Goal: Task Accomplishment & Management: Manage account settings

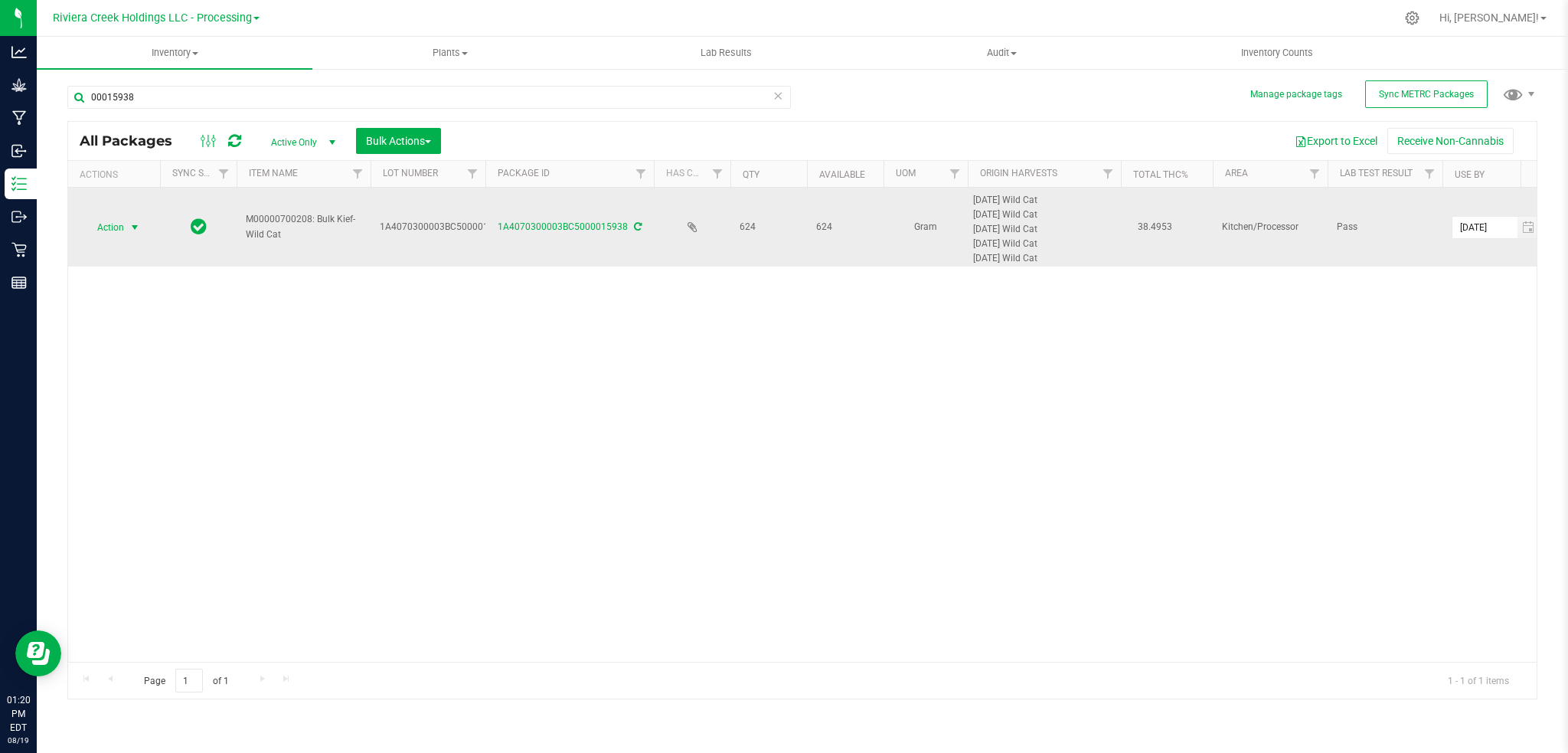
click at [133, 225] on span "select" at bounding box center [134, 227] width 12 height 12
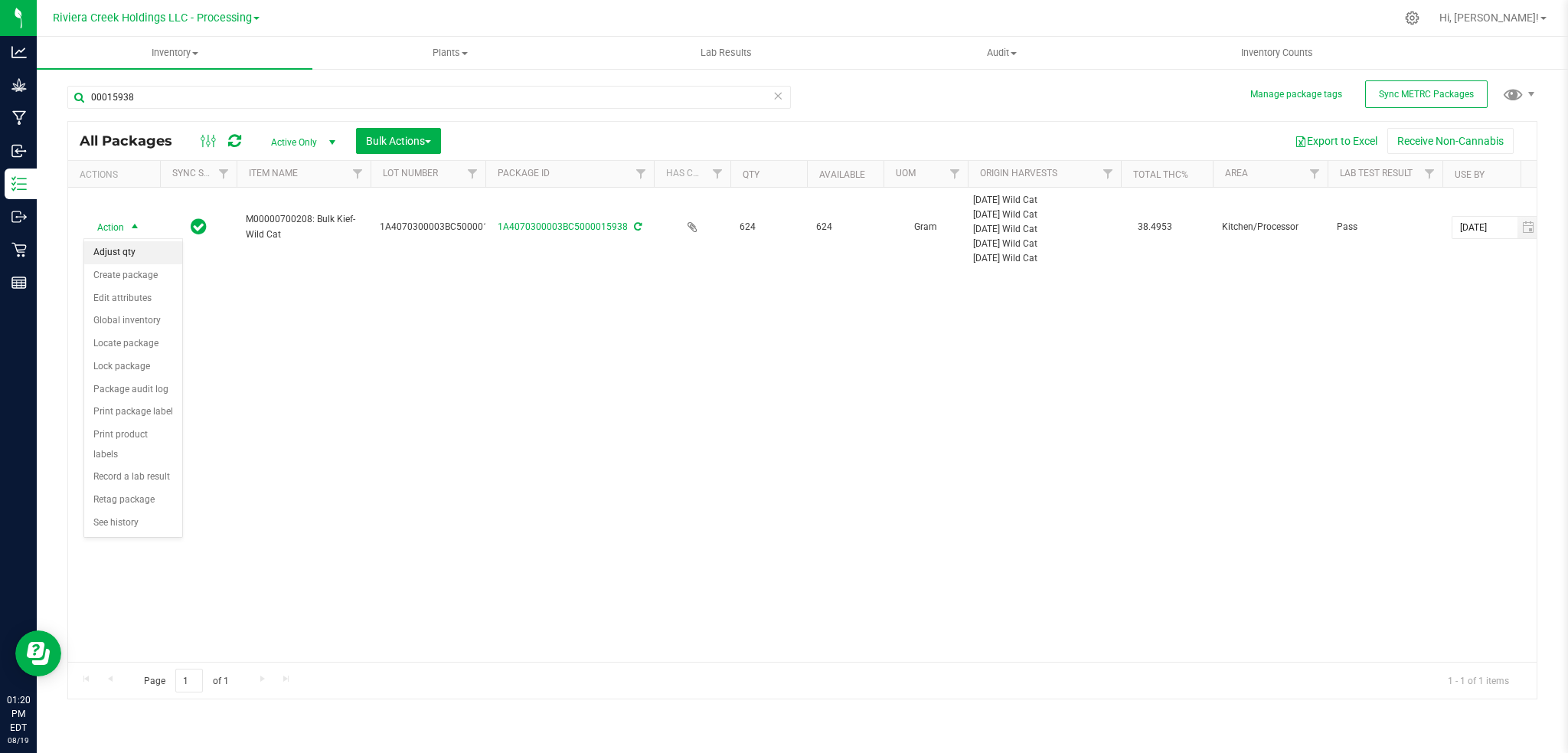
click at [127, 254] on li "Adjust qty" at bounding box center [133, 253] width 98 height 23
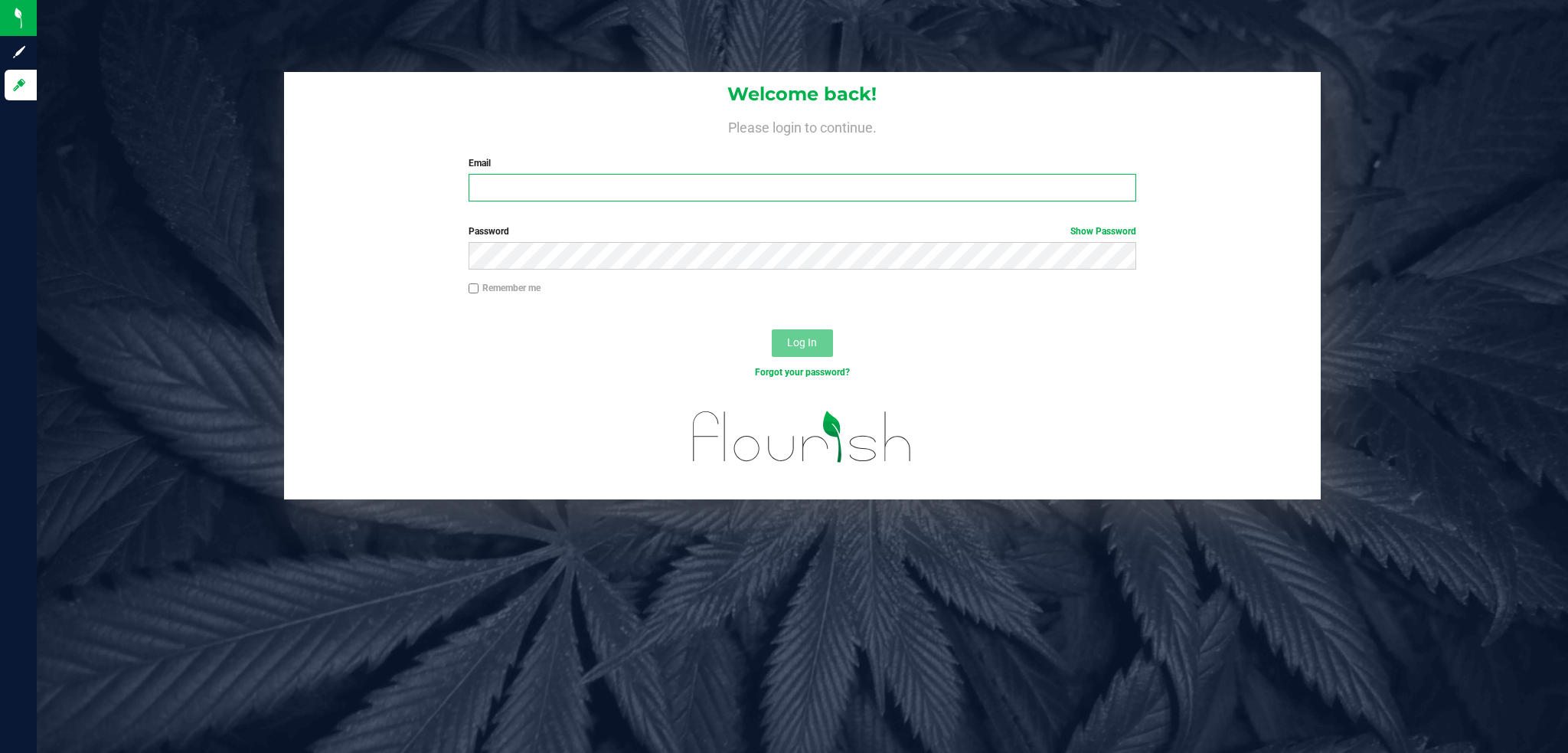
type input "[EMAIL_ADDRESS][DOMAIN_NAME]"
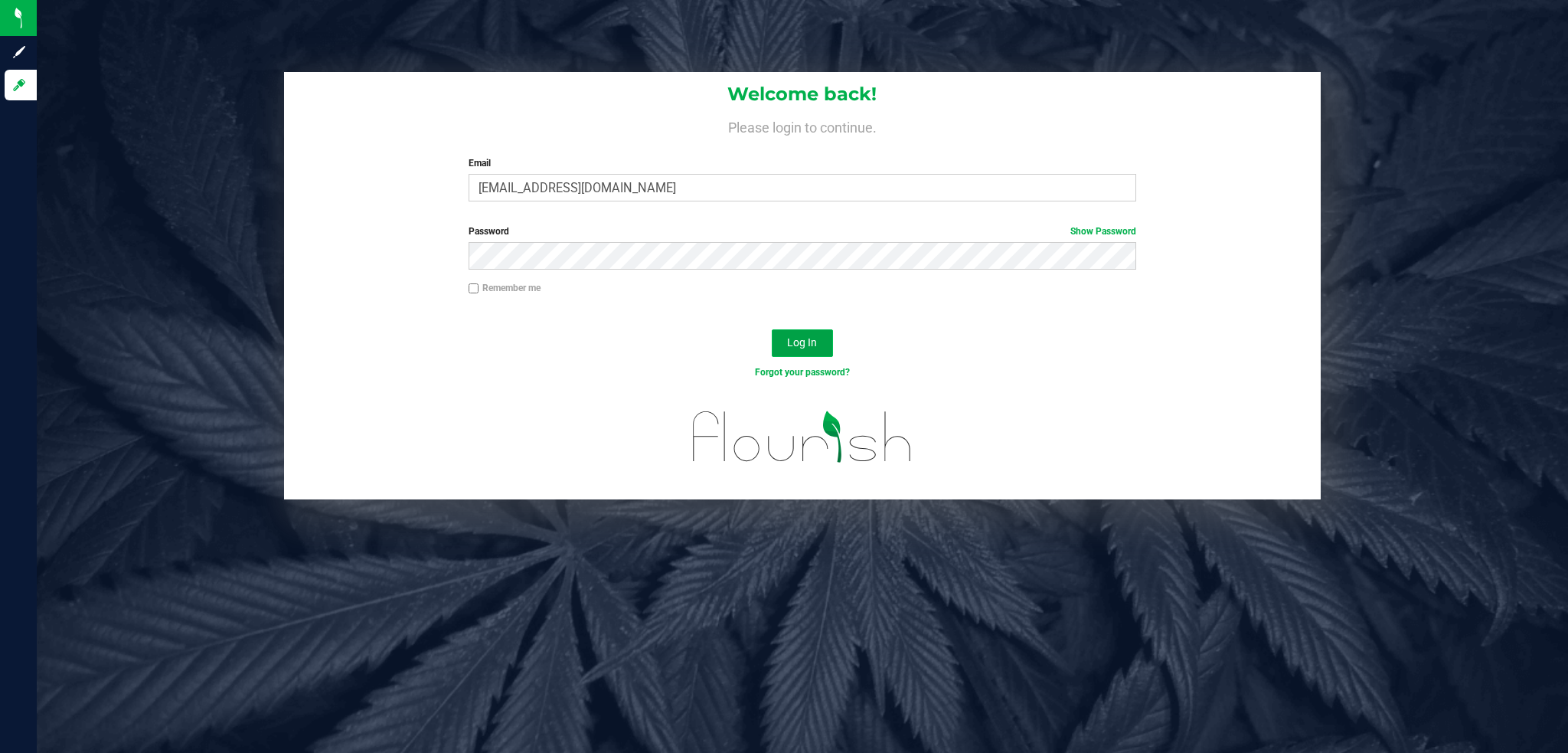
click at [789, 342] on span "Log In" at bounding box center [802, 342] width 30 height 12
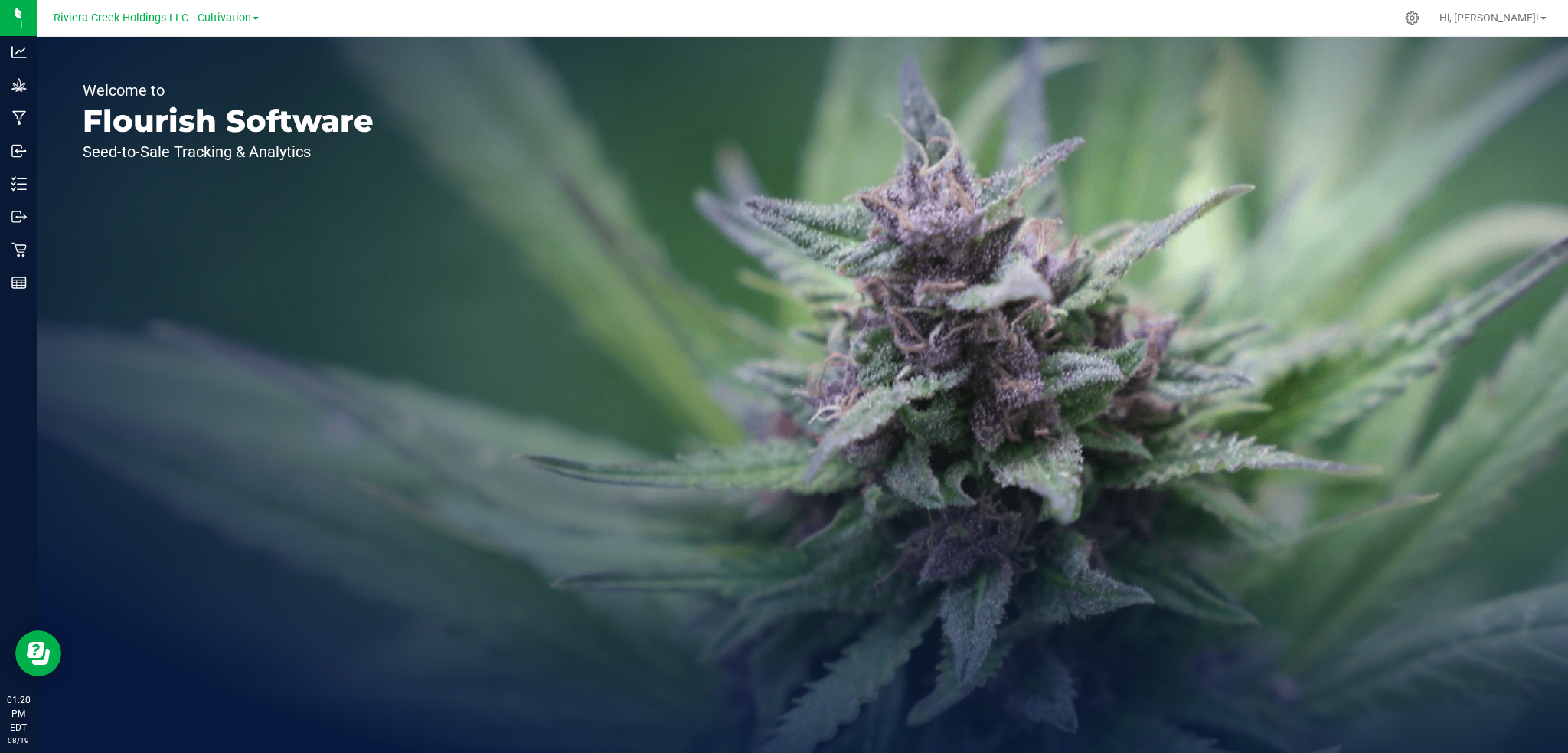
click at [219, 18] on span "Riviera Creek Holdings LLC - Cultivation" at bounding box center [152, 18] width 198 height 14
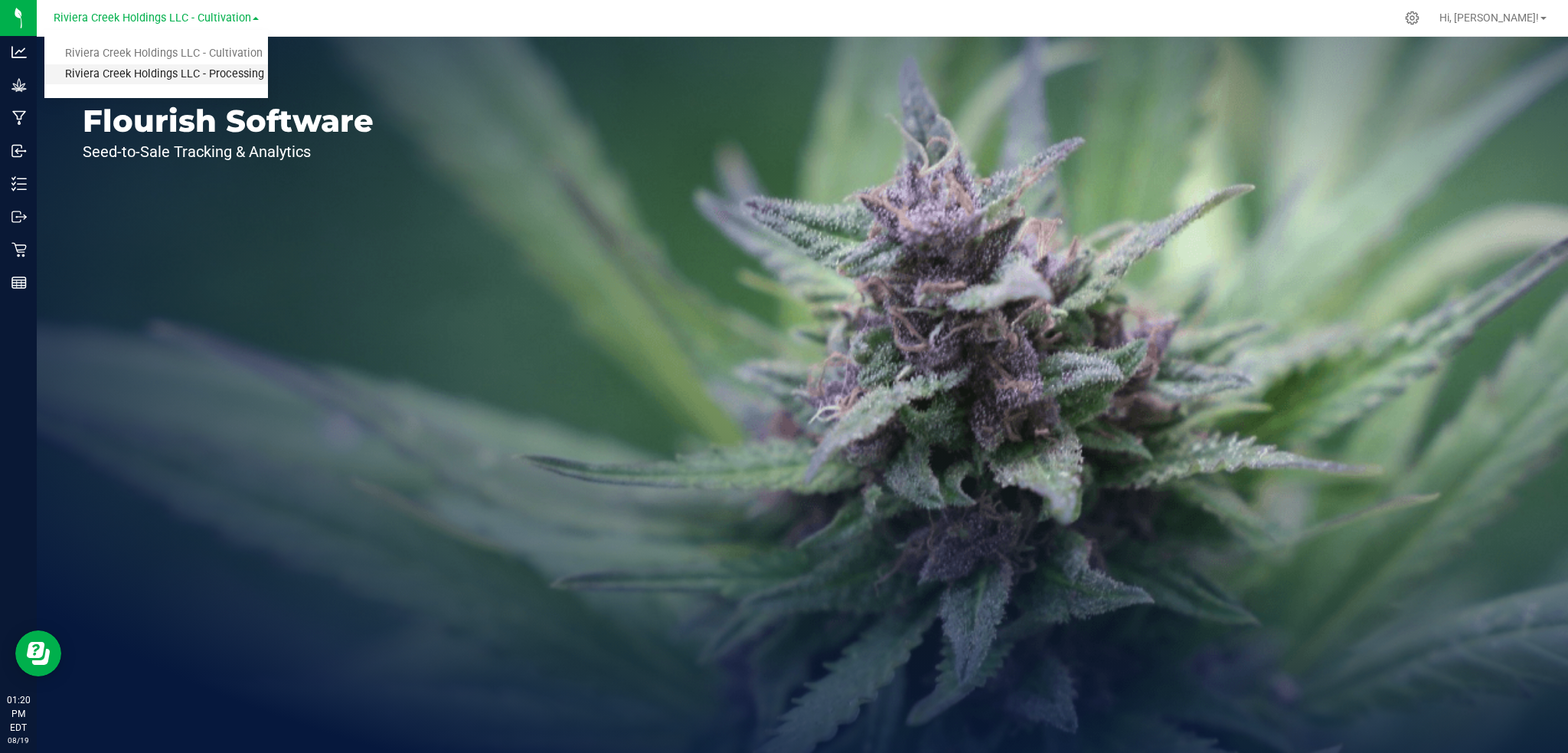
click at [214, 72] on link "Riviera Creek Holdings LLC - Processing" at bounding box center [156, 75] width 223 height 21
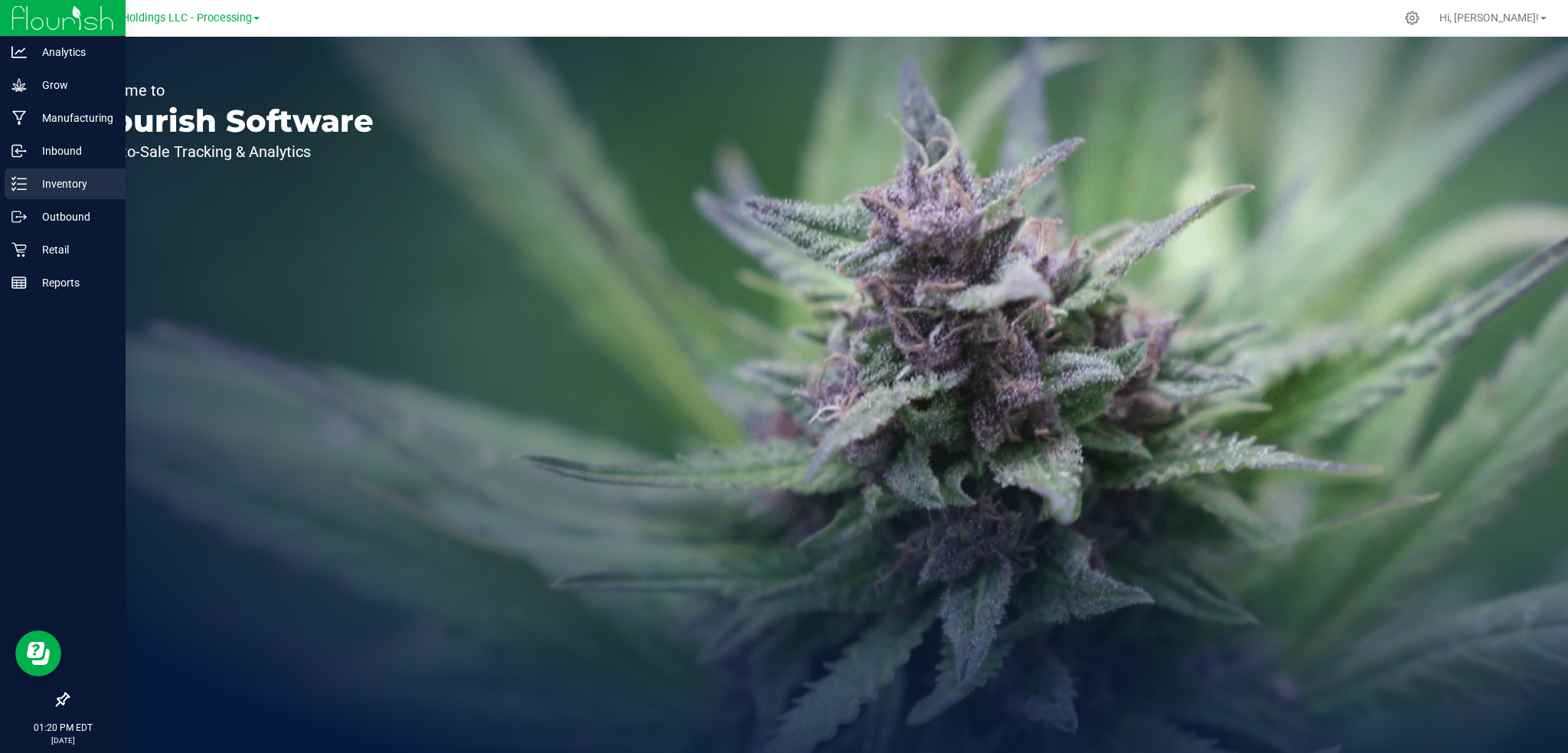
click at [71, 182] on p "Inventory" at bounding box center [73, 184] width 92 height 19
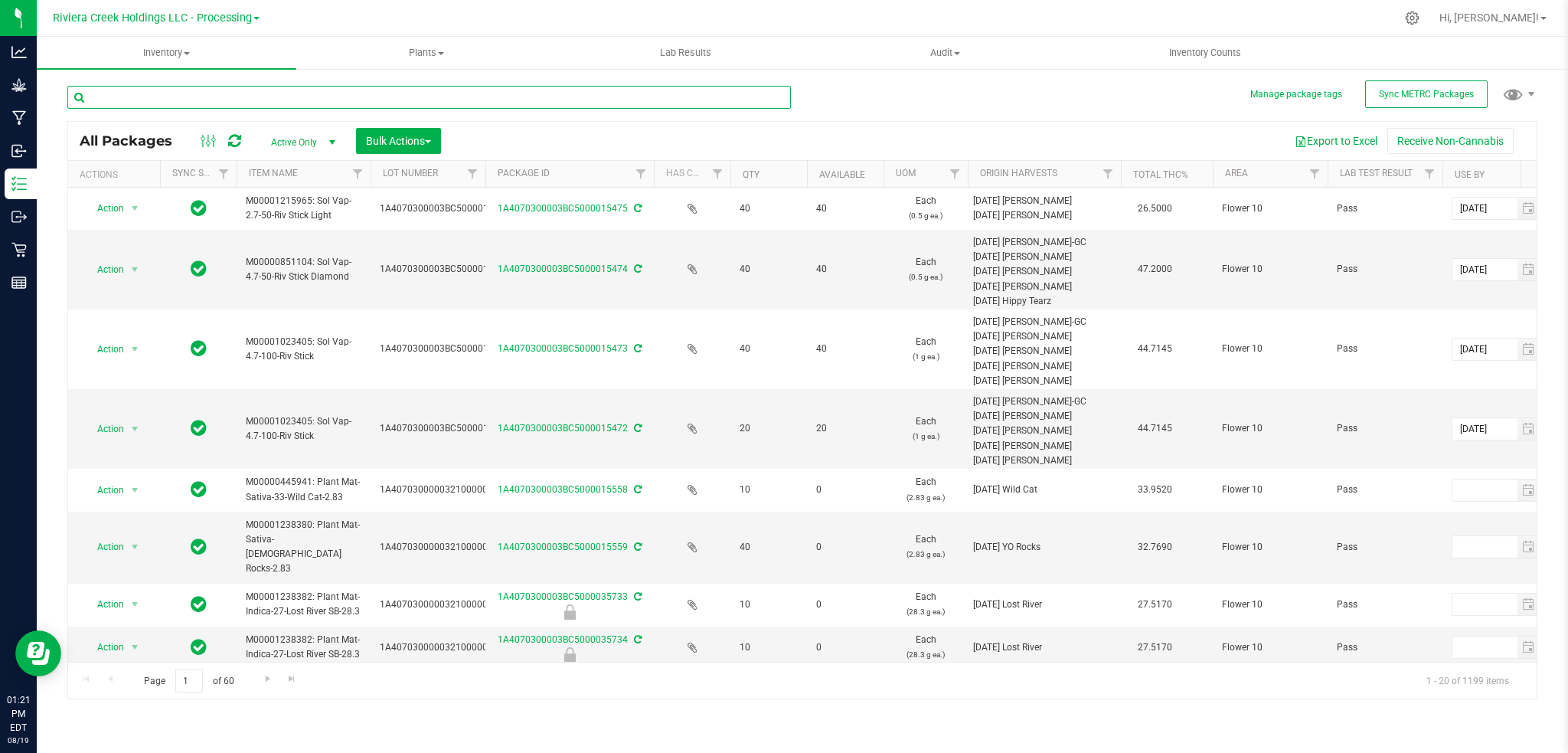
click at [247, 101] on input "text" at bounding box center [429, 97] width 723 height 23
type input "000"
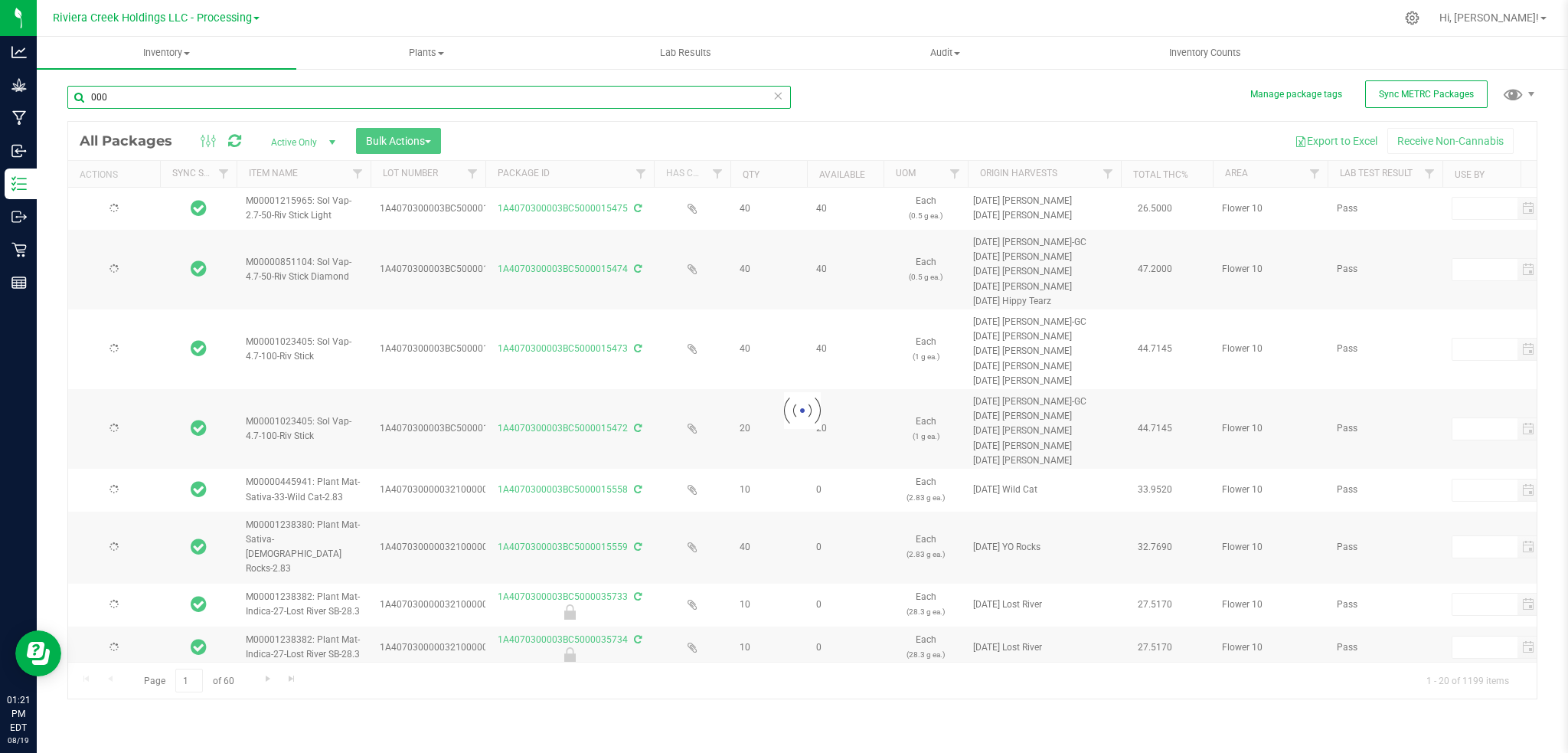
type input "2026-05-22"
type input "2026-06-08"
type input "2026-04-03"
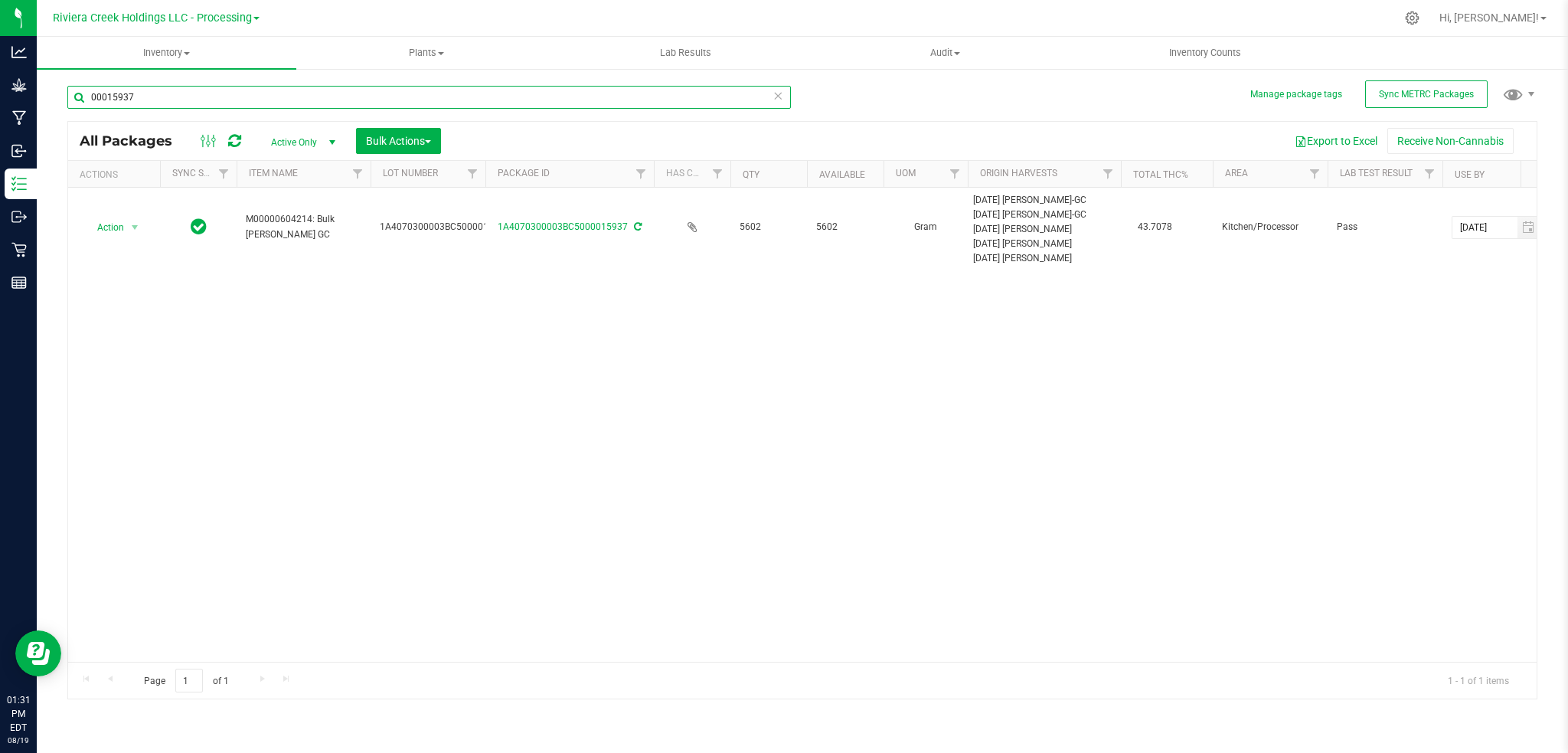
click at [169, 98] on input "00015937" at bounding box center [429, 97] width 723 height 23
type input "0"
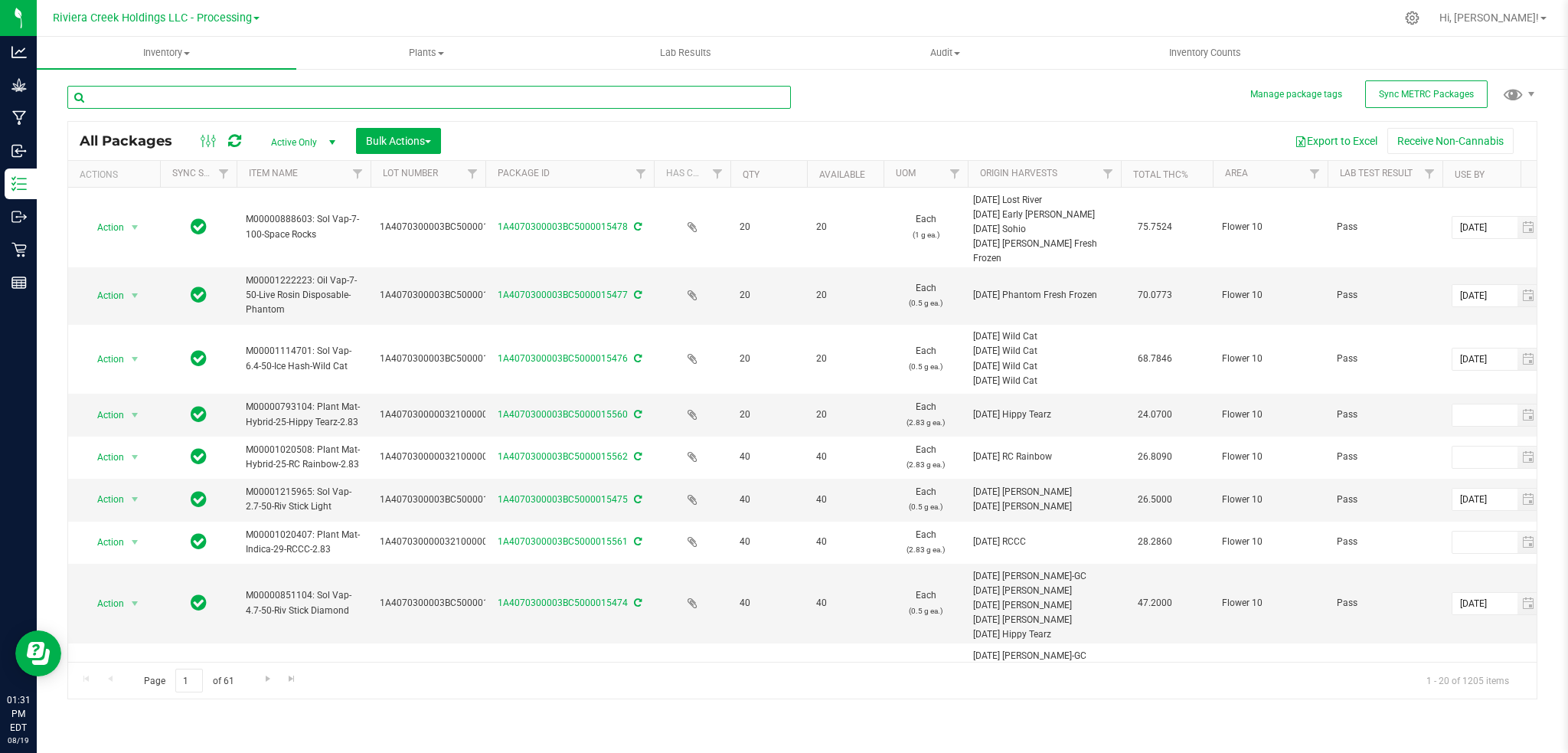
click at [140, 101] on input "text" at bounding box center [429, 97] width 723 height 23
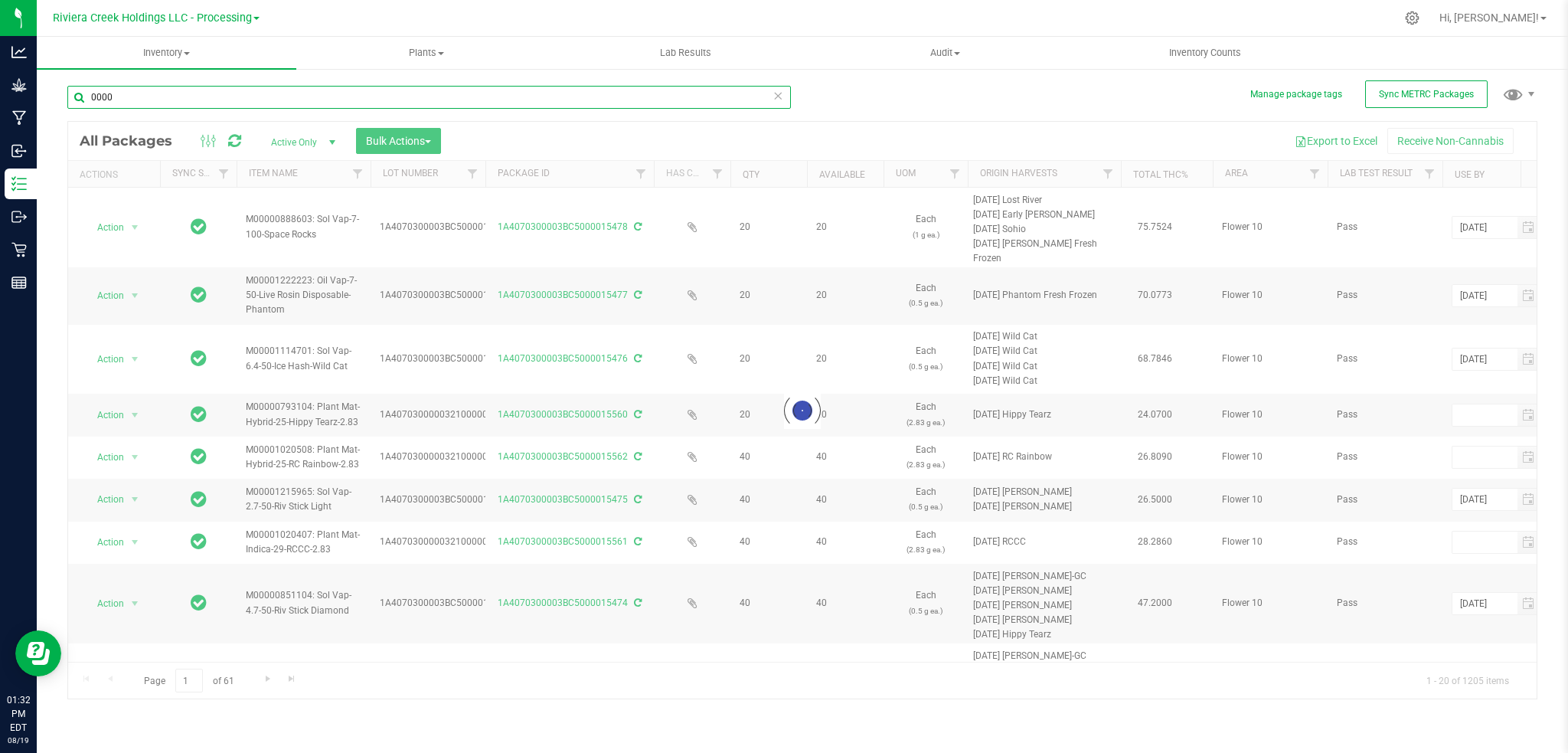
type input "00002"
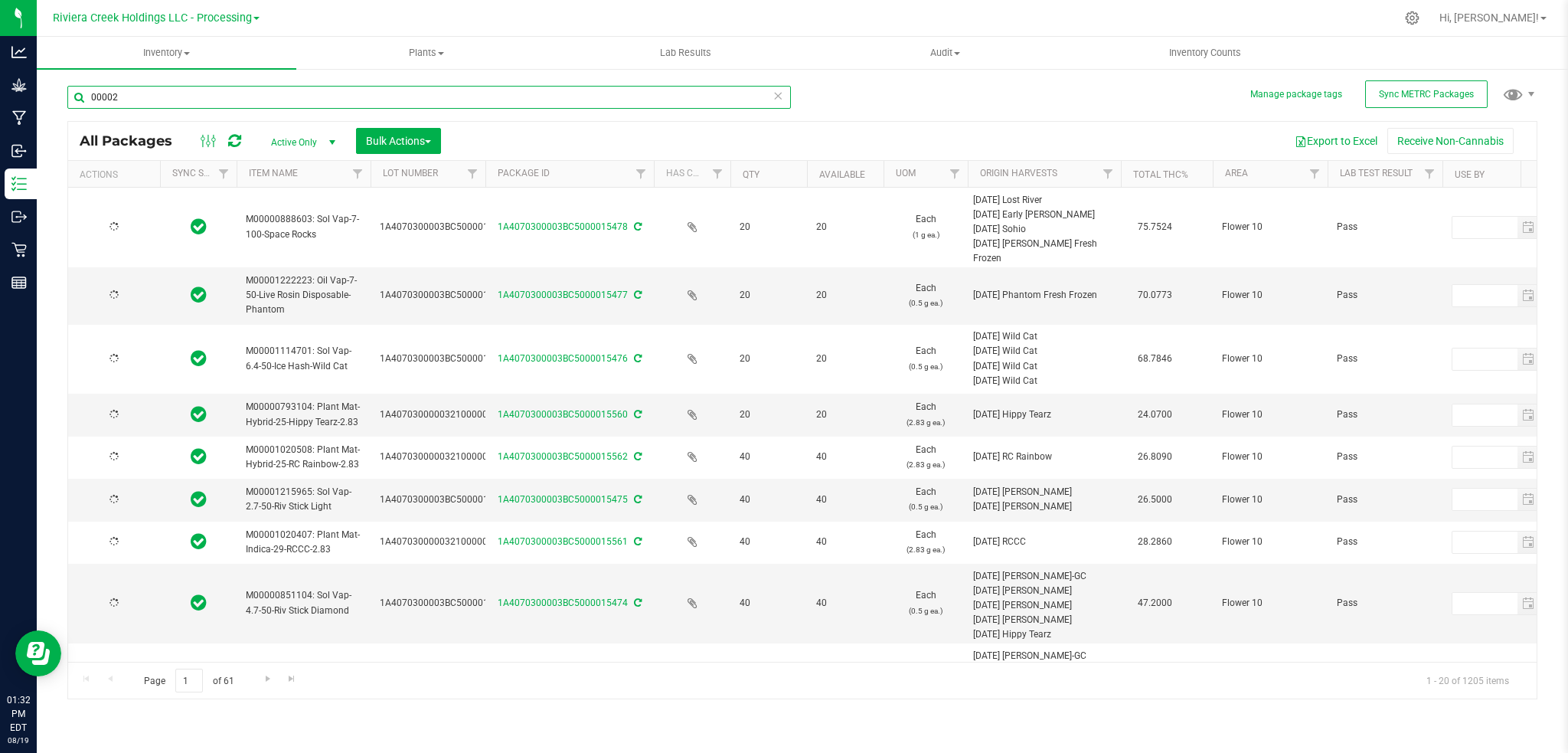
type input "[DATE]"
type input "2026-05-22"
type input "2026-06-08"
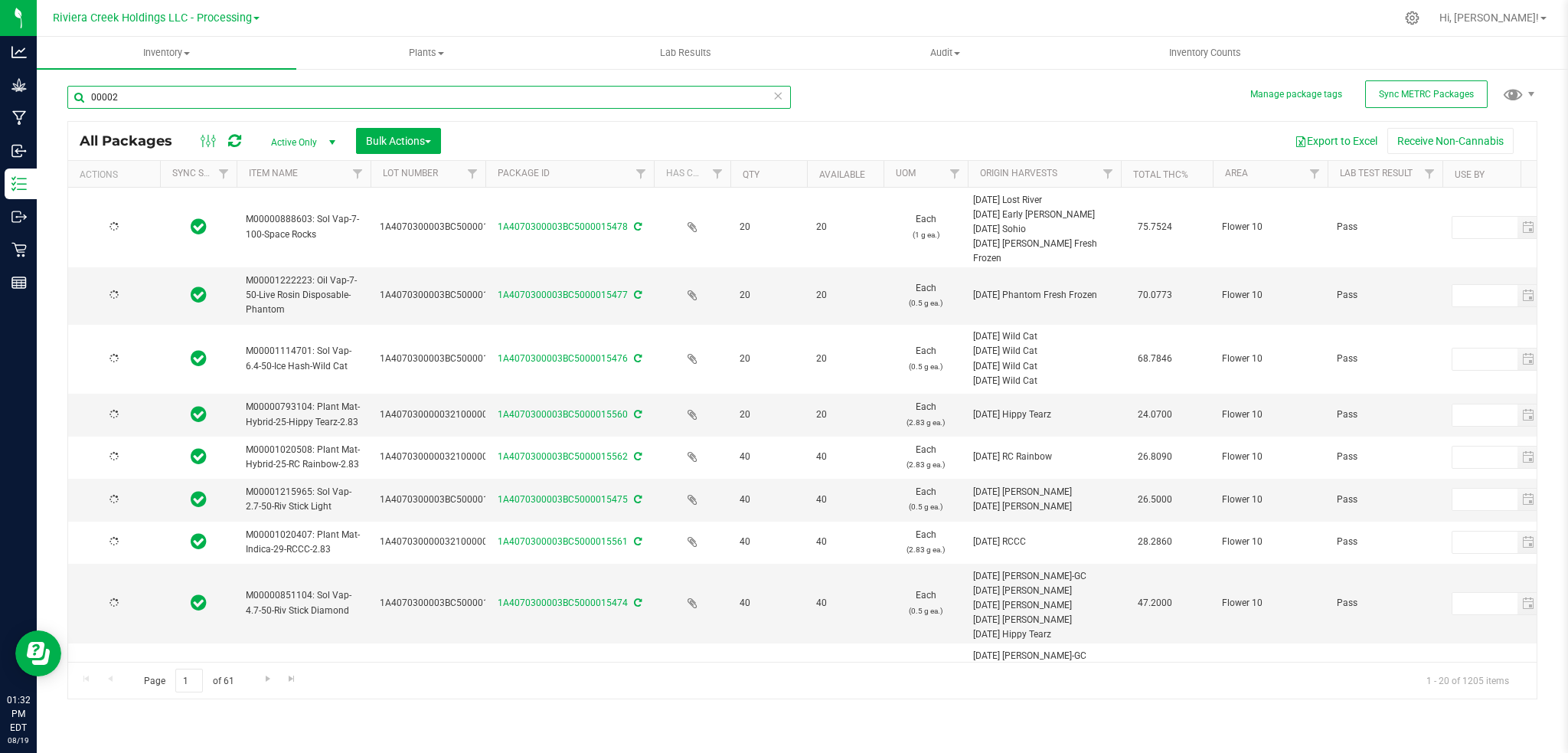
type input "2026-04-03"
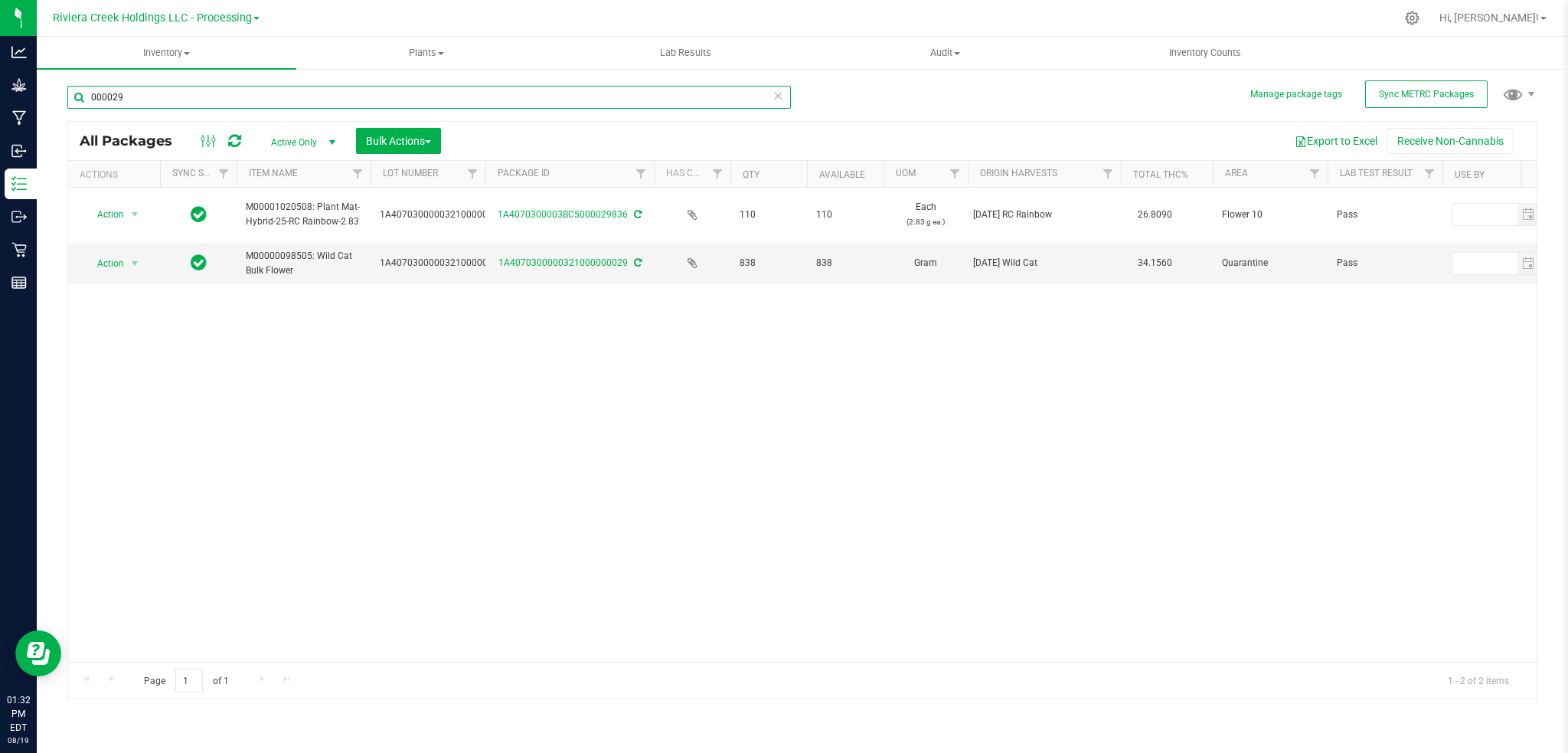
click at [161, 96] on input "000029" at bounding box center [429, 97] width 723 height 23
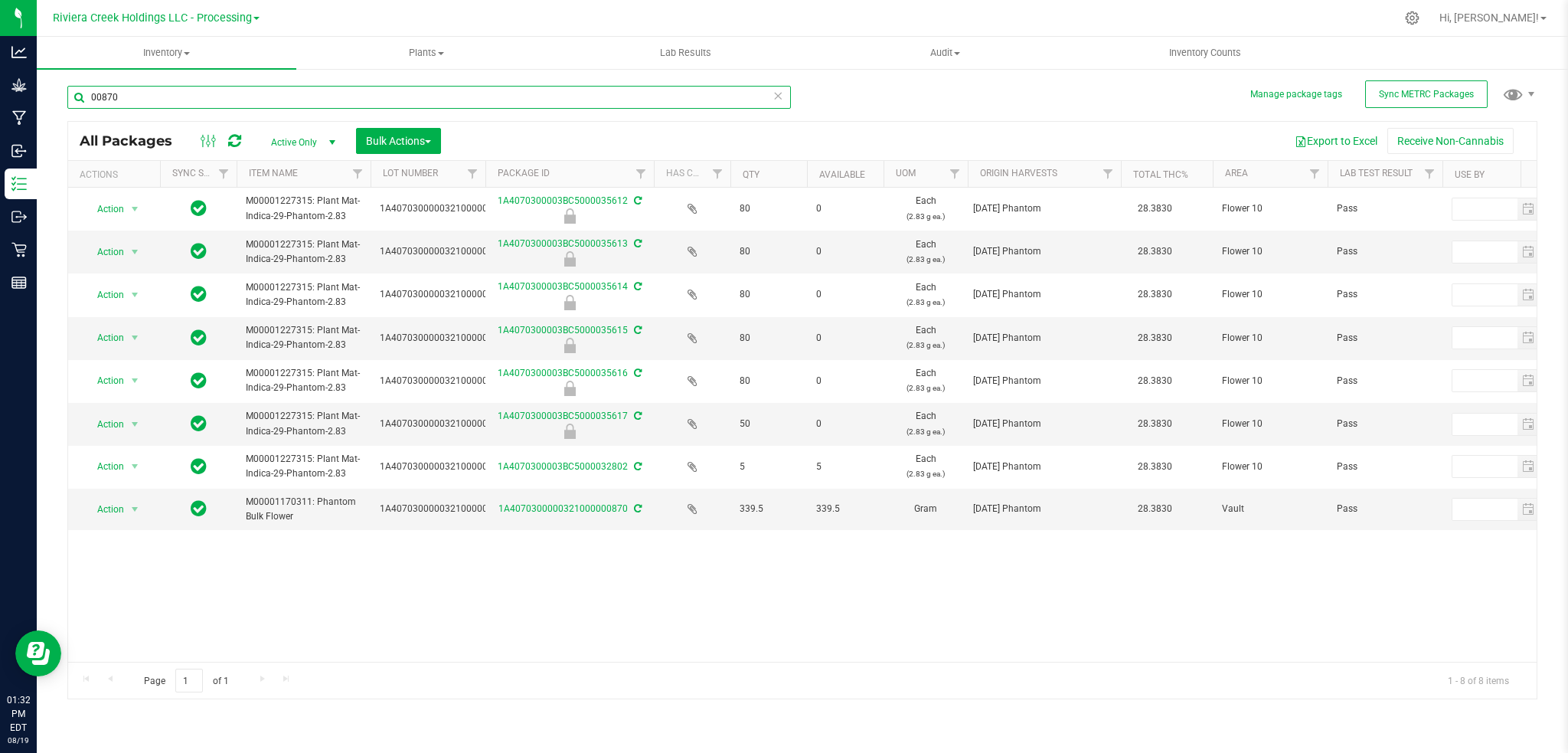
click at [177, 104] on input "00870" at bounding box center [429, 97] width 723 height 23
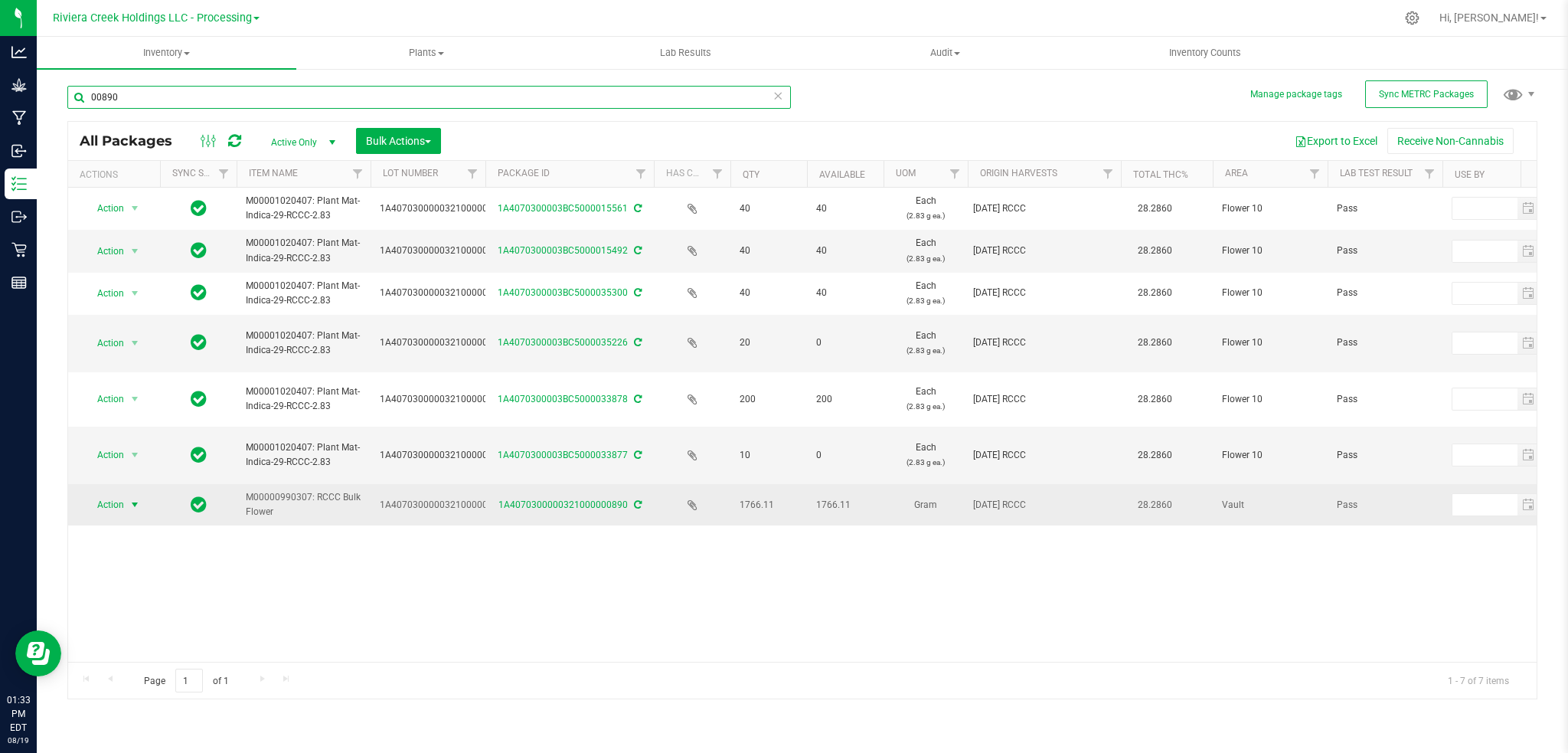
type input "00890"
click at [137, 502] on span "select" at bounding box center [134, 504] width 12 height 12
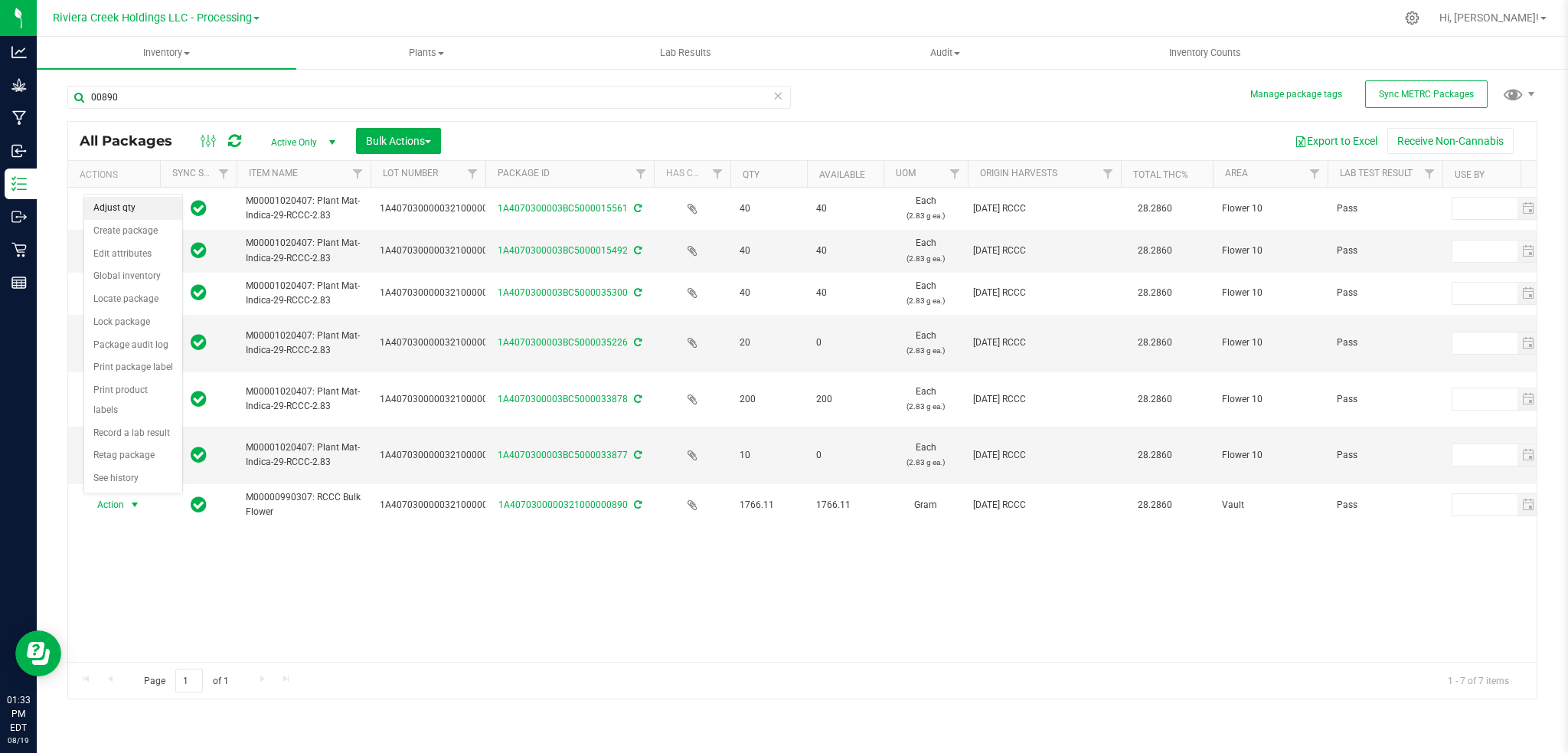
click at [129, 211] on li "Adjust qty" at bounding box center [133, 208] width 98 height 23
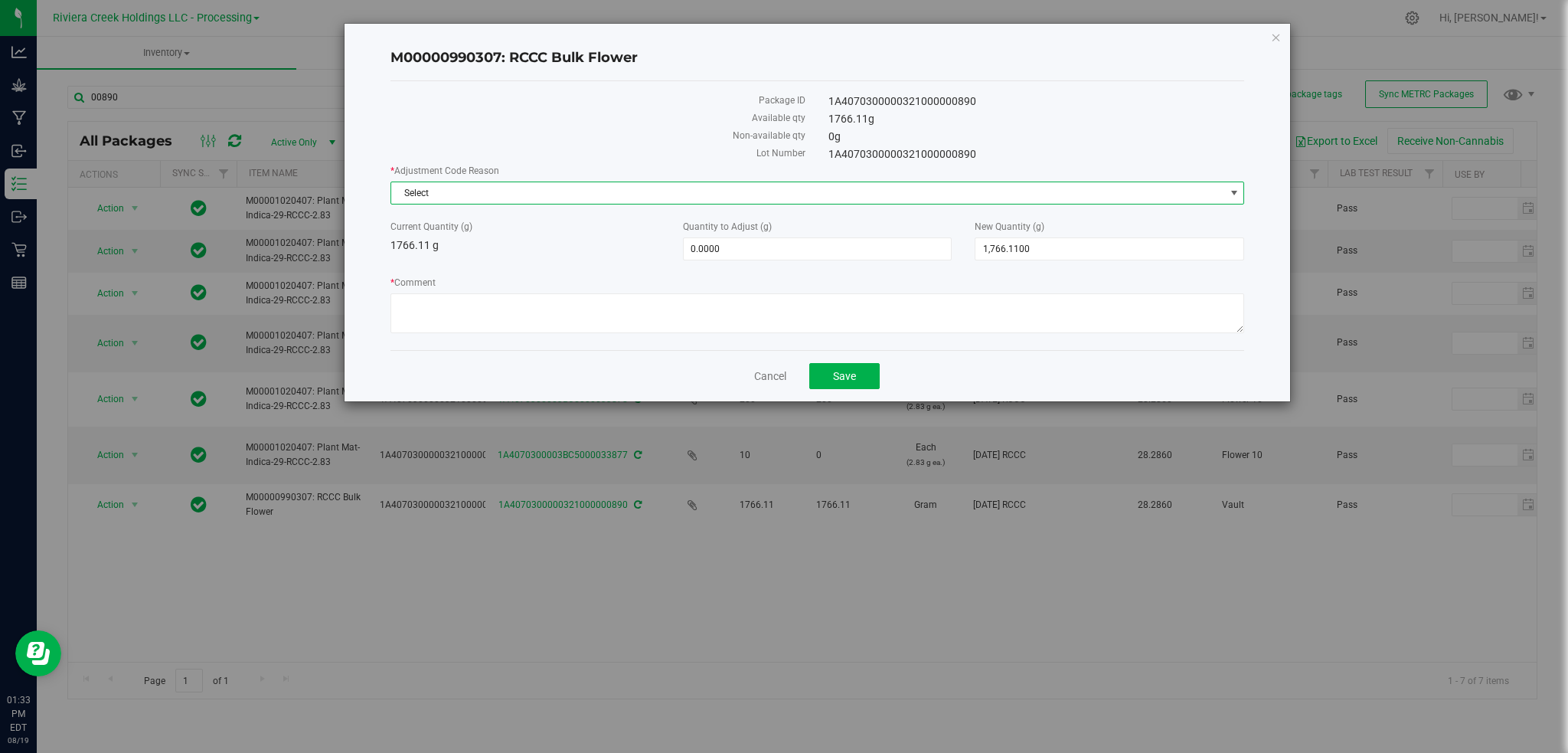
click at [1240, 190] on span "select" at bounding box center [1234, 192] width 12 height 12
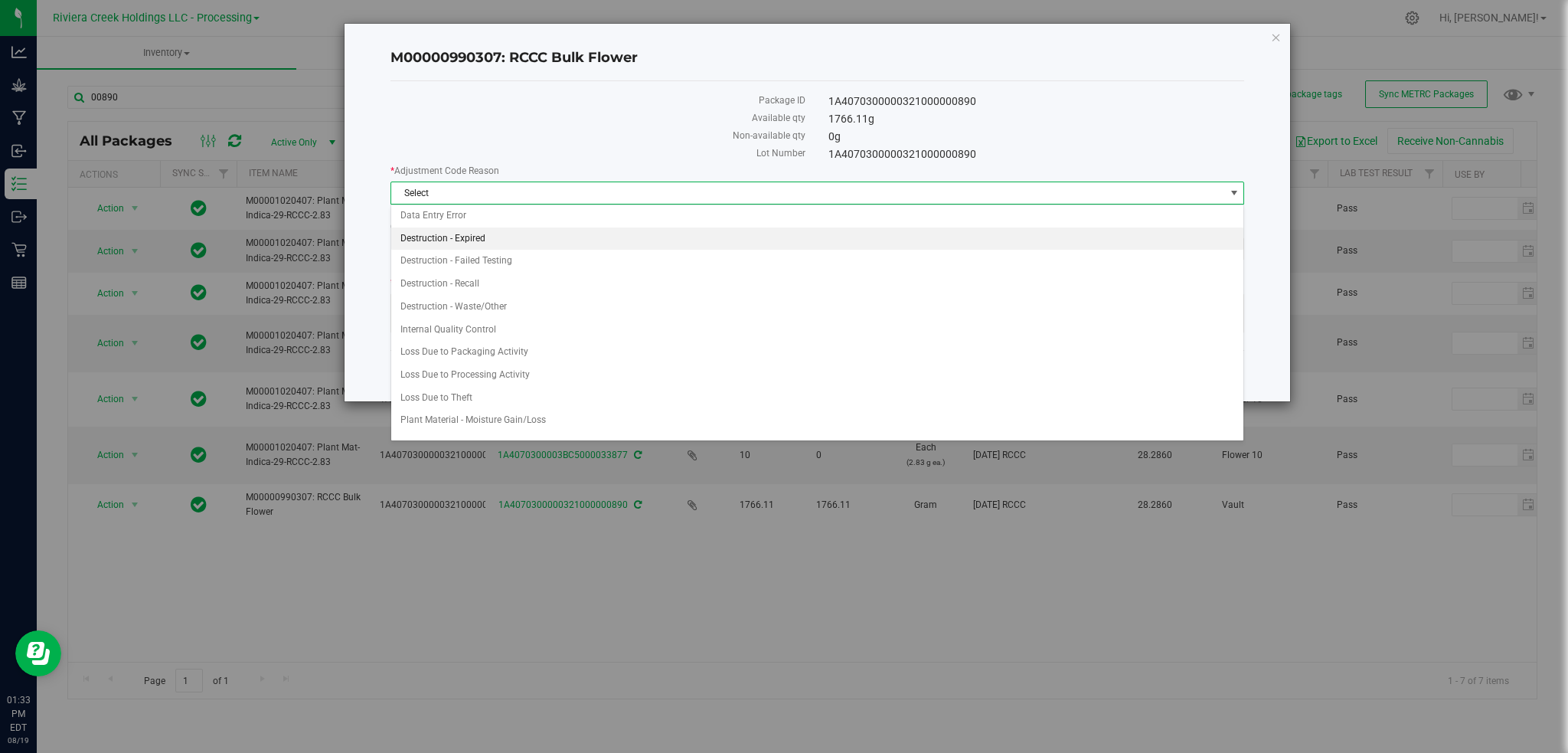
scroll to position [36, 0]
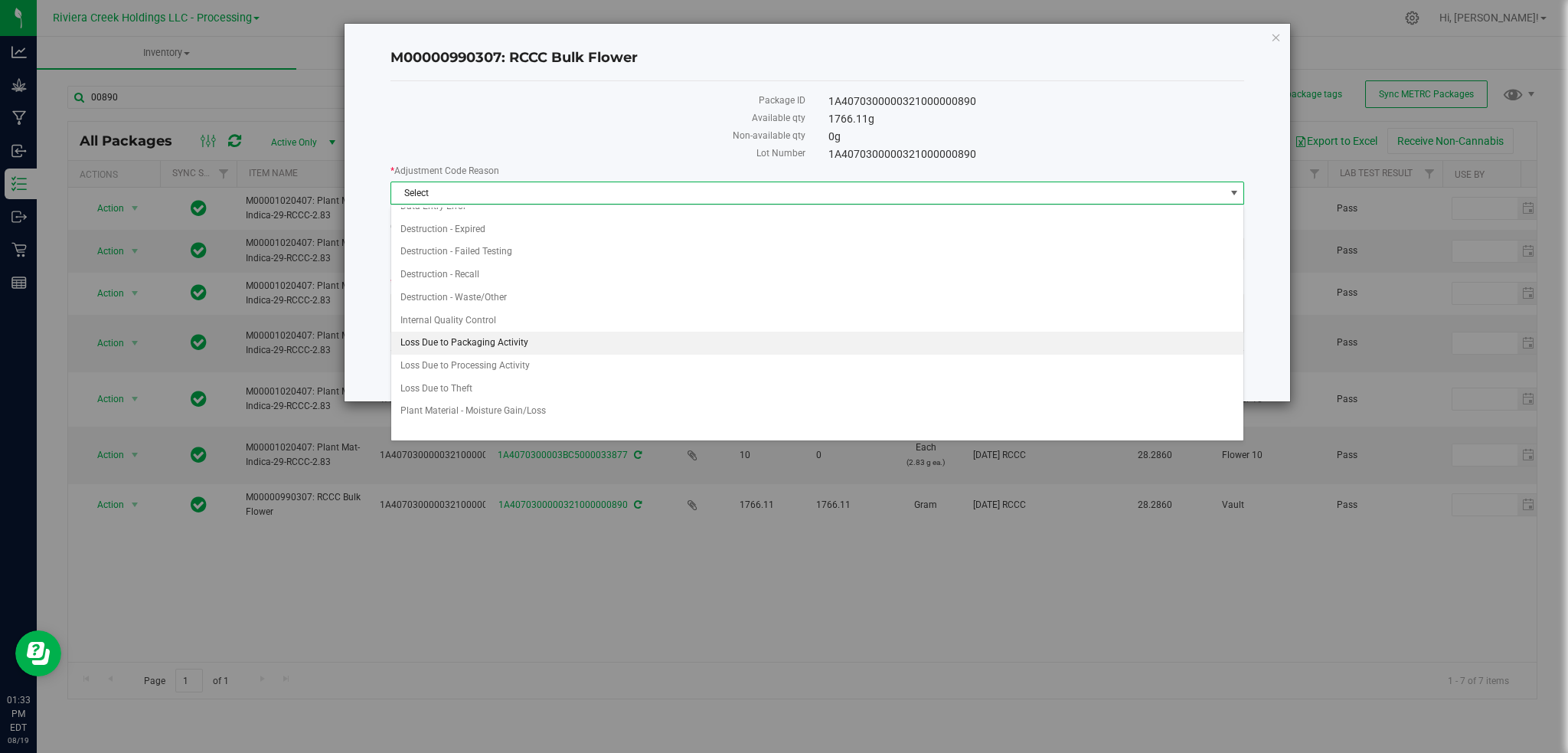
click at [487, 343] on li "Loss Due to Packaging Activity" at bounding box center [817, 343] width 853 height 23
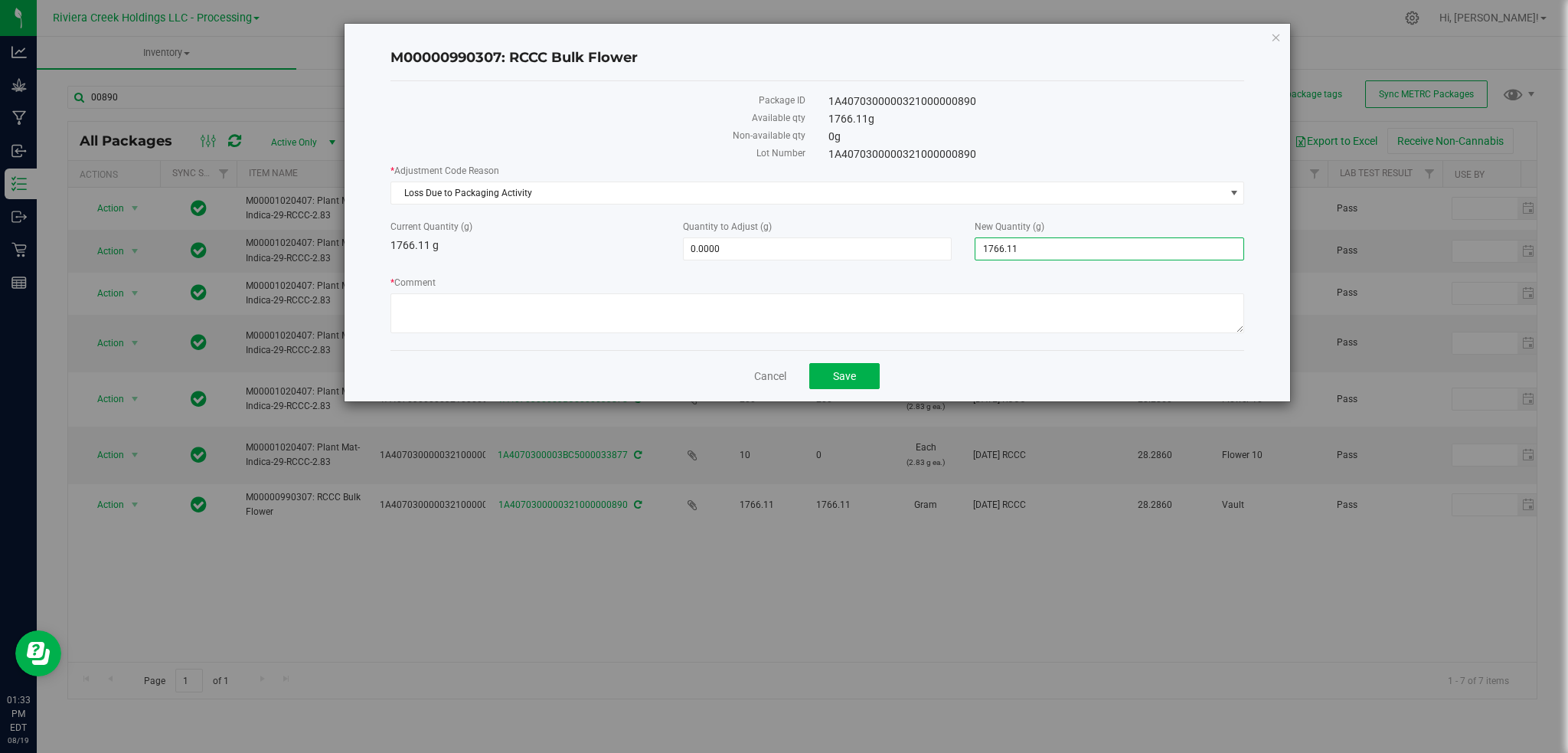
drag, startPoint x: 1058, startPoint y: 255, endPoint x: 963, endPoint y: 269, distance: 96.0
click at [963, 269] on div "* Adjustment Code Reason Loss Due to Packaging Activity Select Damaged / Adulte…" at bounding box center [817, 251] width 855 height 174
type input "1668"
type input "-98.1100"
type input "1,668.0000"
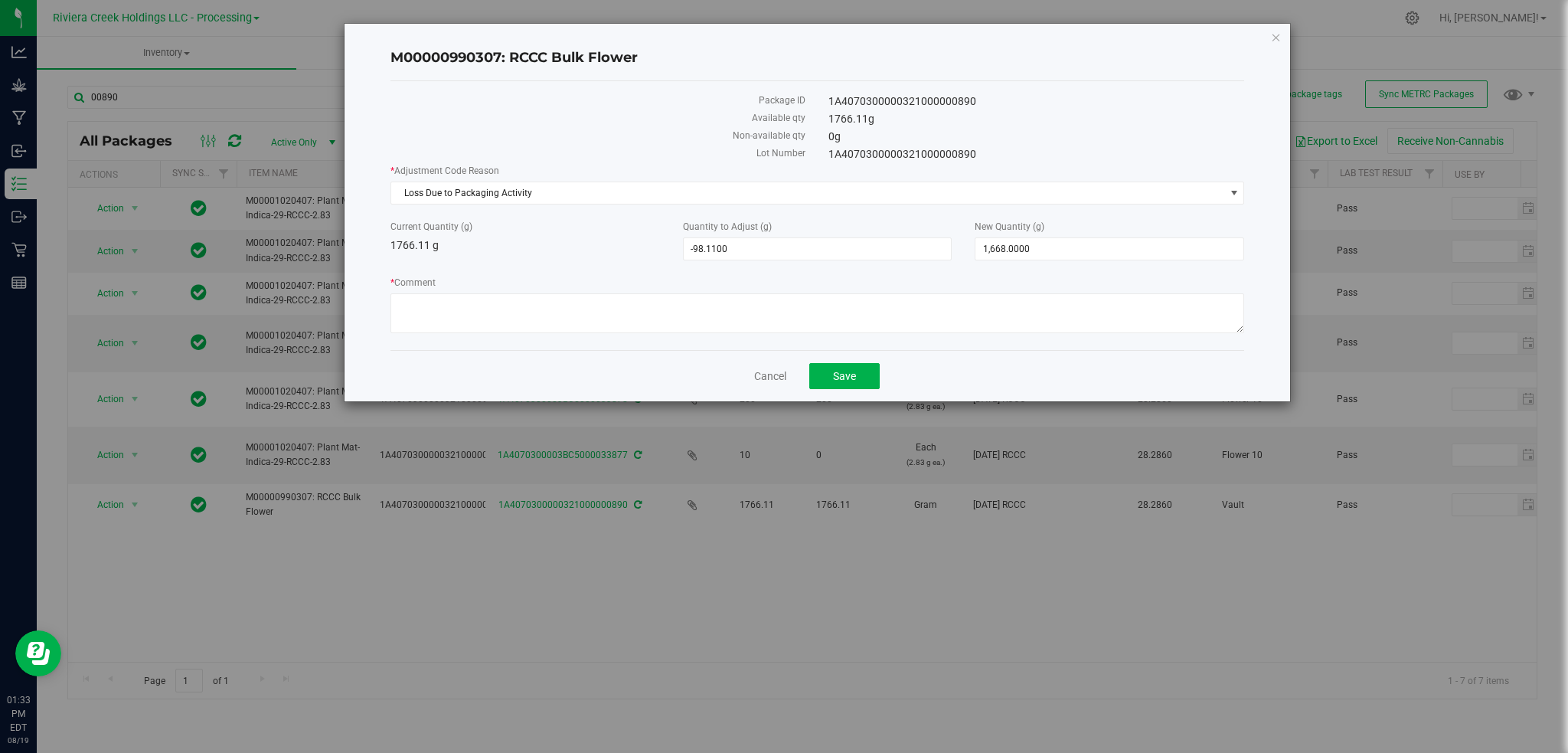
click at [662, 140] on label "Non-available qty" at bounding box center [598, 135] width 416 height 14
drag, startPoint x: 385, startPoint y: 189, endPoint x: 531, endPoint y: 204, distance: 146.8
click at [531, 204] on div "M00000990307: RCCC Bulk Flower Package ID 1A4070300000321000000890 Available qt…" at bounding box center [817, 212] width 947 height 377
copy span "Loss Due to Packaging Activity"
click at [417, 304] on textarea "* Comment" at bounding box center [817, 314] width 855 height 39
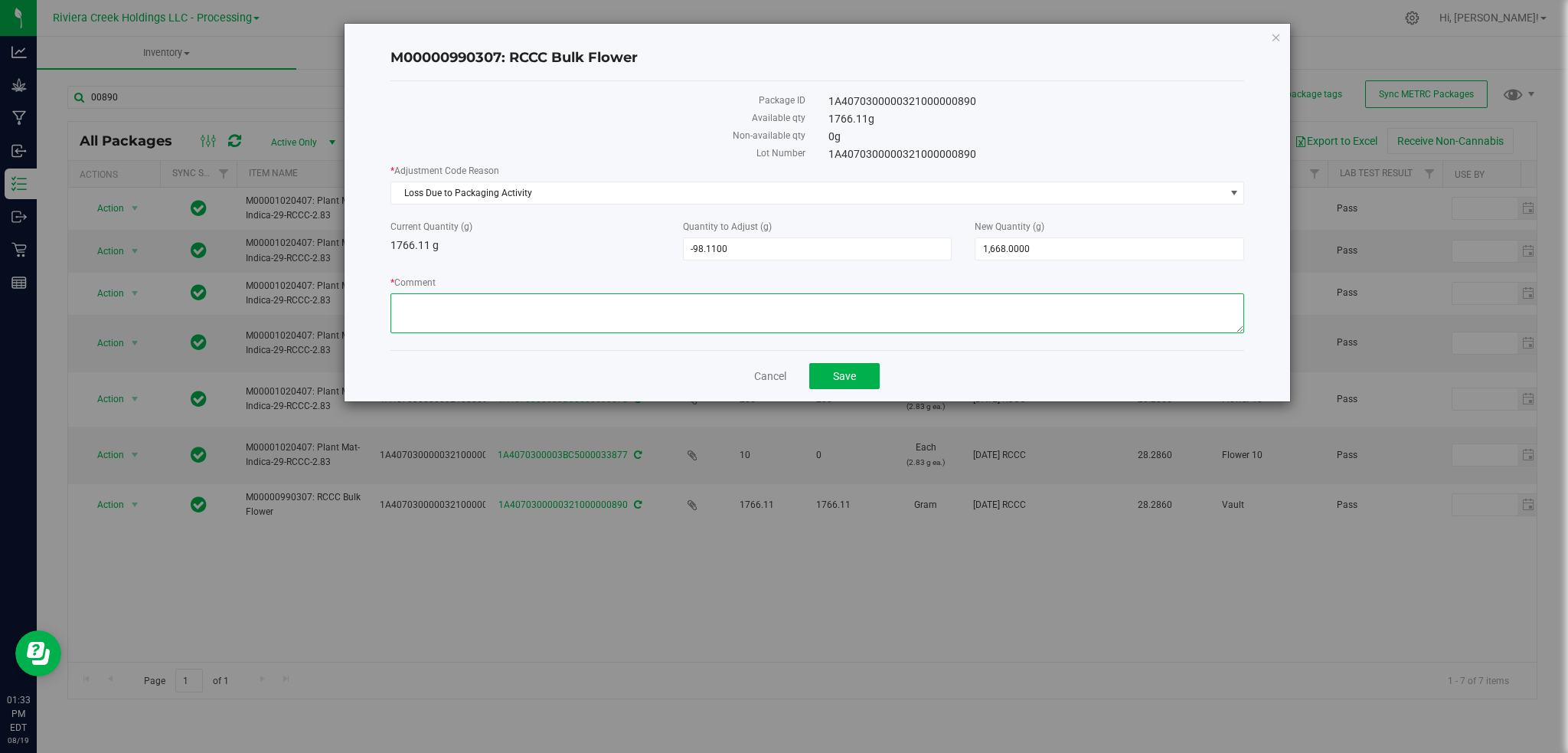
paste textarea "Loss Due to Packaging Activity"
type textarea "Loss Due to Packaging Activity"
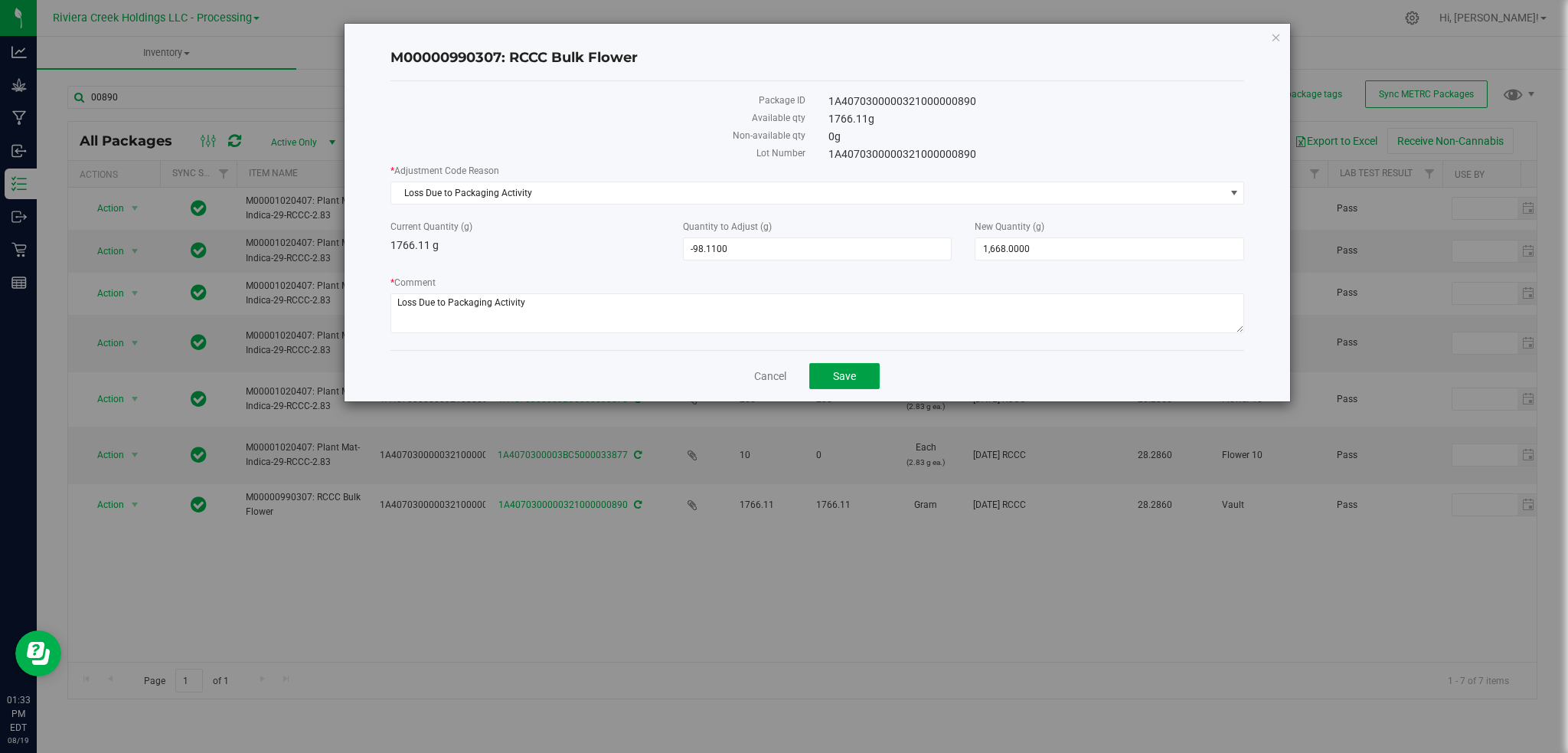
drag, startPoint x: 835, startPoint y: 390, endPoint x: 835, endPoint y: 360, distance: 30.0
click at [835, 388] on button "Save" at bounding box center [845, 376] width 70 height 26
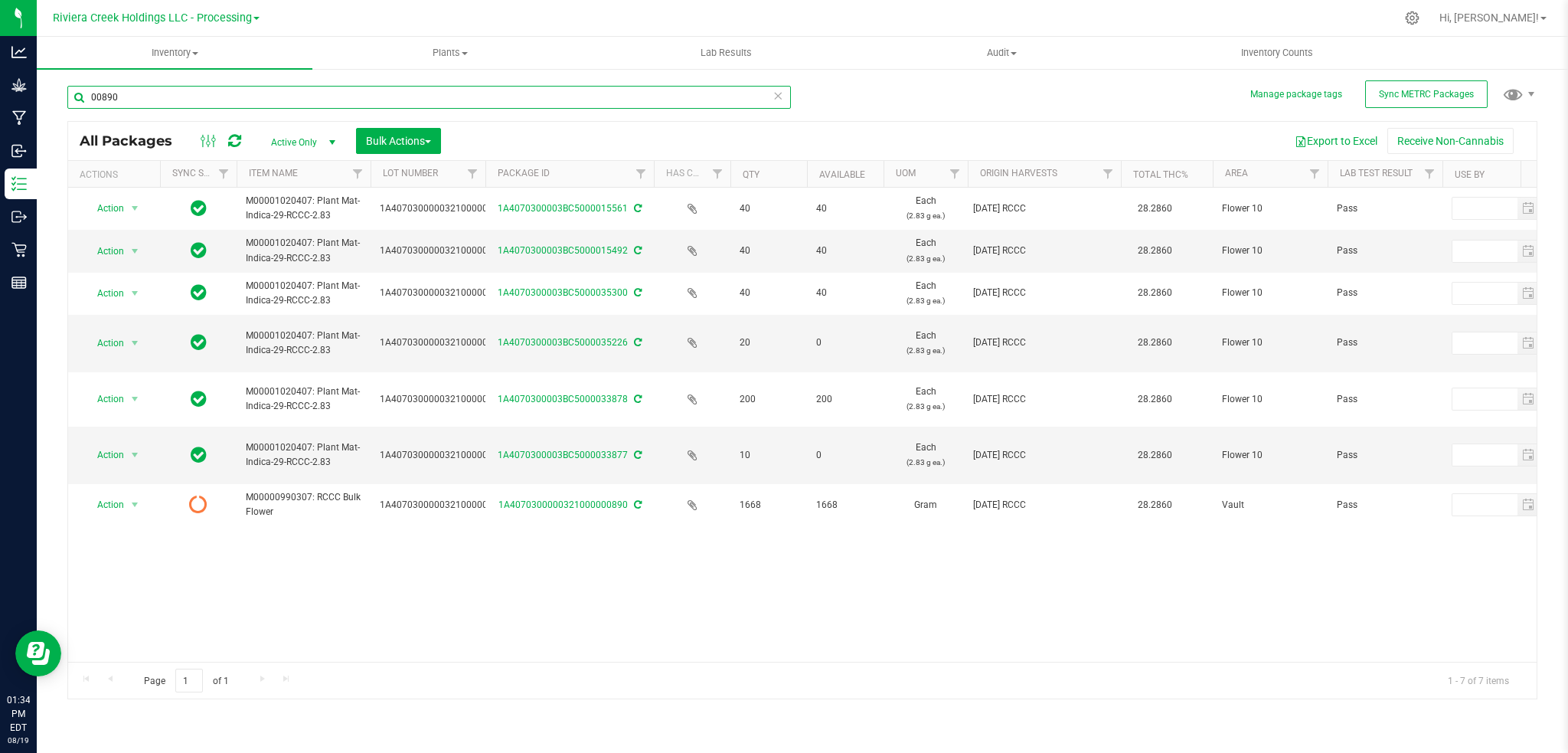
click at [173, 88] on input "00890" at bounding box center [429, 97] width 723 height 23
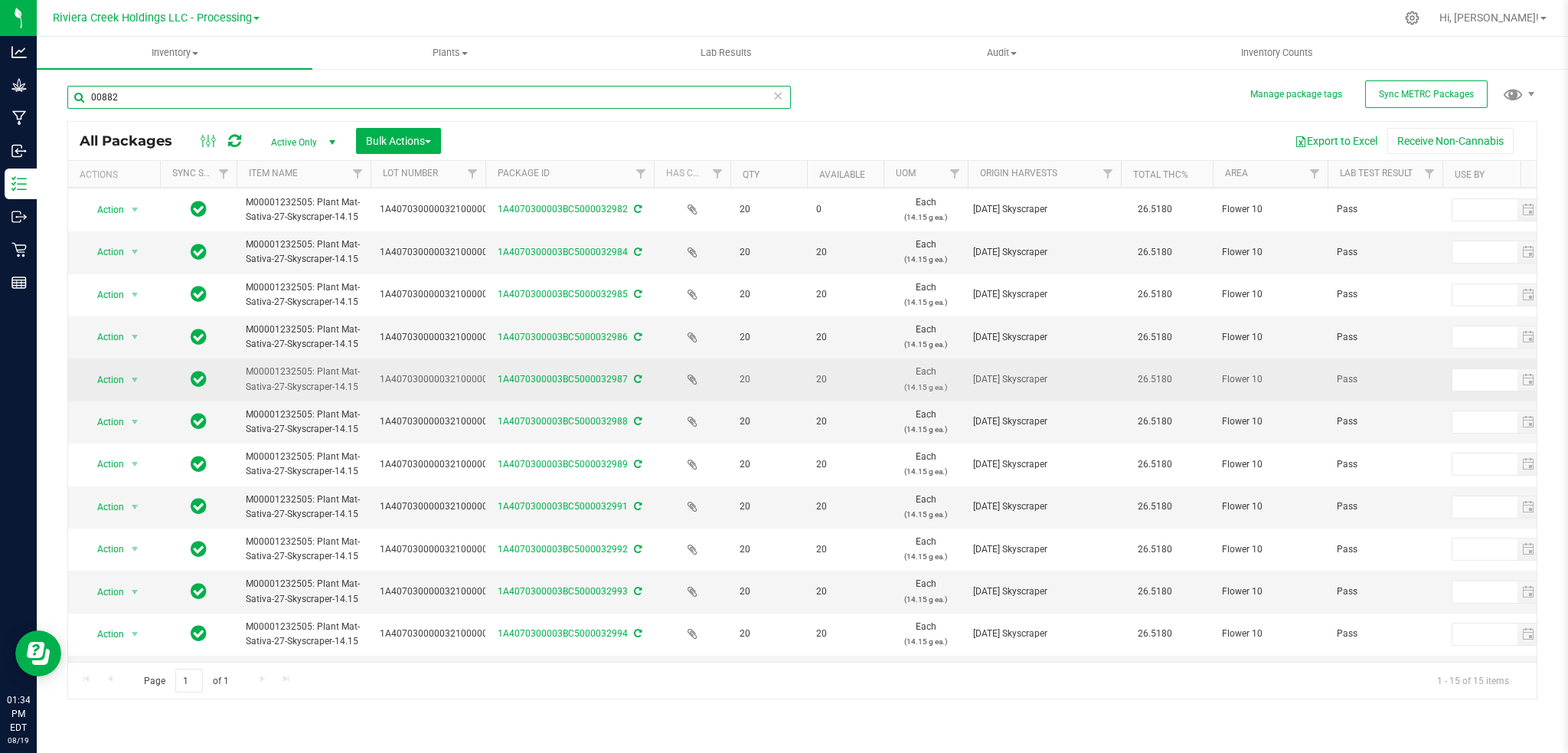
scroll to position [177, 0]
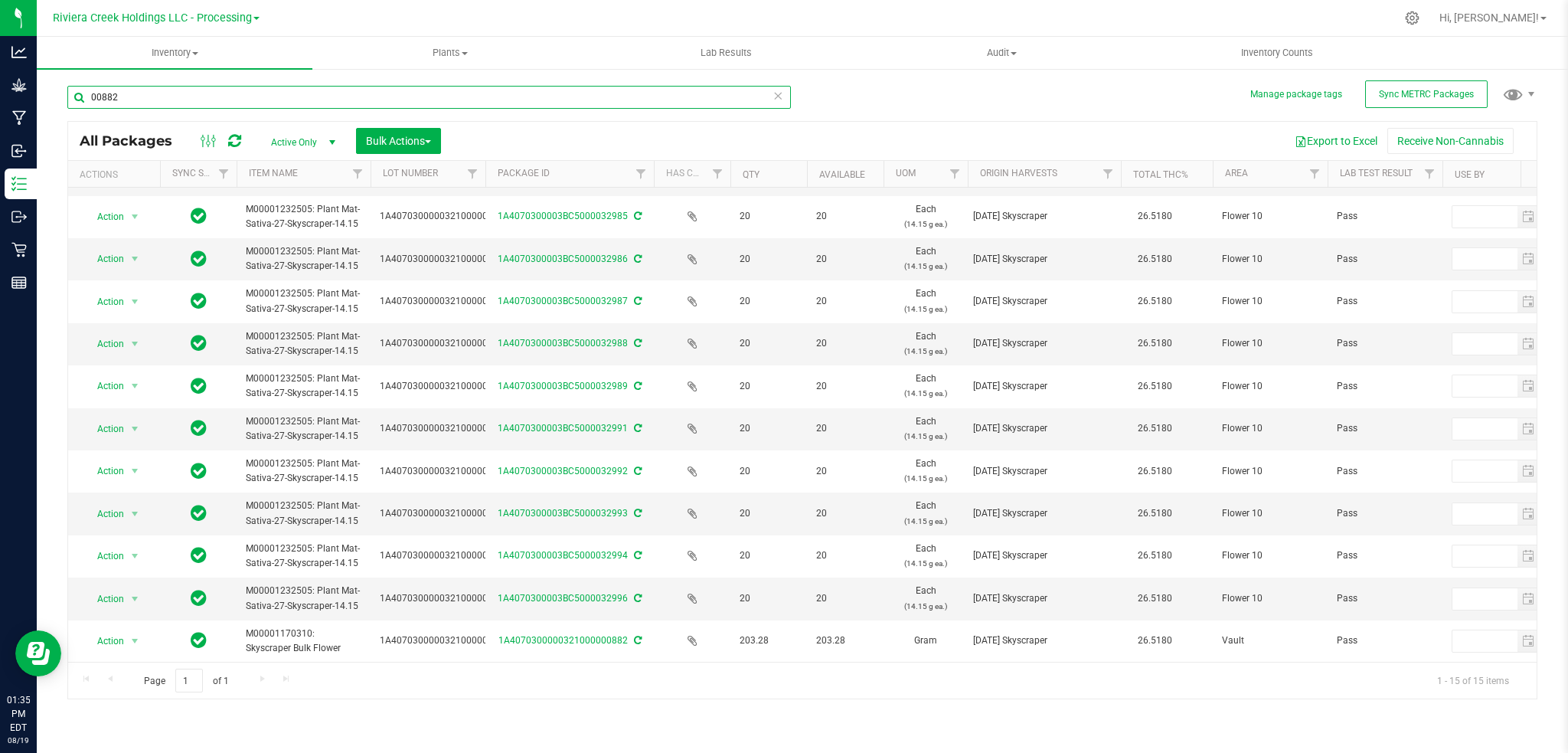
click at [180, 99] on input "00882" at bounding box center [429, 97] width 723 height 23
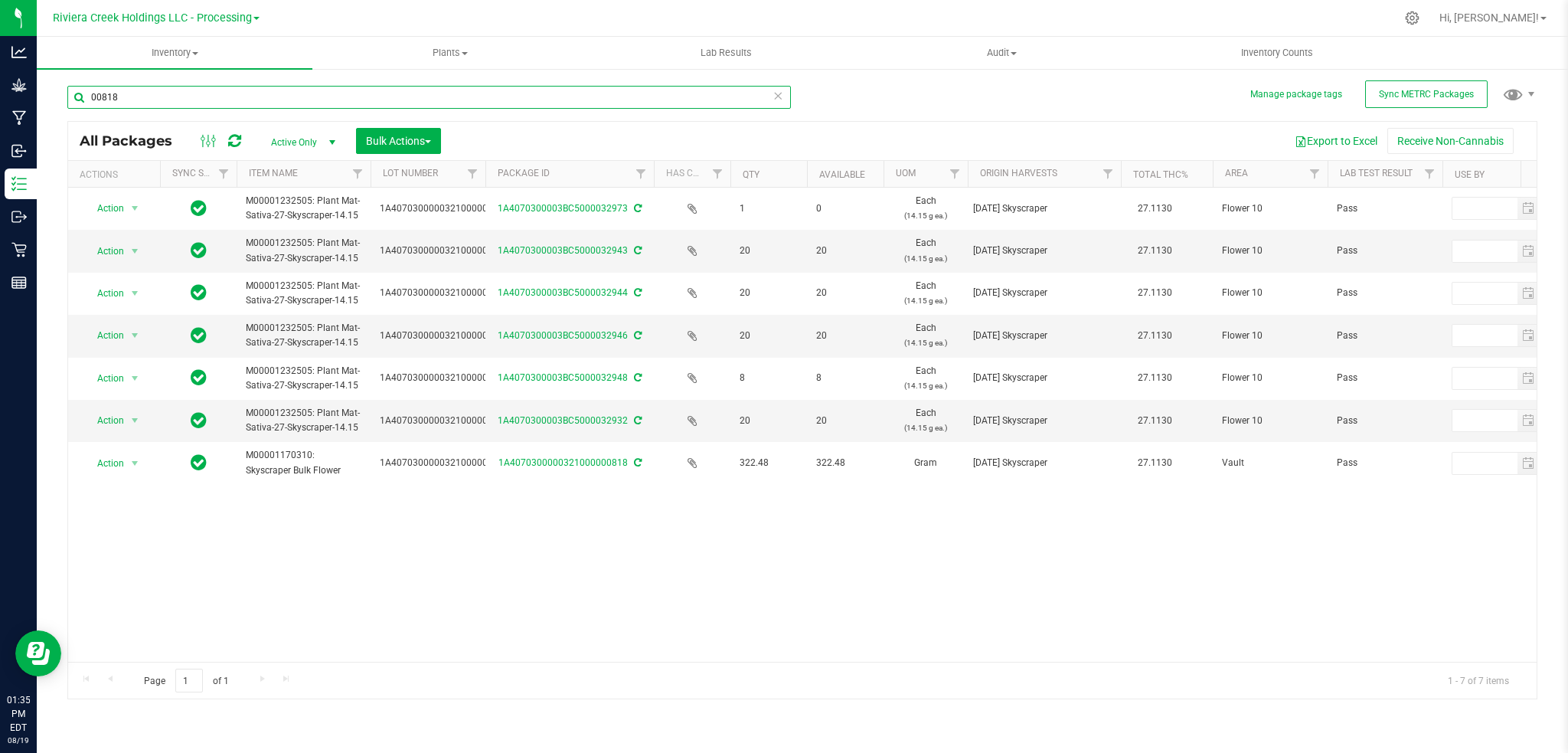
click at [144, 102] on input "00818" at bounding box center [429, 97] width 723 height 23
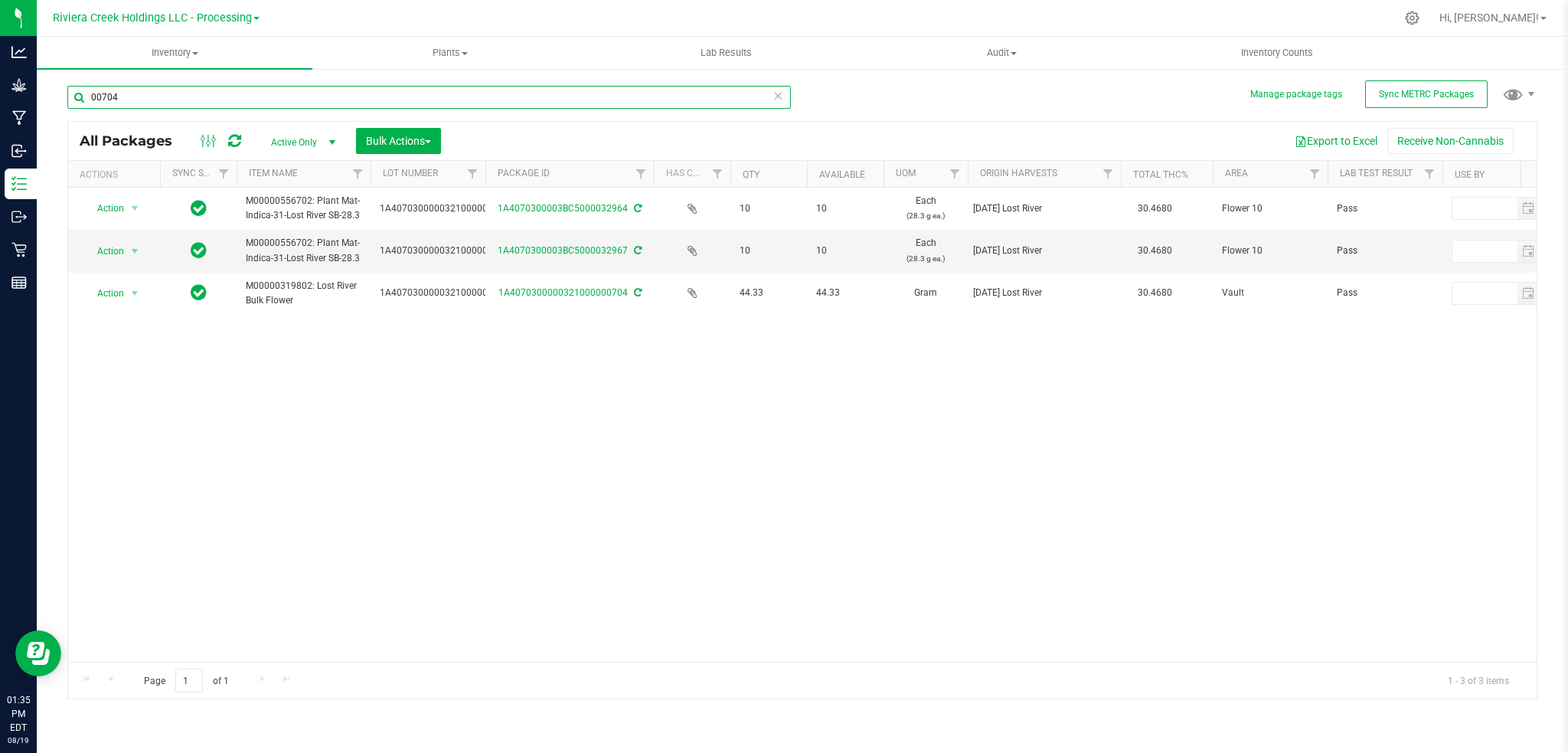
click at [120, 99] on input "00704" at bounding box center [429, 97] width 723 height 23
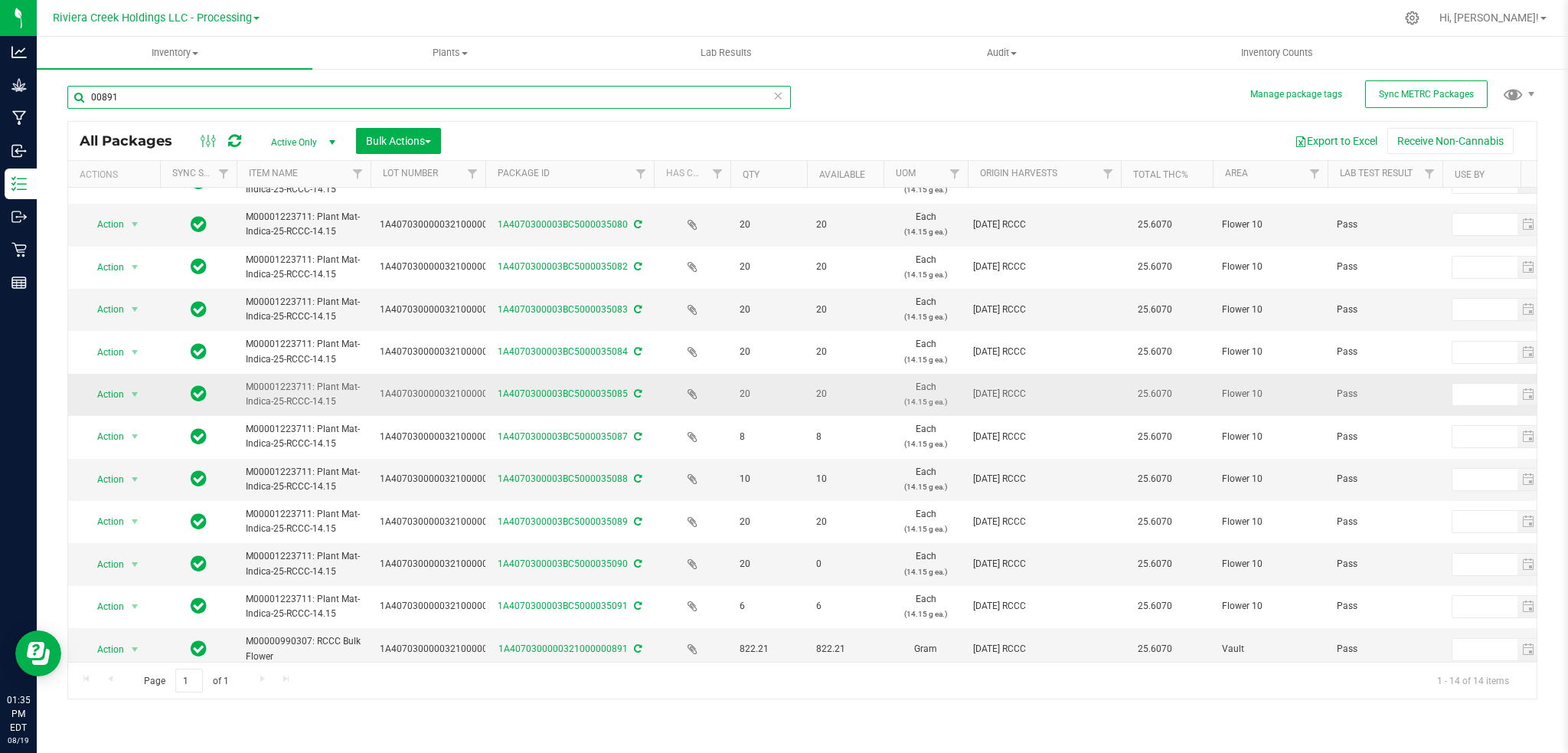
scroll to position [135, 0]
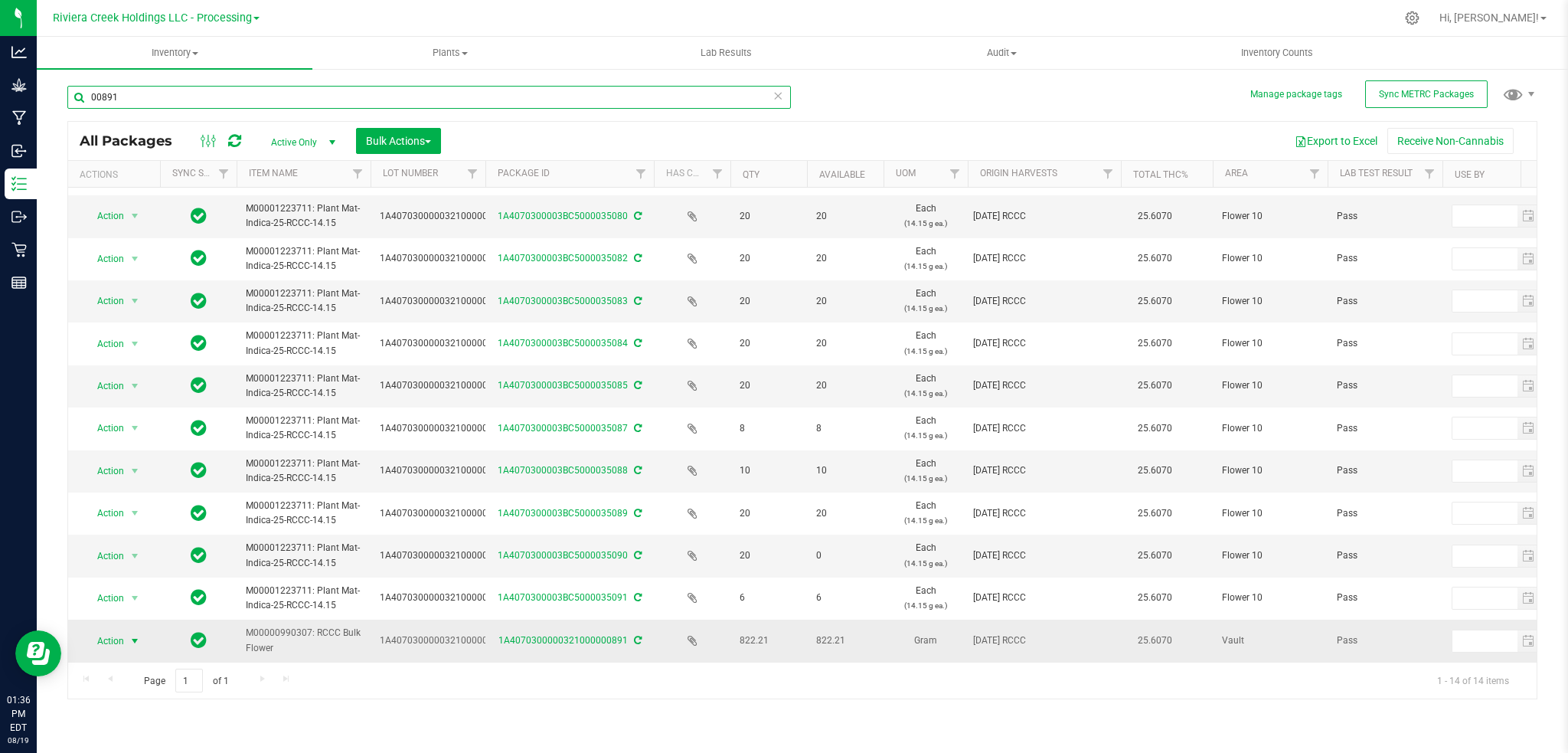
type input "00891"
click at [136, 636] on span "select" at bounding box center [134, 641] width 12 height 12
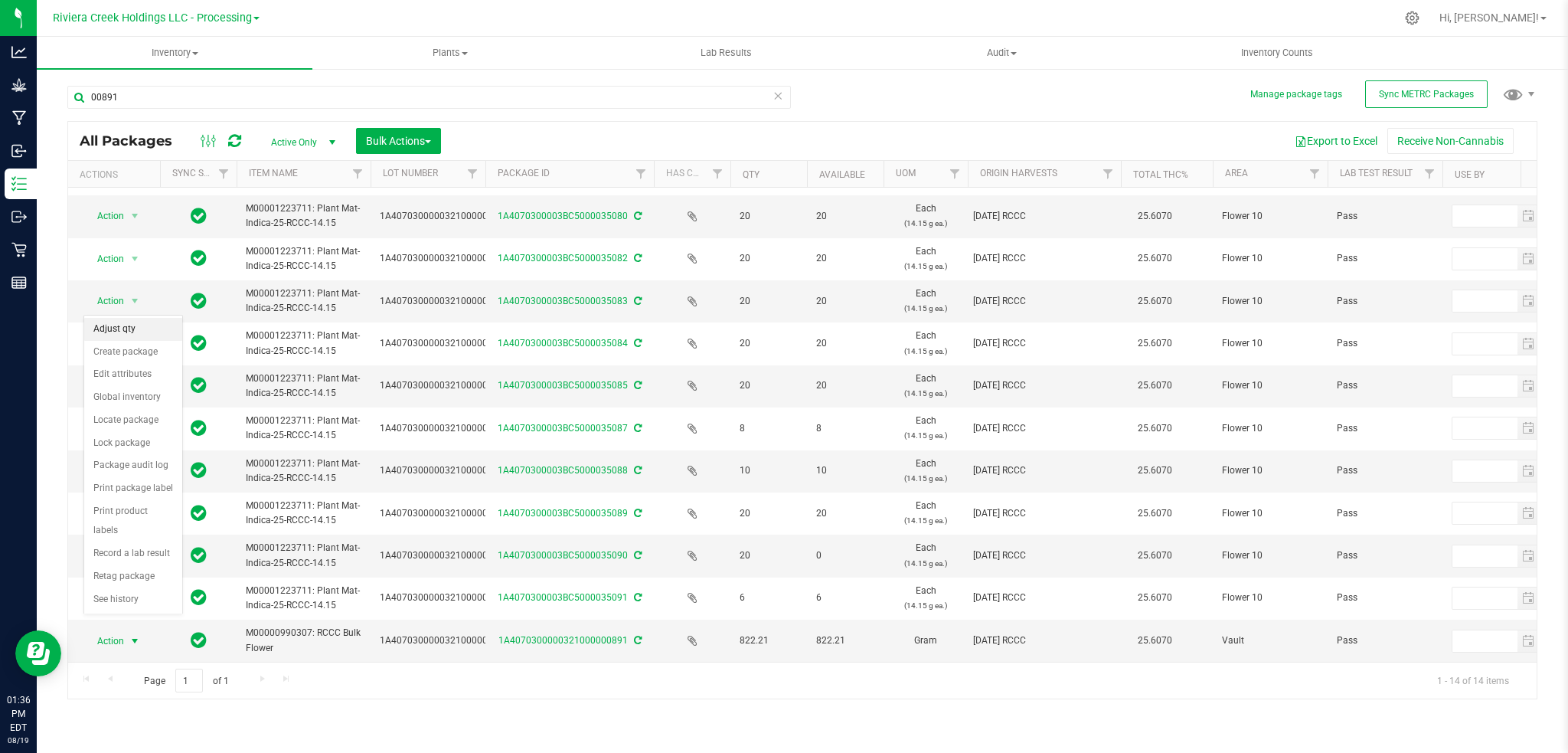
click at [120, 330] on li "Adjust qty" at bounding box center [133, 330] width 98 height 23
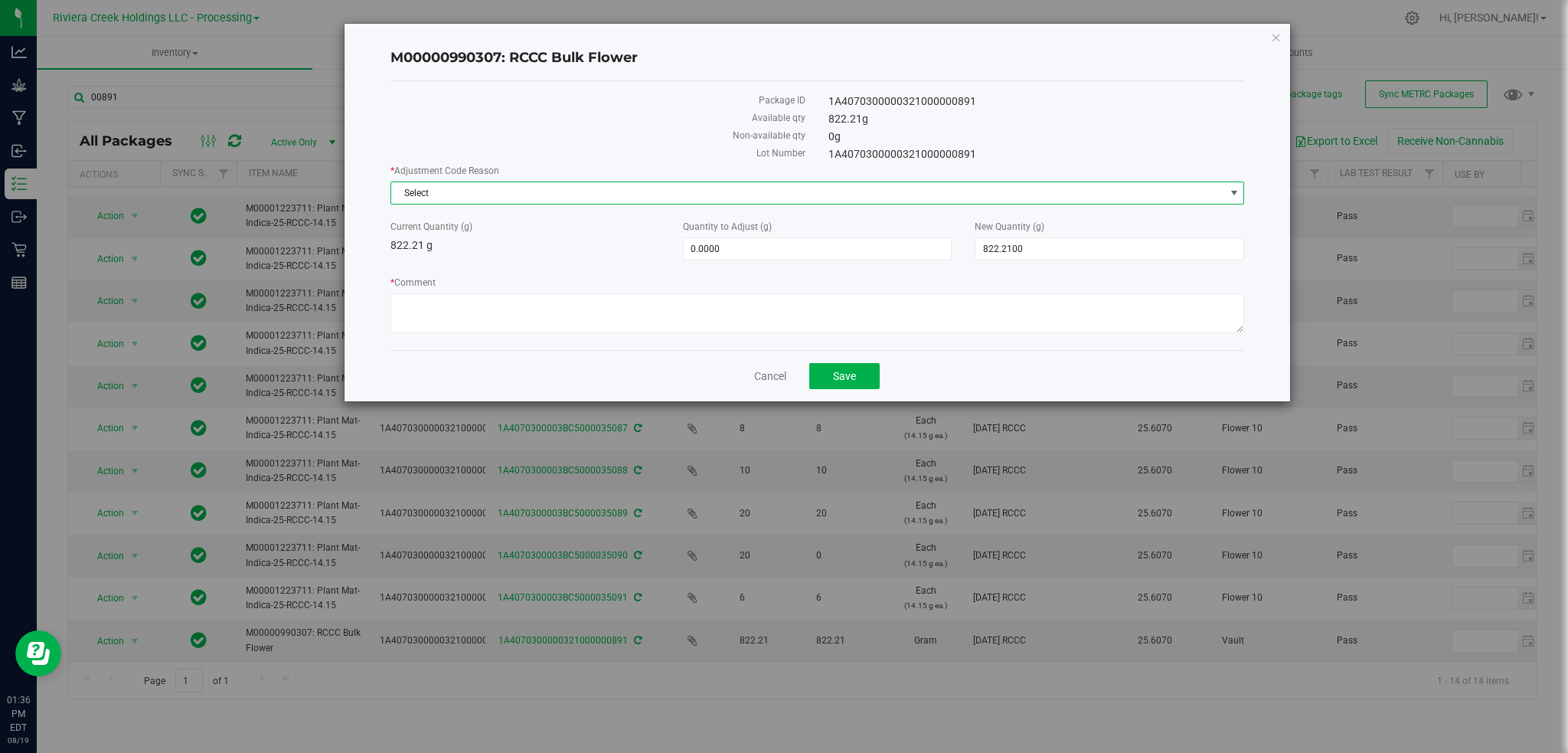
click at [1238, 190] on span "select" at bounding box center [1234, 192] width 12 height 12
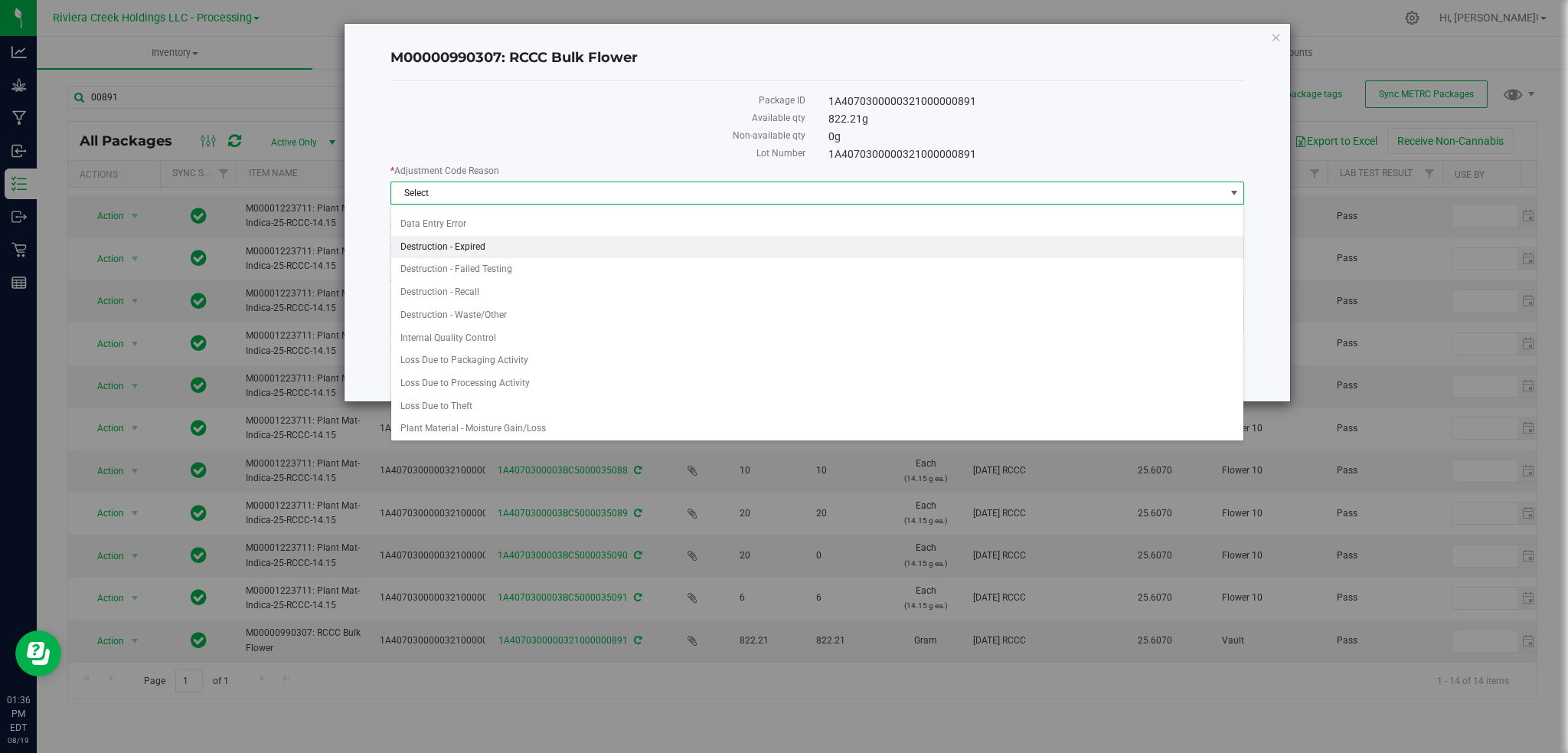
scroll to position [21, 0]
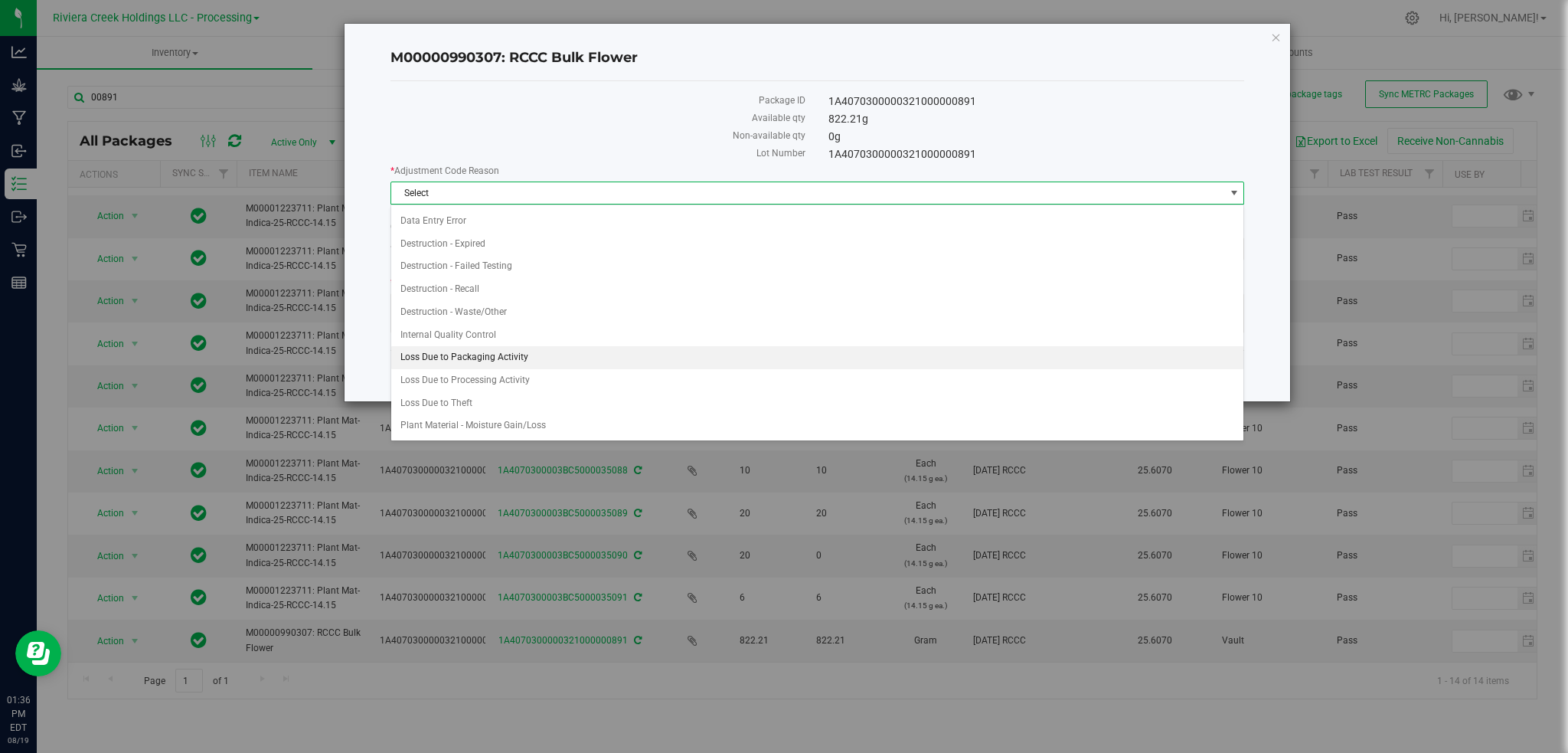
click at [474, 350] on li "Loss Due to Packaging Activity" at bounding box center [817, 358] width 853 height 23
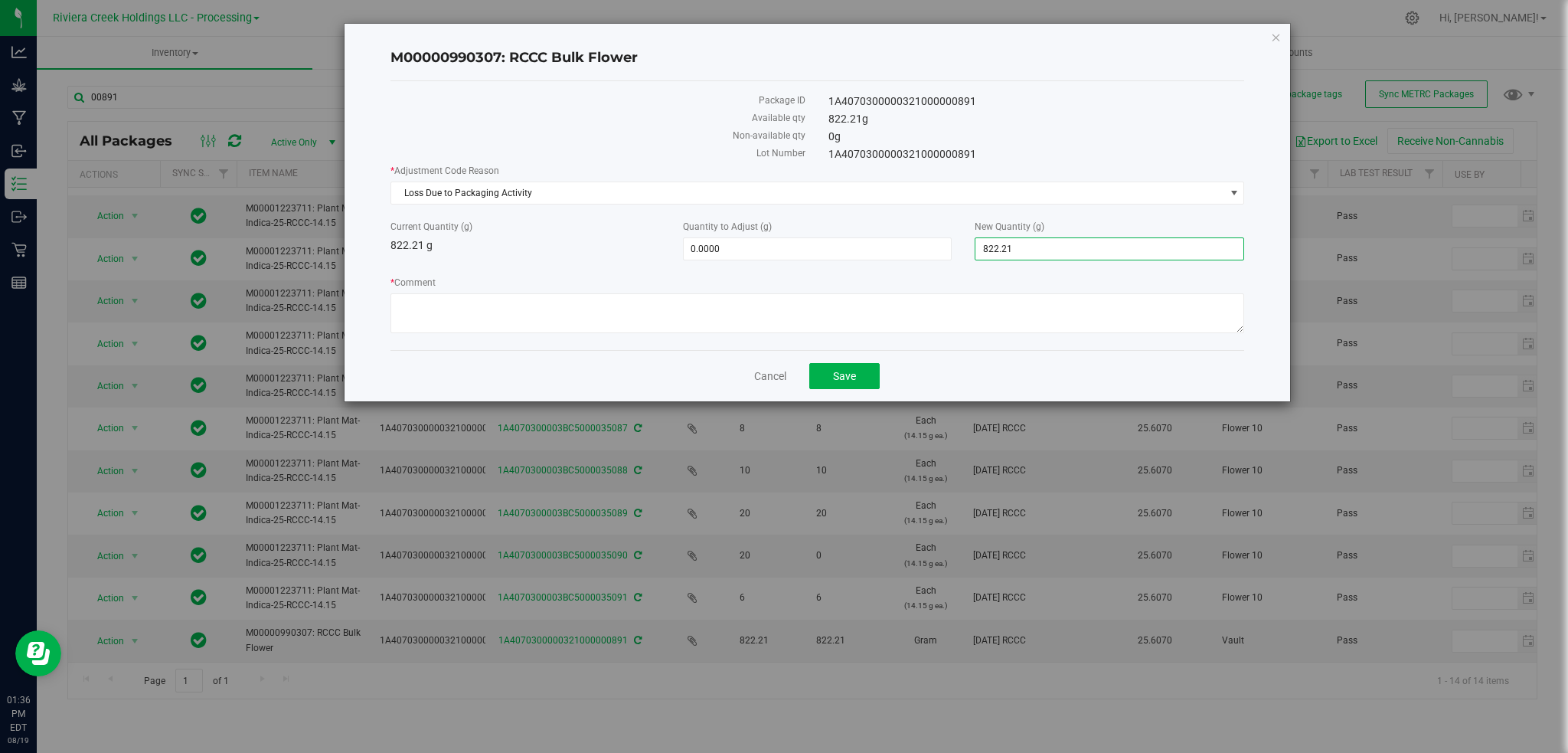
drag, startPoint x: 1048, startPoint y: 247, endPoint x: 957, endPoint y: 255, distance: 91.4
click at [957, 255] on div "Current Quantity (g) 822.21 g Quantity to Adjust (g) 0.0000 0 New Quantity (g) …" at bounding box center [817, 239] width 877 height 40
type input "765"
type input "-57.2100"
type input "765.0000"
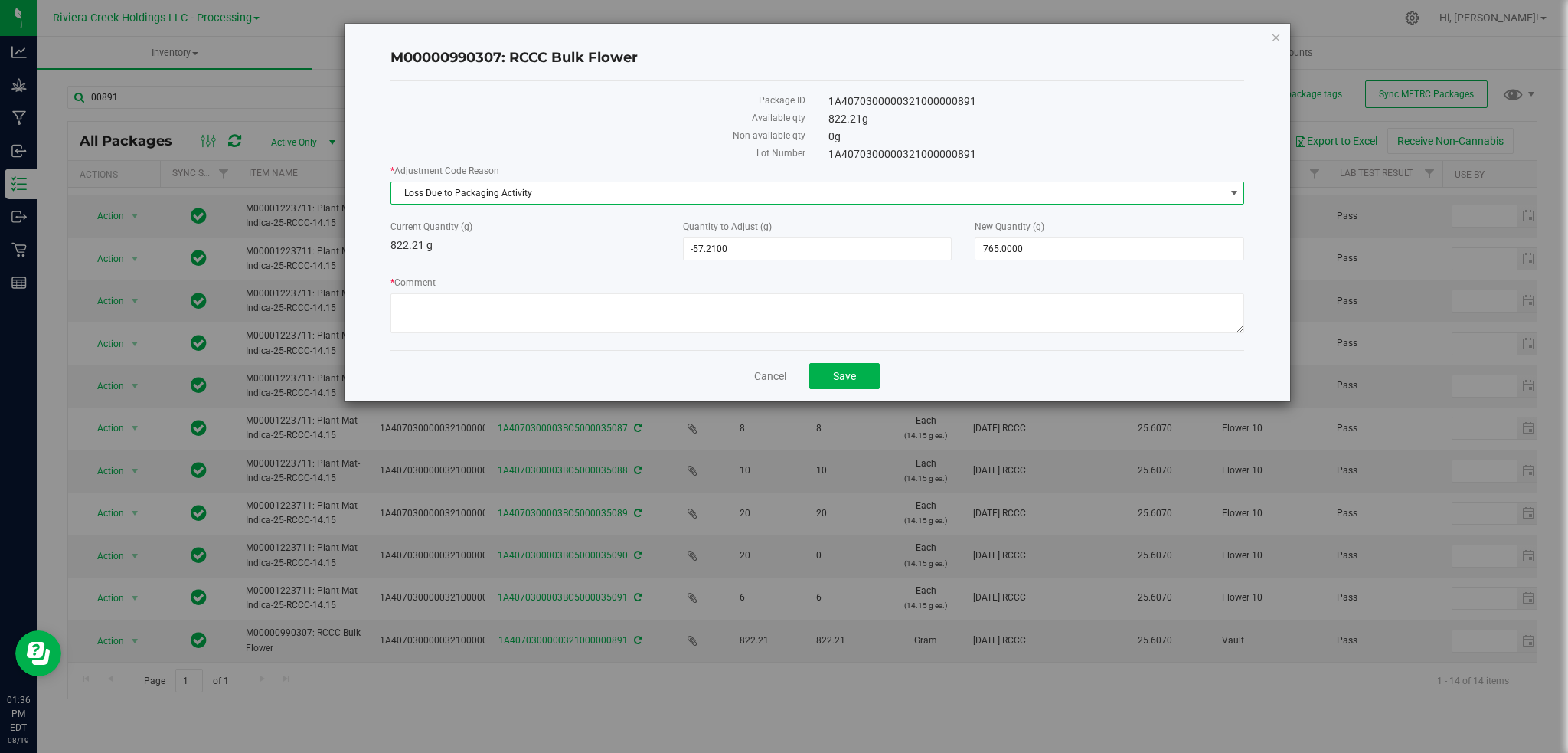
drag, startPoint x: 552, startPoint y: 196, endPoint x: 388, endPoint y: 206, distance: 164.3
click at [388, 206] on div "M00000990307: RCCC Bulk Flower Package ID 1A4070300000321000000891 Available qt…" at bounding box center [817, 212] width 947 height 377
copy div "Select Damaged / Adulterated Product Data Entry Error Destruction - Expired Des…"
click at [405, 302] on textarea "* Comment" at bounding box center [817, 314] width 855 height 39
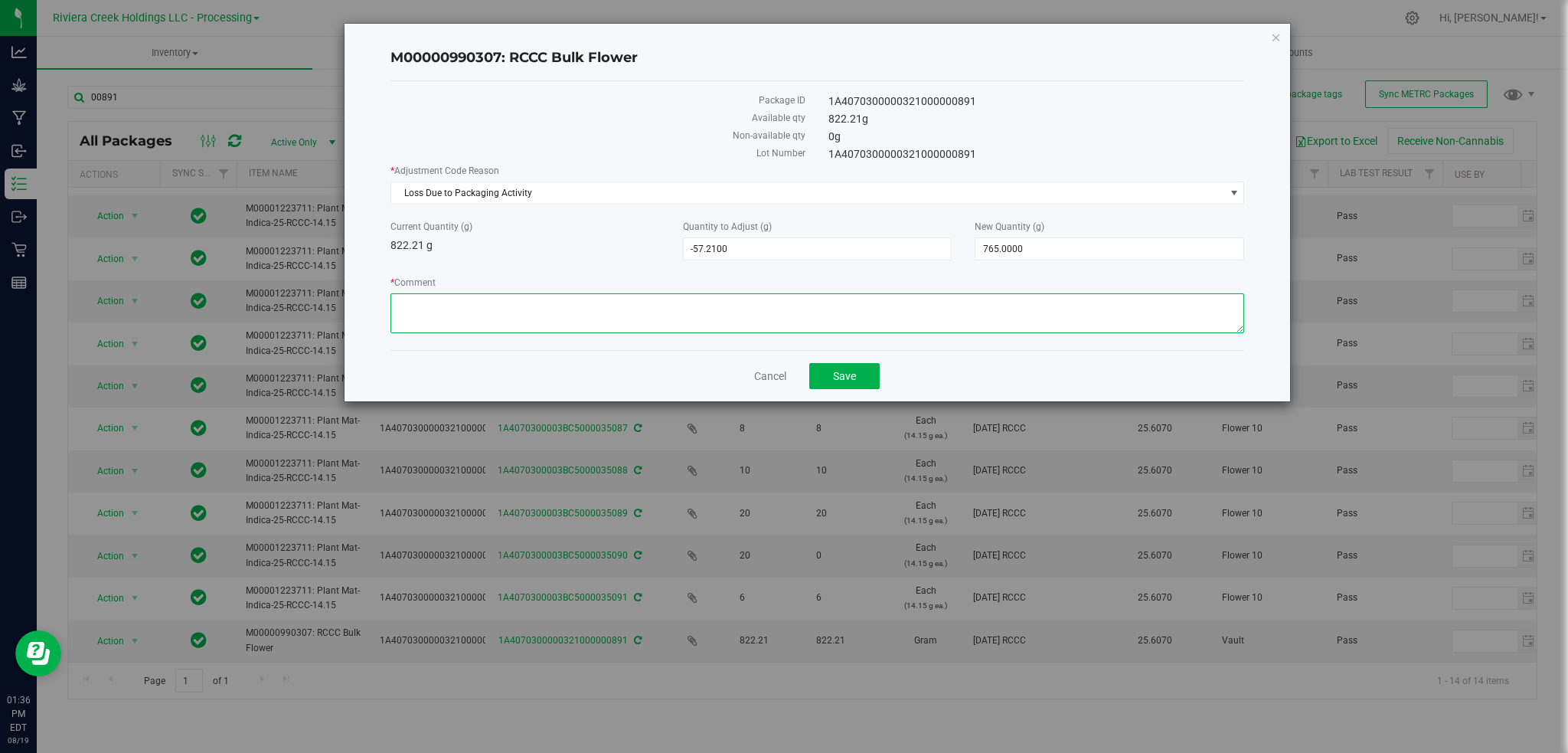
paste textarea
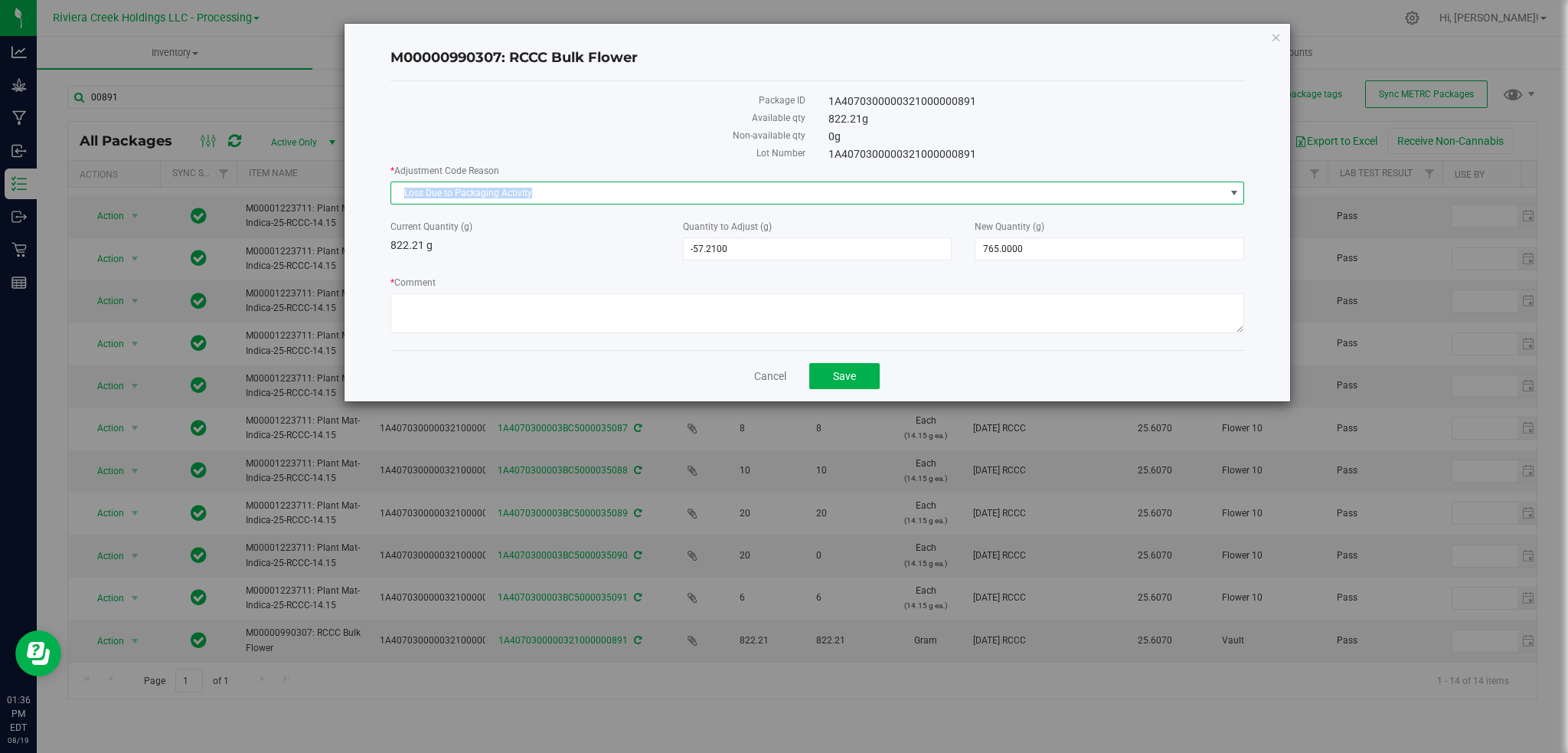
drag, startPoint x: 549, startPoint y: 192, endPoint x: 337, endPoint y: 186, distance: 212.1
click at [338, 186] on div "M00000990307: RCCC Bulk Flower Package ID 1A4070300000321000000891 Available qt…" at bounding box center [790, 212] width 1003 height 379
copy span "Loss Due to Packaging Activity"
click at [425, 300] on textarea "* Comment" at bounding box center [817, 314] width 855 height 39
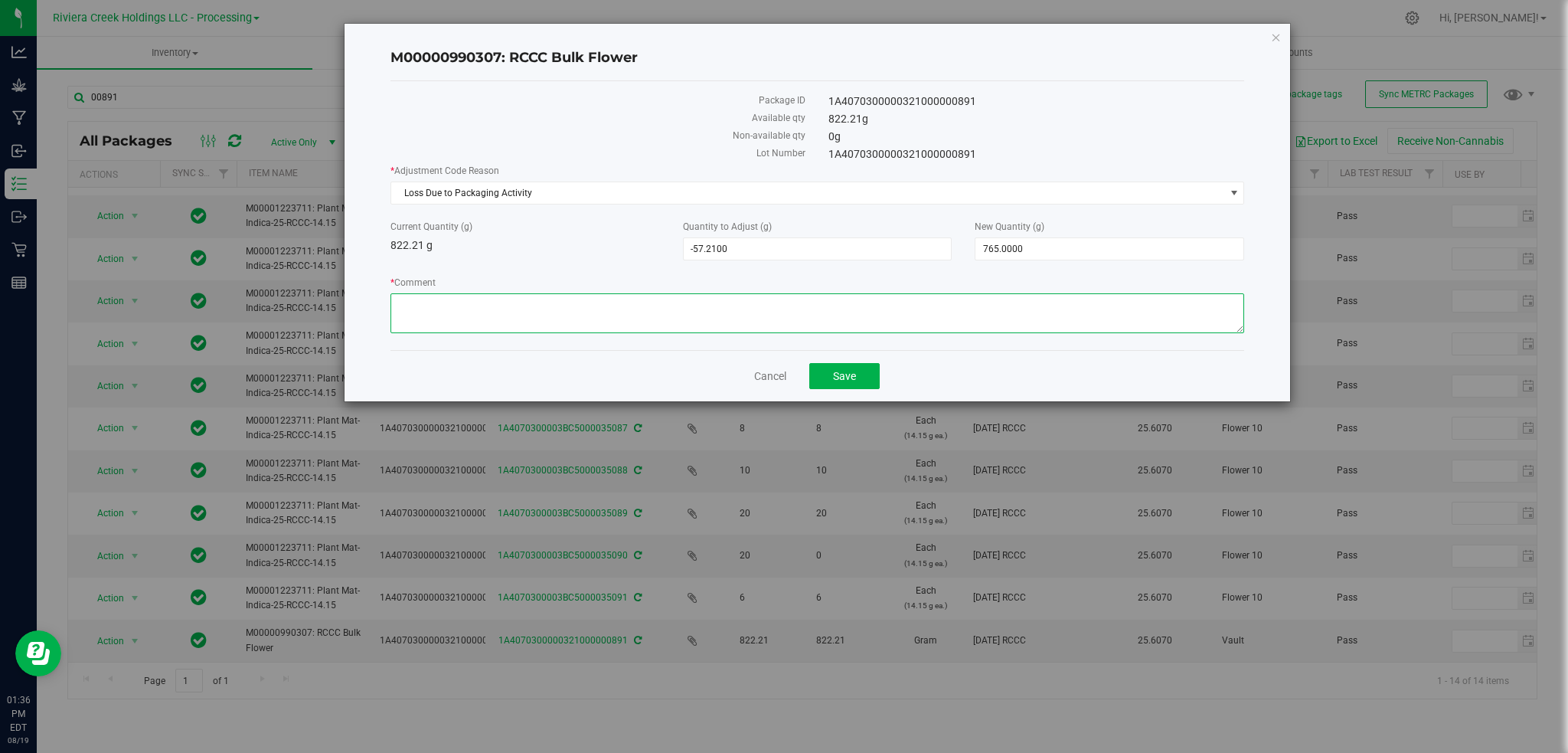
paste textarea "Loss Due to Packaging Activity"
type textarea "Loss Due to Packaging Activity"
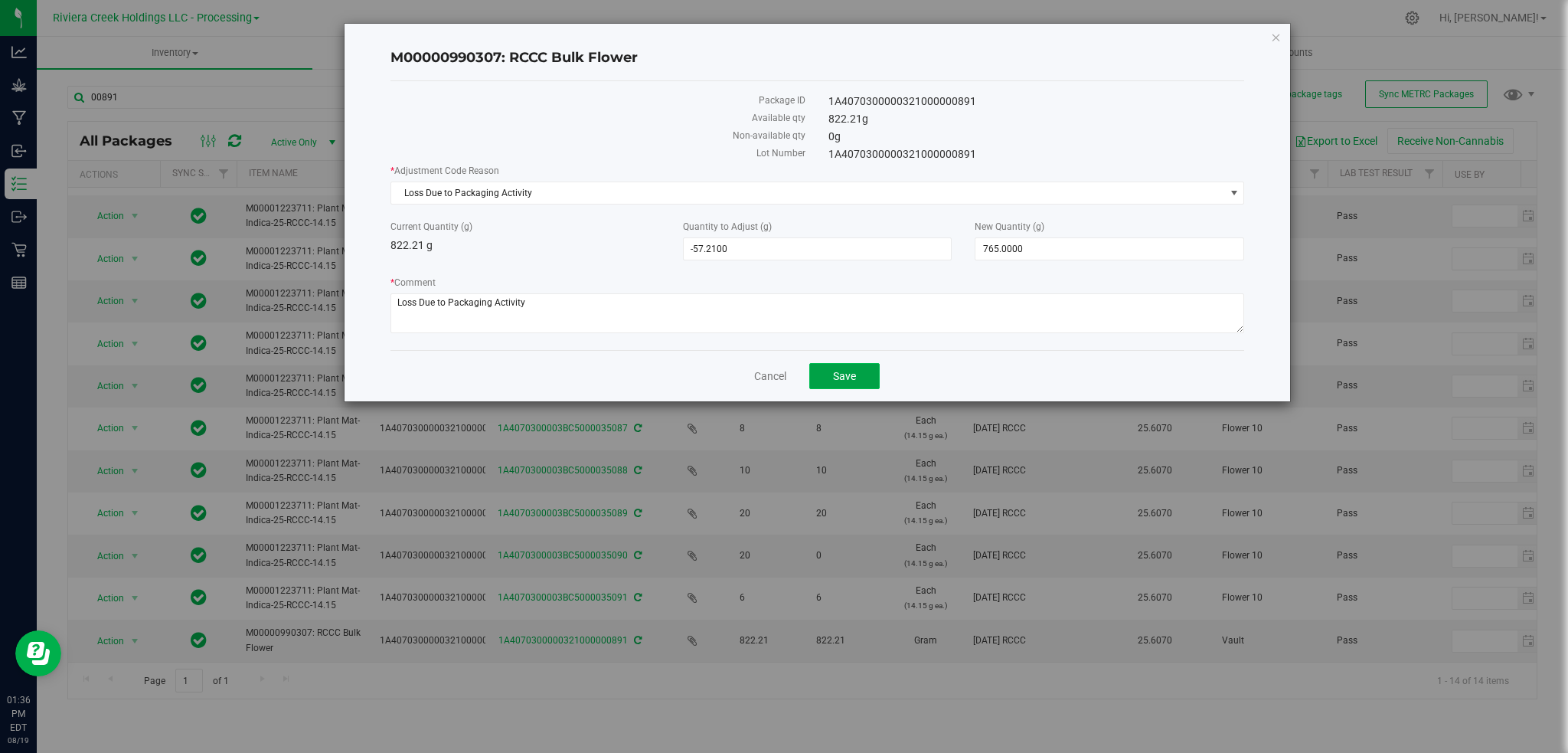
click at [826, 388] on button "Save" at bounding box center [845, 376] width 70 height 26
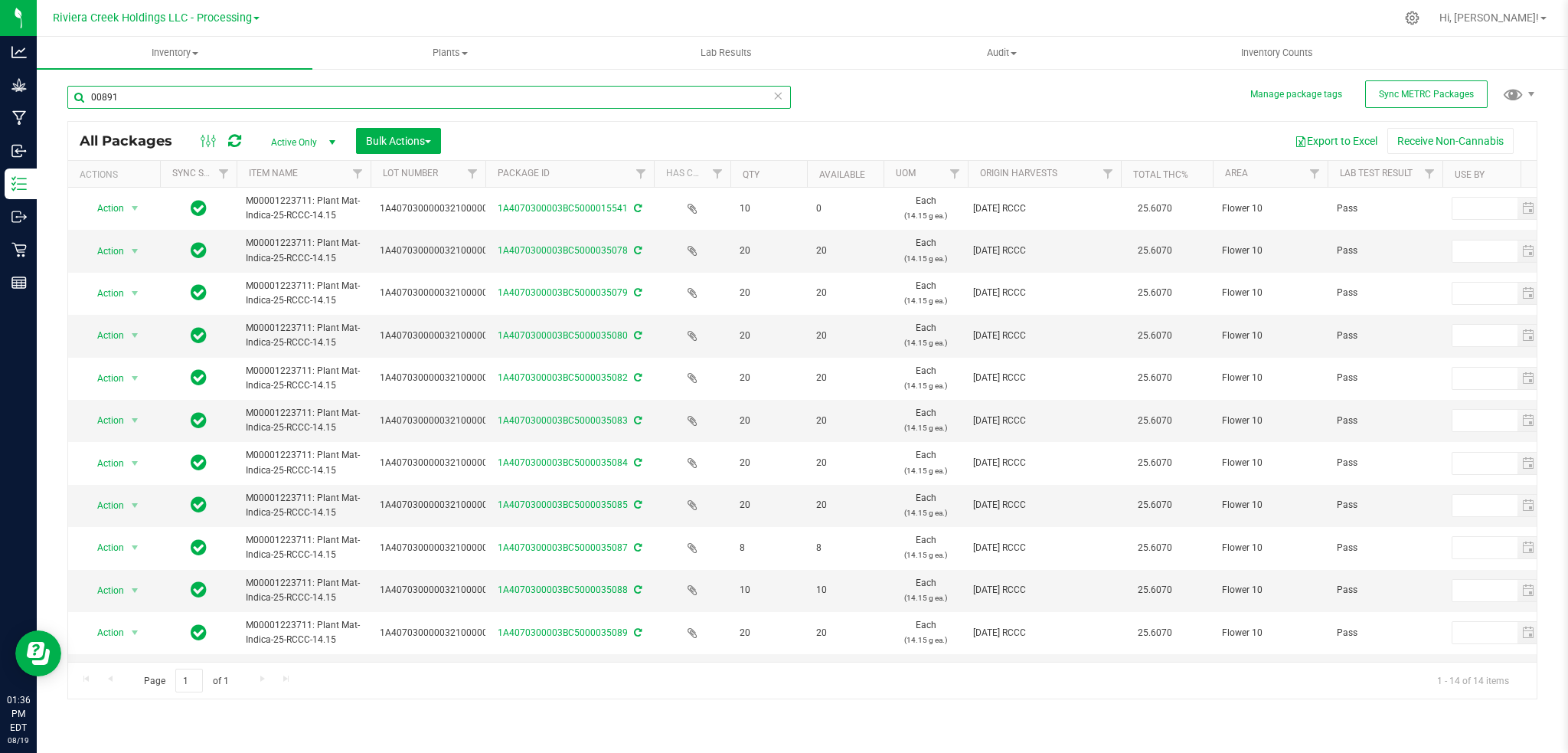
click at [226, 91] on input "00891" at bounding box center [429, 97] width 723 height 23
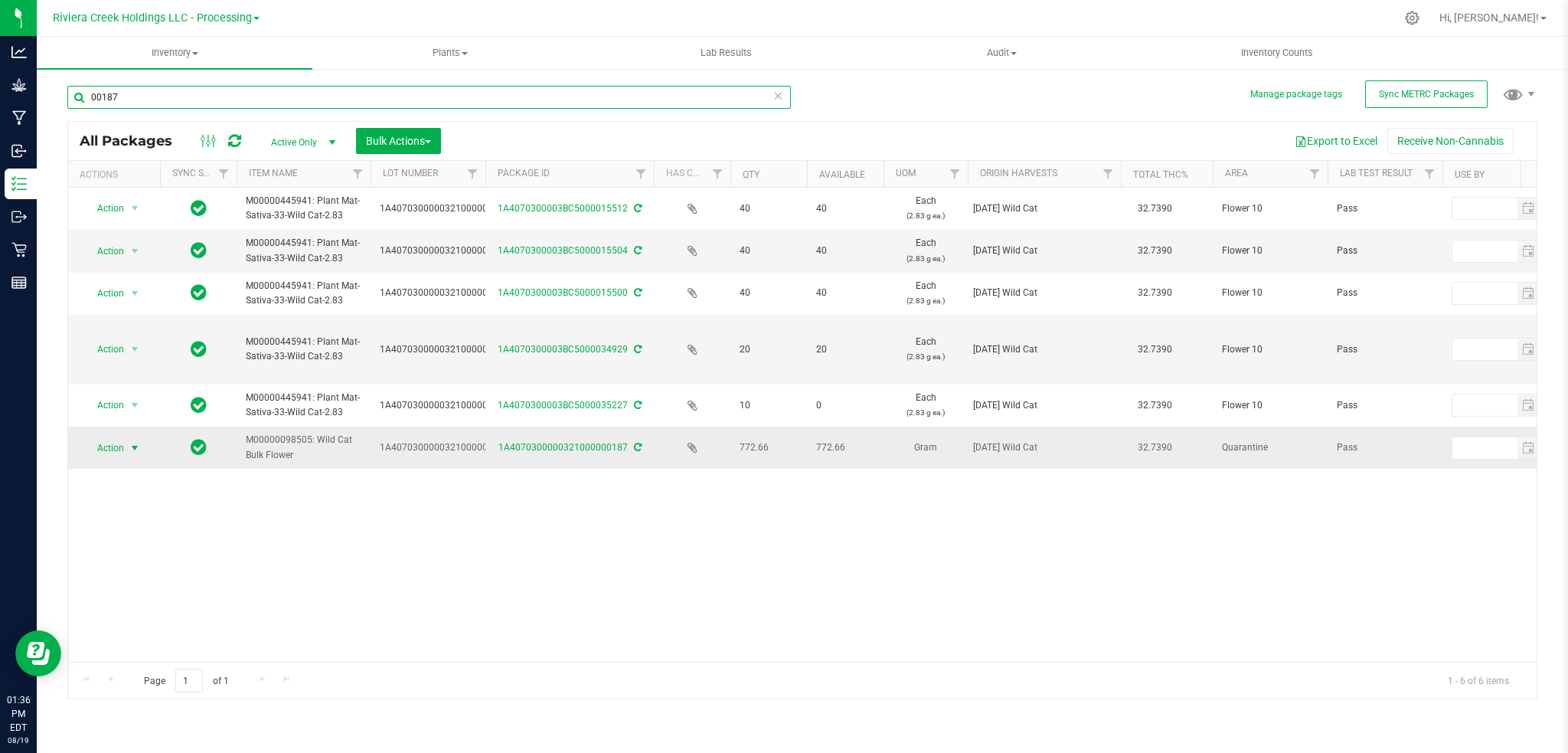
type input "00187"
click at [132, 448] on span "select" at bounding box center [134, 448] width 12 height 12
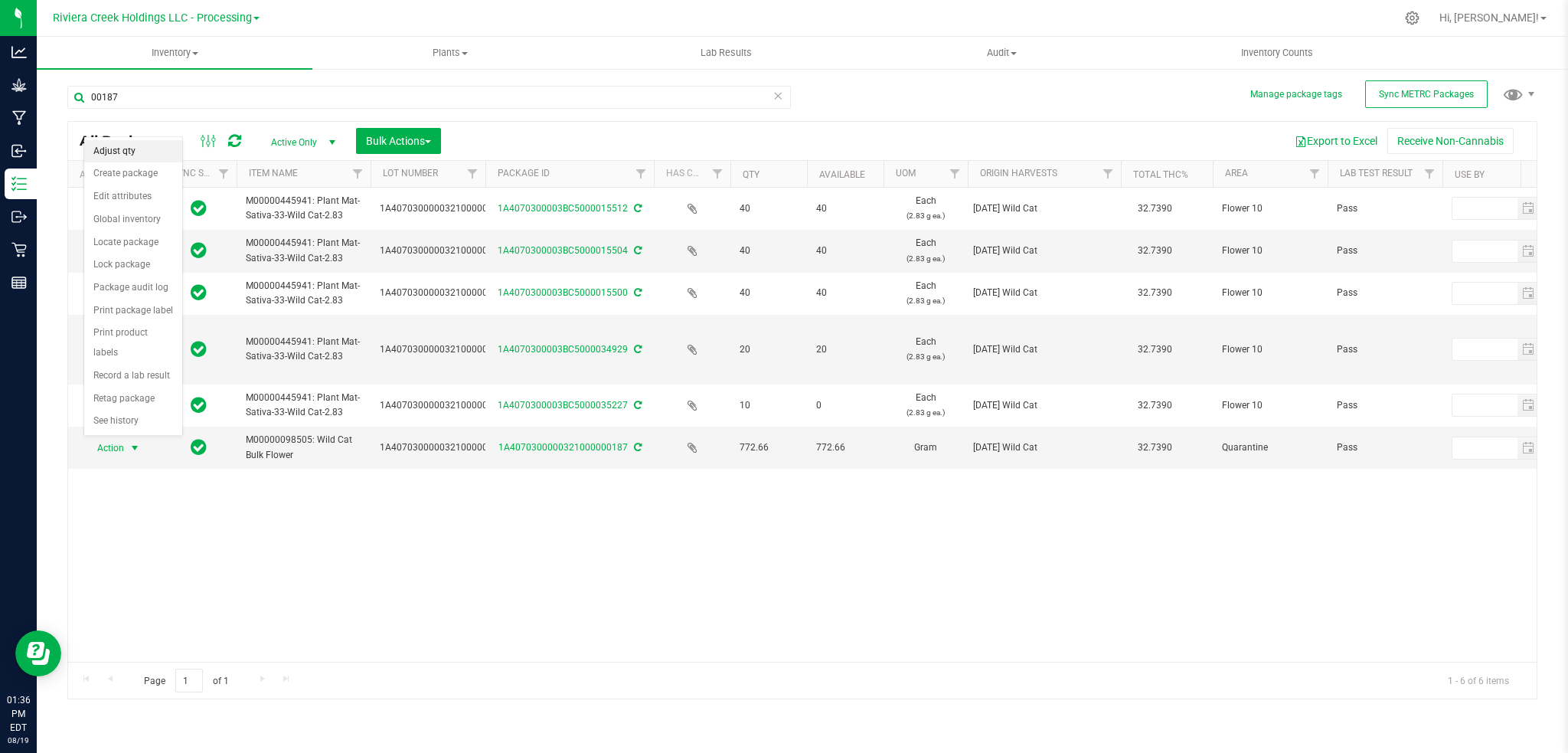
click at [117, 144] on li "Adjust qty" at bounding box center [133, 151] width 98 height 23
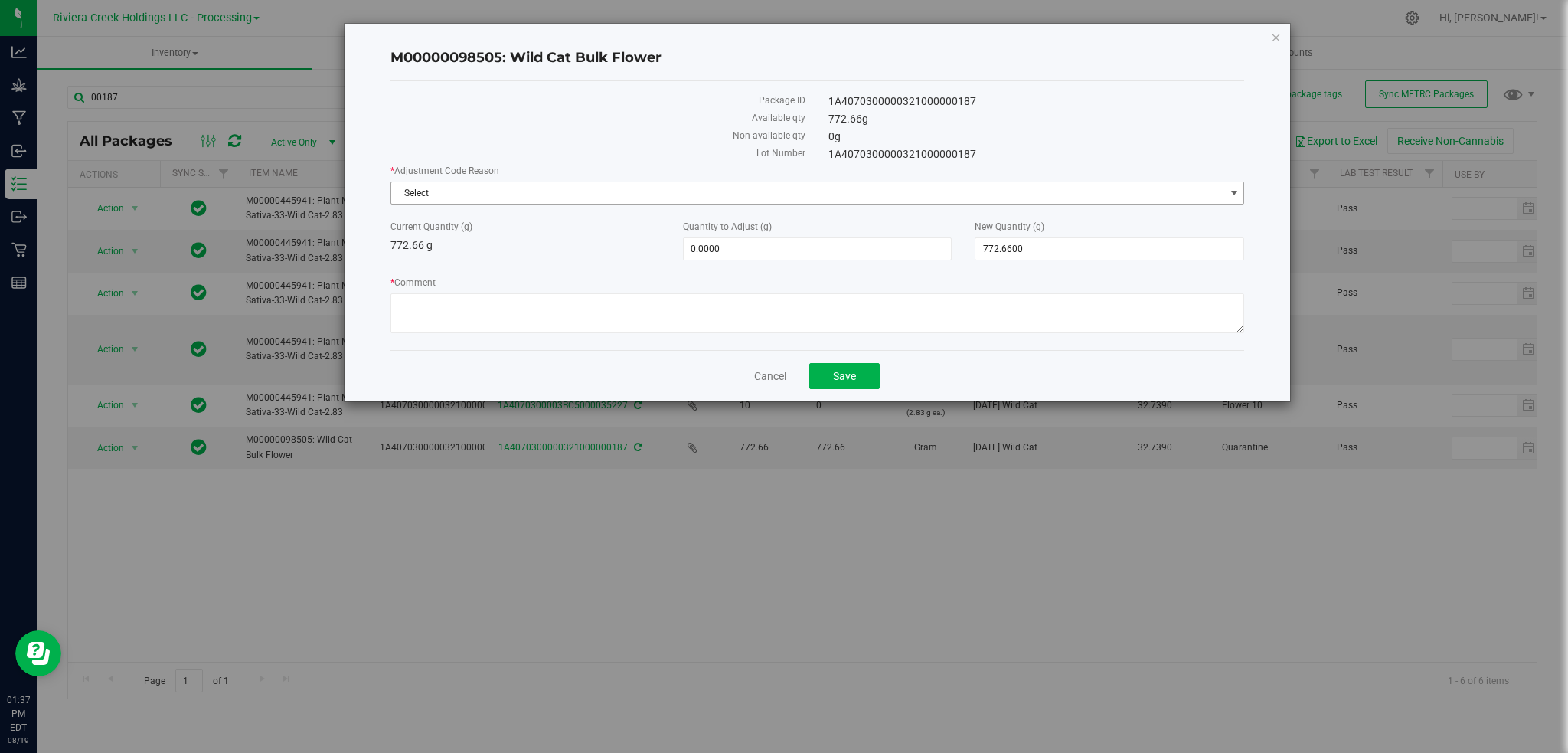
click at [1230, 193] on span "select" at bounding box center [1234, 192] width 12 height 12
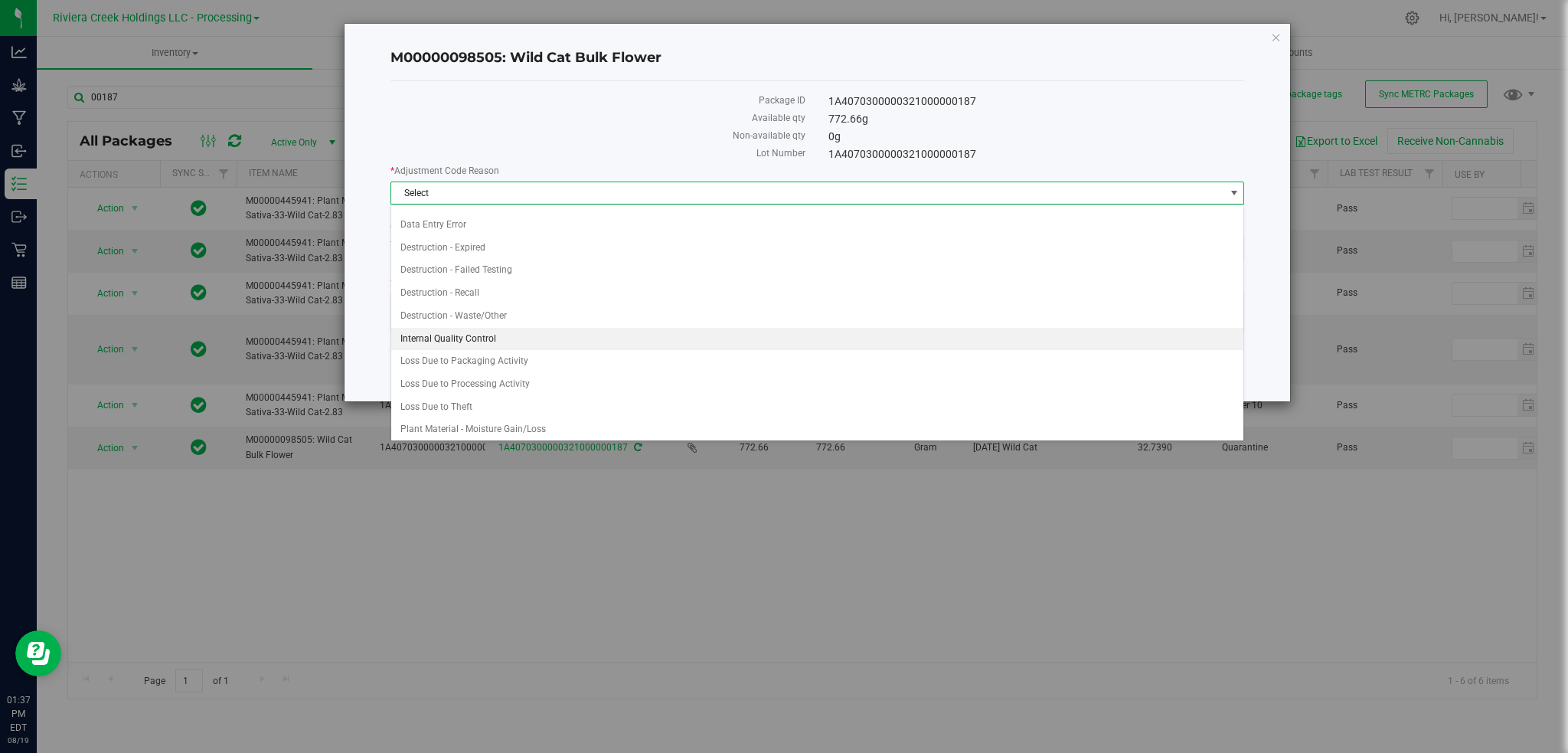
scroll to position [21, 0]
click at [494, 358] on li "Loss Due to Packaging Activity" at bounding box center [817, 358] width 853 height 23
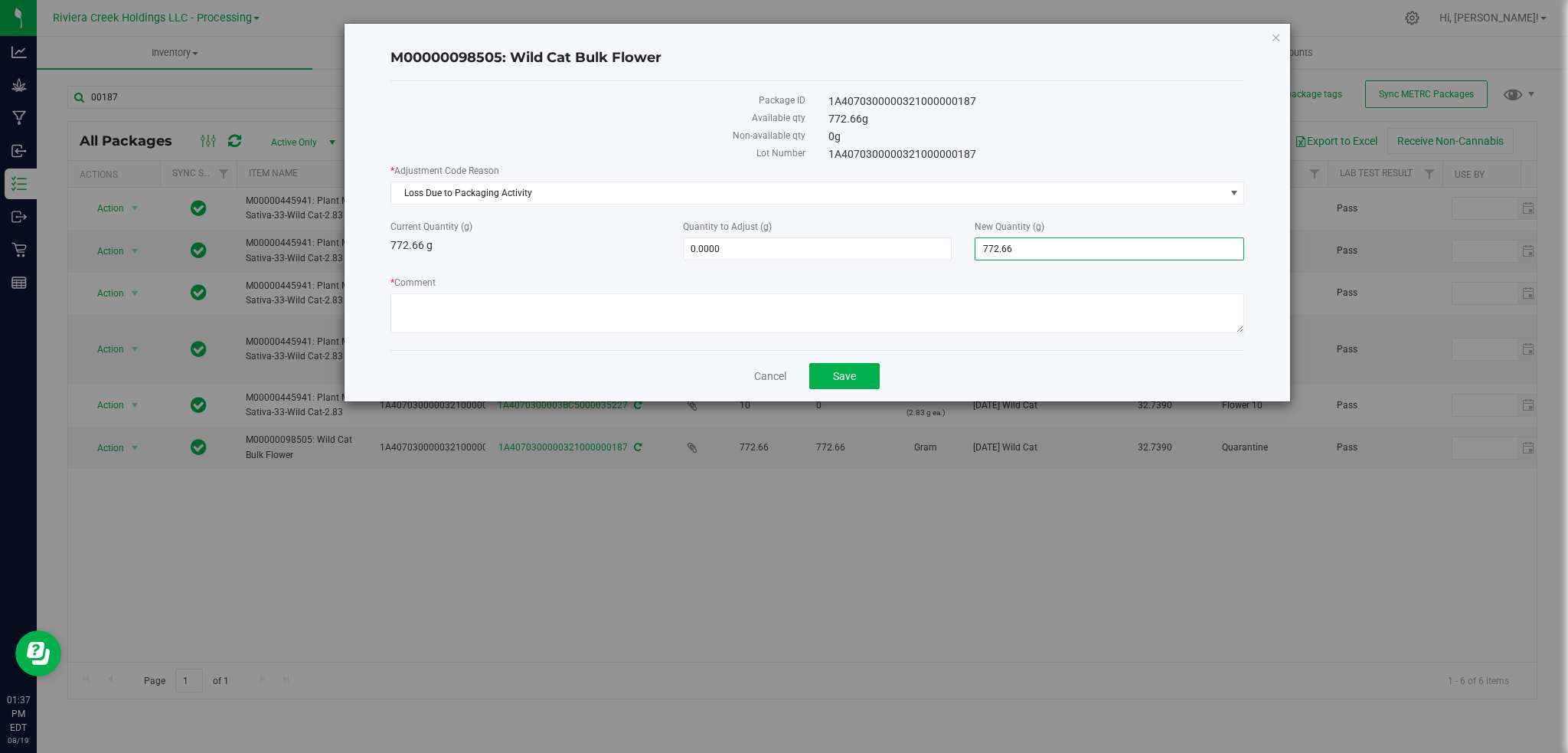
drag, startPoint x: 1030, startPoint y: 246, endPoint x: 960, endPoint y: 258, distance: 71.0
click at [964, 259] on div "New Quantity (g) 772.6600 772.66" at bounding box center [1110, 239] width 293 height 40
type input "710"
type input "-62.6600"
type input "710.0000"
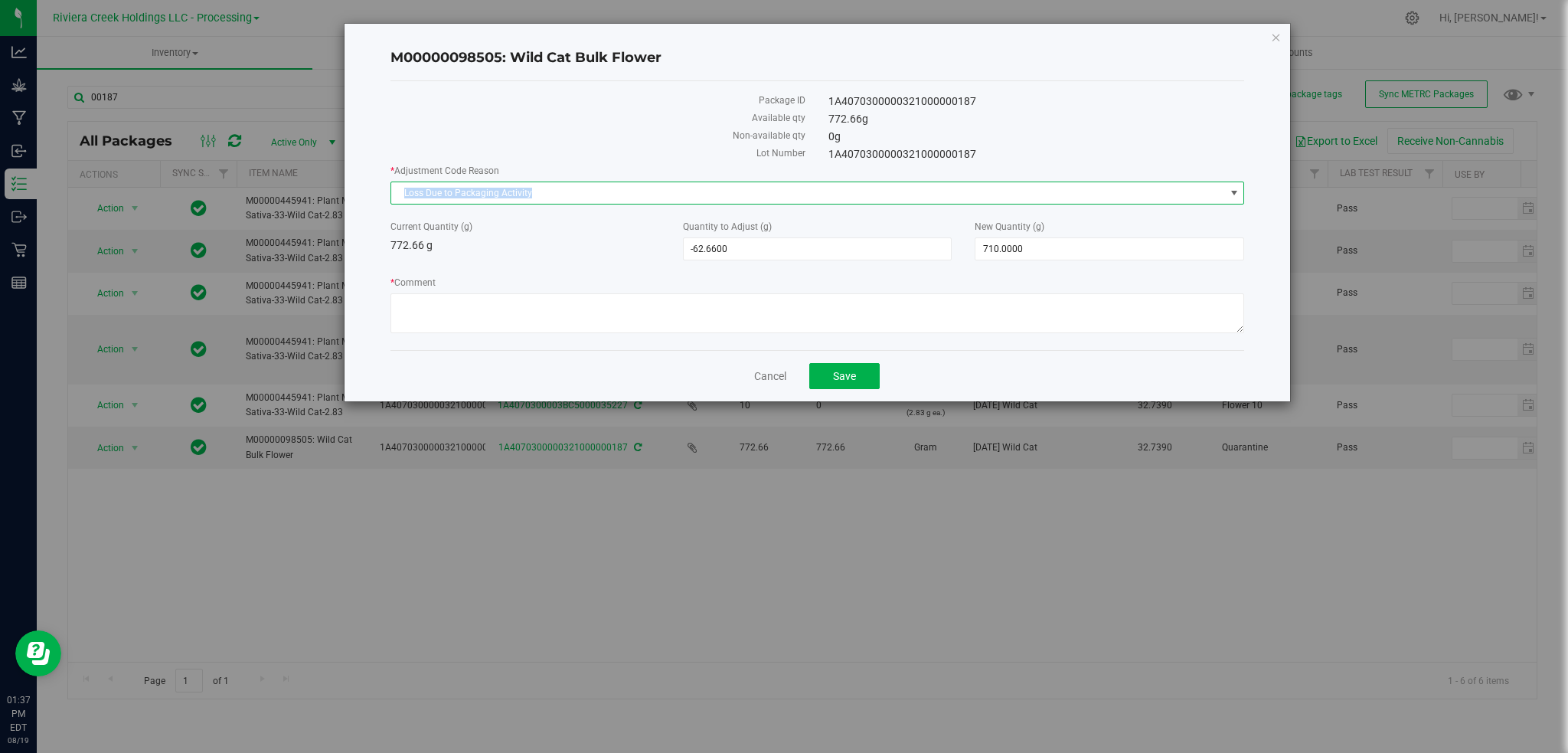
drag, startPoint x: 545, startPoint y: 191, endPoint x: 368, endPoint y: 195, distance: 177.0
click at [368, 195] on div "M00000098505: Wild Cat Bulk Flower Package ID 1A4070300000321000000187 Availabl…" at bounding box center [817, 212] width 947 height 377
copy span "Loss Due to Packaging Activity"
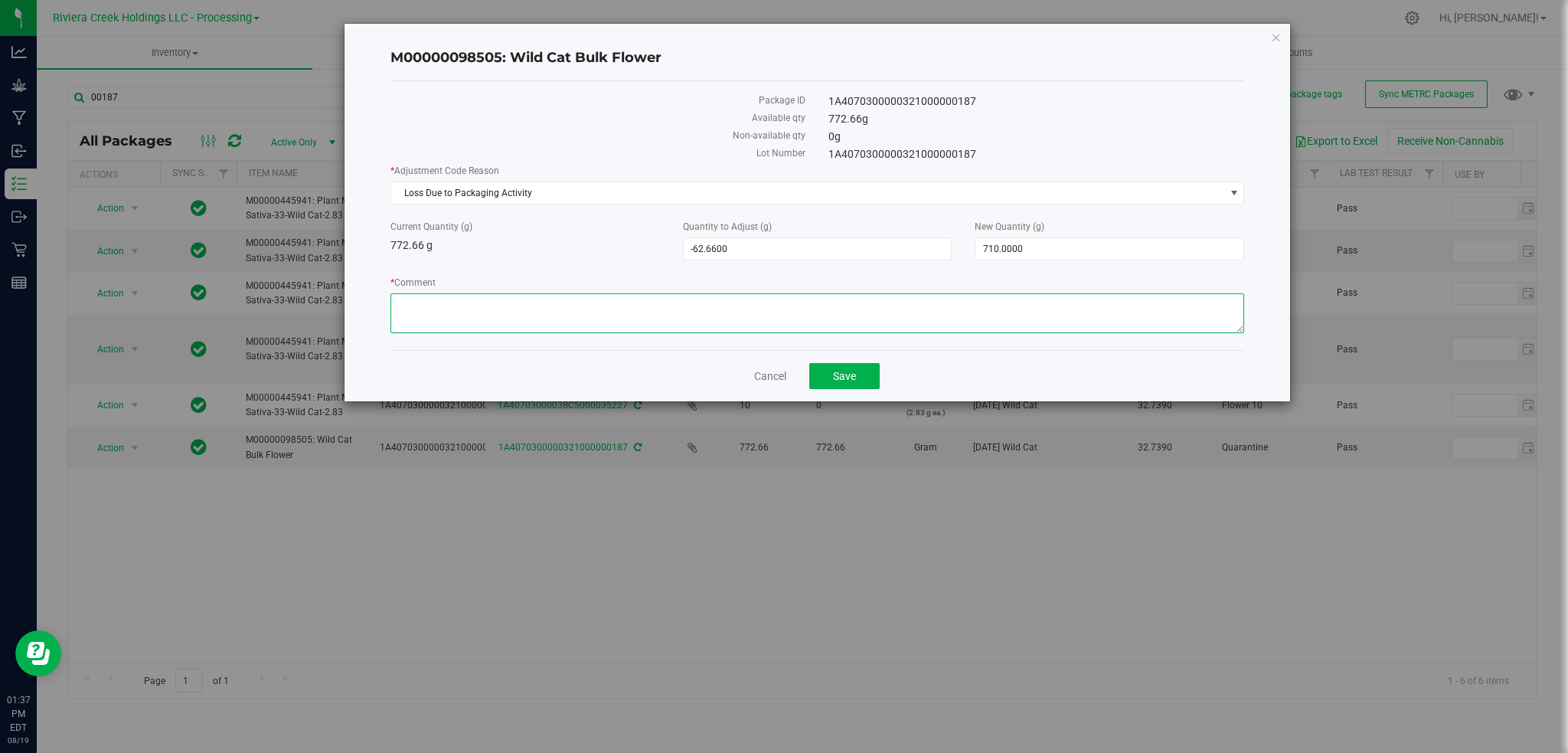
click at [417, 302] on textarea "* Comment" at bounding box center [817, 314] width 855 height 39
paste textarea "Loss Due to Packaging Activity"
type textarea "Loss Due to Packaging Activity"
drag, startPoint x: 846, startPoint y: 373, endPoint x: 846, endPoint y: 331, distance: 42.0
click at [846, 372] on span "Save" at bounding box center [845, 376] width 23 height 12
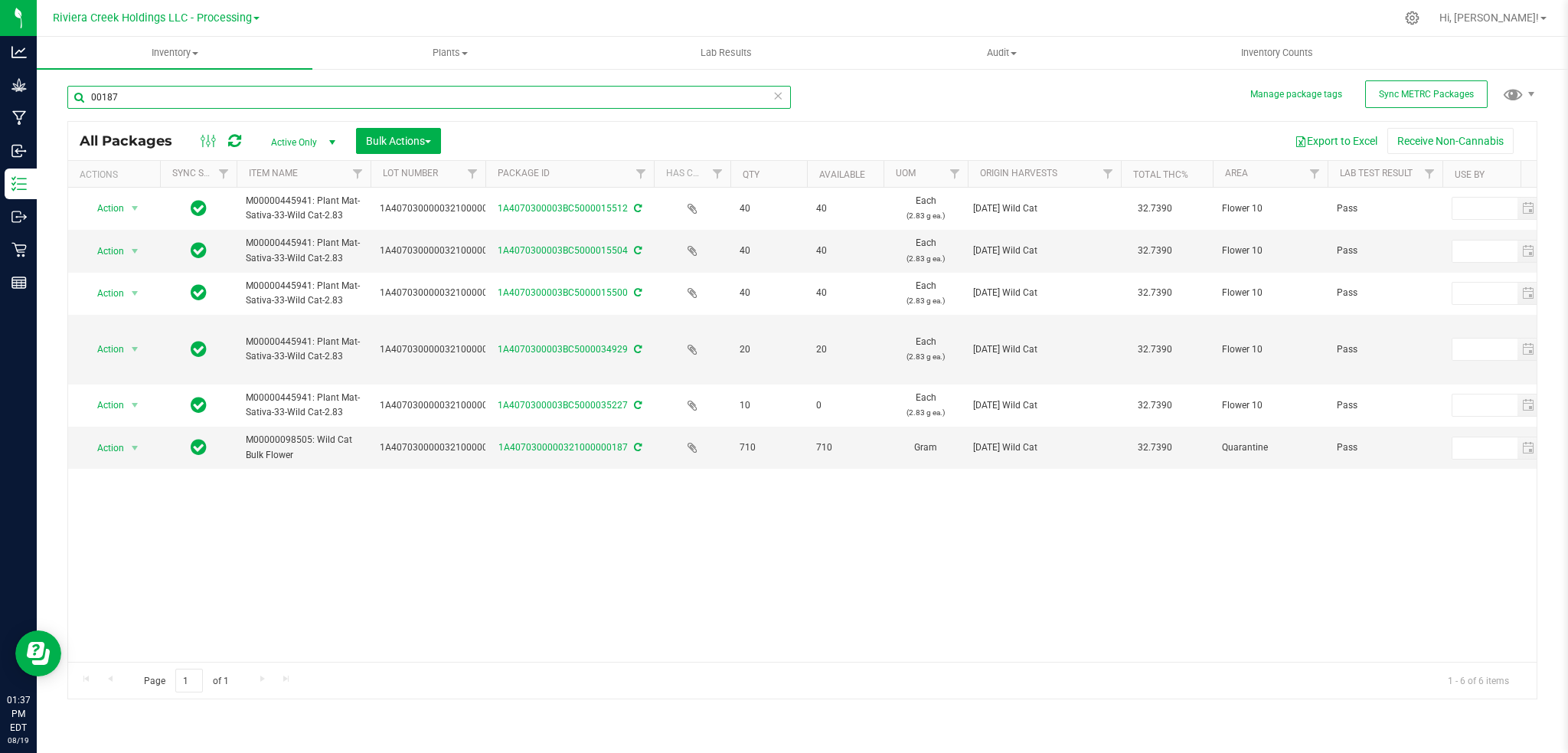
click at [145, 98] on input "00187" at bounding box center [429, 97] width 723 height 23
type input "0"
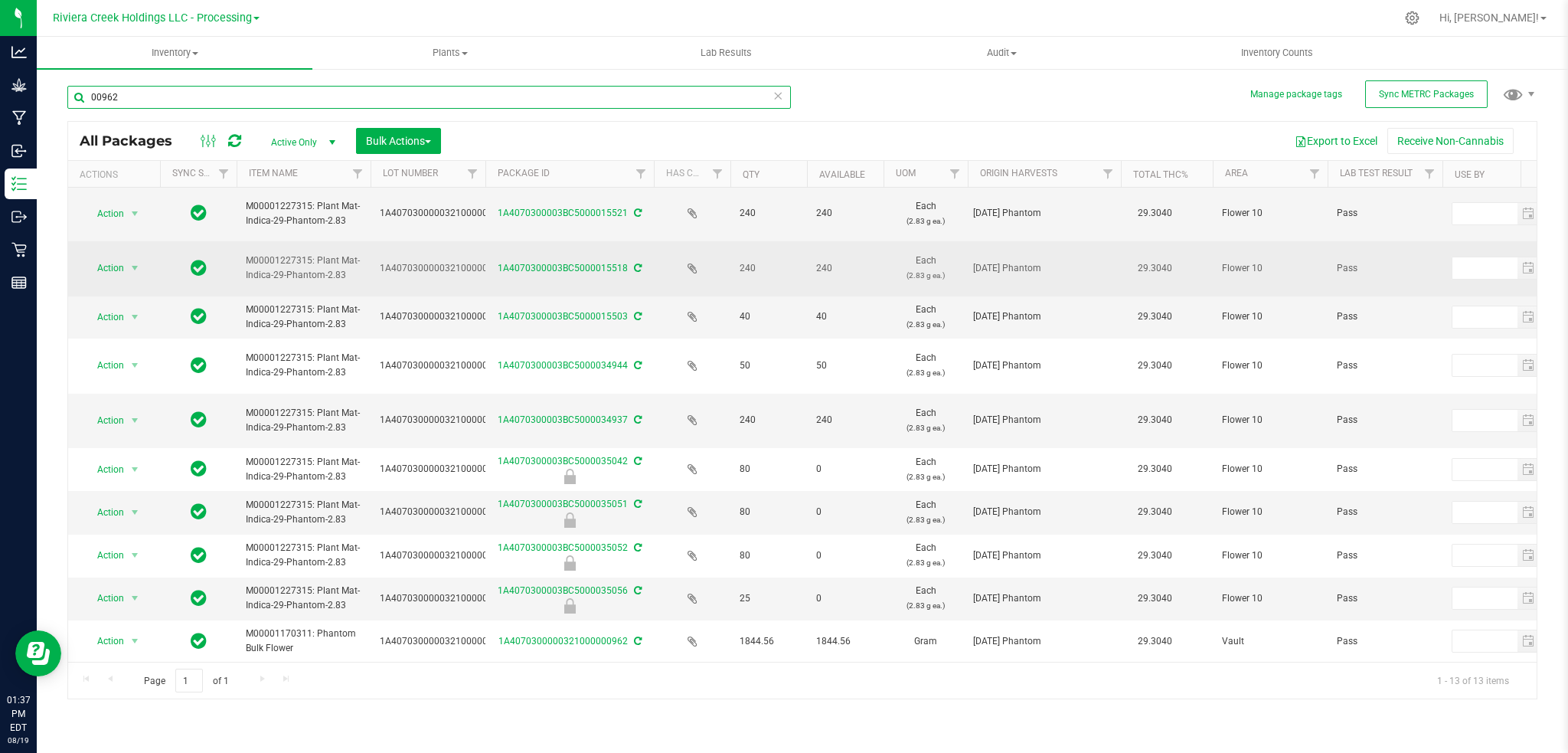
scroll to position [160, 0]
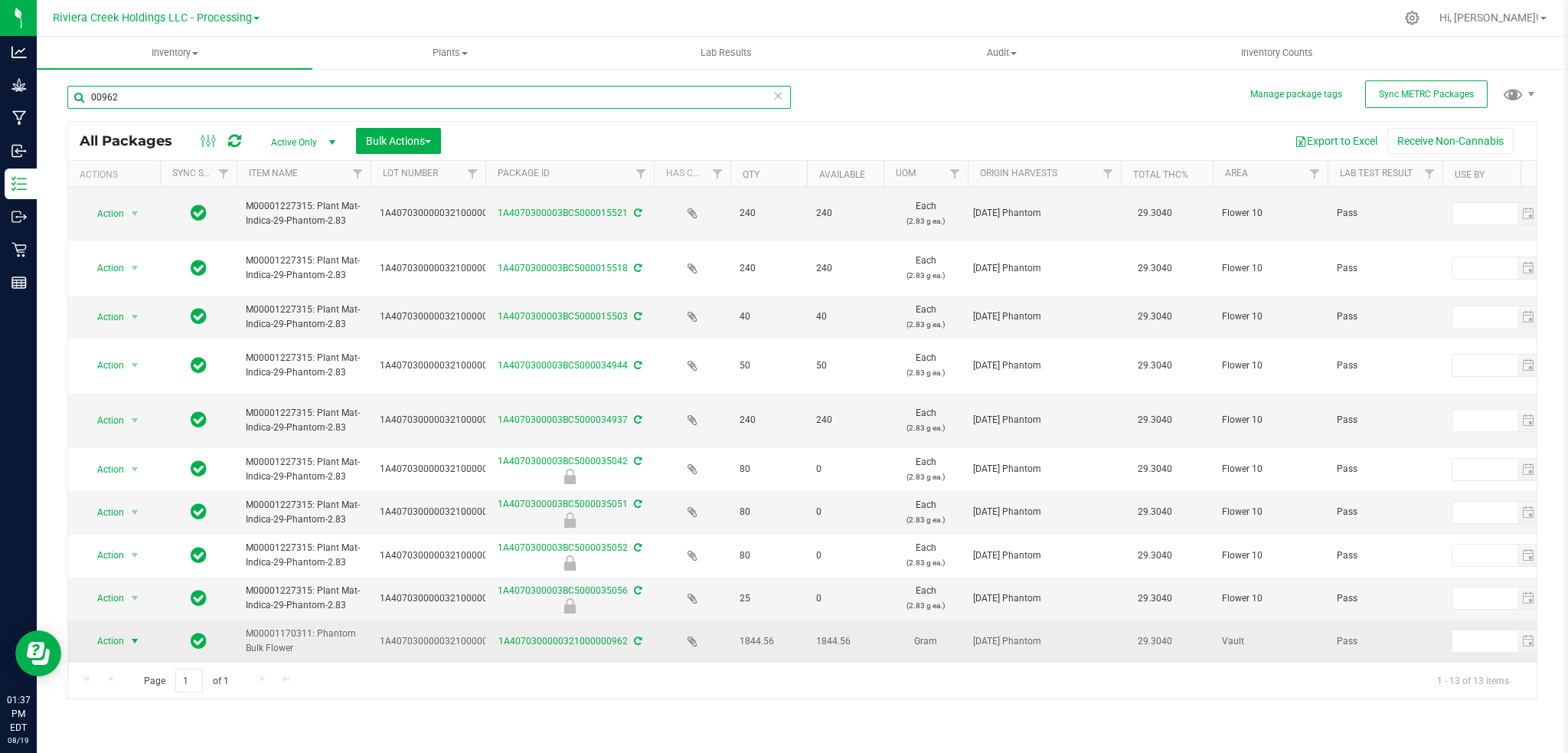
type input "00962"
click at [135, 636] on span "select" at bounding box center [134, 641] width 12 height 12
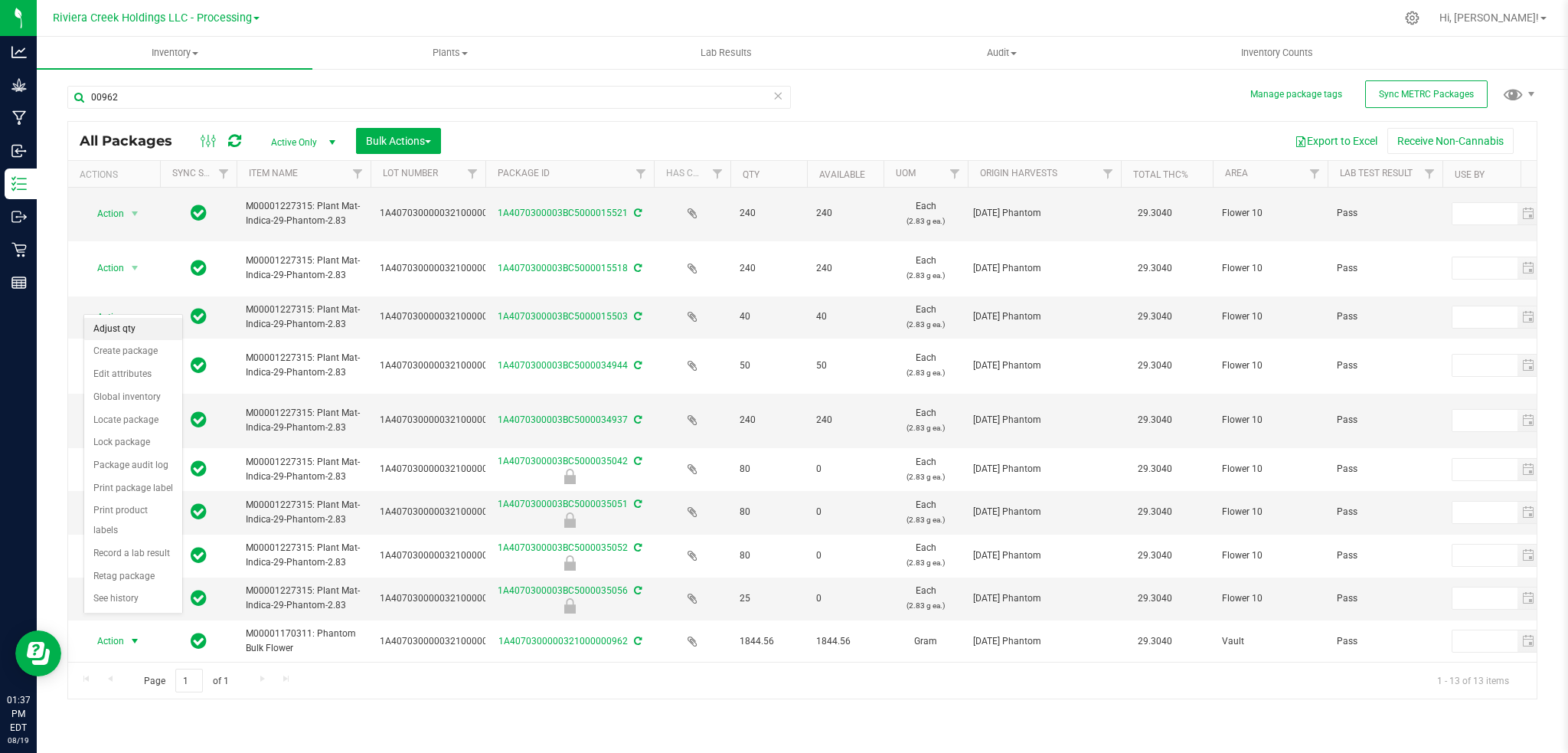
click at [131, 333] on li "Adjust qty" at bounding box center [133, 330] width 98 height 23
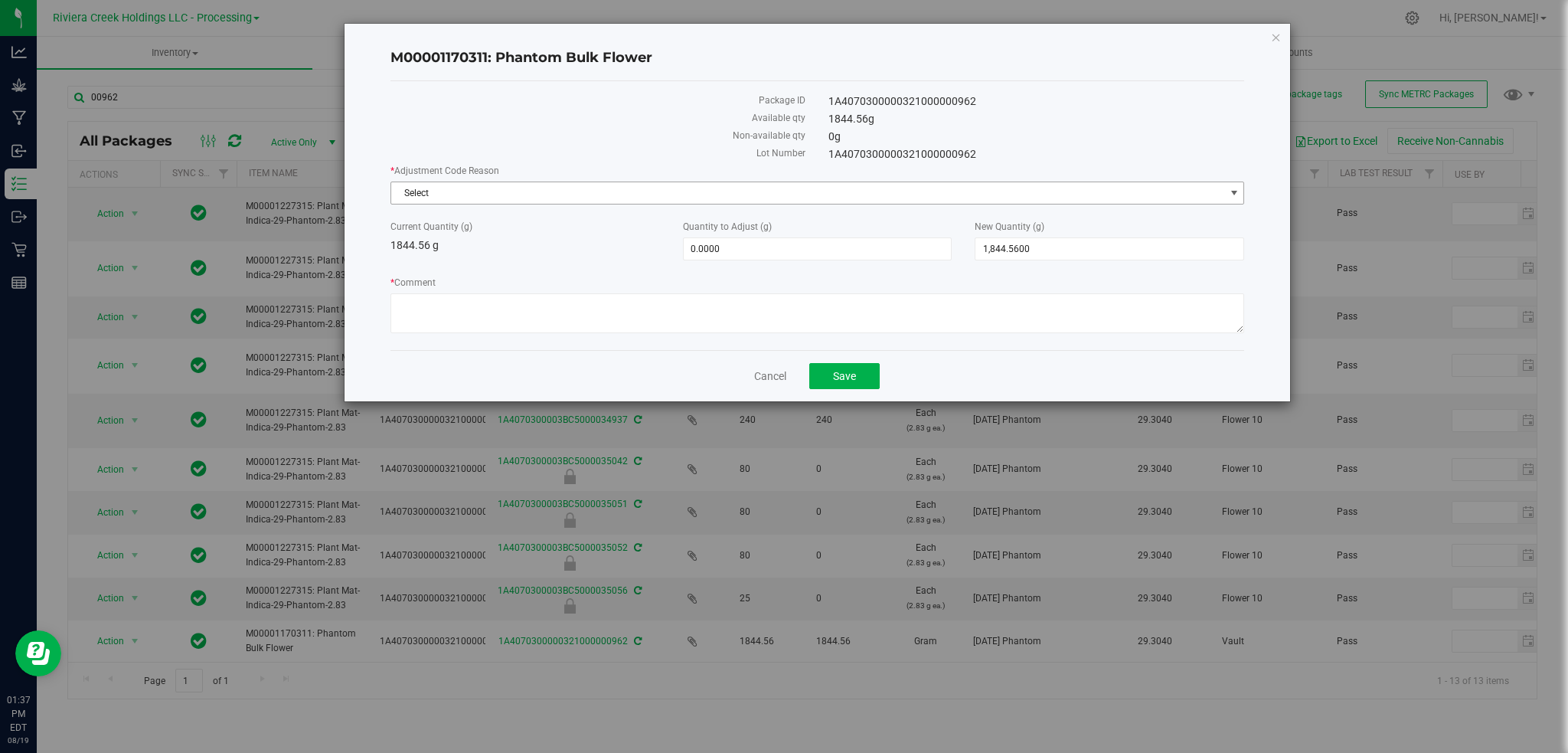
click at [1238, 194] on span "select" at bounding box center [1234, 192] width 12 height 12
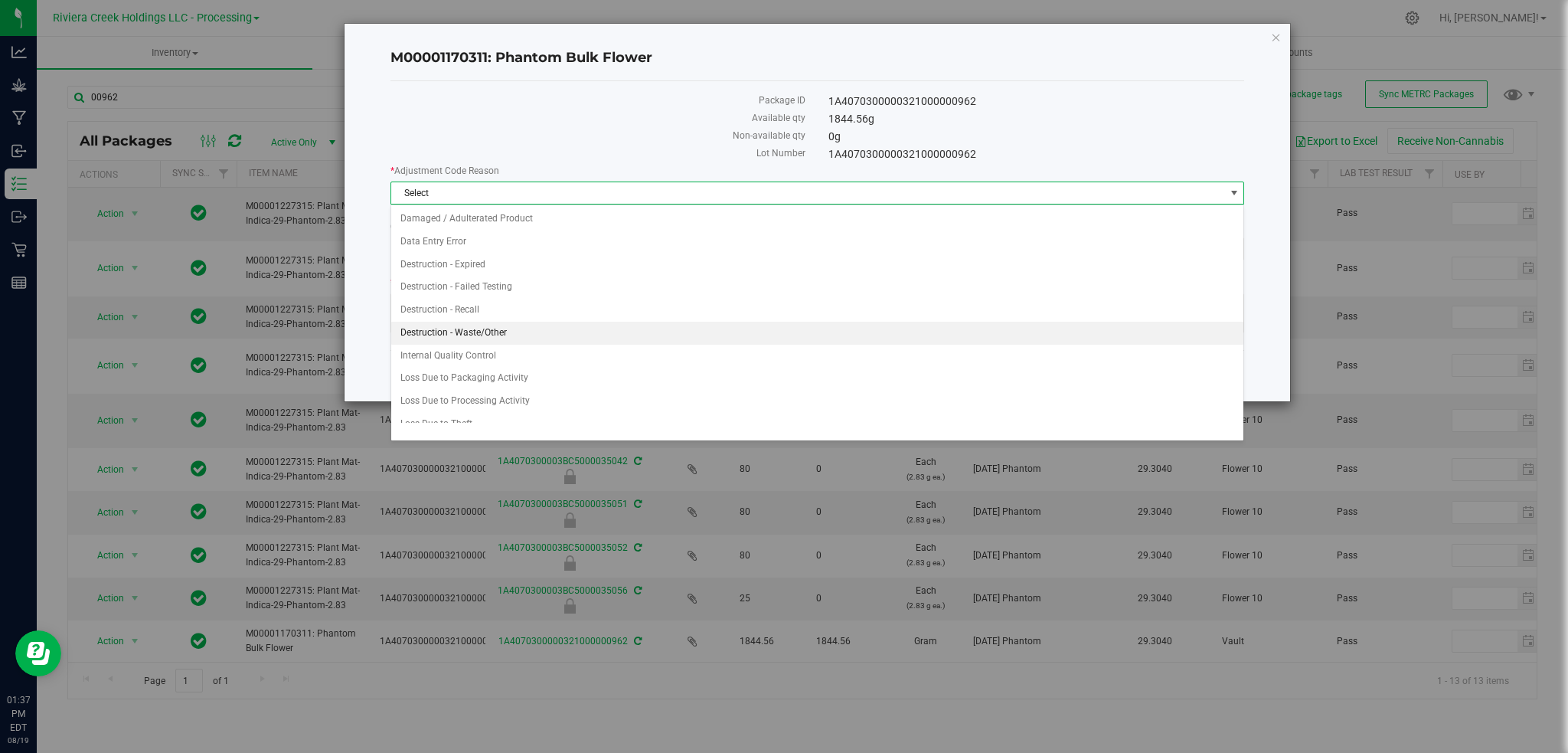
scroll to position [36, 0]
click at [471, 344] on li "Loss Due to Packaging Activity" at bounding box center [817, 343] width 853 height 23
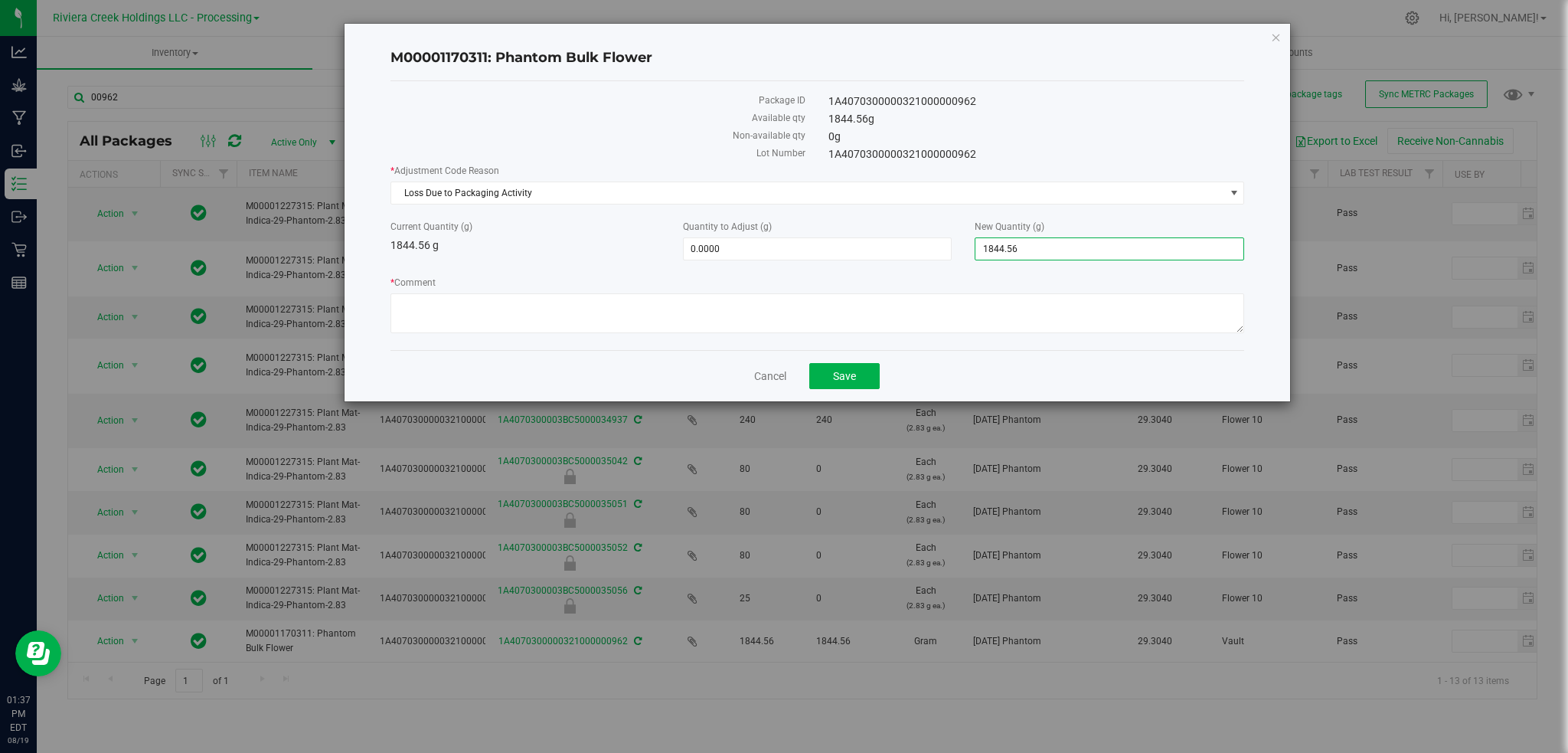
drag, startPoint x: 1043, startPoint y: 252, endPoint x: 966, endPoint y: 256, distance: 77.1
click at [967, 256] on div "New Quantity (g) 1,844.5600 1844.56" at bounding box center [1110, 239] width 293 height 40
type input "1727"
type input "-117.5600"
type input "1,727.0000"
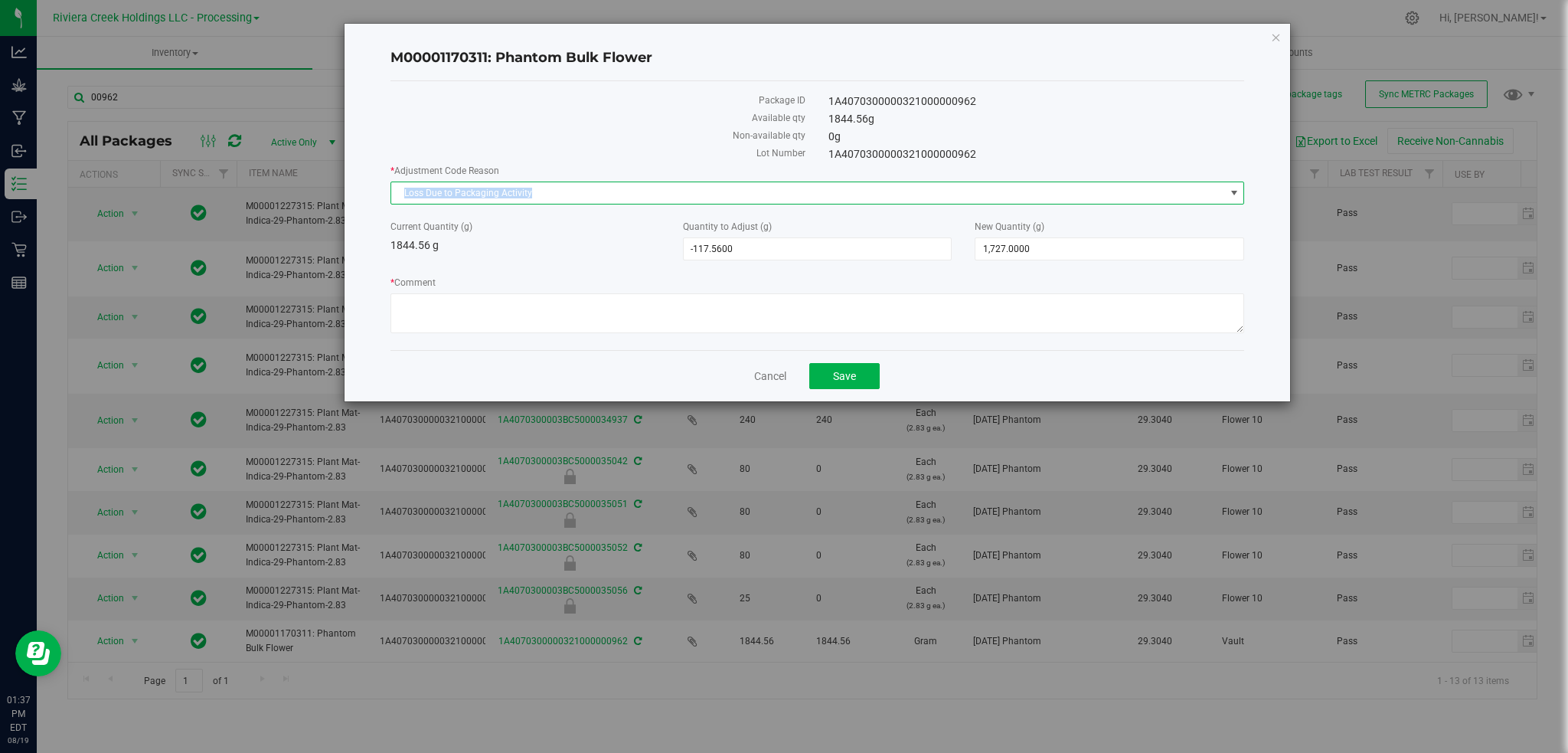
drag, startPoint x: 553, startPoint y: 185, endPoint x: 371, endPoint y: 197, distance: 182.4
click at [372, 197] on div "M00001170311: Phantom Bulk Flower Package ID 1A4070300000321000000962 Available…" at bounding box center [817, 212] width 947 height 377
copy span "Loss Due to Packaging Activity"
click at [419, 302] on textarea "* Comment" at bounding box center [817, 314] width 855 height 39
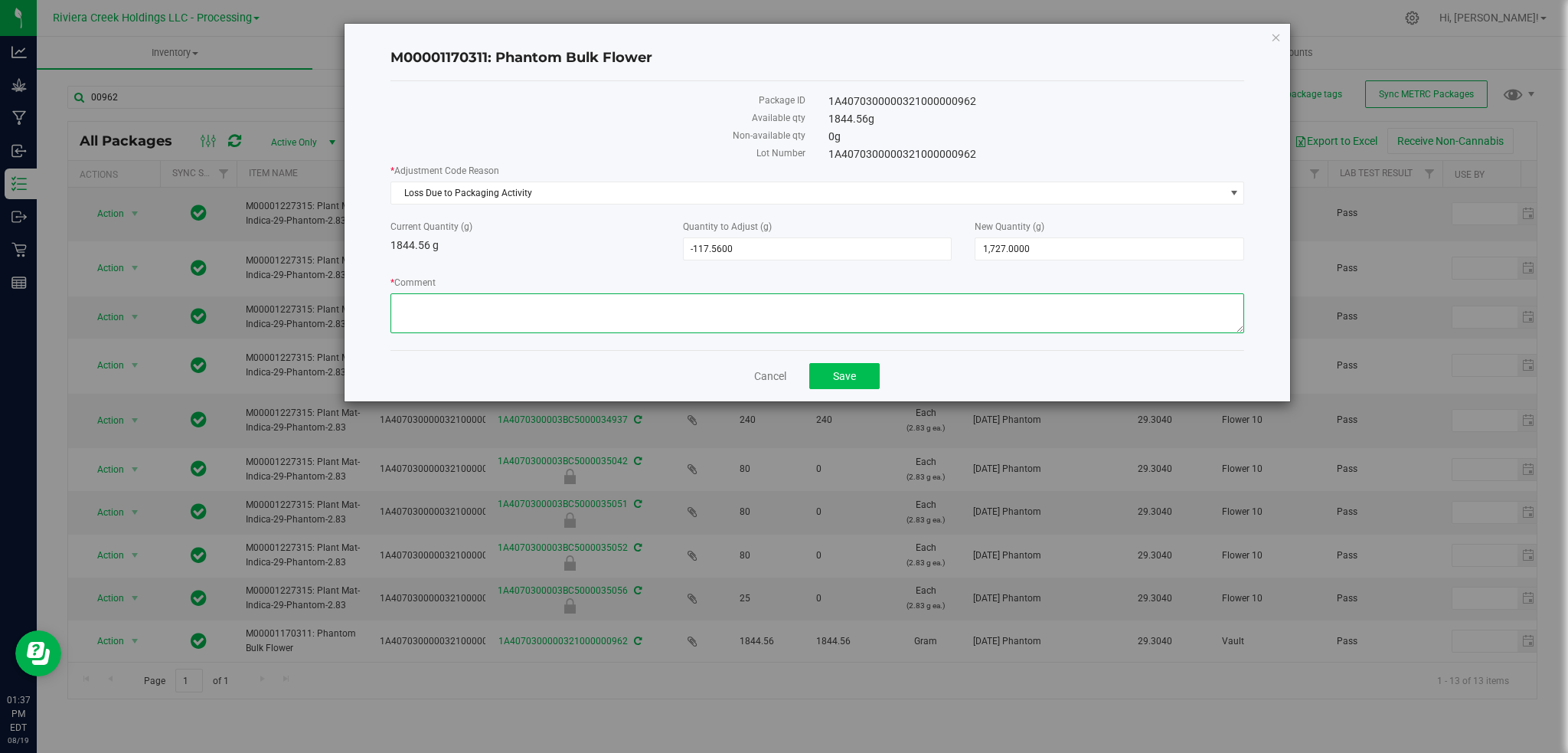
paste textarea "Loss Due to Packaging Activity"
type textarea "Loss Due to Packaging Activity"
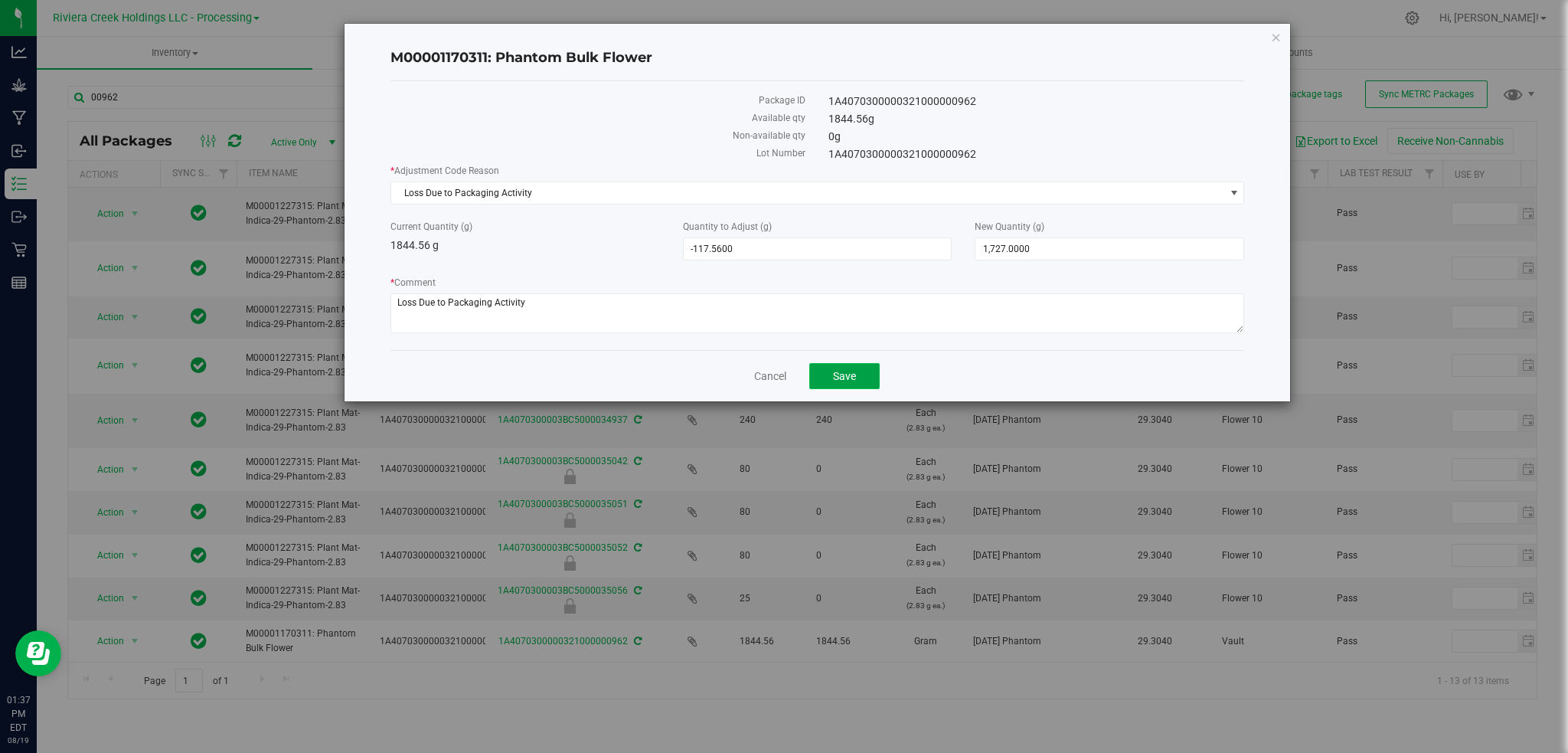
click at [851, 378] on span "Save" at bounding box center [845, 376] width 23 height 12
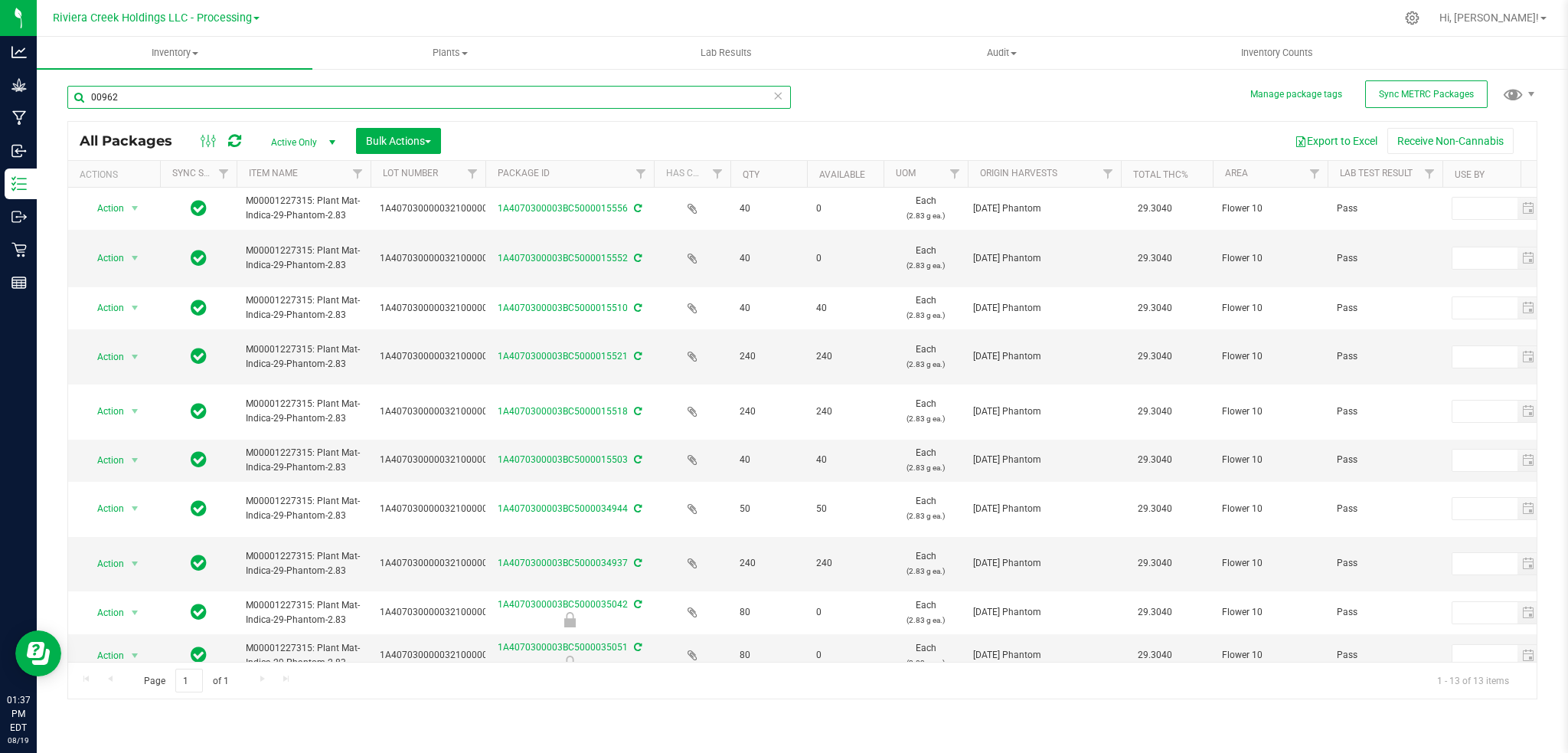
click at [145, 98] on input "00962" at bounding box center [429, 97] width 723 height 23
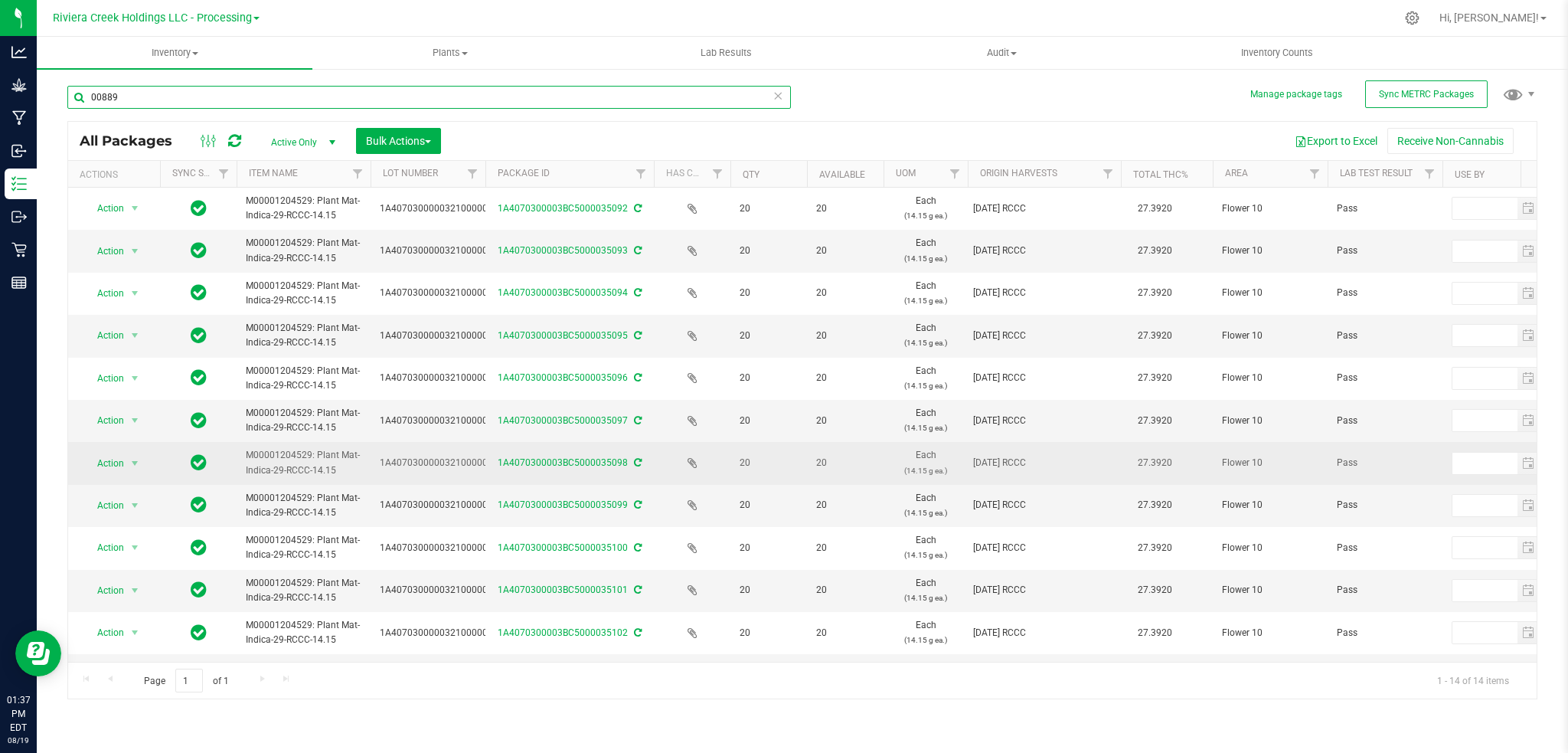
scroll to position [135, 0]
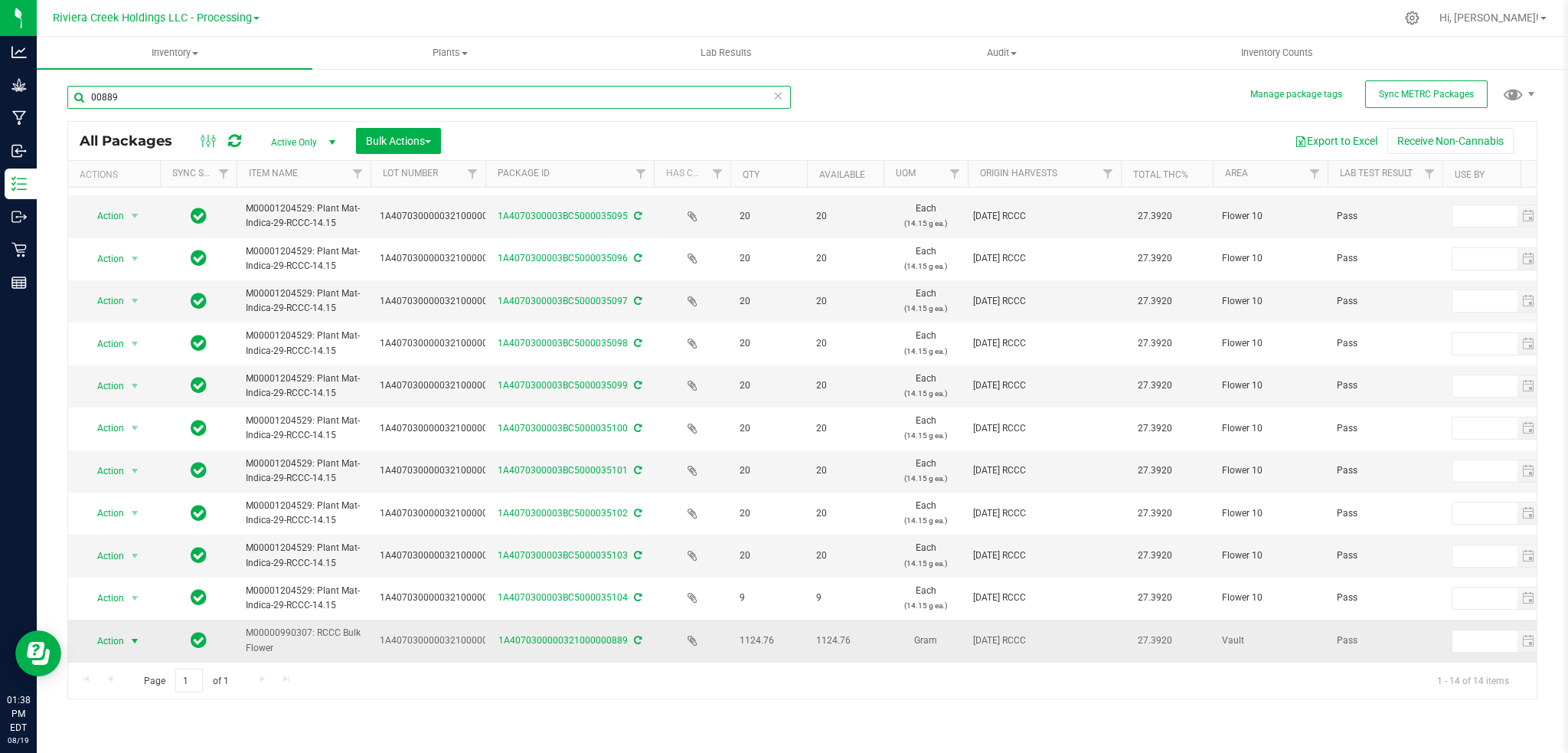
type input "00889"
click at [129, 636] on span "select" at bounding box center [134, 641] width 12 height 12
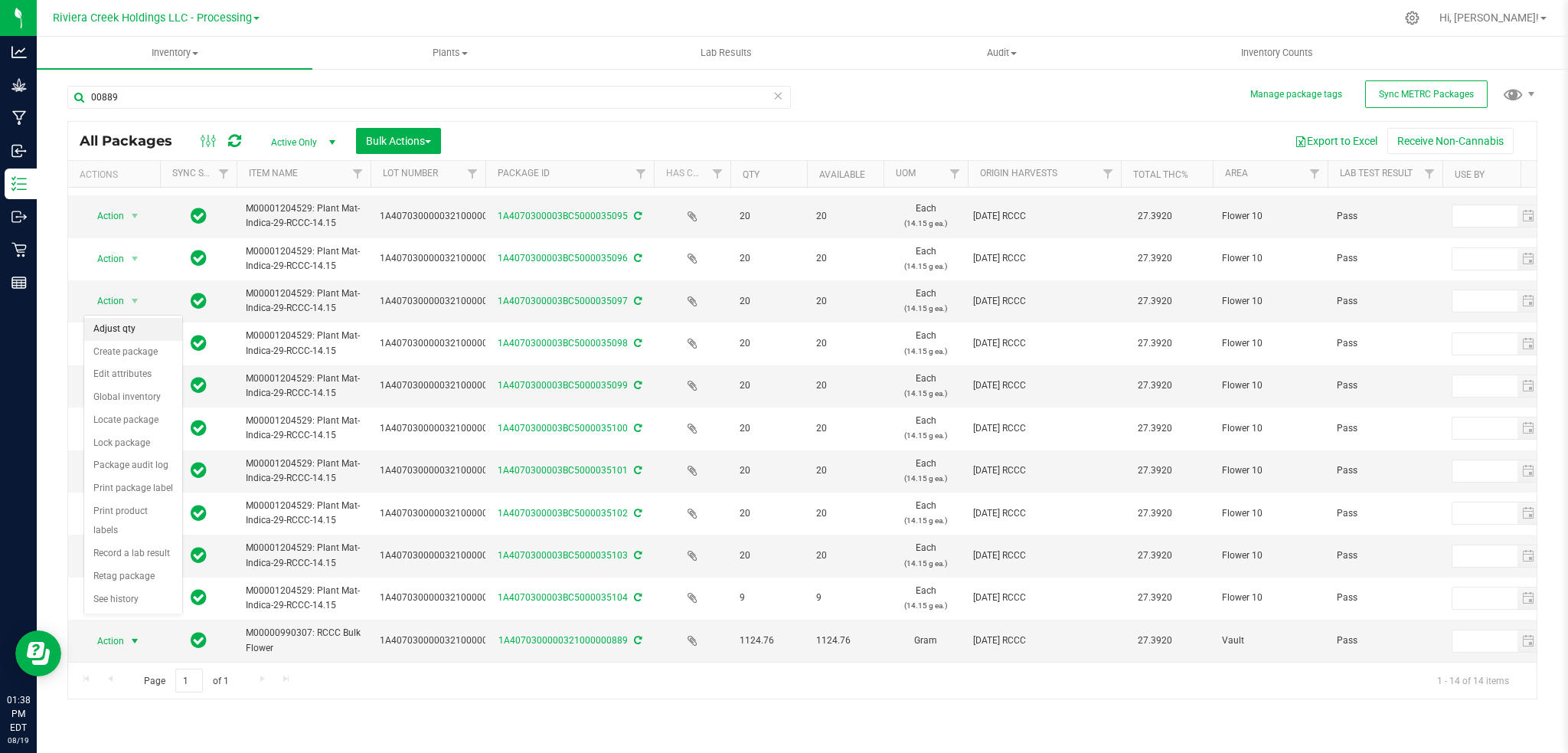
click at [135, 329] on li "Adjust qty" at bounding box center [133, 330] width 98 height 23
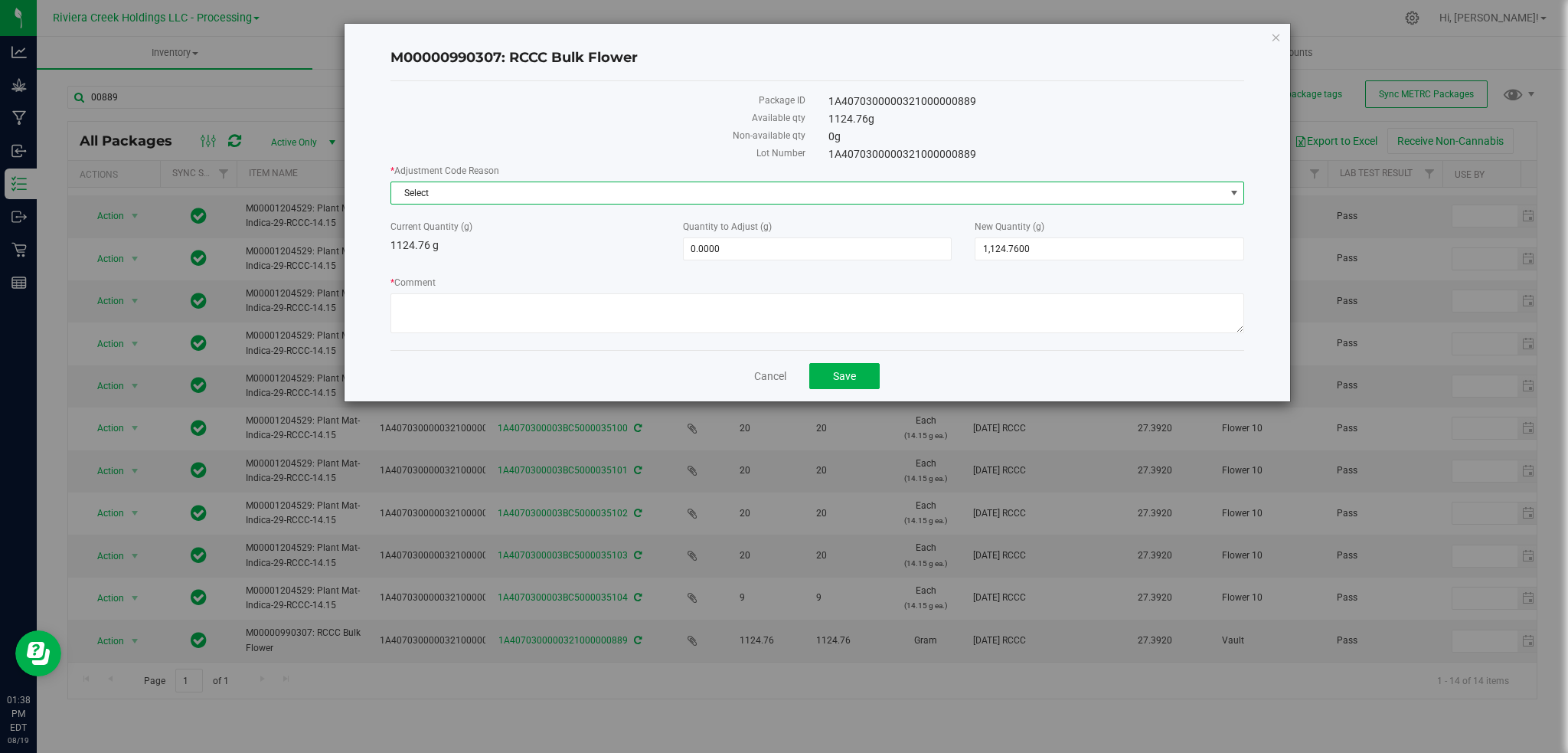
click at [1235, 189] on span "select" at bounding box center [1234, 192] width 12 height 12
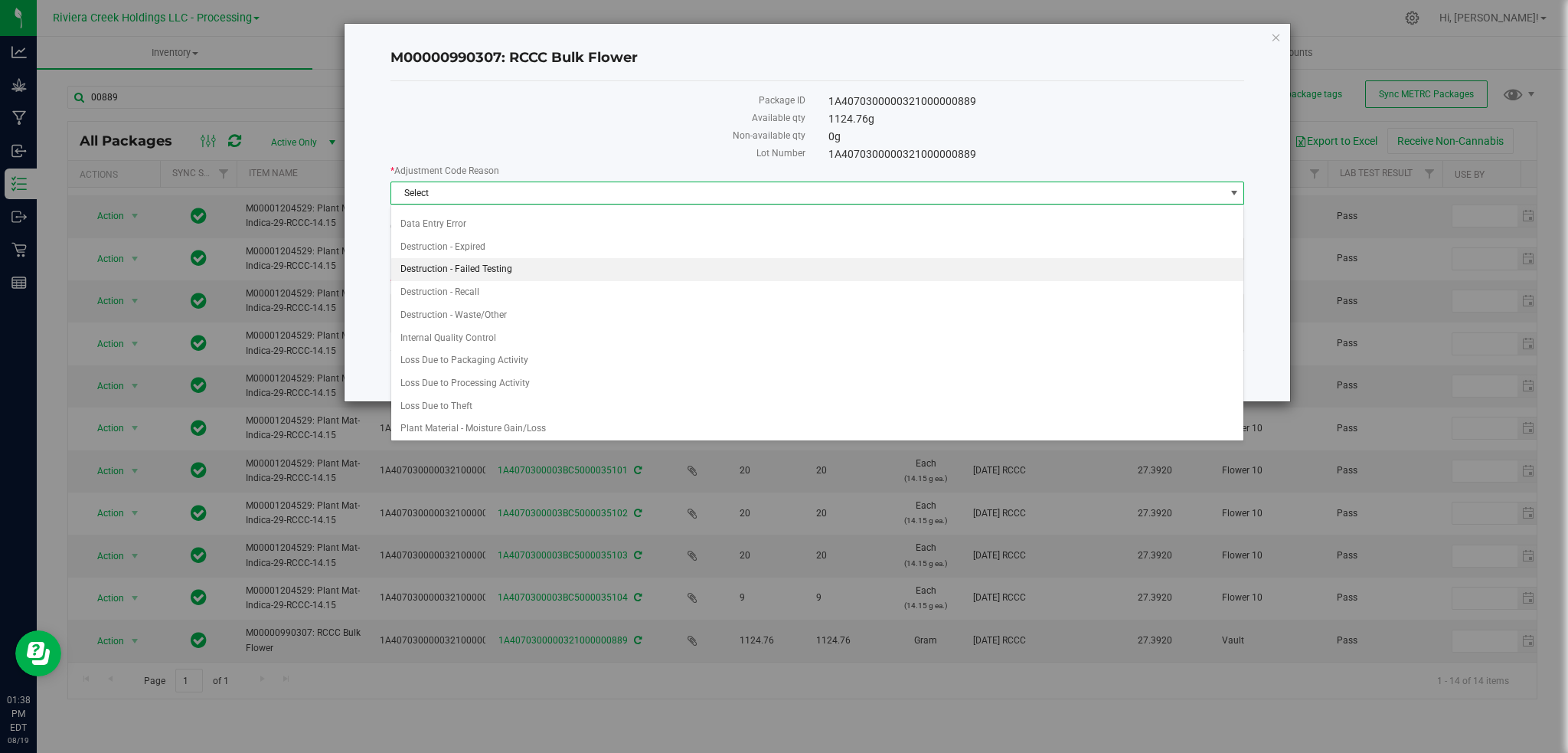
scroll to position [21, 0]
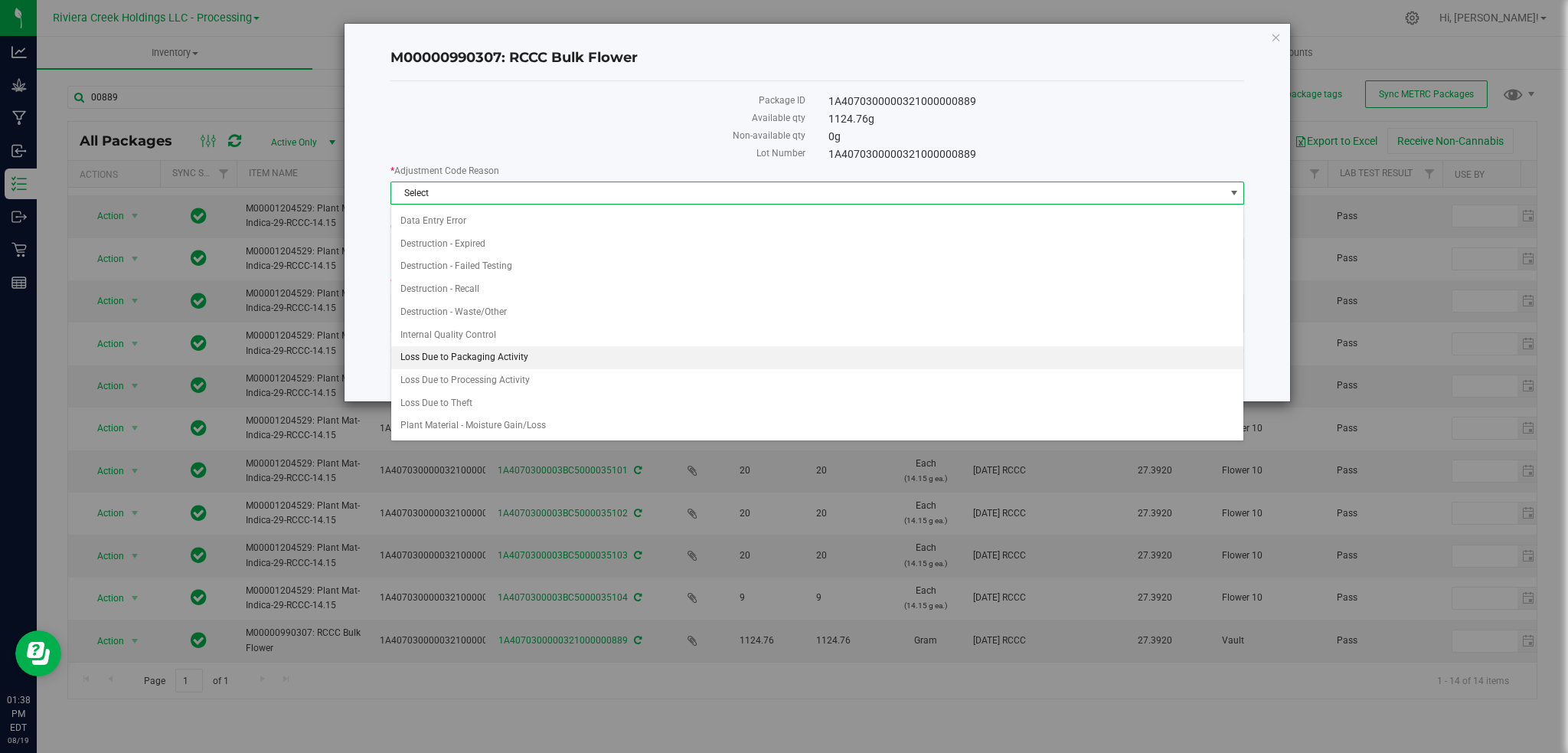
click at [468, 361] on li "Loss Due to Packaging Activity" at bounding box center [817, 358] width 853 height 23
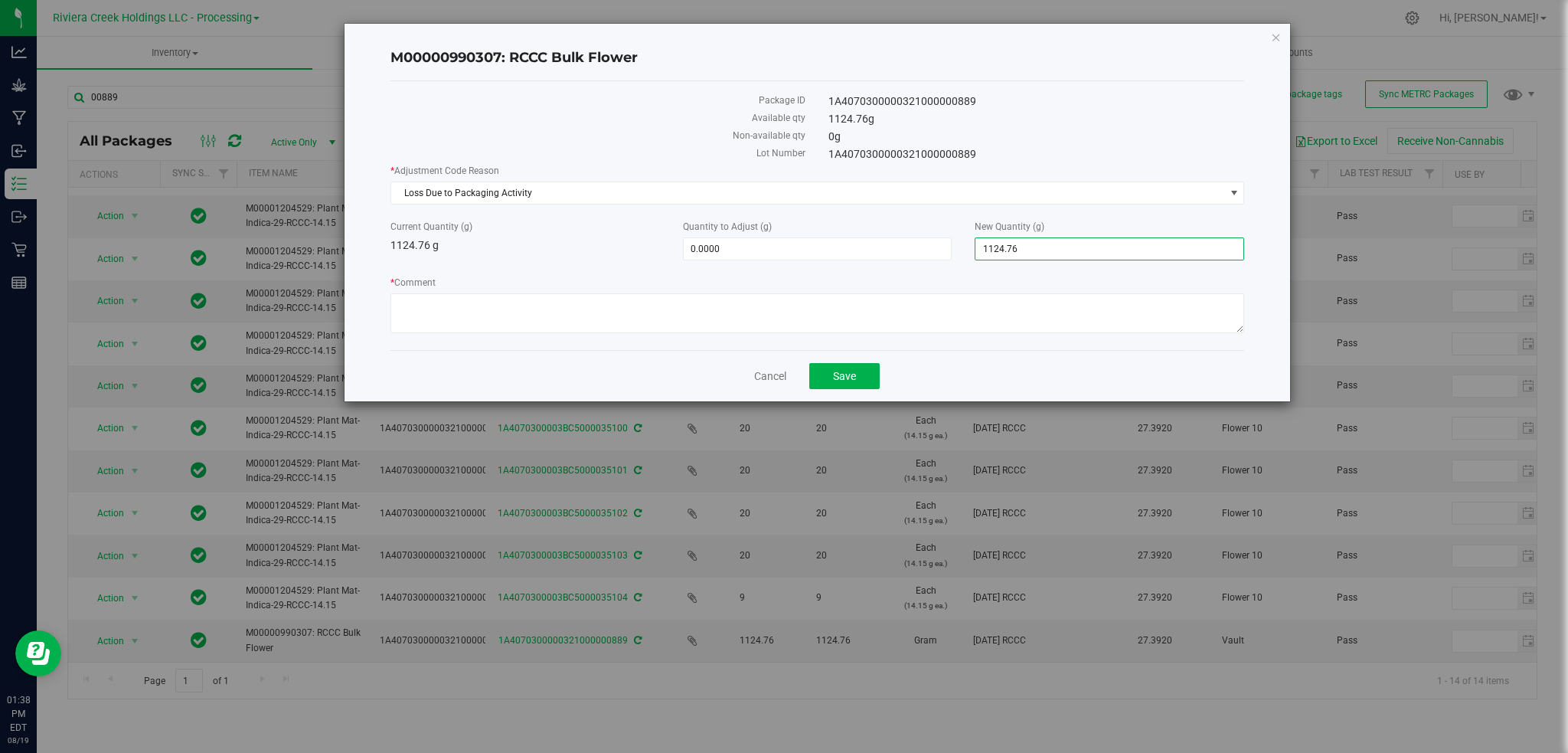
drag, startPoint x: 1039, startPoint y: 248, endPoint x: 960, endPoint y: 256, distance: 79.4
click at [960, 256] on div "Current Quantity (g) 1124.76 g Quantity to Adjust (g) 0.0000 0 New Quantity (g)…" at bounding box center [817, 239] width 877 height 40
type input "1092"
type input "-32.7600"
type input "1,092.0000"
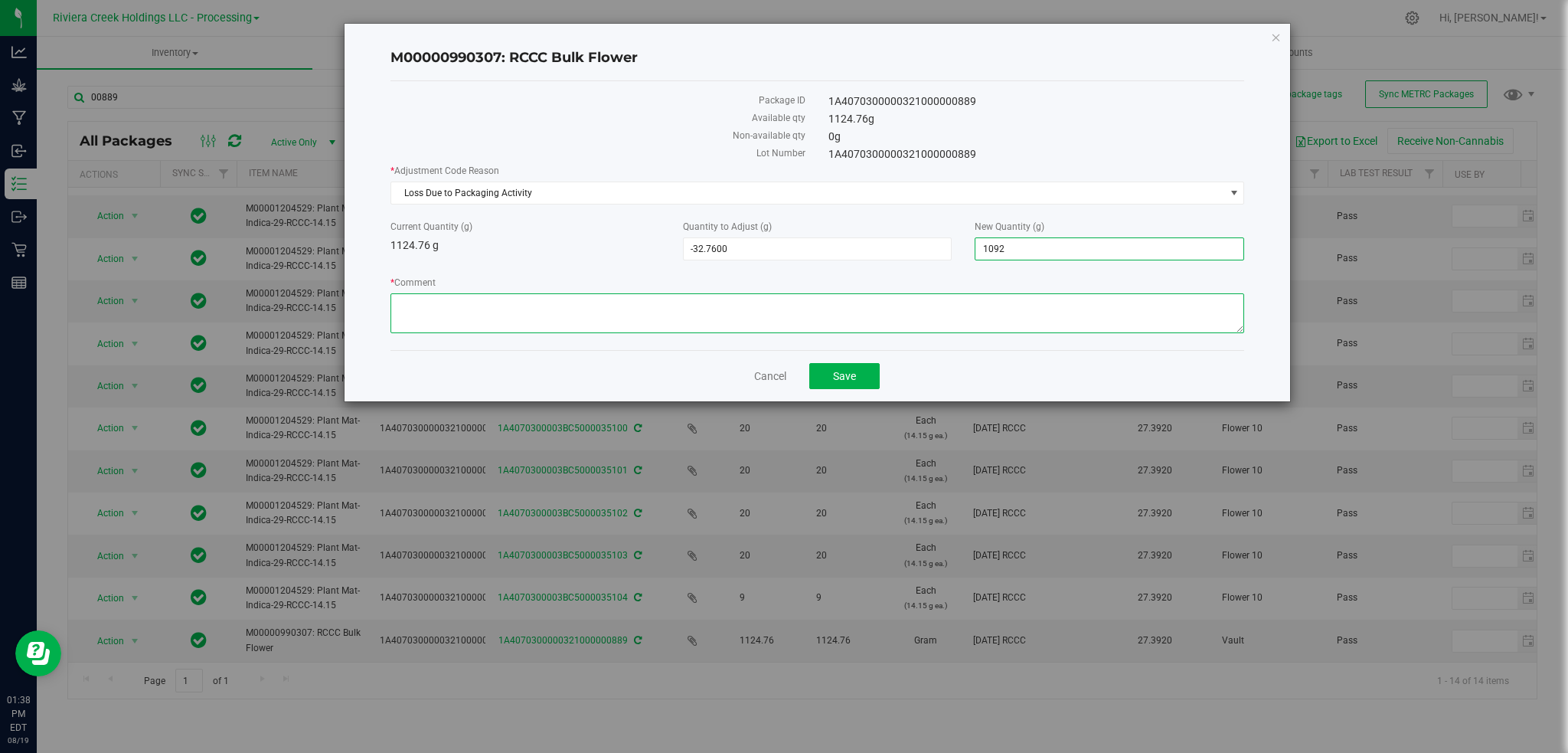
click at [533, 311] on textarea "* Comment" at bounding box center [817, 314] width 855 height 39
paste textarea "Loss Due to Packaging Activity"
type textarea "Loss Due to Packaging Activity"
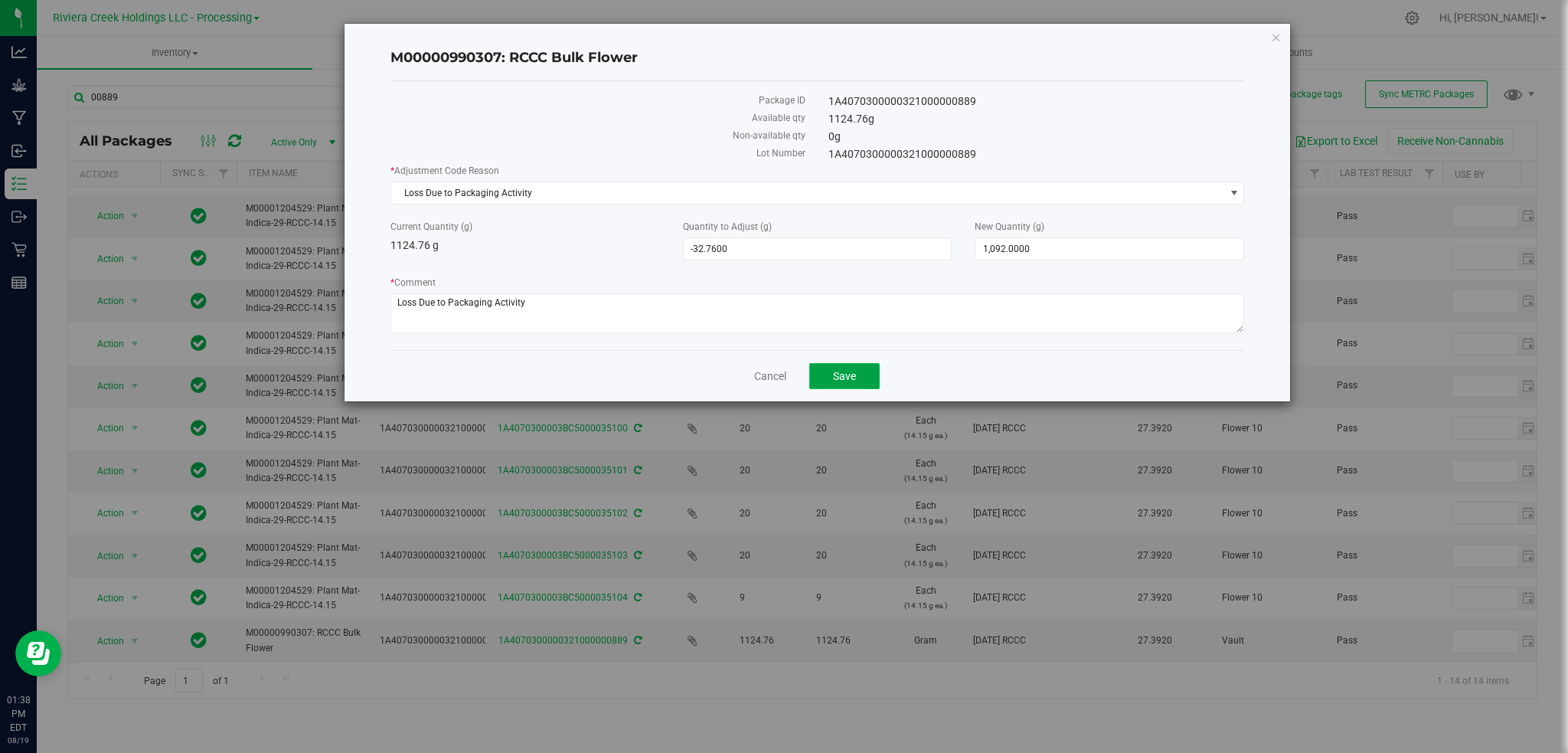
click at [828, 379] on button "Save" at bounding box center [845, 376] width 70 height 26
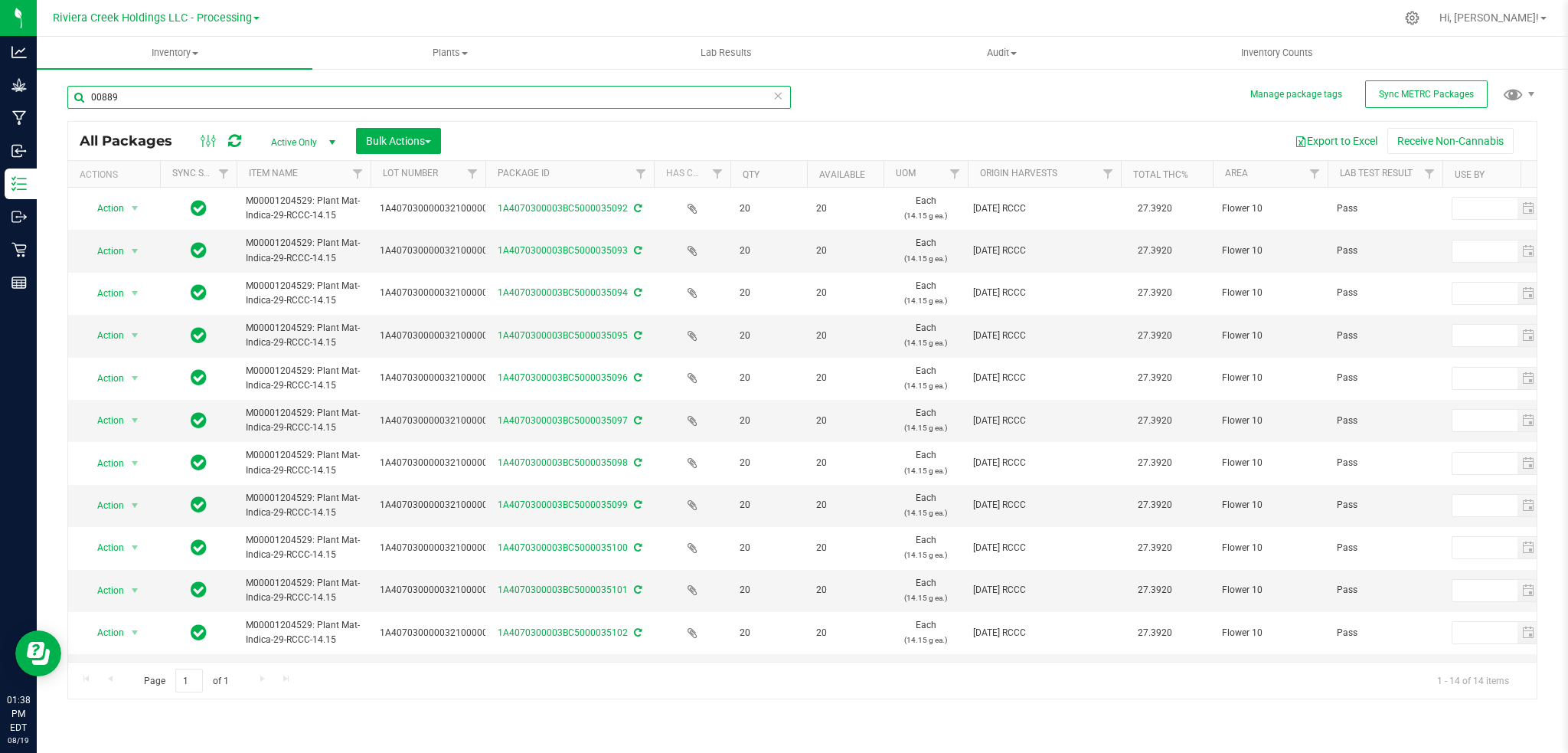
click at [163, 102] on input "00889" at bounding box center [429, 97] width 723 height 23
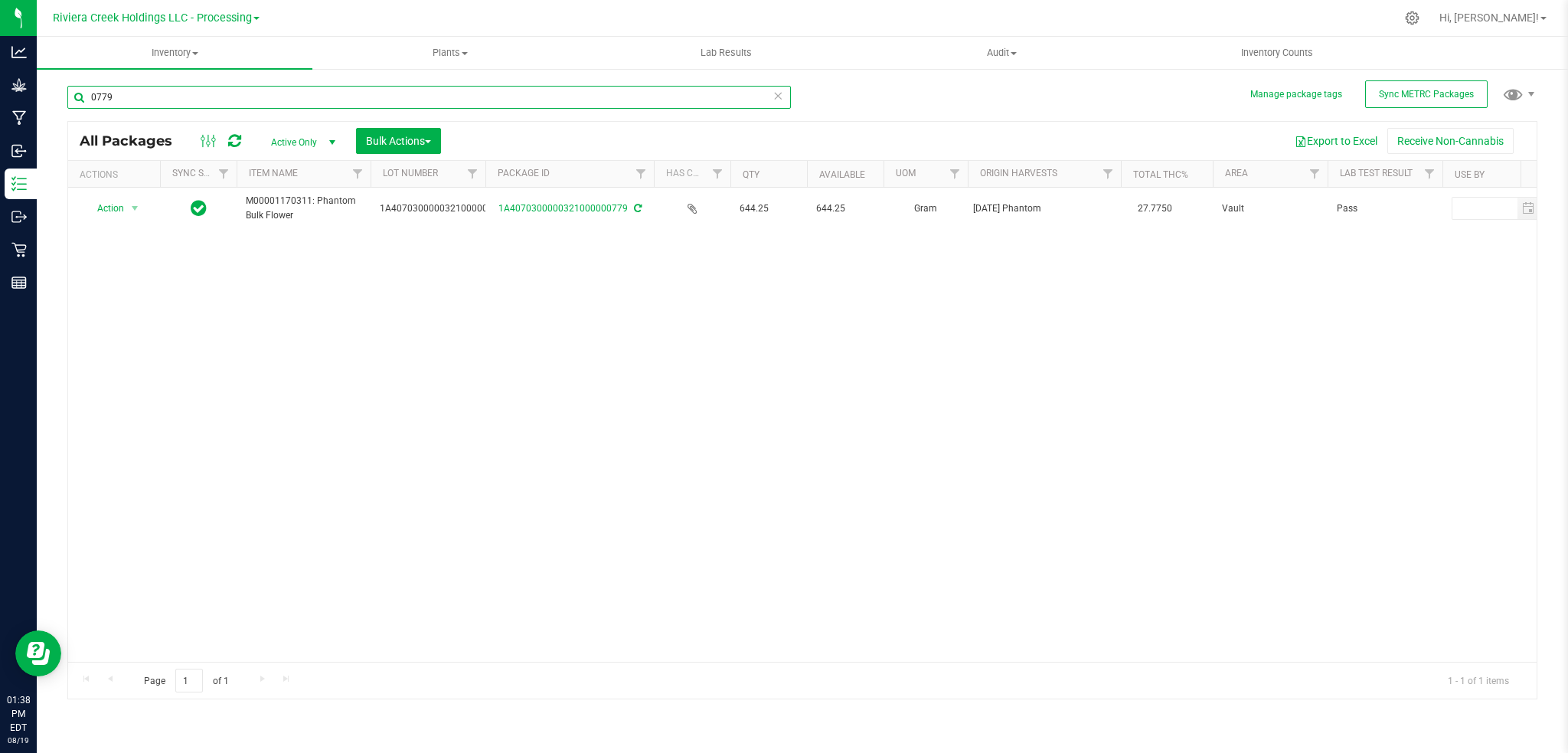
type input "0779"
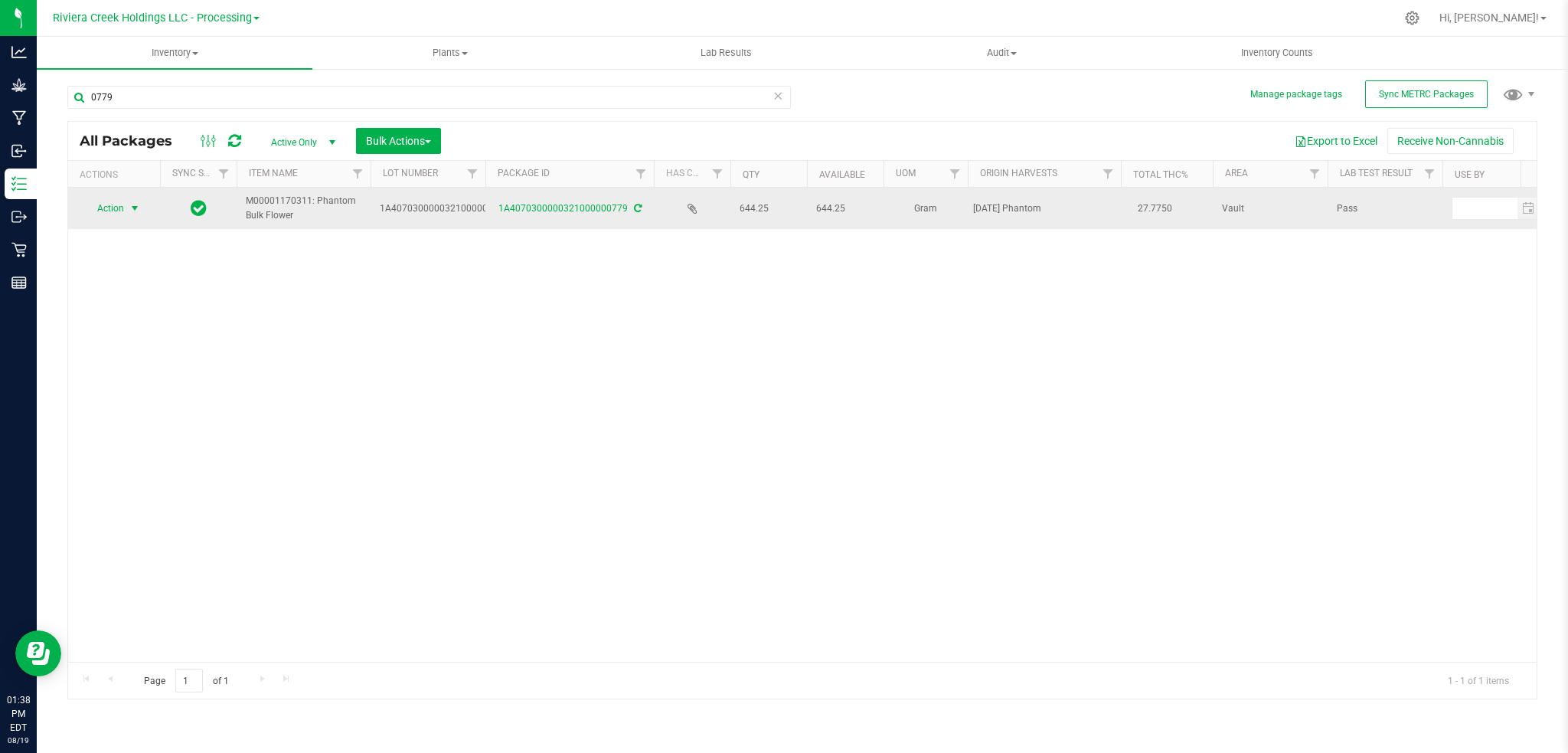
click at [131, 210] on span "select" at bounding box center [134, 207] width 12 height 12
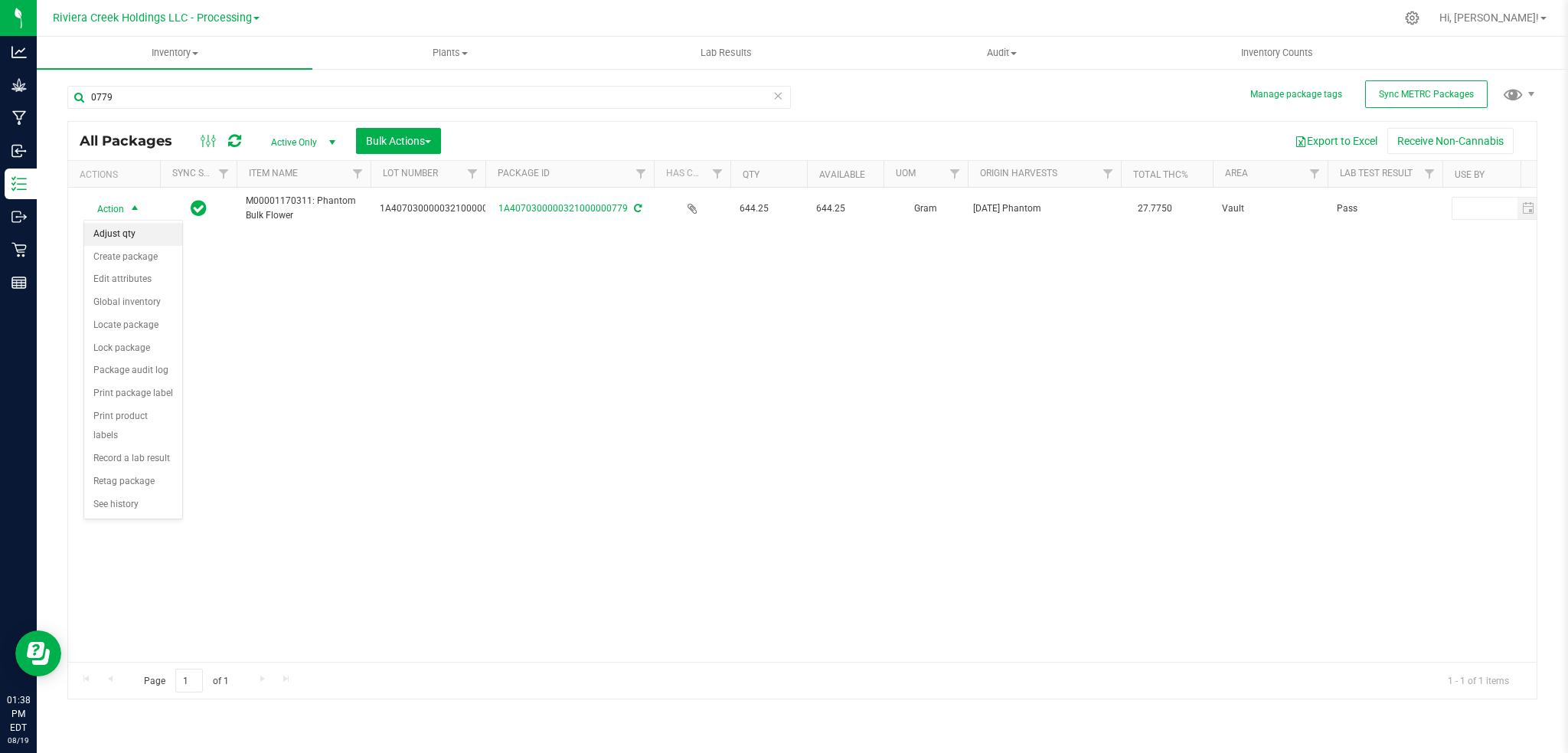
click at [123, 232] on li "Adjust qty" at bounding box center [133, 234] width 98 height 23
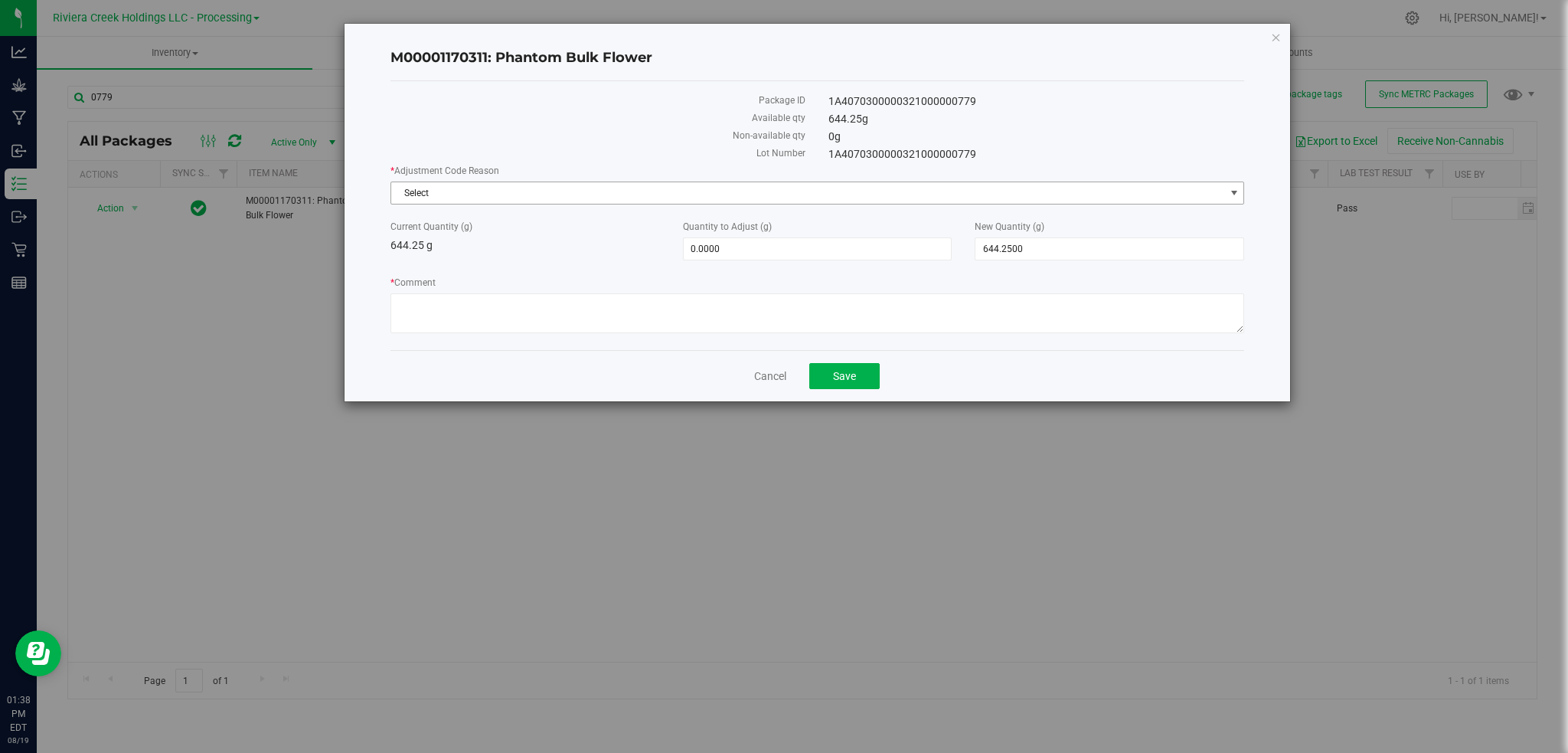
click at [1239, 193] on span "select" at bounding box center [1234, 192] width 12 height 12
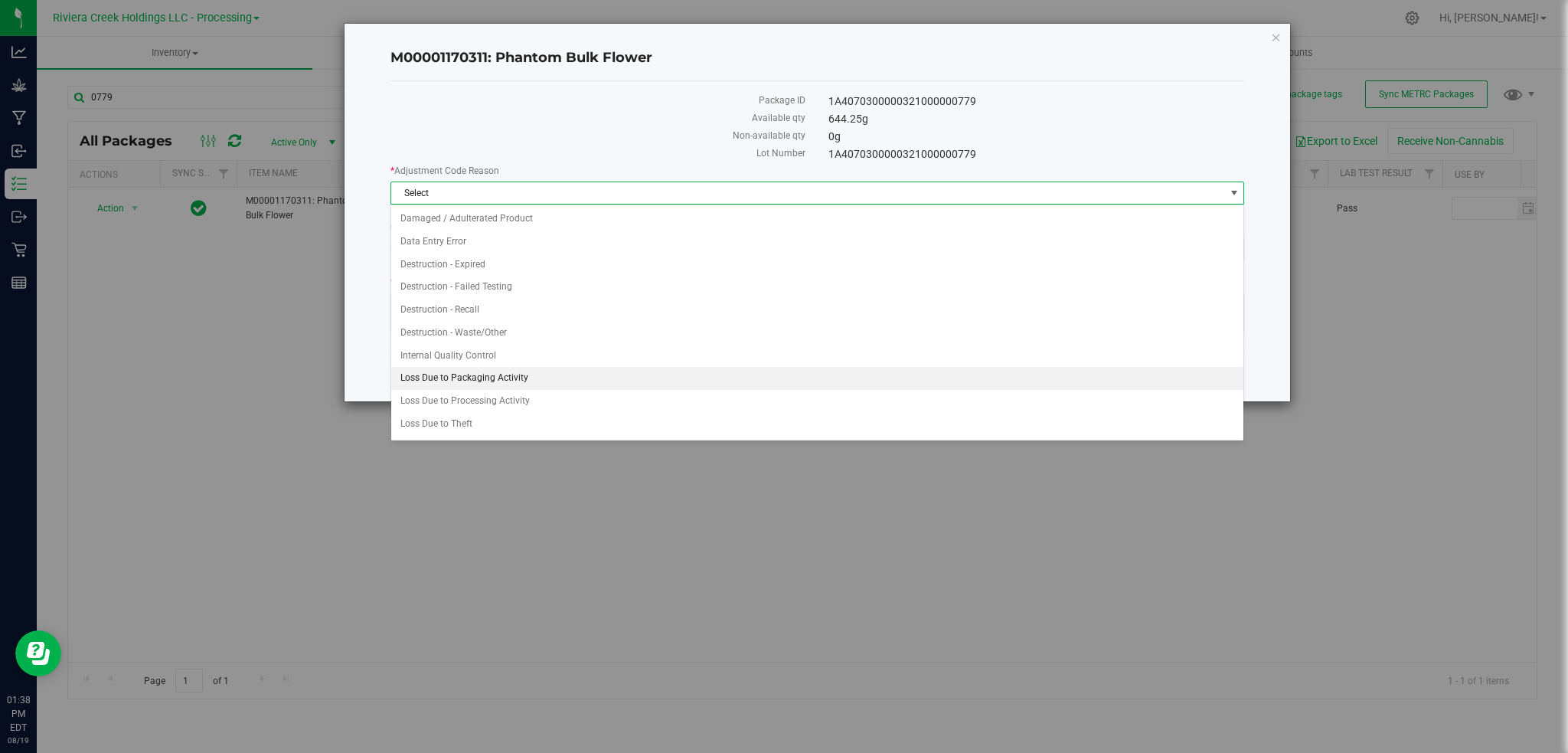
click at [478, 378] on li "Loss Due to Packaging Activity" at bounding box center [817, 378] width 853 height 23
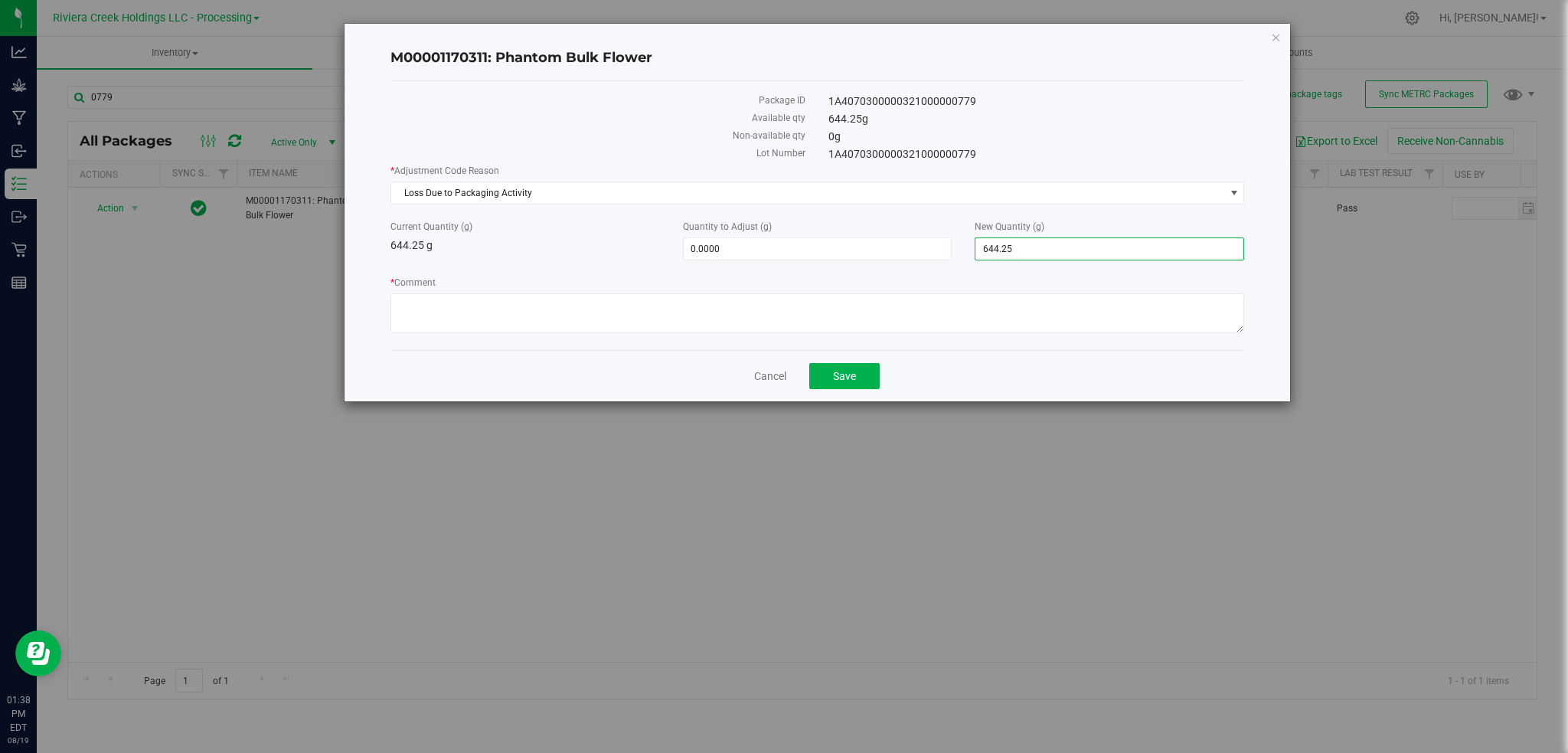
drag, startPoint x: 1043, startPoint y: 248, endPoint x: 967, endPoint y: 255, distance: 76.3
click at [967, 255] on div "New Quantity (g) 644.2500 644.25" at bounding box center [1110, 239] width 293 height 40
type input "600"
type input "-44.2500"
type input "600.0000"
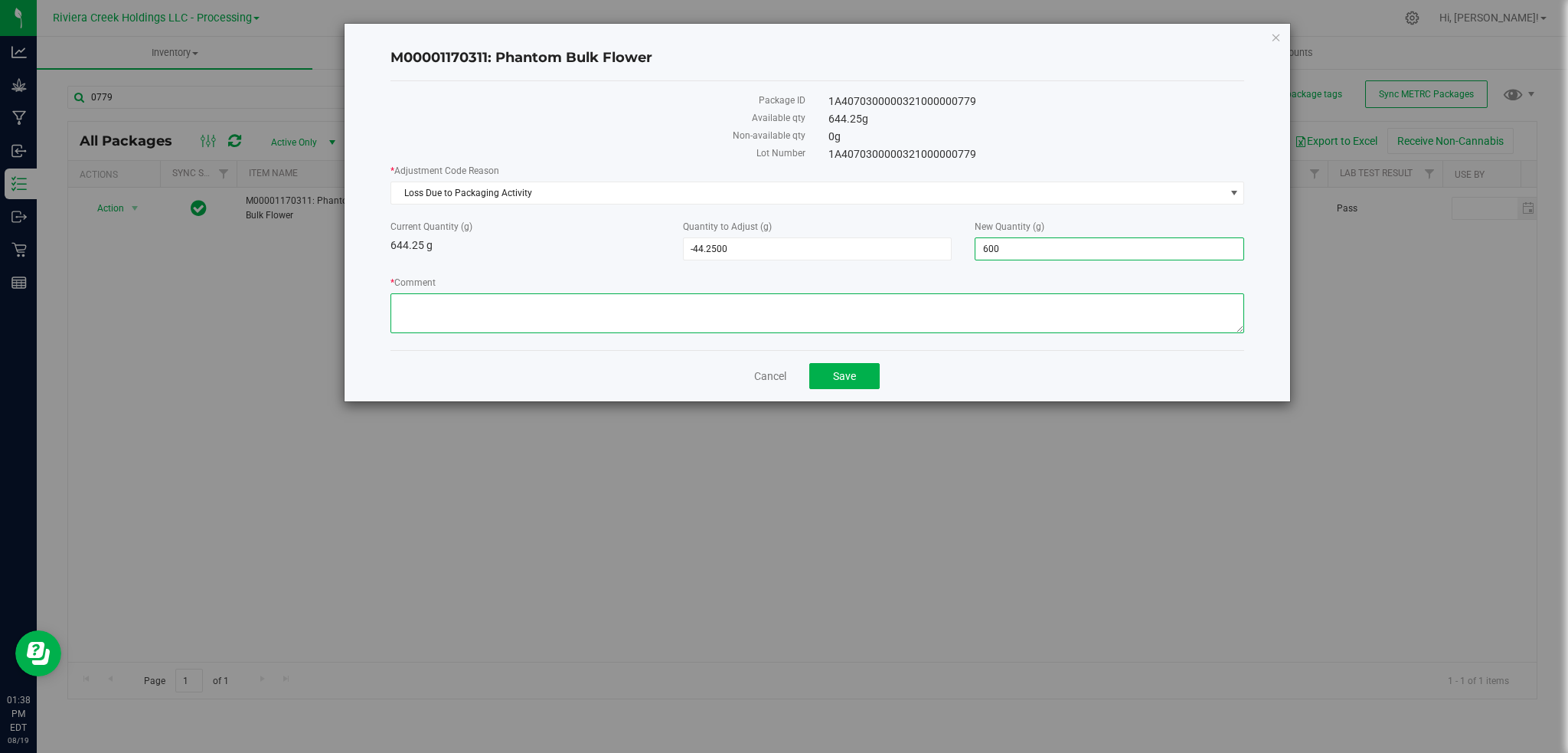
click at [535, 319] on textarea "* Comment" at bounding box center [817, 314] width 855 height 39
paste textarea "Loss Due to Packaging Activity"
type textarea "Loss Due to Packaging Activity"
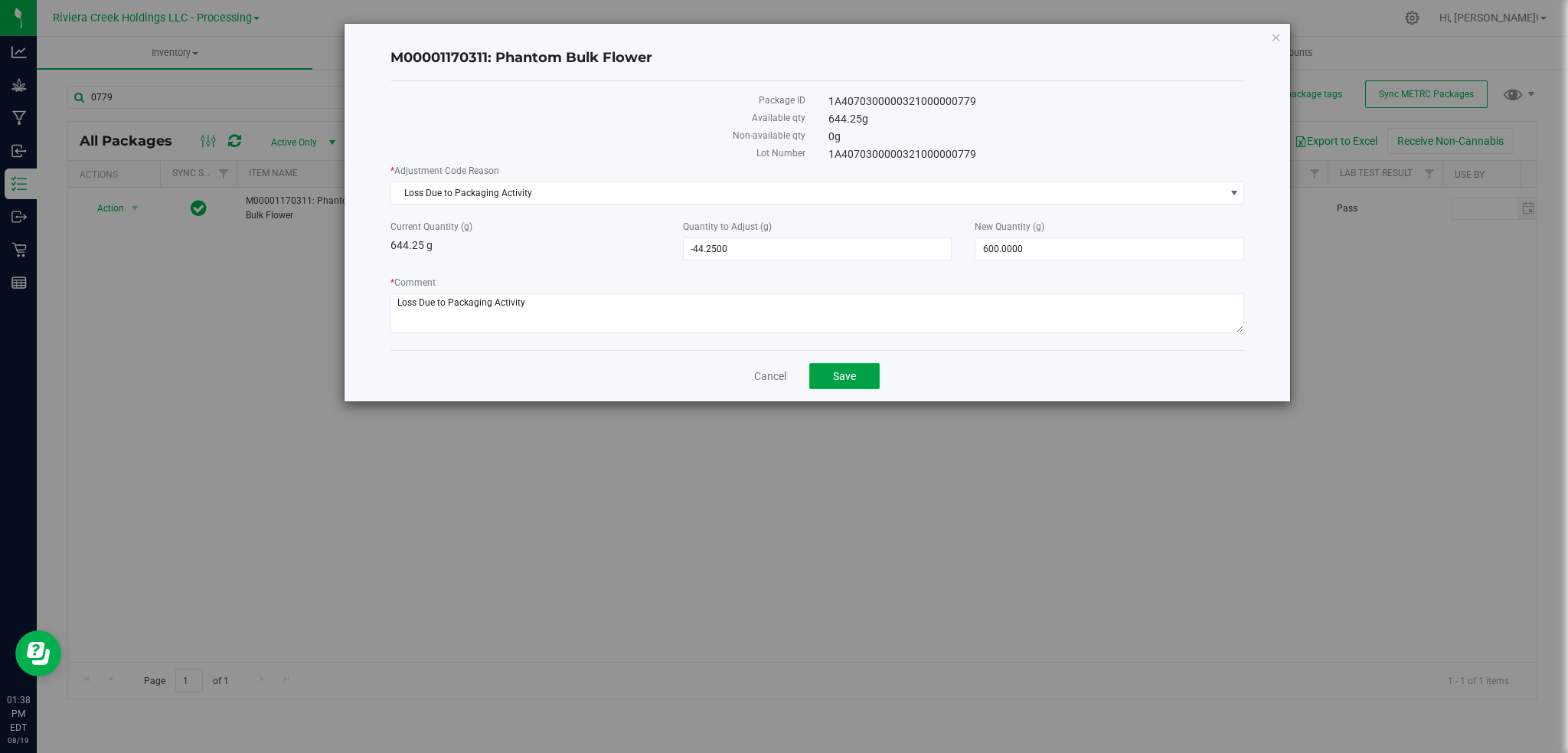
click at [831, 383] on button "Save" at bounding box center [845, 376] width 70 height 26
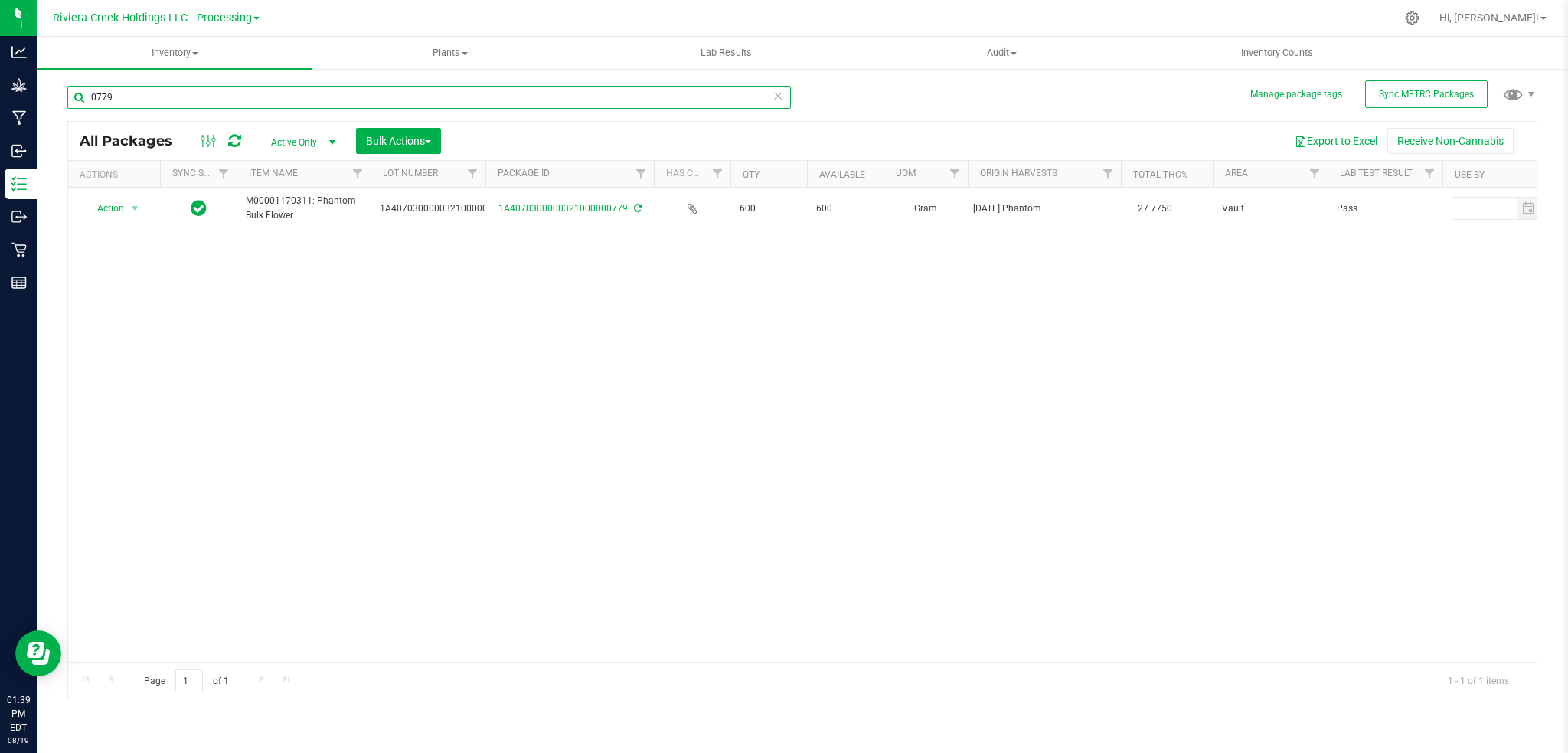
click at [168, 99] on input "0779" at bounding box center [429, 97] width 723 height 23
type input "0"
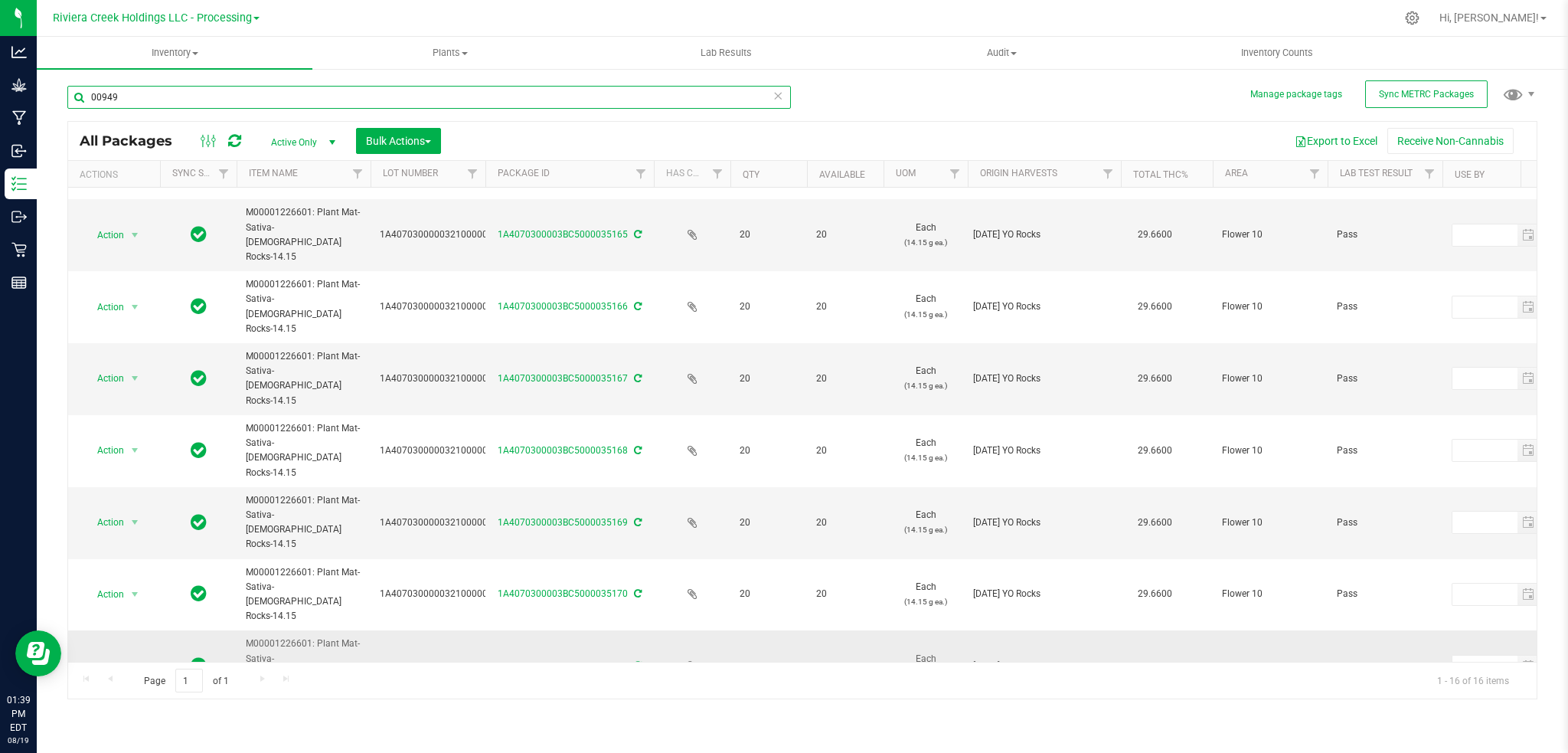
scroll to position [219, 0]
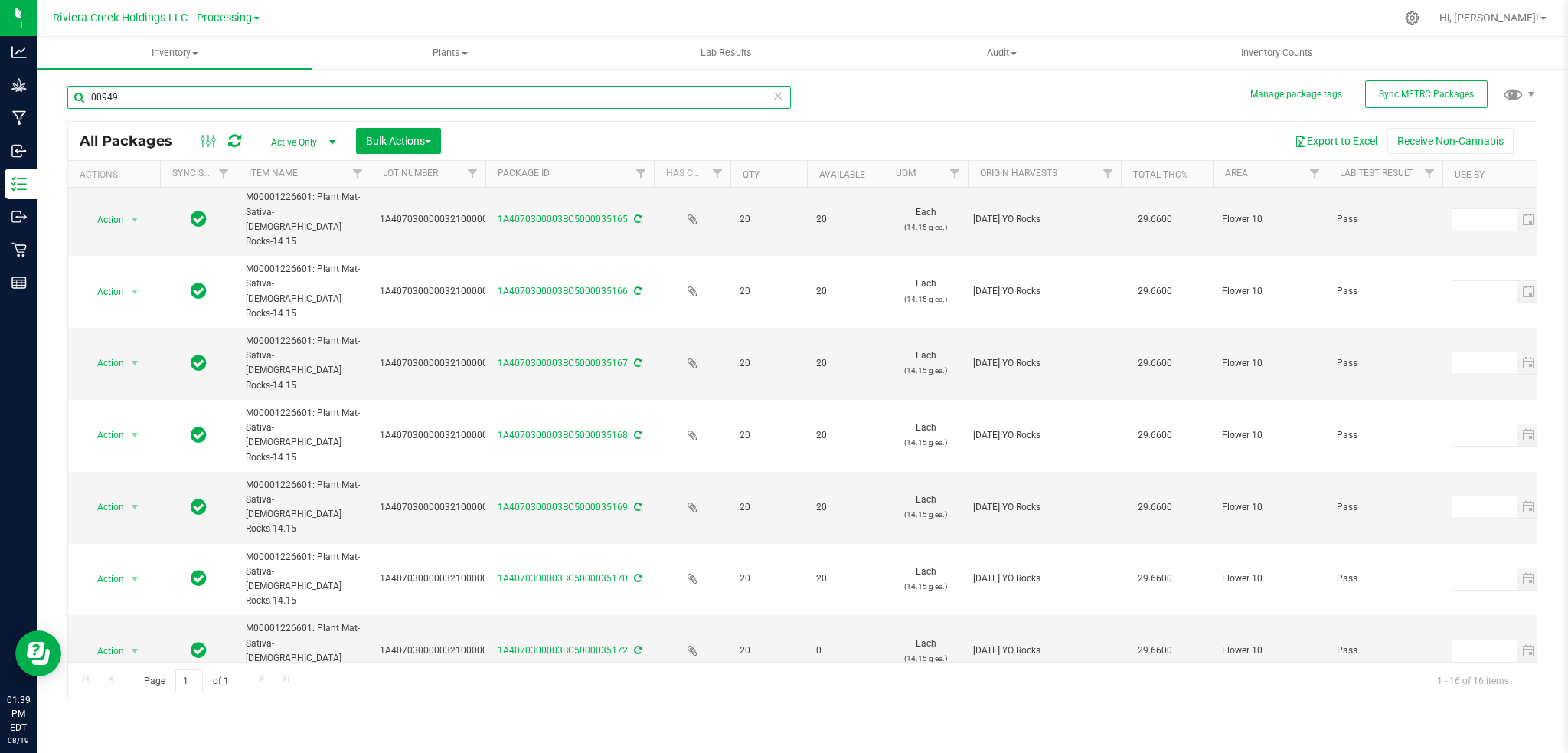
click at [182, 99] on input "00949" at bounding box center [429, 97] width 723 height 23
type input "0"
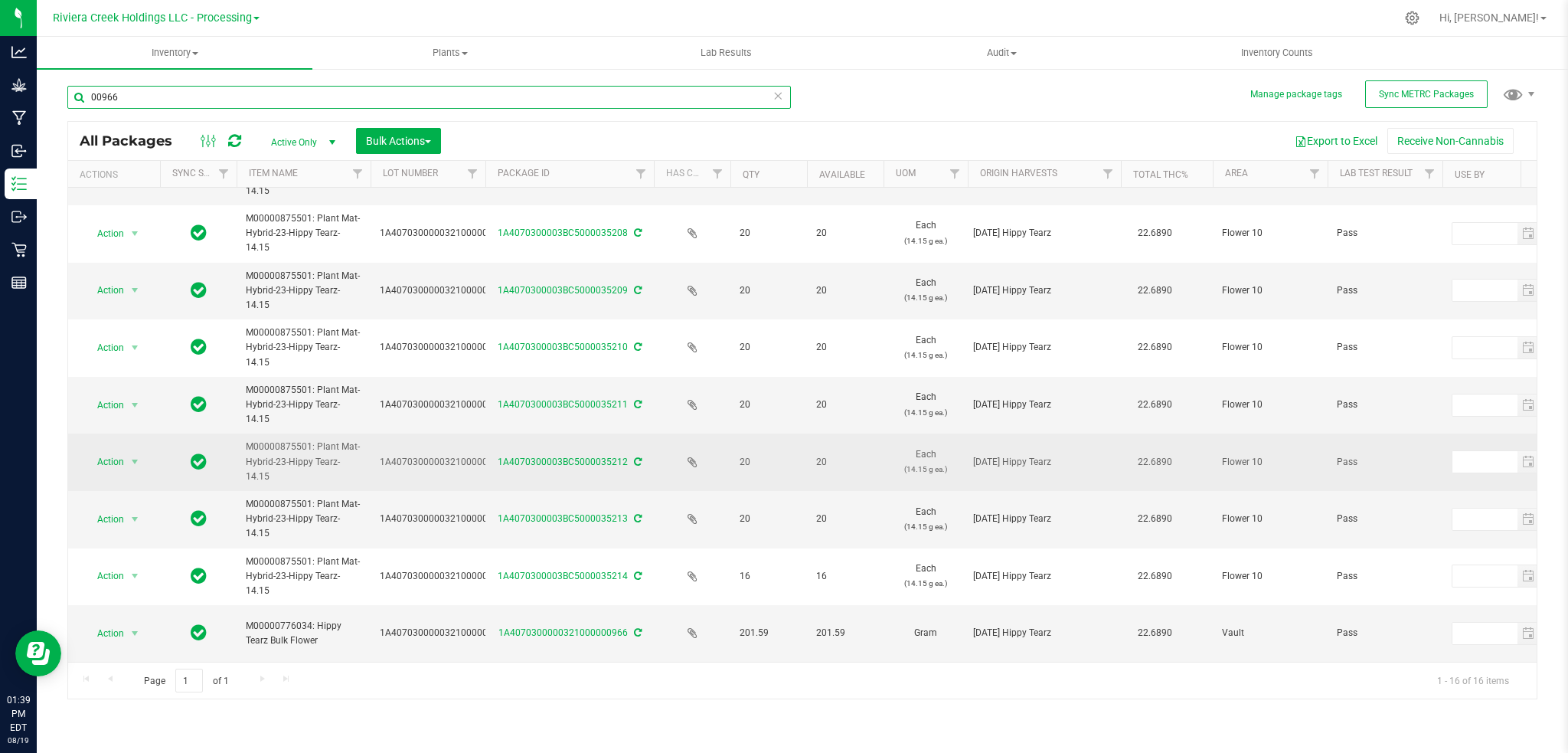
scroll to position [455, 0]
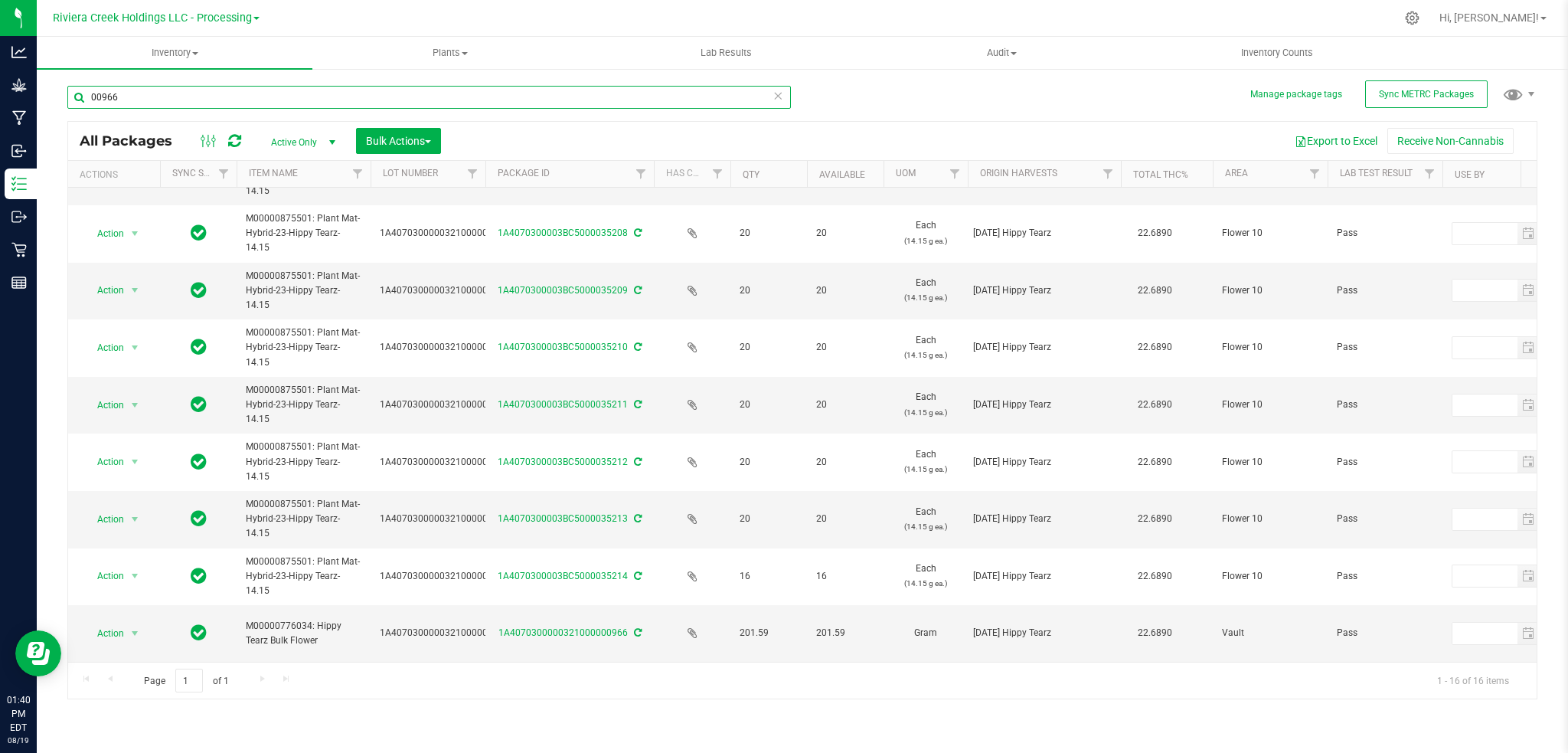
click at [153, 100] on input "00966" at bounding box center [429, 97] width 723 height 23
type input "0"
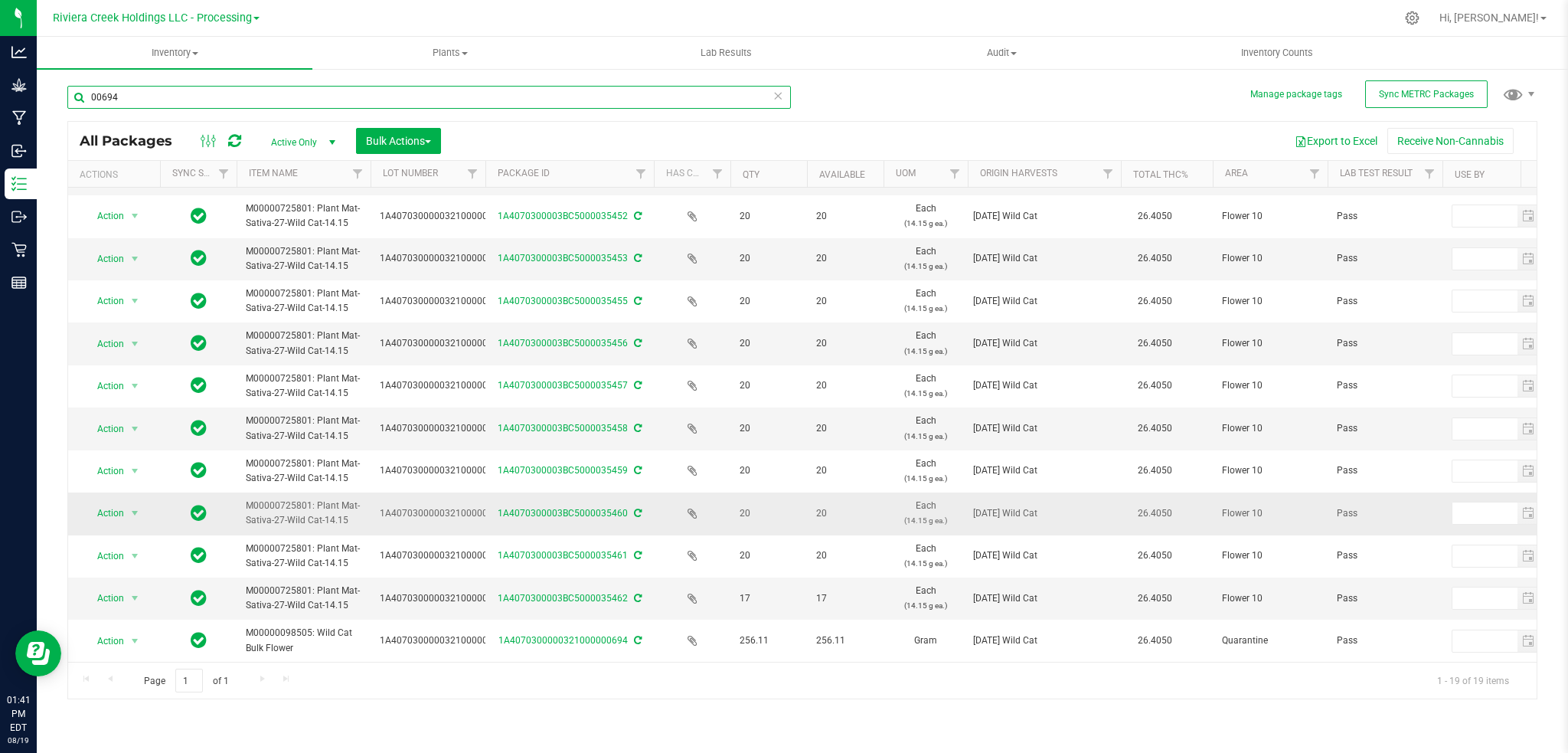
scroll to position [347, 0]
click at [145, 98] on input "00694" at bounding box center [429, 97] width 723 height 23
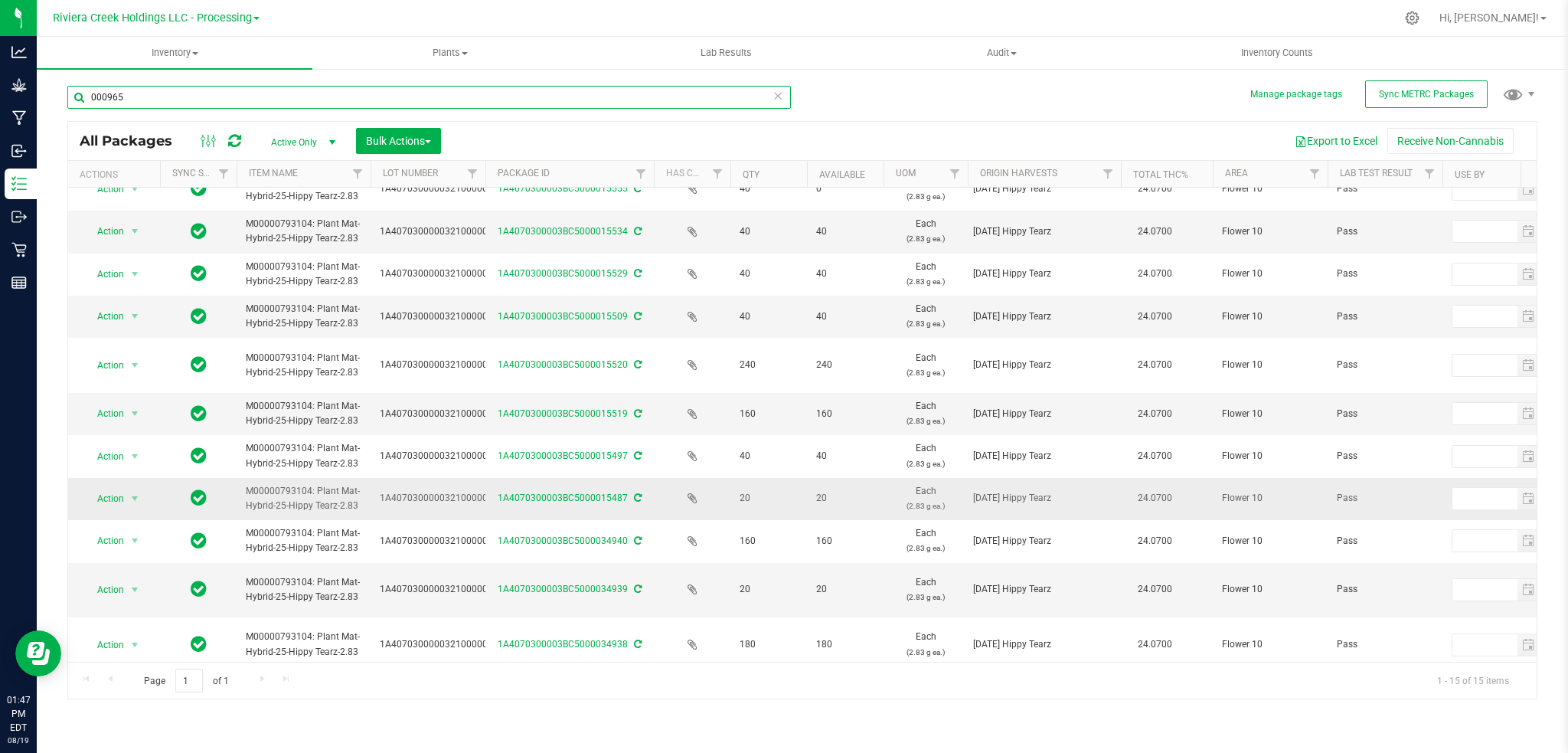
scroll to position [215, 0]
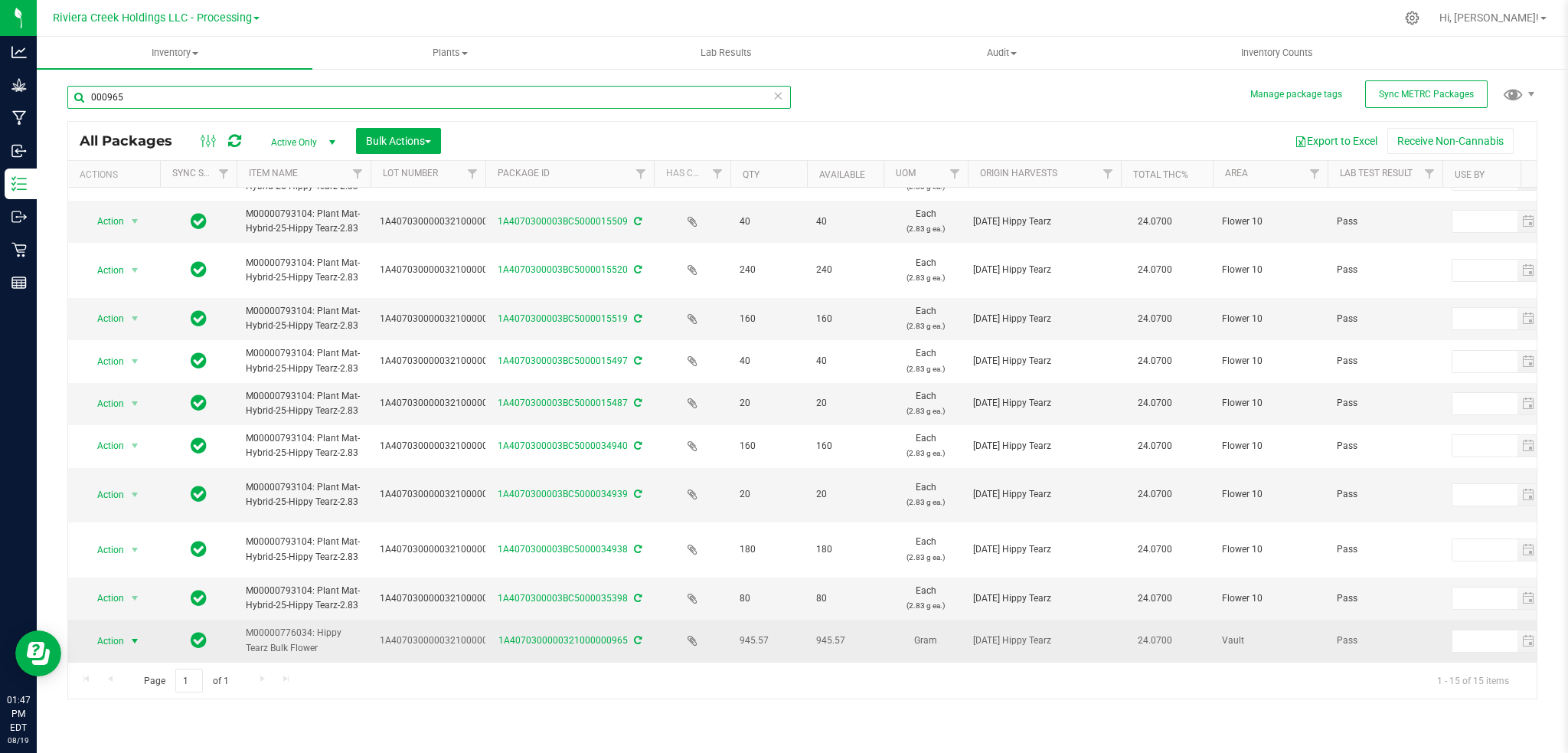
type input "000965"
click at [127, 631] on span "select" at bounding box center [135, 641] width 19 height 22
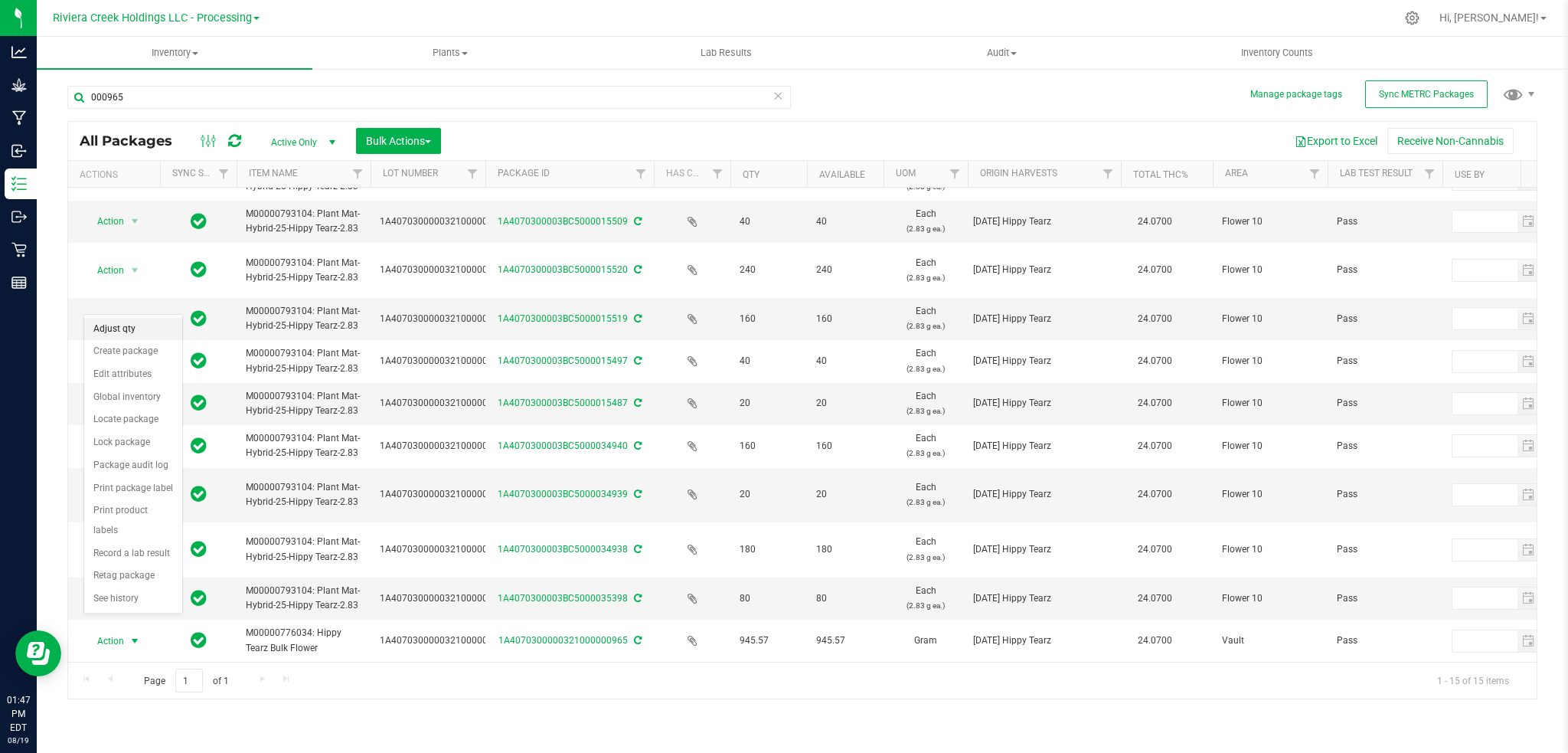
click at [116, 329] on li "Adjust qty" at bounding box center [133, 330] width 98 height 23
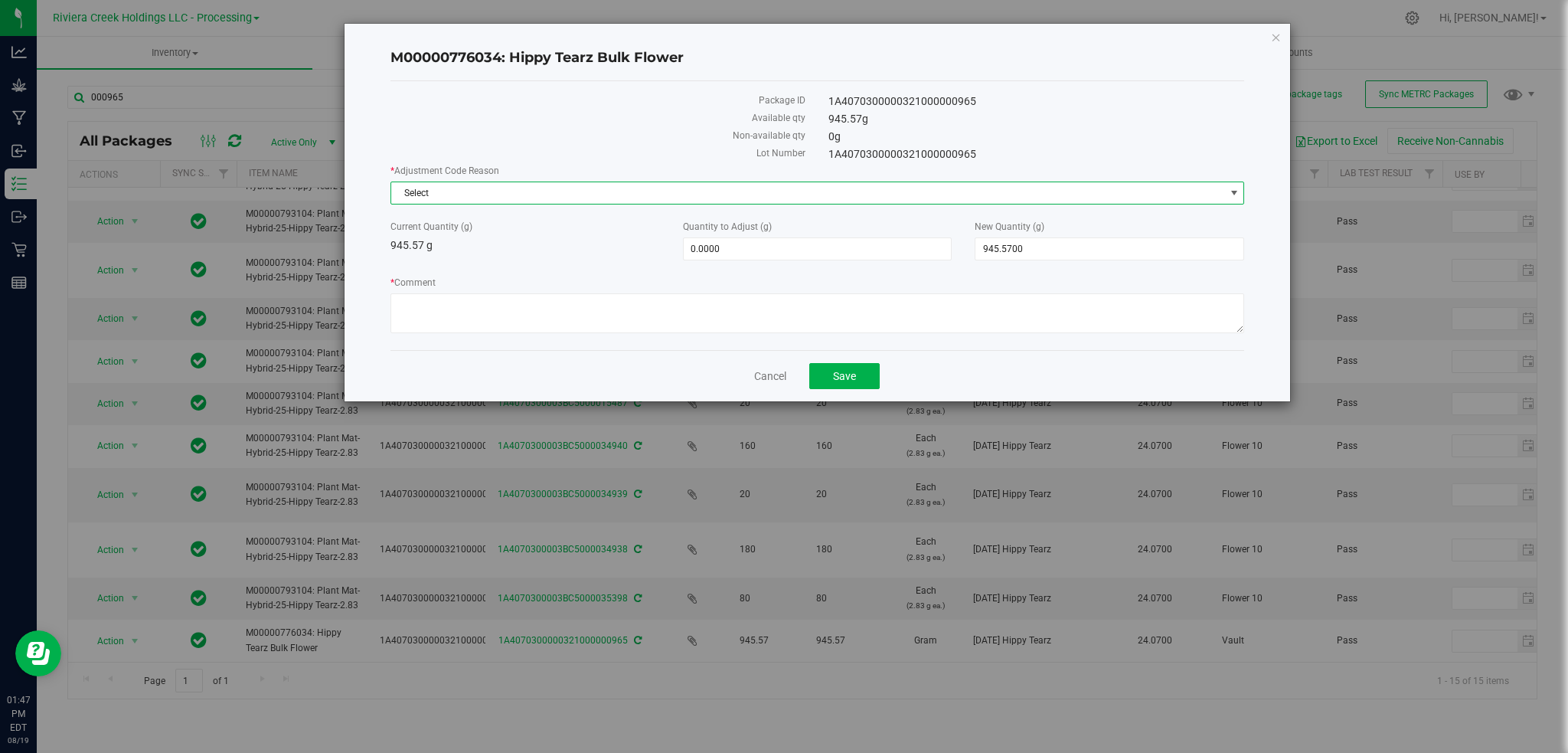
drag, startPoint x: 1239, startPoint y: 190, endPoint x: 1075, endPoint y: 227, distance: 168.1
click at [1236, 190] on span "select" at bounding box center [1234, 192] width 12 height 12
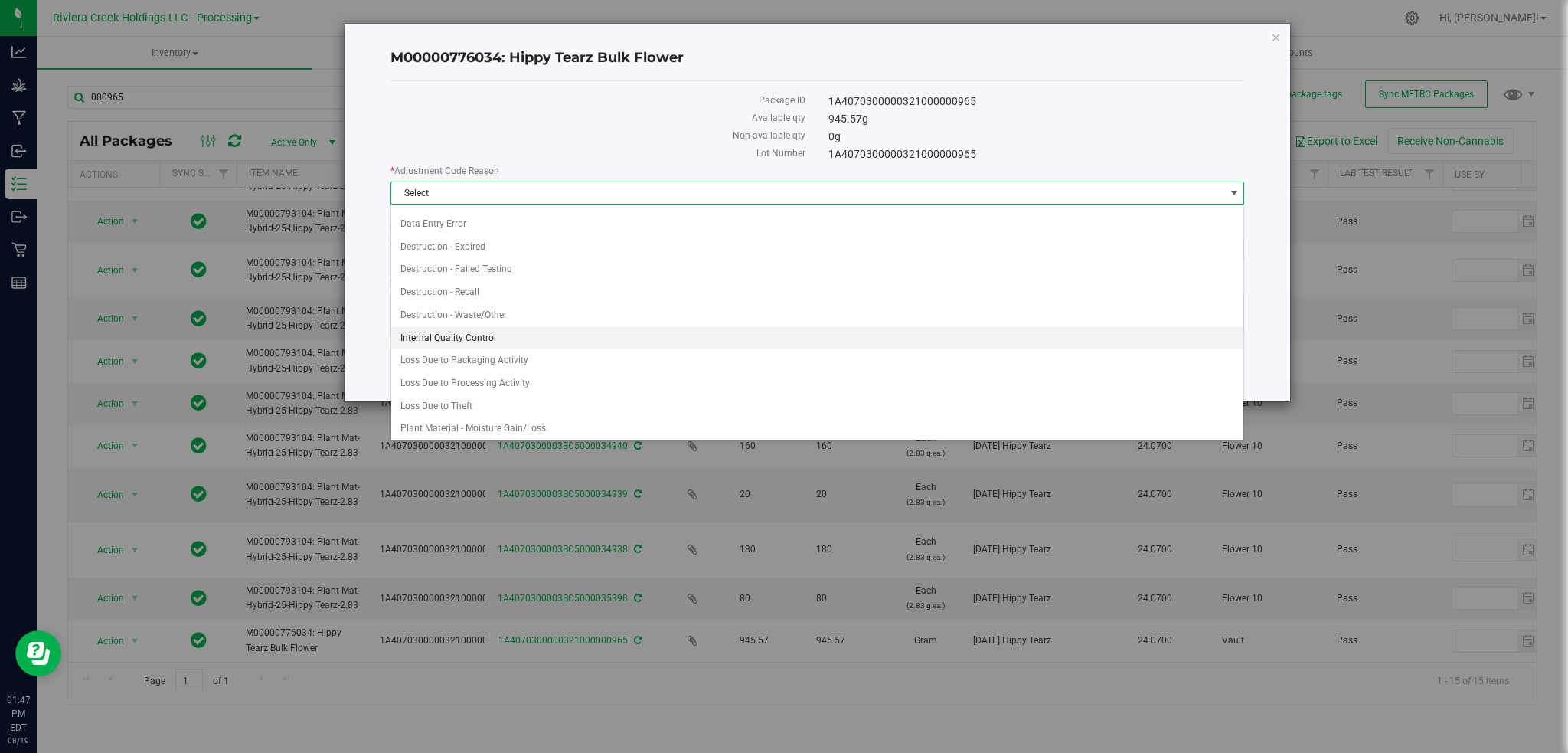
scroll to position [21, 0]
click at [478, 361] on li "Loss Due to Packaging Activity" at bounding box center [817, 358] width 853 height 23
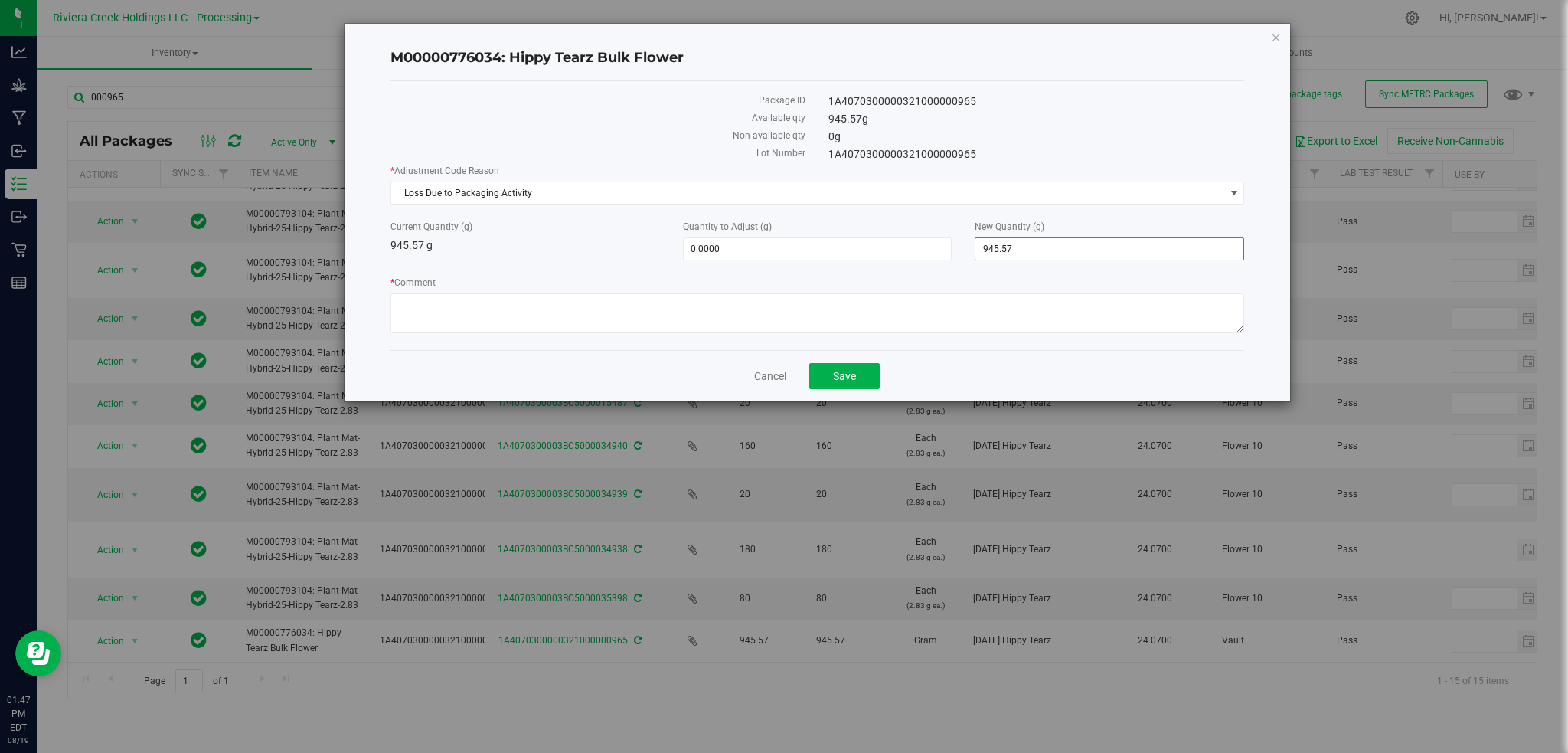
drag, startPoint x: 1048, startPoint y: 258, endPoint x: 961, endPoint y: 257, distance: 87.0
click at [961, 258] on div "Current Quantity (g) 945.57 g Quantity to Adjust (g) 0.0000 0 New Quantity (g) …" at bounding box center [817, 239] width 877 height 40
type input "802"
type input "-143.5700"
type input "802.0000"
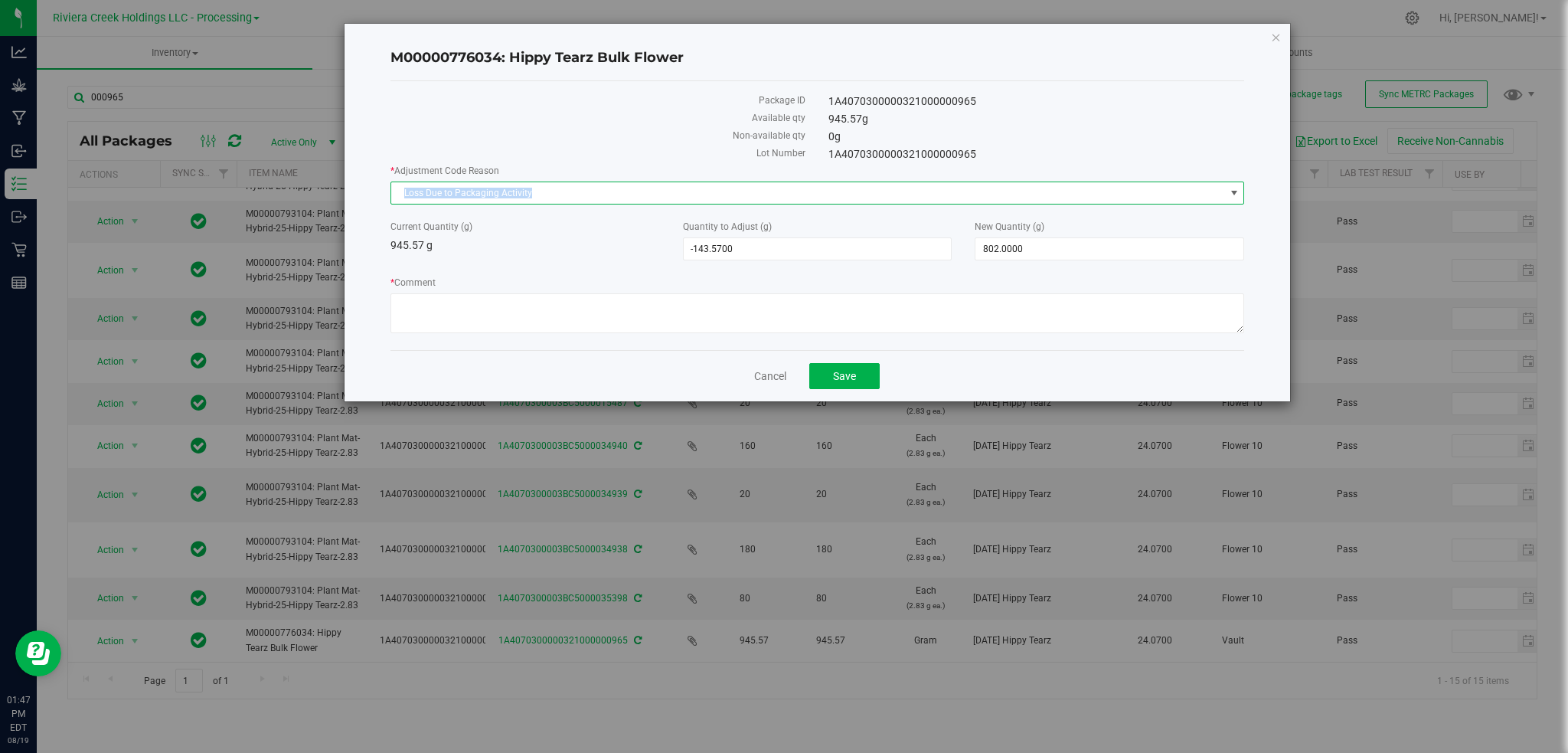
drag, startPoint x: 533, startPoint y: 190, endPoint x: 384, endPoint y: 202, distance: 149.5
click at [384, 202] on div "M00000776034: Hippy Tearz Bulk Flower Package ID 1A4070300000321000000965 Avail…" at bounding box center [817, 212] width 947 height 377
copy span "Loss Due to Packaging Activity"
click at [444, 306] on textarea "* Comment" at bounding box center [817, 314] width 855 height 39
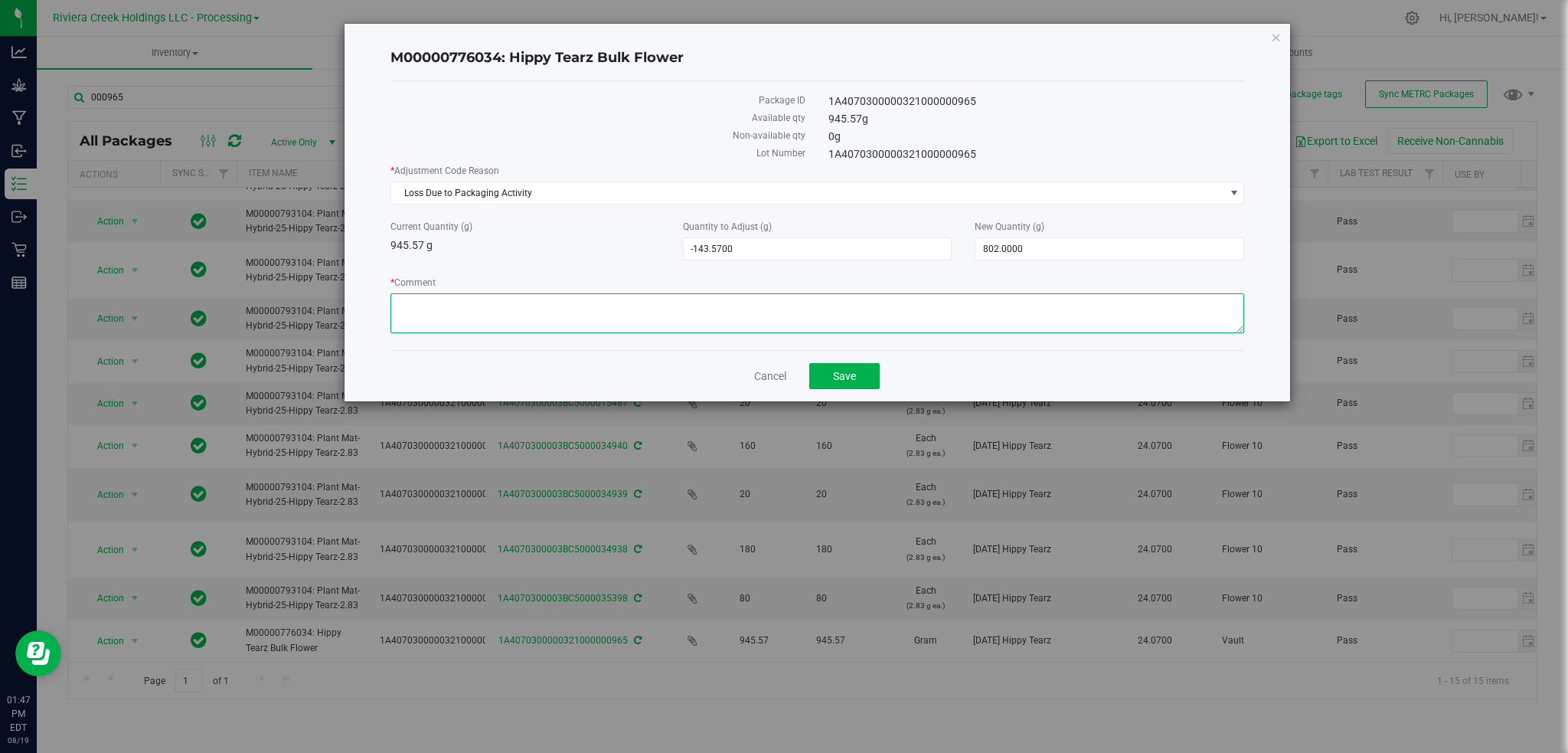
paste textarea "Loss Due to Packaging Activity"
type textarea "Loss Due to Packaging Activity"
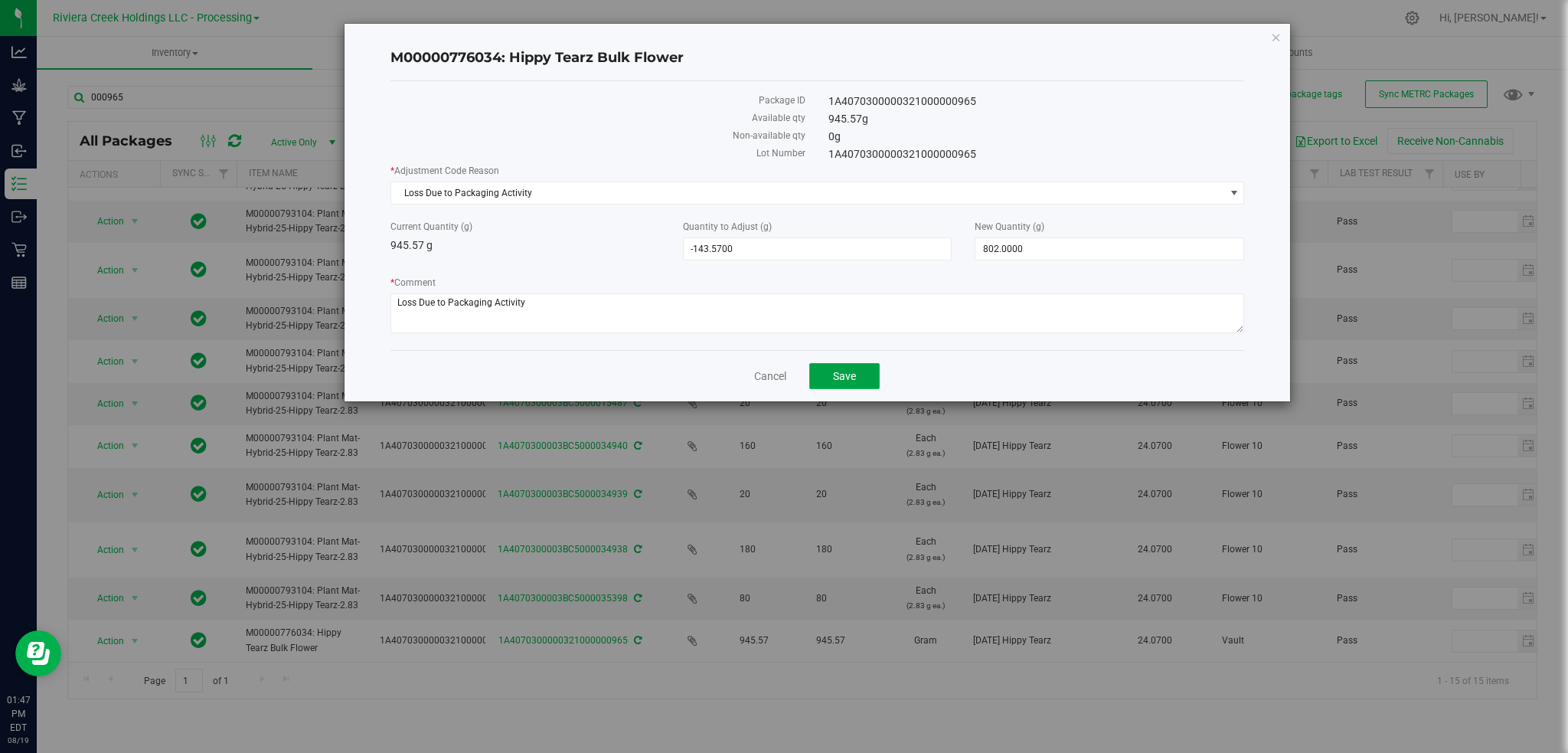
click at [828, 376] on button "Save" at bounding box center [845, 376] width 70 height 26
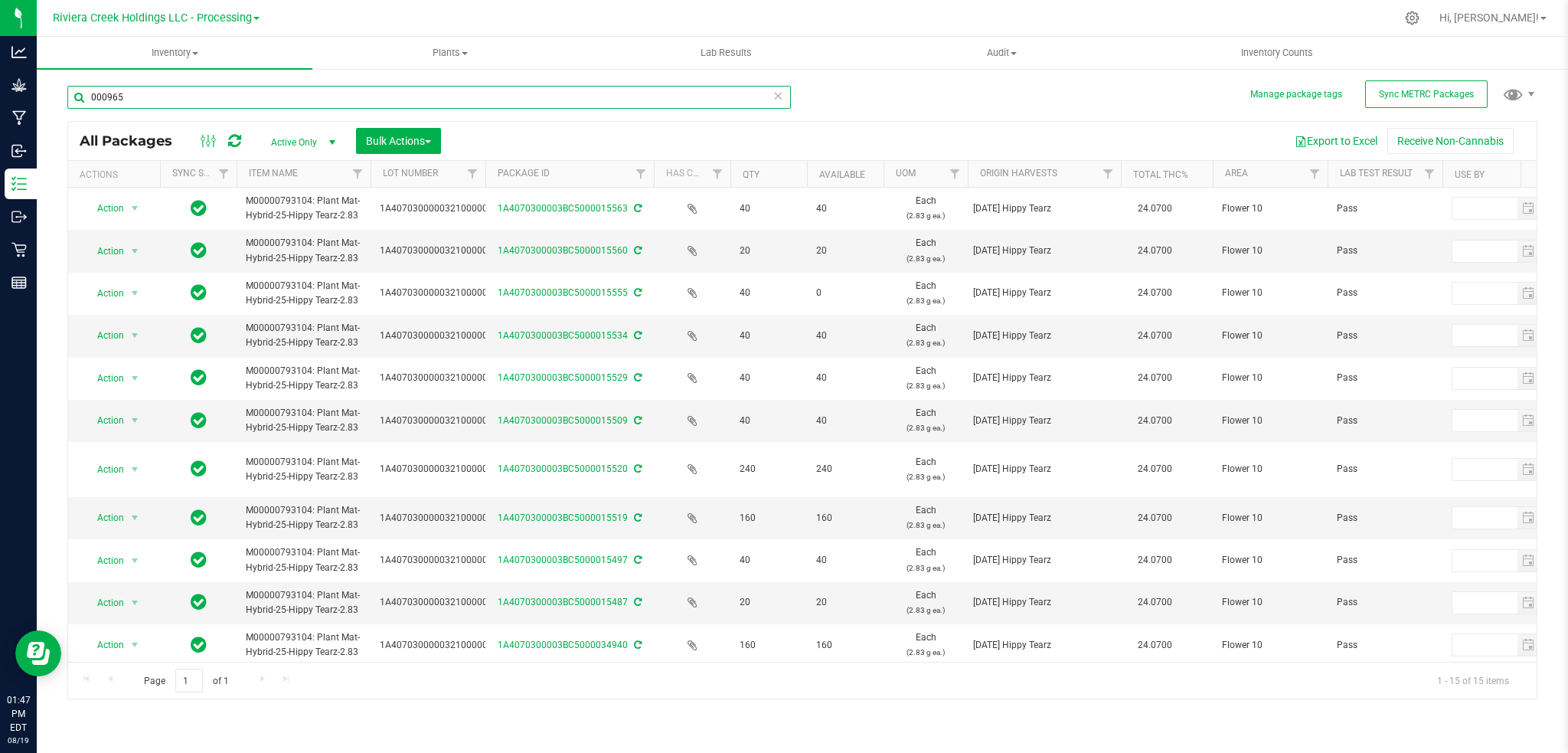
click at [140, 94] on input "000965" at bounding box center [429, 97] width 723 height 23
type input "0"
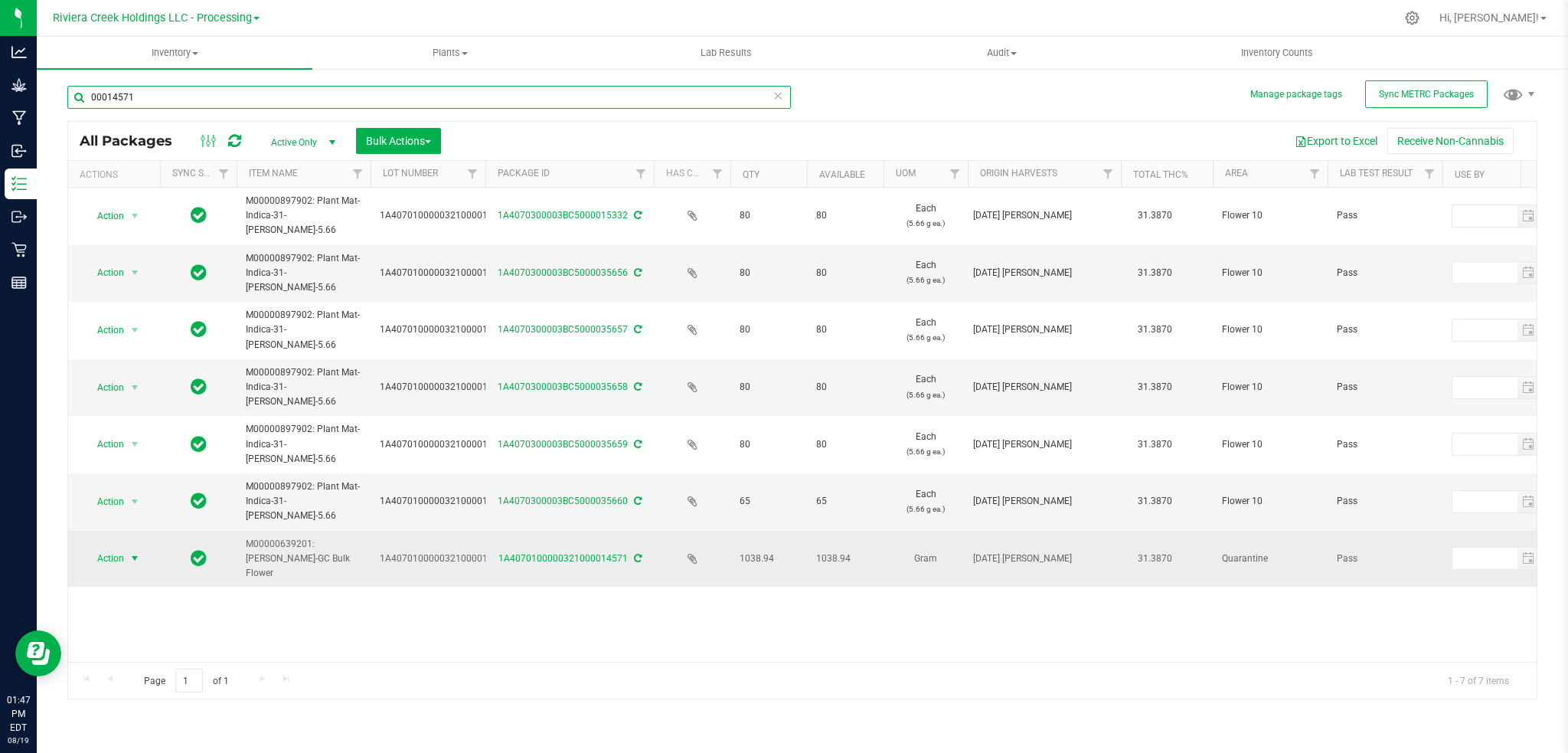
type input "00014571"
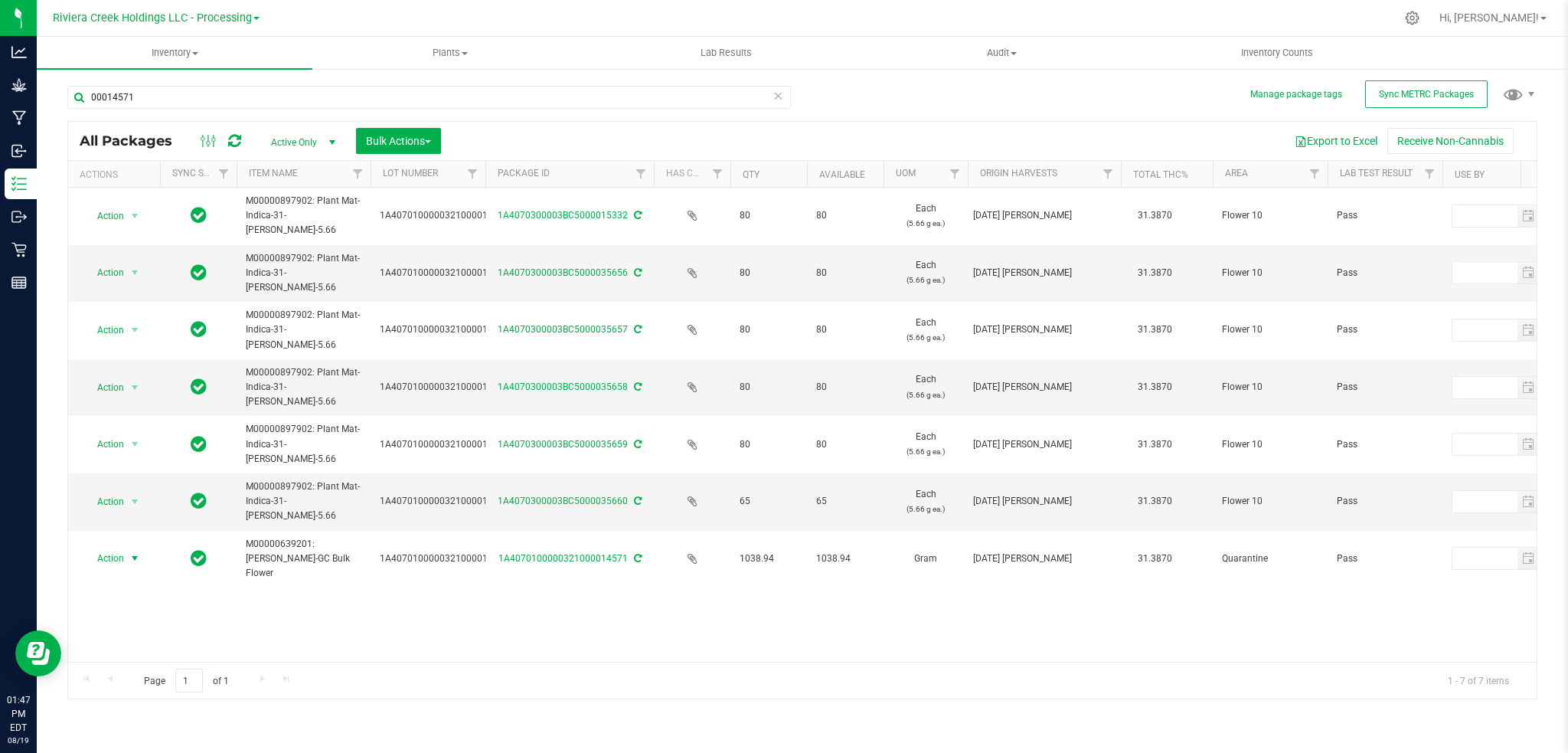
drag, startPoint x: 129, startPoint y: 556, endPoint x: 129, endPoint y: 544, distance: 12.0
click at [129, 557] on span "select" at bounding box center [134, 558] width 12 height 12
click at [129, 261] on li "Adjust qty" at bounding box center [133, 263] width 98 height 23
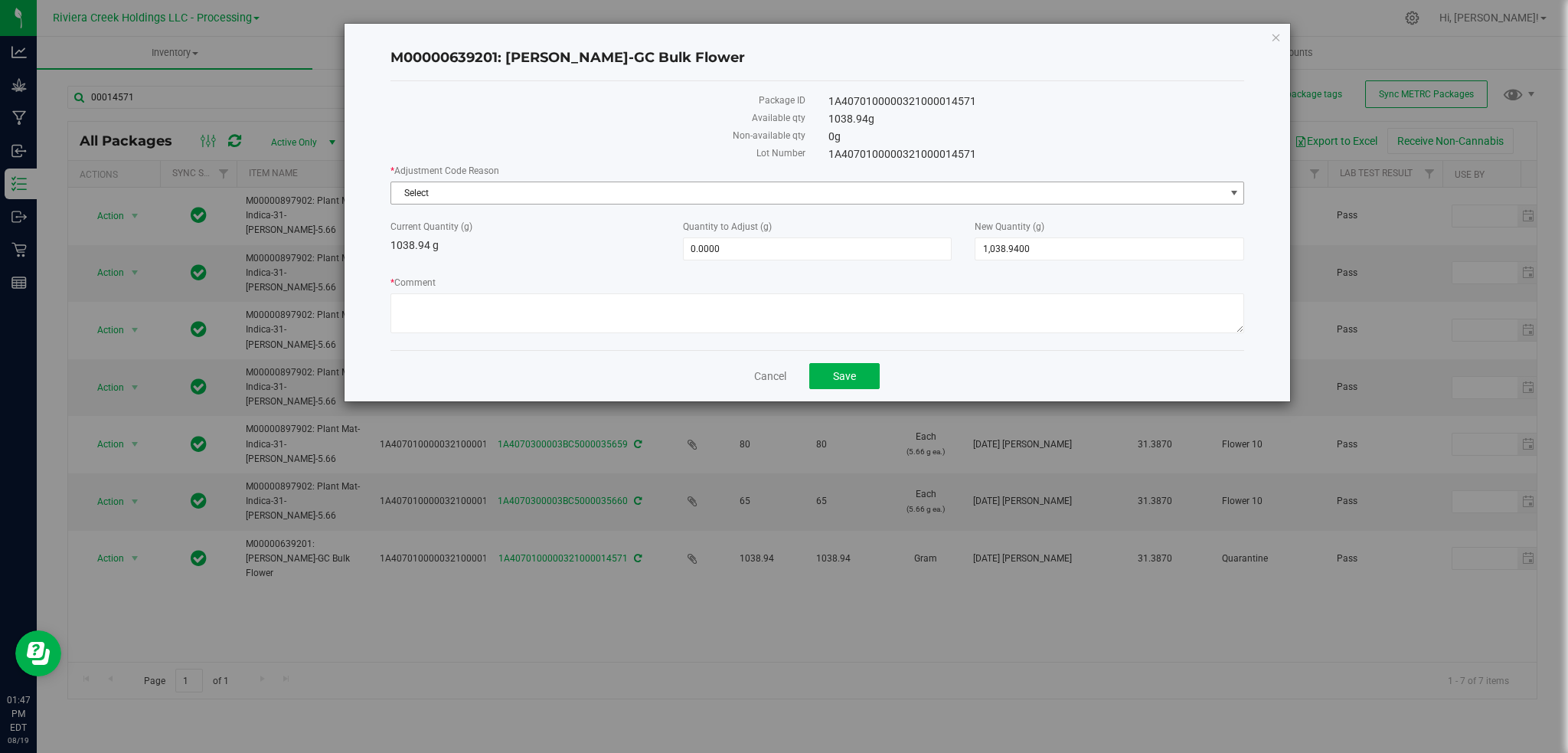
click at [1228, 188] on span "select" at bounding box center [1234, 192] width 12 height 12
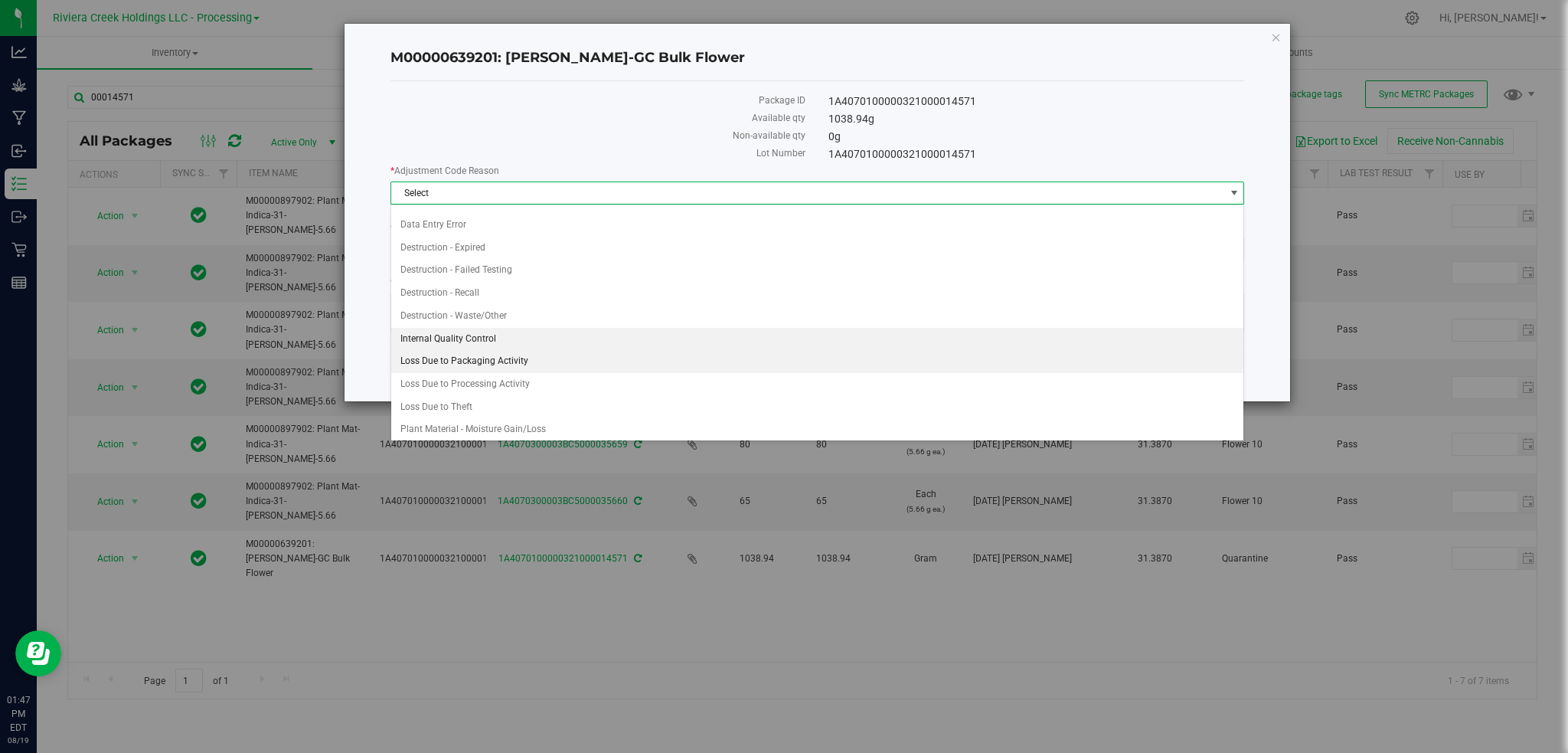
scroll to position [21, 0]
click at [474, 359] on li "Loss Due to Packaging Activity" at bounding box center [817, 358] width 853 height 23
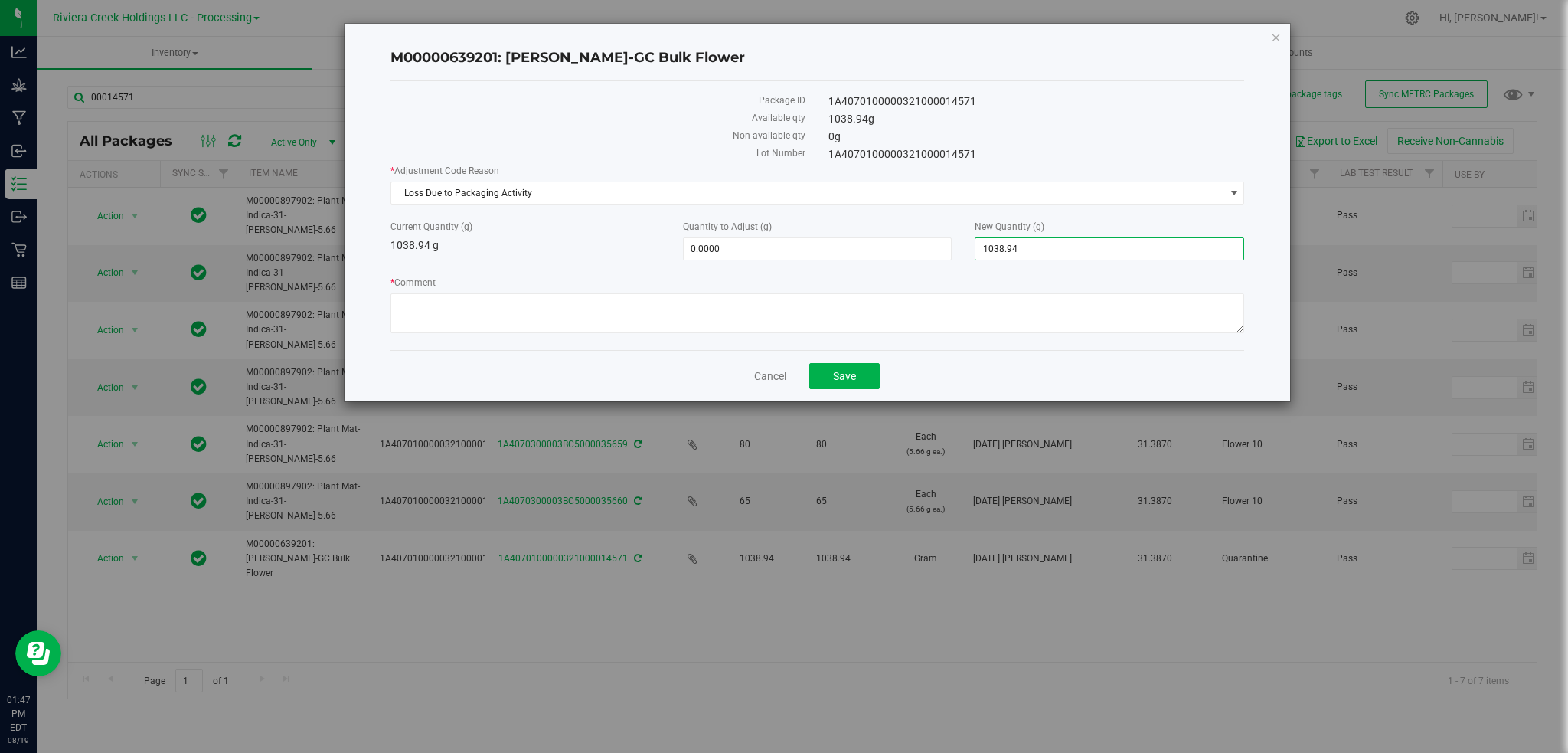
drag, startPoint x: 1052, startPoint y: 246, endPoint x: 957, endPoint y: 252, distance: 95.2
click at [957, 252] on div "Current Quantity (g) 1038.94 g Quantity to Adjust (g) 0.0000 0 New Quantity (g)…" at bounding box center [817, 239] width 877 height 40
type input "968"
type input "-70.9400"
type input "968.0000"
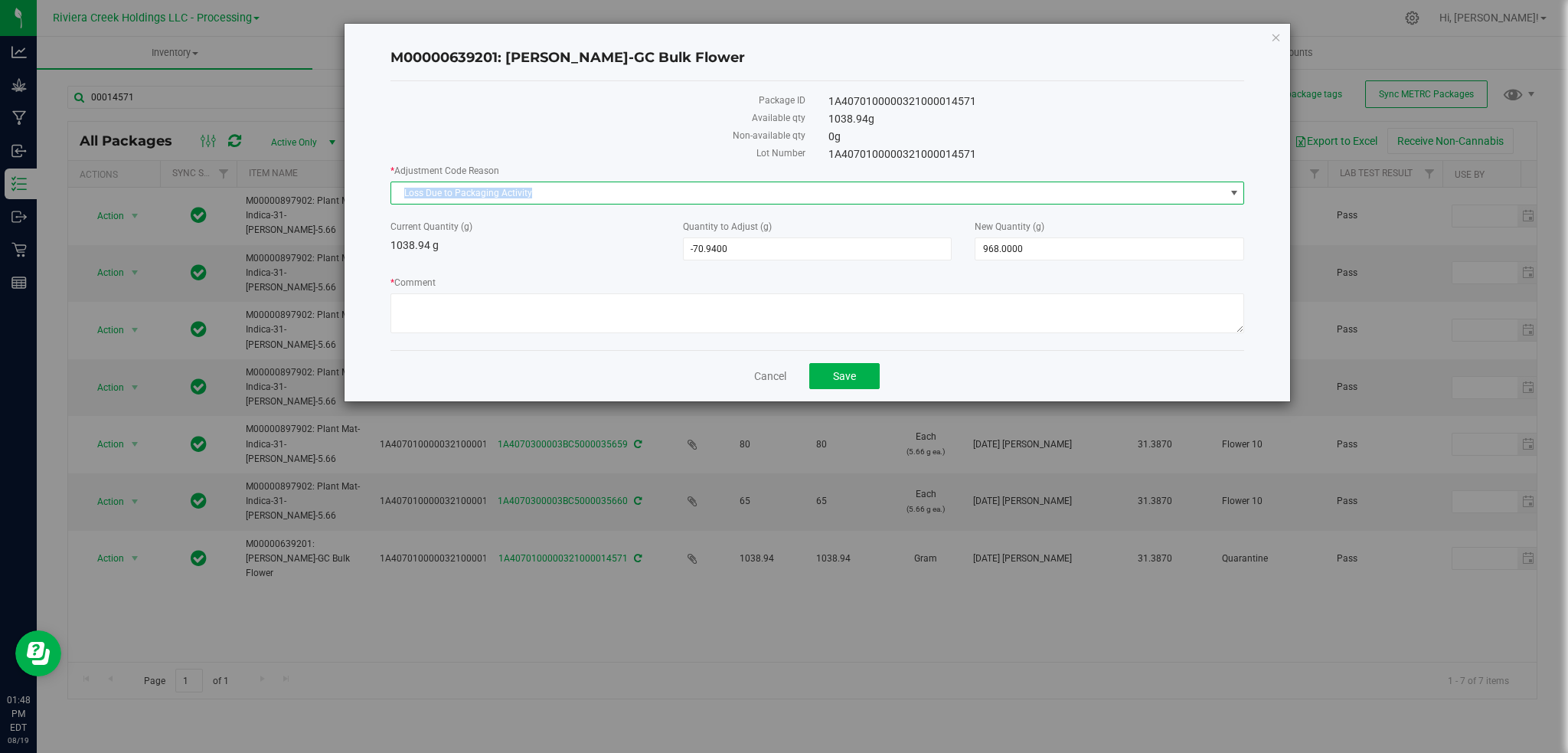
drag, startPoint x: 550, startPoint y: 192, endPoint x: 369, endPoint y: 194, distance: 181.0
click at [369, 194] on div "M00000639201: Stambaugh-GC Bulk Flower Package ID 1A4070100000321000014571 Avai…" at bounding box center [817, 212] width 947 height 377
copy span "Loss Due to Packaging Activity"
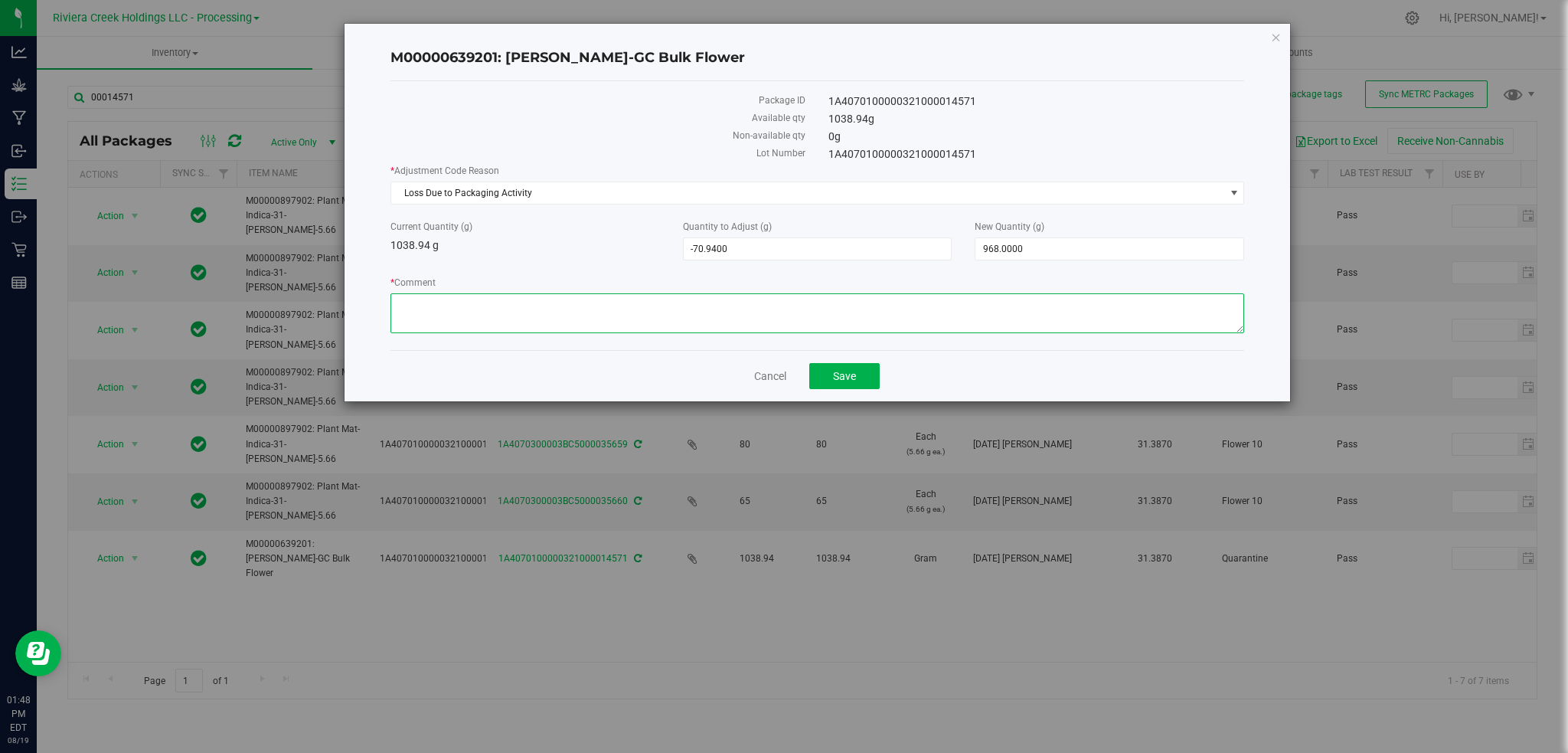
click at [408, 308] on textarea "* Comment" at bounding box center [817, 314] width 855 height 39
paste textarea "Loss Due to Packaging Activity"
type textarea "Loss Due to Packaging Activity"
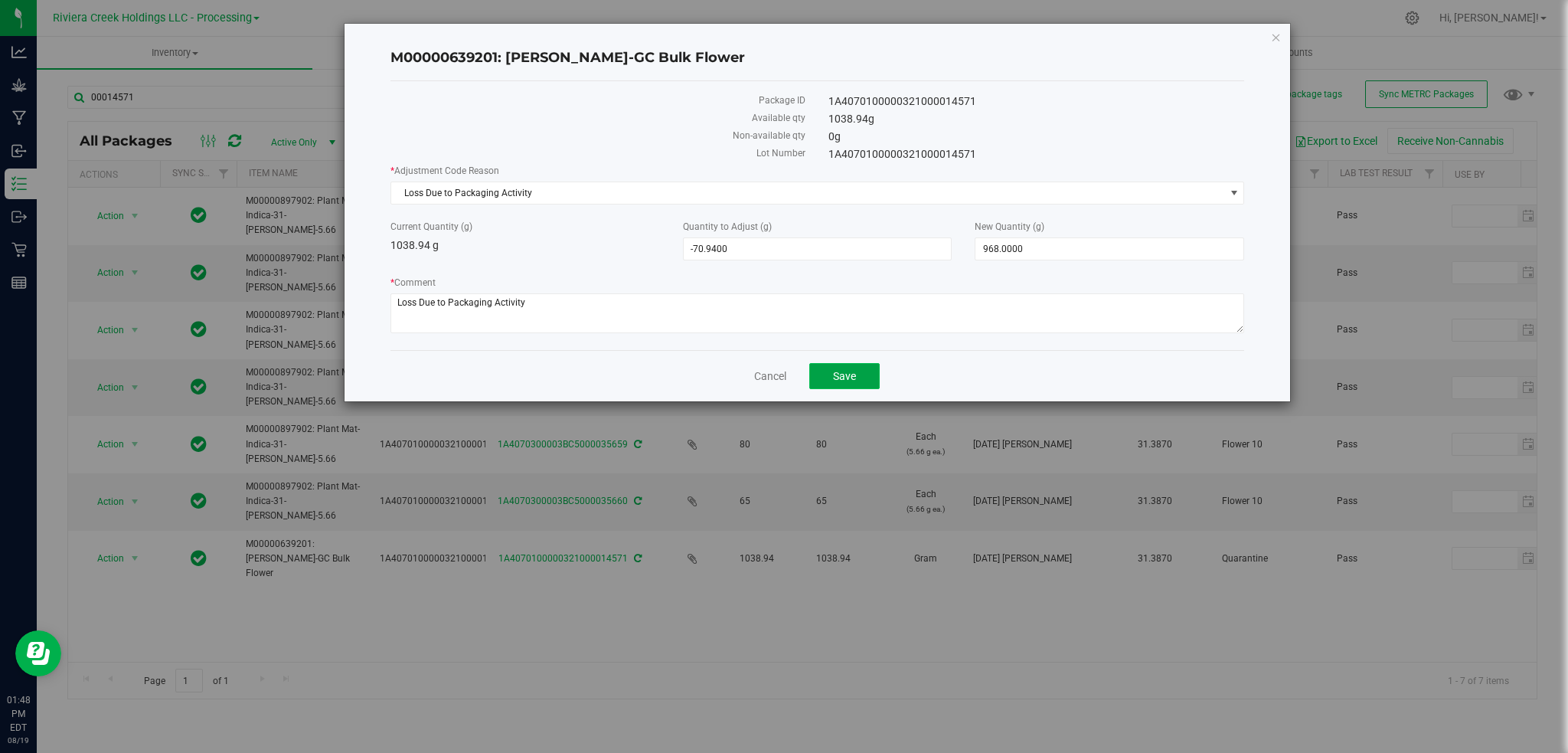
click at [831, 377] on button "Save" at bounding box center [845, 376] width 70 height 26
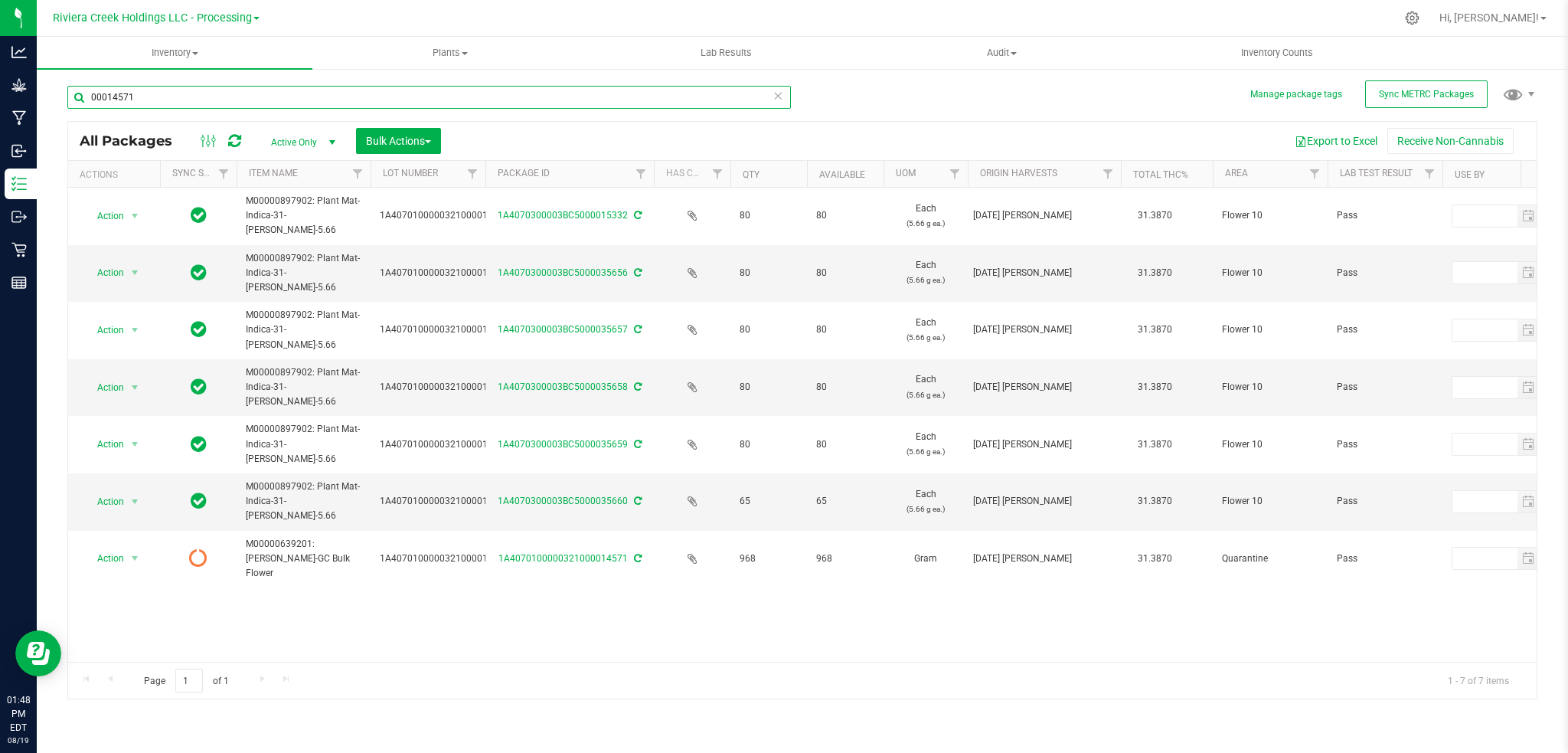
click at [182, 100] on input "00014571" at bounding box center [429, 97] width 723 height 23
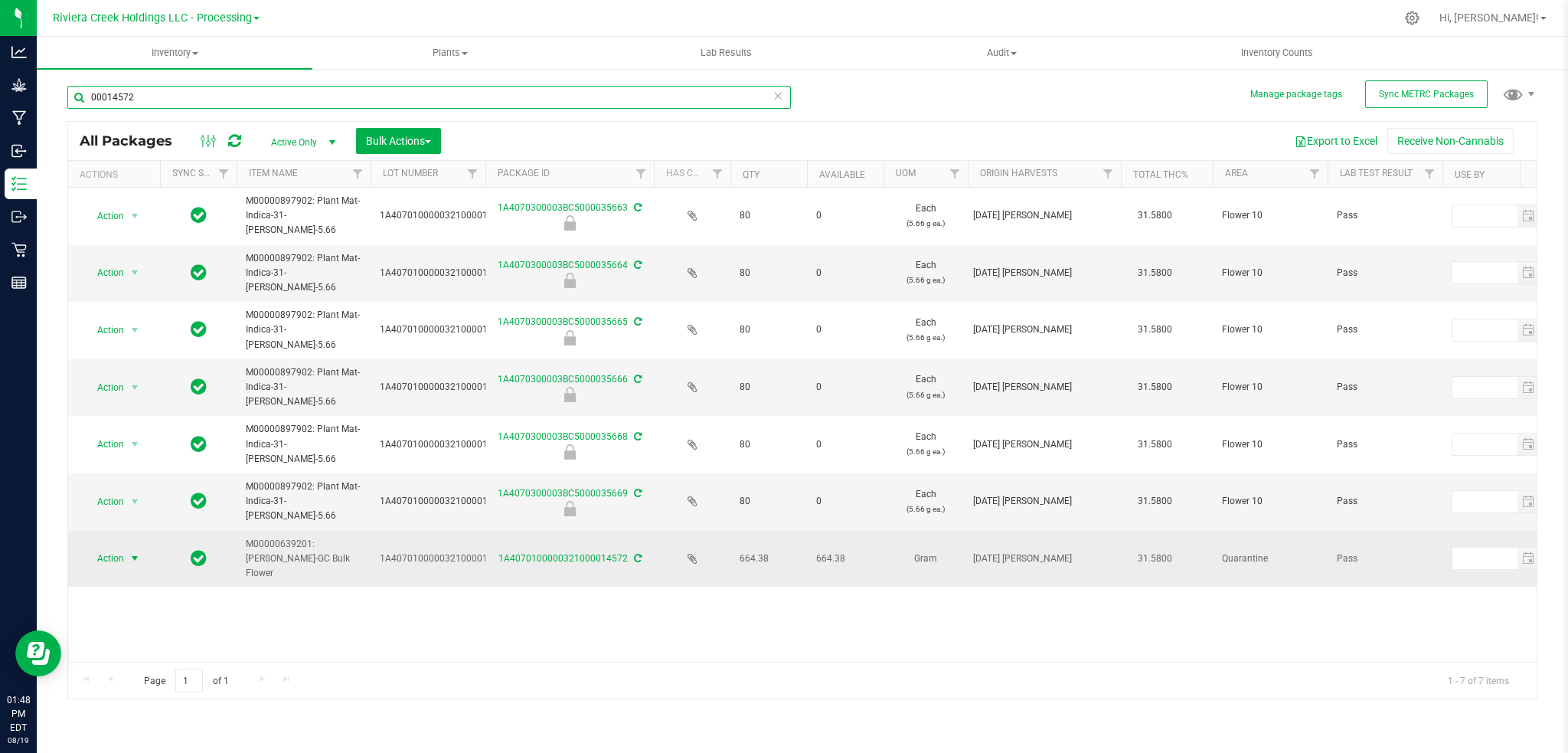
type input "00014572"
click at [130, 556] on span "select" at bounding box center [134, 558] width 12 height 12
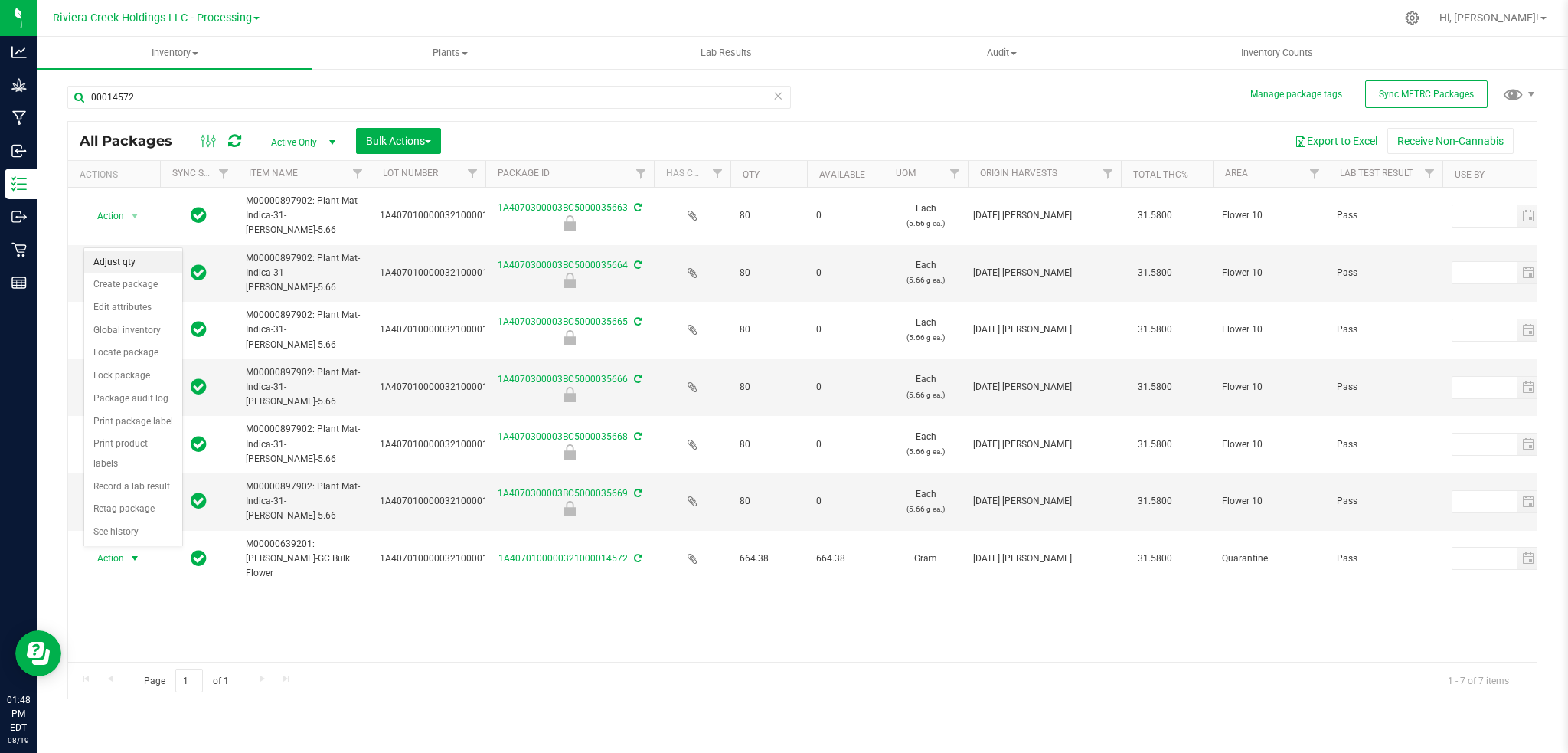
click at [131, 260] on li "Adjust qty" at bounding box center [133, 263] width 98 height 23
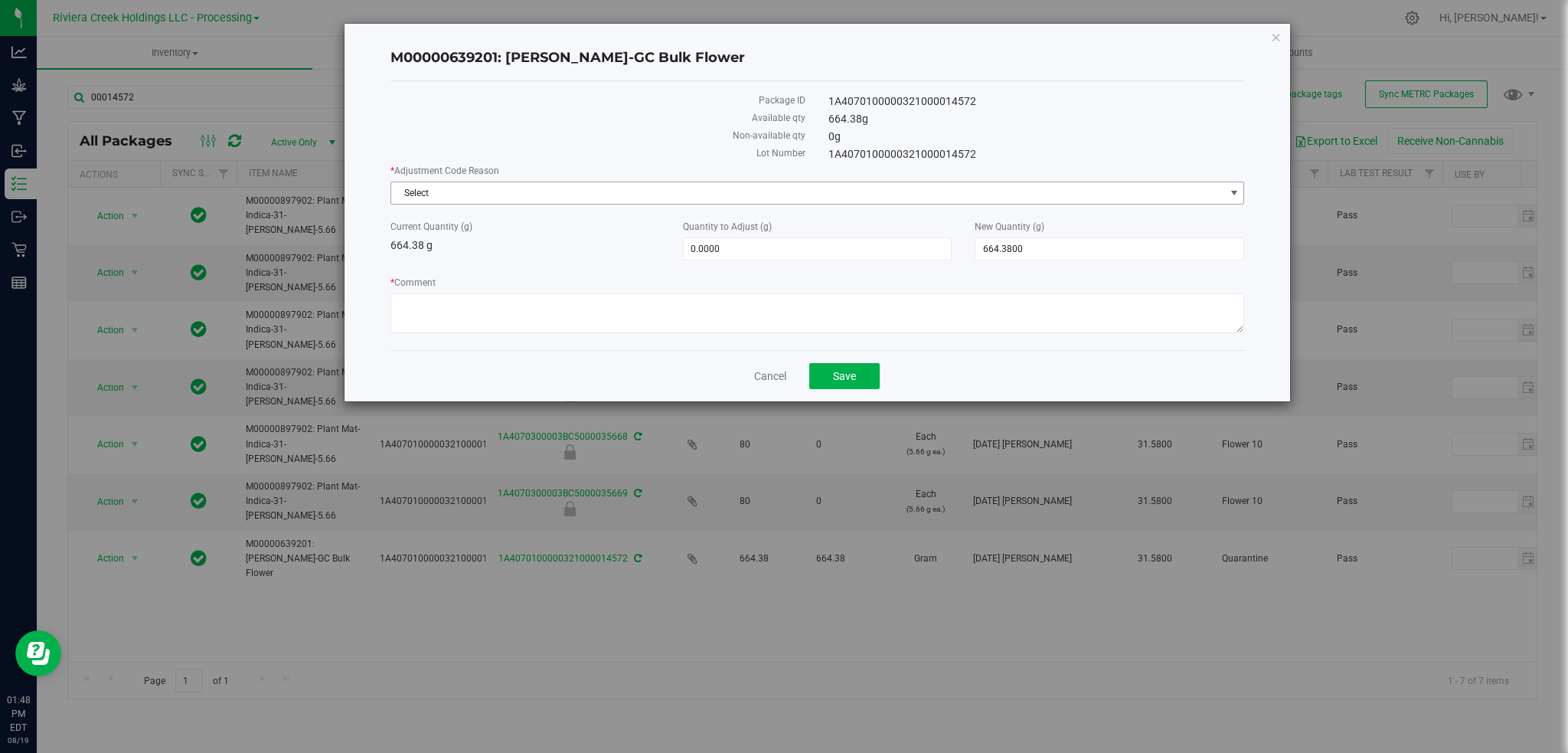
click at [1235, 191] on span "select" at bounding box center [1234, 192] width 12 height 12
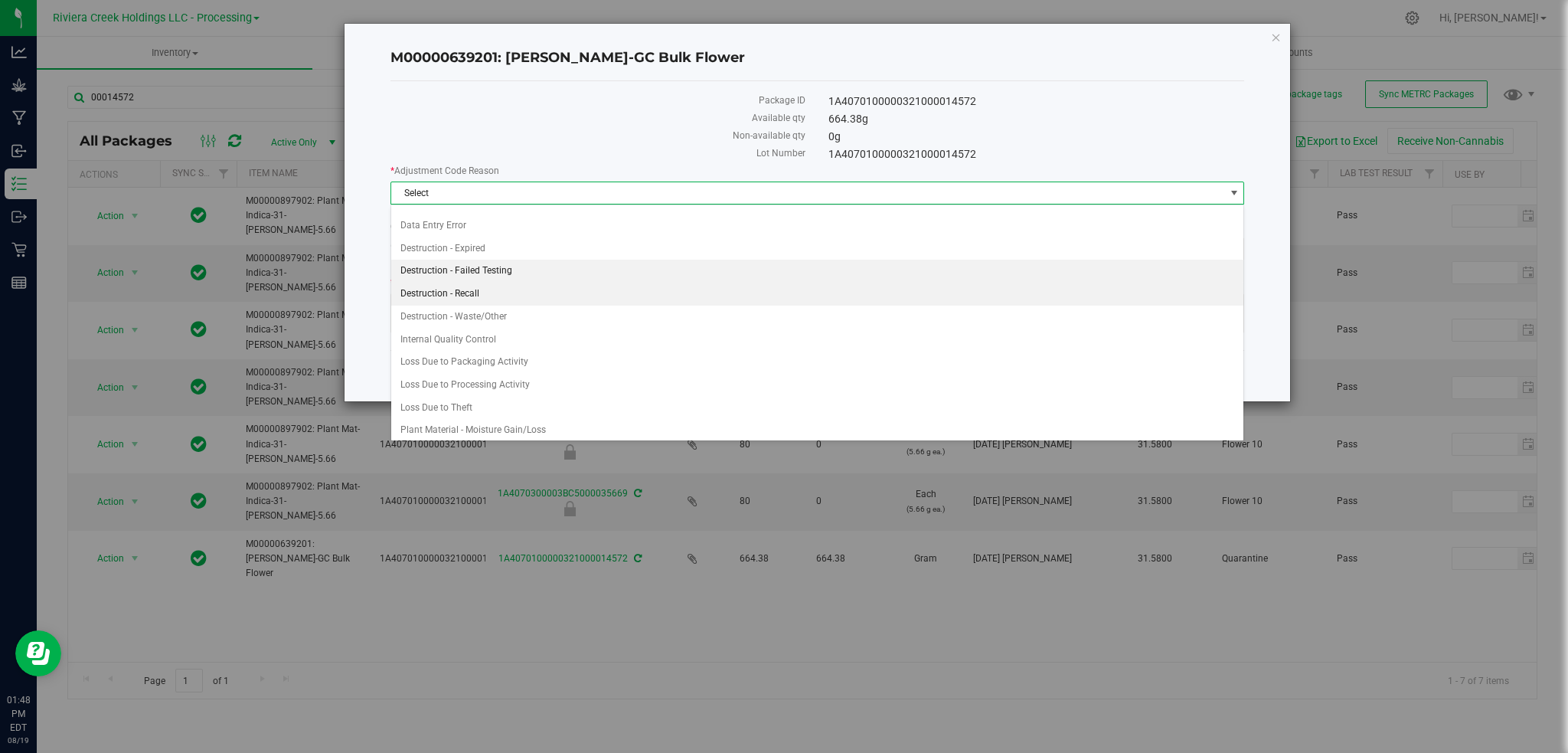
scroll to position [21, 0]
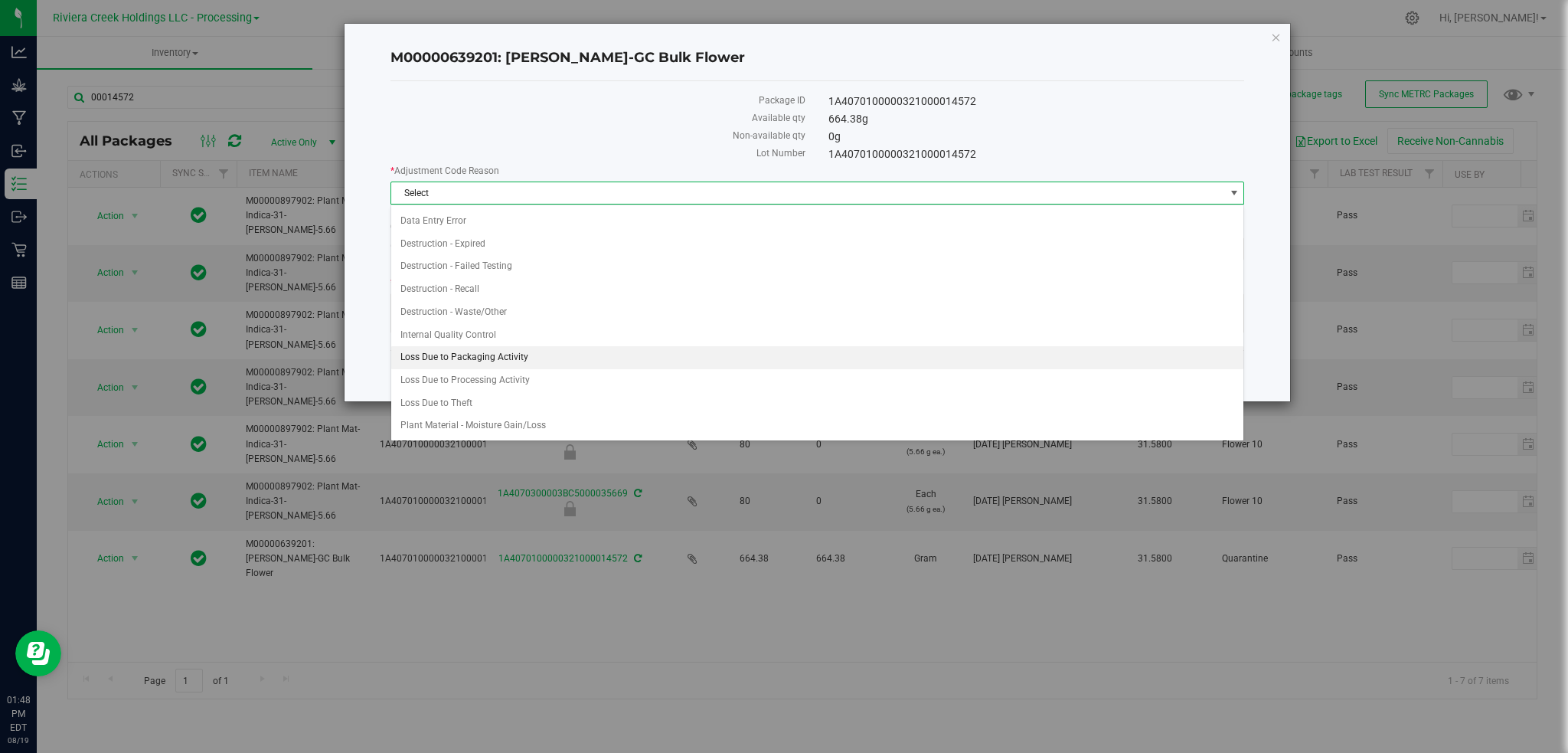
click at [449, 358] on li "Loss Due to Packaging Activity" at bounding box center [817, 358] width 853 height 23
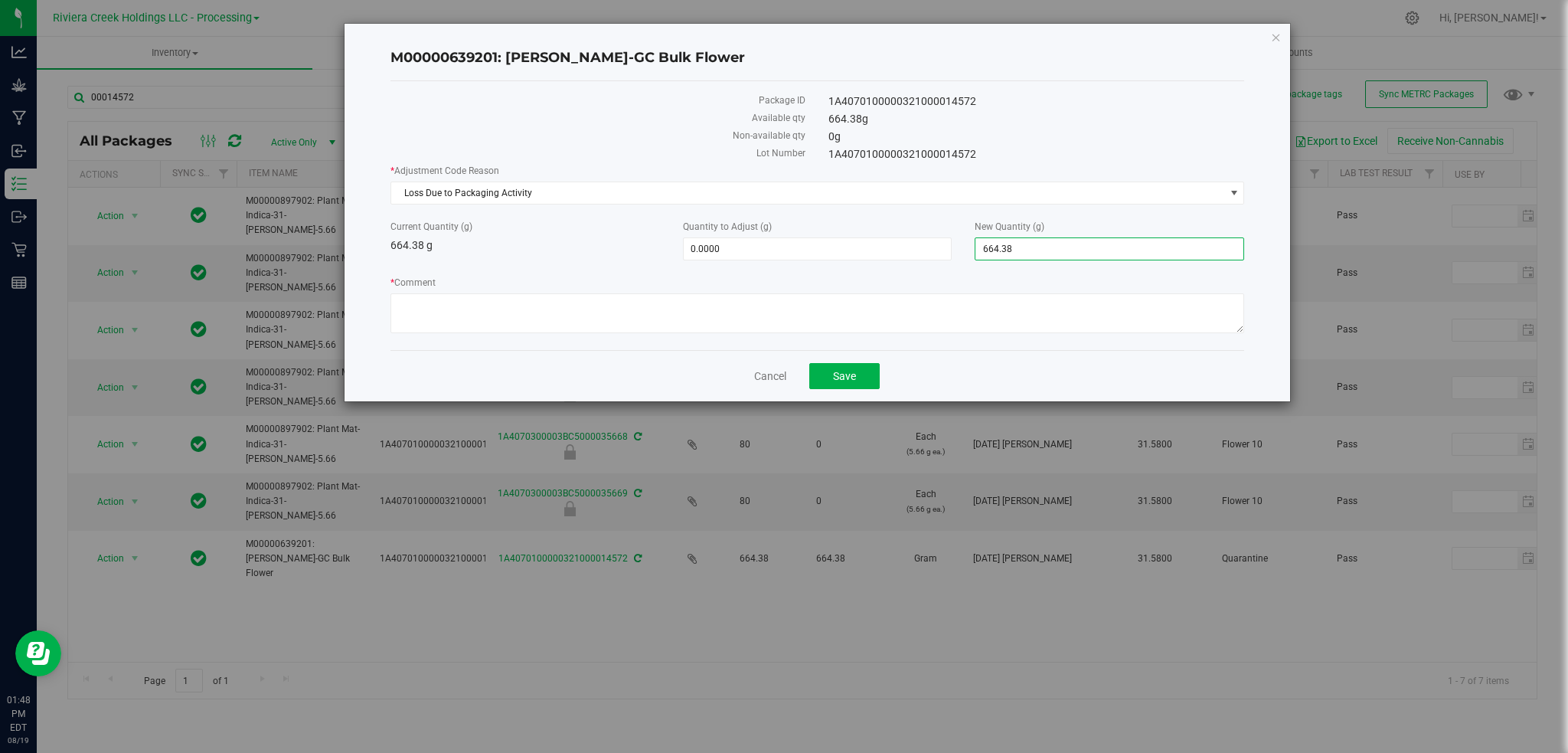
drag, startPoint x: 1043, startPoint y: 252, endPoint x: 972, endPoint y: 258, distance: 71.3
click at [972, 258] on div "New Quantity (g) 664.3800 664.38" at bounding box center [1110, 239] width 293 height 40
type input "600"
type input "-64.3800"
type input "600.0000"
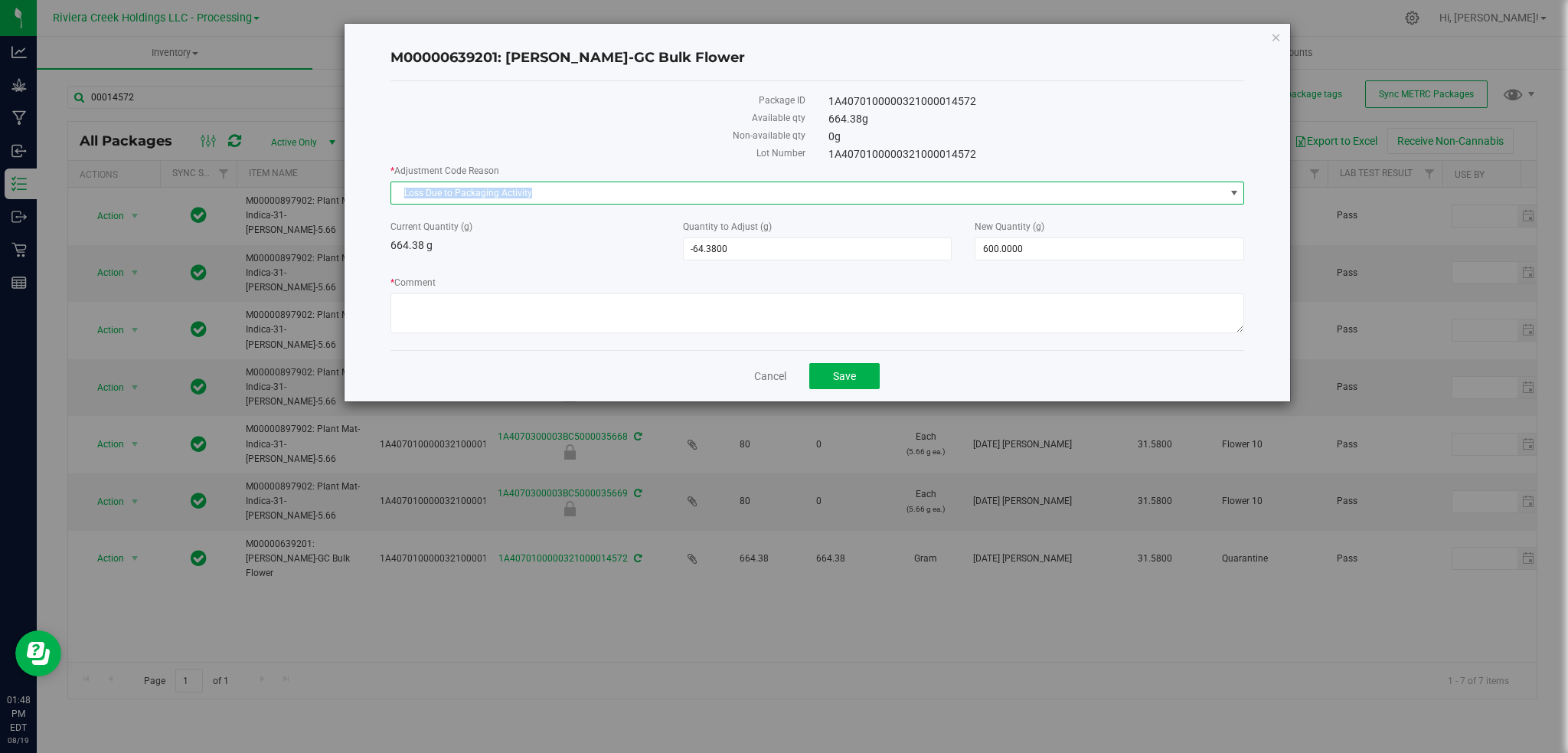
drag, startPoint x: 547, startPoint y: 190, endPoint x: 333, endPoint y: 204, distance: 214.5
click at [333, 204] on div "M00000639201: Stambaugh-GC Bulk Flower Package ID 1A4070100000321000014572 Avai…" at bounding box center [790, 212] width 1003 height 379
copy span "Loss Due to Packaging Activity"
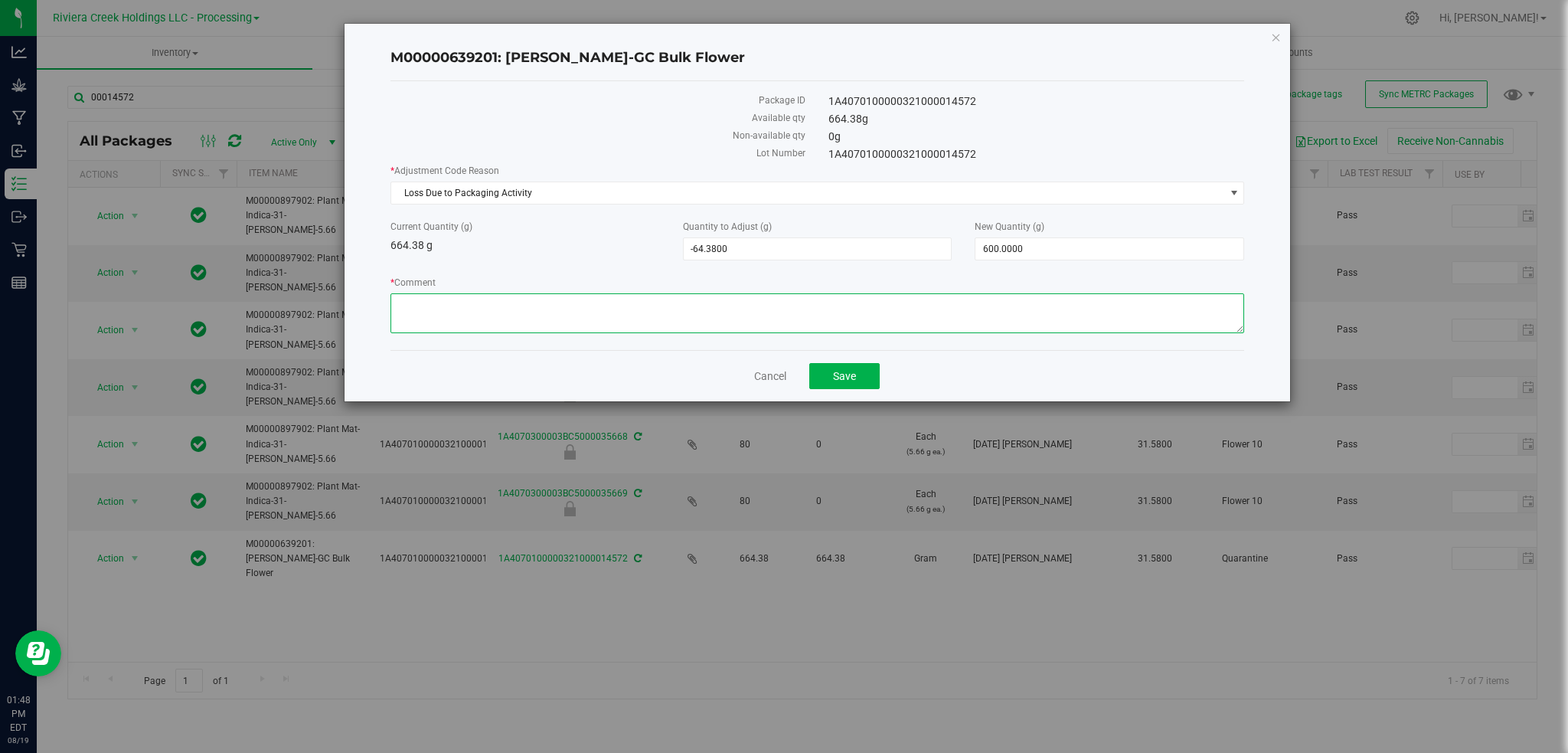
click at [455, 306] on textarea "* Comment" at bounding box center [817, 314] width 855 height 39
paste textarea "Loss Due to Packaging Activity"
type textarea "Loss Due to Packaging Activity"
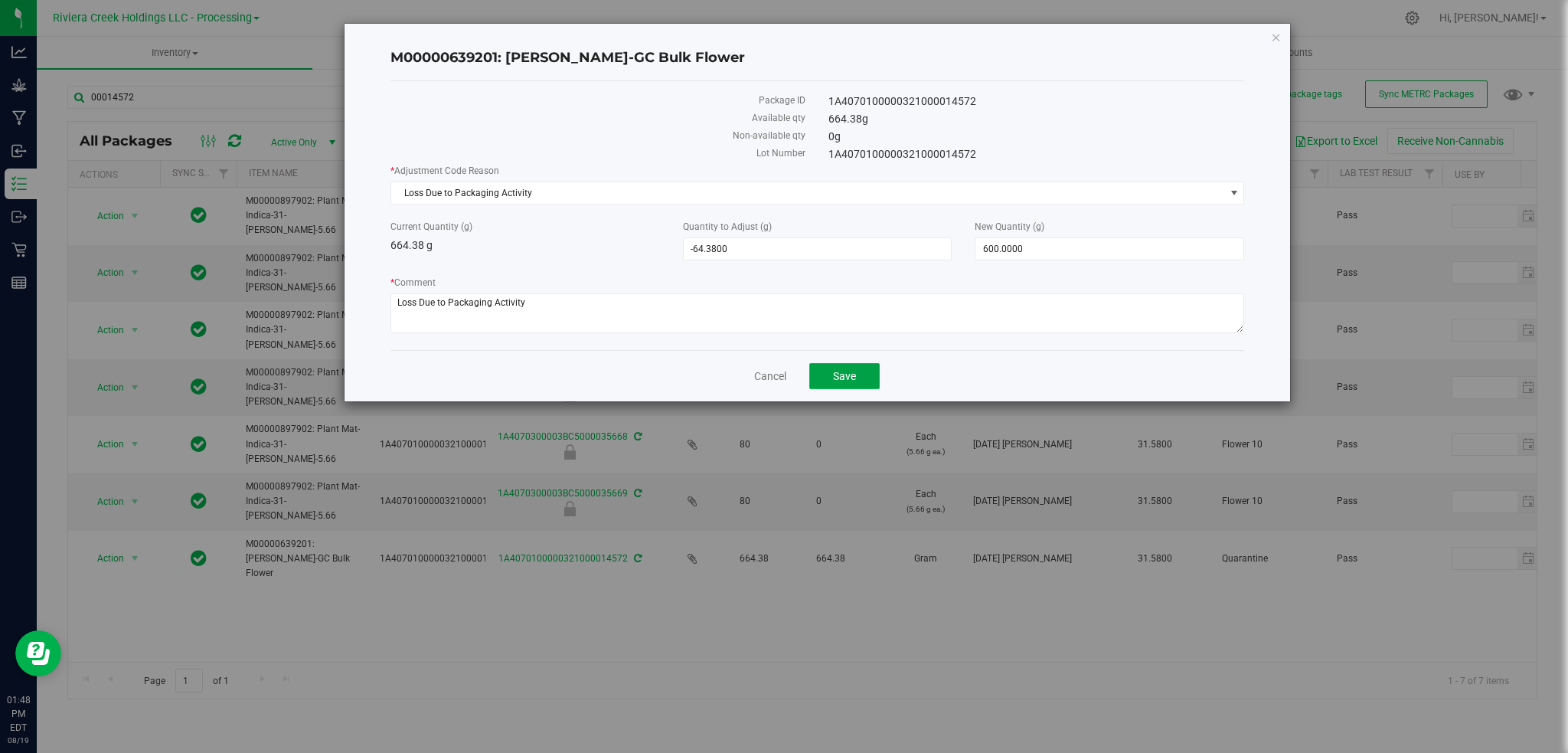
click at [834, 378] on span "Save" at bounding box center [845, 376] width 23 height 12
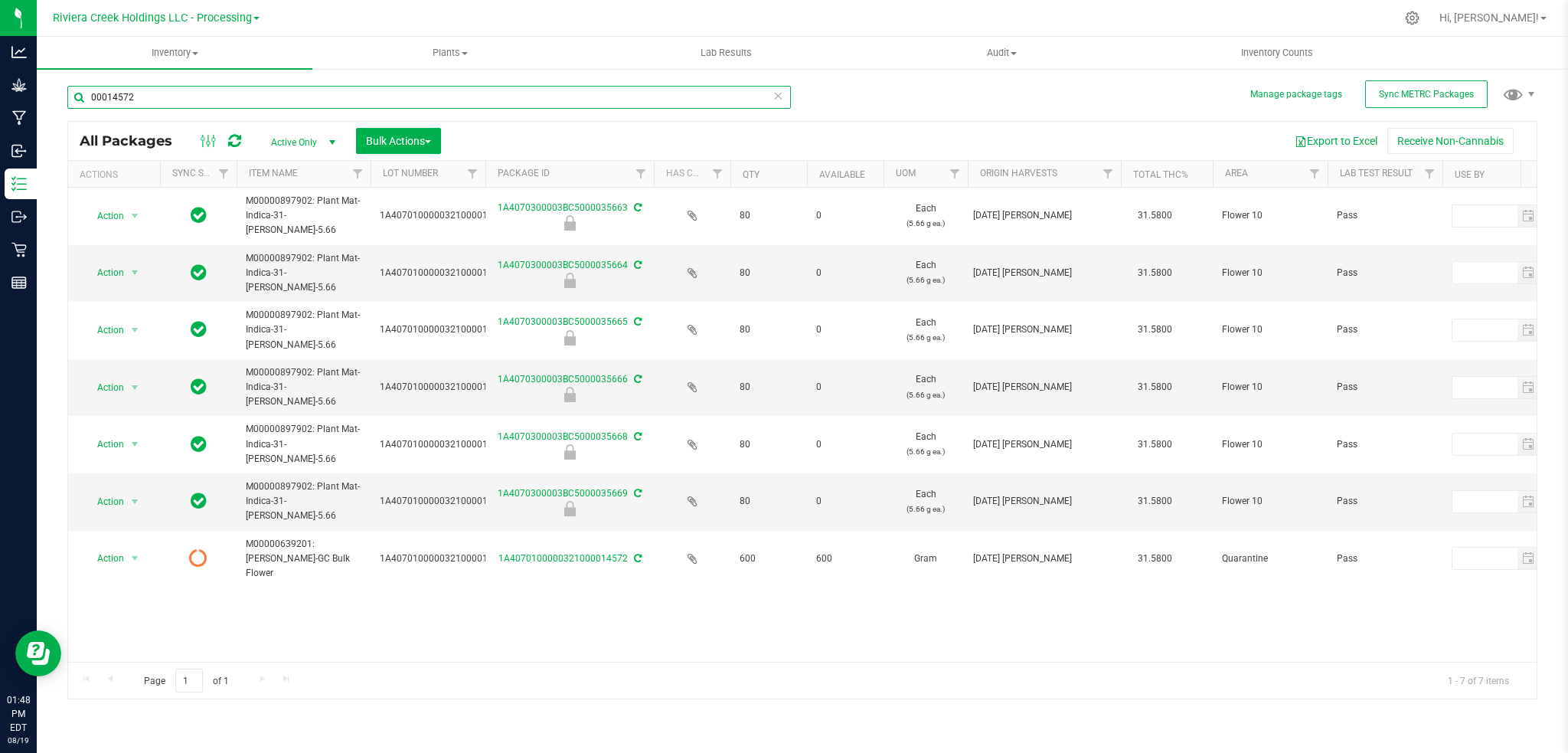
click at [160, 100] on input "00014572" at bounding box center [429, 97] width 723 height 23
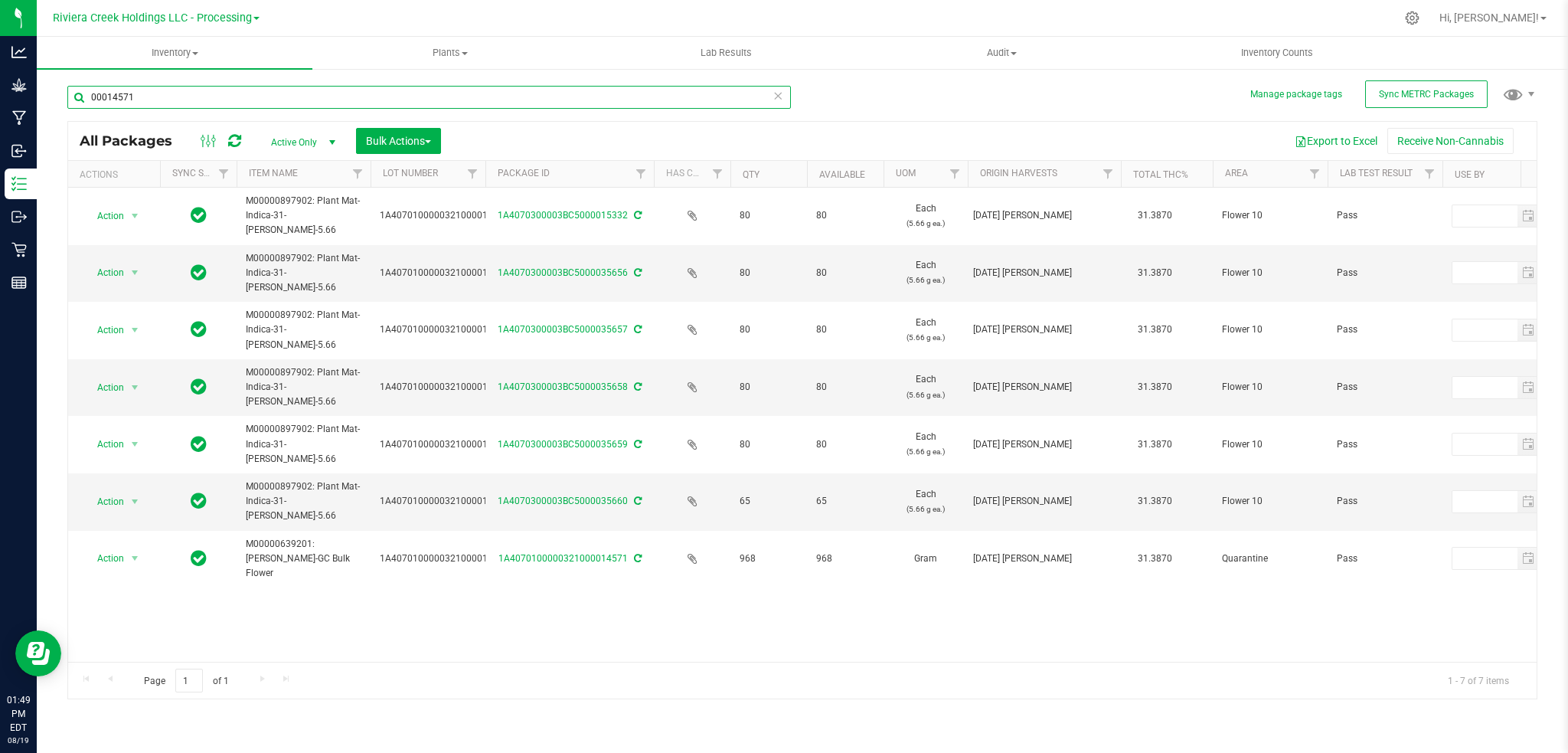
click at [142, 104] on input "00014571" at bounding box center [429, 97] width 723 height 23
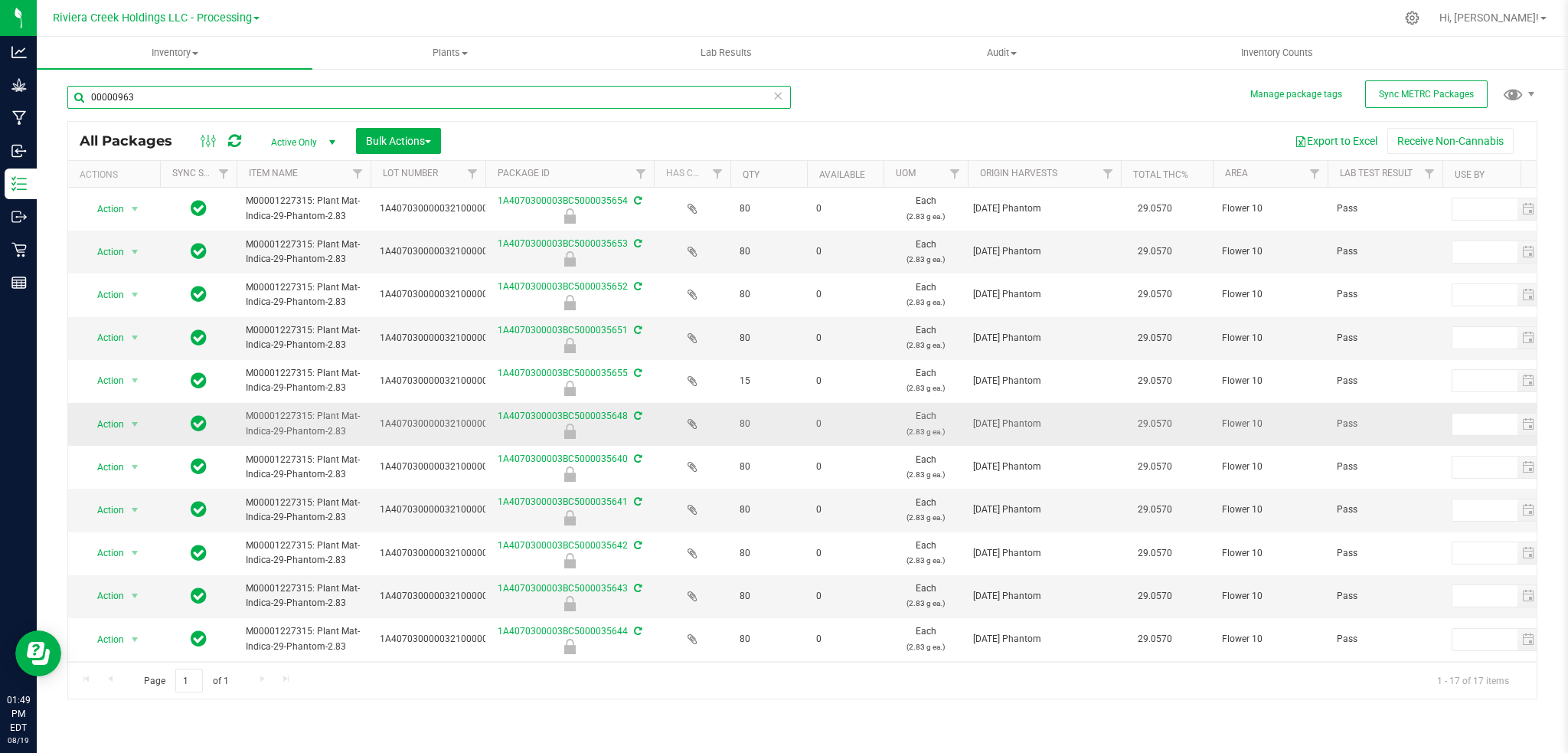
scroll to position [272, 0]
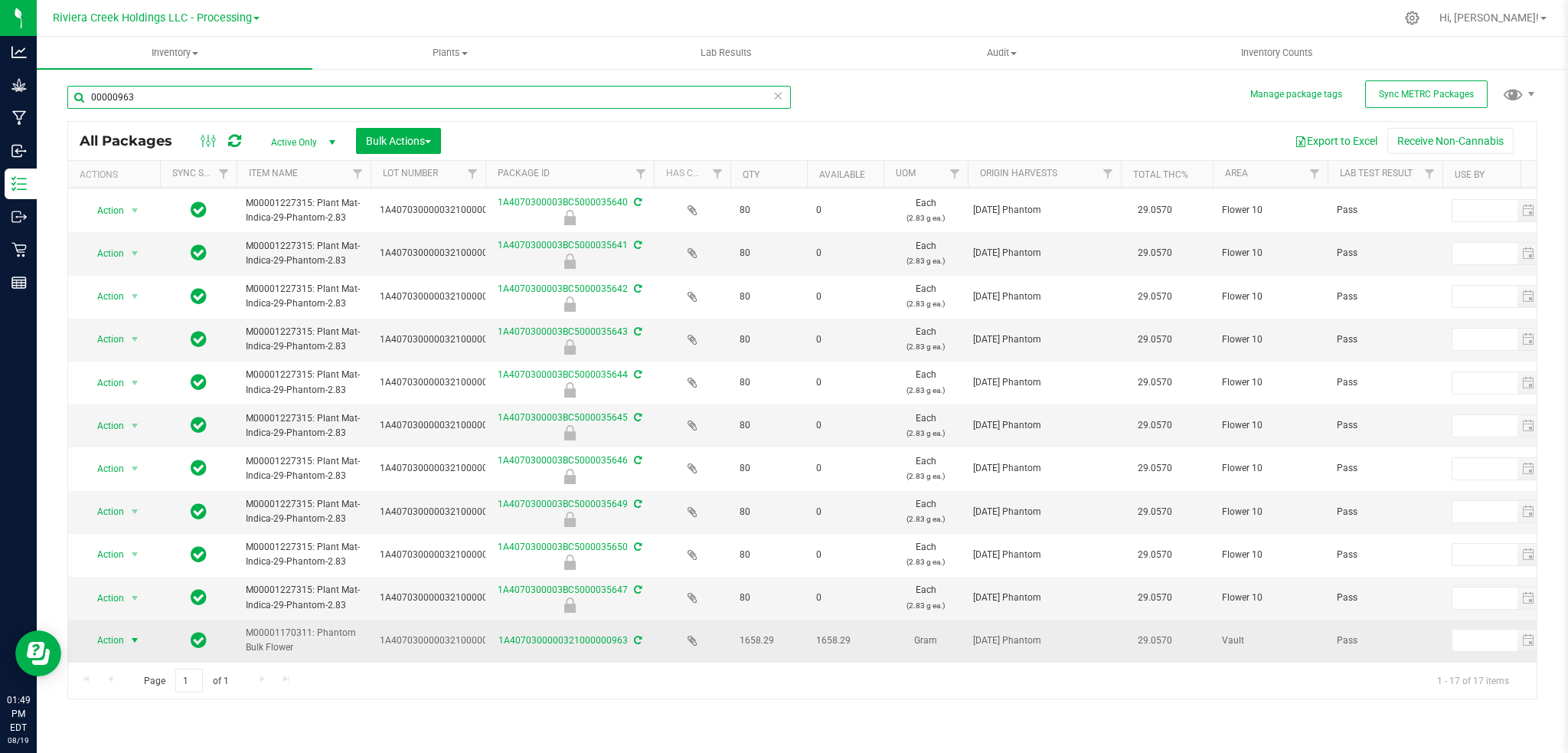
type input "00000963"
click at [135, 635] on span "select" at bounding box center [134, 640] width 12 height 12
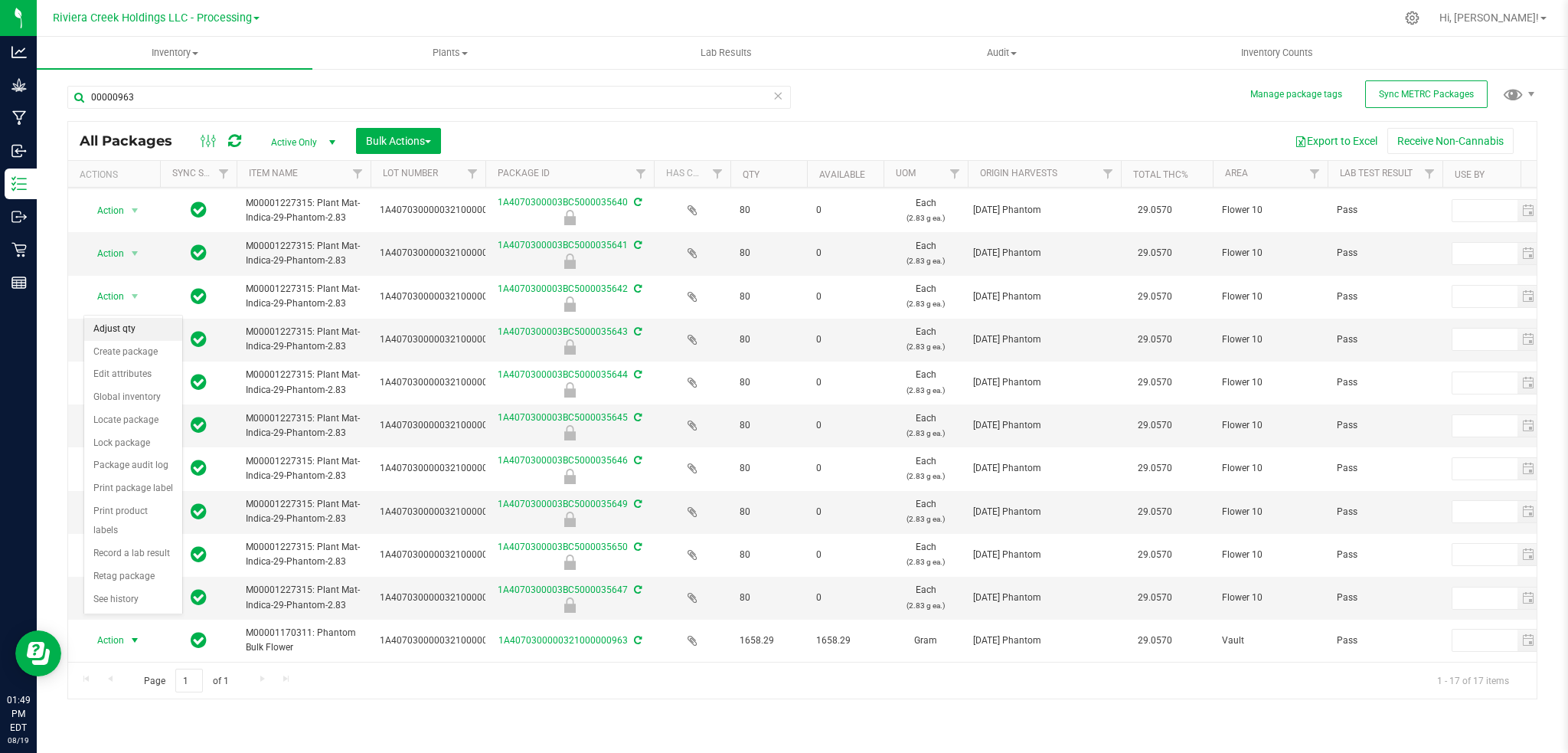
click at [129, 331] on li "Adjust qty" at bounding box center [133, 330] width 98 height 23
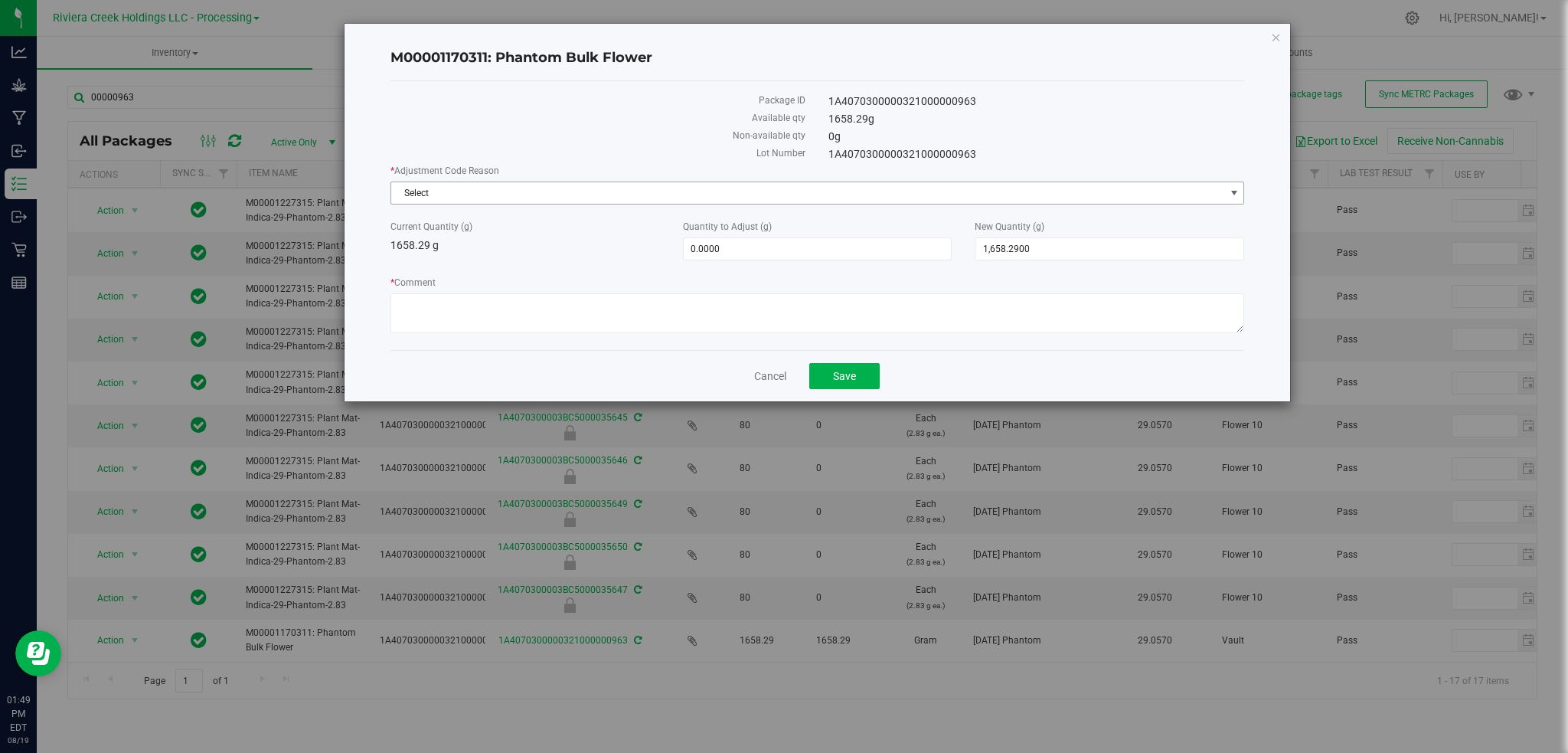
click at [1235, 190] on span "select" at bounding box center [1234, 192] width 12 height 12
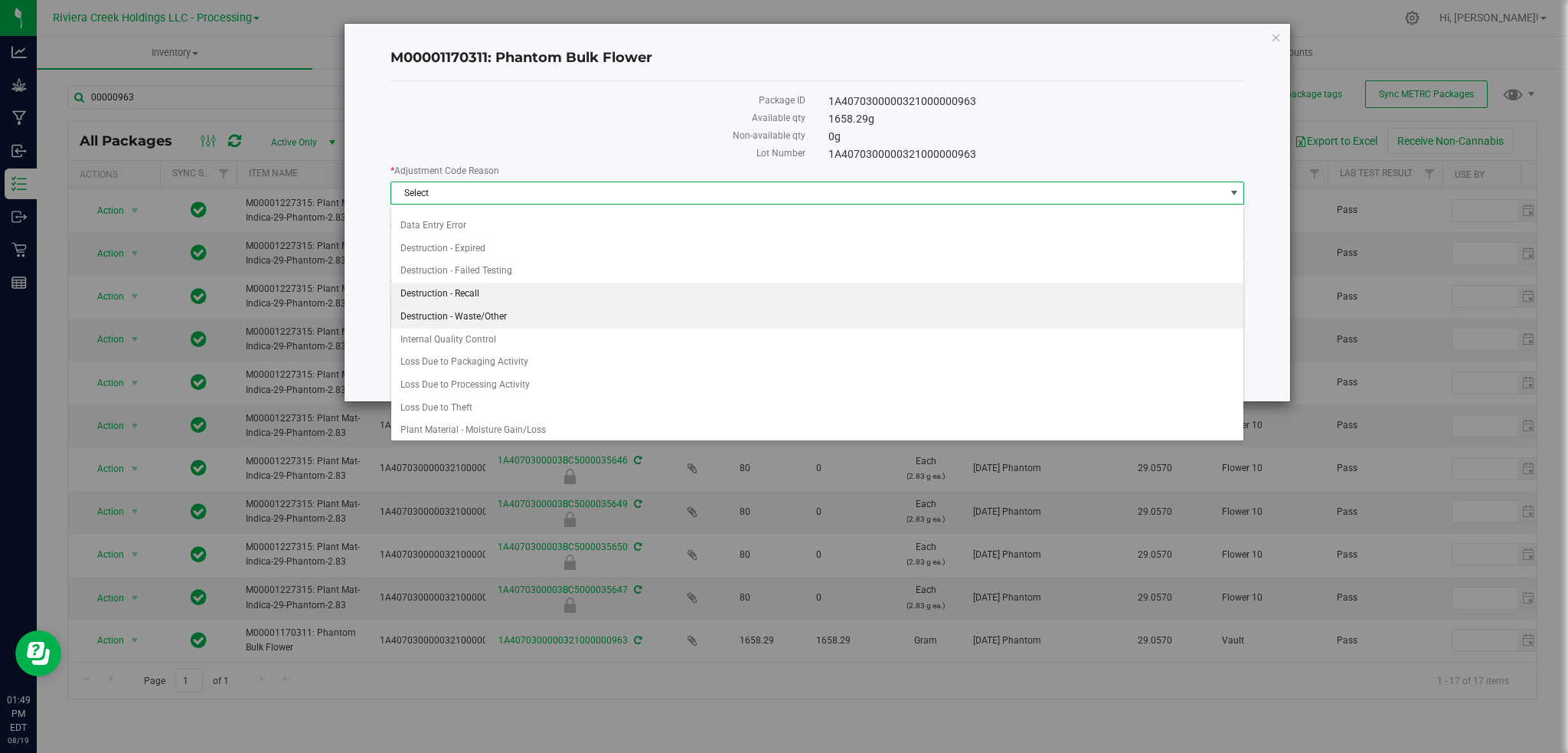
scroll to position [21, 0]
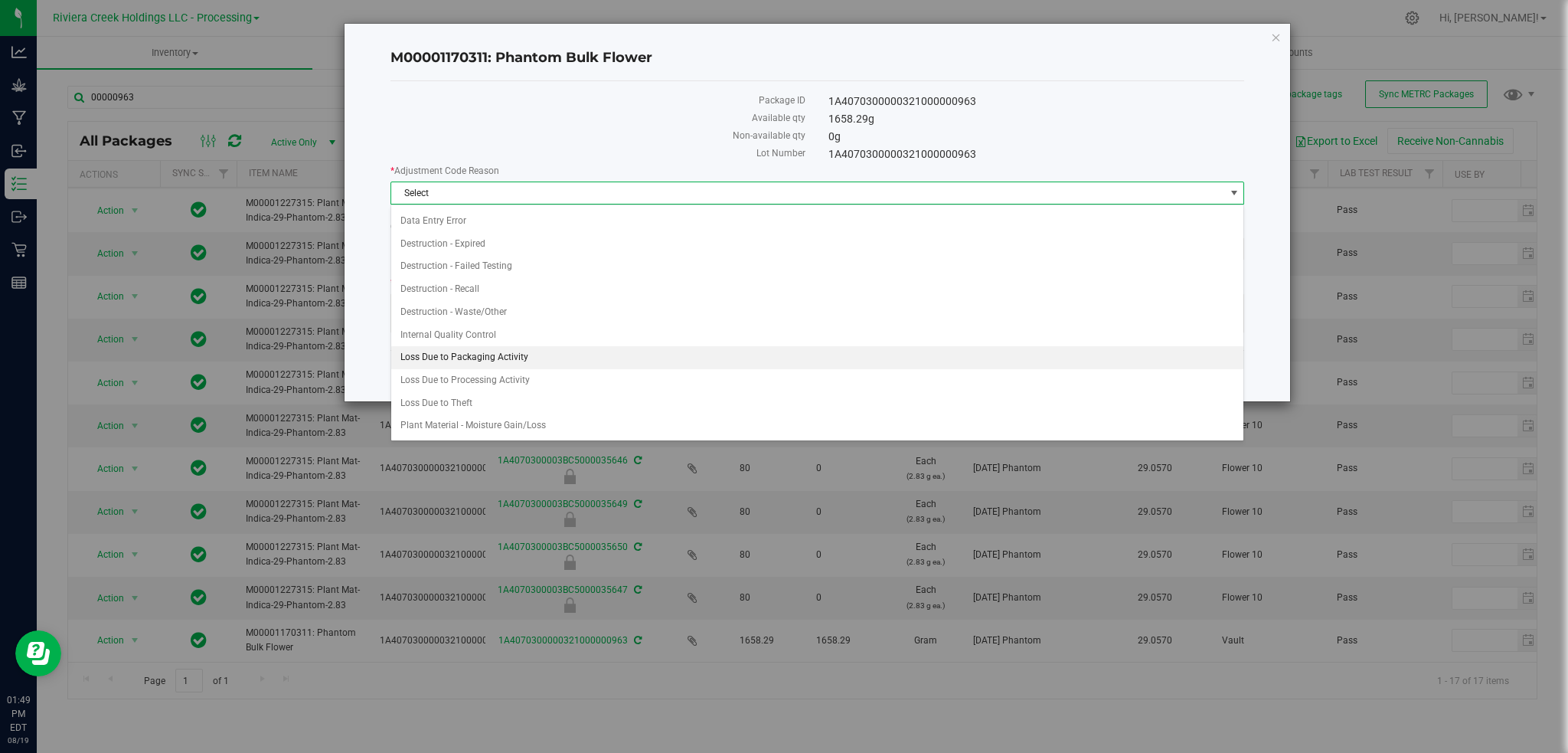
click at [484, 361] on li "Loss Due to Packaging Activity" at bounding box center [817, 358] width 853 height 23
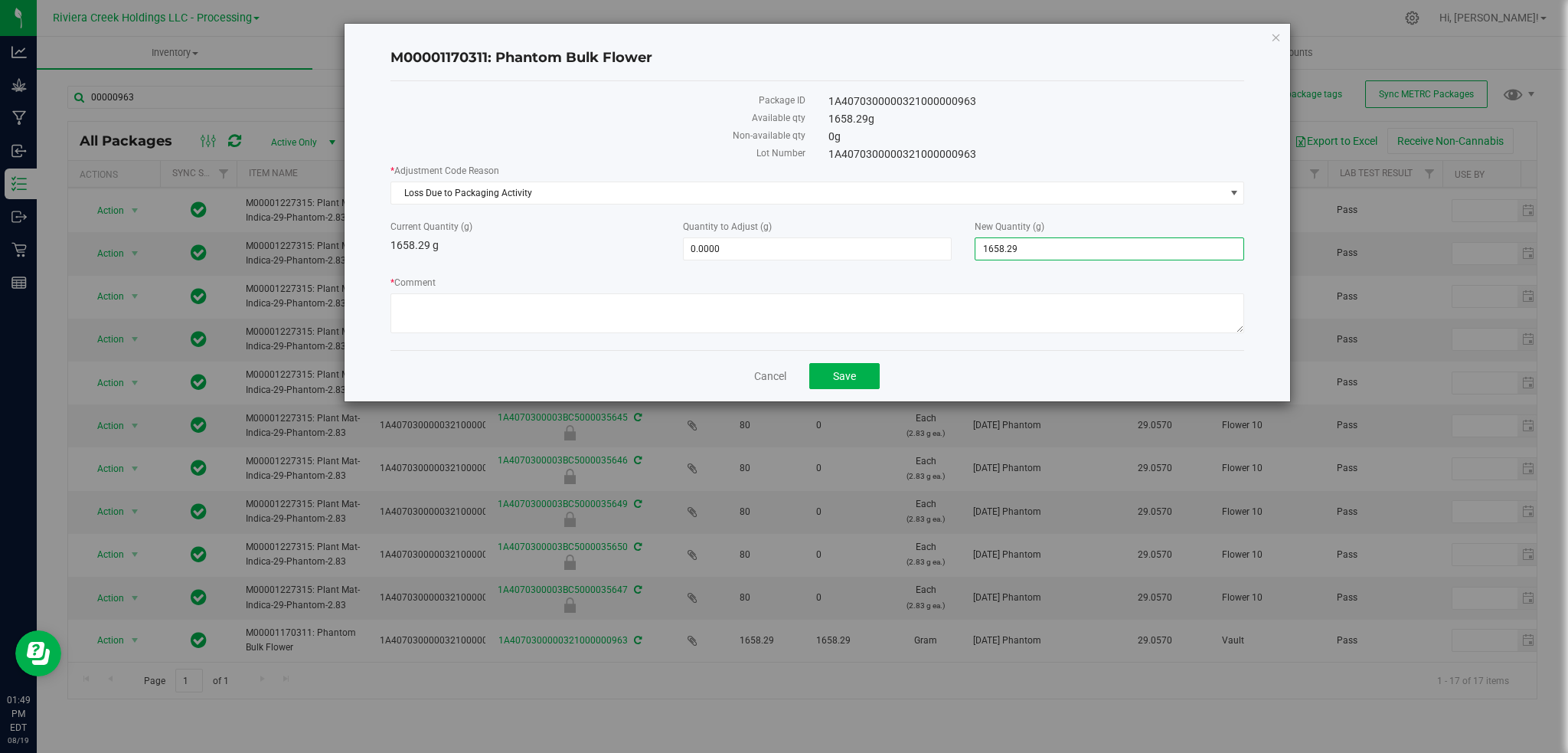
drag, startPoint x: 1058, startPoint y: 255, endPoint x: 970, endPoint y: 260, distance: 88.1
click at [970, 260] on div "* Adjustment Code Reason Loss Due to Packaging Activity Select Damaged / Adulte…" at bounding box center [817, 251] width 855 height 174
type input "1617"
type input "-41.2900"
type input "1,617.0000"
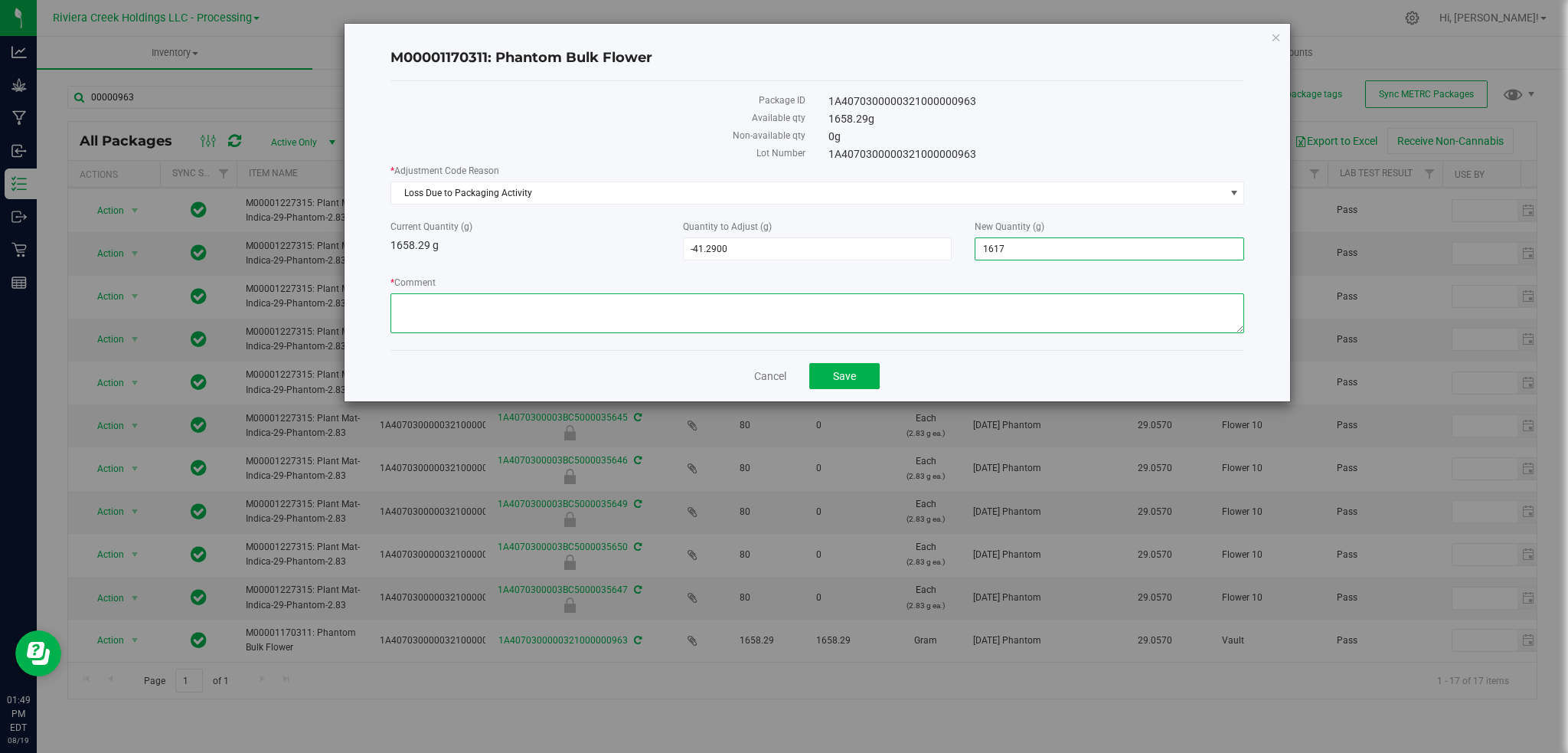
click at [431, 307] on textarea "* Comment" at bounding box center [817, 314] width 855 height 39
paste textarea "Loss Due to Packaging Activity"
type textarea "Loss Due to Packaging Activity"
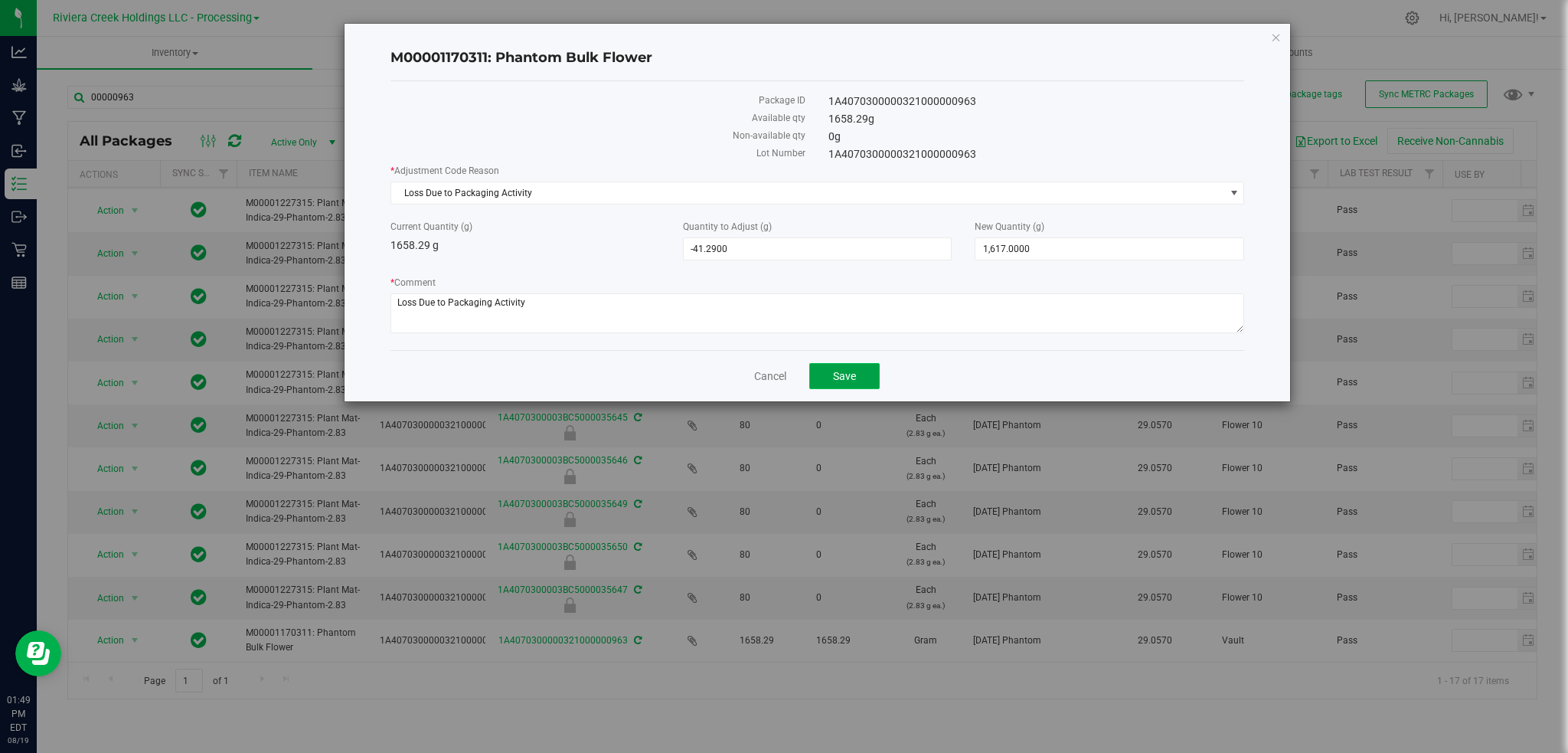
click at [839, 387] on button "Save" at bounding box center [845, 376] width 70 height 26
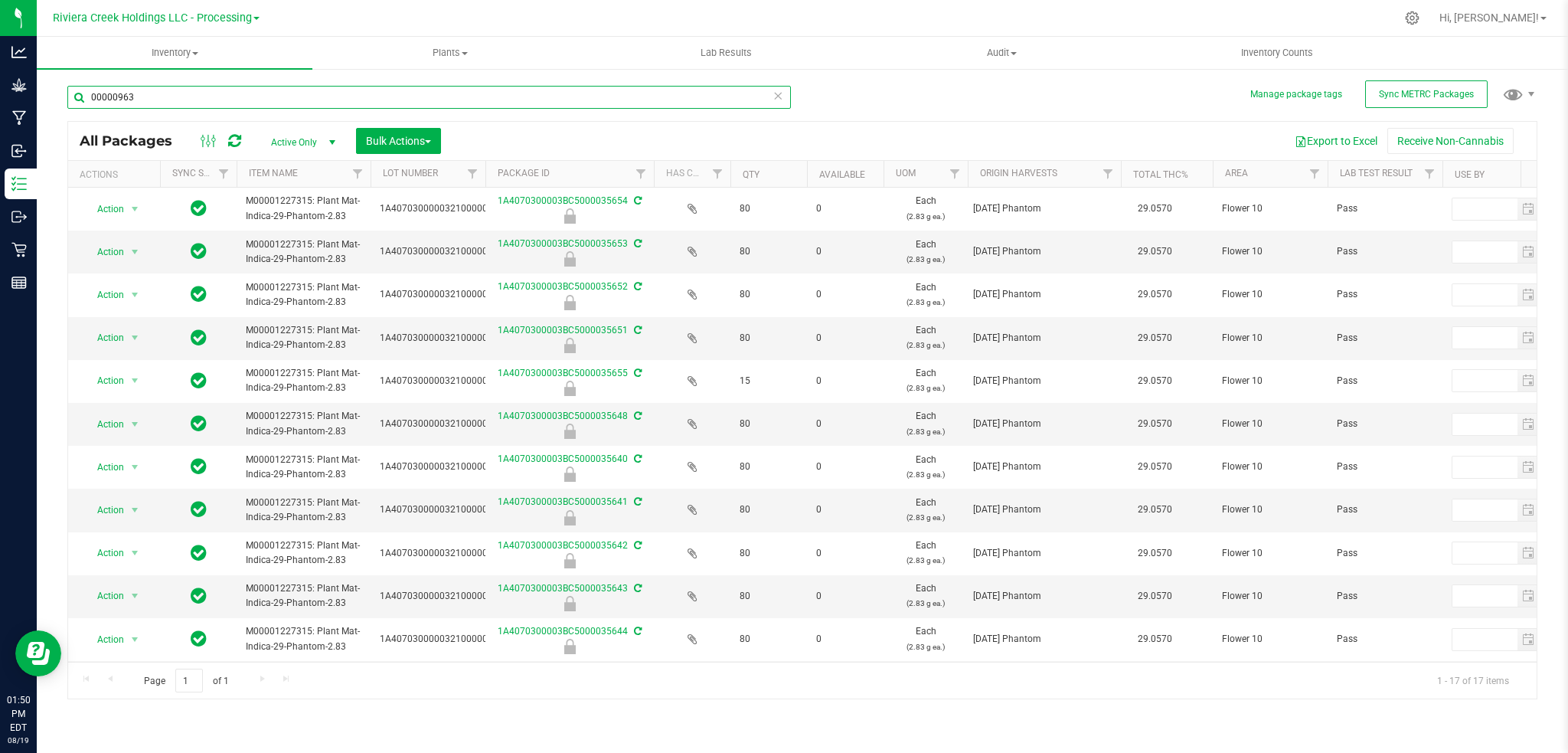
click at [152, 98] on input "00000963" at bounding box center [429, 97] width 723 height 23
type input "0"
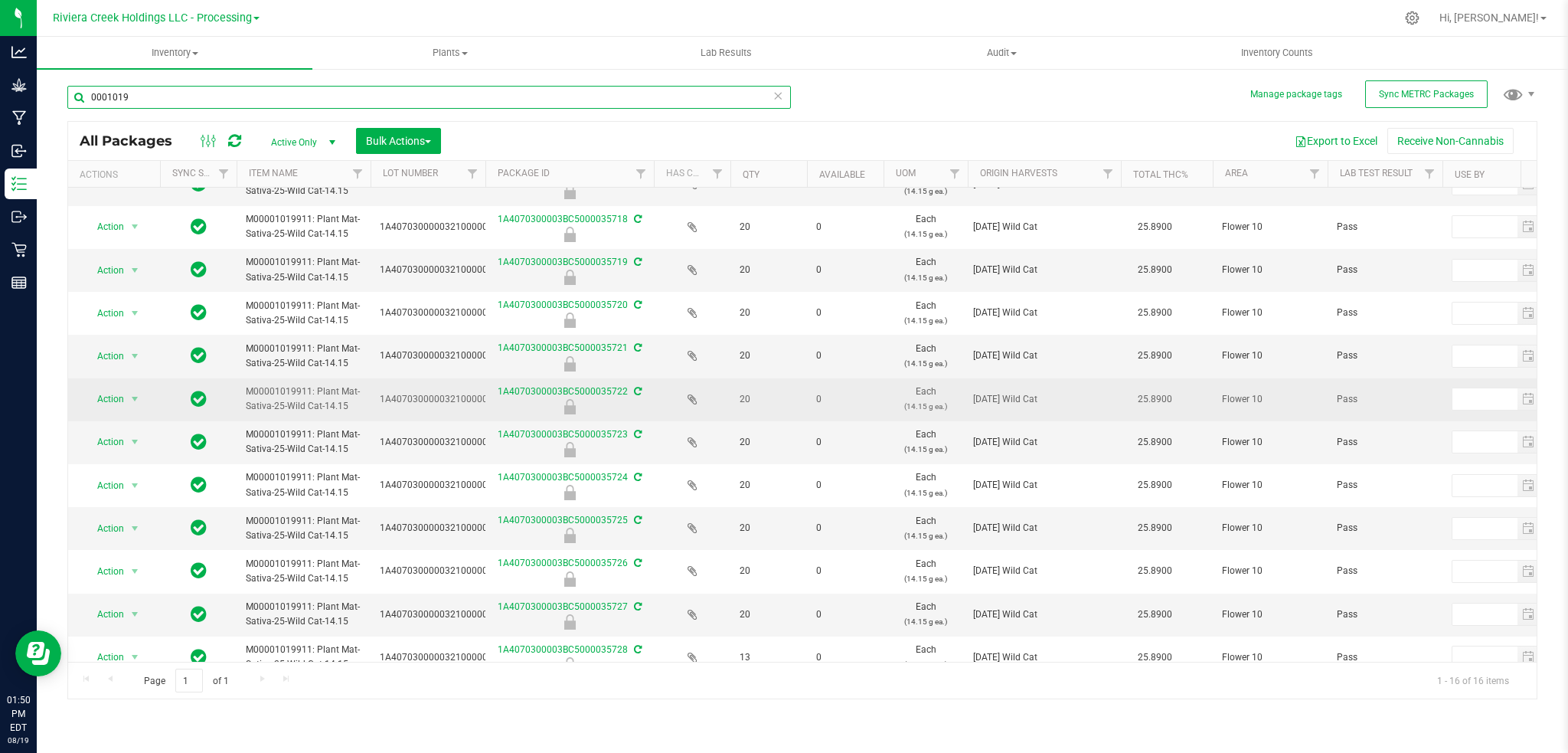
scroll to position [228, 0]
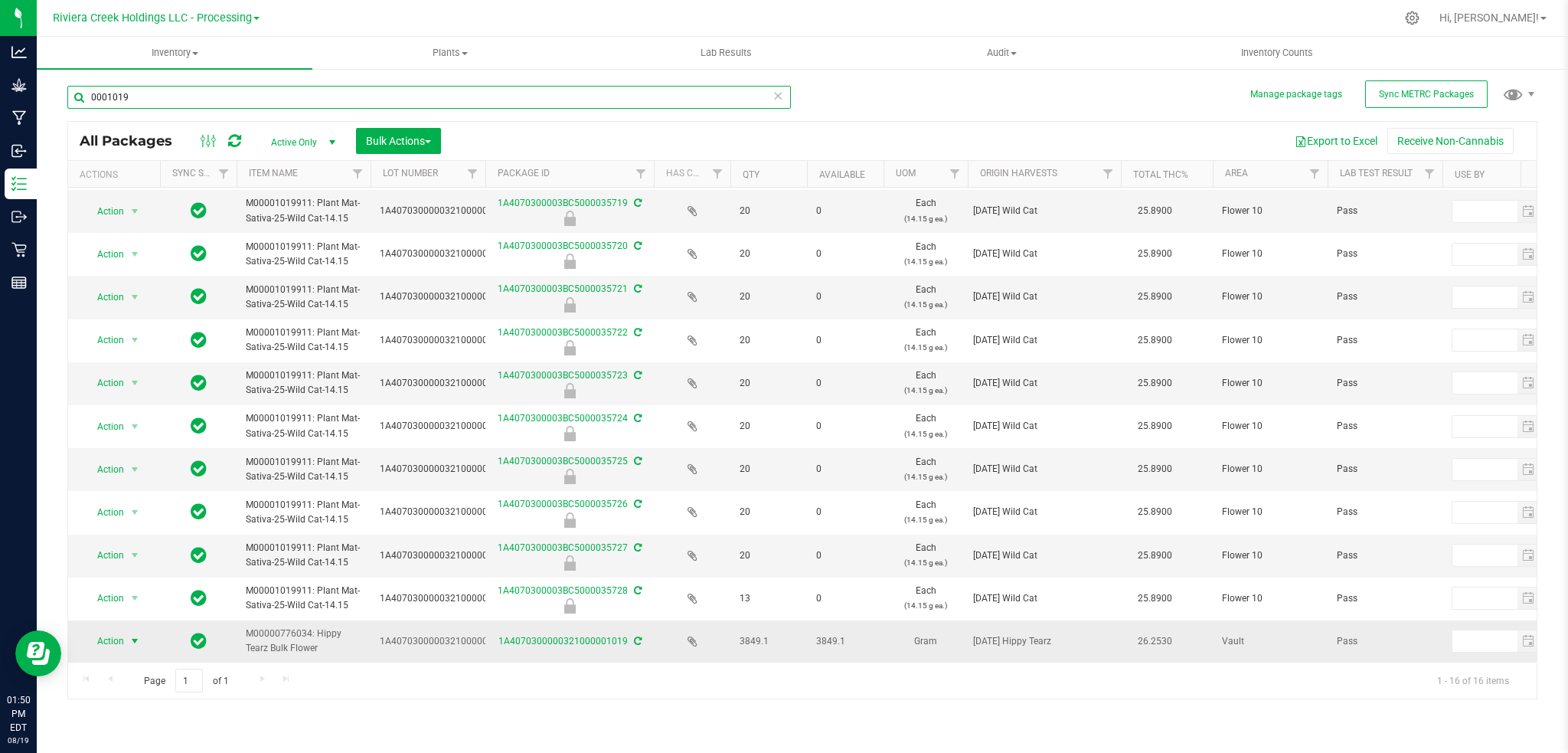
type input "0001019"
click at [132, 636] on span "select" at bounding box center [134, 641] width 12 height 12
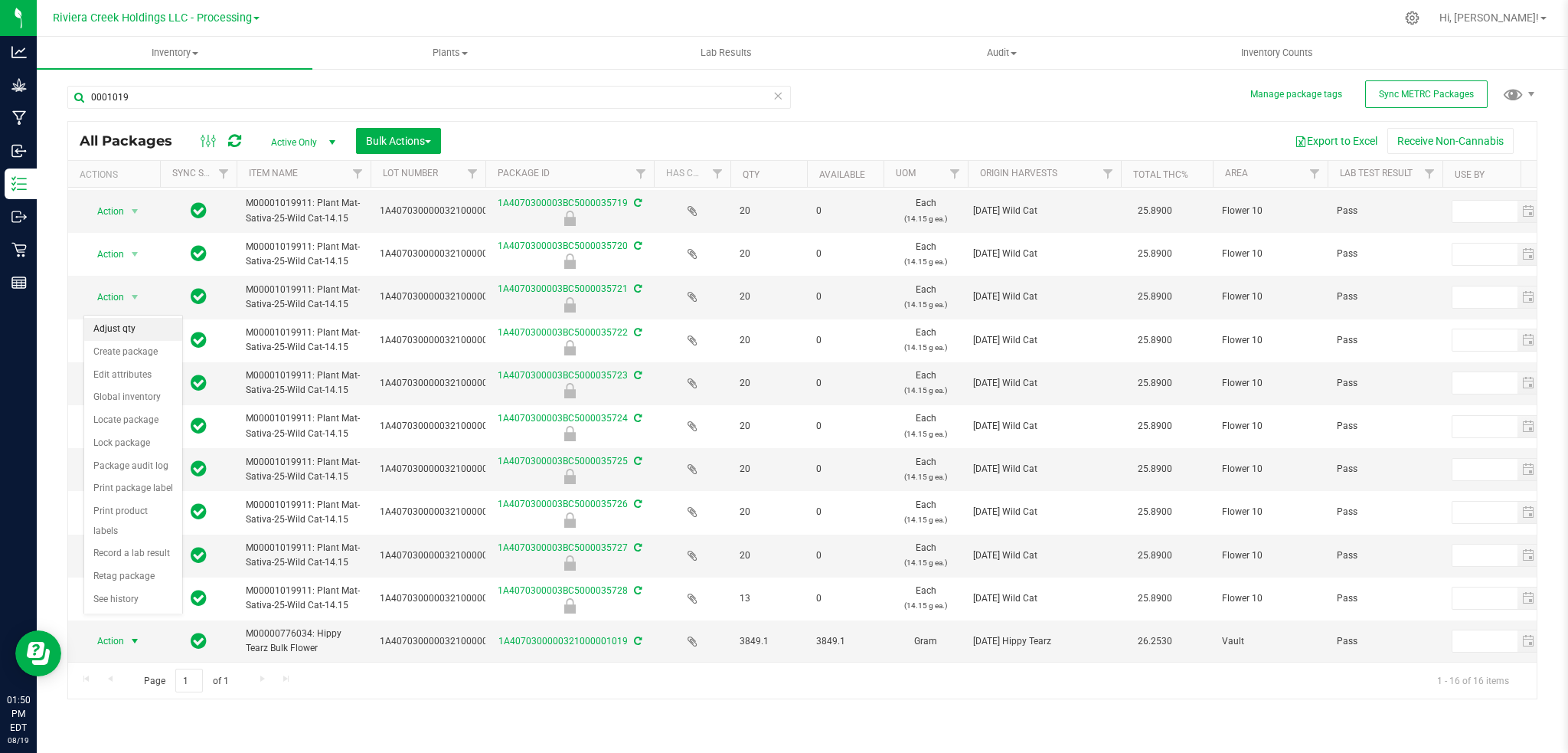
click at [140, 327] on li "Adjust qty" at bounding box center [133, 330] width 98 height 23
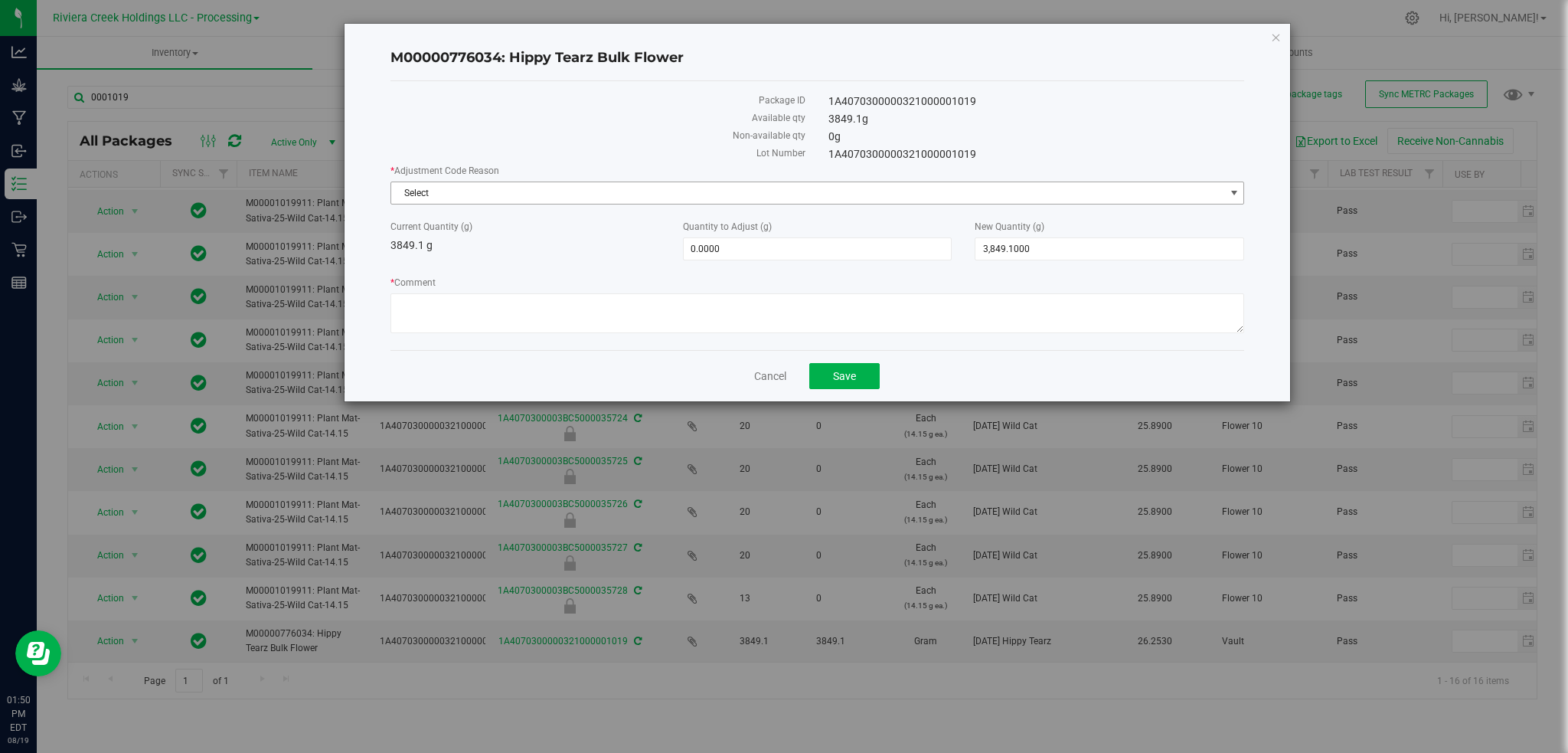
click at [1230, 188] on span "select" at bounding box center [1234, 192] width 12 height 12
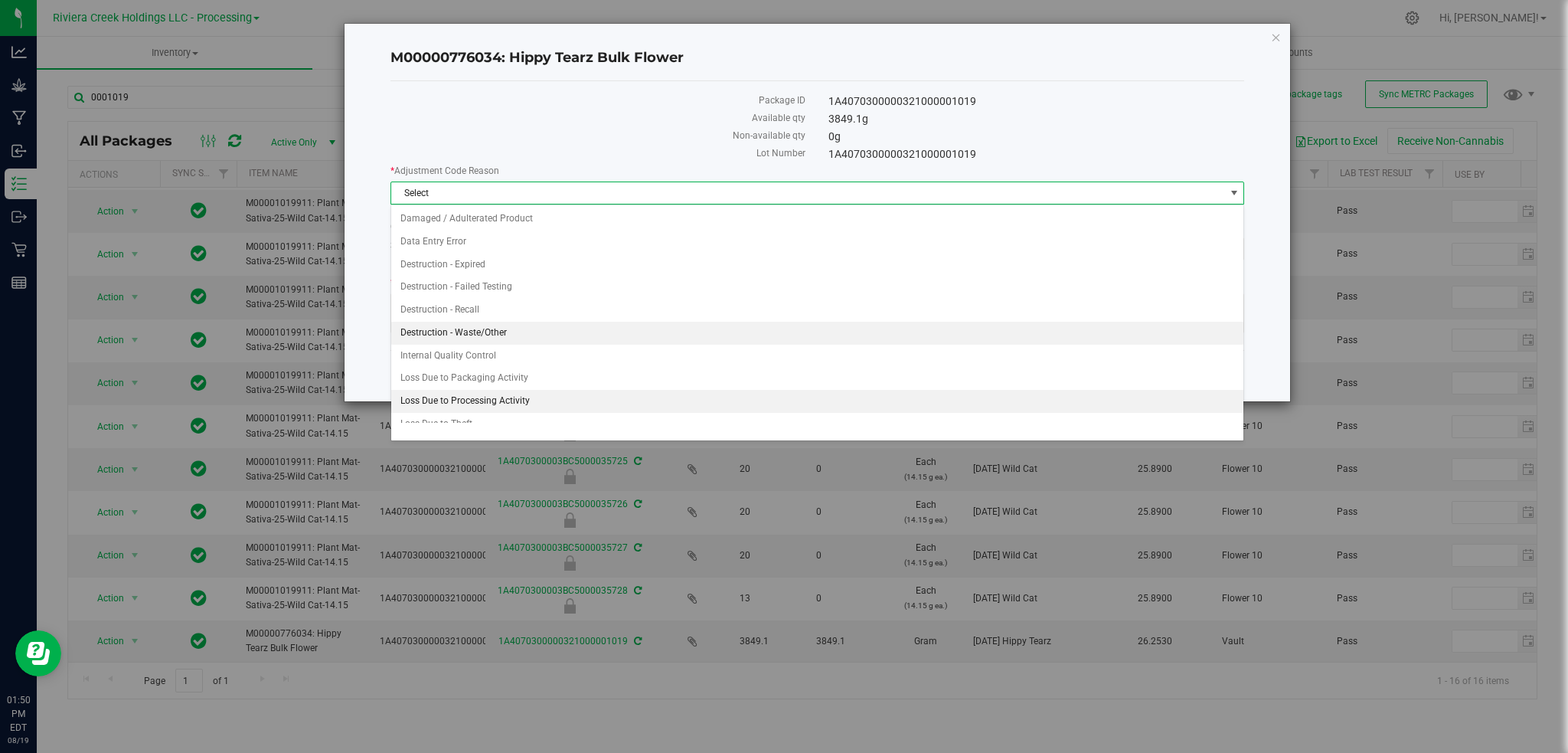
scroll to position [36, 0]
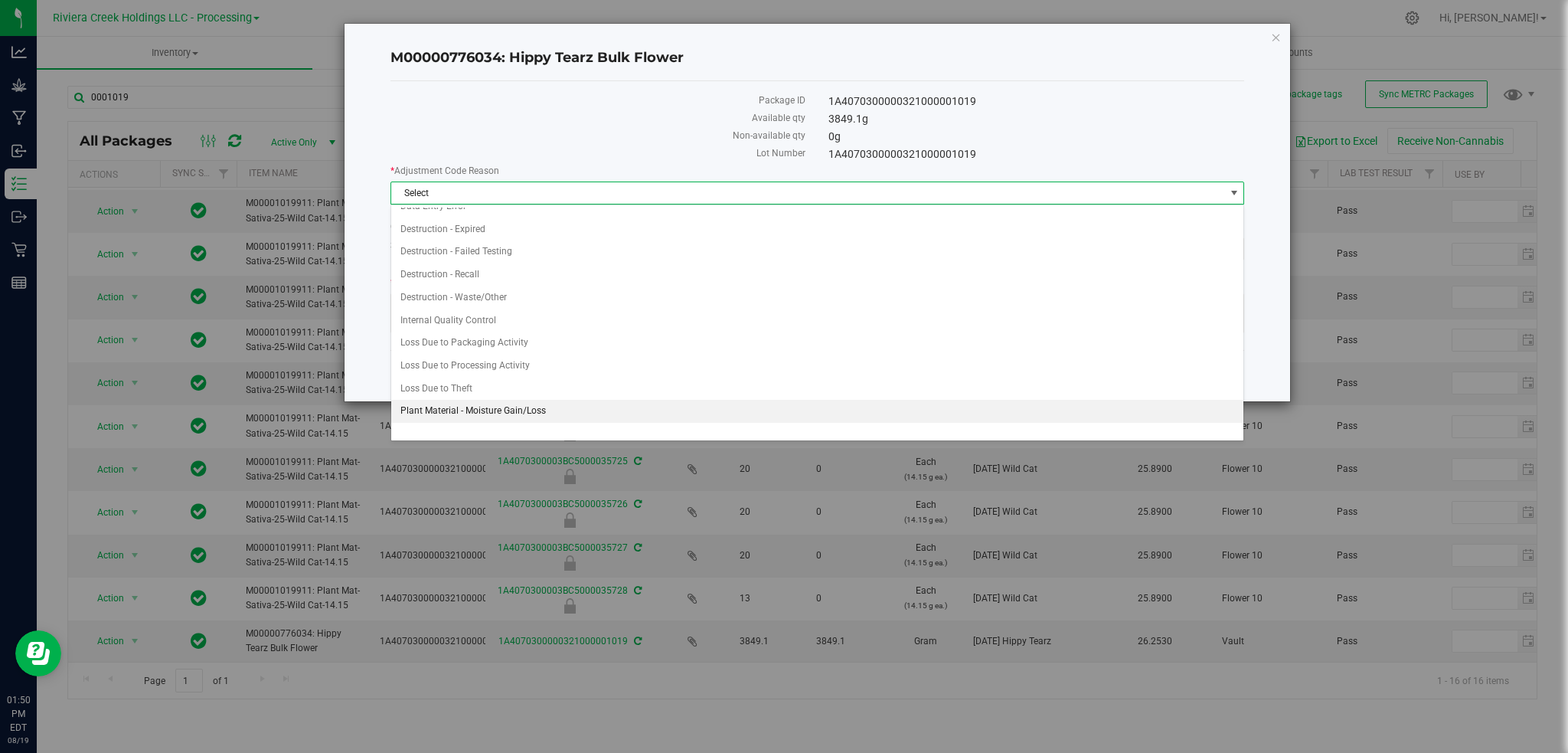
click at [480, 412] on li "Plant Material - Moisture Gain/Loss" at bounding box center [817, 411] width 853 height 23
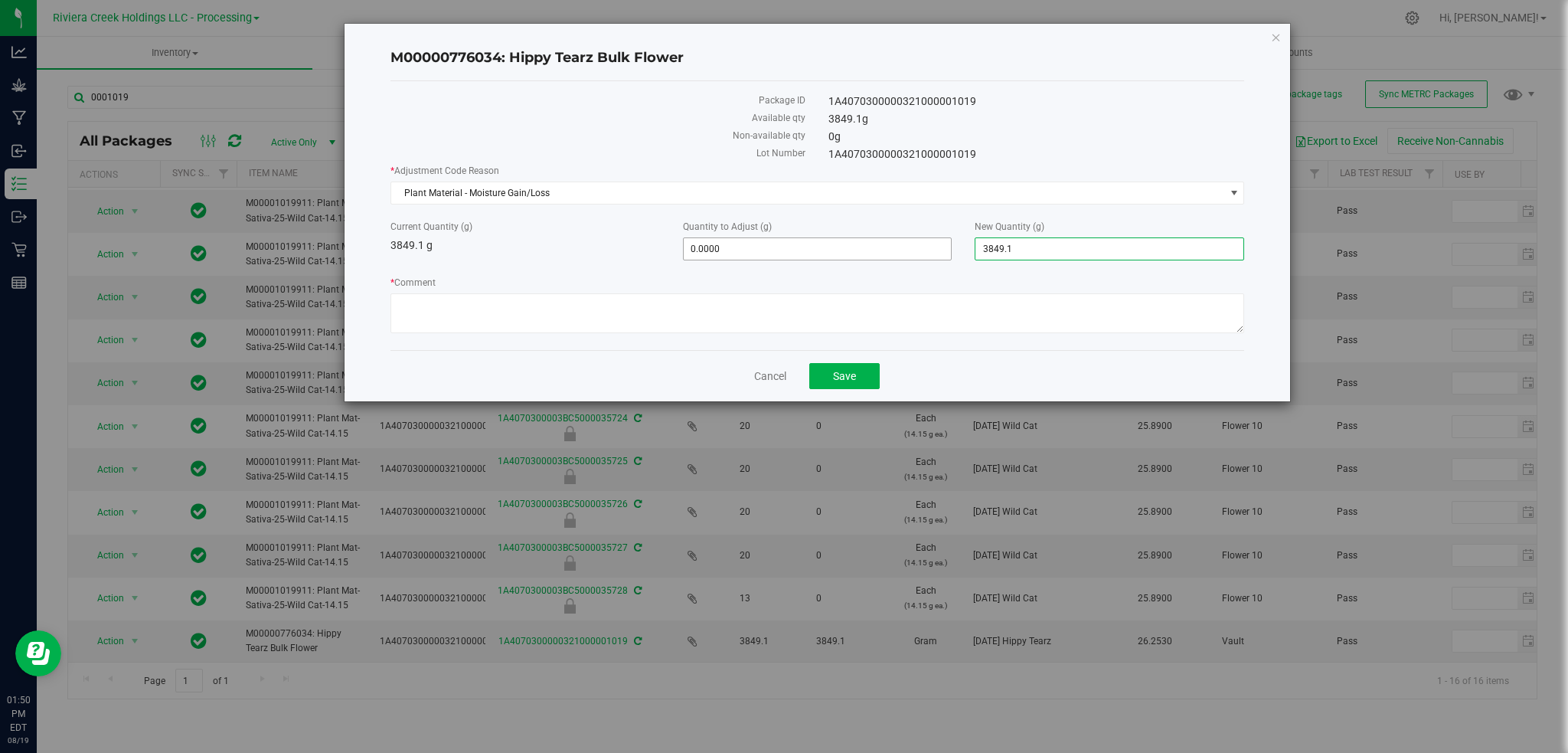
drag, startPoint x: 1055, startPoint y: 252, endPoint x: 945, endPoint y: 259, distance: 110.2
click at [949, 260] on div "Current Quantity (g) 3849.1 g Quantity to Adjust (g) 0.0000 0 New Quantity (g) …" at bounding box center [817, 239] width 877 height 40
type input "3800"
type input "-49.1000"
type input "3,800.0000"
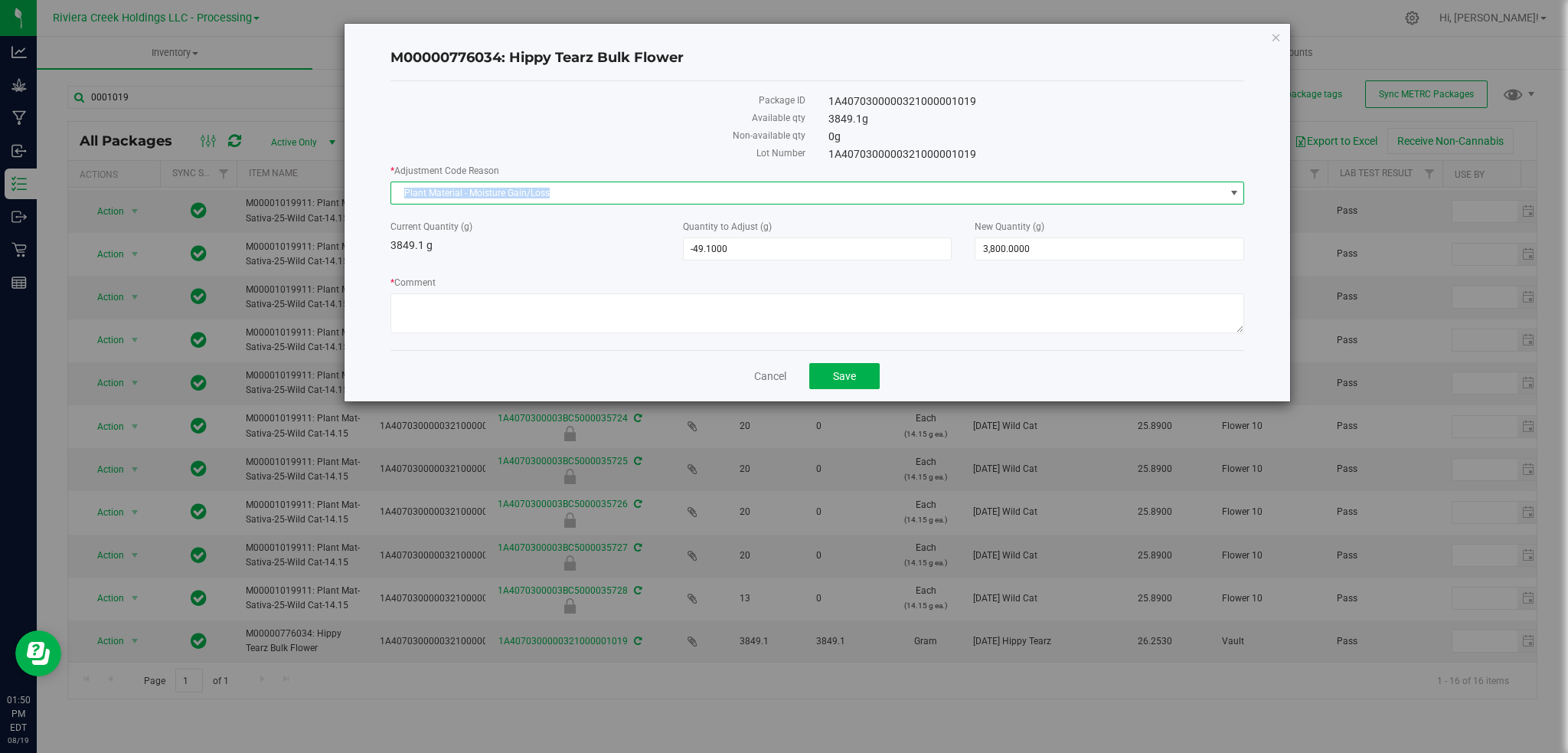
drag, startPoint x: 574, startPoint y: 190, endPoint x: 372, endPoint y: 184, distance: 202.1
click at [372, 184] on div "M00000776034: Hippy Tearz Bulk Flower Package ID 1A4070300000321000001019 Avail…" at bounding box center [817, 212] width 947 height 377
copy span "Plant Material - Moisture Gain/Loss"
click at [432, 298] on textarea "* Comment" at bounding box center [817, 314] width 855 height 39
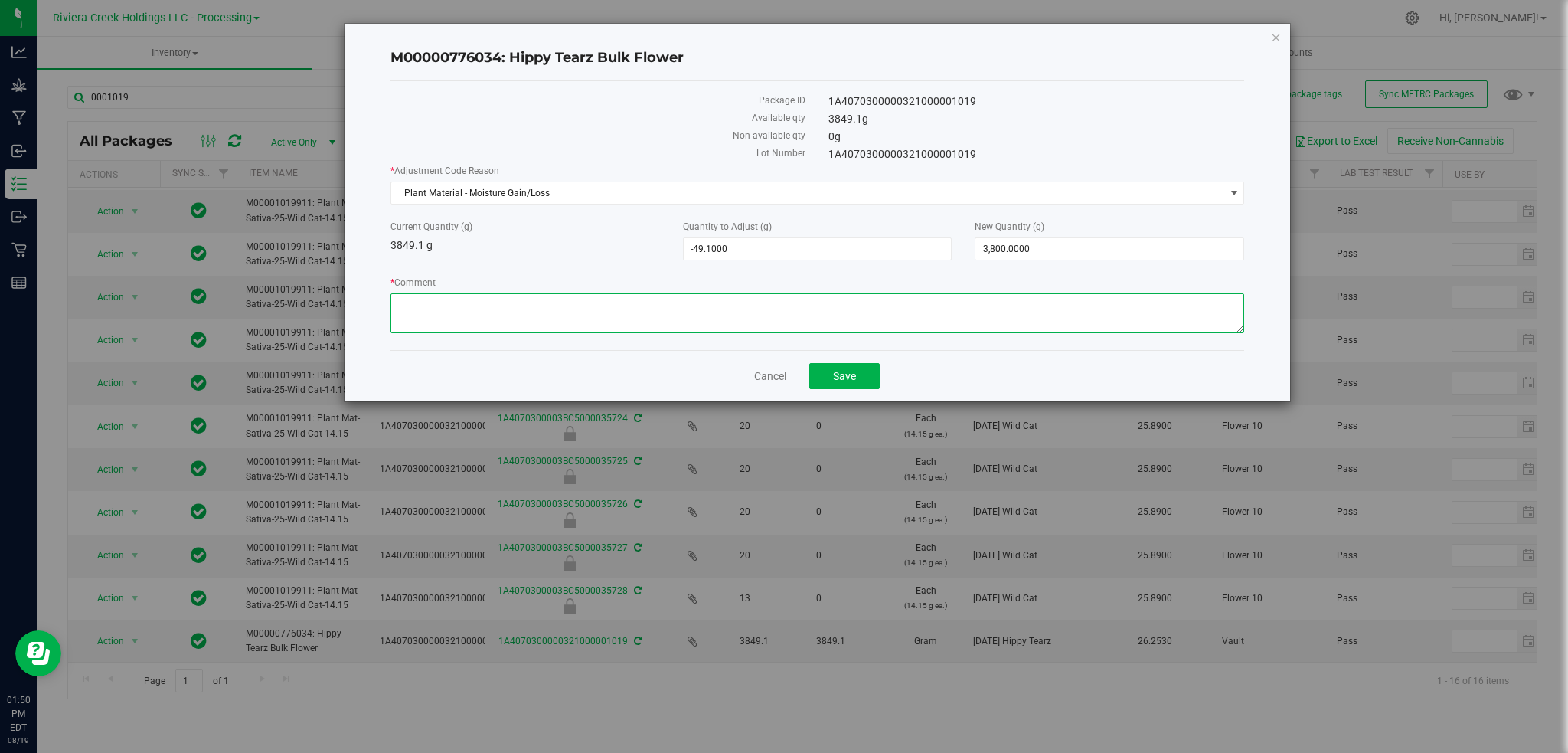
paste textarea "Plant Material - Moisture Gain/Loss"
type textarea "Plant Material - Moisture Gain/Loss"
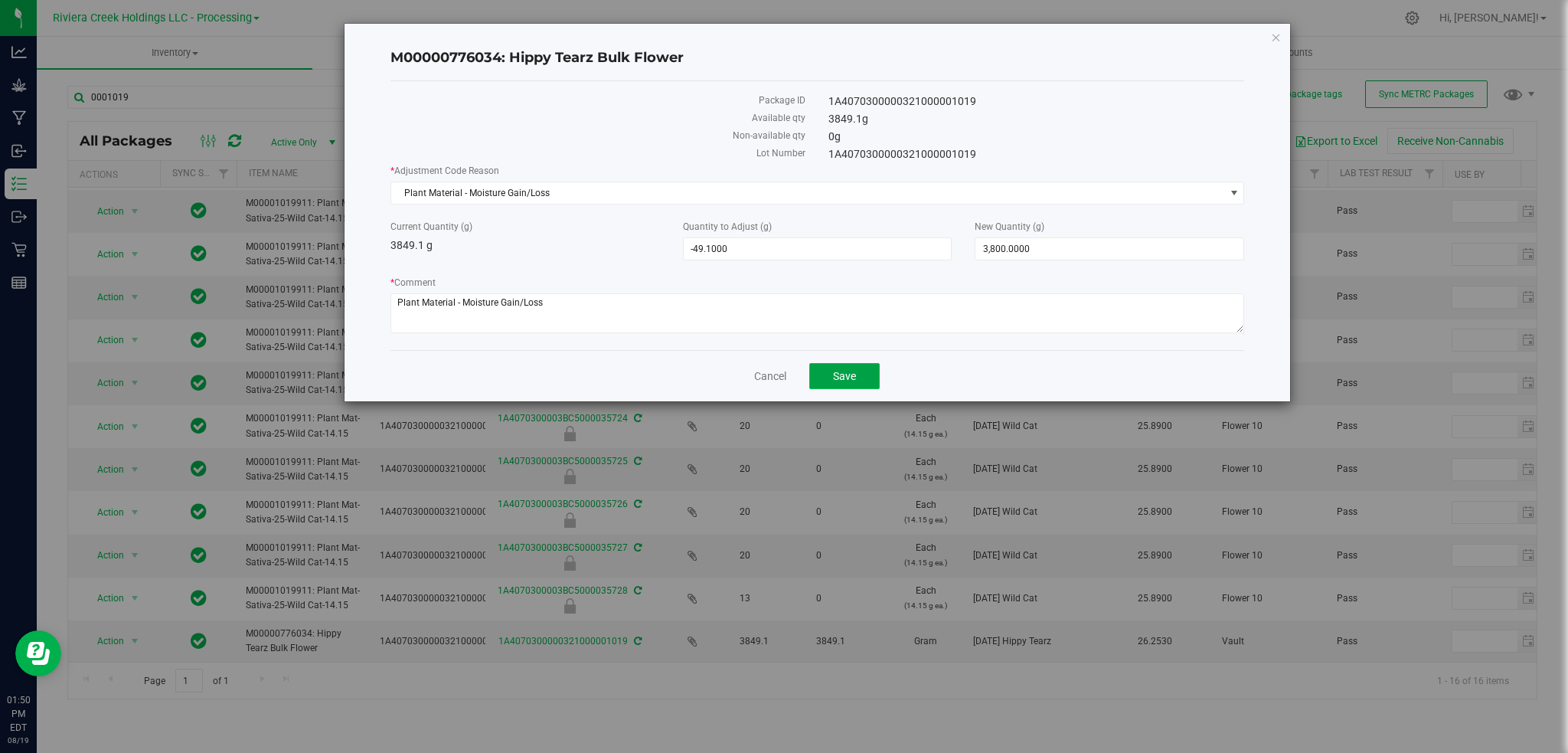
click at [856, 377] on span "Save" at bounding box center [845, 376] width 23 height 12
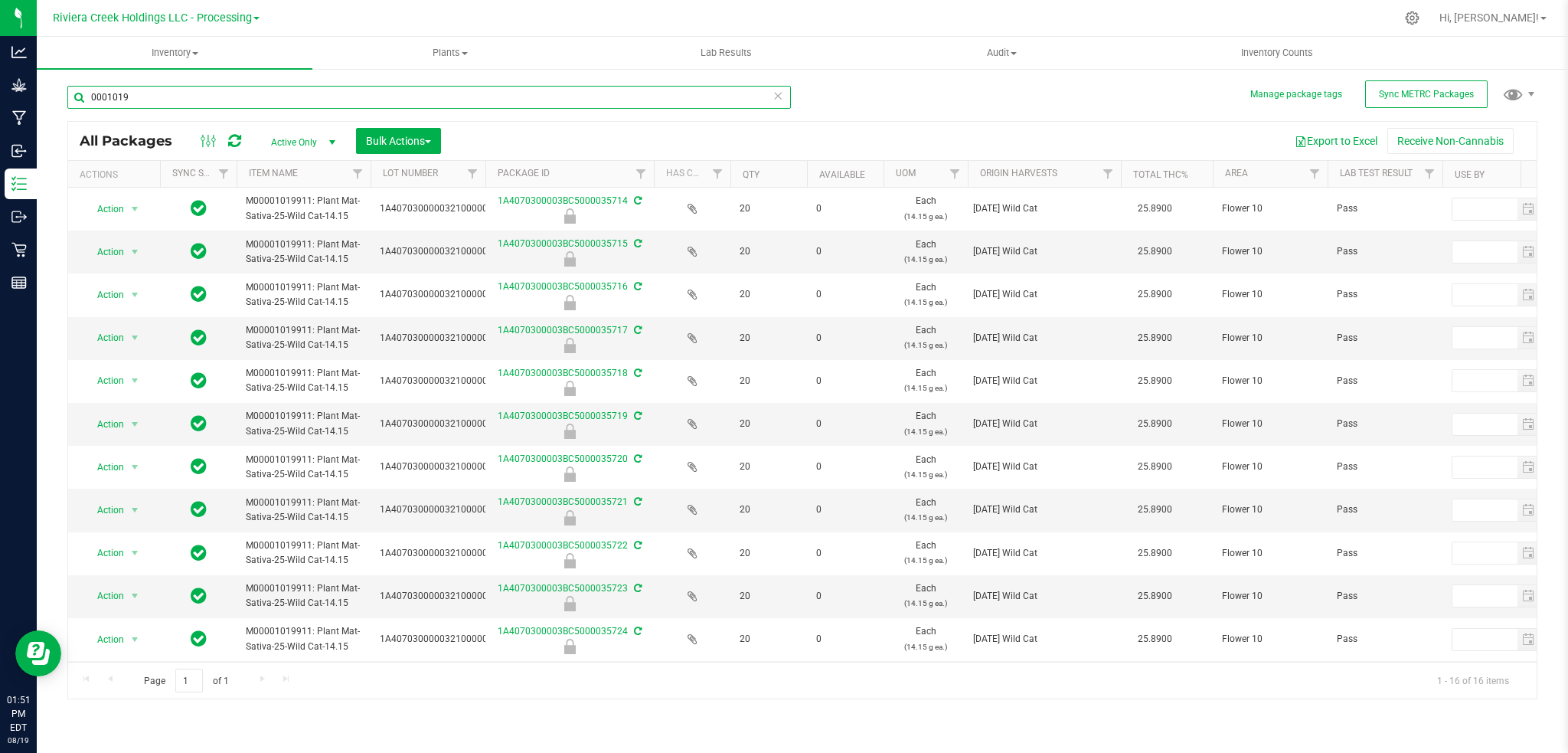
click at [180, 99] on input "0001019" at bounding box center [429, 97] width 723 height 23
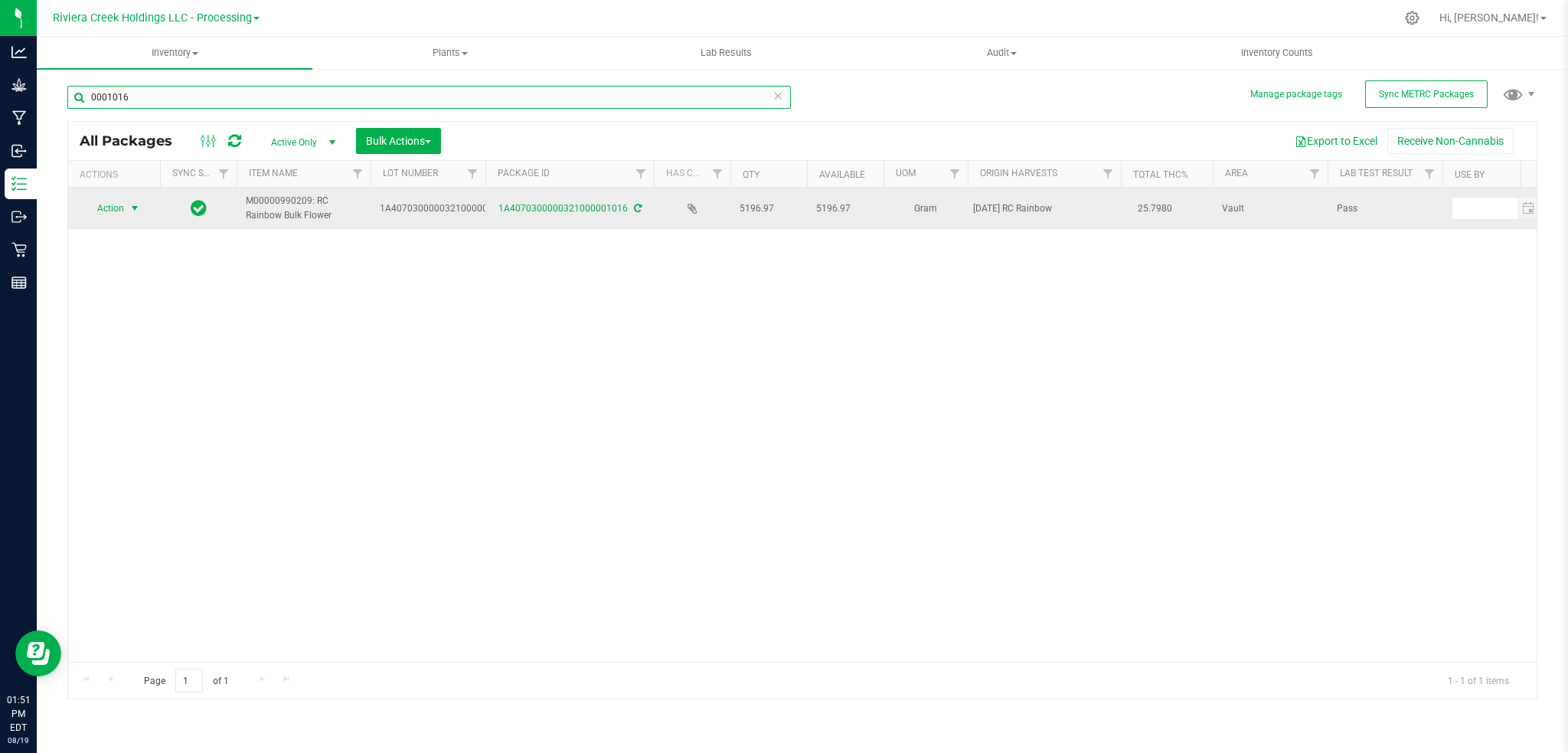
type input "0001016"
click at [132, 207] on span "select" at bounding box center [134, 207] width 12 height 12
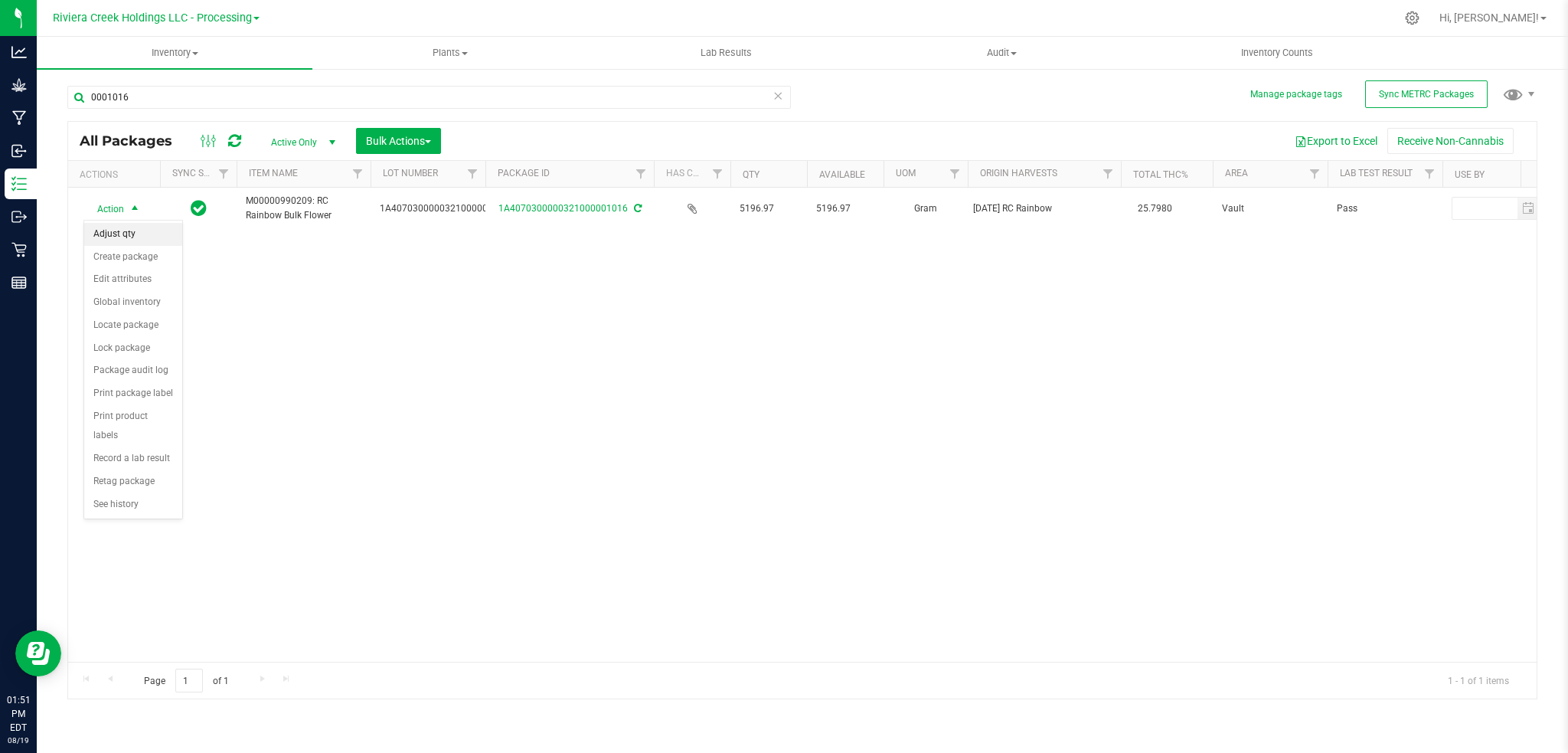
click at [129, 236] on li "Adjust qty" at bounding box center [133, 234] width 98 height 23
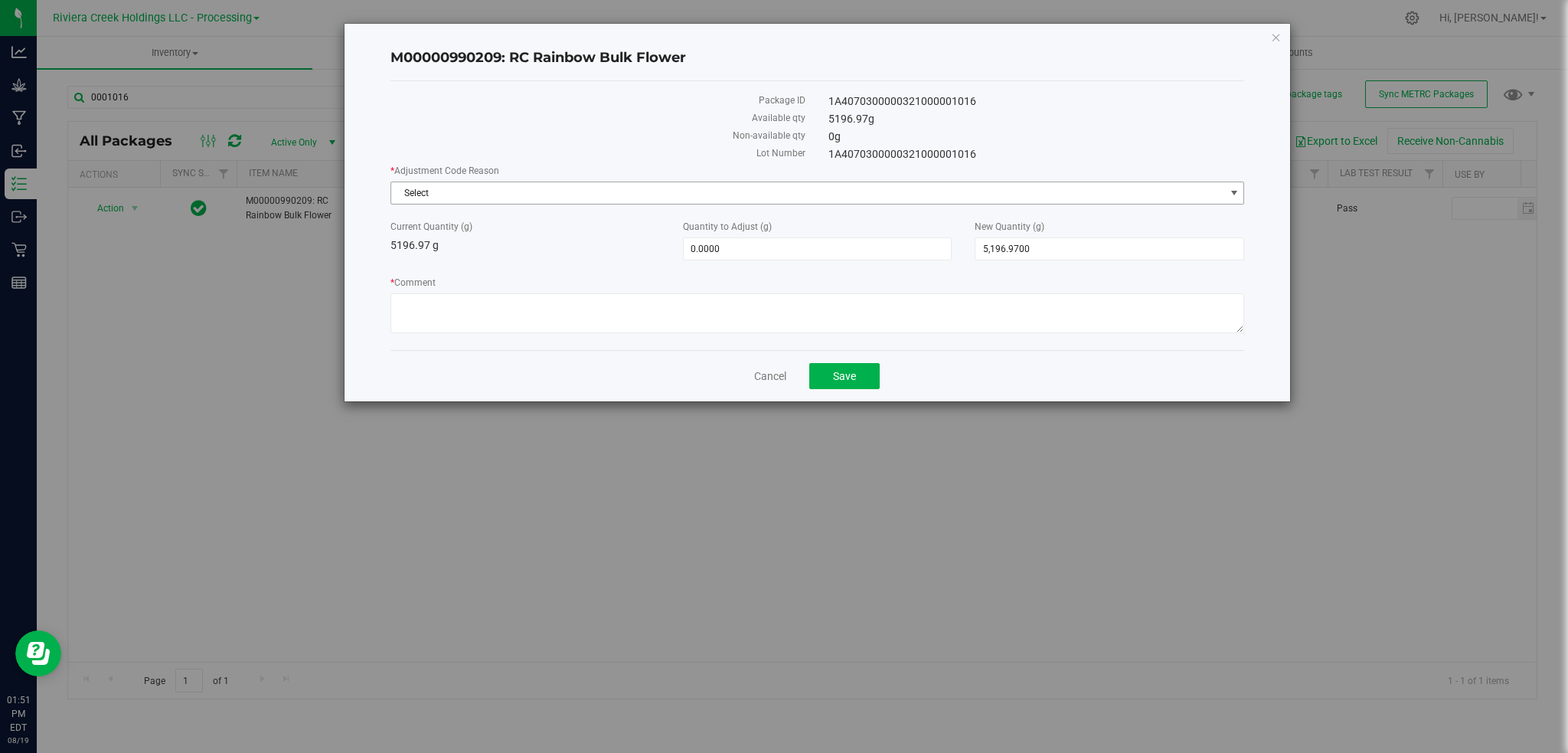
click at [1231, 190] on span "select" at bounding box center [1234, 192] width 12 height 12
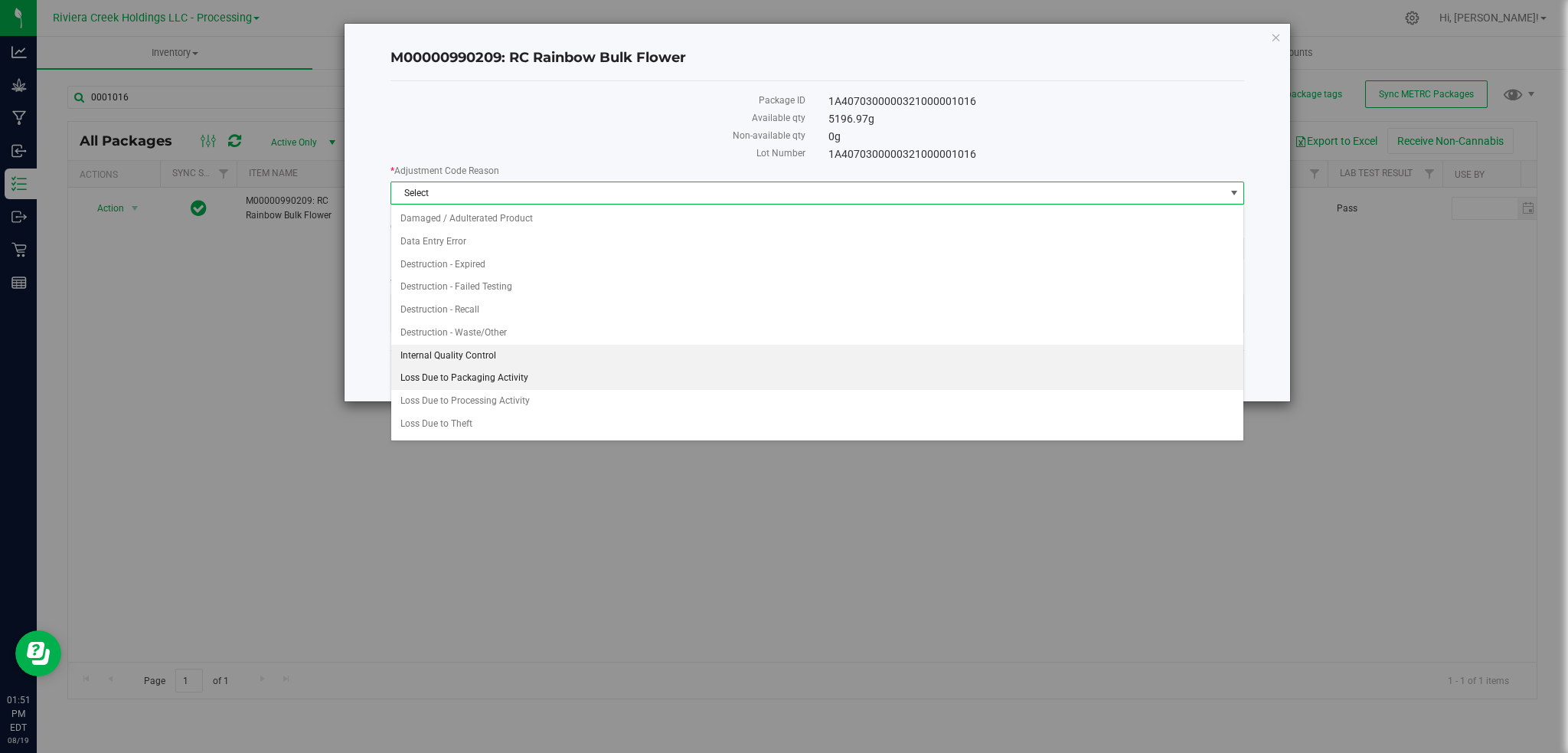
scroll to position [21, 0]
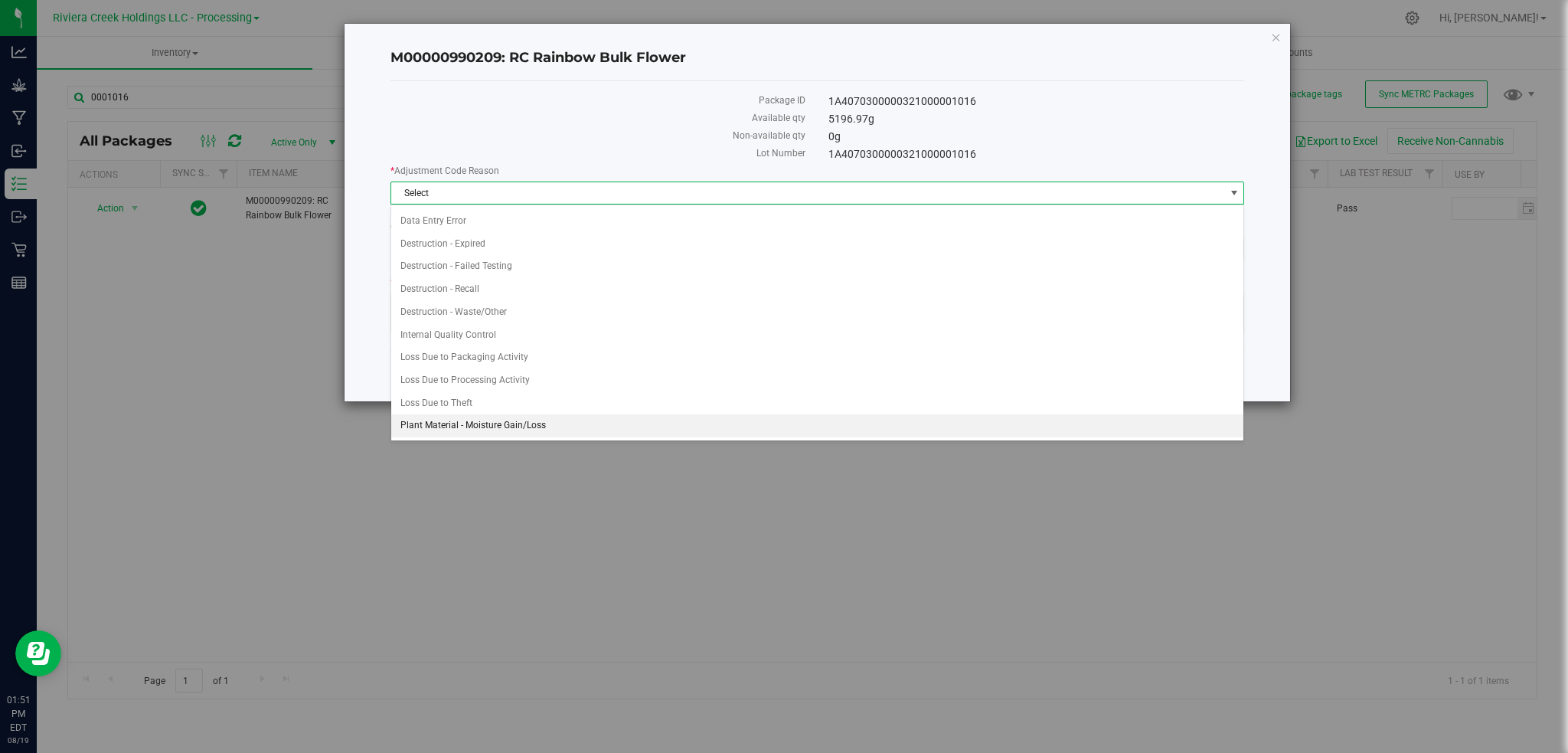
click at [512, 423] on li "Plant Material - Moisture Gain/Loss" at bounding box center [817, 425] width 853 height 23
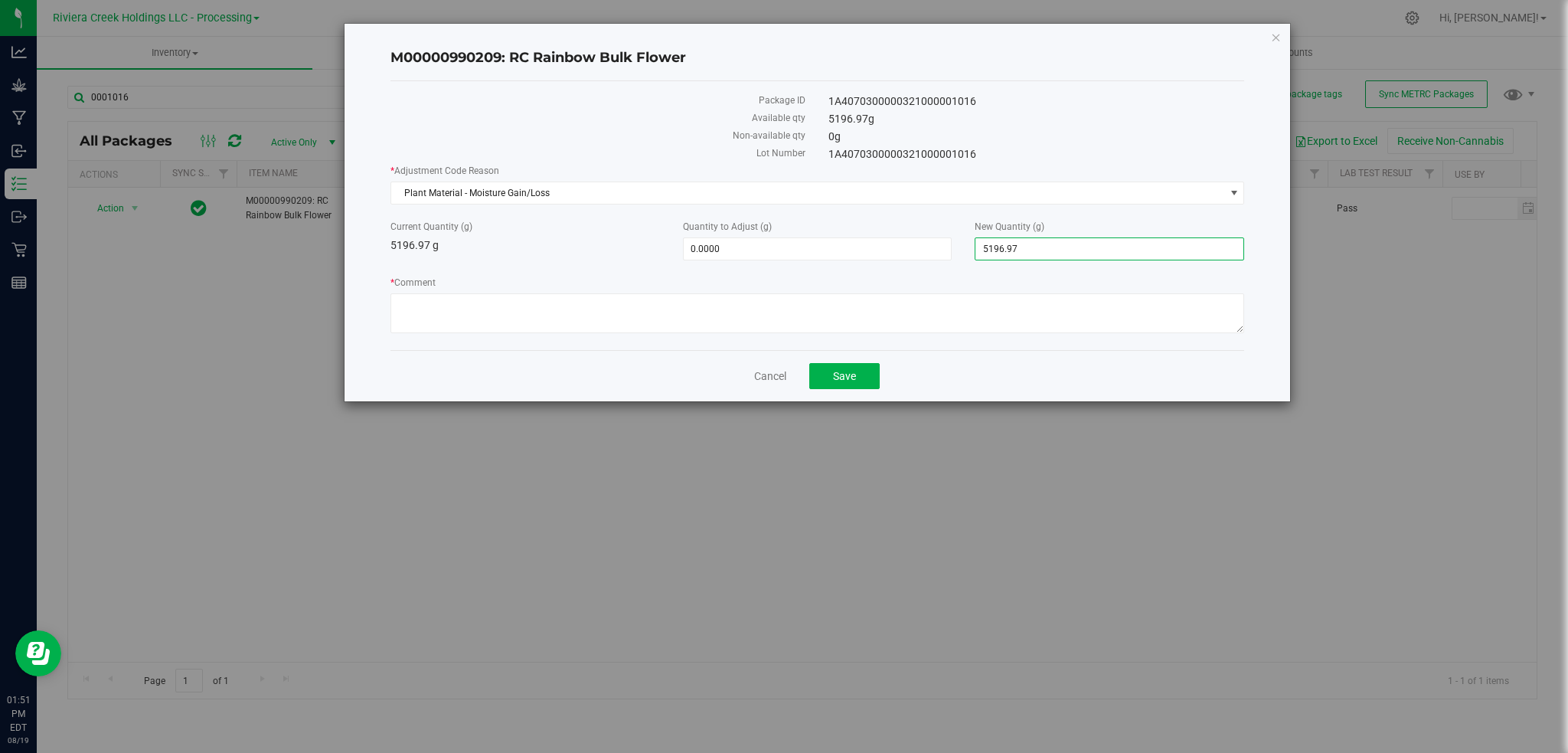
drag, startPoint x: 1051, startPoint y: 256, endPoint x: 968, endPoint y: 252, distance: 83.1
click at [968, 252] on div "New Quantity (g) 5,196.9700 5196.97" at bounding box center [1110, 239] width 293 height 40
type input "5158"
type input "-38.9700"
type input "5,158.0000"
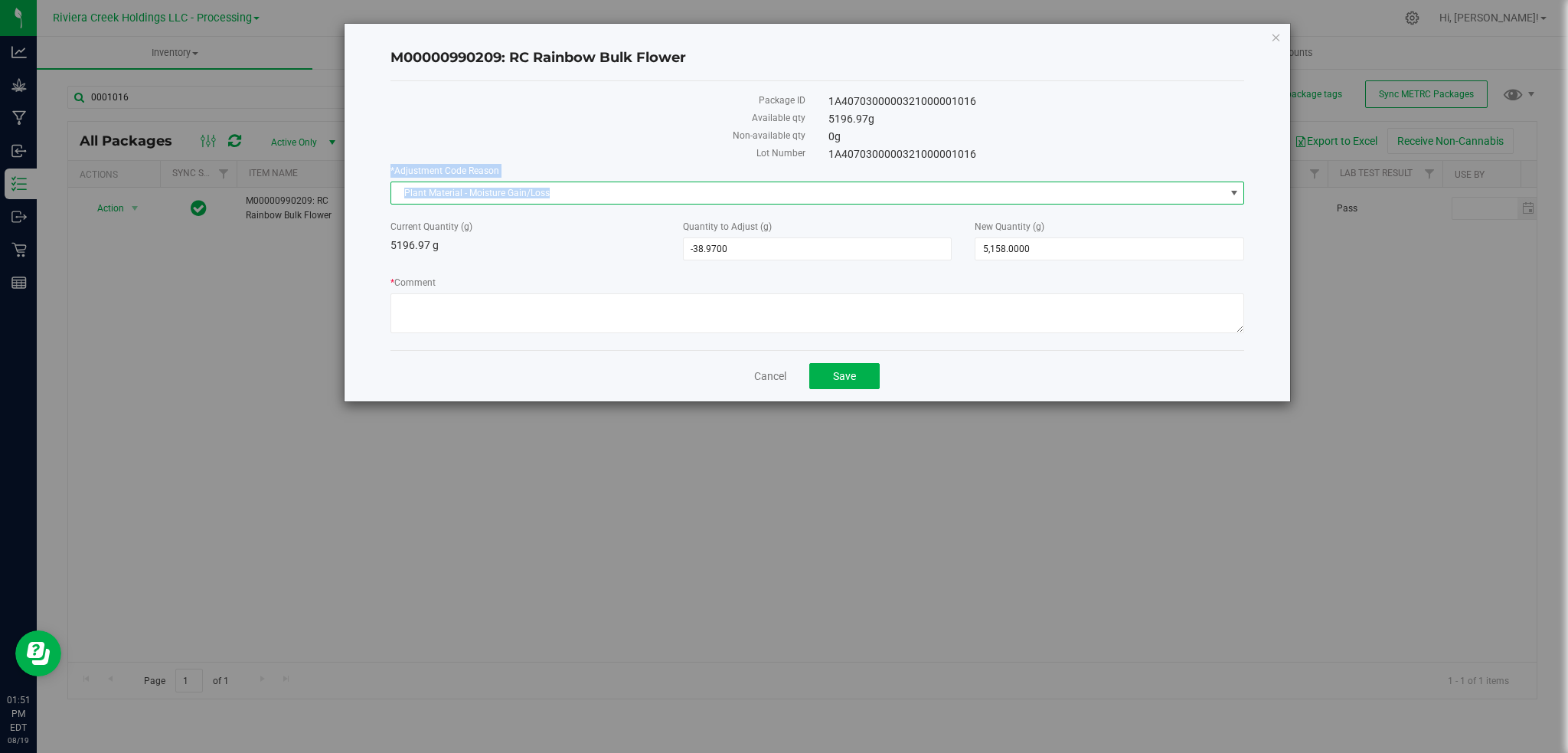
drag, startPoint x: 569, startPoint y: 184, endPoint x: 327, endPoint y: 177, distance: 242.1
click at [329, 176] on div "M00000990209: RC Rainbow Bulk Flower Package ID 1A4070300000321000001016 Availa…" at bounding box center [790, 212] width 1003 height 379
copy div "* Adjustment Code Reason Plant Material - Moisture Gain/Loss"
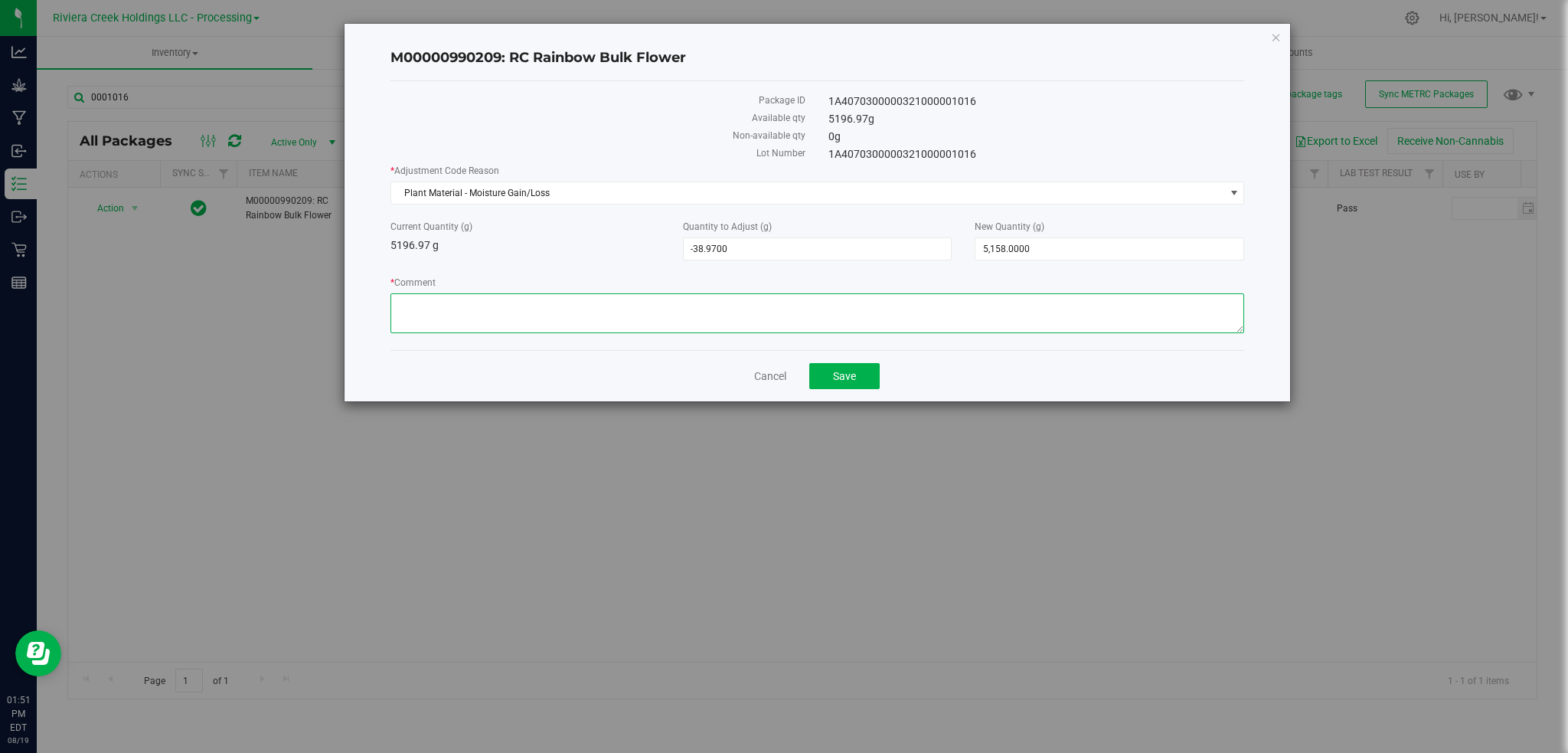
click at [410, 303] on textarea "* Comment" at bounding box center [817, 314] width 855 height 39
paste textarea "* Adjustment Code Reason Plant Material - Moisture Gain/Loss"
type textarea "* Adjustment Code Reason Plant Material - Moisture Gain/Loss"
drag, startPoint x: 543, startPoint y: 315, endPoint x: 390, endPoint y: 303, distance: 153.5
click at [390, 303] on textarea "* Comment" at bounding box center [817, 314] width 855 height 39
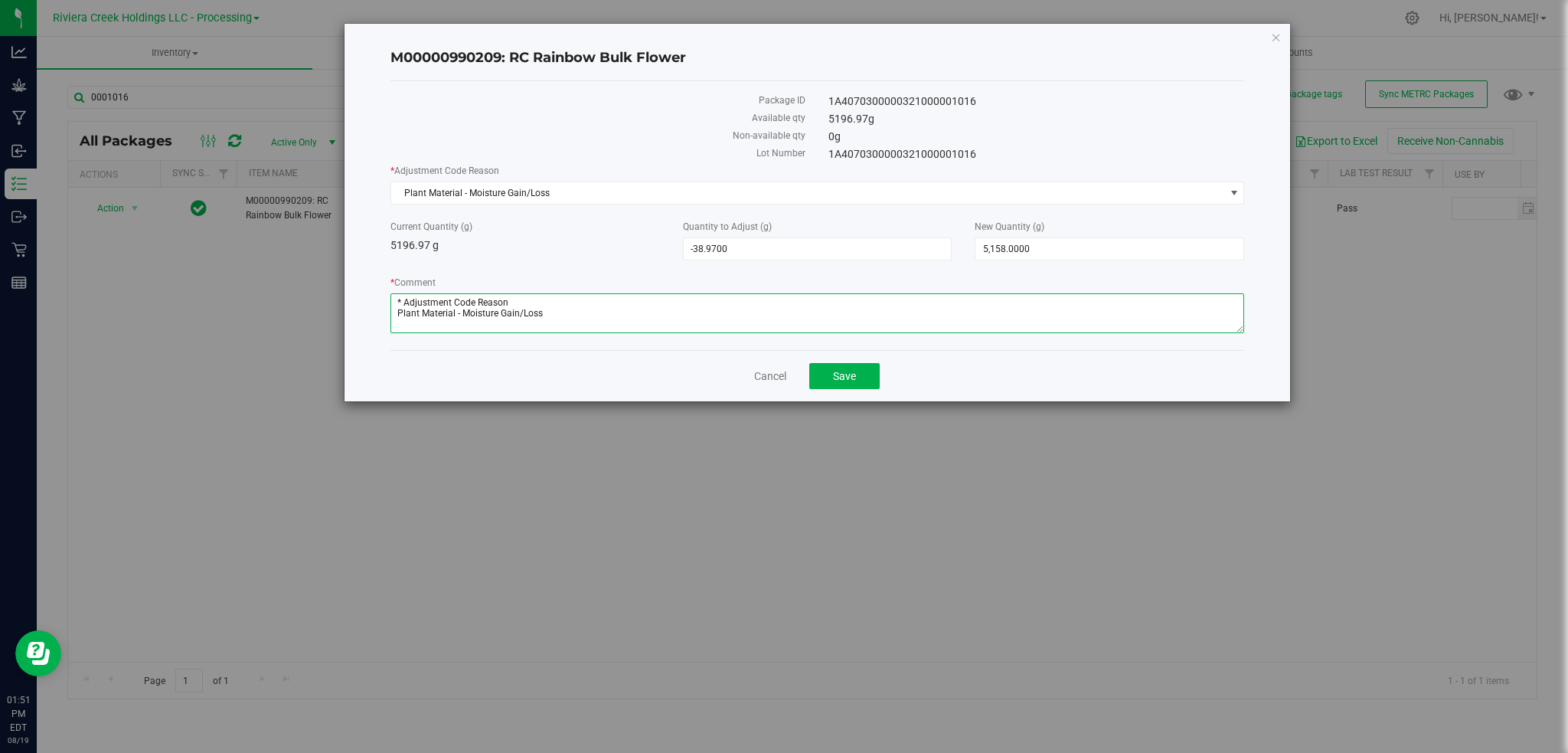
click at [390, 303] on textarea "* Comment" at bounding box center [817, 314] width 855 height 39
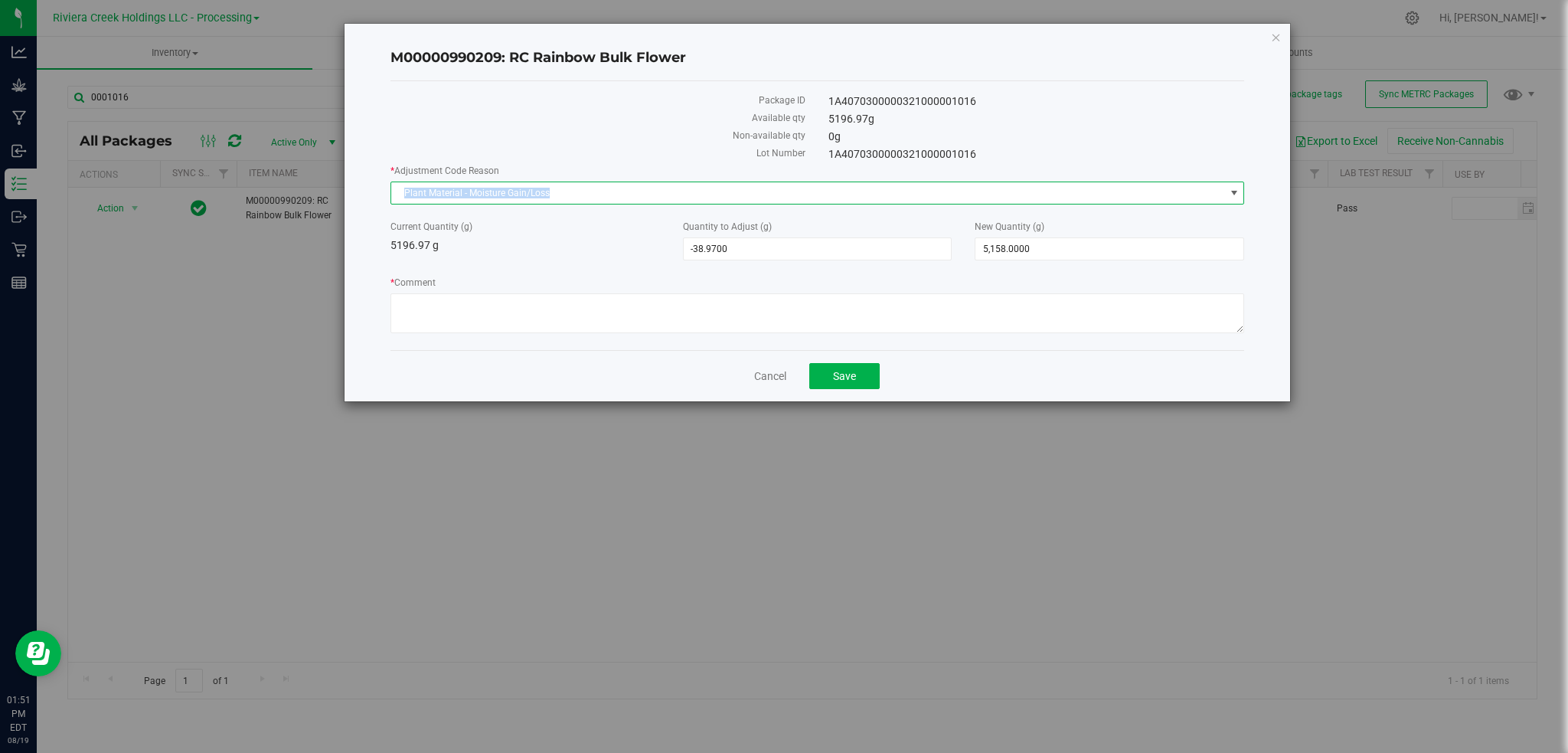
drag, startPoint x: 585, startPoint y: 189, endPoint x: 403, endPoint y: 185, distance: 182.0
click at [402, 182] on span "Plant Material - Moisture Gain/Loss" at bounding box center [808, 192] width 834 height 22
click at [654, 133] on label "Non-available qty" at bounding box center [598, 135] width 416 height 14
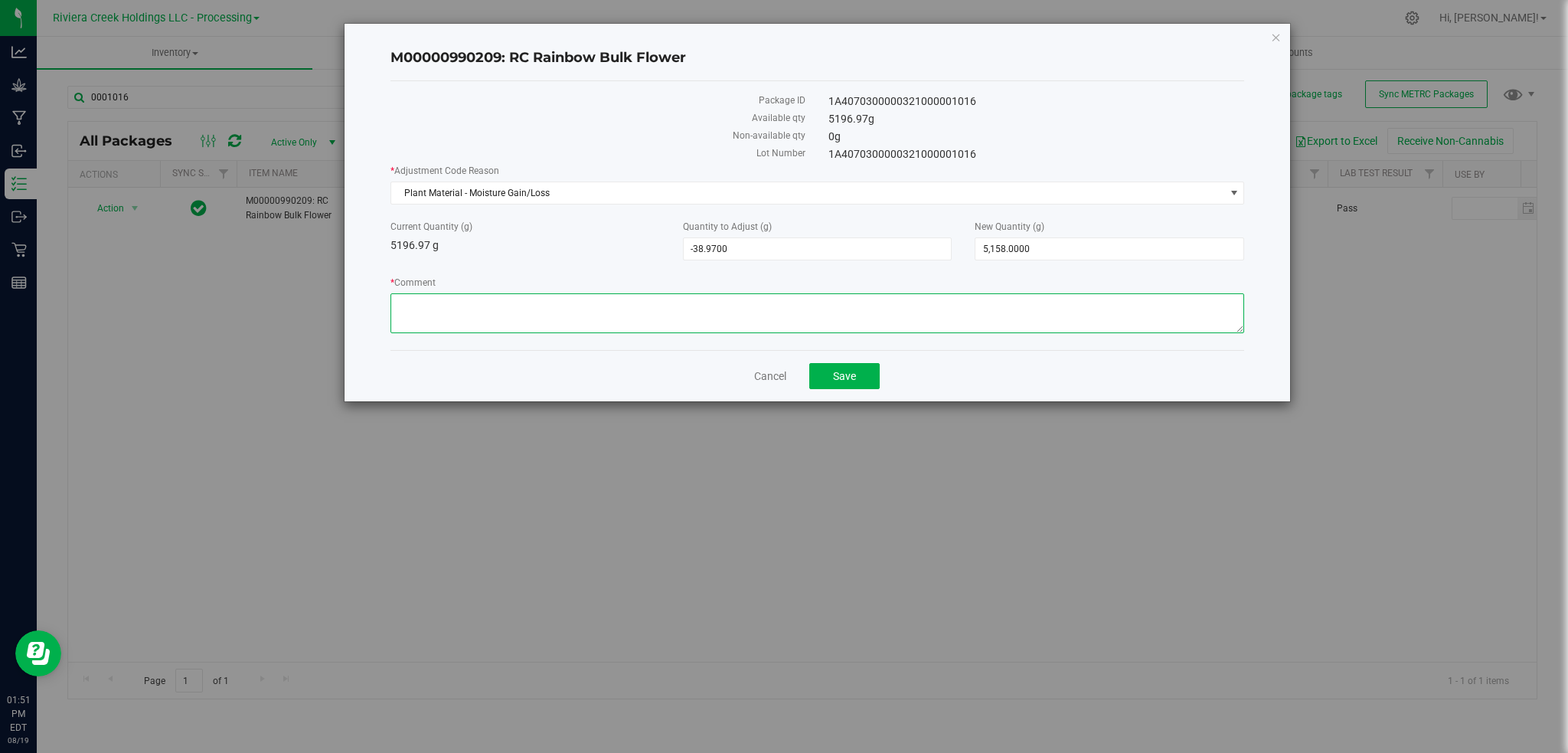
click at [422, 301] on textarea "* Comment" at bounding box center [817, 314] width 855 height 39
paste textarea "Plant Material - Moisture Gain/Loss"
type textarea "Plant Material - Moisture Gain/Loss"
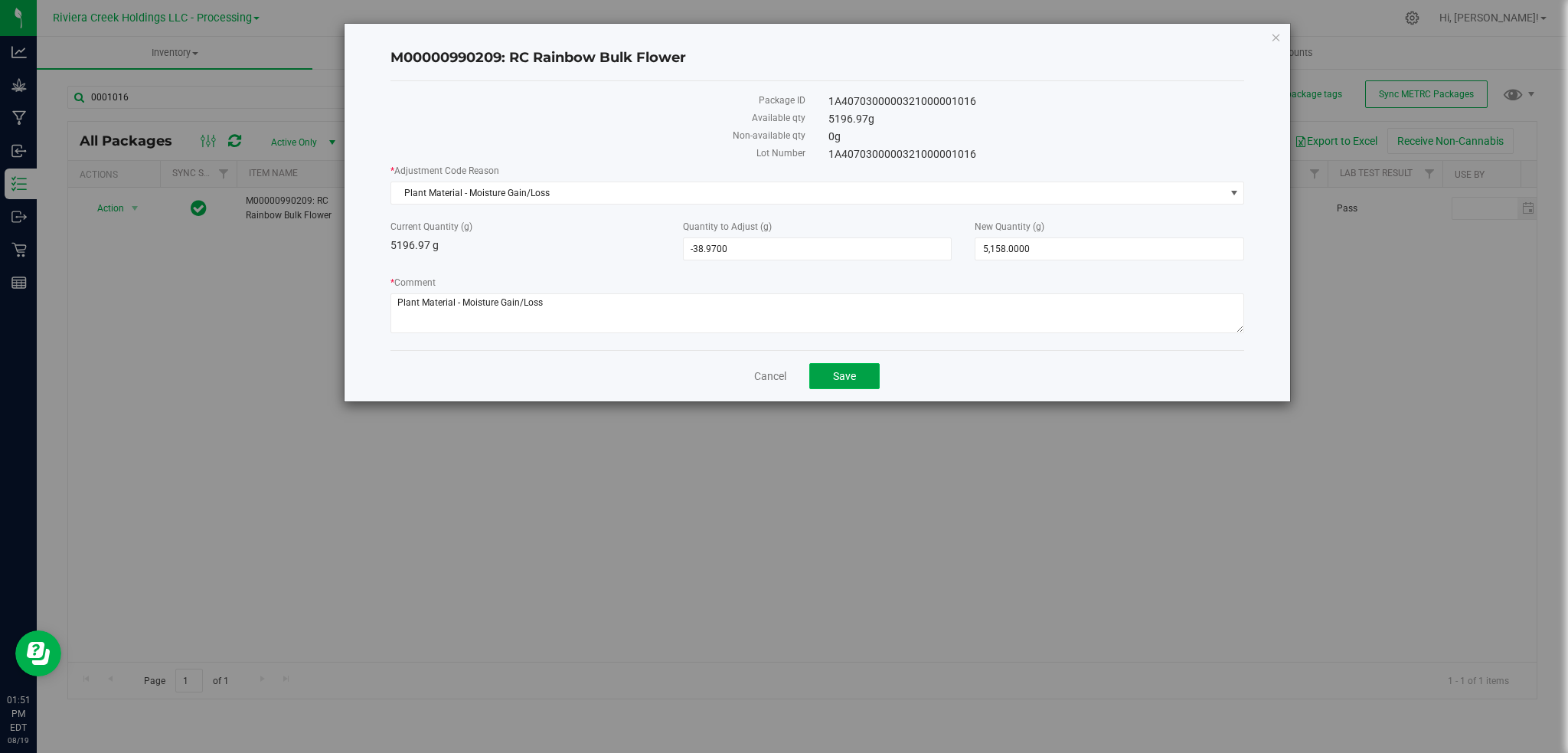
click at [852, 378] on span "Save" at bounding box center [845, 376] width 23 height 12
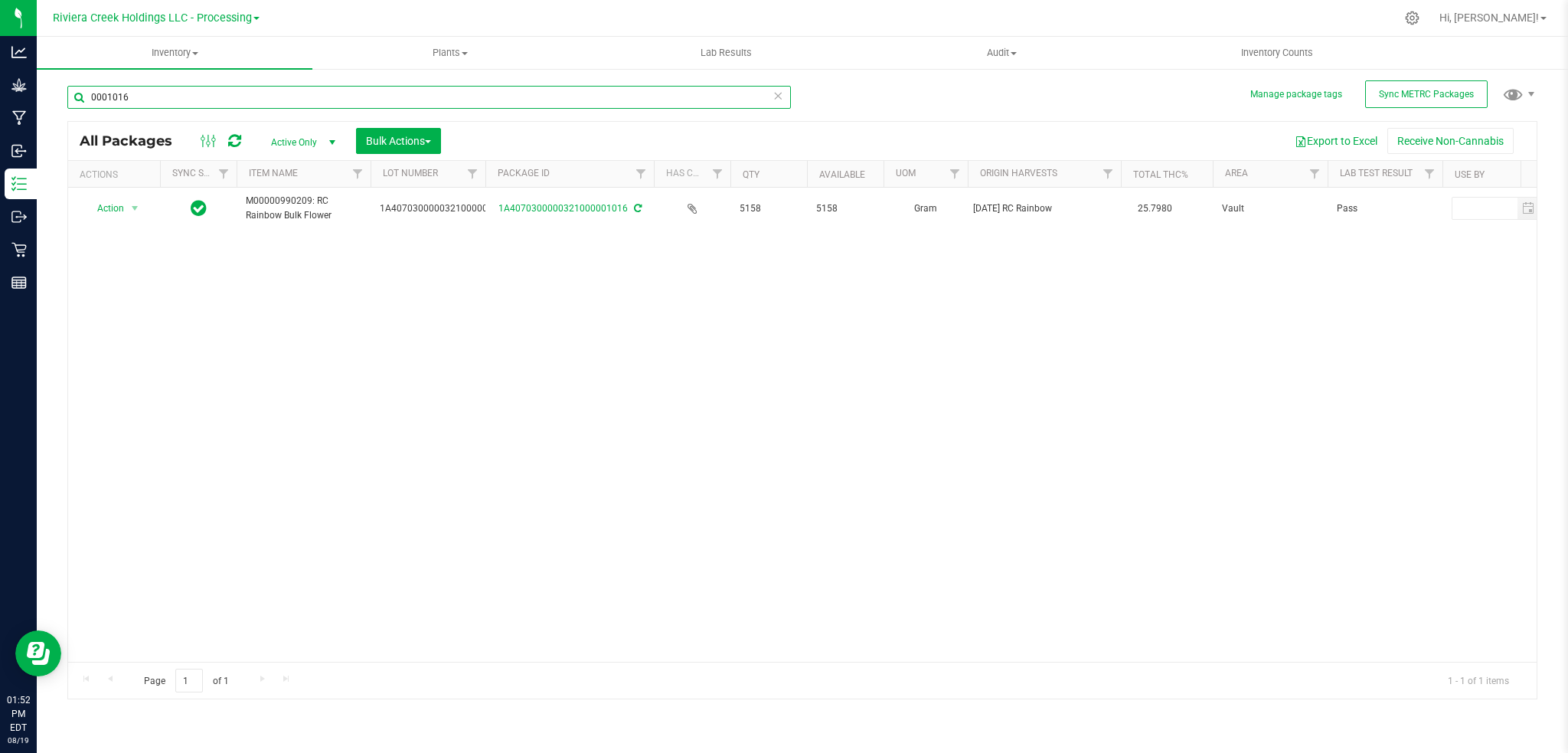
click at [164, 96] on input "0001016" at bounding box center [429, 97] width 723 height 23
type input "0001051"
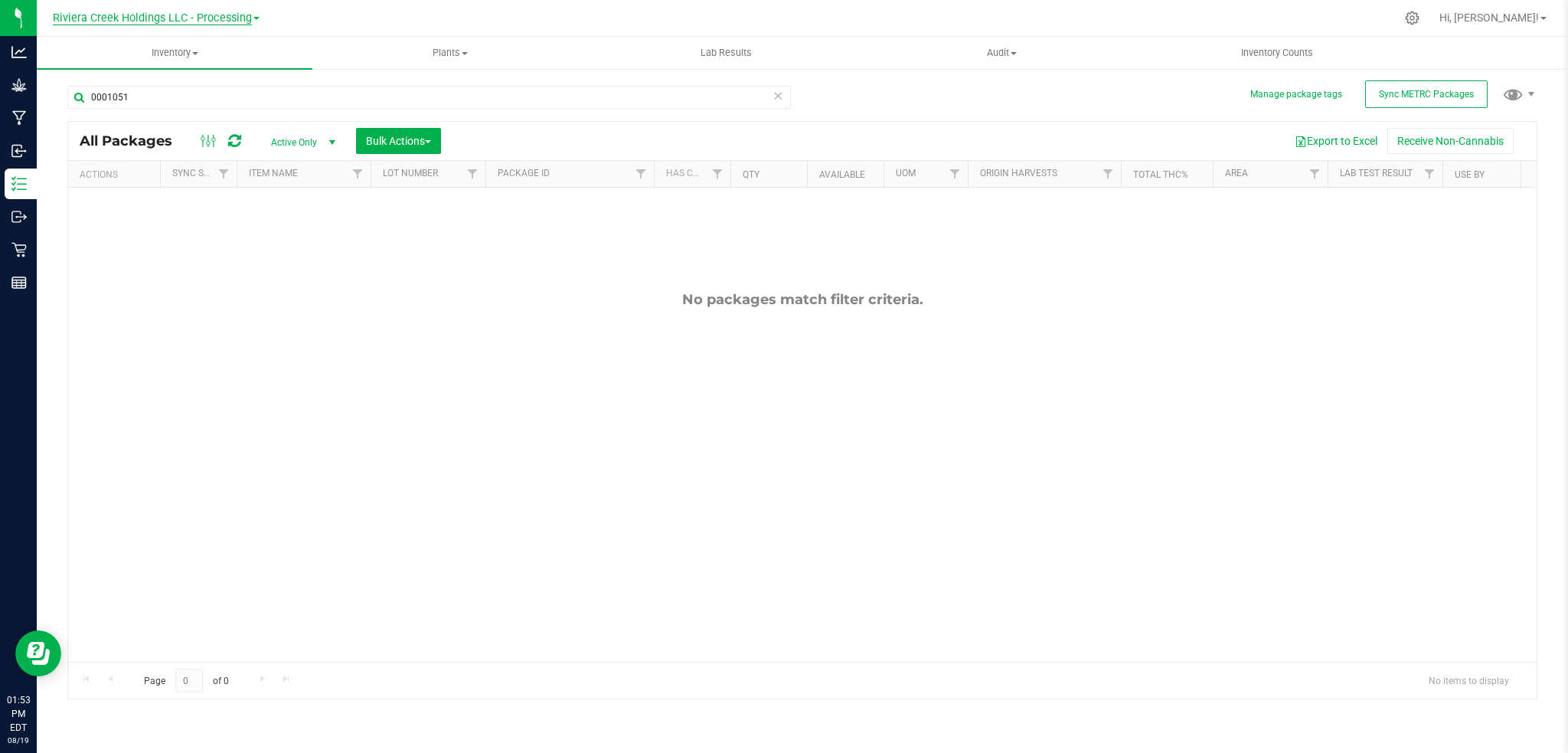
click at [229, 18] on span "Riviera Creek Holdings LLC - Processing" at bounding box center [152, 18] width 199 height 14
click at [227, 51] on link "Riviera Creek Holdings LLC - Cultivation" at bounding box center [156, 54] width 223 height 21
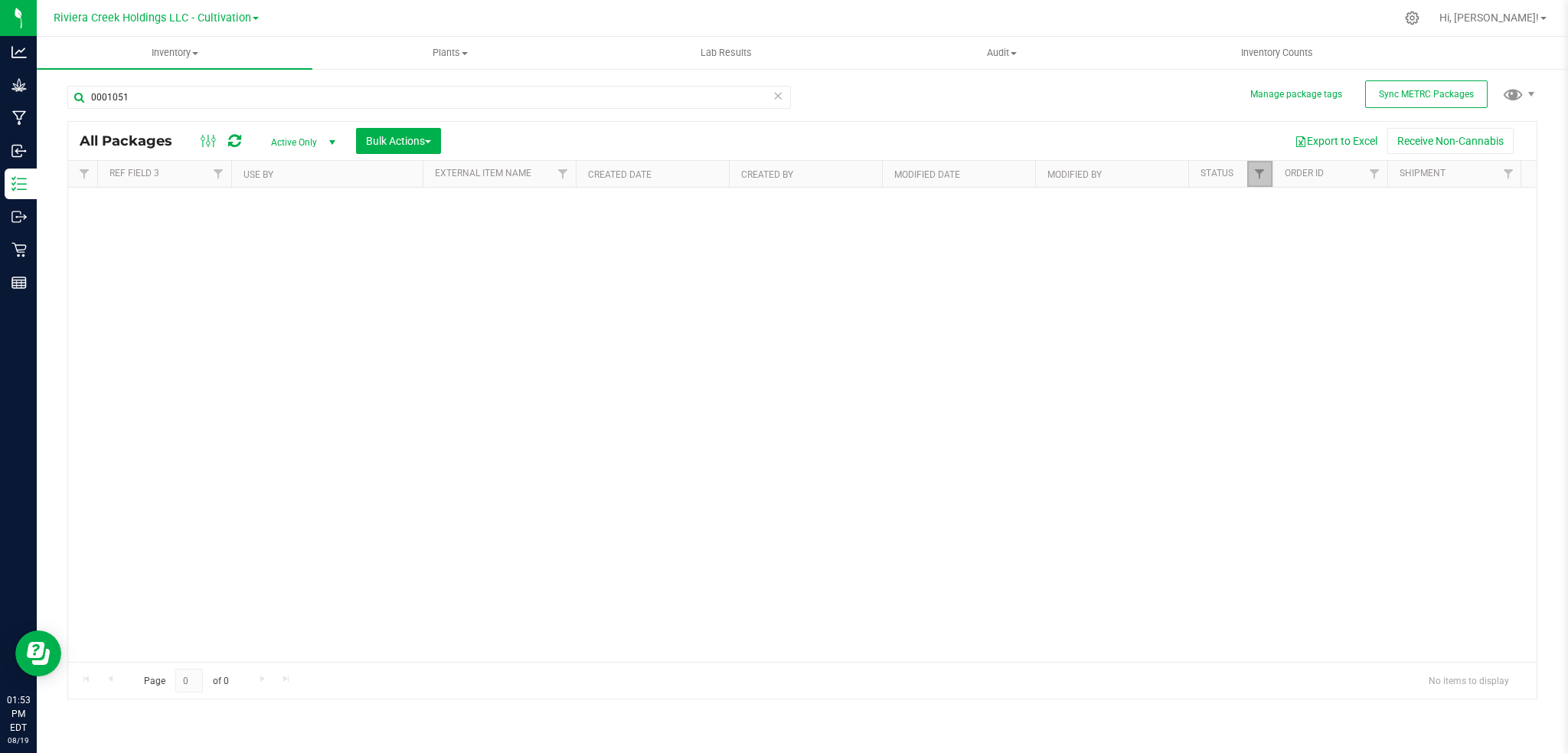
click at [1262, 180] on span "Filter" at bounding box center [1259, 174] width 12 height 12
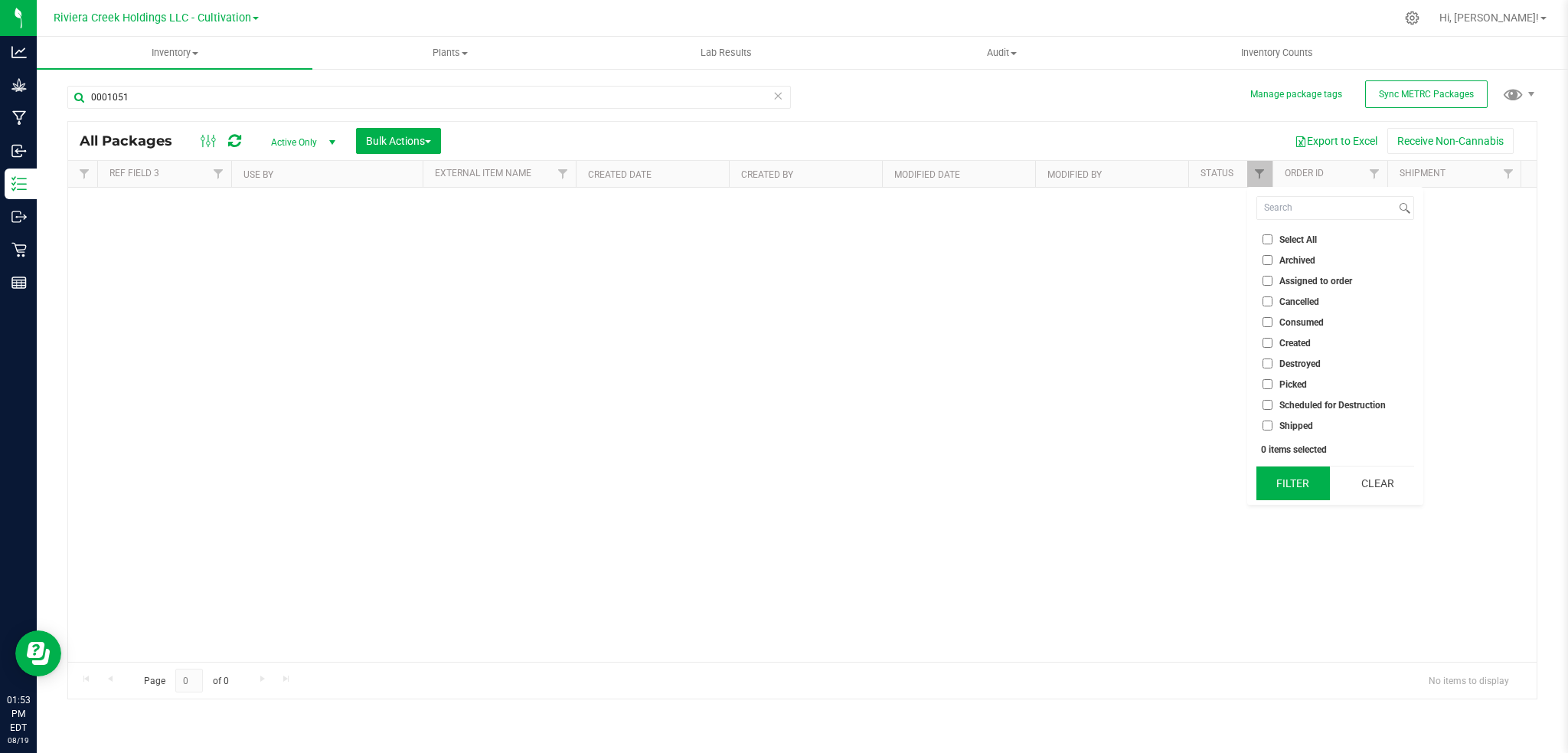
click at [1292, 484] on button "Filter" at bounding box center [1293, 484] width 73 height 34
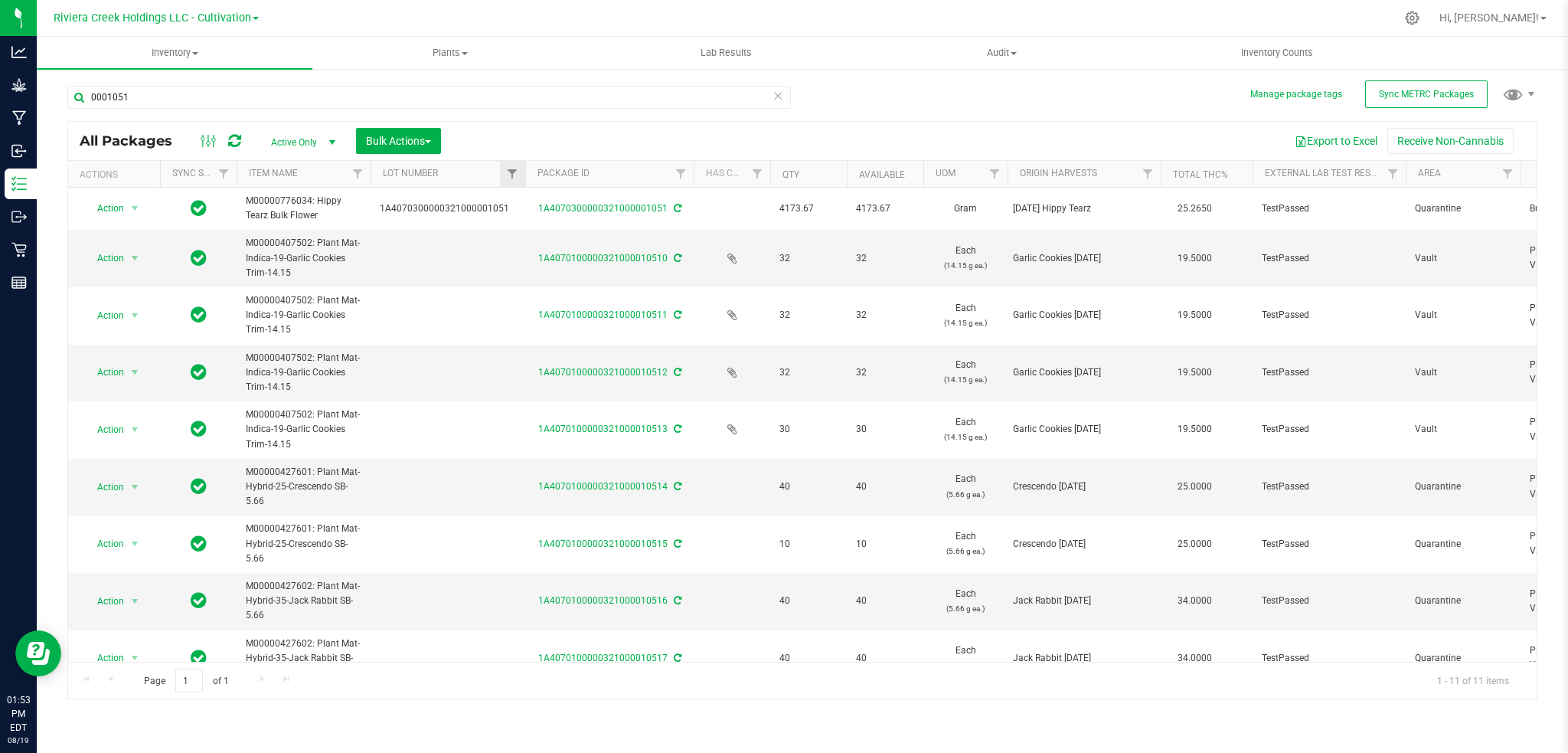
drag, startPoint x: 481, startPoint y: 167, endPoint x: 523, endPoint y: 169, distance: 42.0
click at [523, 169] on div "Actions Sync Status Item Name Lot Number Package ID Has COA Qty Available UOM O…" at bounding box center [795, 174] width 1454 height 26
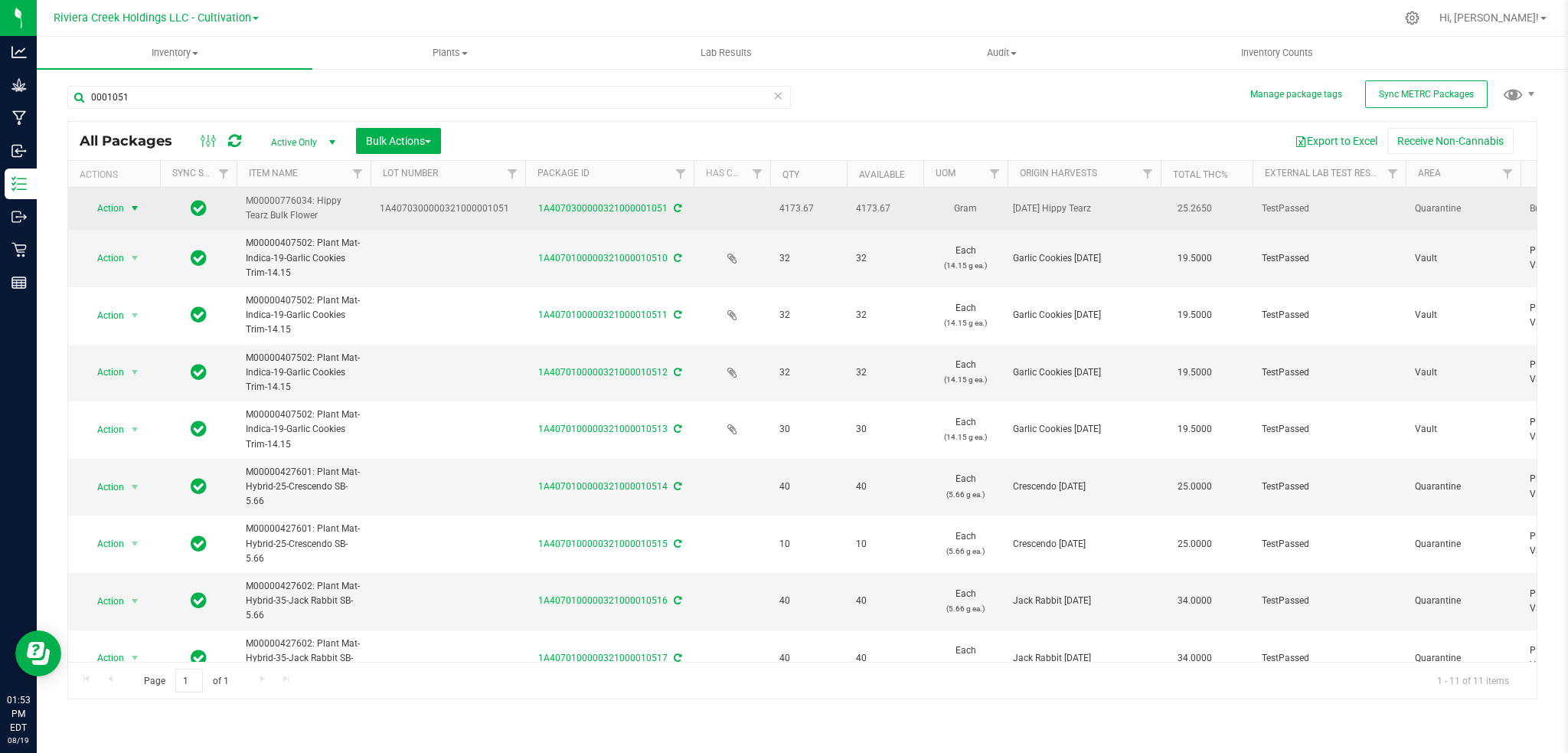
click at [135, 203] on span "select" at bounding box center [134, 207] width 12 height 12
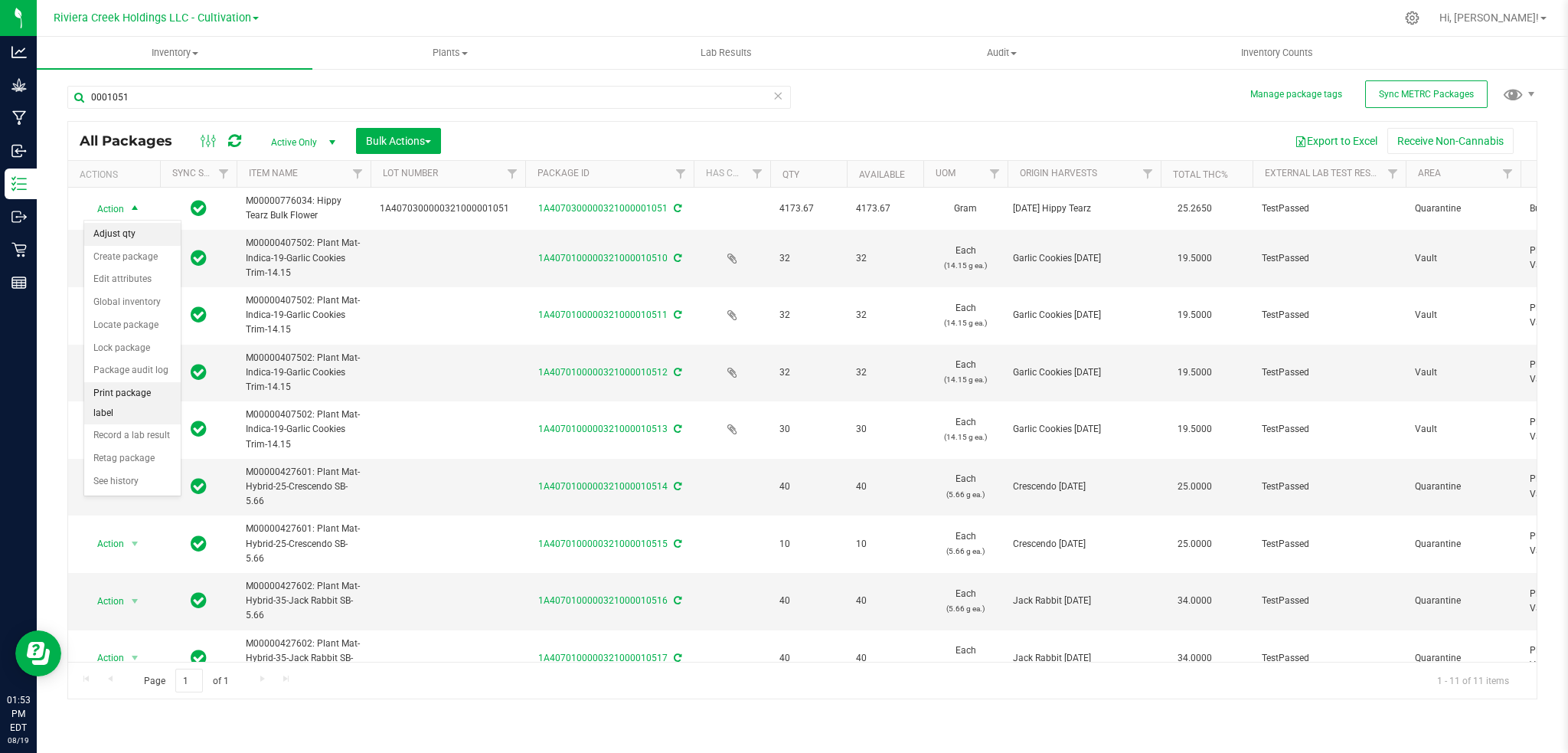
drag, startPoint x: 138, startPoint y: 238, endPoint x: 165, endPoint y: 230, distance: 28.2
click at [138, 238] on li "Adjust qty" at bounding box center [132, 234] width 97 height 23
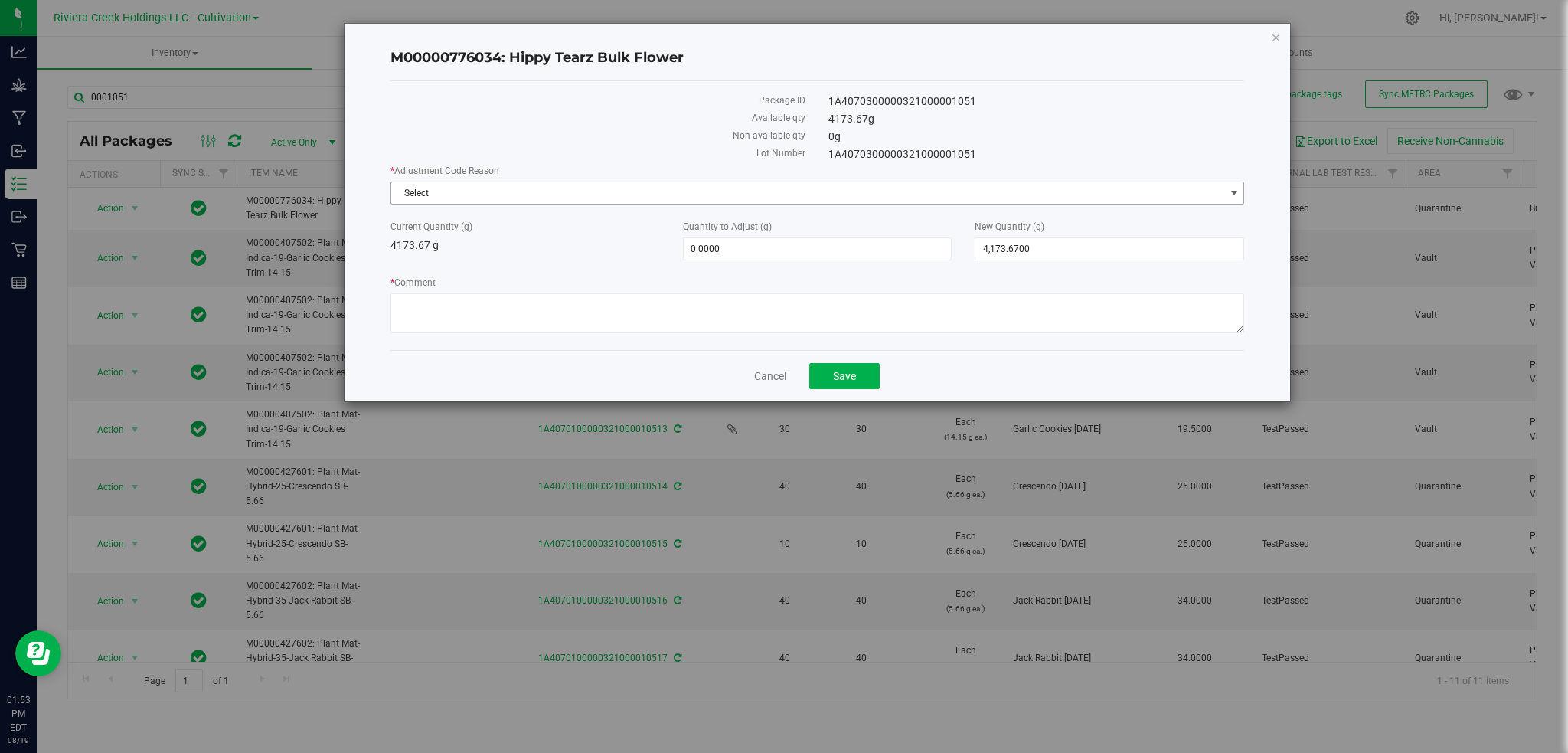
click at [1238, 190] on span "select" at bounding box center [1234, 192] width 12 height 12
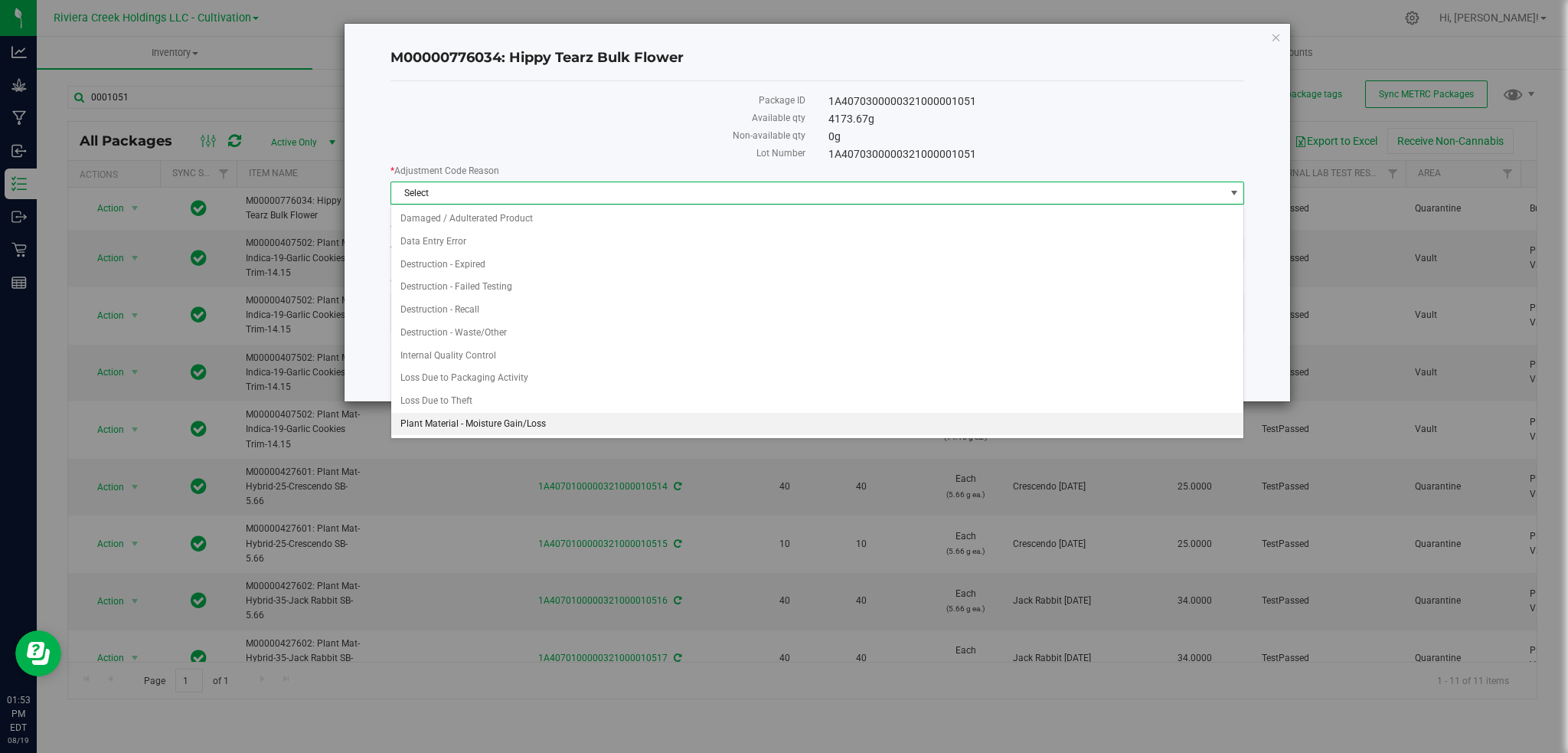
click at [464, 427] on li "Plant Material - Moisture Gain/Loss" at bounding box center [817, 424] width 853 height 23
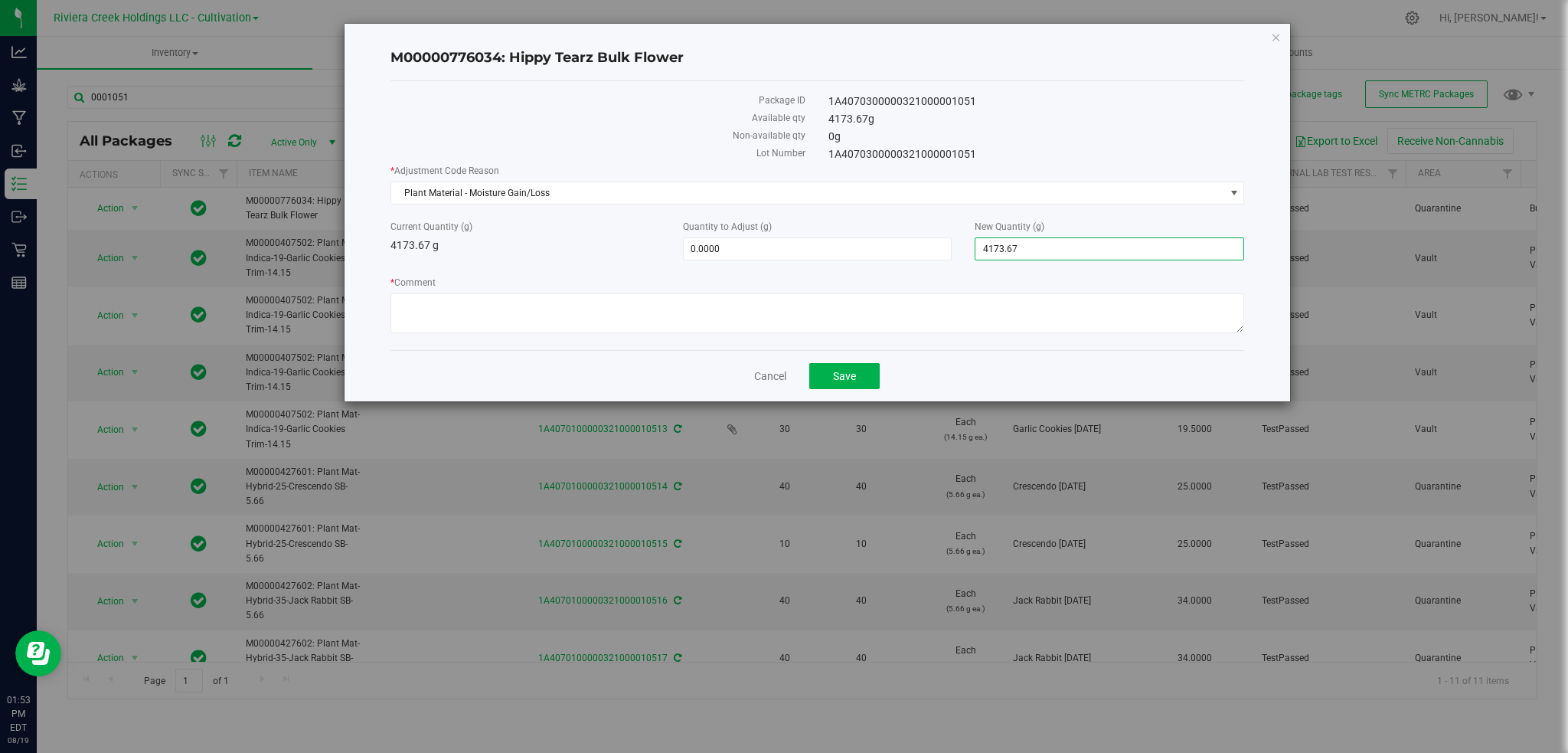
drag, startPoint x: 1050, startPoint y: 244, endPoint x: 956, endPoint y: 258, distance: 95.0
click at [957, 258] on div "Current Quantity (g) 4173.67 g Quantity to Adjust (g) 0.0000 0 New Quantity (g)…" at bounding box center [817, 239] width 877 height 40
type input "4138"
type input "-35.6700"
type input "4,138.0000"
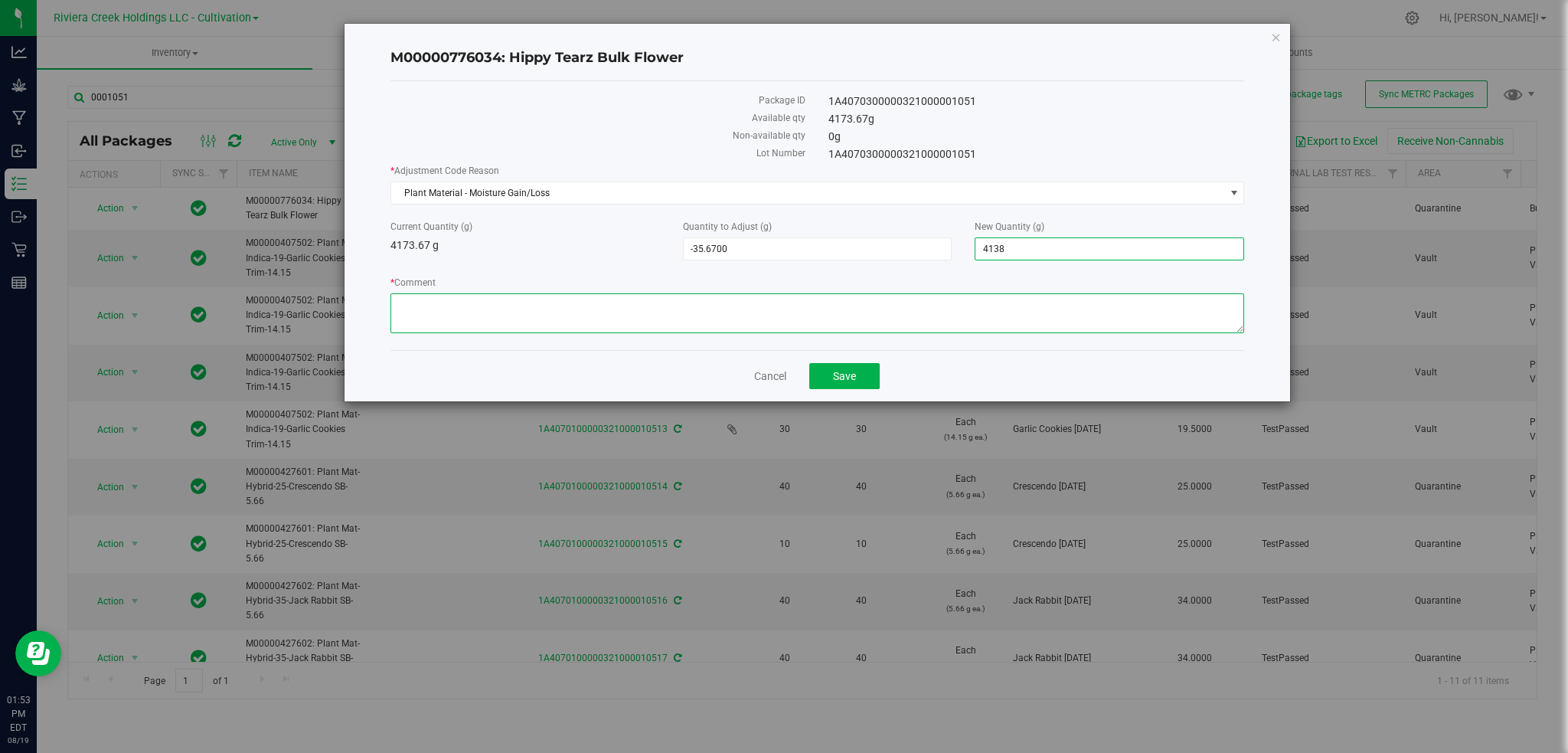
click at [442, 300] on textarea "* Comment" at bounding box center [817, 314] width 855 height 39
paste textarea "Plant Material - Moisture Gain/Loss"
type textarea "Plant Material - Moisture Gain/Loss"
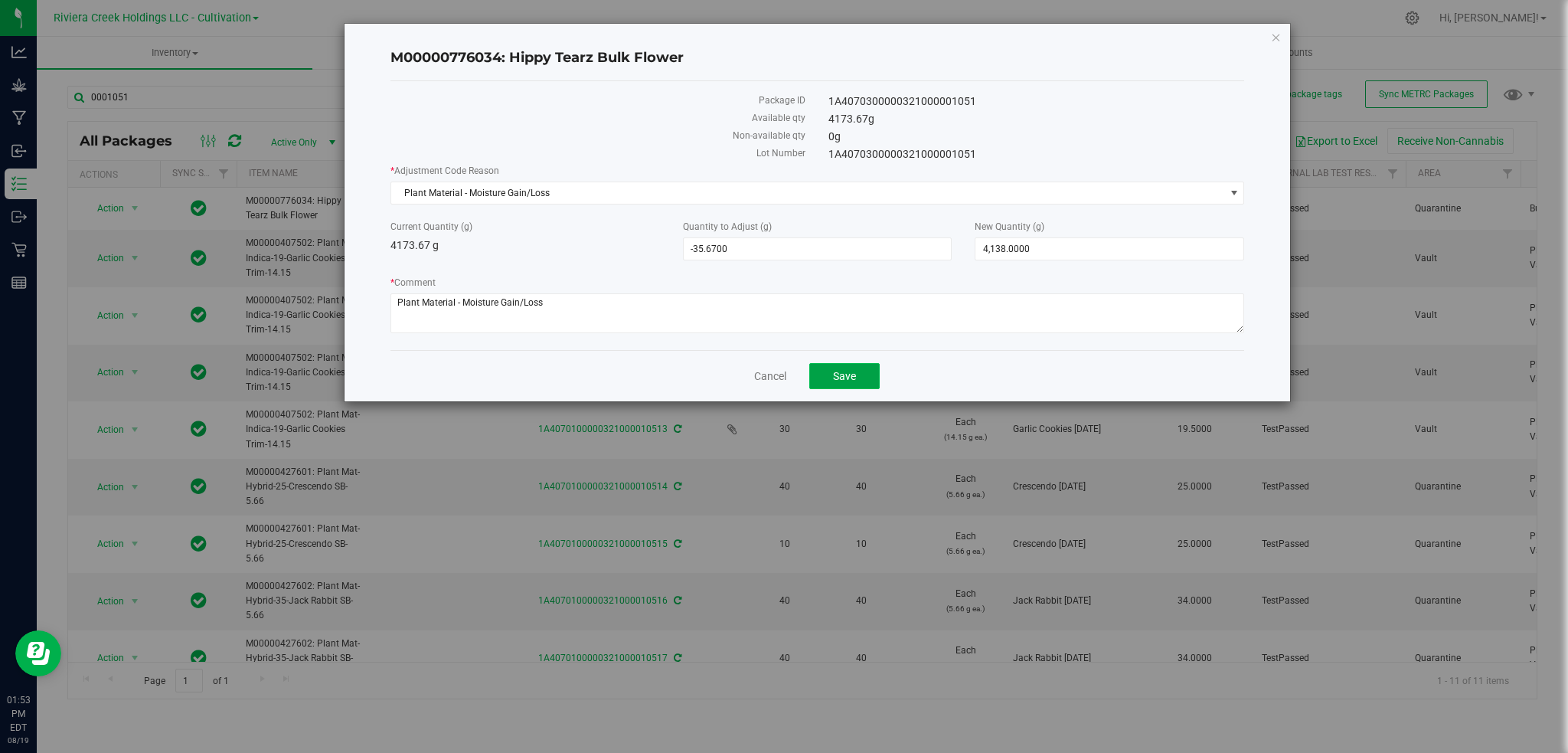
click at [837, 374] on span "Save" at bounding box center [845, 376] width 23 height 12
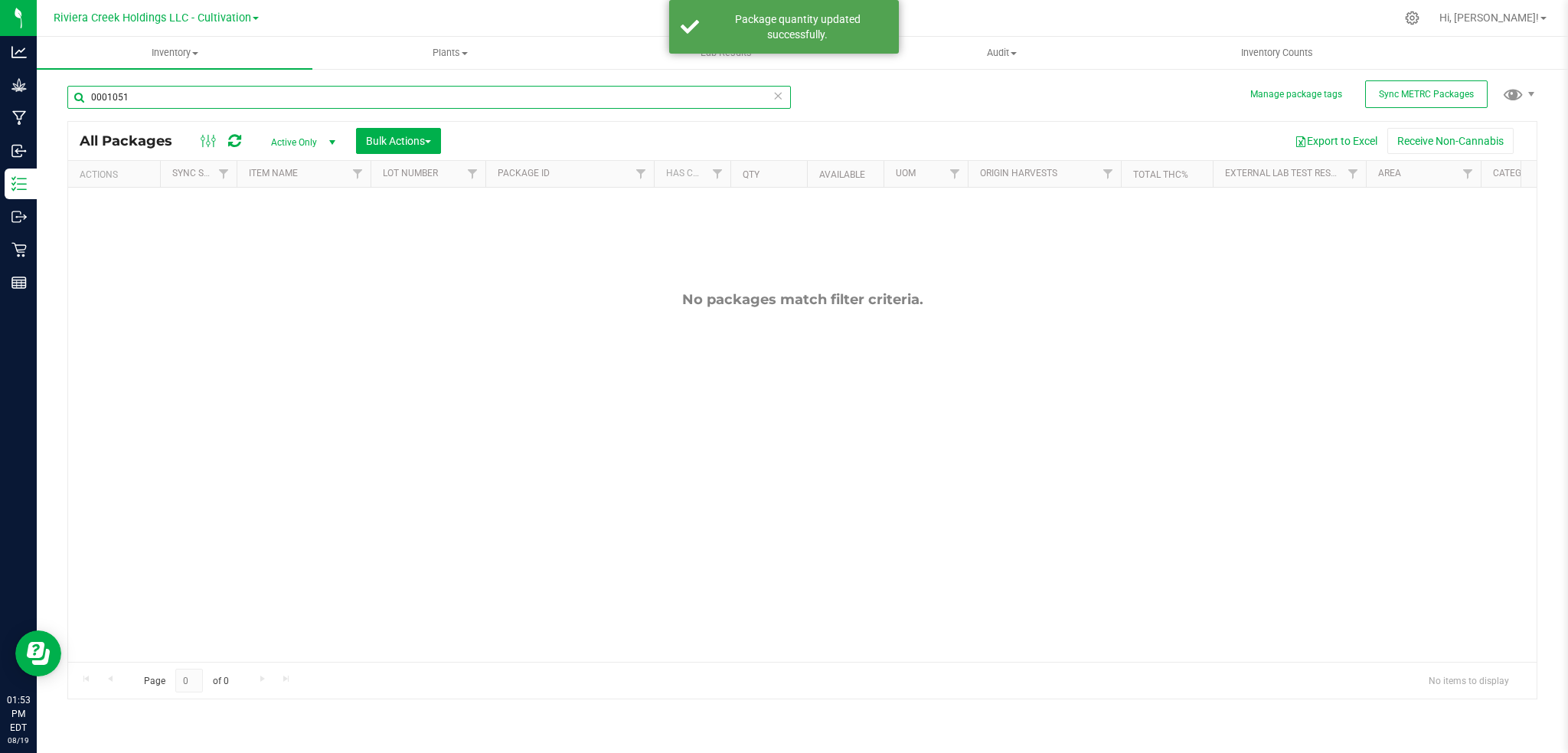
click at [182, 102] on input "0001051" at bounding box center [429, 97] width 723 height 23
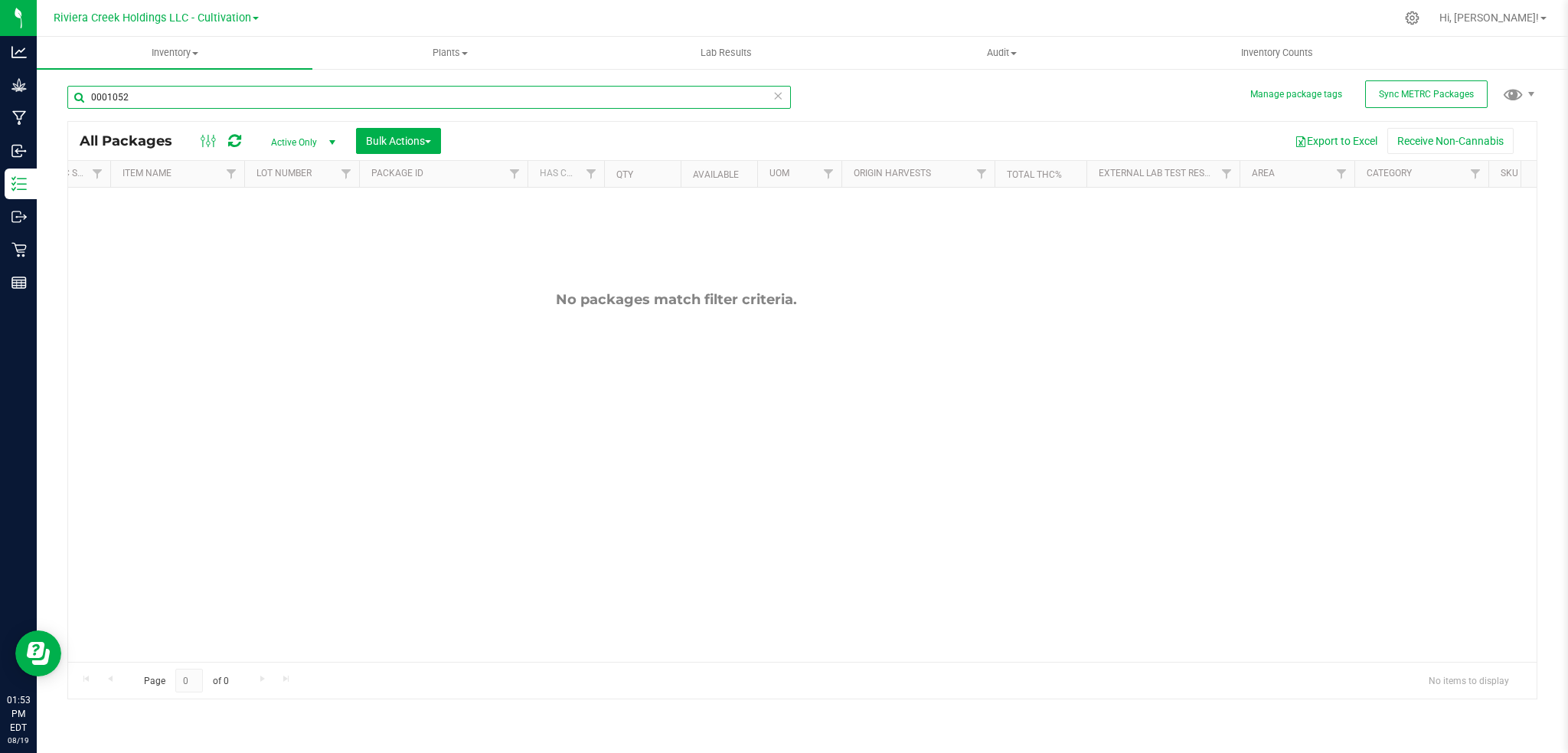
scroll to position [0, 1116]
type input "0001052"
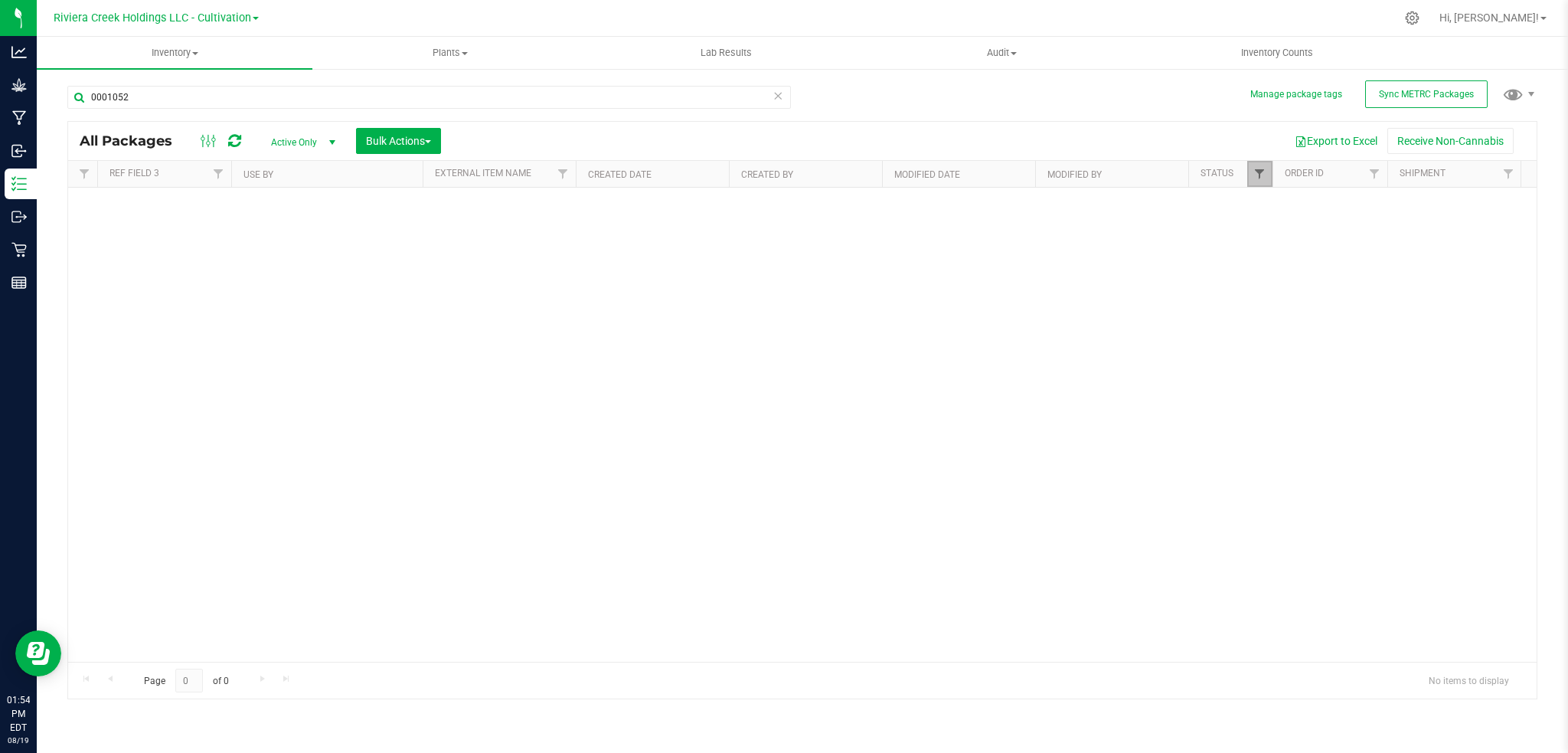
click at [1260, 172] on span "Filter" at bounding box center [1259, 174] width 12 height 12
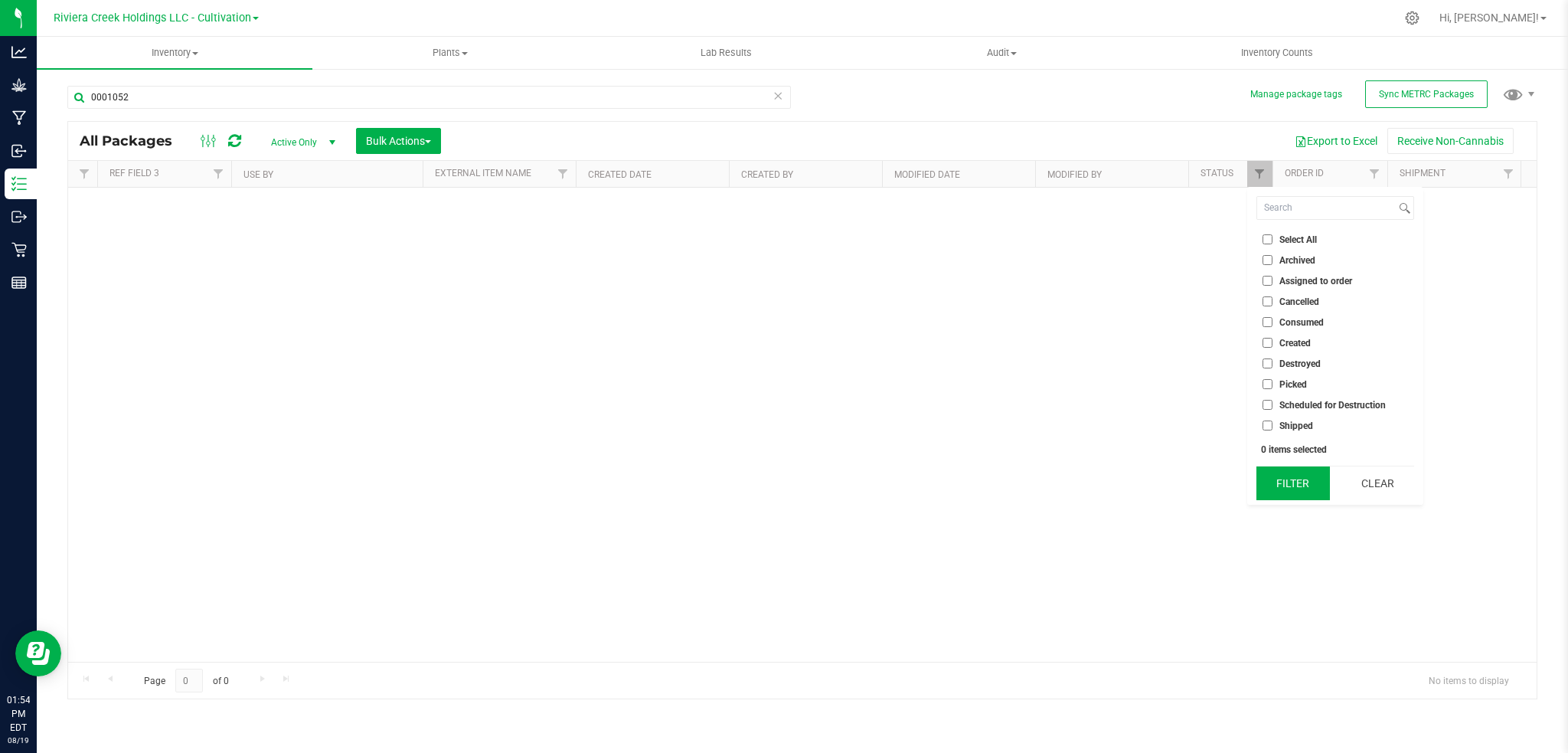
click at [1300, 481] on button "Filter" at bounding box center [1293, 484] width 73 height 34
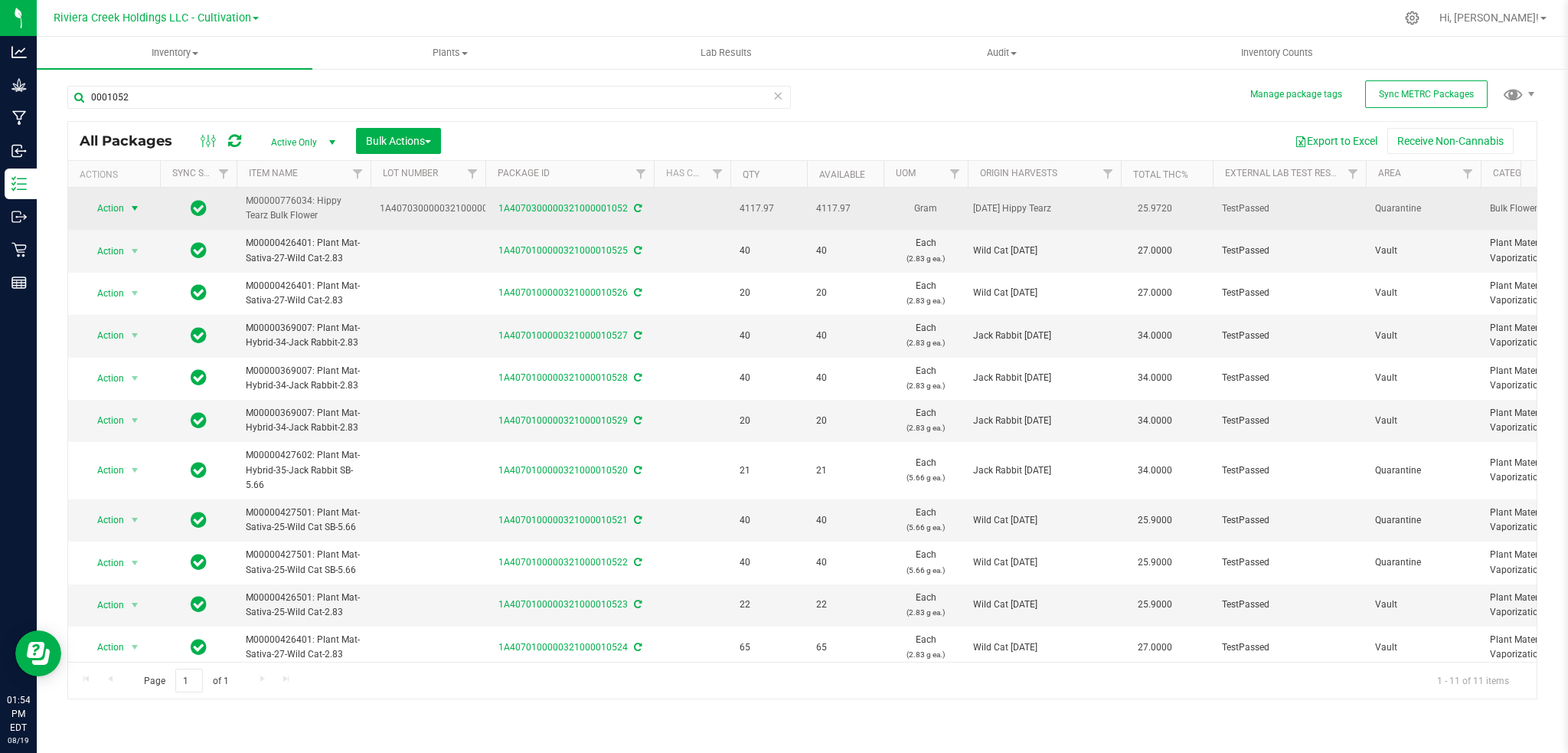
click at [135, 207] on span "select" at bounding box center [134, 207] width 12 height 12
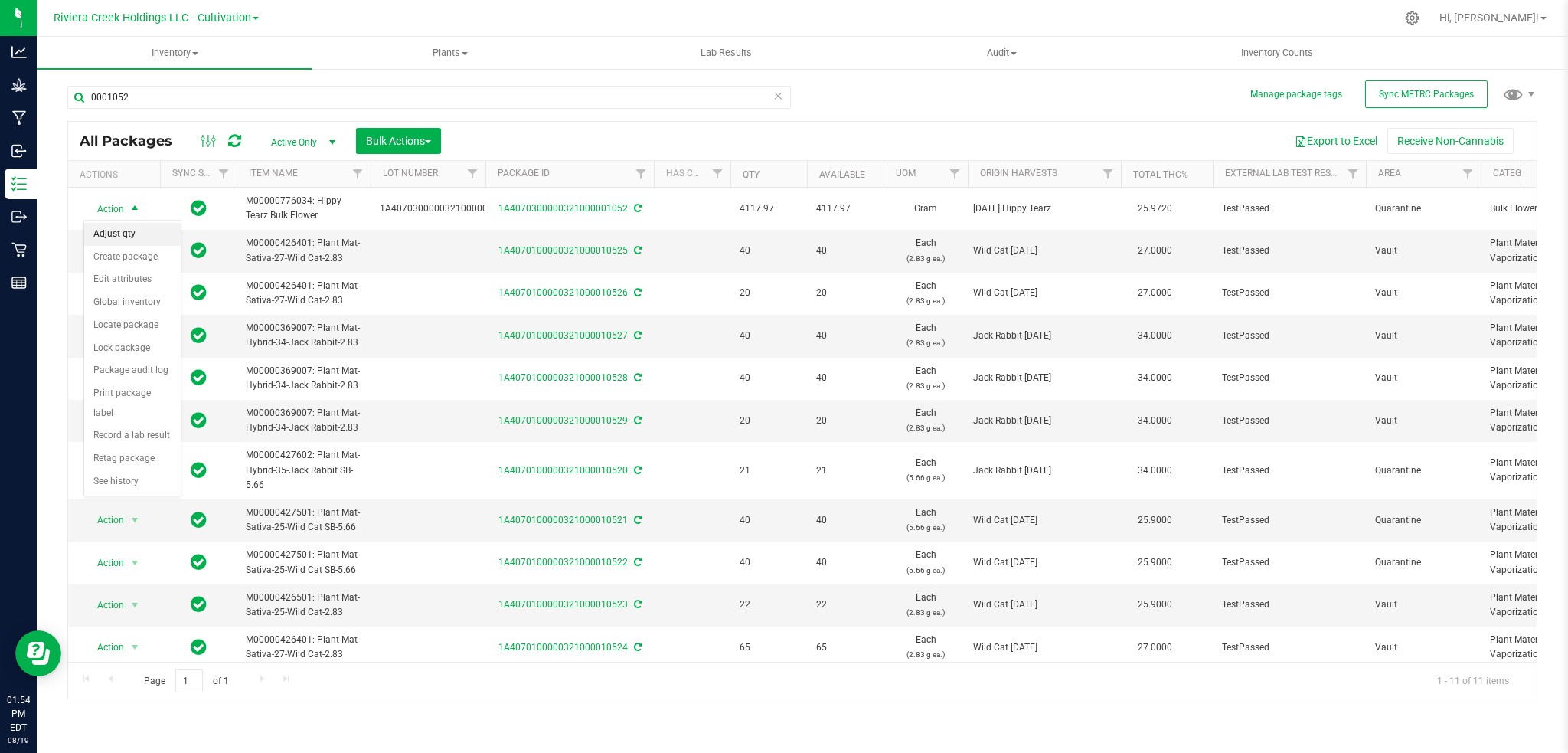
click at [113, 237] on li "Adjust qty" at bounding box center [132, 234] width 97 height 23
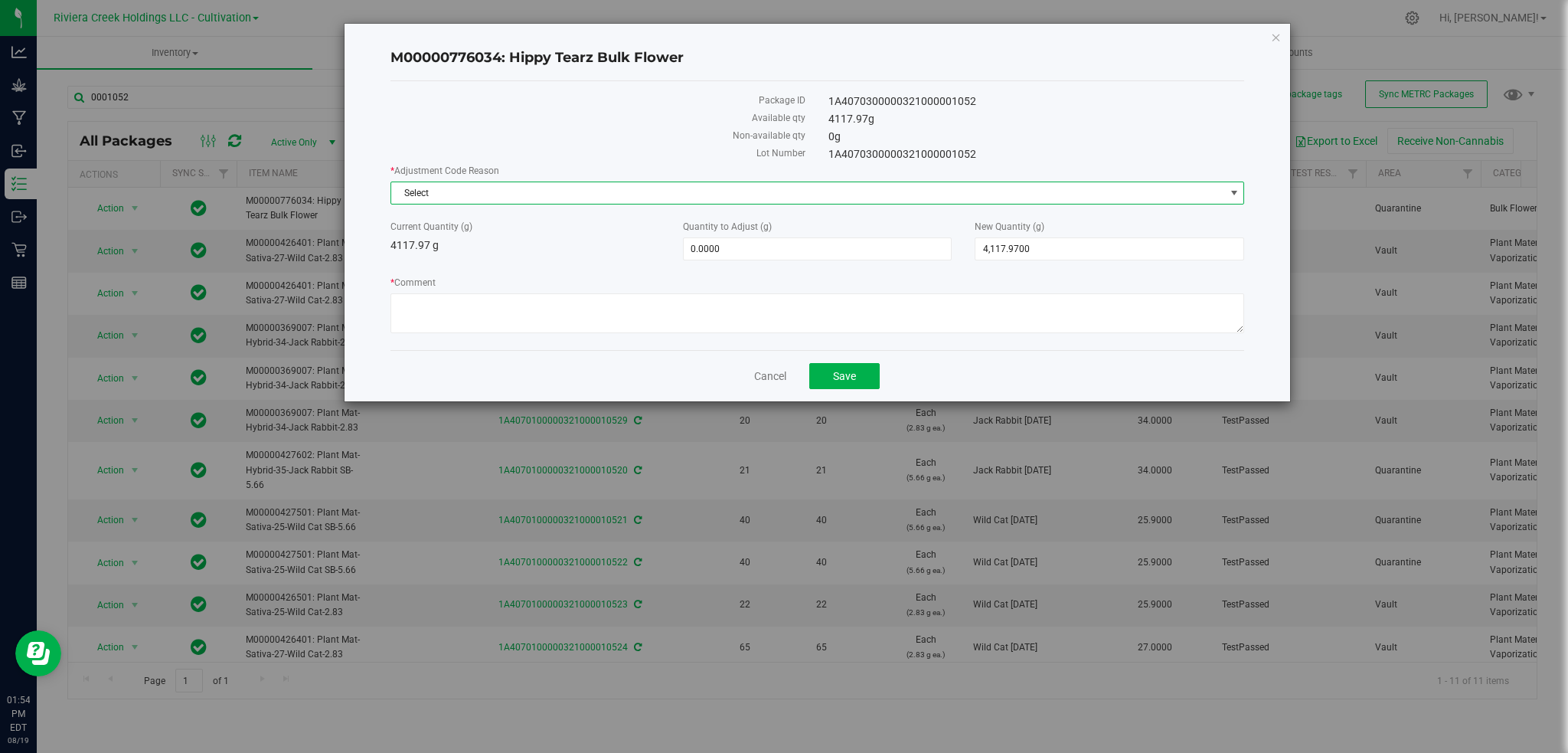
click at [1239, 193] on span "select" at bounding box center [1234, 192] width 12 height 12
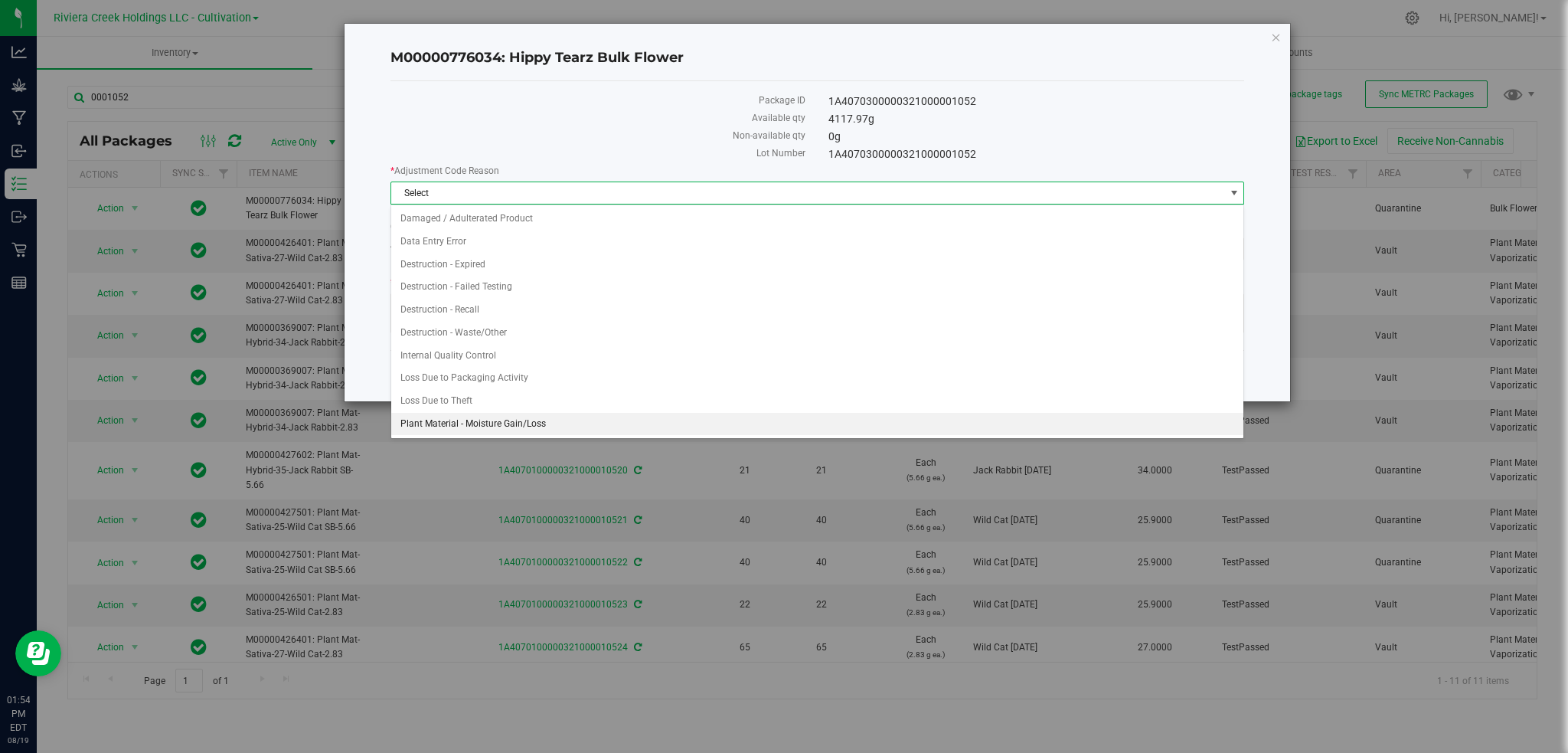
click at [460, 430] on li "Plant Material - Moisture Gain/Loss" at bounding box center [817, 424] width 853 height 23
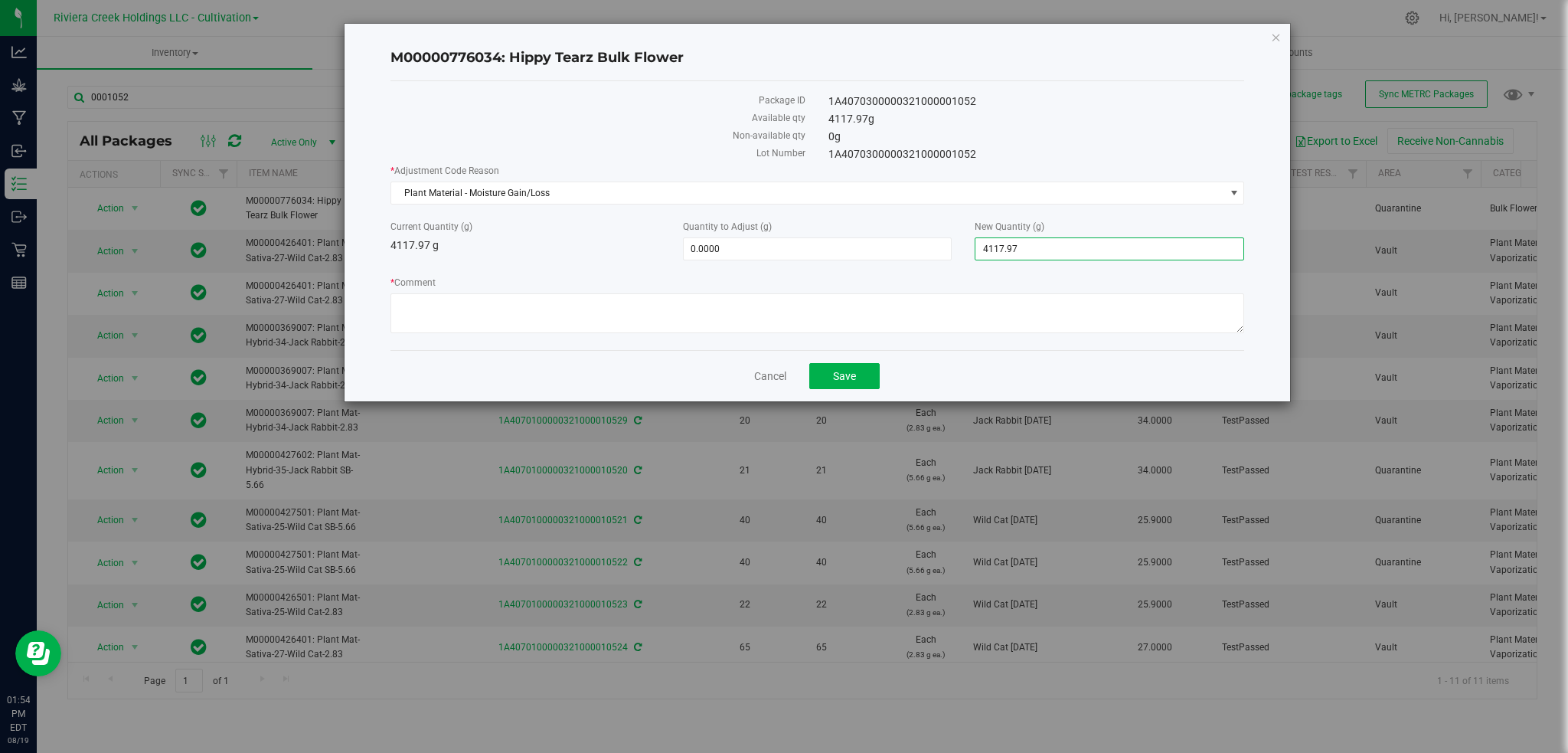
drag, startPoint x: 1056, startPoint y: 251, endPoint x: 957, endPoint y: 256, distance: 99.1
click at [957, 256] on div "Current Quantity (g) 4117.97 g Quantity to Adjust (g) 0.0000 0 New Quantity (g)…" at bounding box center [817, 239] width 877 height 40
type input "4096"
type input "-21.9700"
type input "4,096.0000"
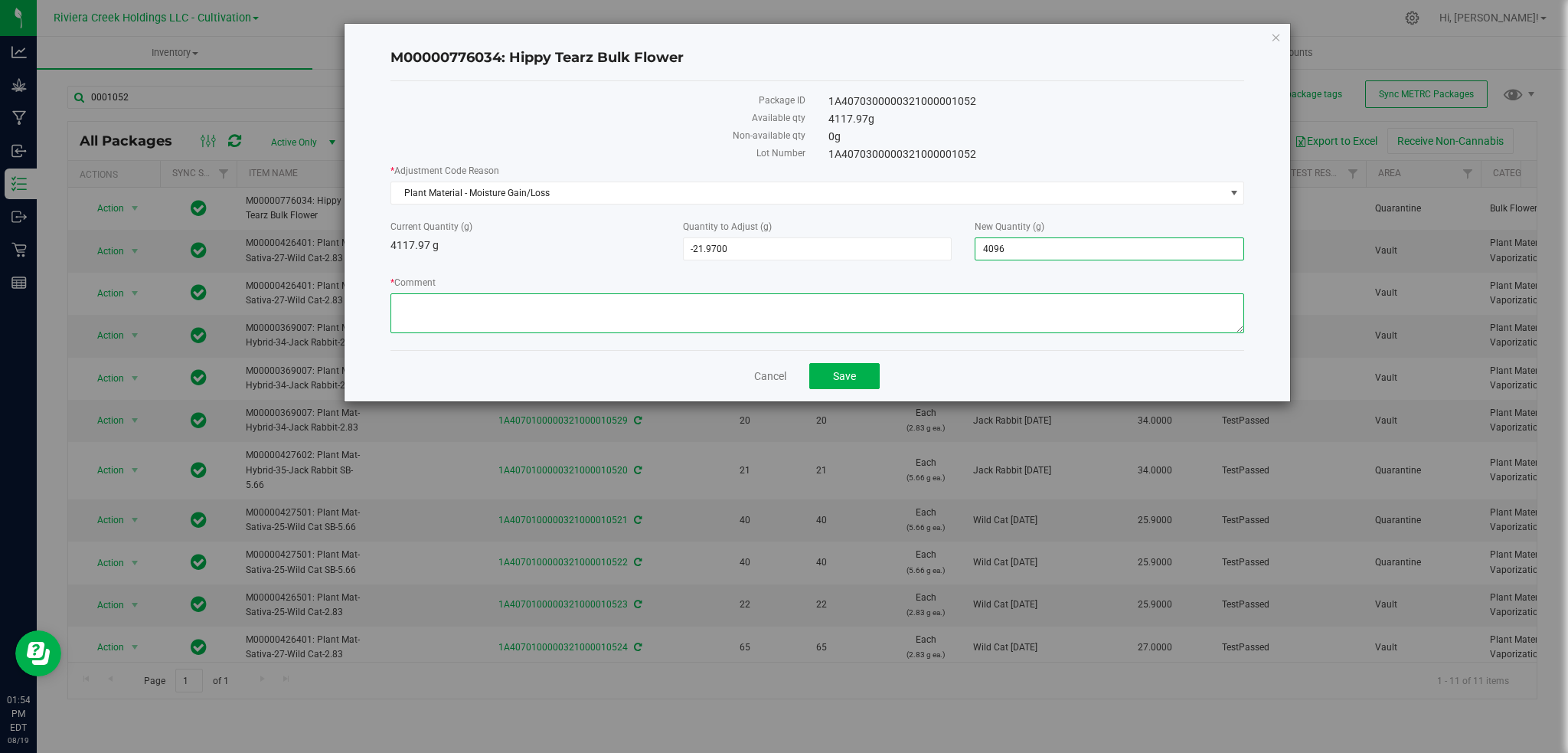
click at [487, 310] on textarea "* Comment" at bounding box center [817, 314] width 855 height 39
paste textarea "Plant Material - Moisture Gain/Loss"
type textarea "Plant Material - Moisture Gain/Loss"
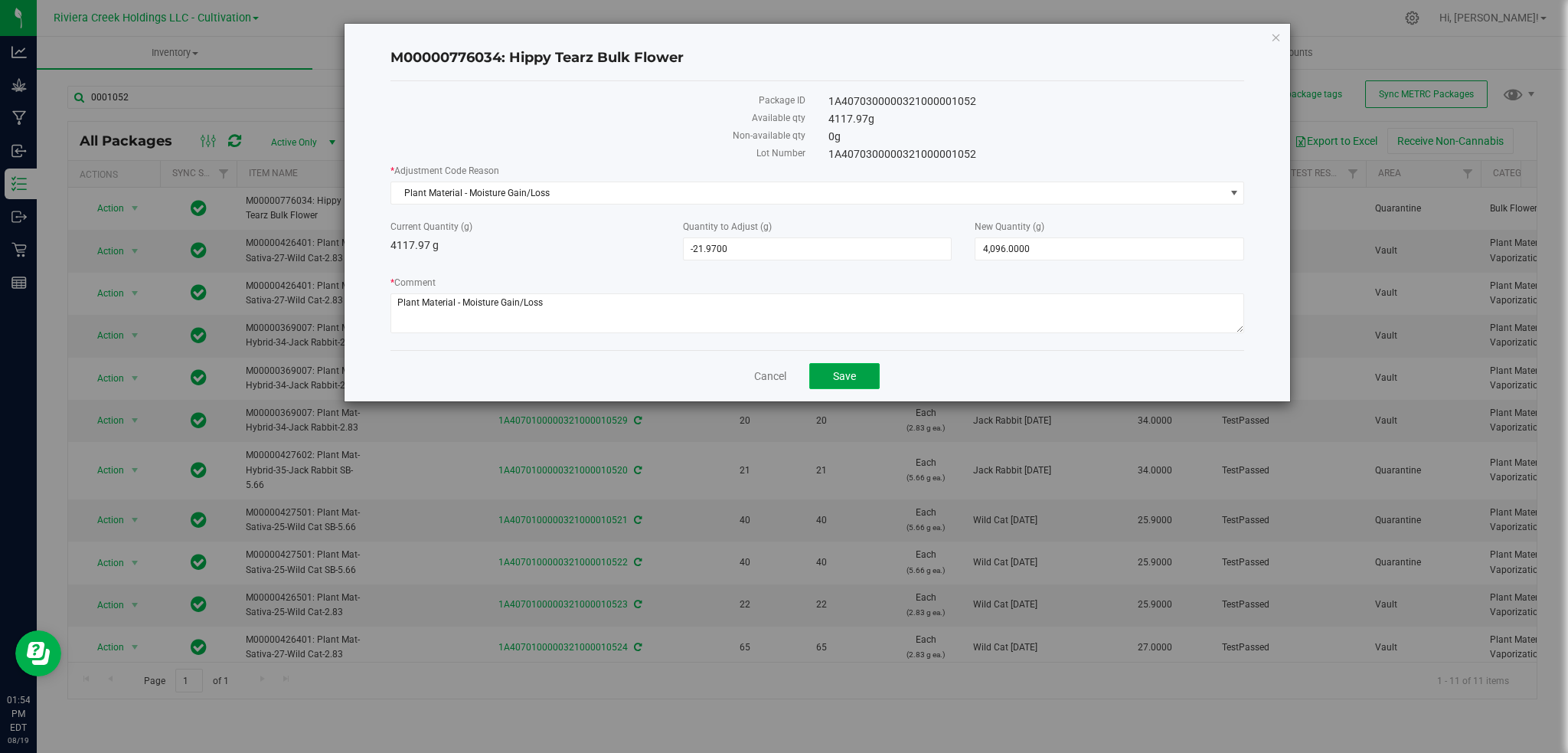
click at [858, 383] on button "Save" at bounding box center [845, 376] width 70 height 26
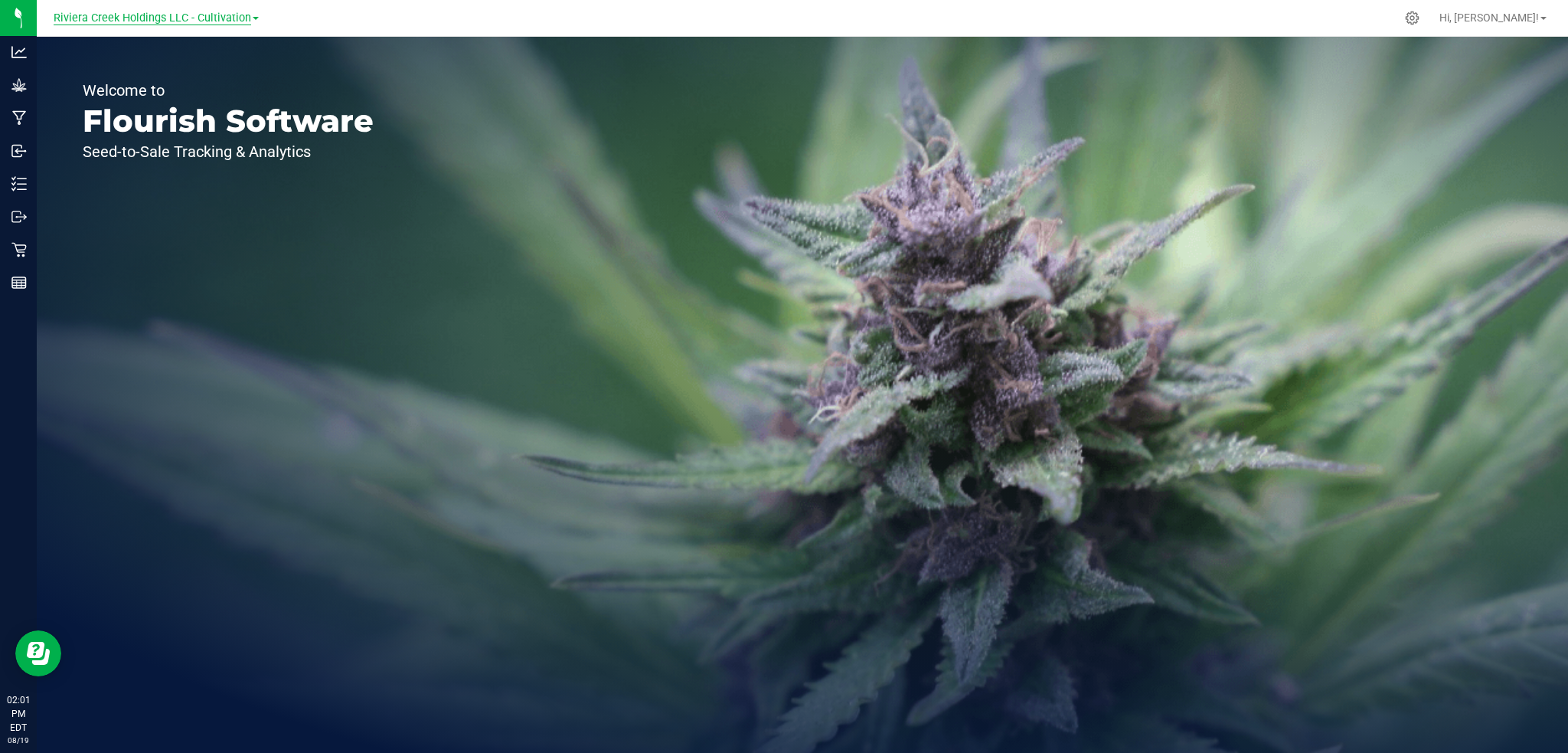
click at [194, 19] on span "Riviera Creek Holdings LLC - Cultivation" at bounding box center [152, 18] width 198 height 14
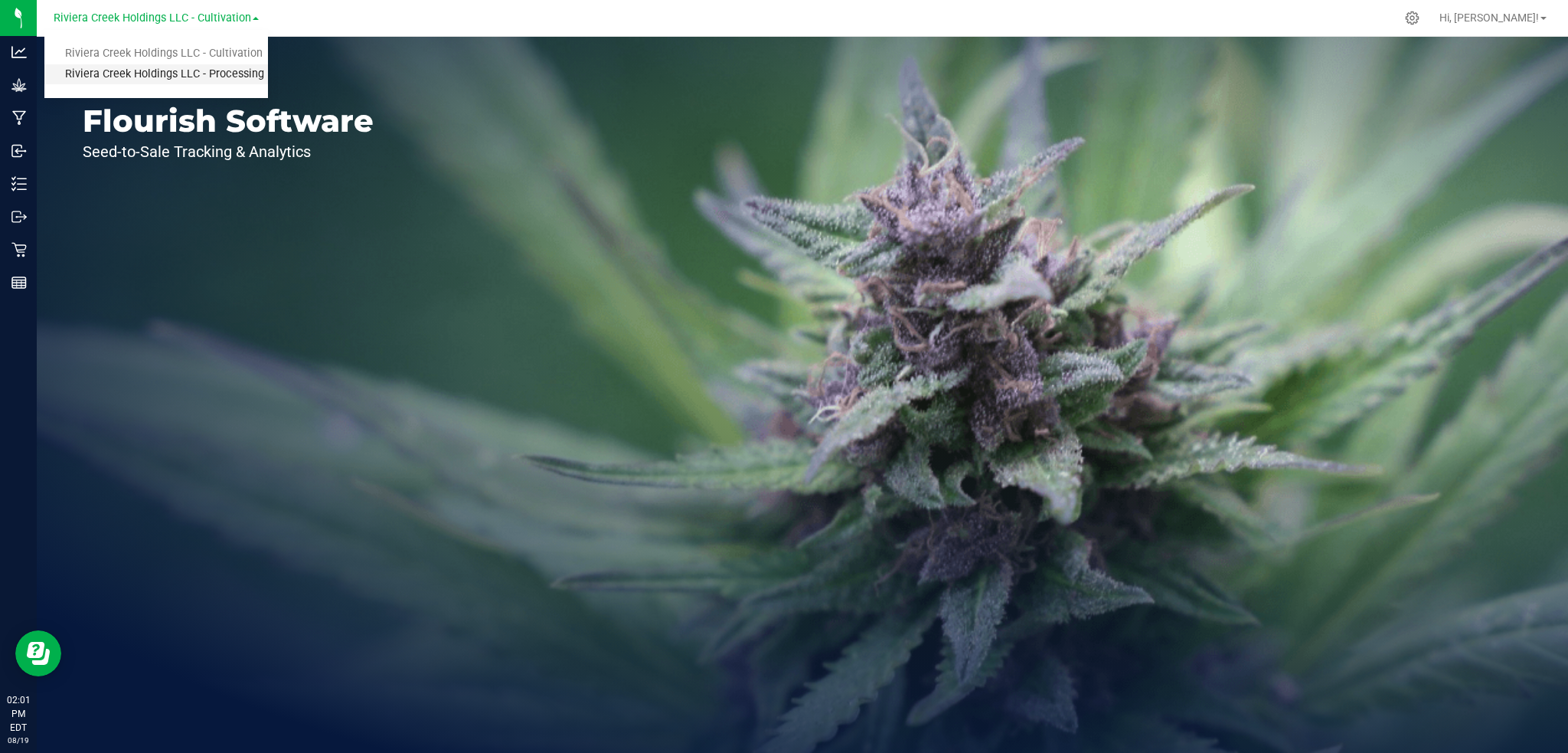
click at [237, 76] on link "Riviera Creek Holdings LLC - Processing" at bounding box center [156, 75] width 223 height 21
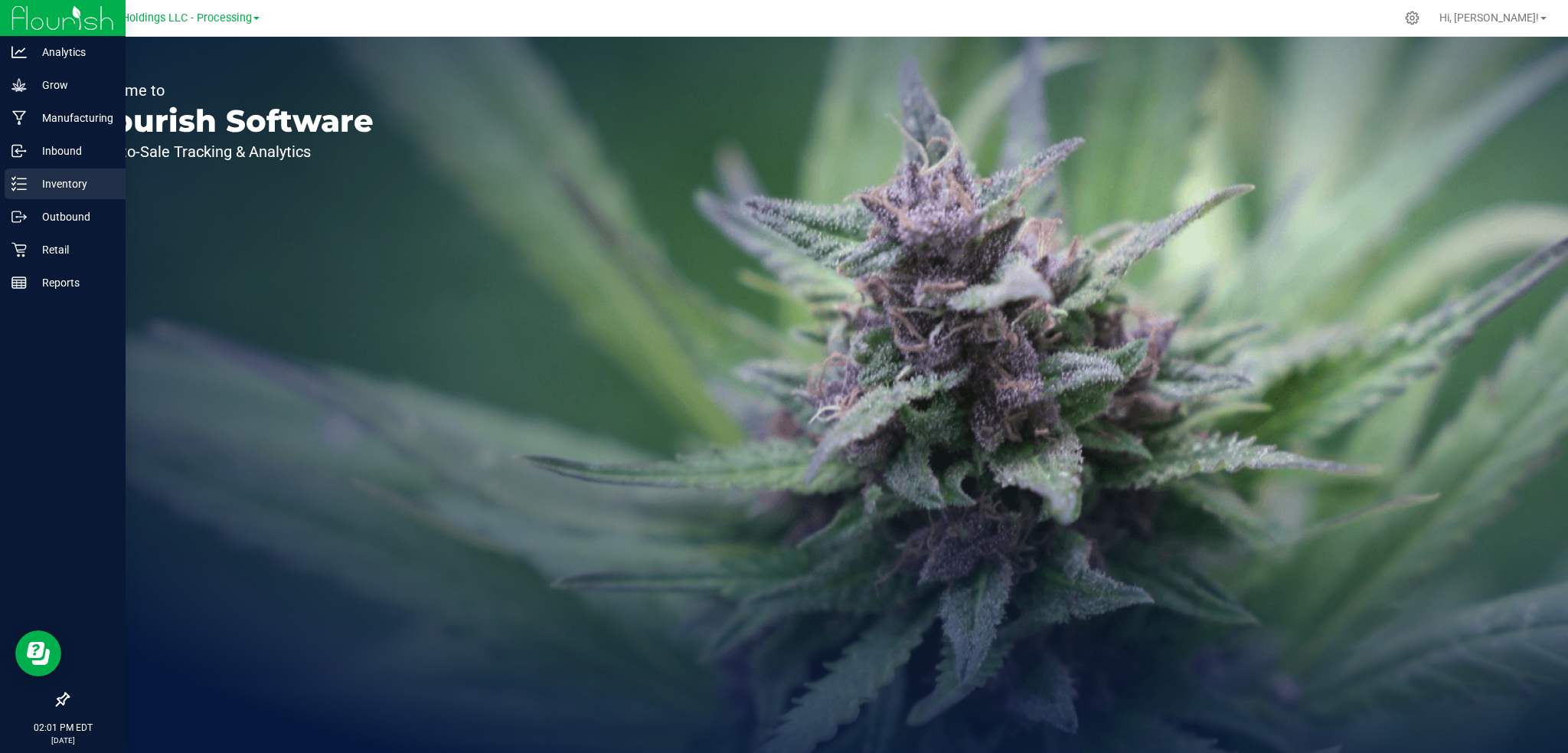
click at [60, 190] on p "Inventory" at bounding box center [73, 184] width 92 height 19
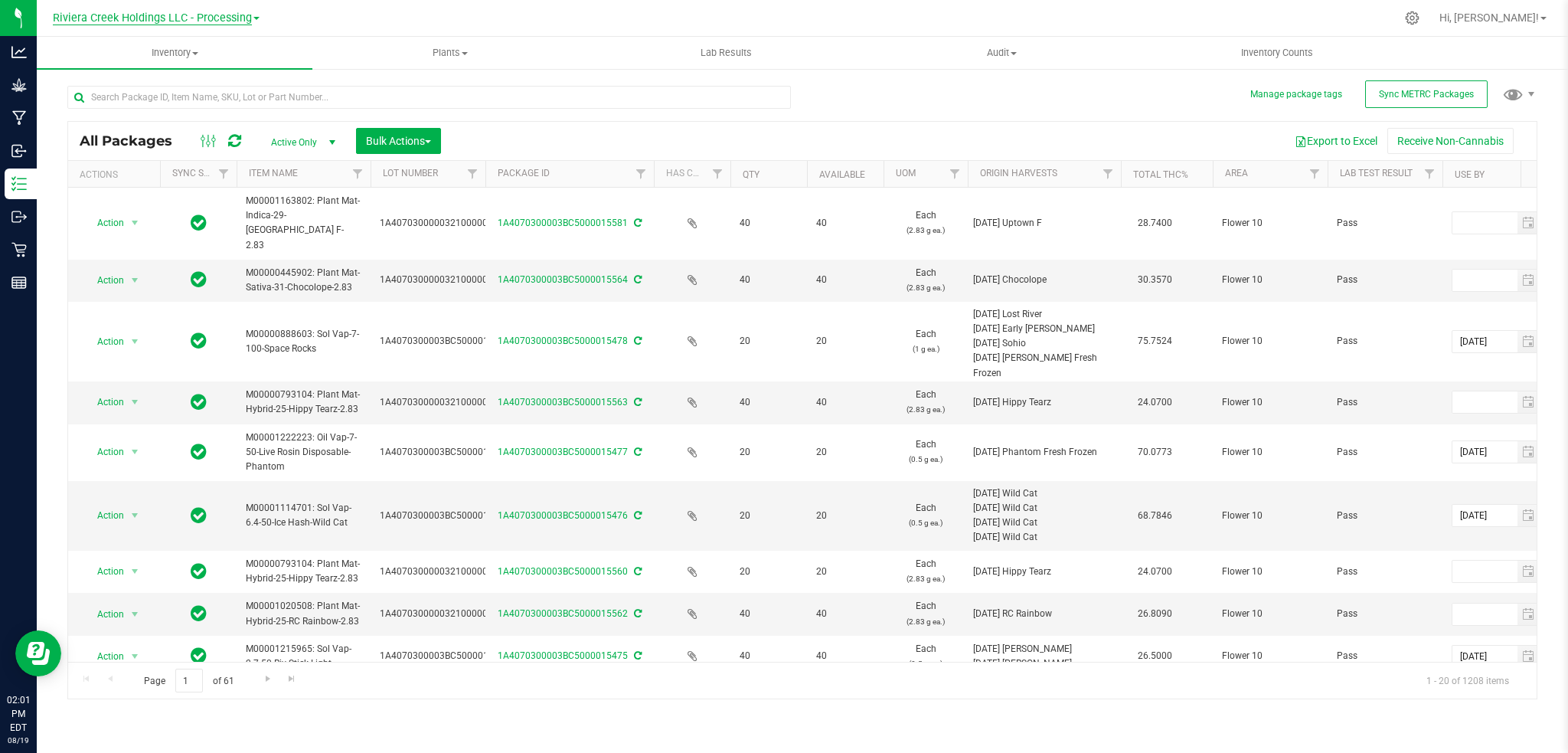
click at [236, 20] on span "Riviera Creek Holdings LLC - Processing" at bounding box center [152, 18] width 199 height 14
click at [223, 52] on link "Riviera Creek Holdings LLC - Cultivation" at bounding box center [156, 54] width 223 height 21
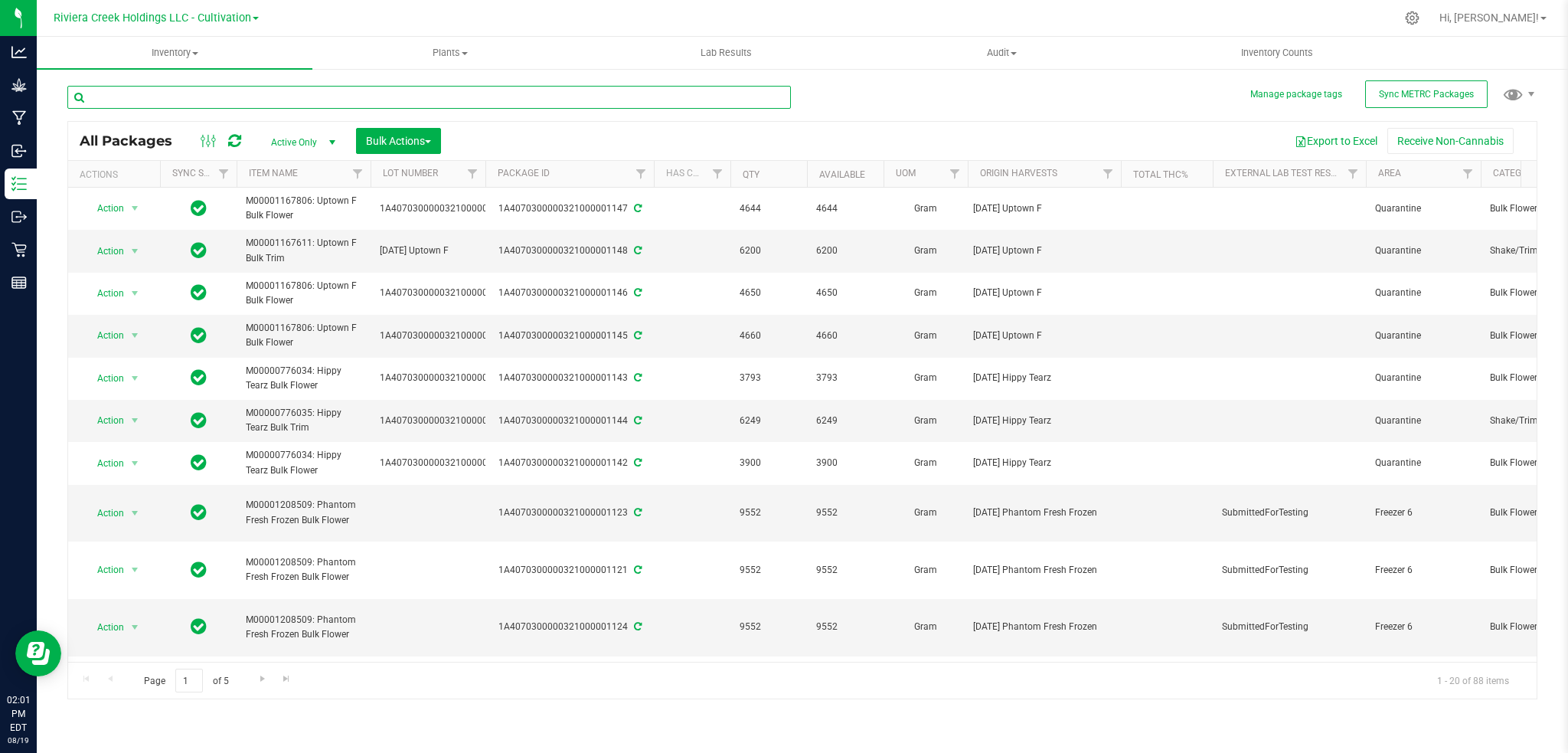
click at [169, 100] on input "text" at bounding box center [429, 97] width 723 height 23
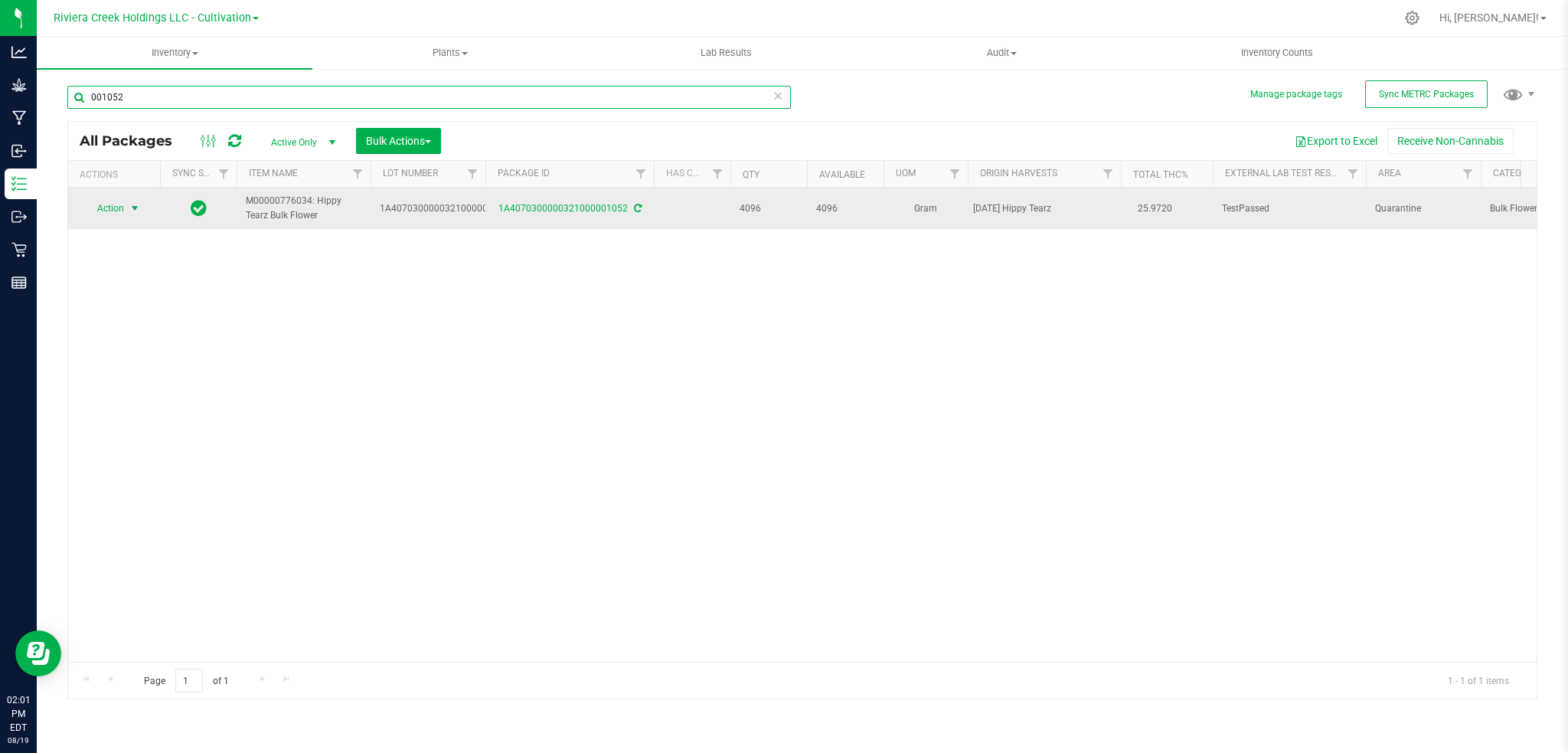
type input "001052"
click at [131, 203] on span "select" at bounding box center [134, 207] width 12 height 12
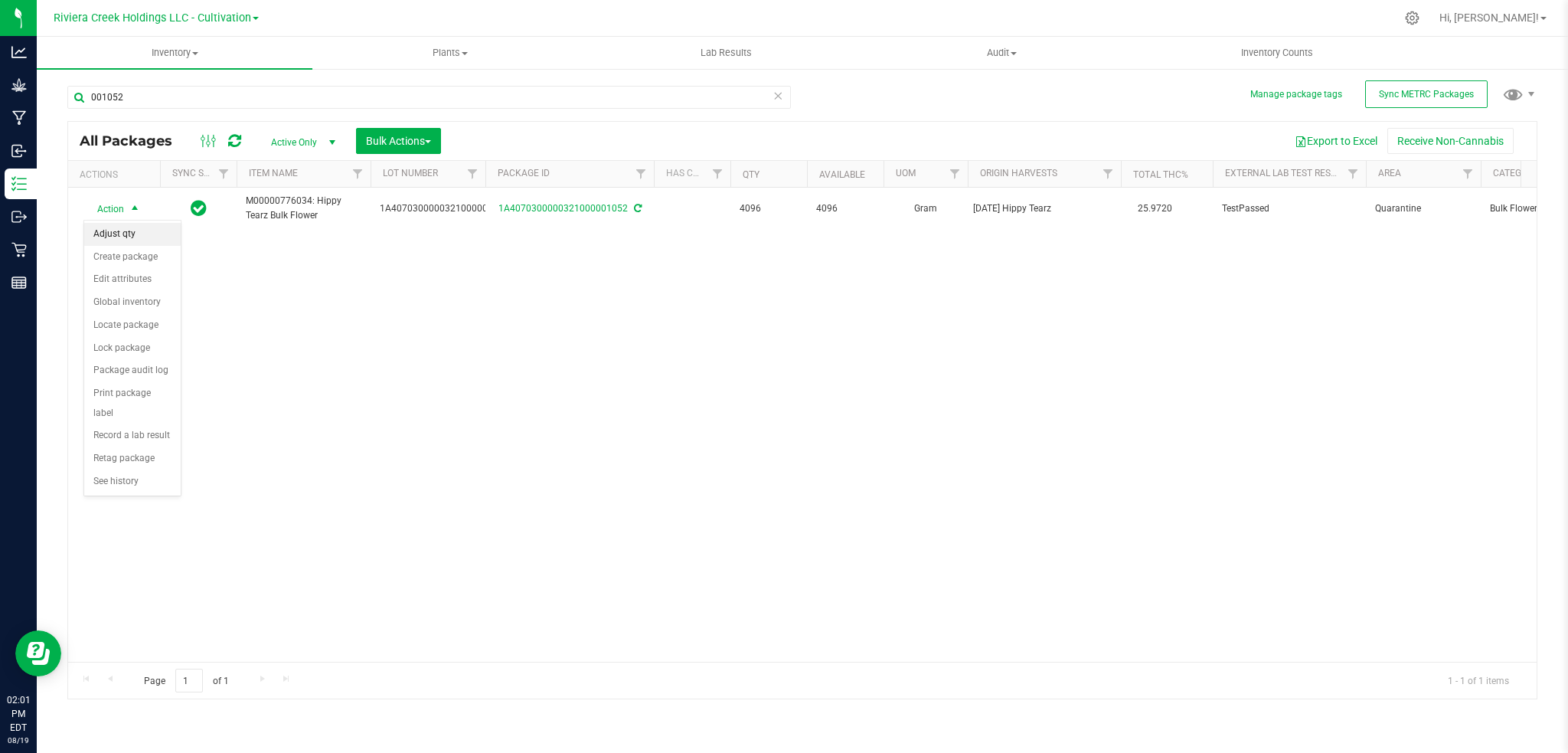
click at [125, 231] on li "Adjust qty" at bounding box center [132, 234] width 97 height 23
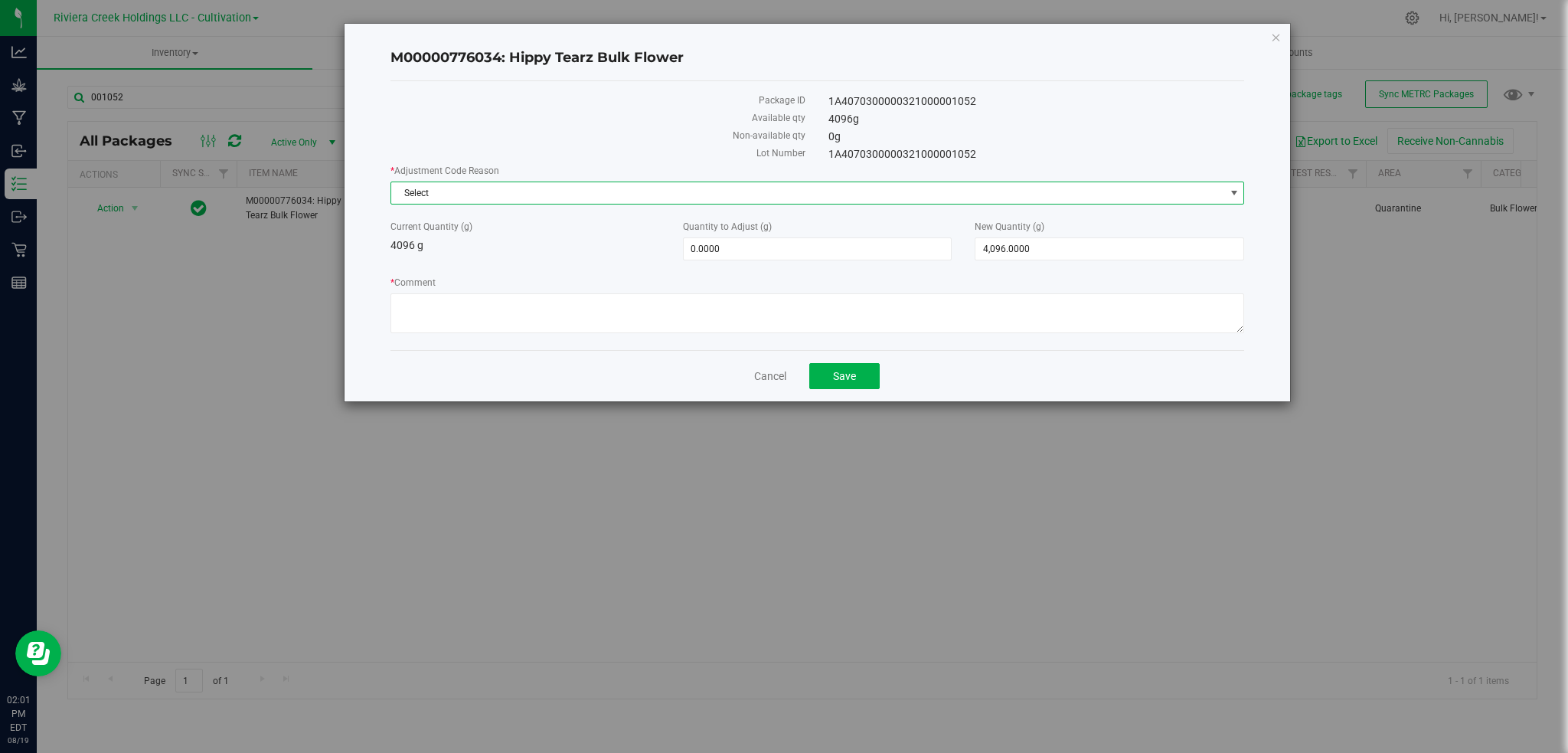
click at [1235, 193] on span "select" at bounding box center [1234, 192] width 12 height 12
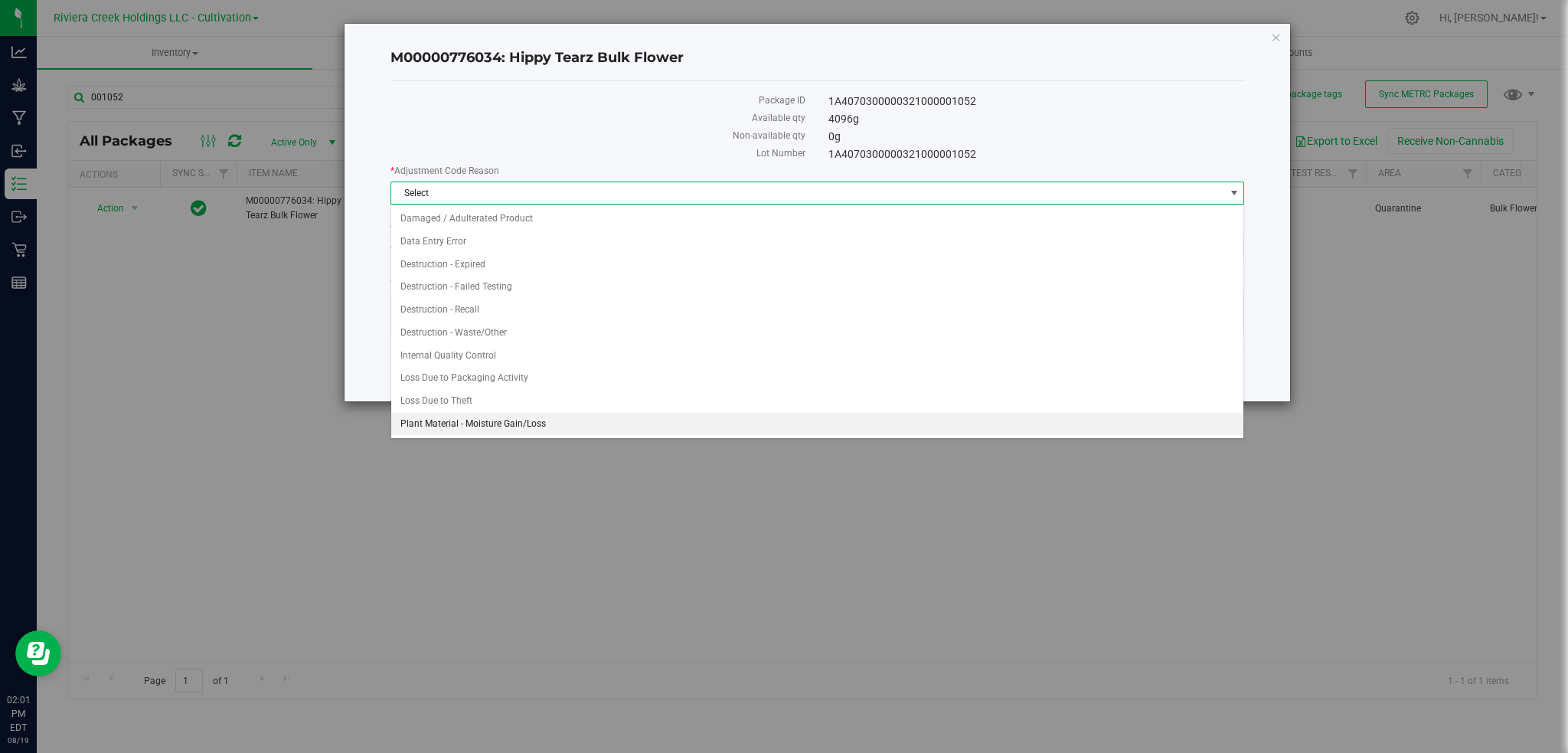
click at [491, 427] on li "Plant Material - Moisture Gain/Loss" at bounding box center [817, 424] width 853 height 23
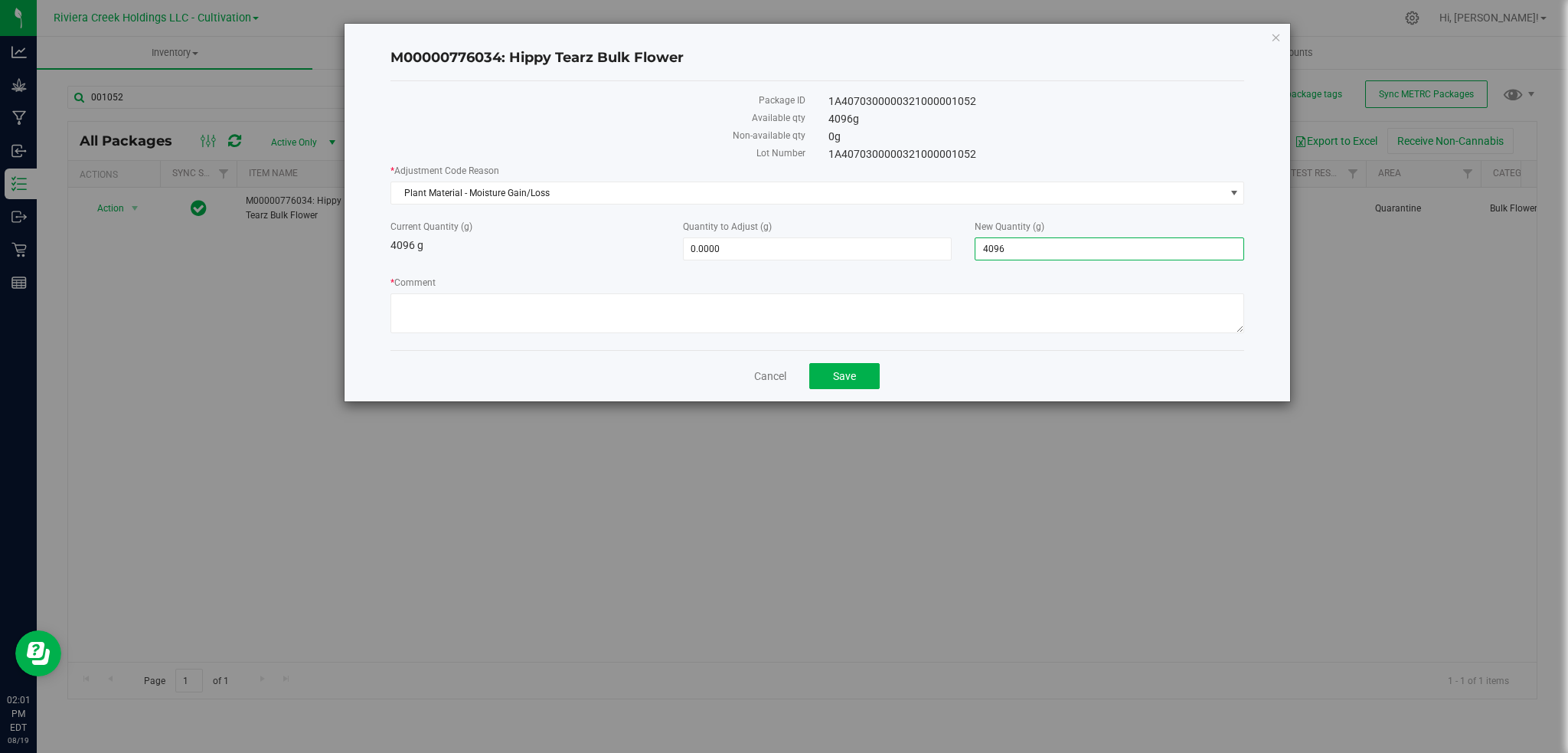
drag, startPoint x: 1064, startPoint y: 252, endPoint x: 964, endPoint y: 252, distance: 100.0
click at [964, 252] on div "New Quantity (g) 4,096.0000 4096" at bounding box center [1110, 239] width 293 height 40
type input "4062"
type input "-34.0000"
type input "4,062.0000"
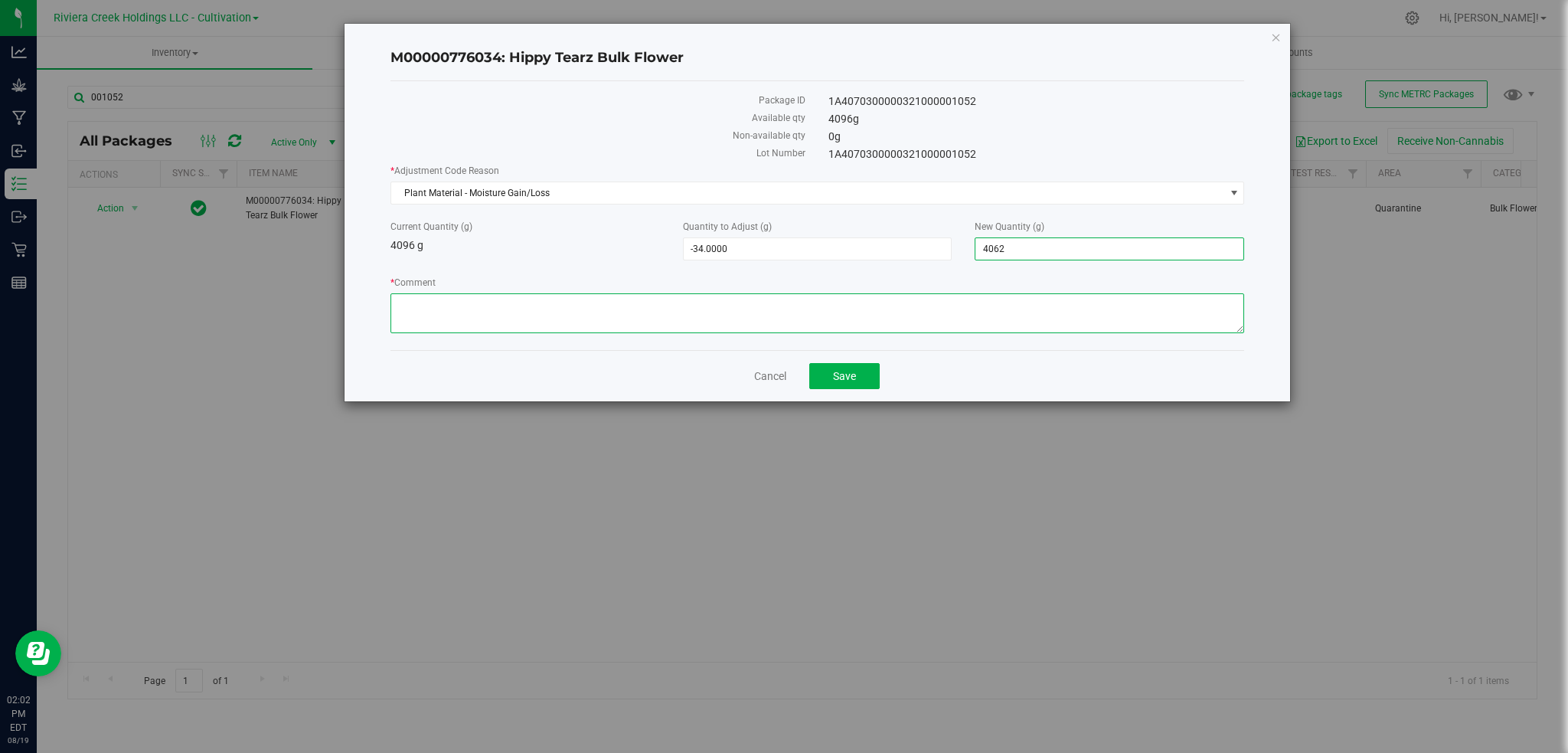
click at [437, 306] on textarea "* Comment" at bounding box center [817, 314] width 855 height 39
paste textarea "Vacuum Seal"
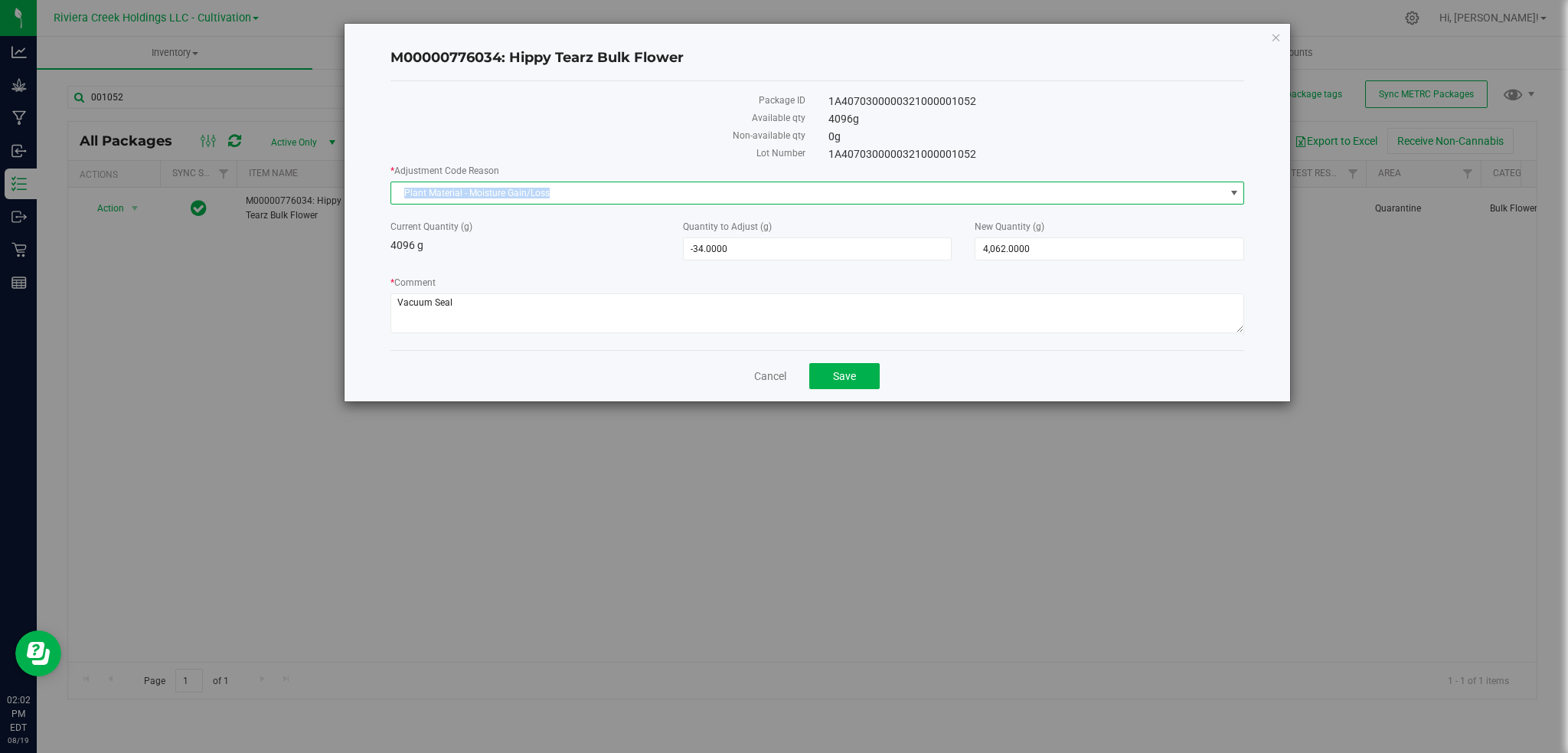
drag, startPoint x: 568, startPoint y: 193, endPoint x: 387, endPoint y: 188, distance: 181.1
click at [387, 188] on div "M00000776034: Hippy Tearz Bulk Flower Package ID 1A4070300000321000001052 Avail…" at bounding box center [817, 212] width 947 height 377
copy span "Plant Material - Moisture Gain/Loss"
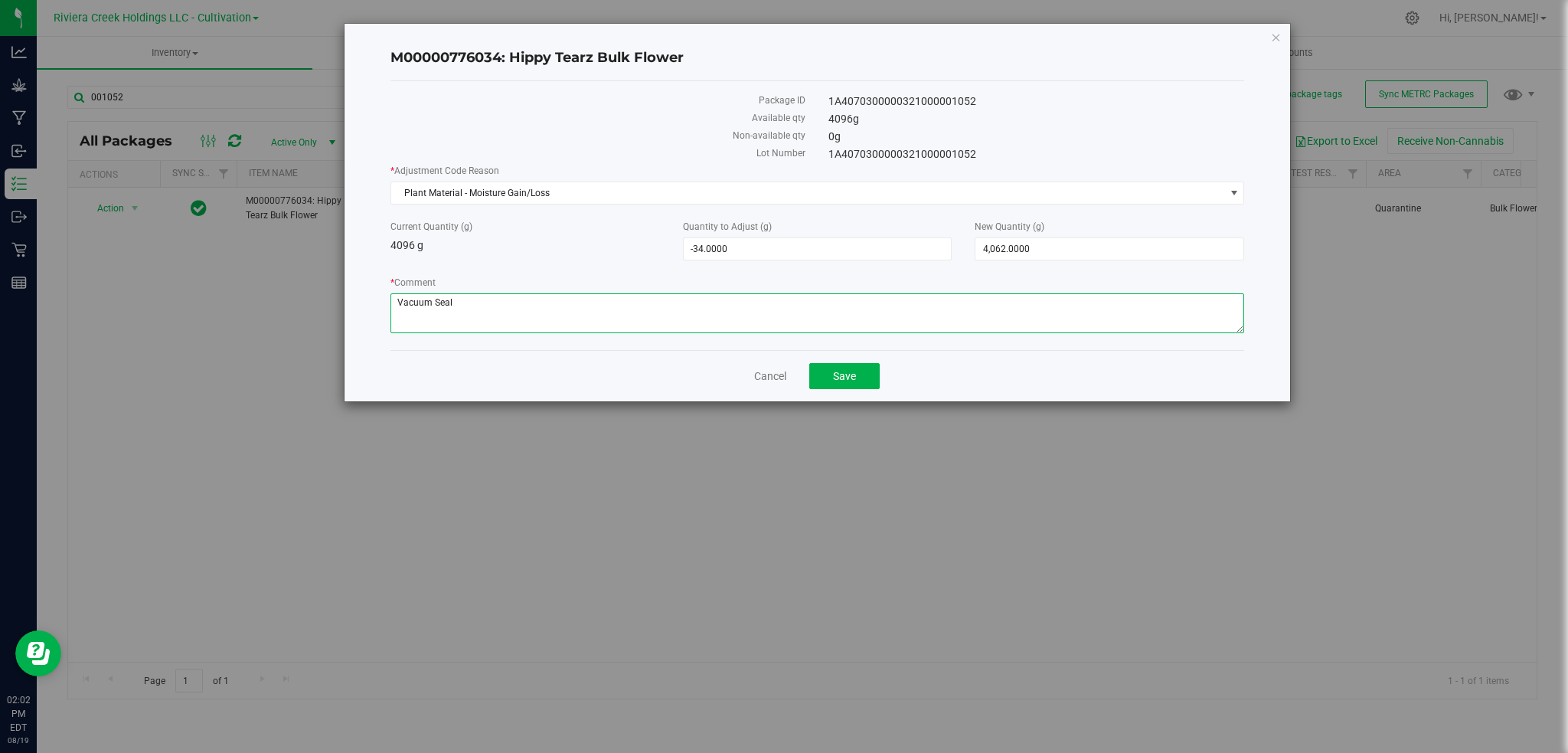
click at [467, 302] on textarea "* Comment" at bounding box center [817, 314] width 855 height 39
drag, startPoint x: 467, startPoint y: 302, endPoint x: 376, endPoint y: 301, distance: 91.0
click at [377, 303] on div "M00000776034: Hippy Tearz Bulk Flower Package ID 1A4070300000321000001052 Avail…" at bounding box center [817, 212] width 947 height 377
paste textarea "Plant Material - Moisture Gain/Loss"
type textarea "Plant Material - Moisture Gain/Loss"
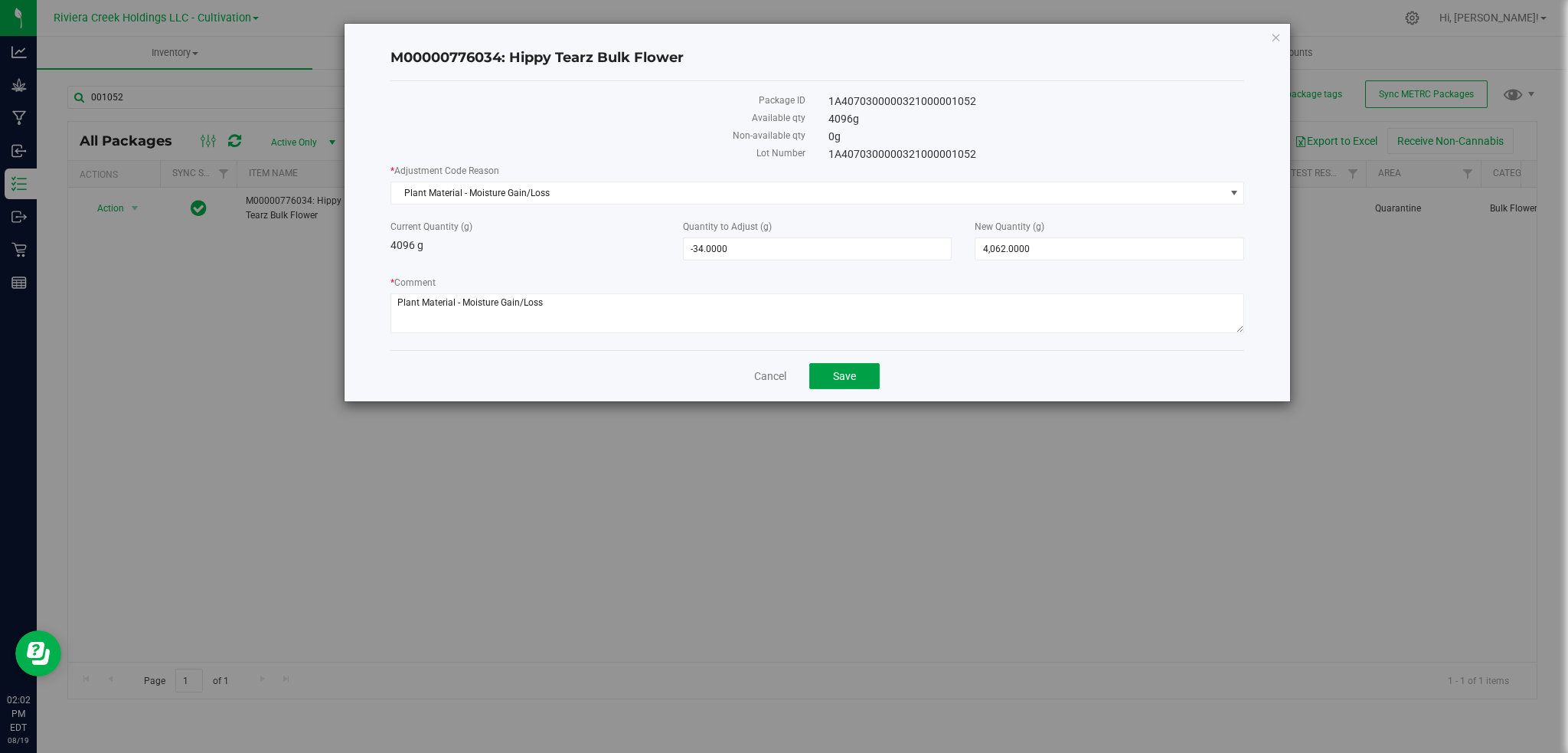
click at [831, 386] on button "Save" at bounding box center [845, 376] width 70 height 26
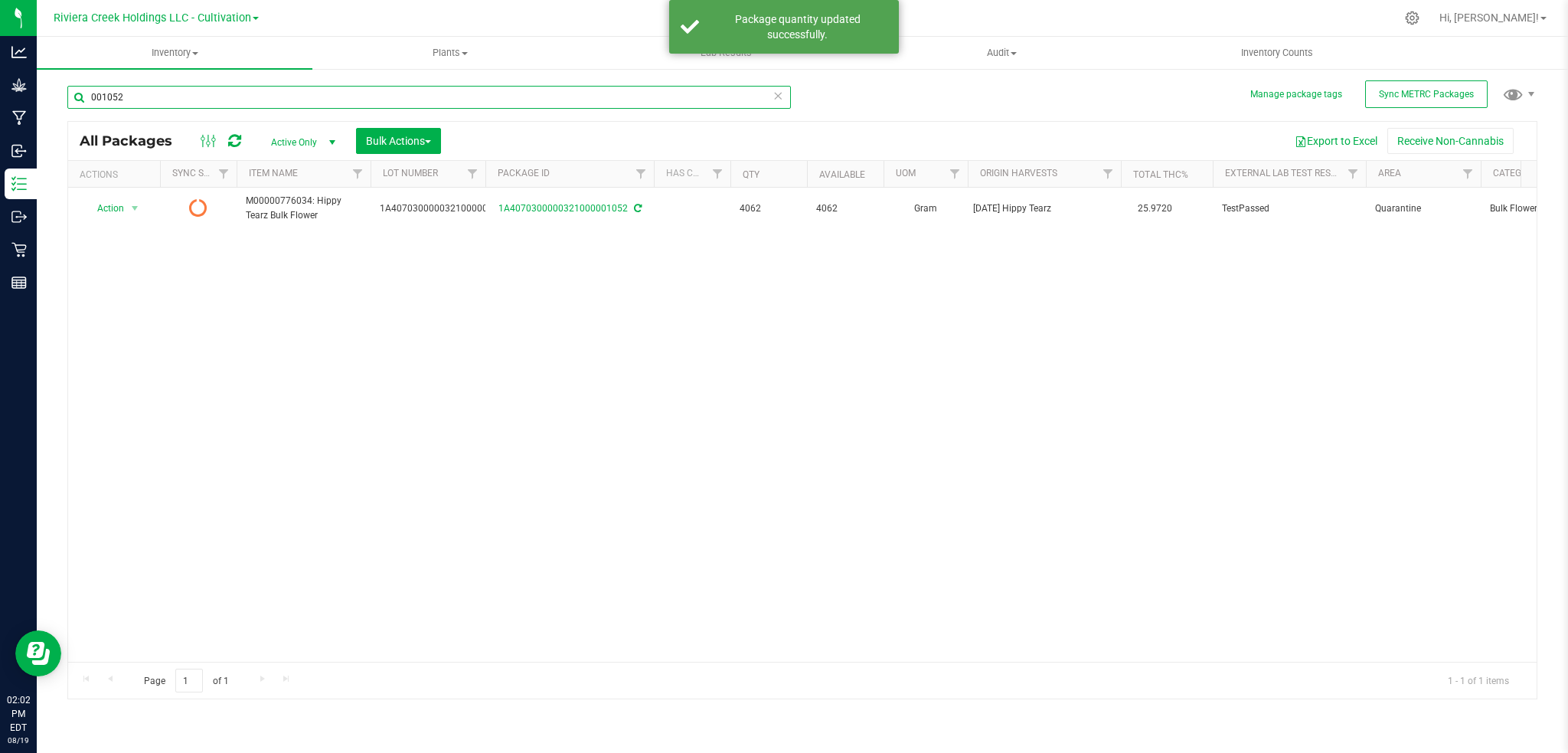
click at [170, 90] on input "001052" at bounding box center [429, 97] width 723 height 23
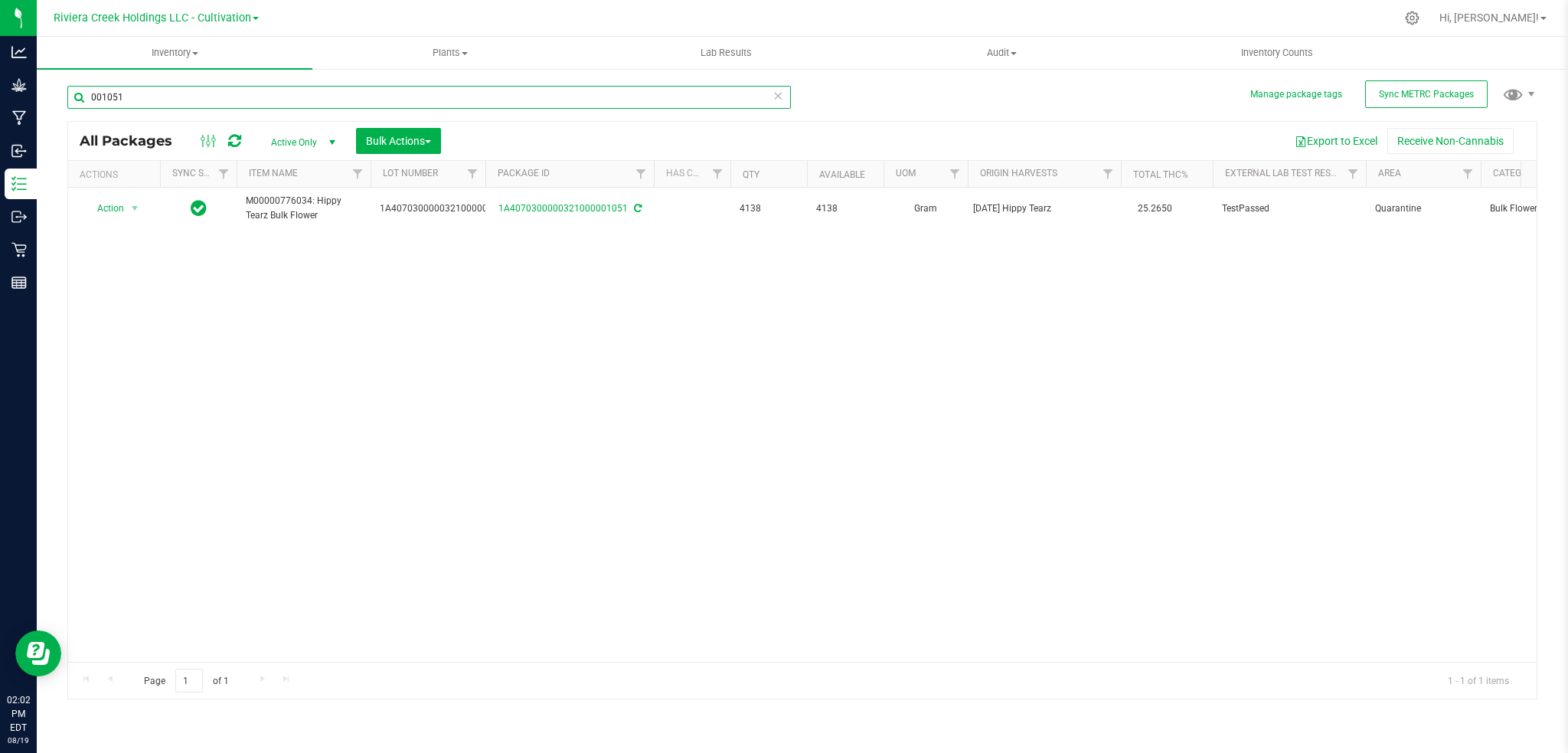
click at [148, 98] on input "001051" at bounding box center [429, 97] width 723 height 23
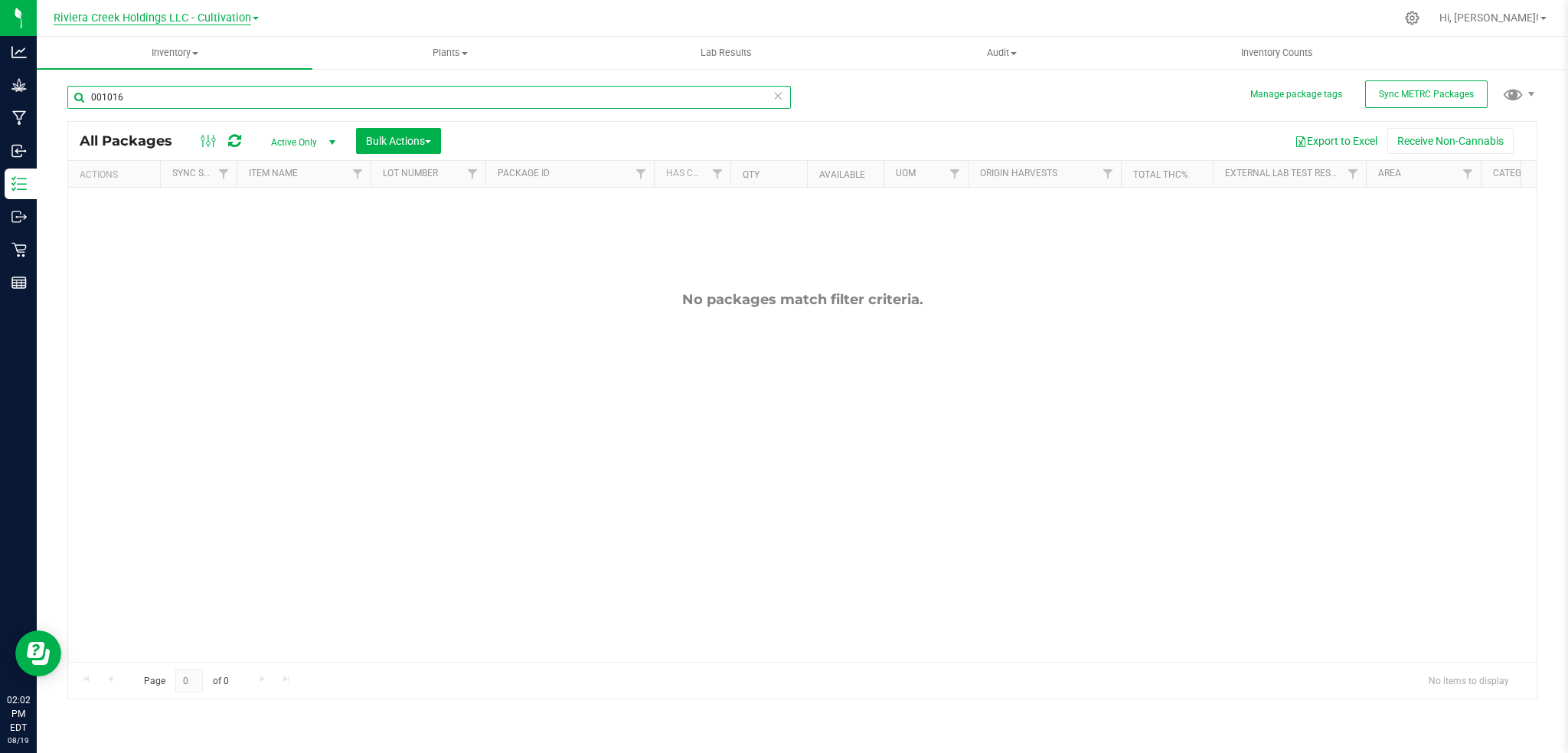
type input "001016"
click at [219, 19] on span "Riviera Creek Holdings LLC - Cultivation" at bounding box center [152, 18] width 198 height 14
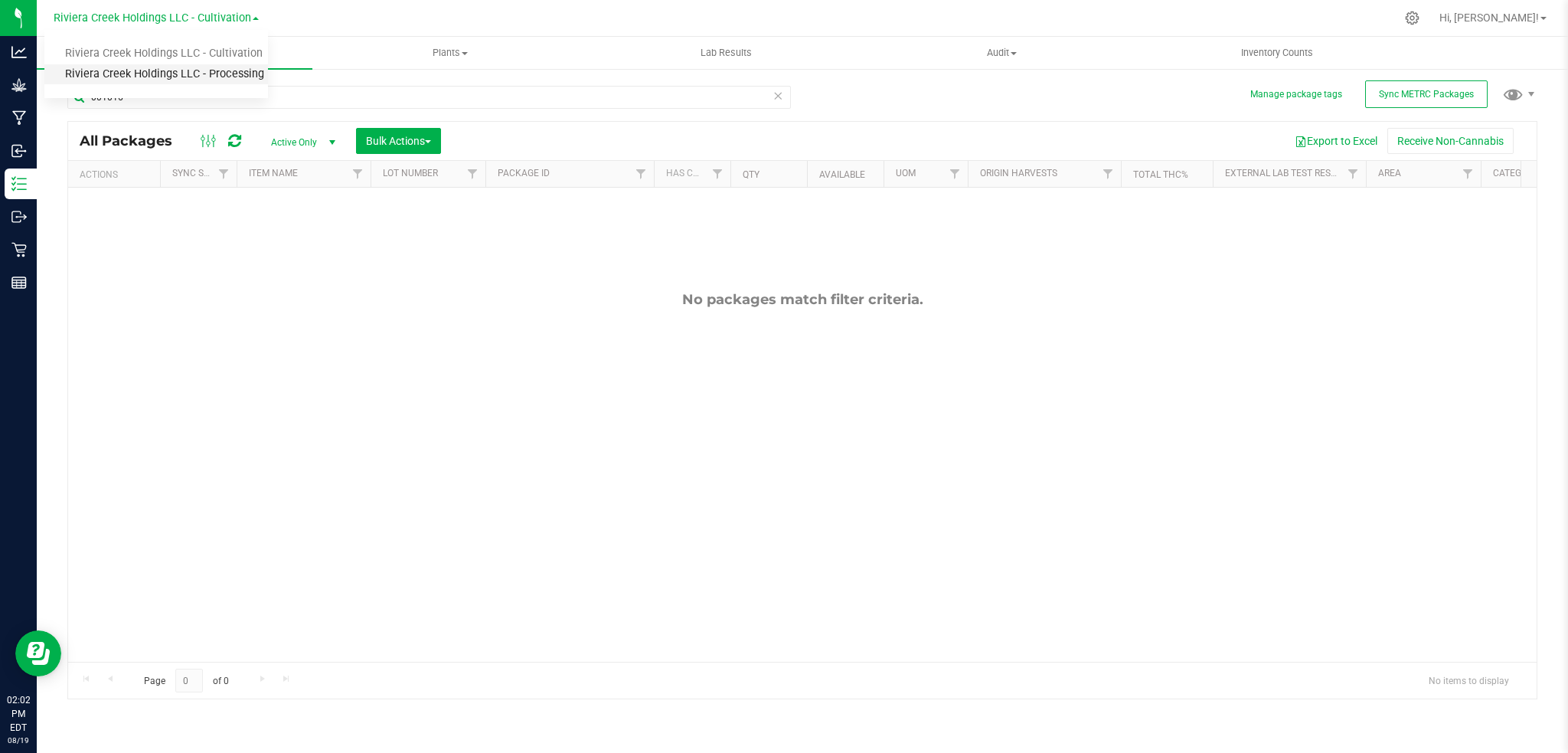
click at [238, 75] on link "Riviera Creek Holdings LLC - Processing" at bounding box center [156, 75] width 223 height 21
click at [1032, 178] on span "Filter" at bounding box center [1030, 174] width 12 height 12
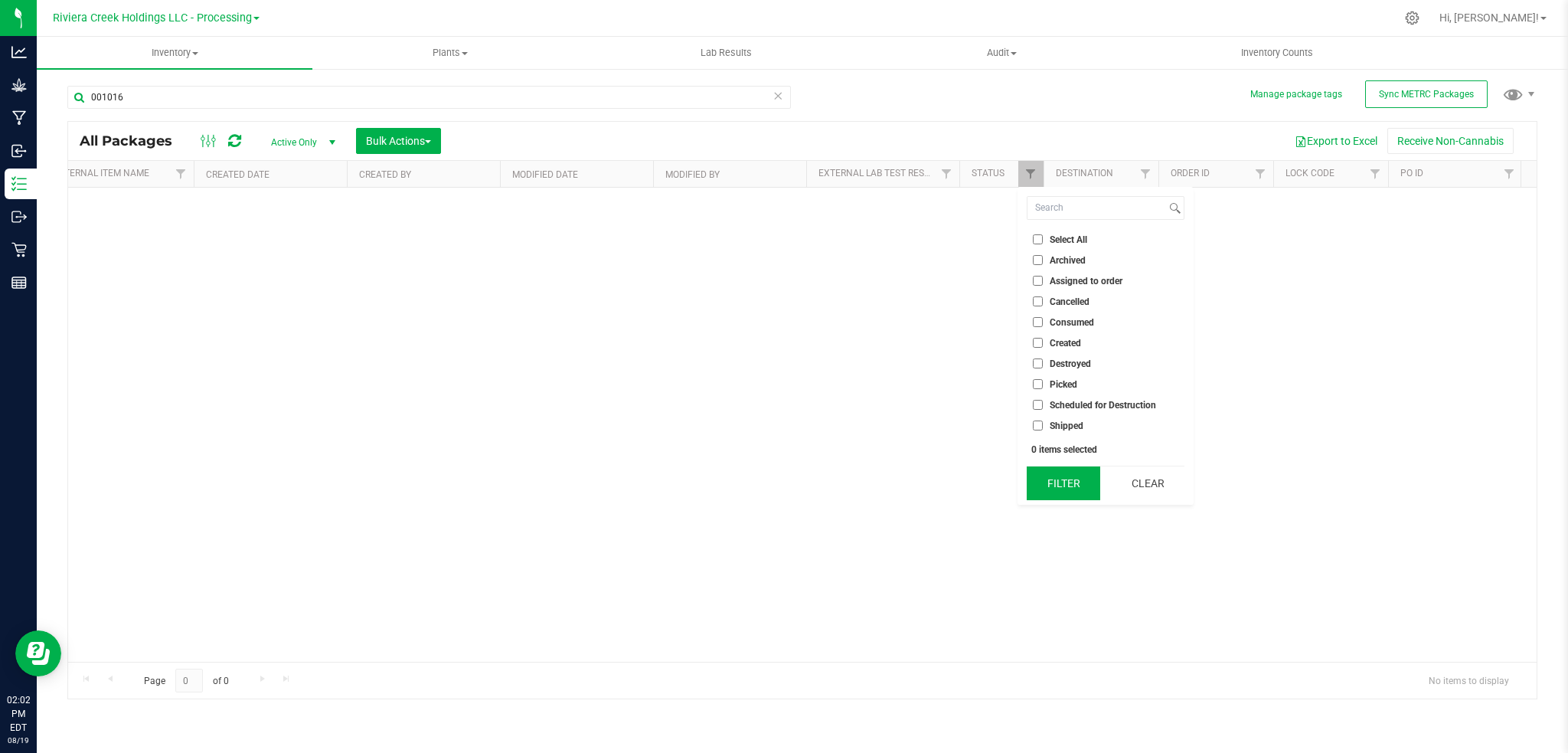
click at [1073, 487] on button "Filter" at bounding box center [1063, 484] width 73 height 34
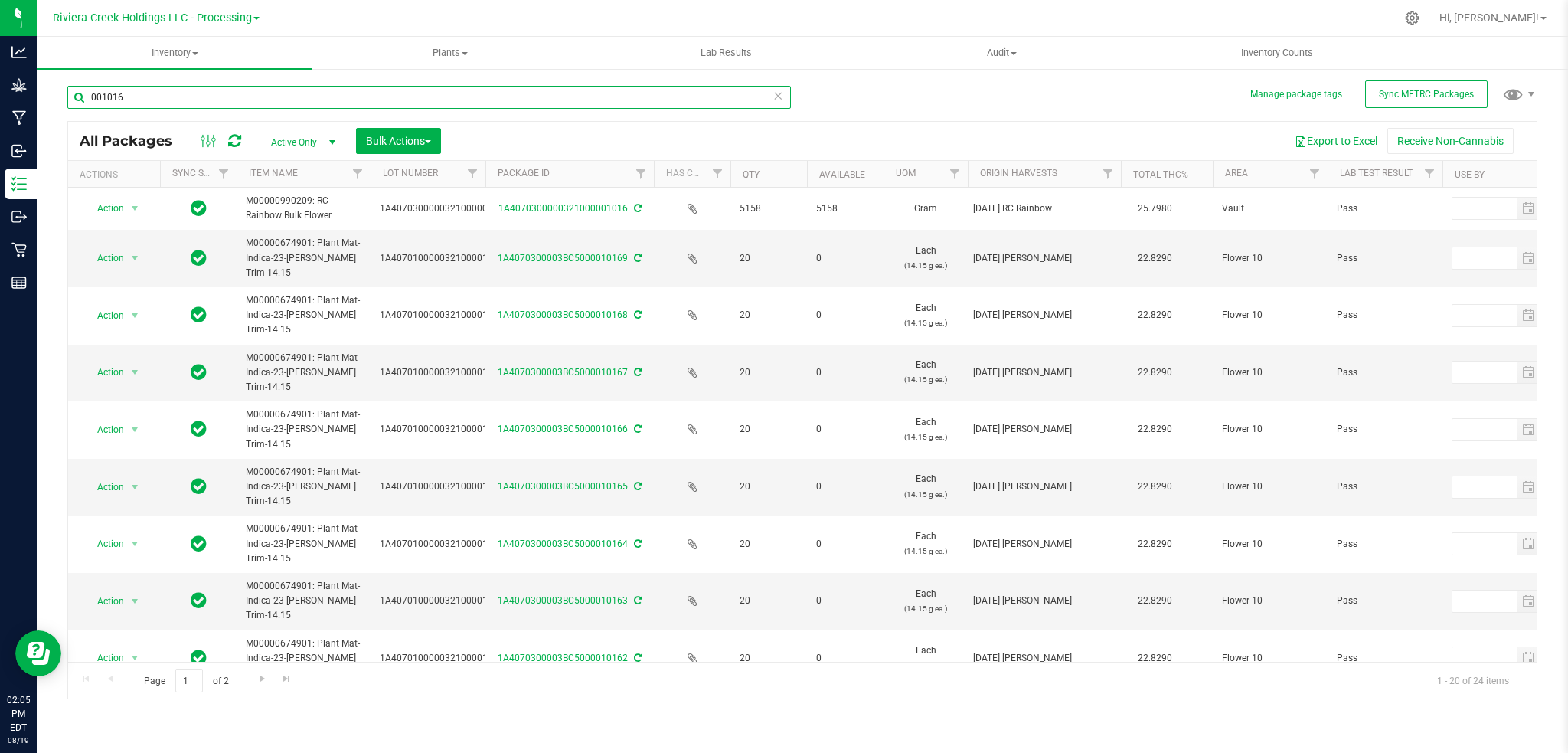
click at [141, 99] on input "001016" at bounding box center [429, 97] width 723 height 23
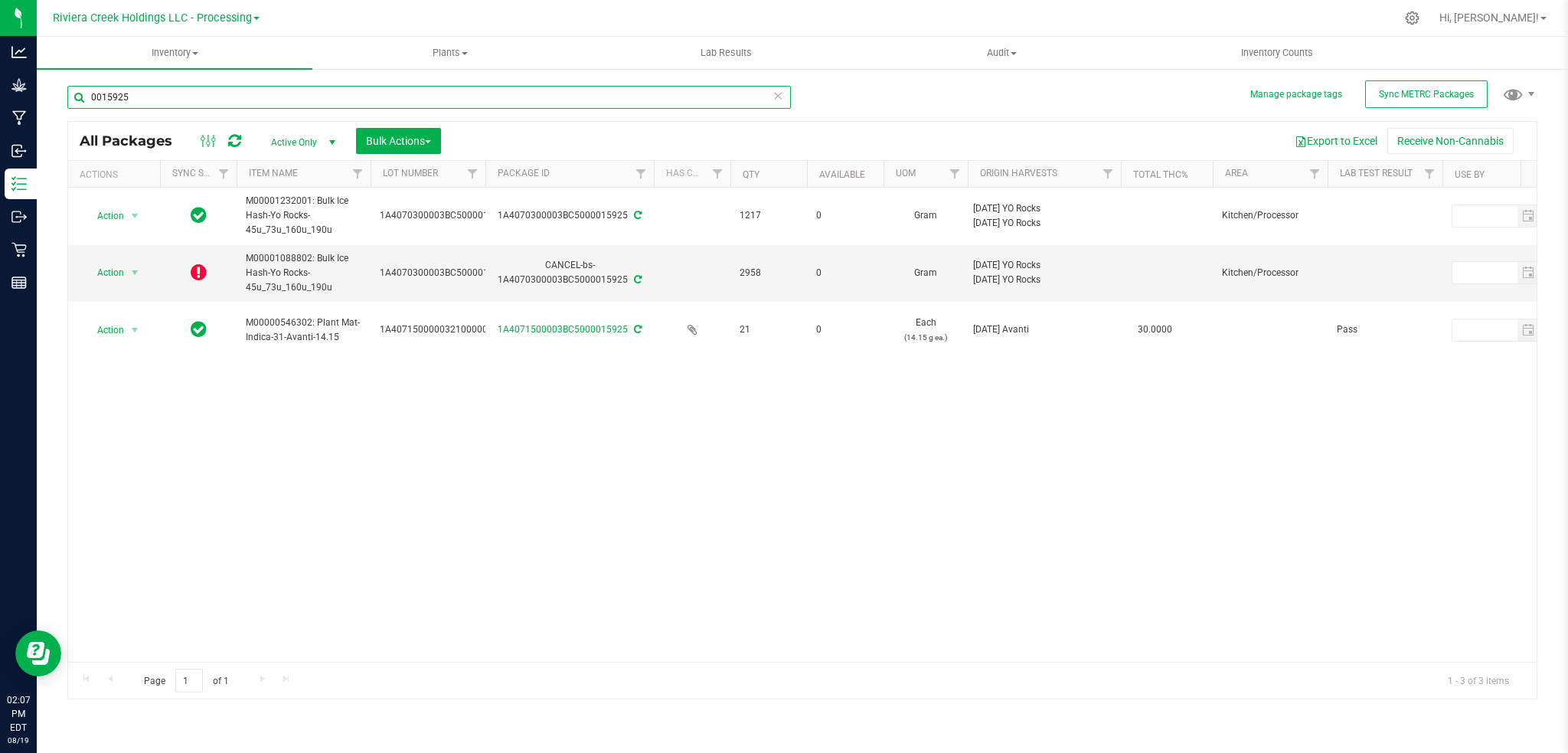
click at [143, 100] on input "0015925" at bounding box center [429, 97] width 723 height 23
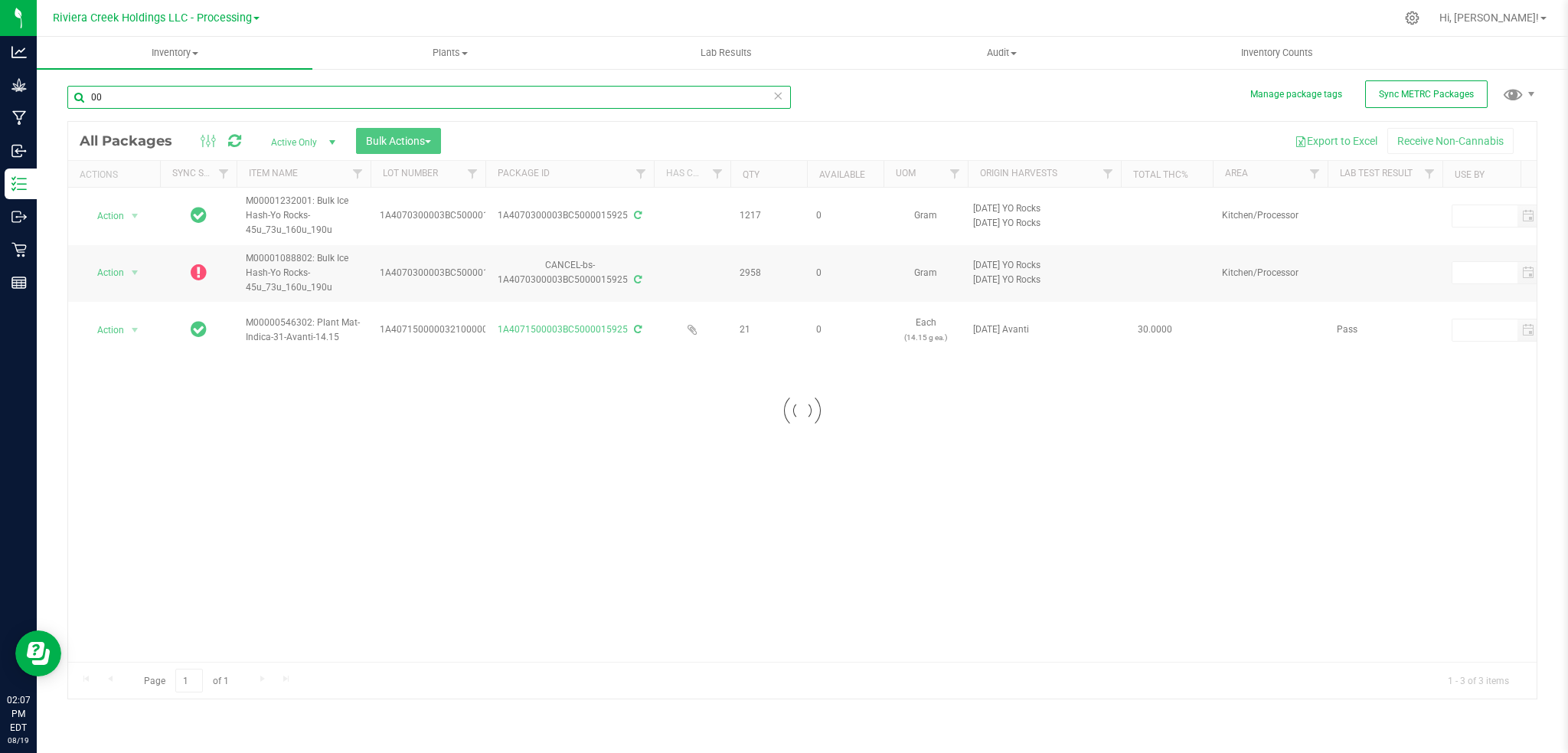
click at [168, 95] on input "00" at bounding box center [429, 97] width 723 height 23
type input "0015873"
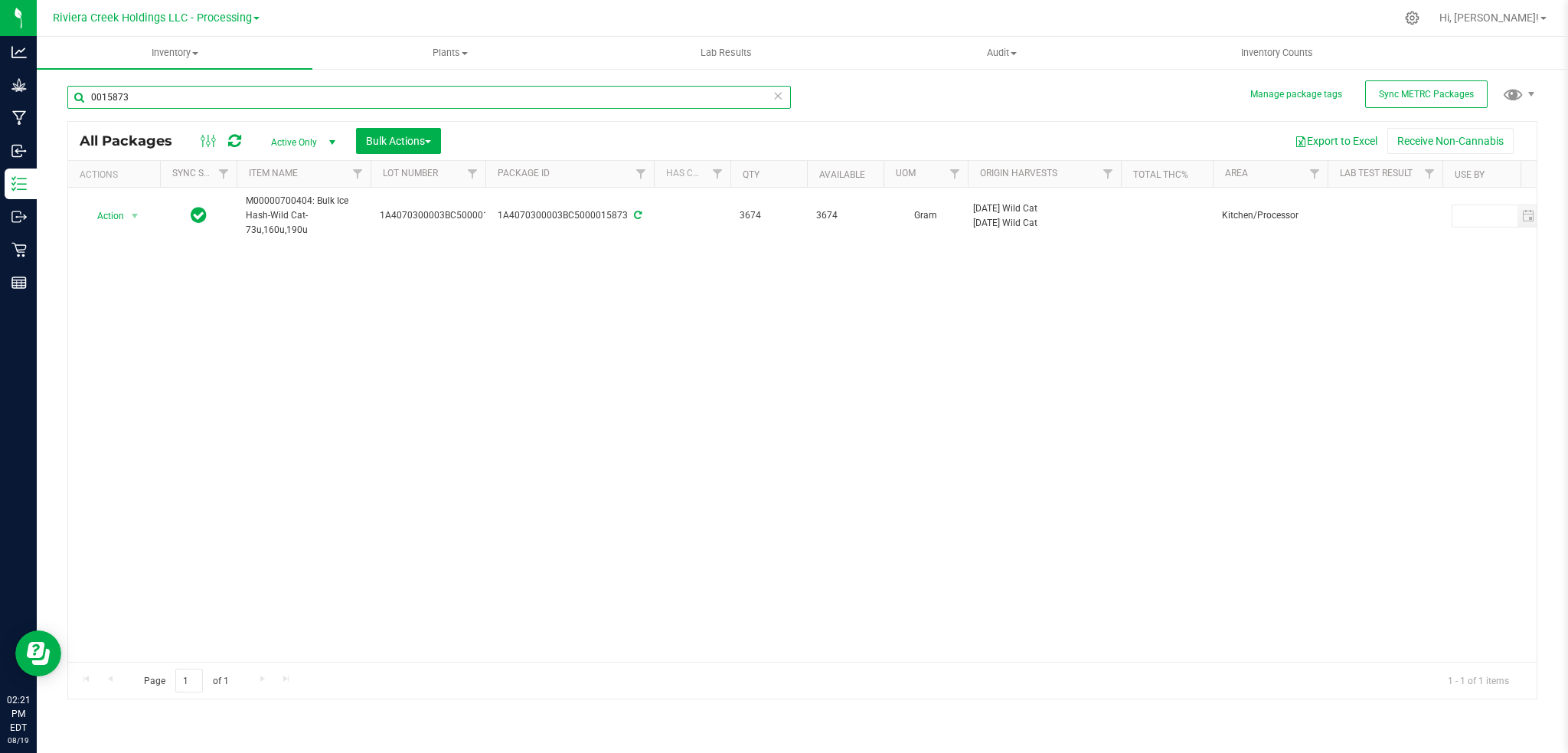
click at [141, 100] on input "0015873" at bounding box center [429, 97] width 723 height 23
type input "0"
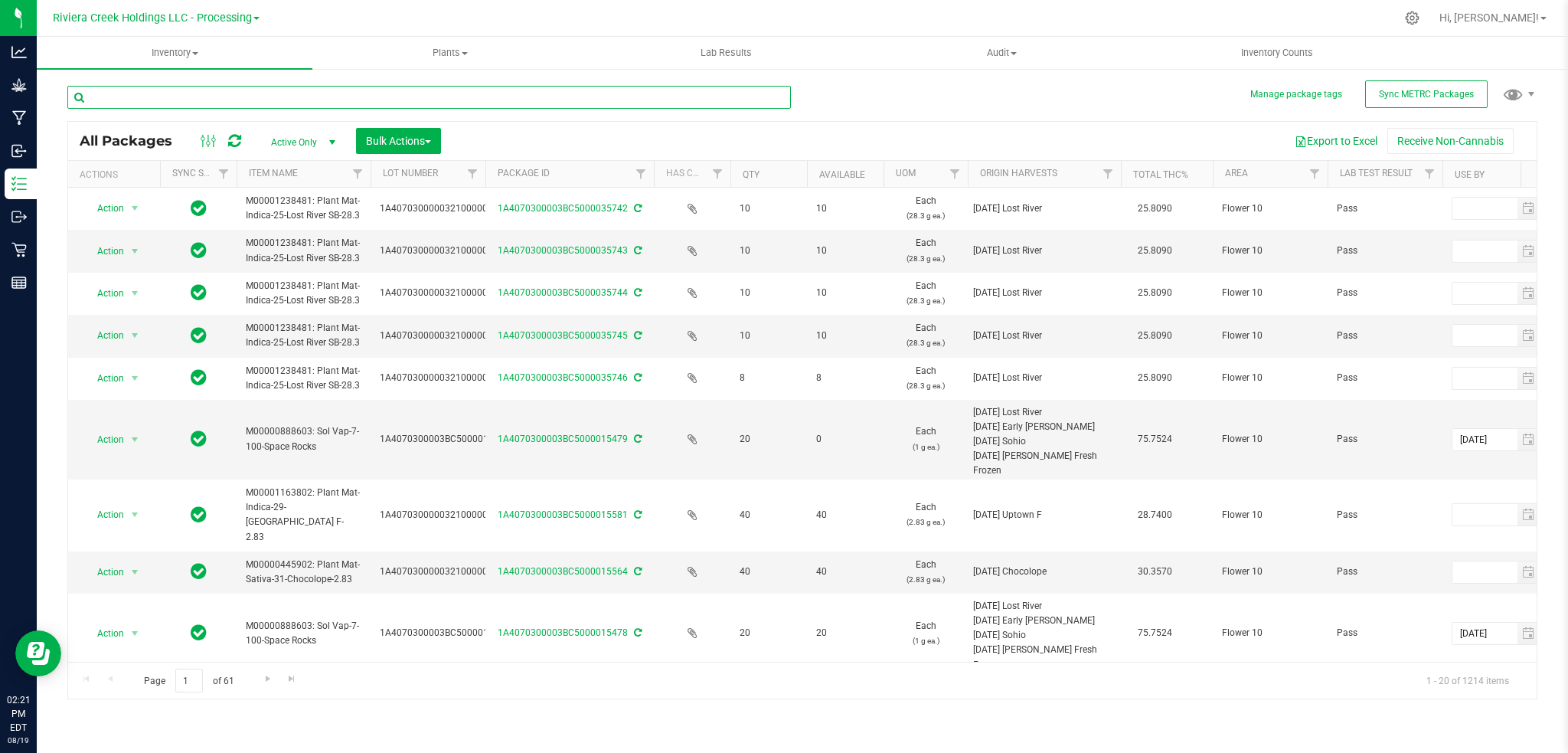
click at [116, 105] on input "text" at bounding box center [429, 97] width 723 height 23
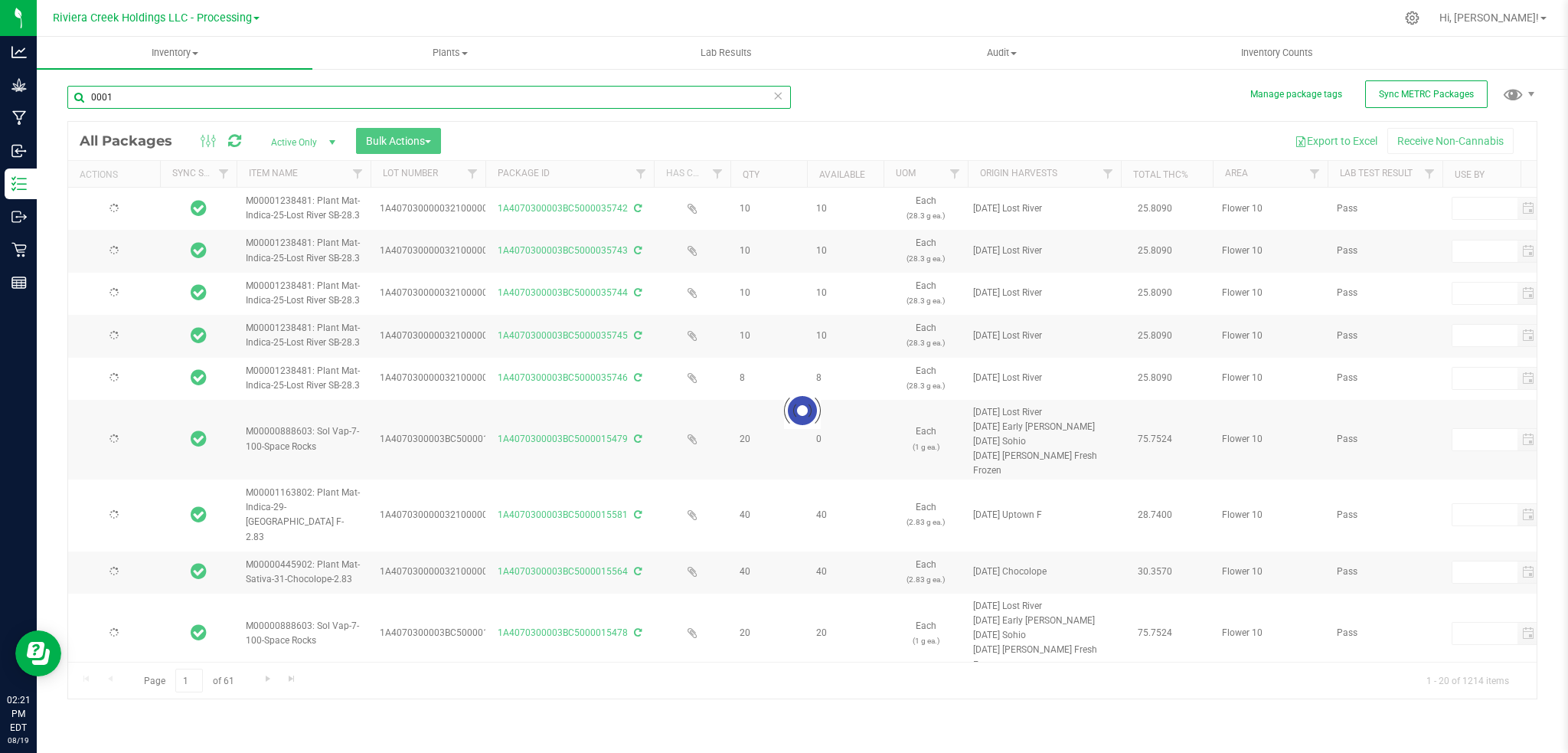
type input "00010"
type input "[DATE]"
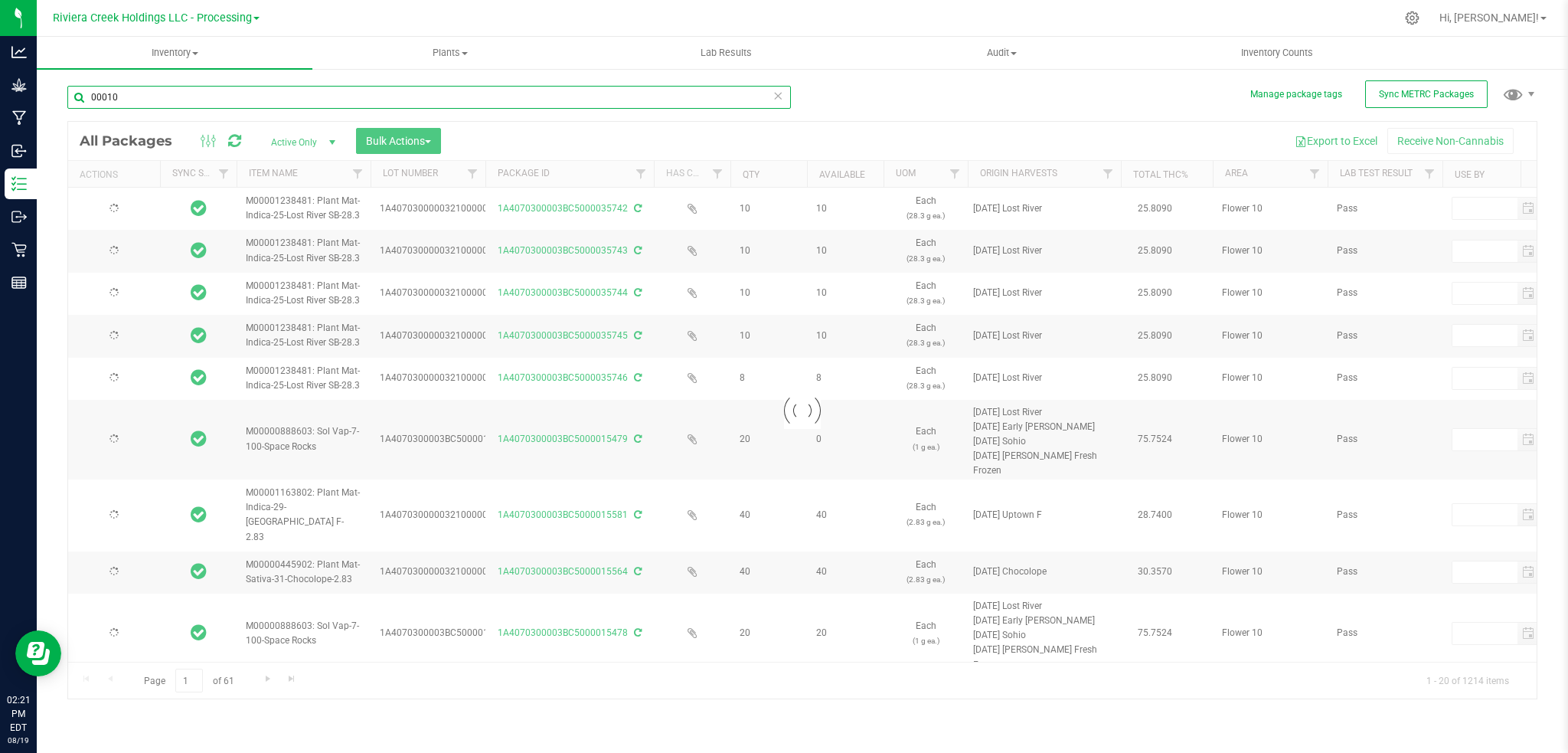
type input "[DATE]"
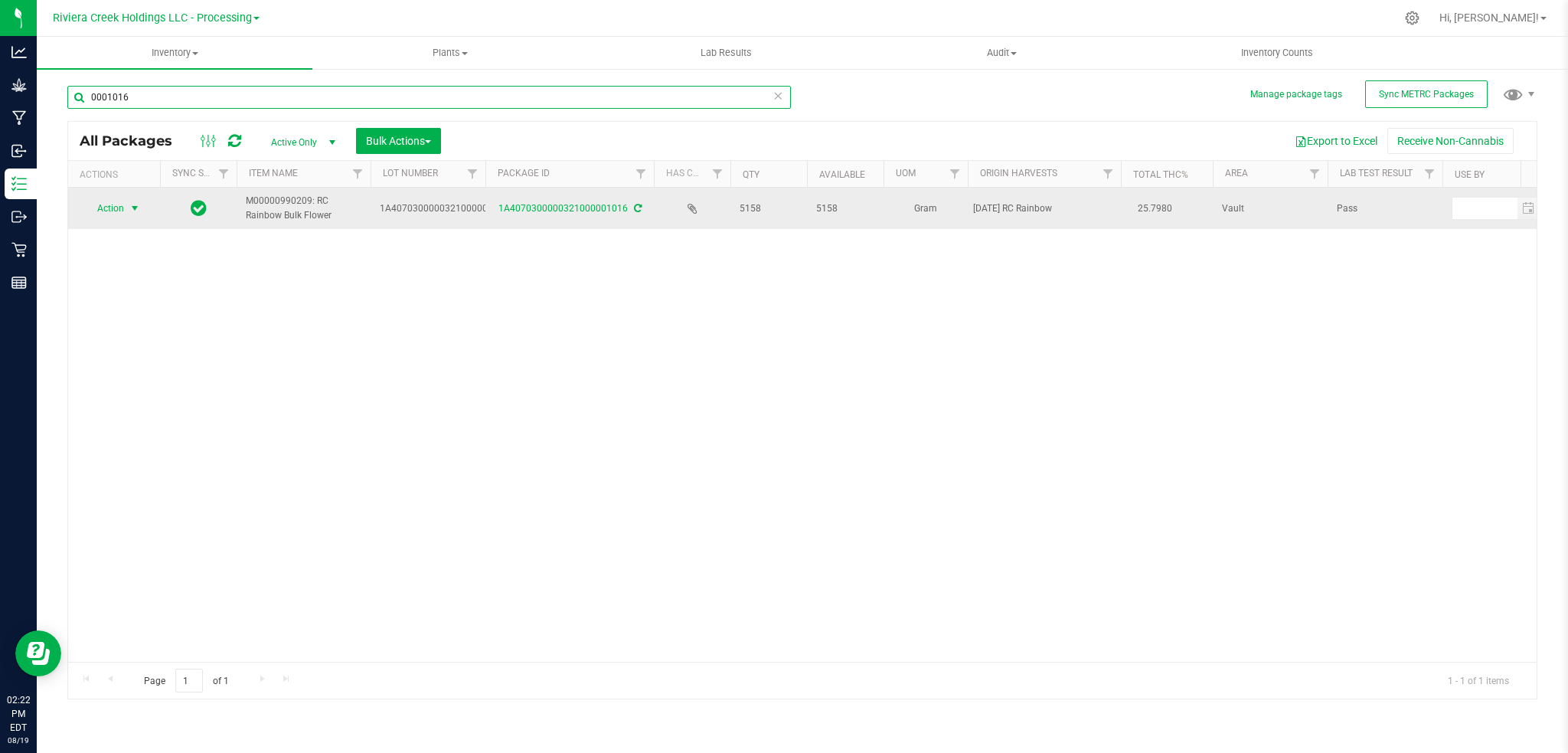
type input "0001016"
click at [133, 207] on span "select" at bounding box center [134, 207] width 12 height 12
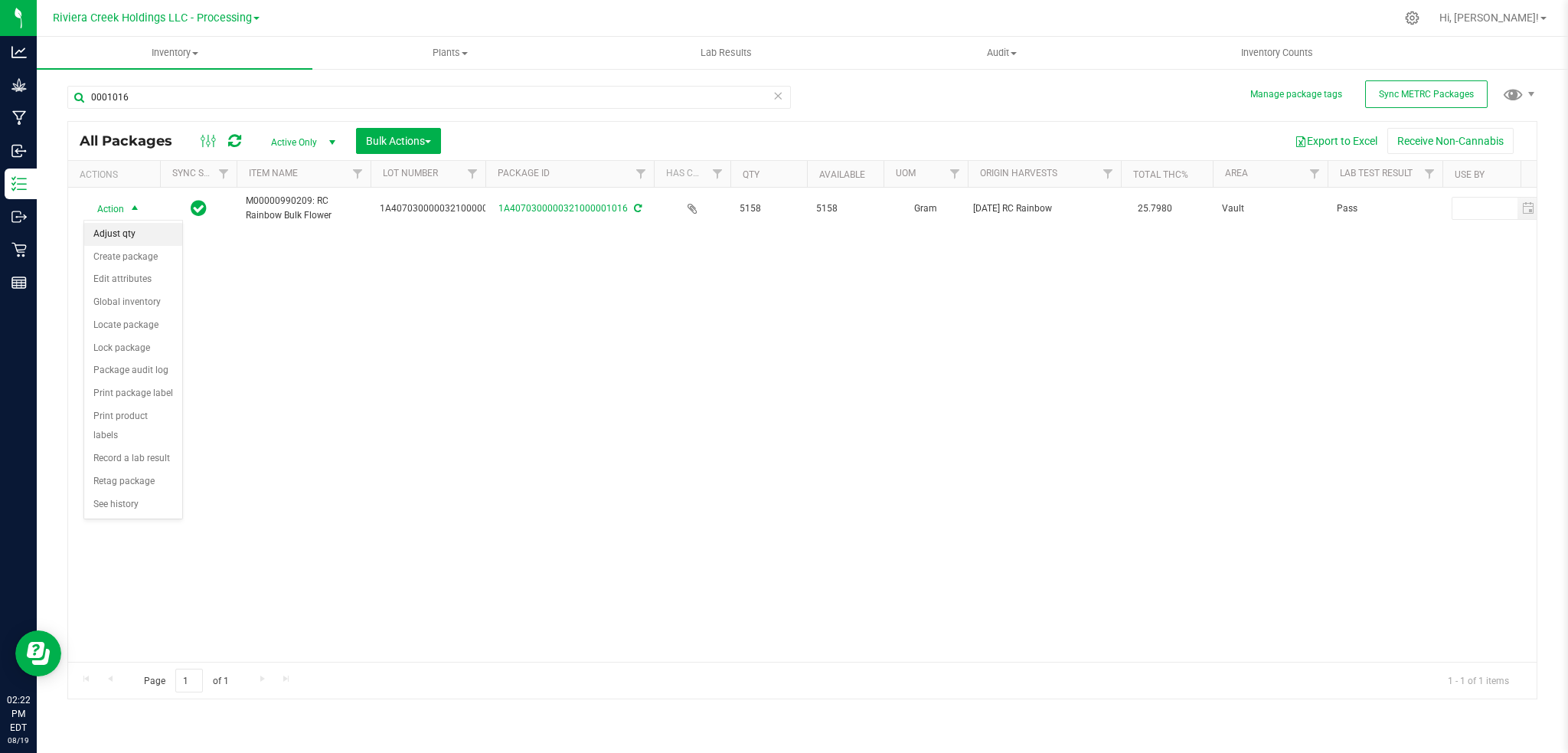
click at [125, 233] on li "Adjust qty" at bounding box center [133, 234] width 98 height 23
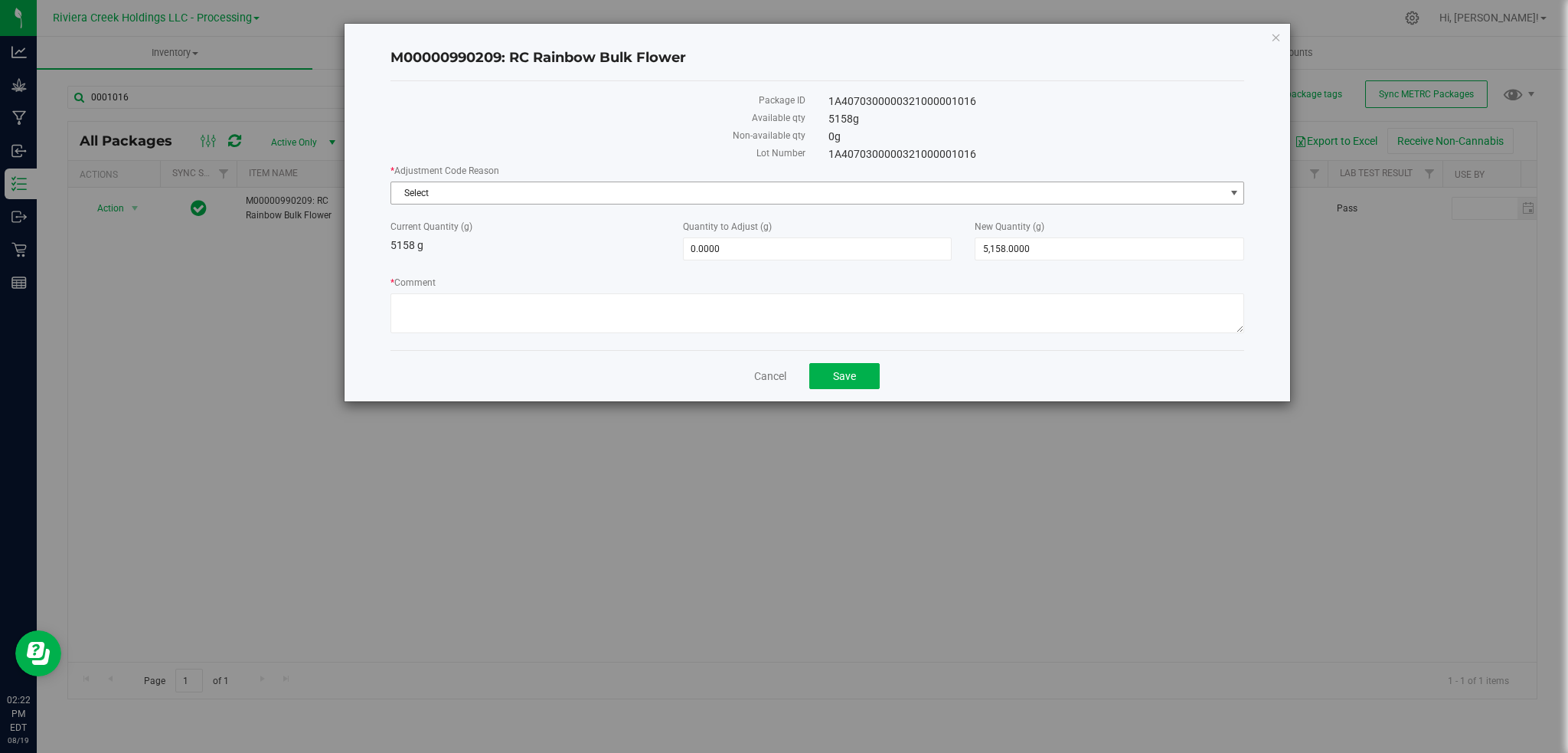
click at [1235, 189] on span "select" at bounding box center [1234, 192] width 12 height 12
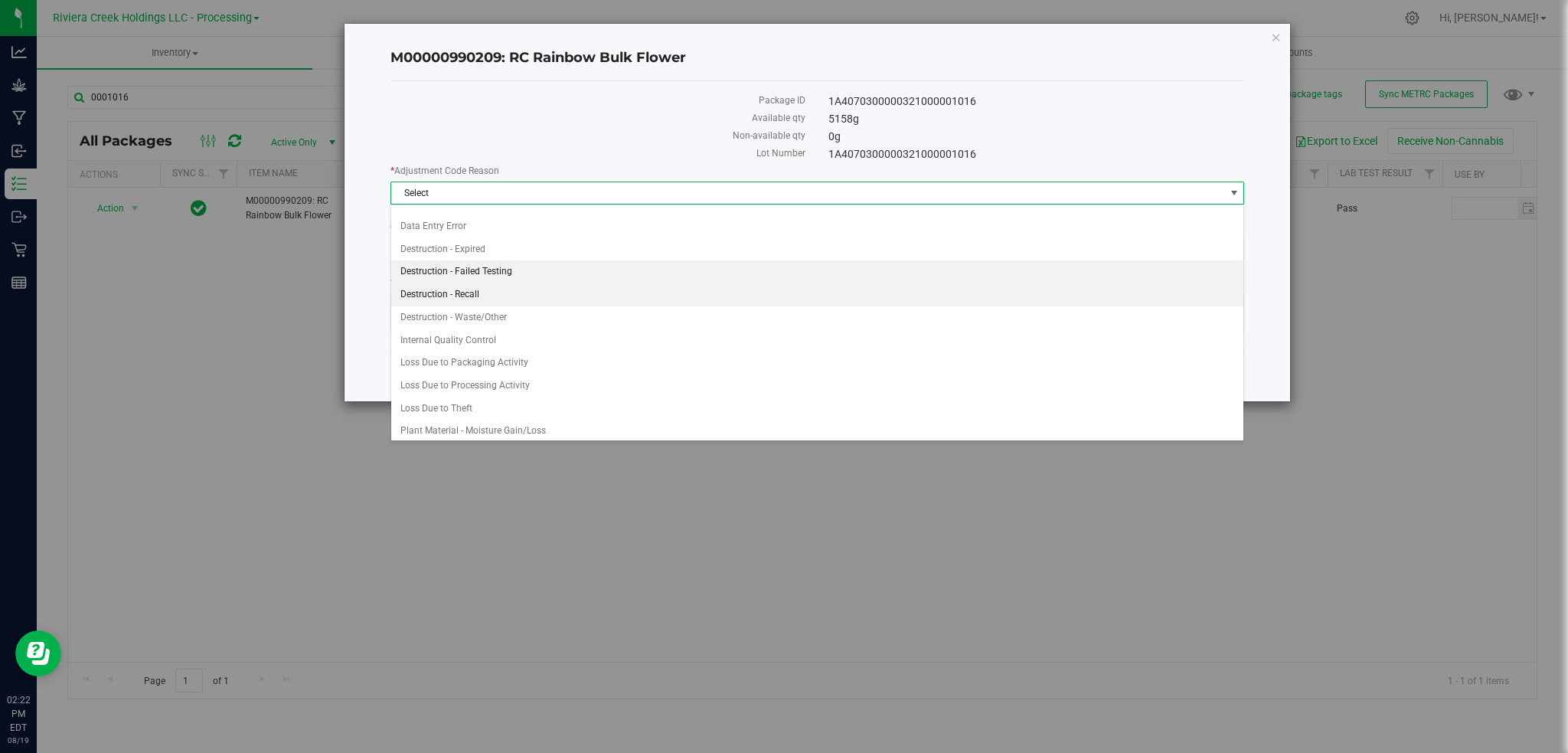
scroll to position [21, 0]
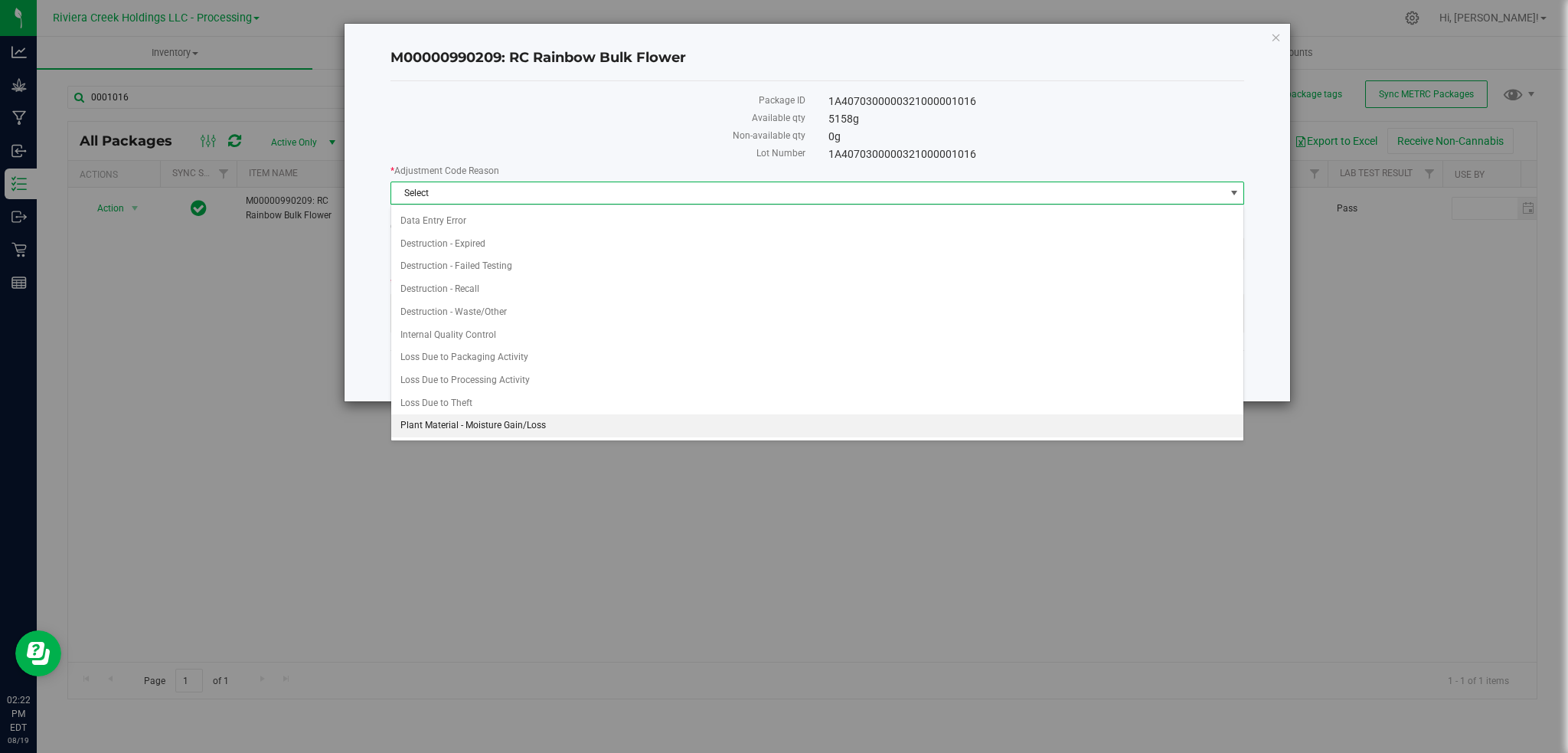
click at [419, 432] on li "Plant Material - Moisture Gain/Loss" at bounding box center [817, 425] width 853 height 23
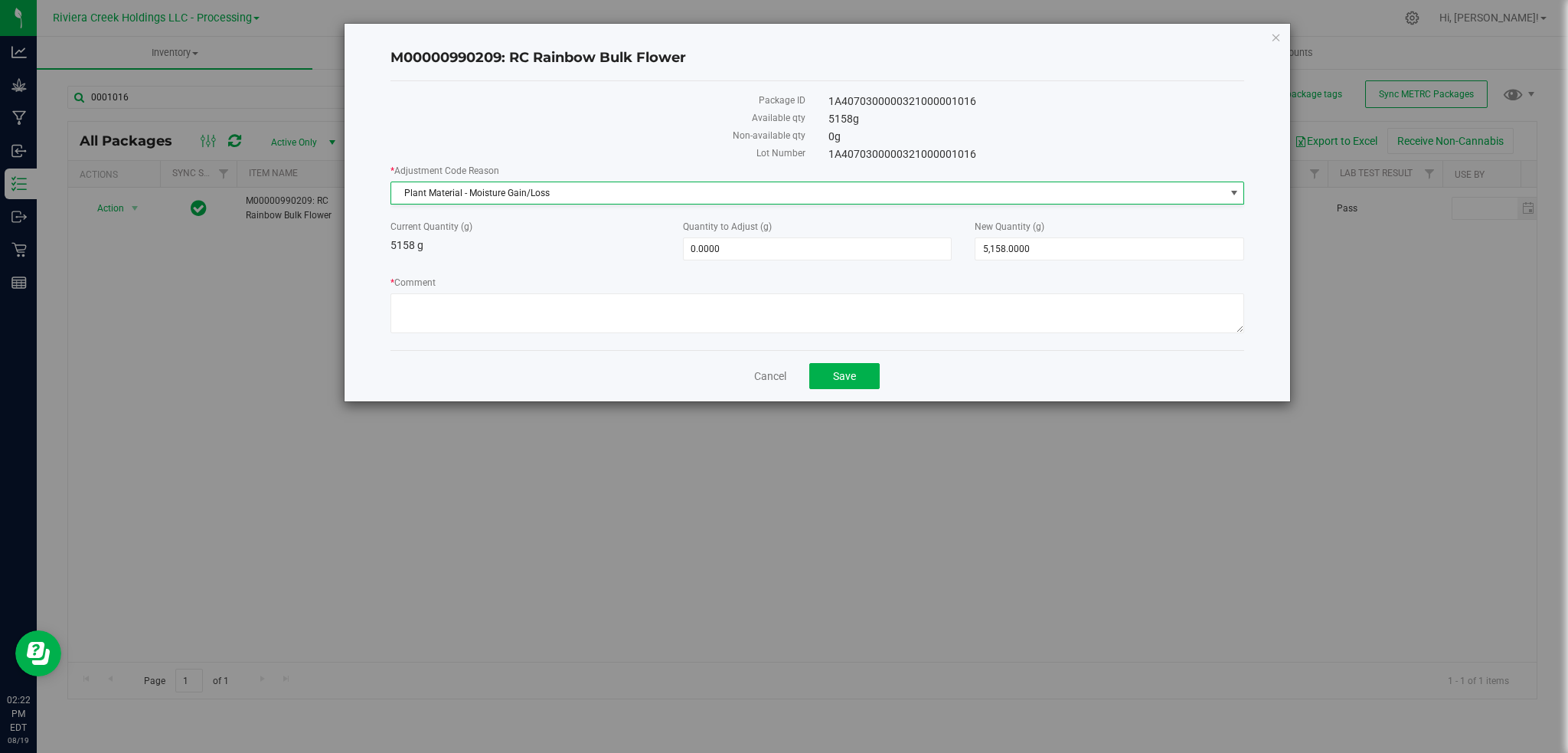
scroll to position [0, 0]
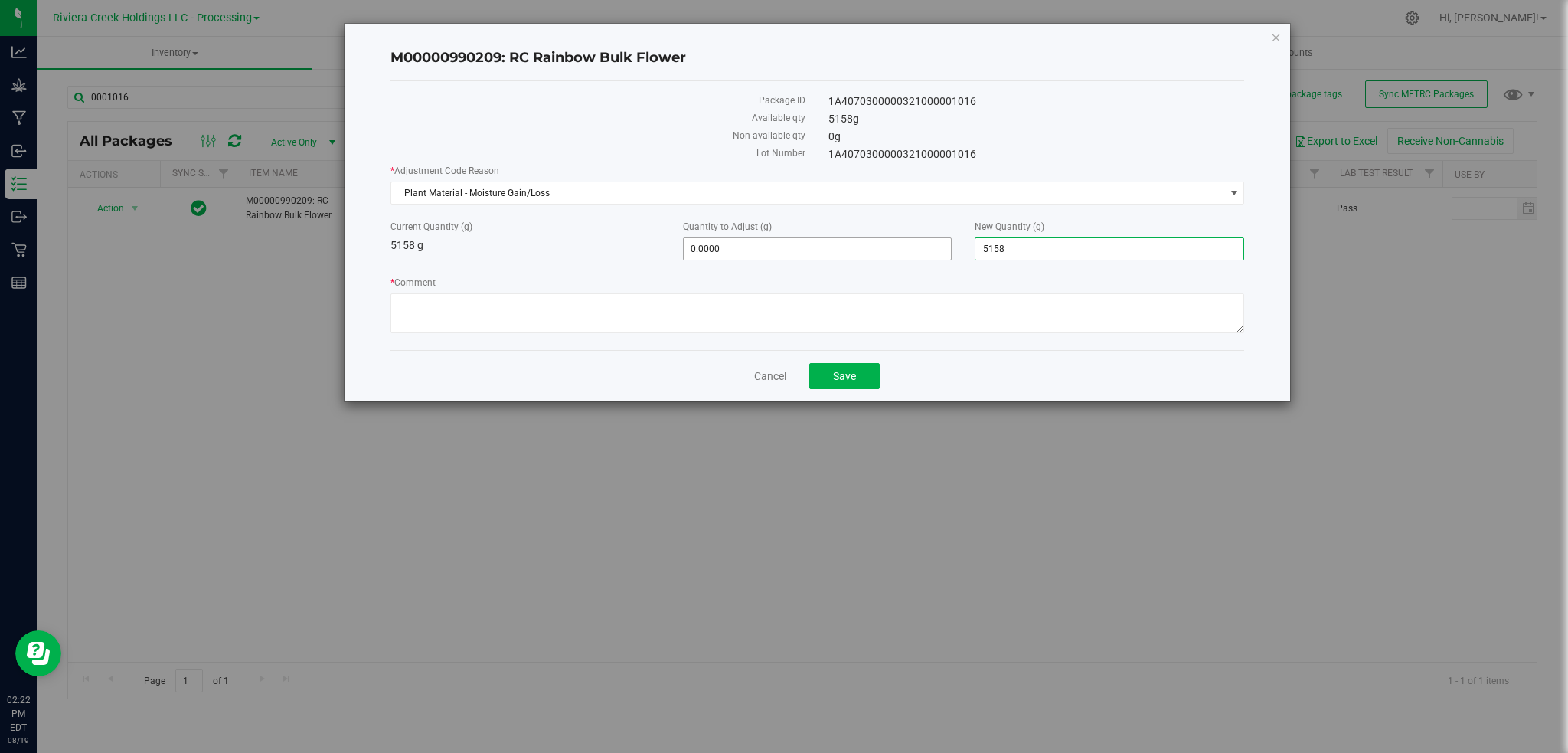
drag, startPoint x: 1064, startPoint y: 251, endPoint x: 935, endPoint y: 251, distance: 129.0
click at [934, 252] on div "Current Quantity (g) 5158 g Quantity to Adjust (g) 0.0000 0 New Quantity (g) 5,…" at bounding box center [817, 239] width 877 height 40
type input "5070"
type input "-88.0000"
type input "5,070.0000"
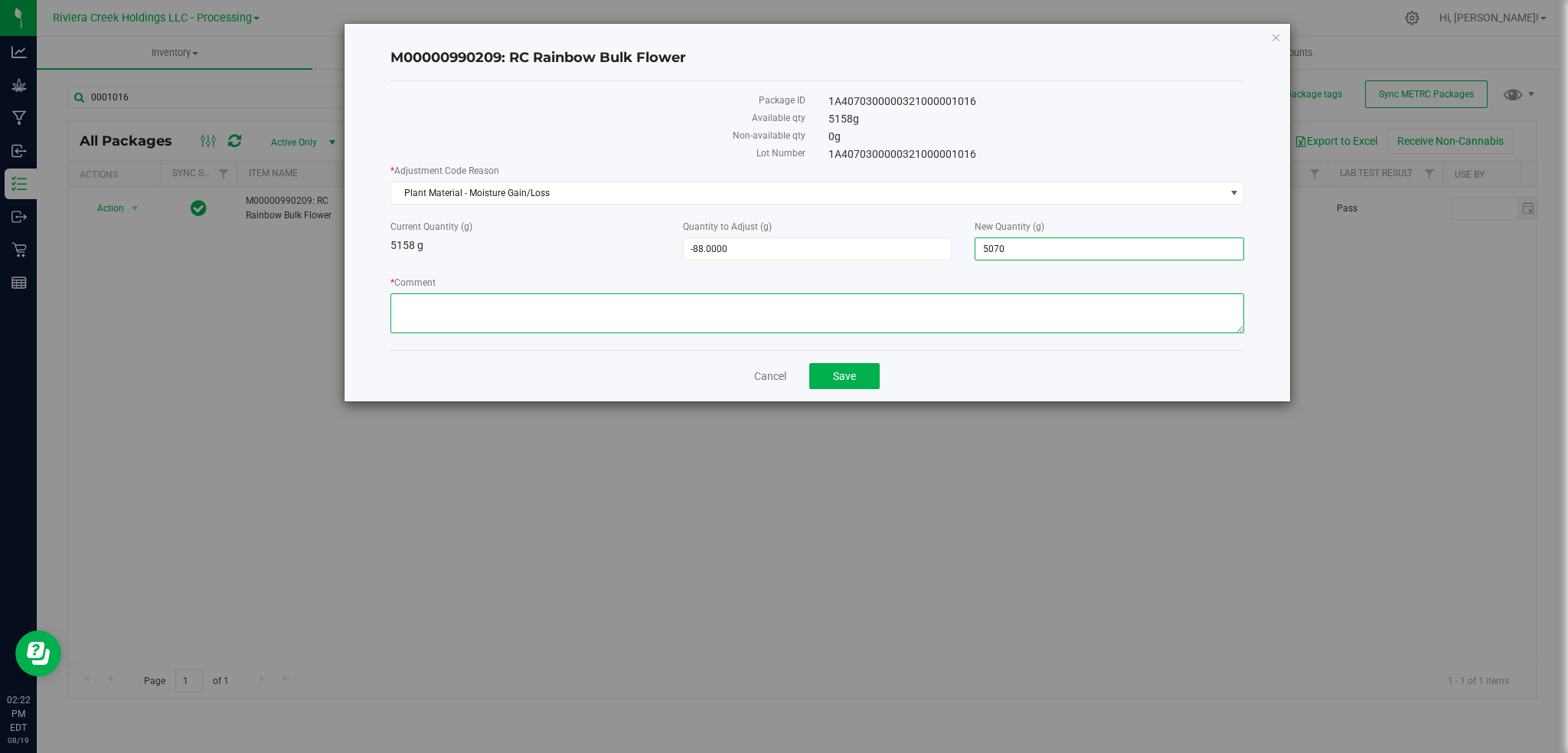
click at [445, 299] on textarea "* Comment" at bounding box center [817, 314] width 855 height 39
paste textarea "Plant Material - Moisture Gain/Loss"
type textarea "Plant Material - Moisture Gain/Loss"
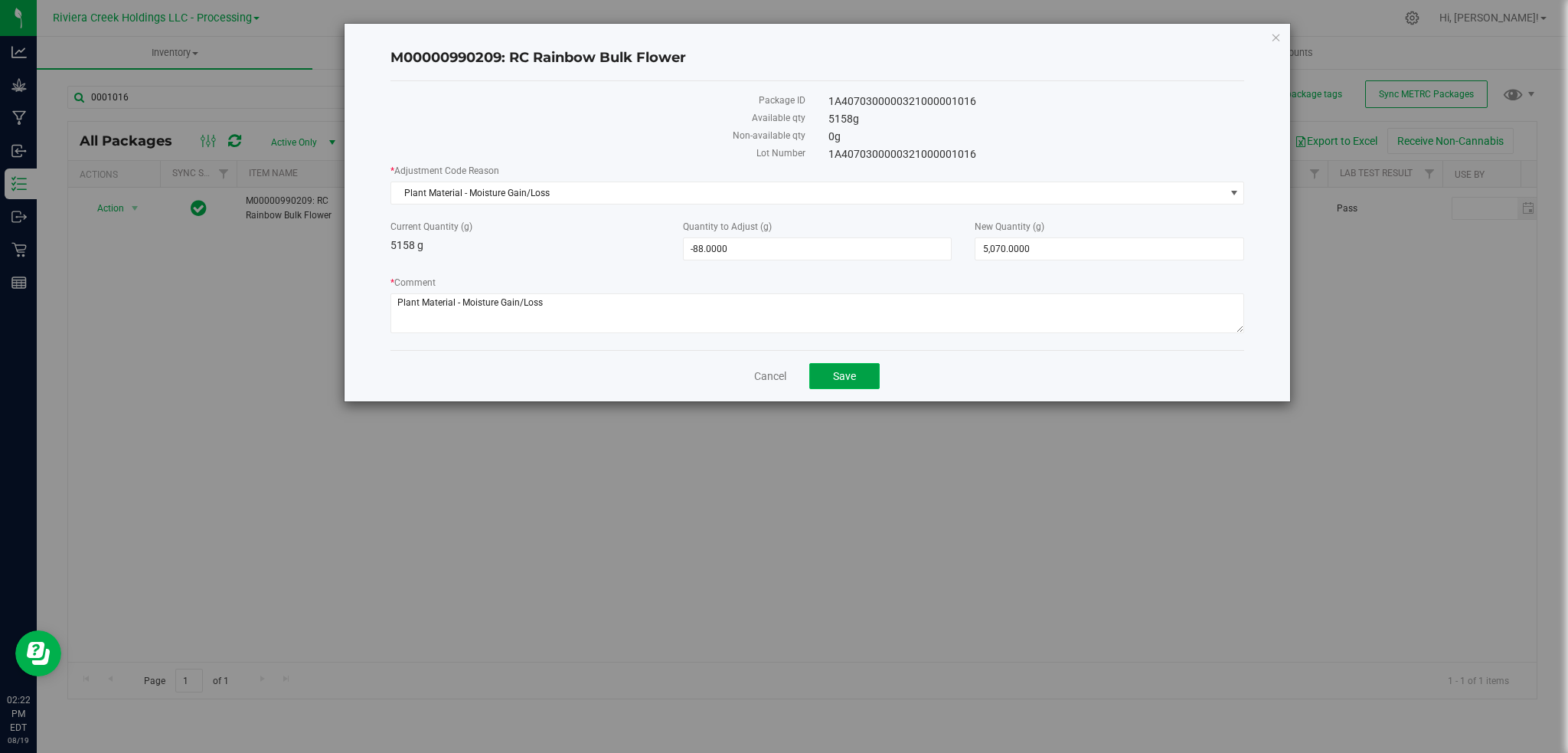
click at [855, 378] on span "Save" at bounding box center [845, 376] width 23 height 12
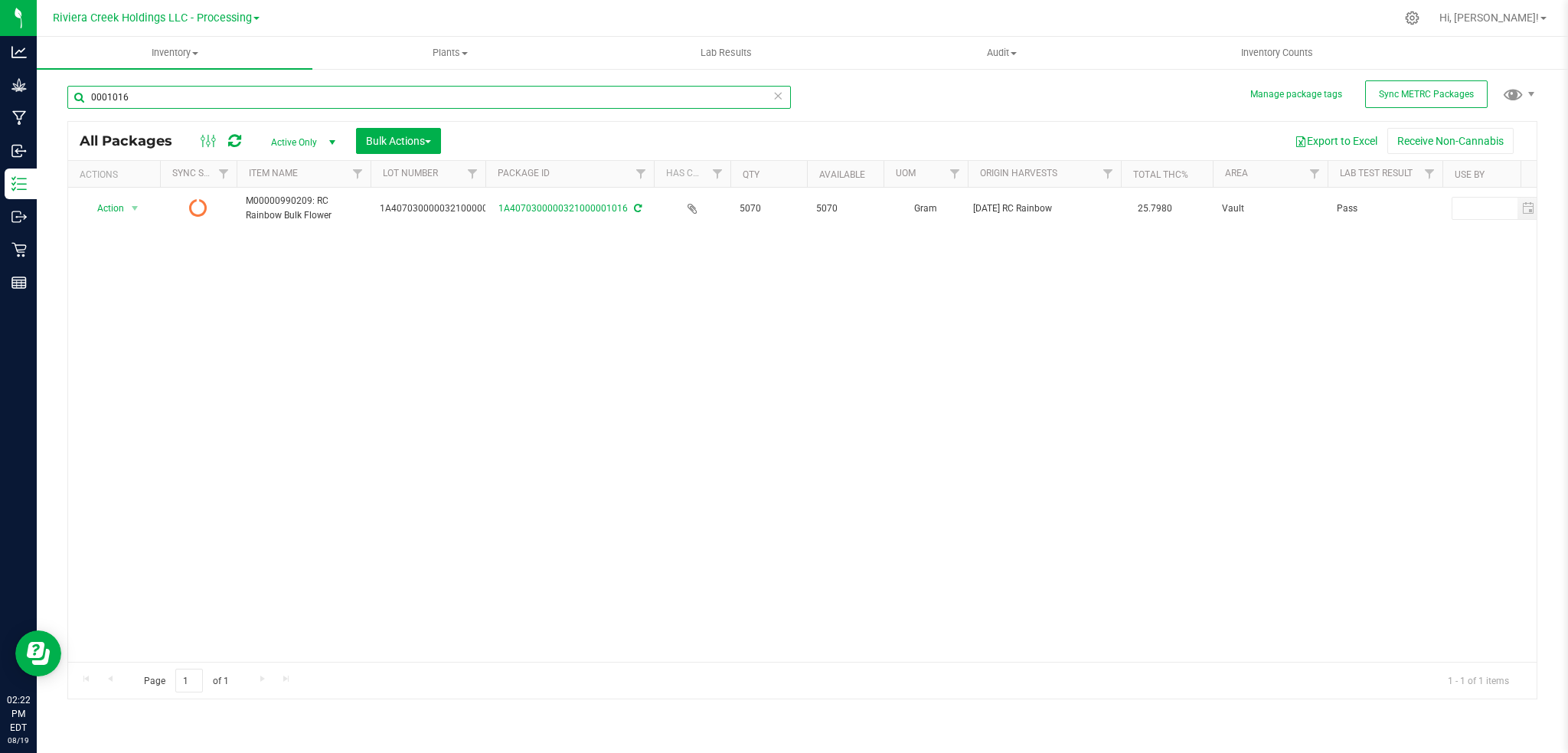
drag, startPoint x: 143, startPoint y: 100, endPoint x: 153, endPoint y: 94, distance: 11.7
click at [145, 100] on input "0001016" at bounding box center [429, 97] width 723 height 23
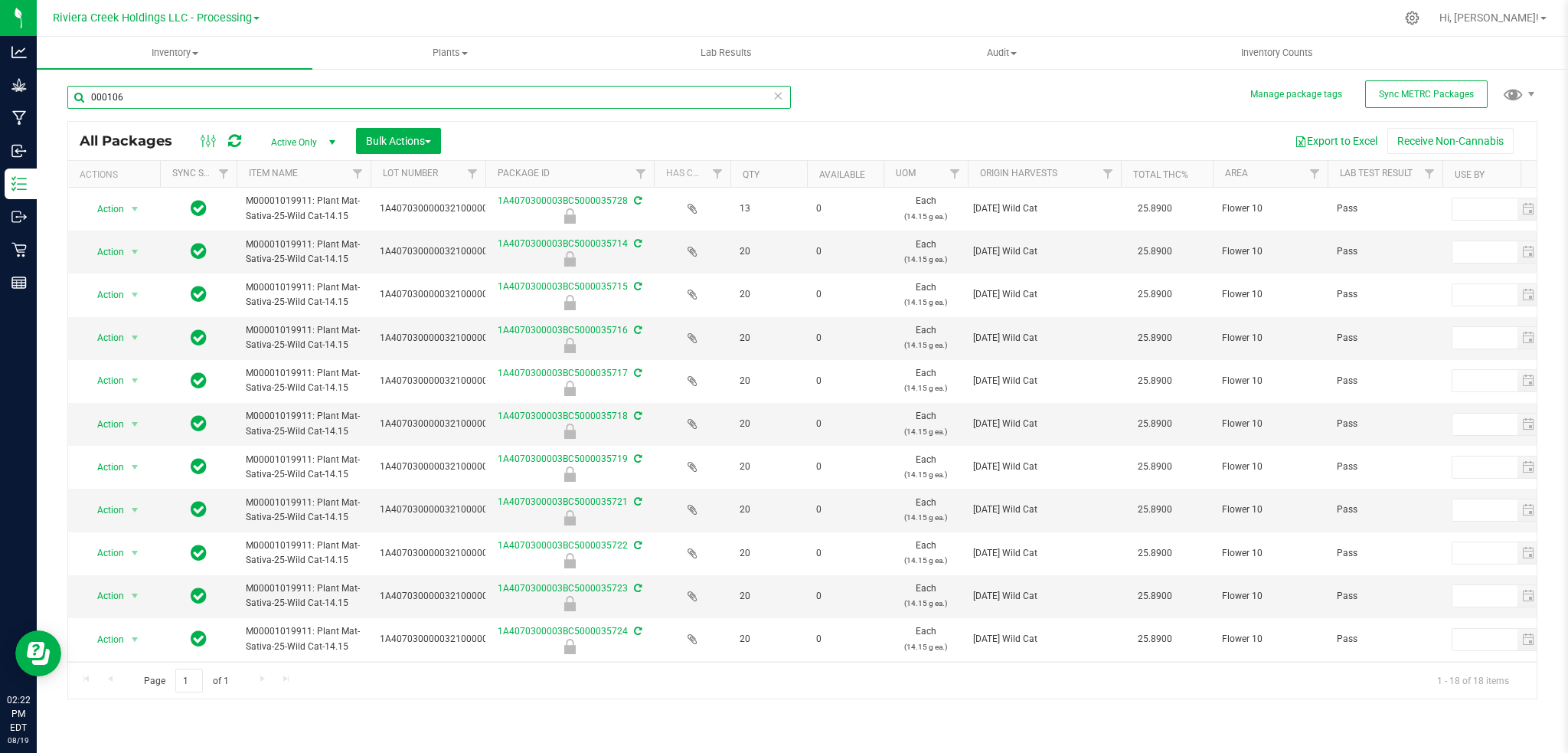
type input "0001062"
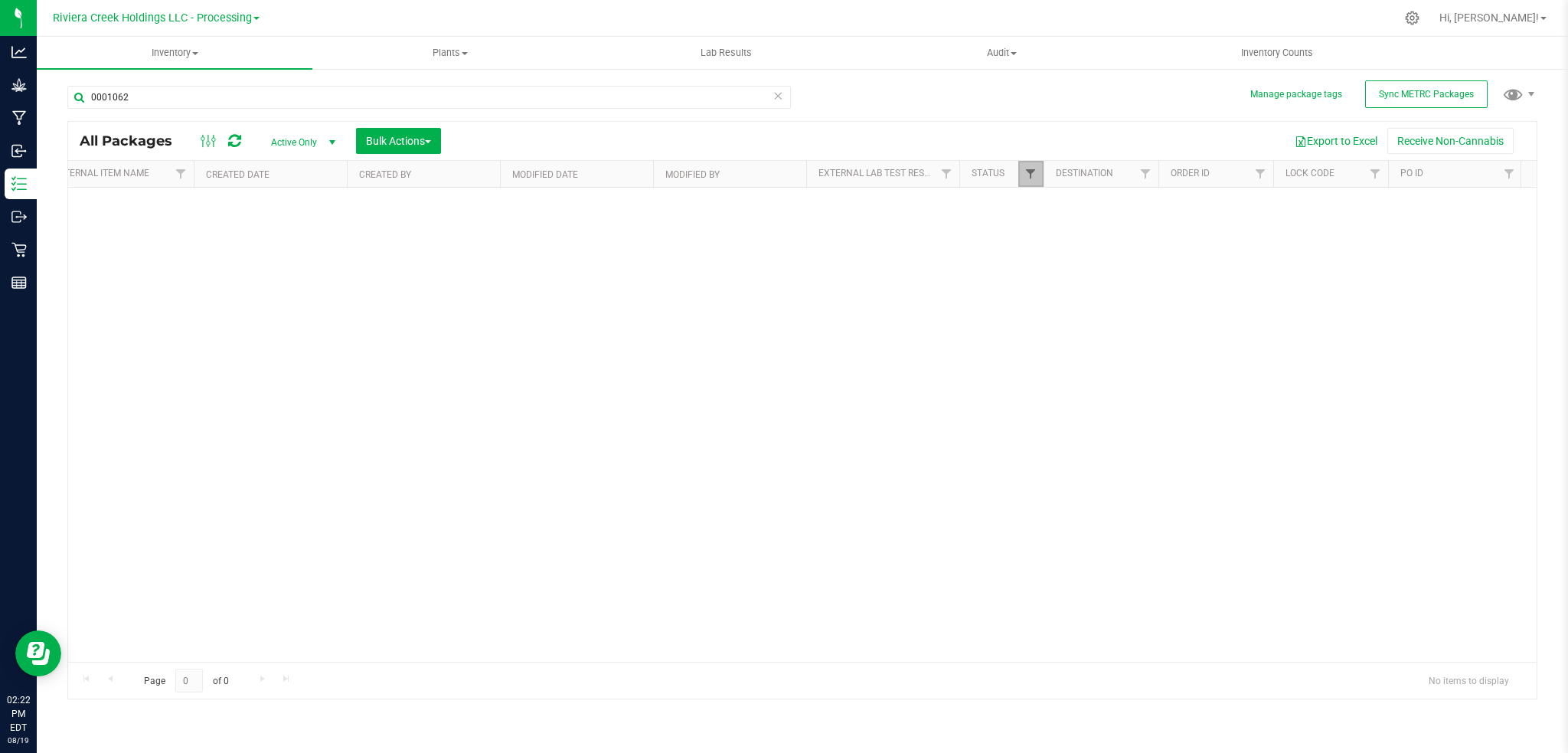
click at [1027, 169] on span "Filter" at bounding box center [1030, 174] width 12 height 12
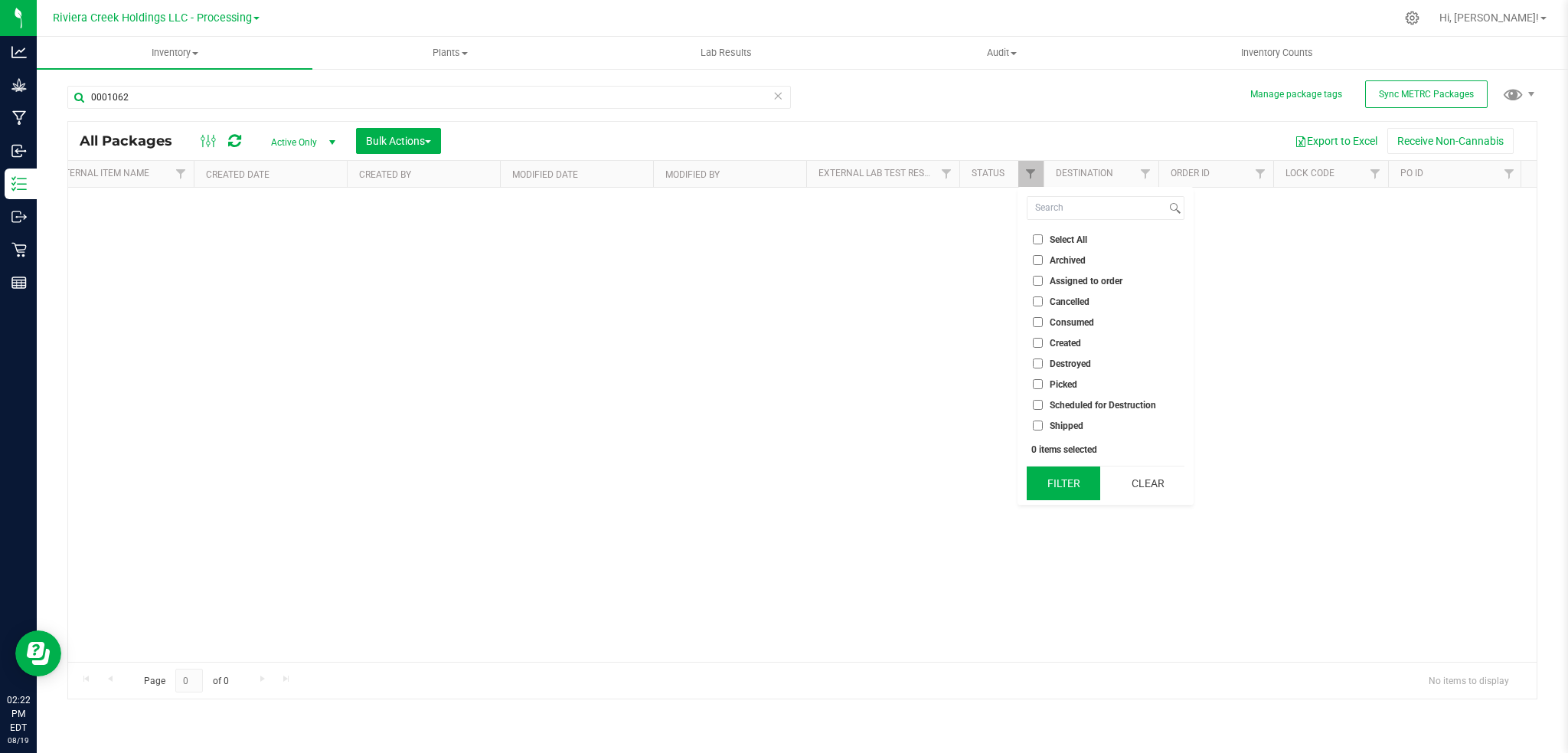
click at [1078, 483] on button "Filter" at bounding box center [1063, 484] width 73 height 34
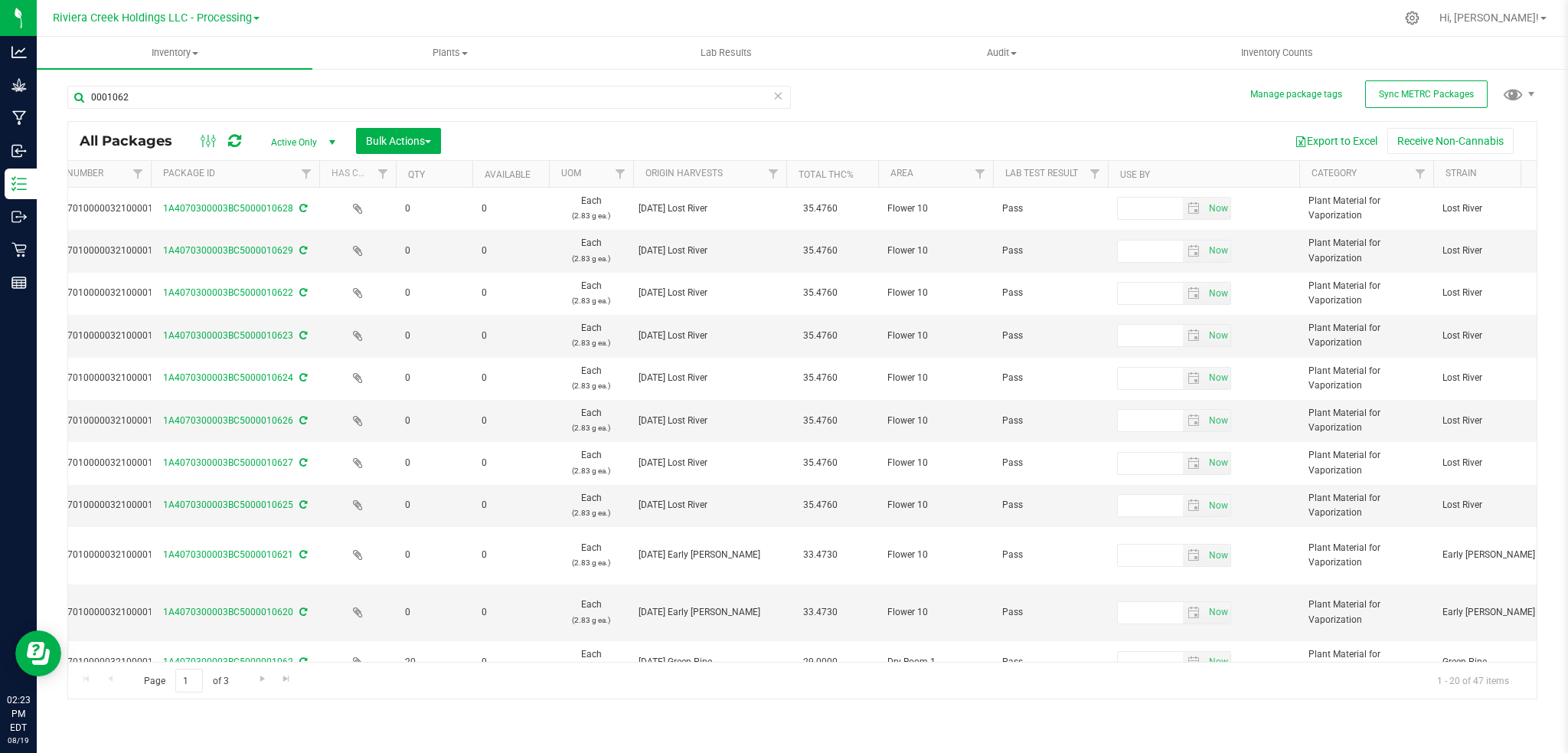
scroll to position [0, 121]
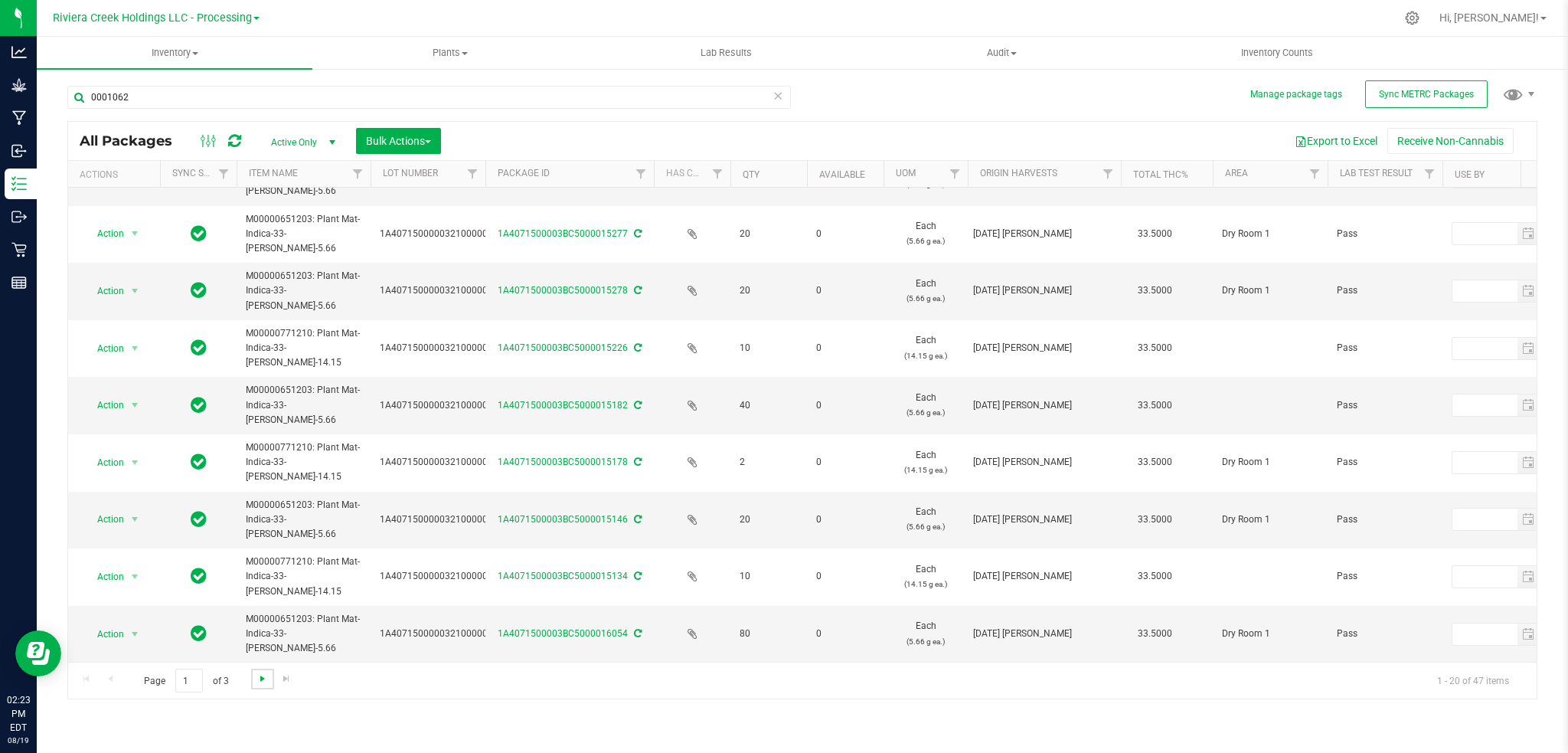
click at [264, 680] on span "Go to the next page" at bounding box center [262, 679] width 12 height 12
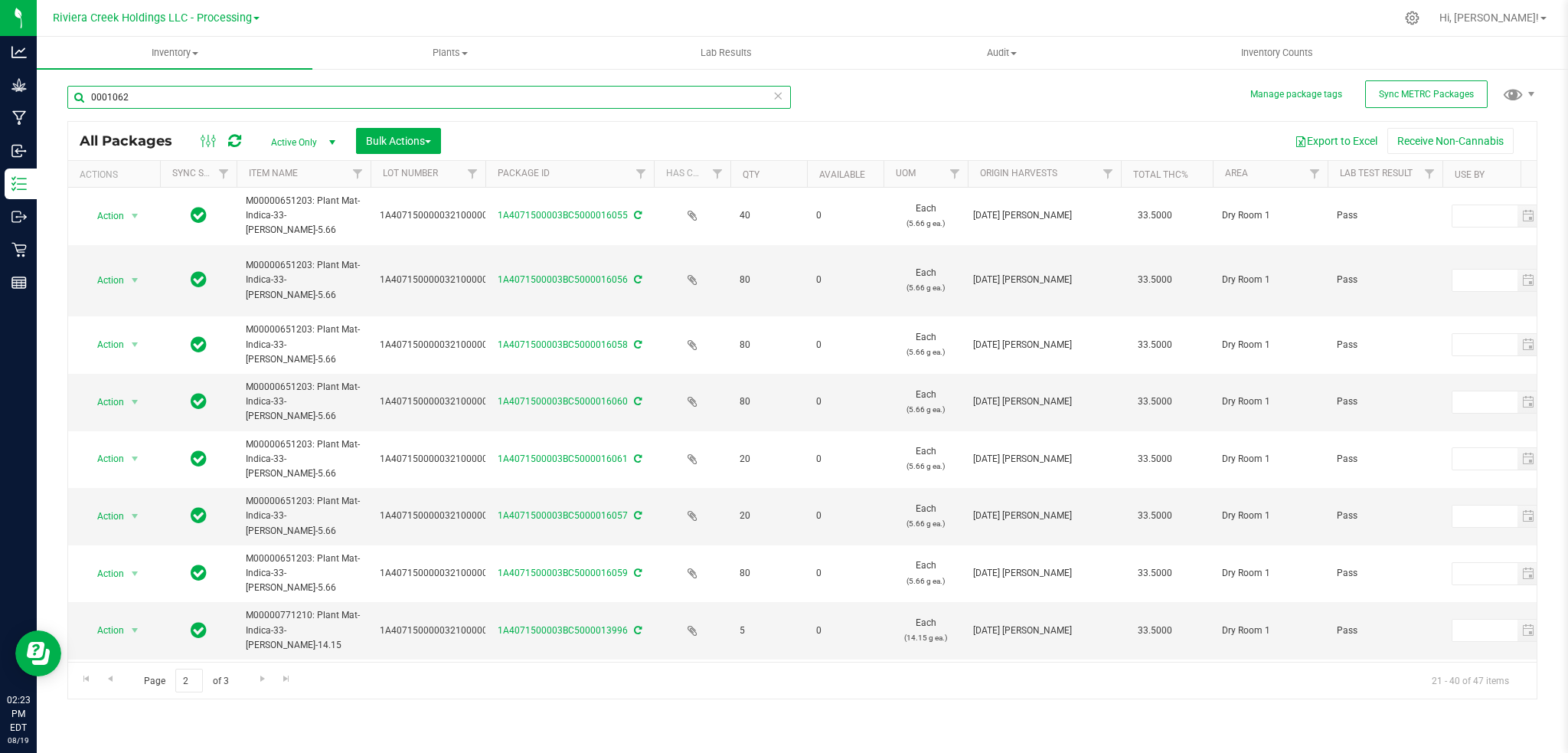
click at [179, 100] on input "0001062" at bounding box center [429, 97] width 723 height 23
type input "0"
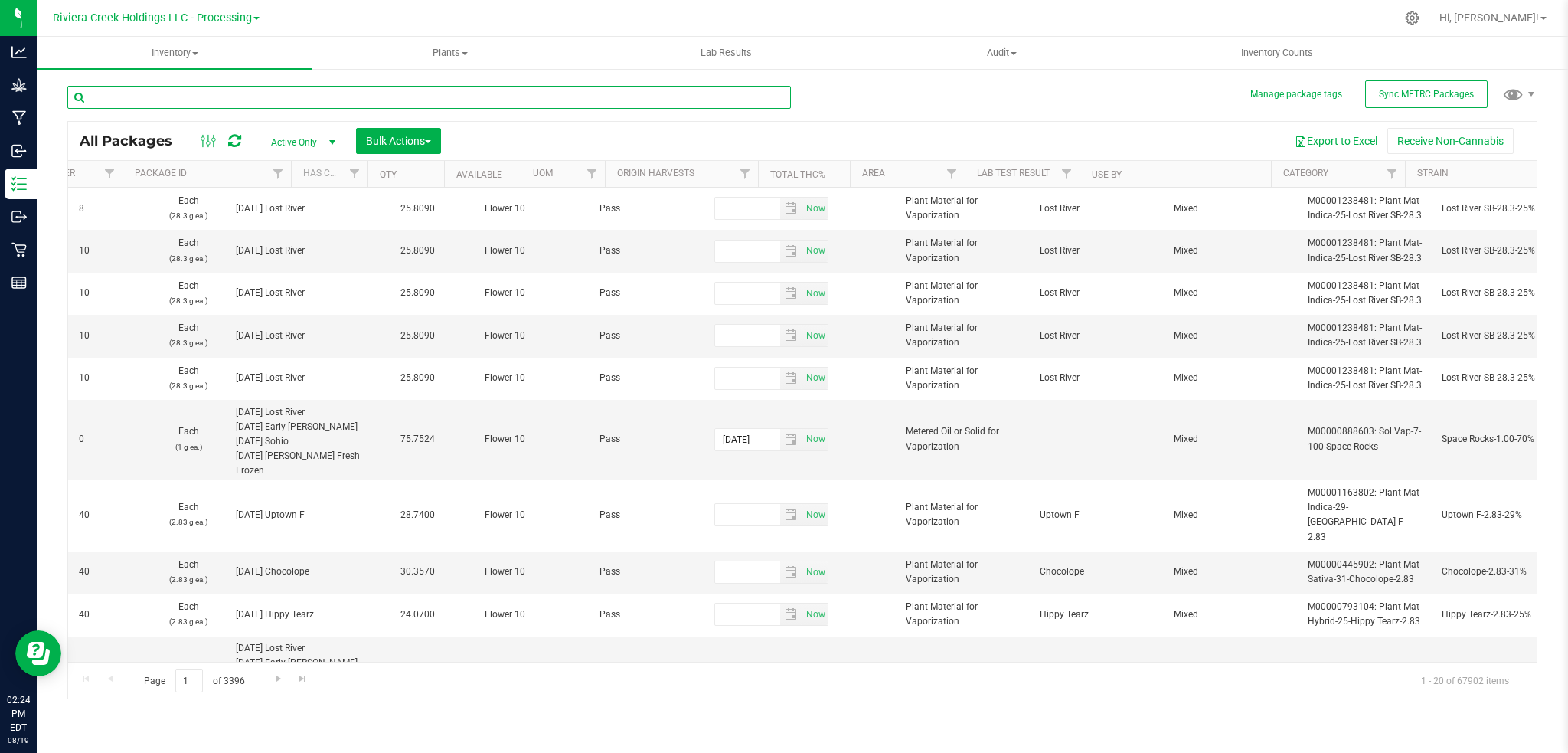
scroll to position [0, 968]
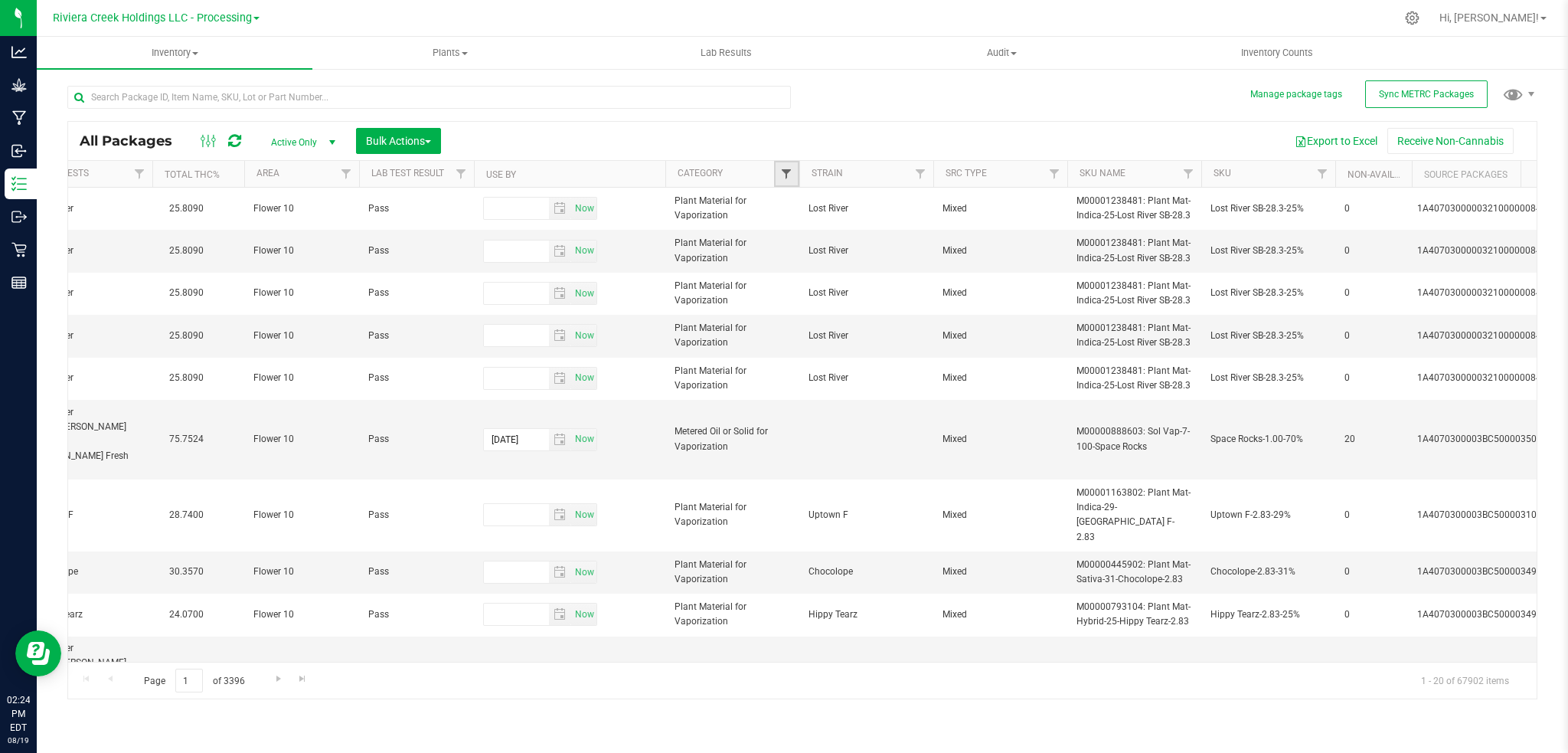
click at [786, 179] on span "Filter" at bounding box center [786, 174] width 12 height 12
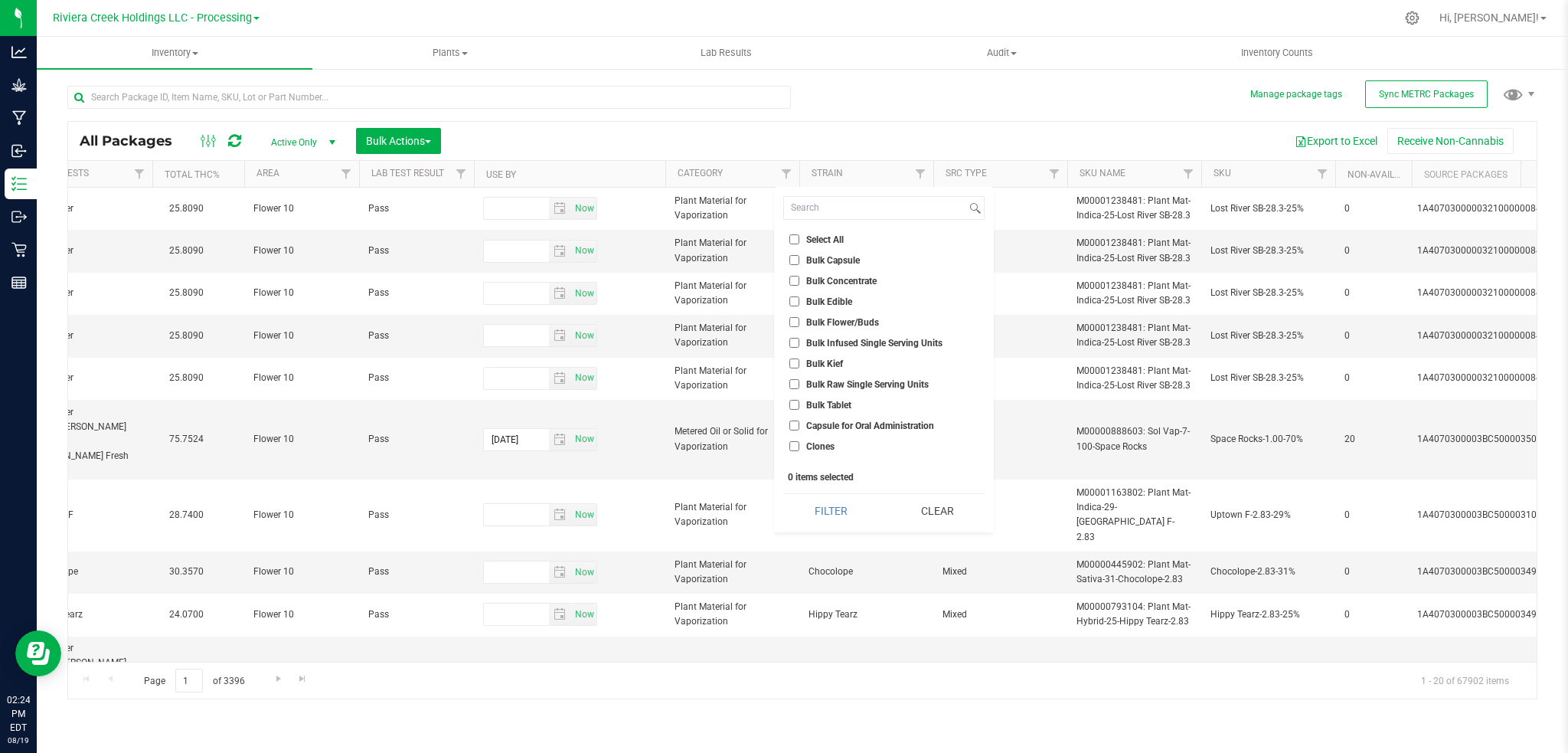
click at [843, 319] on span "Bulk Flower/Buds" at bounding box center [843, 323] width 73 height 9
click at [799, 319] on input "Bulk Flower/Buds" at bounding box center [794, 322] width 10 height 10
checkbox input "true"
click at [830, 515] on button "Filter" at bounding box center [830, 511] width 95 height 34
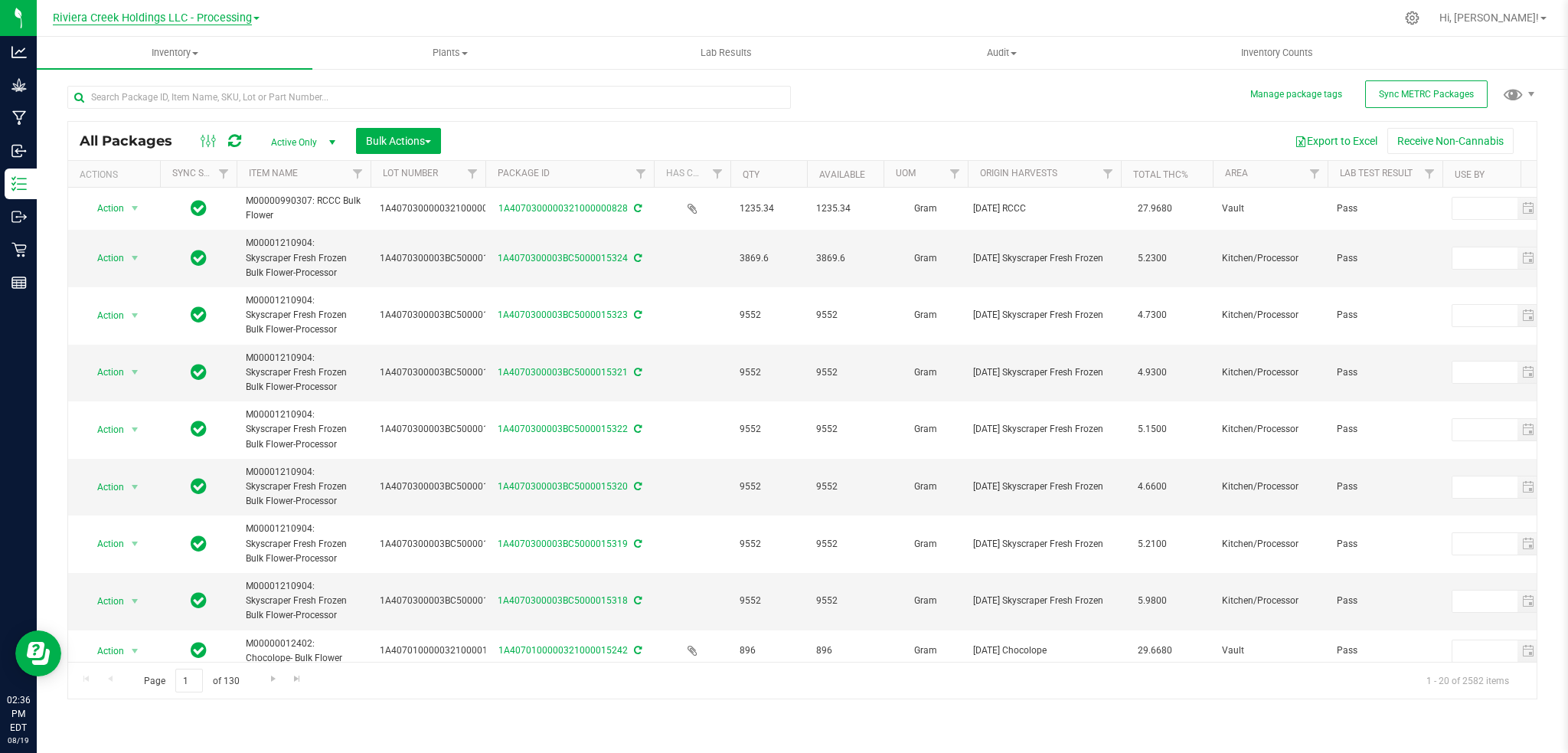
click at [222, 19] on span "Riviera Creek Holdings LLC - Processing" at bounding box center [152, 18] width 199 height 14
click at [221, 49] on link "Riviera Creek Holdings LLC - Cultivation" at bounding box center [156, 54] width 223 height 21
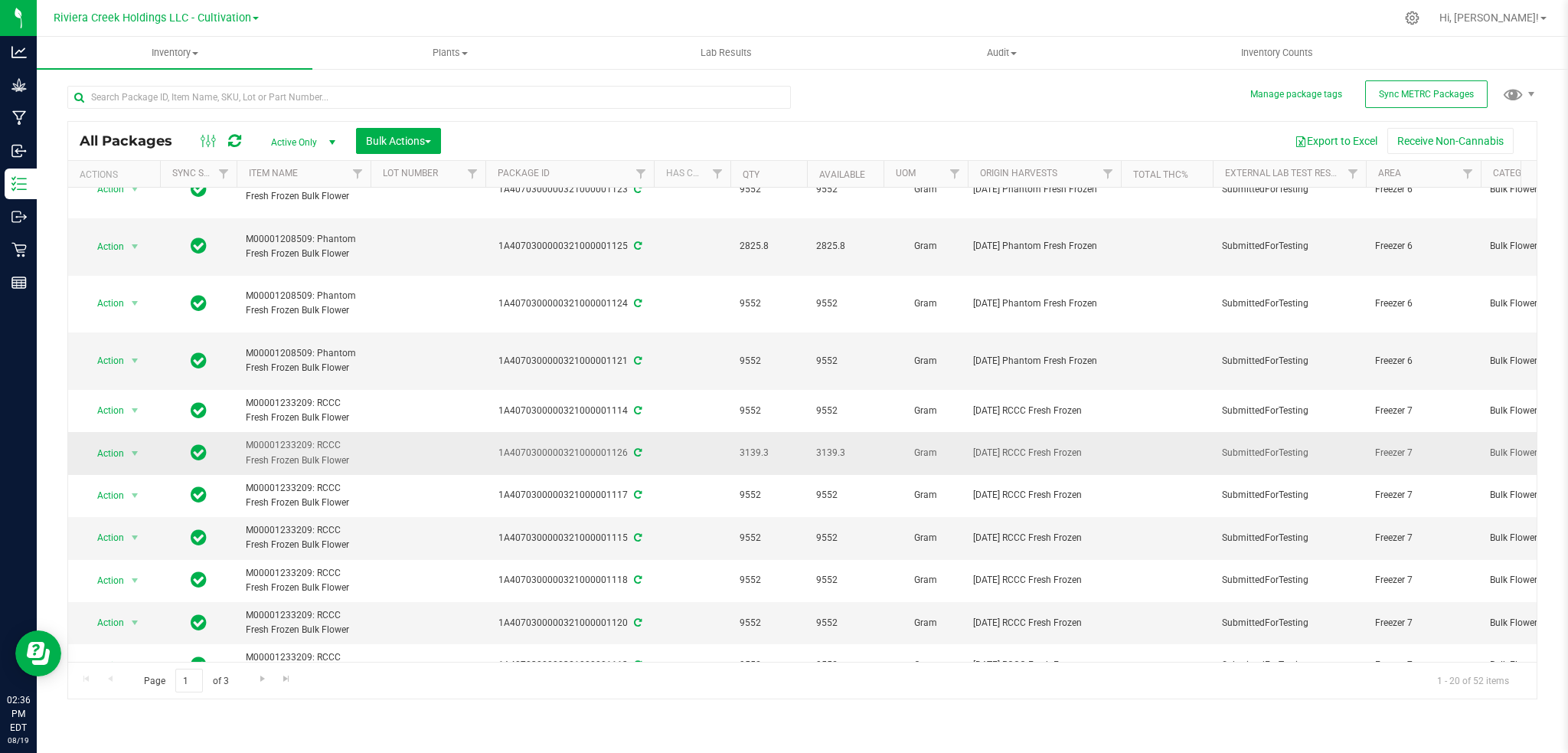
scroll to position [390, 0]
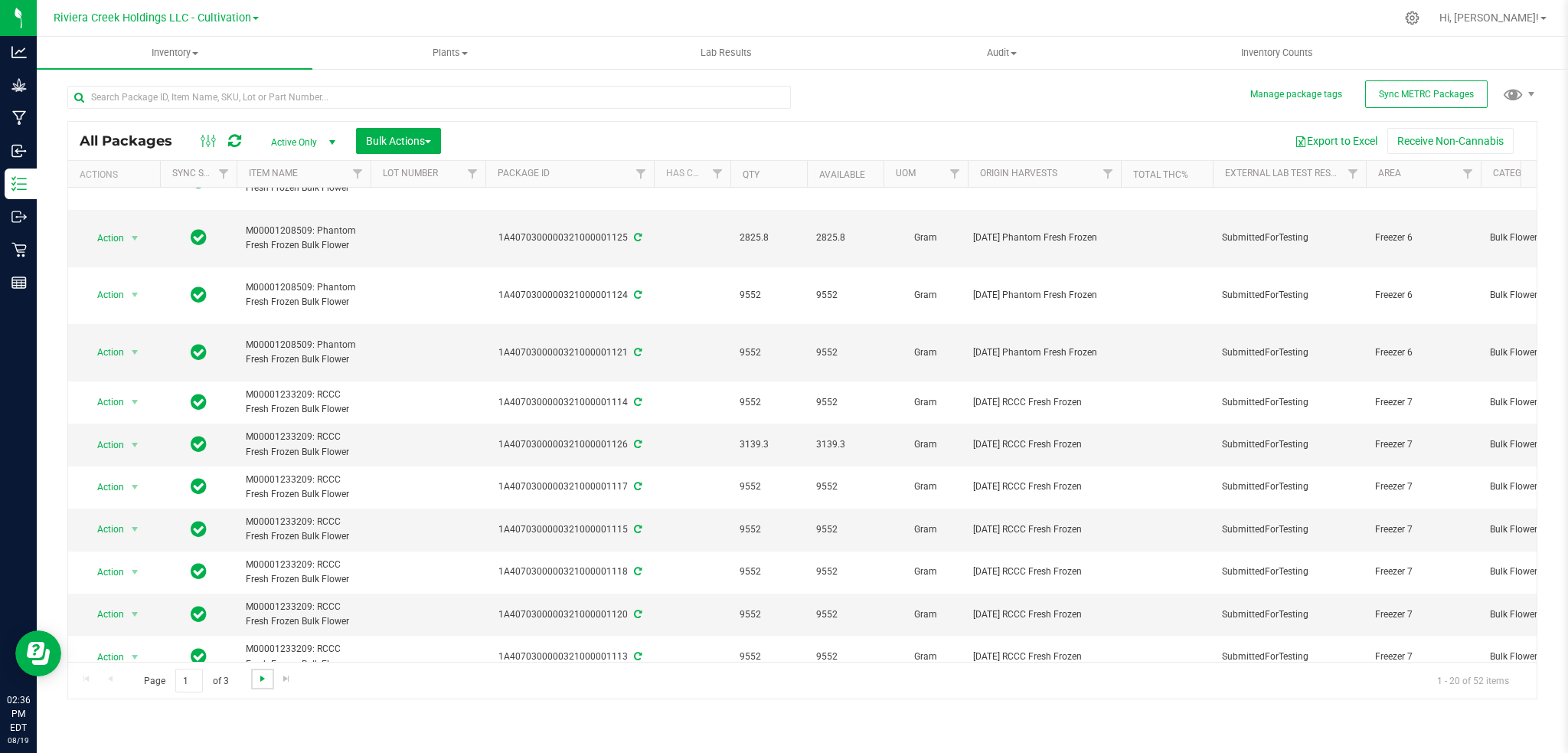
click at [260, 677] on span "Go to the next page" at bounding box center [262, 679] width 12 height 12
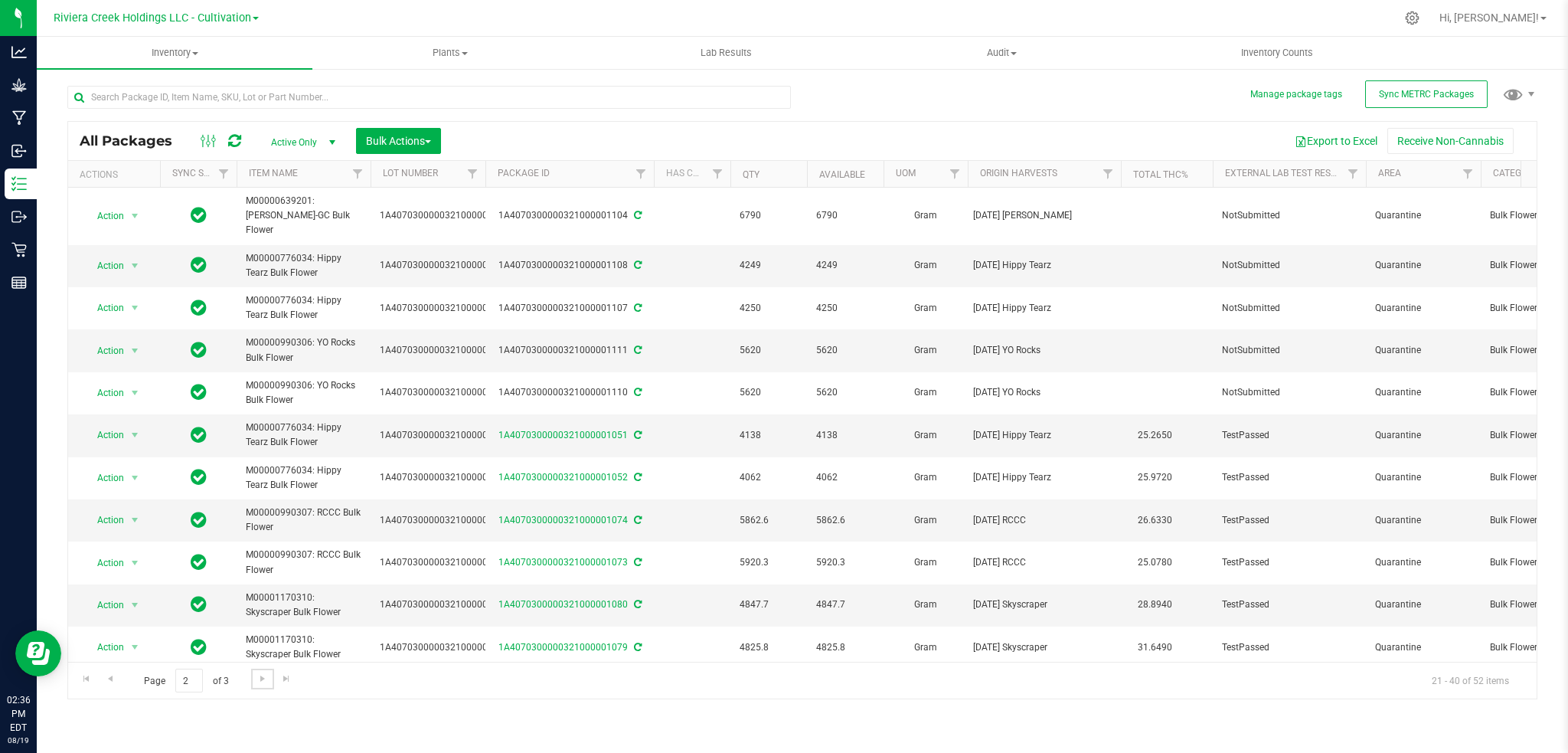
scroll to position [0, 386]
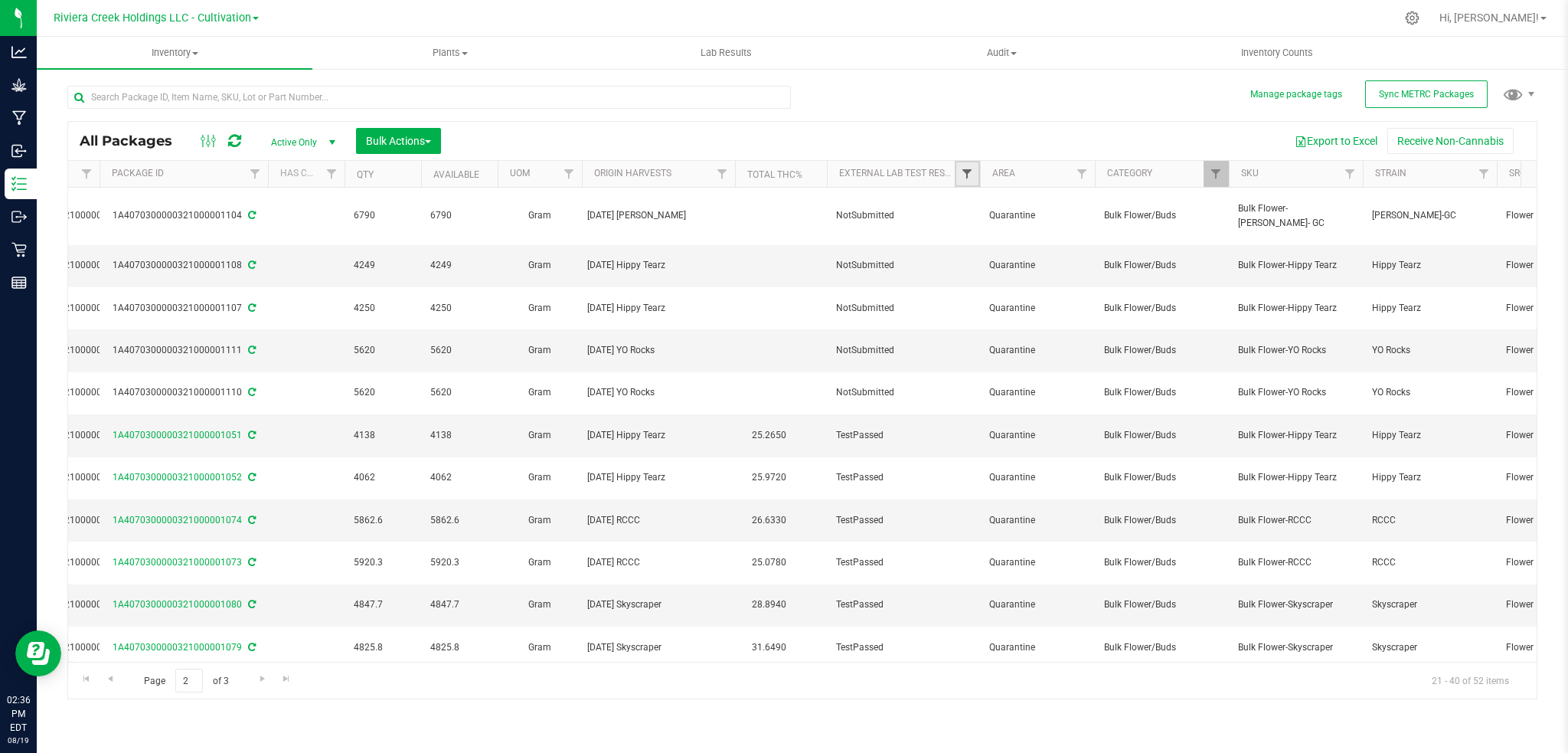
click at [961, 169] on link "Filter" at bounding box center [967, 174] width 25 height 26
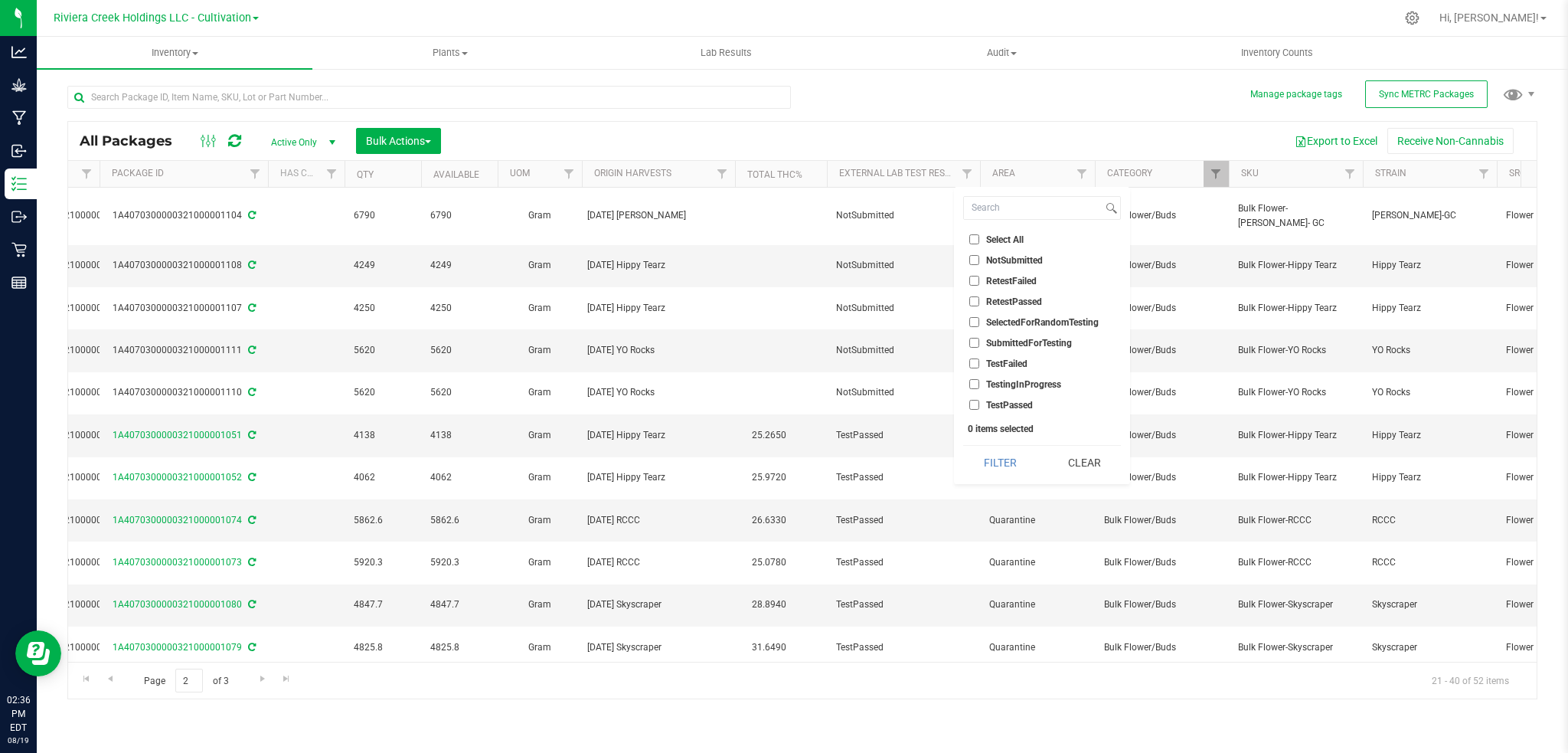
click at [998, 407] on span "TestPassed" at bounding box center [1010, 406] width 47 height 9
click at [980, 407] on input "TestPassed" at bounding box center [974, 405] width 10 height 10
checkbox input "true"
click at [978, 463] on button "Filter" at bounding box center [1000, 463] width 73 height 34
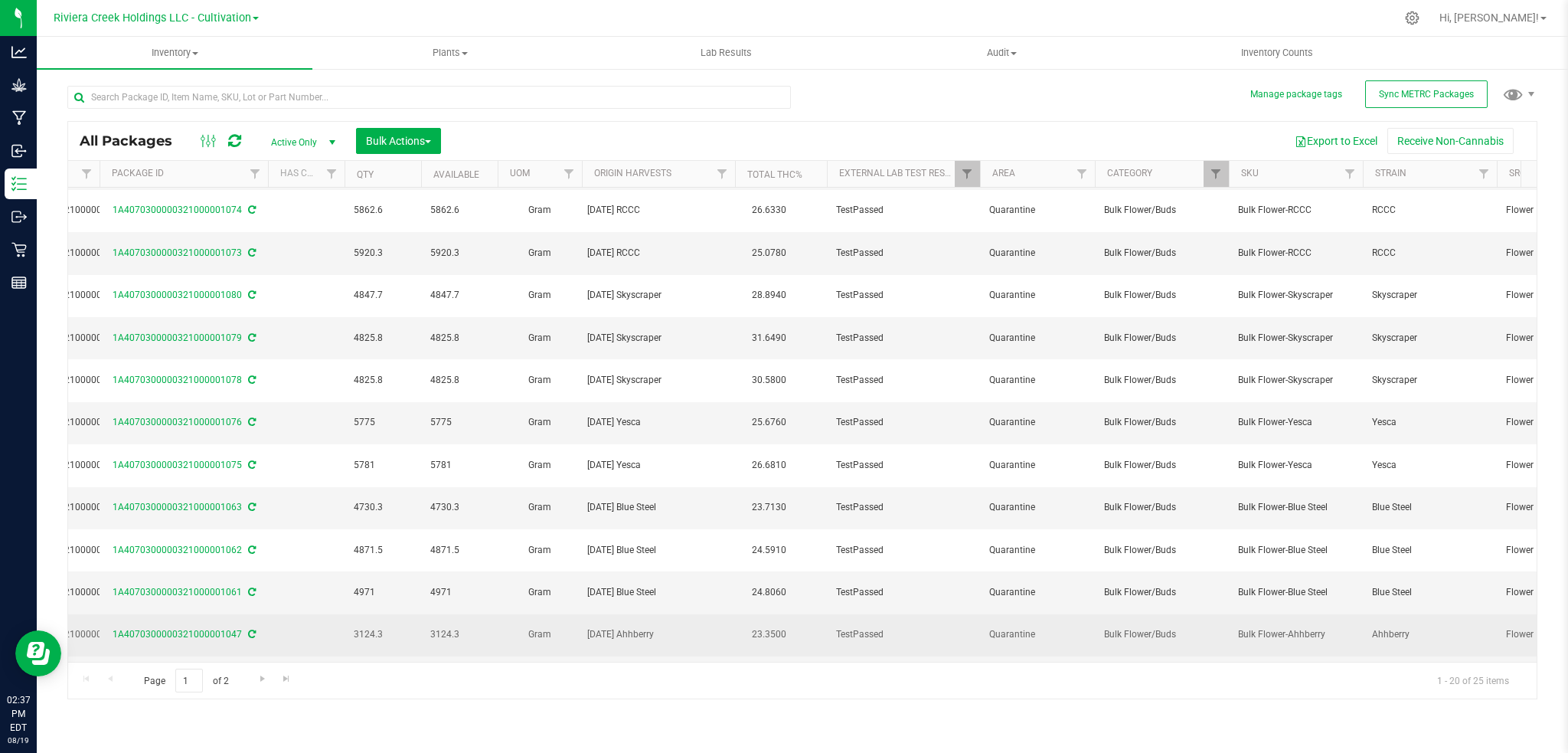
scroll to position [0, 386]
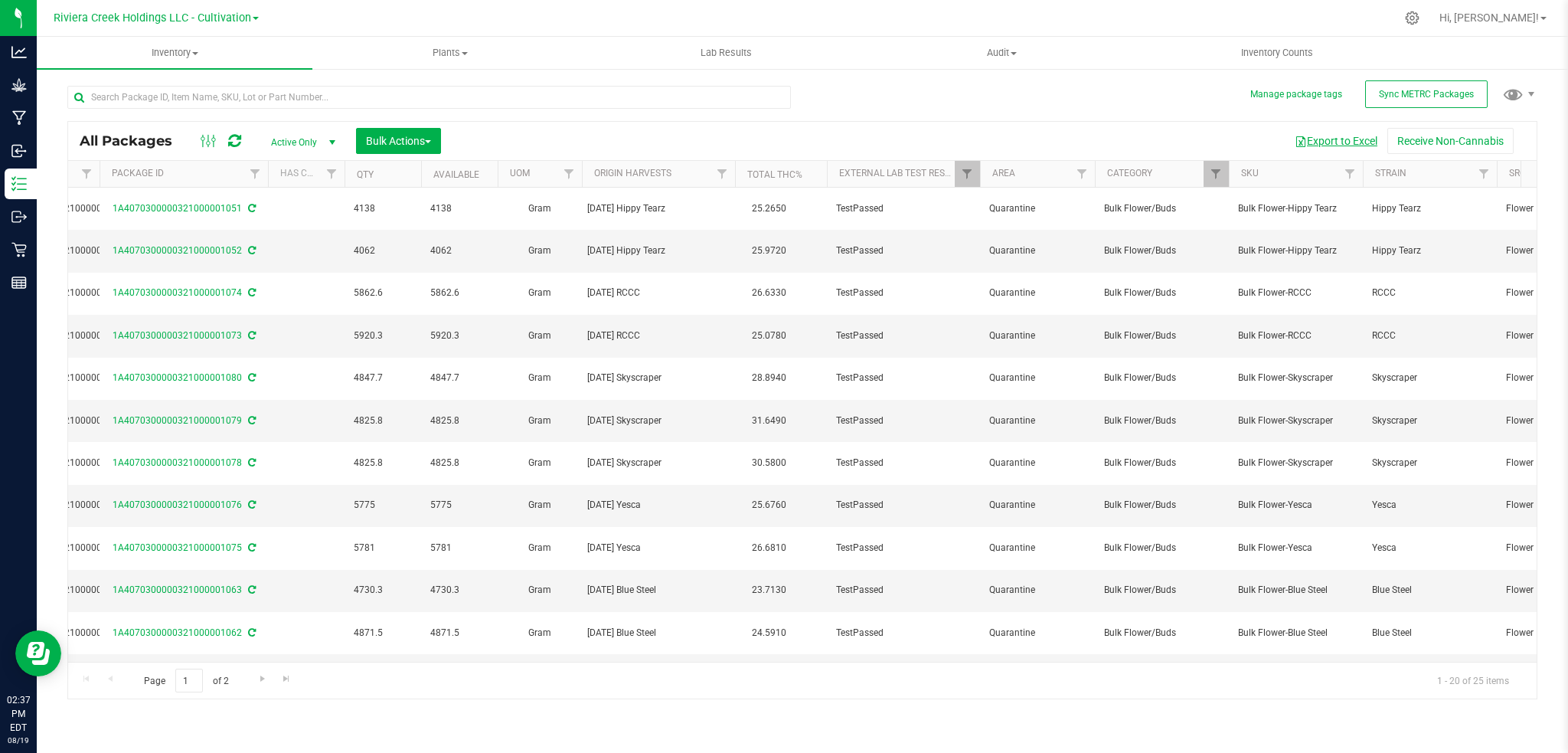
click at [1347, 141] on button "Export to Excel" at bounding box center [1335, 141] width 102 height 26
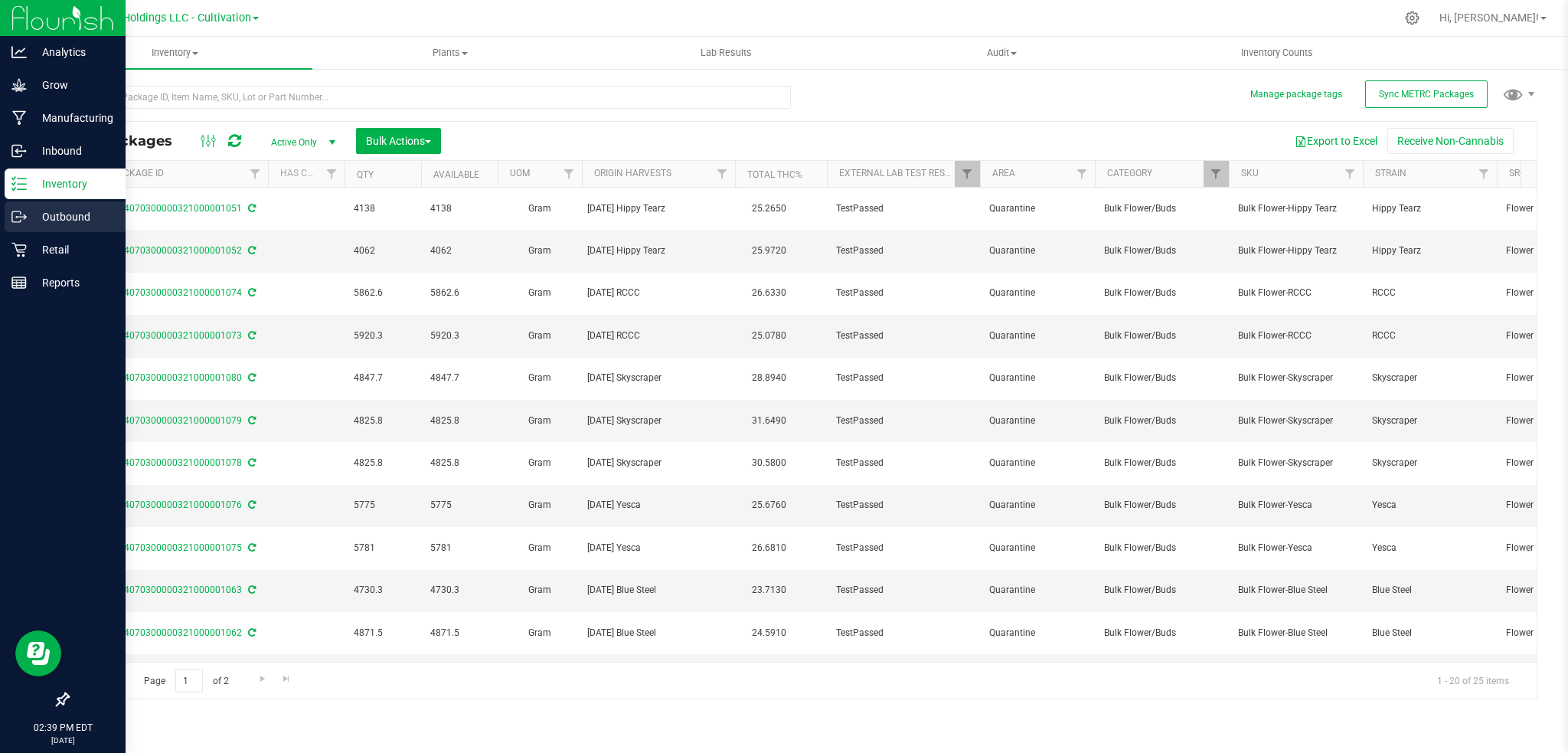
click at [73, 215] on p "Outbound" at bounding box center [73, 217] width 92 height 19
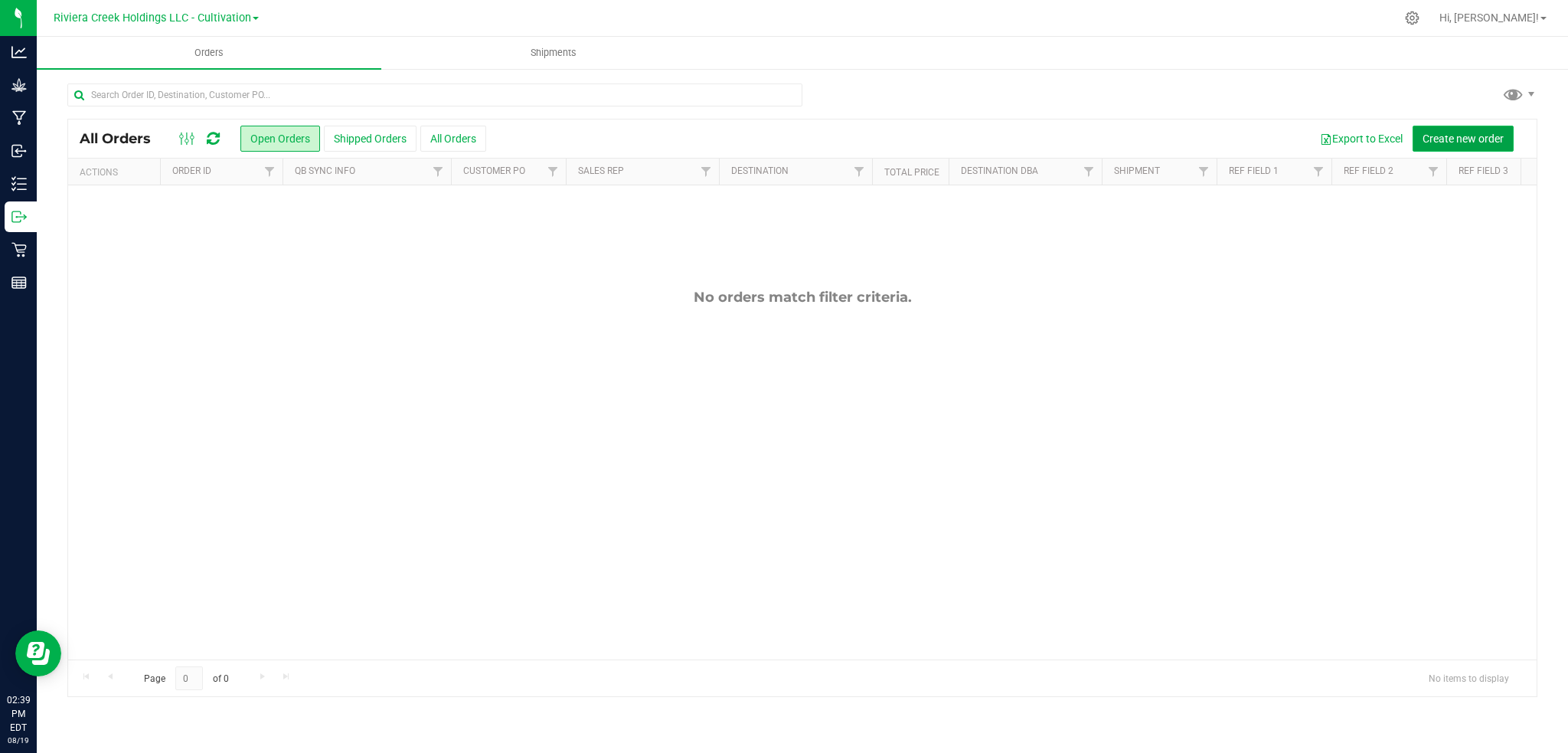
click at [1462, 137] on span "Create new order" at bounding box center [1463, 138] width 82 height 12
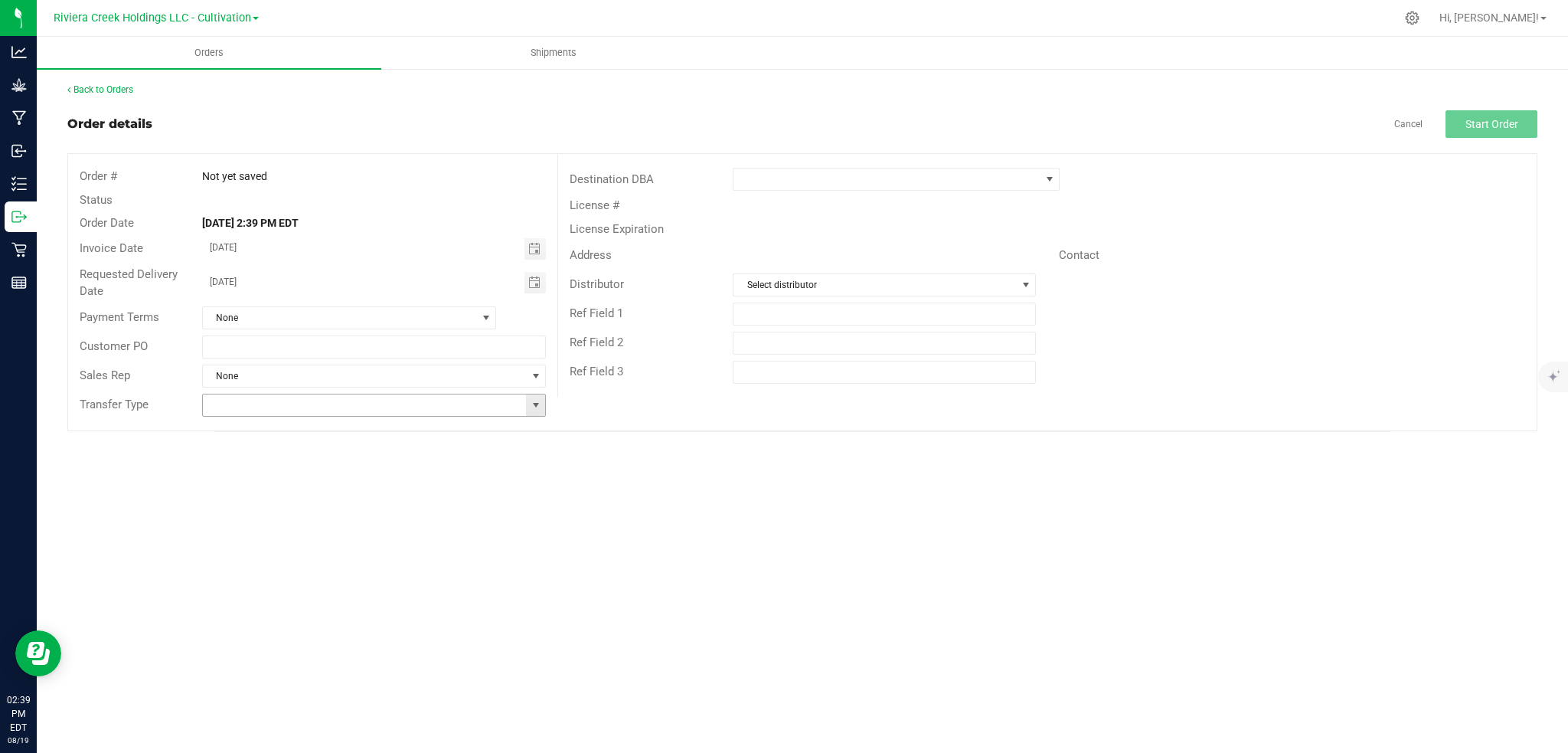
click at [537, 407] on span at bounding box center [536, 405] width 12 height 12
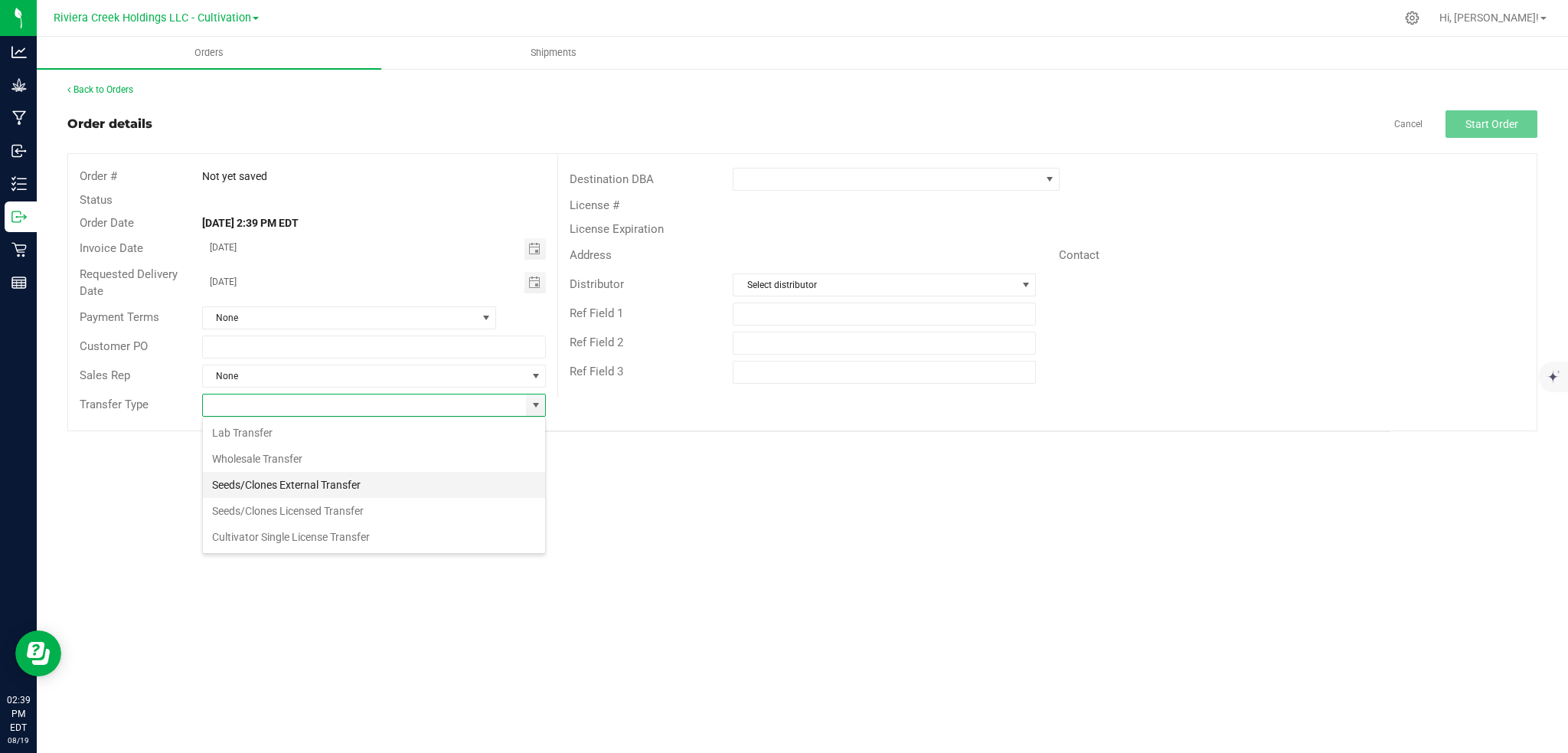
scroll to position [23, 344]
click at [283, 460] on li "Wholesale Transfer" at bounding box center [373, 459] width 343 height 26
type input "Wholesale Transfer"
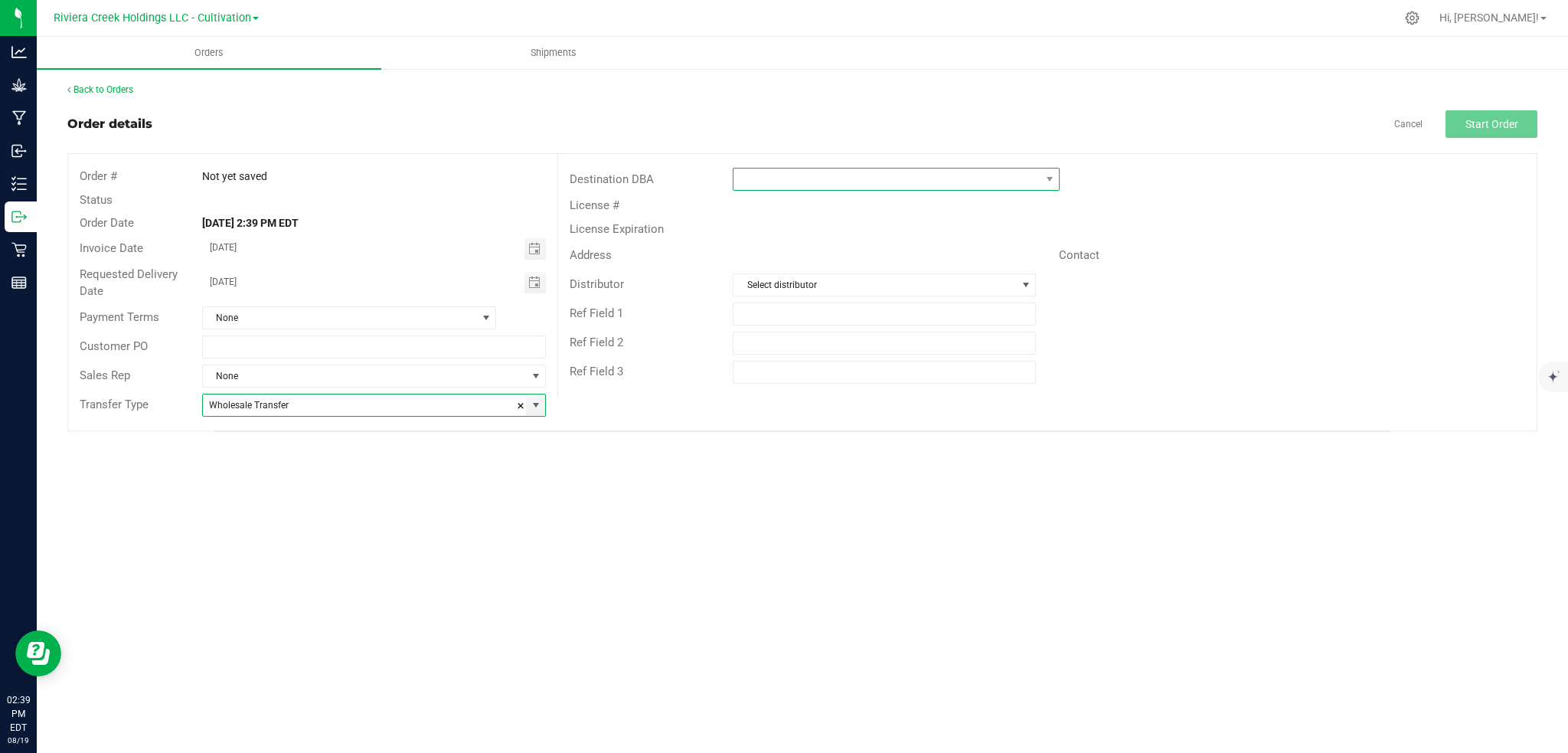
click at [801, 179] on span at bounding box center [887, 179] width 306 height 22
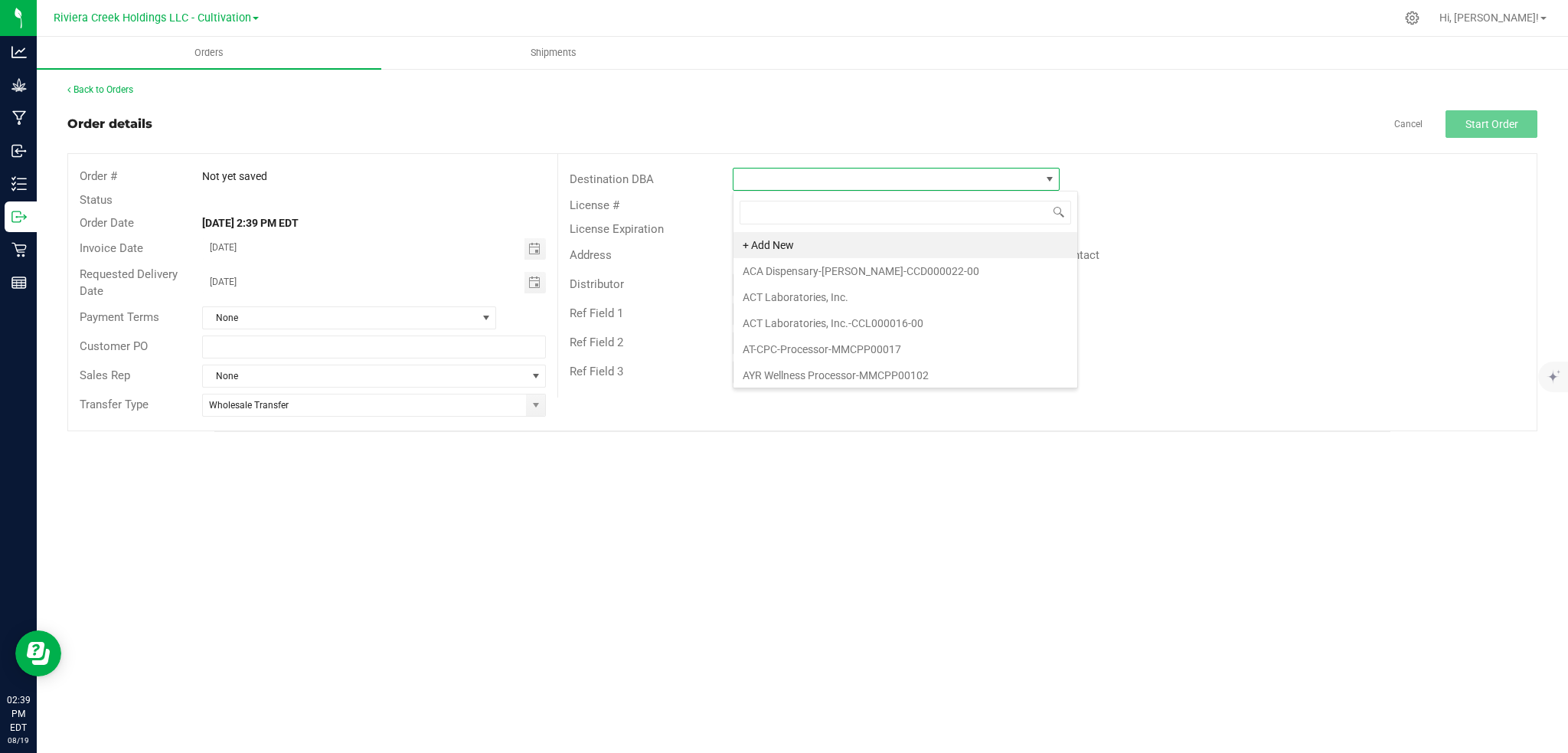
scroll to position [23, 327]
type input "riviera"
drag, startPoint x: 873, startPoint y: 248, endPoint x: 935, endPoint y: 222, distance: 67.2
click at [874, 248] on li "Riviera Creek Holdings LLC - Processing" at bounding box center [896, 245] width 326 height 26
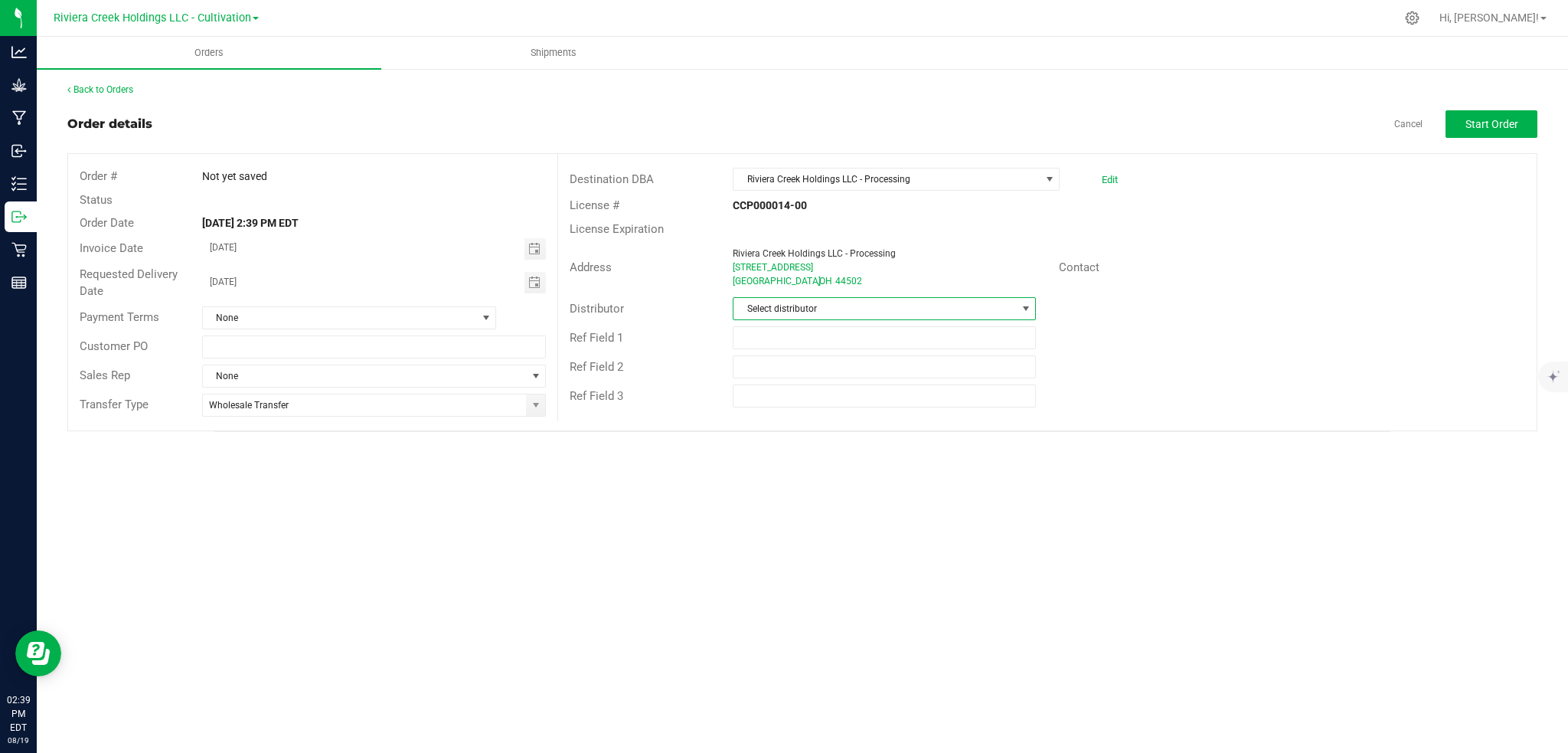
click at [848, 311] on span "Select distributor" at bounding box center [875, 308] width 282 height 22
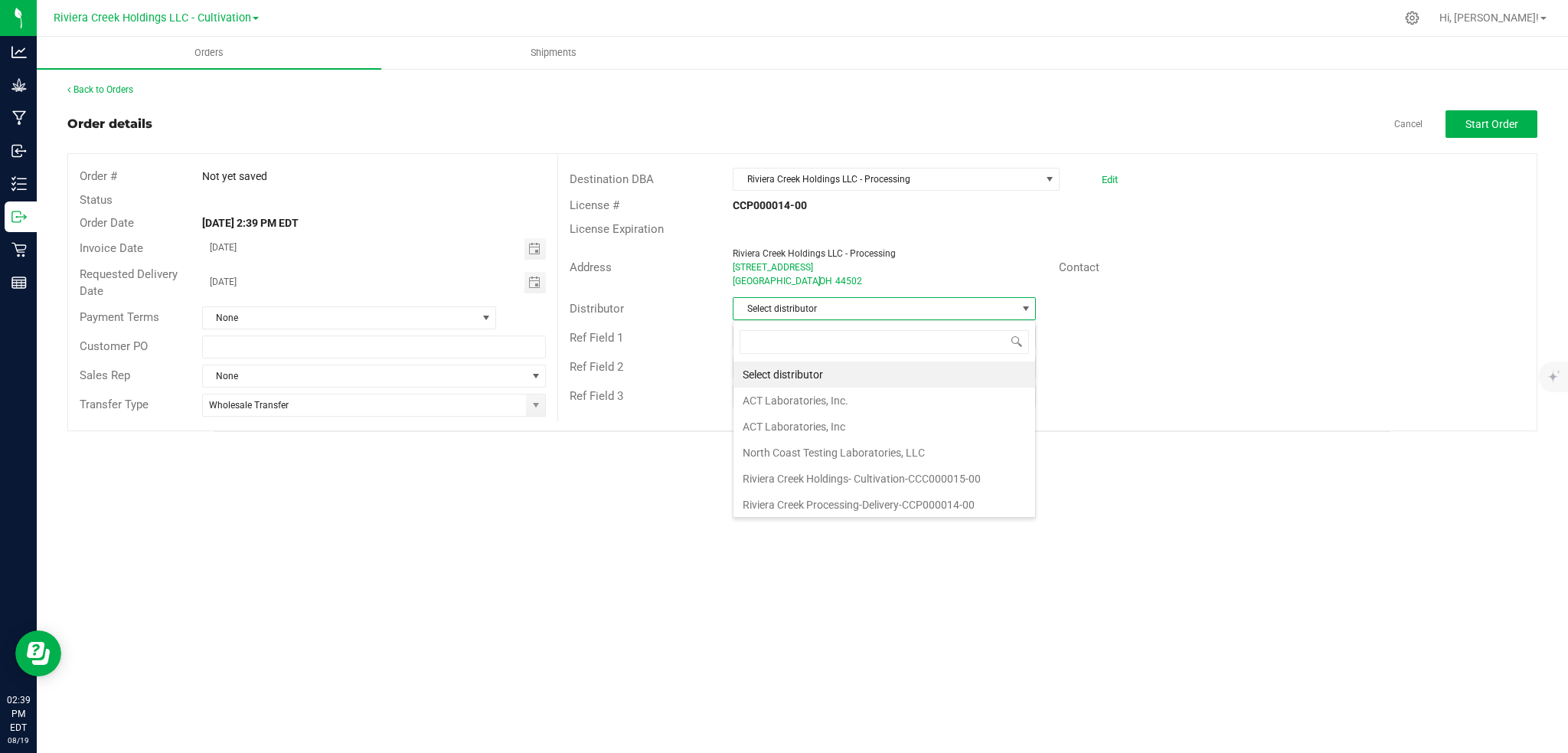
scroll to position [23, 302]
type input "riviera"
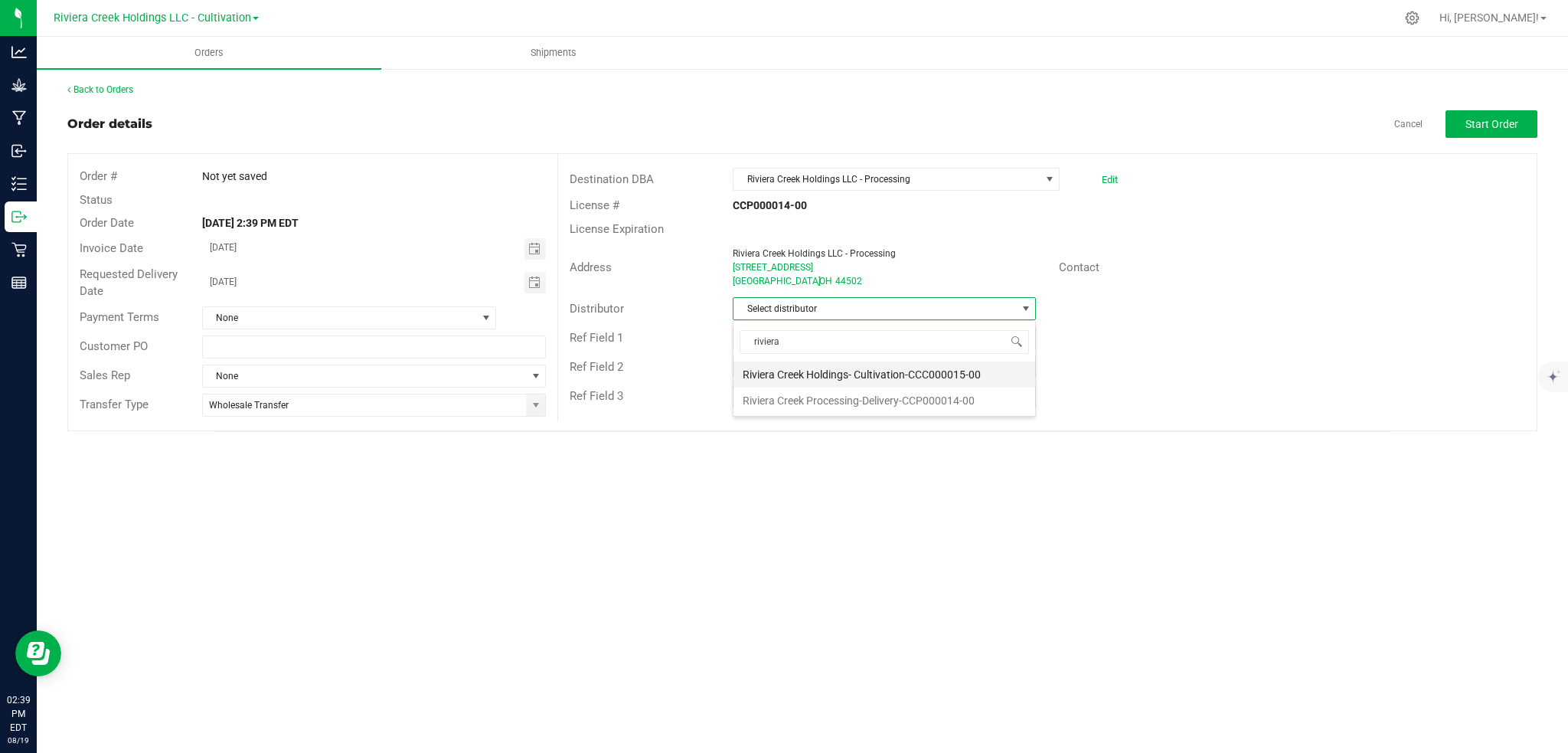
click at [822, 373] on li "Riviera Creek Holdings- Cultivation-CCC000015-00" at bounding box center [885, 375] width 302 height 26
click at [874, 342] on input "text" at bounding box center [884, 338] width 303 height 23
type input "Packing"
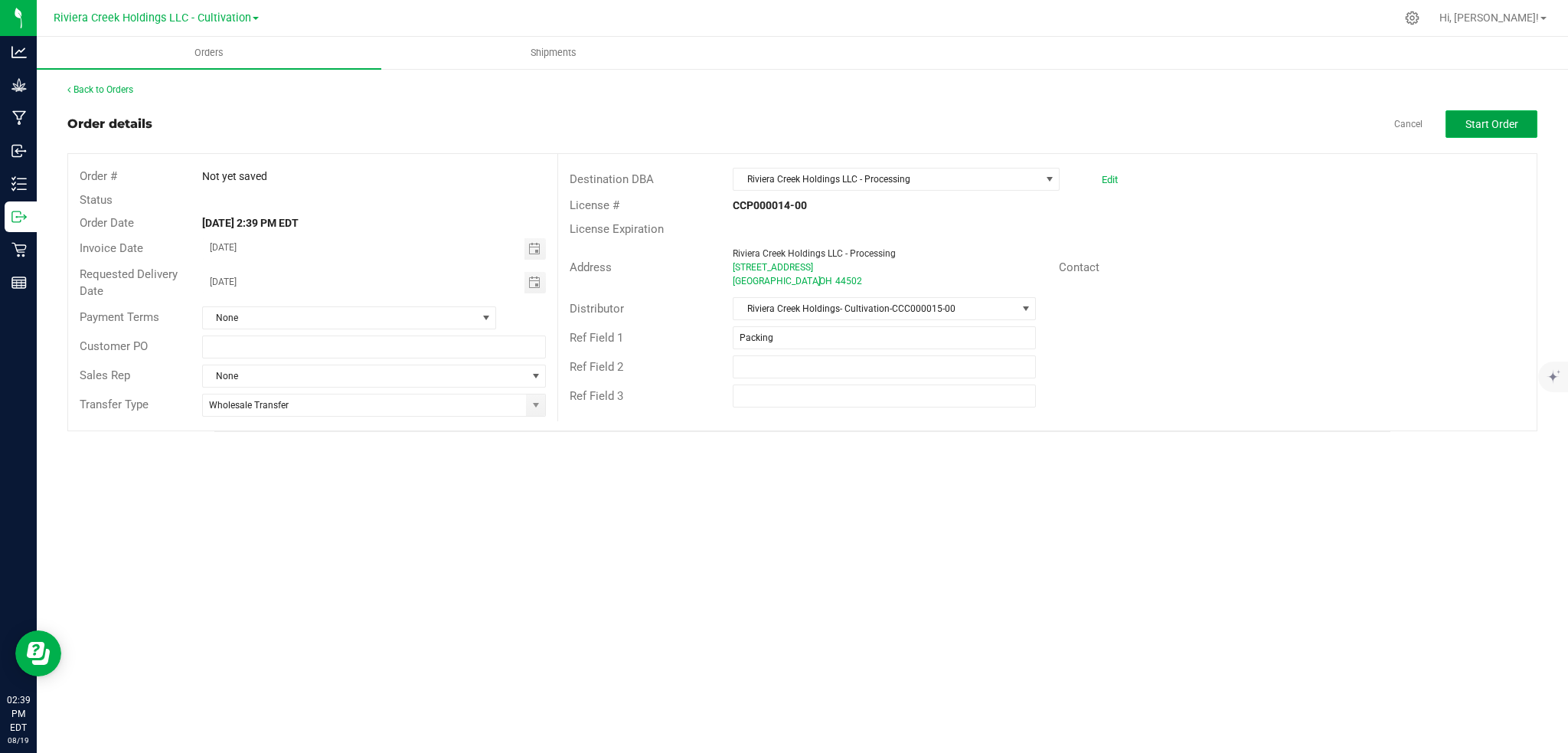
click at [1507, 122] on span "Start Order" at bounding box center [1492, 124] width 53 height 12
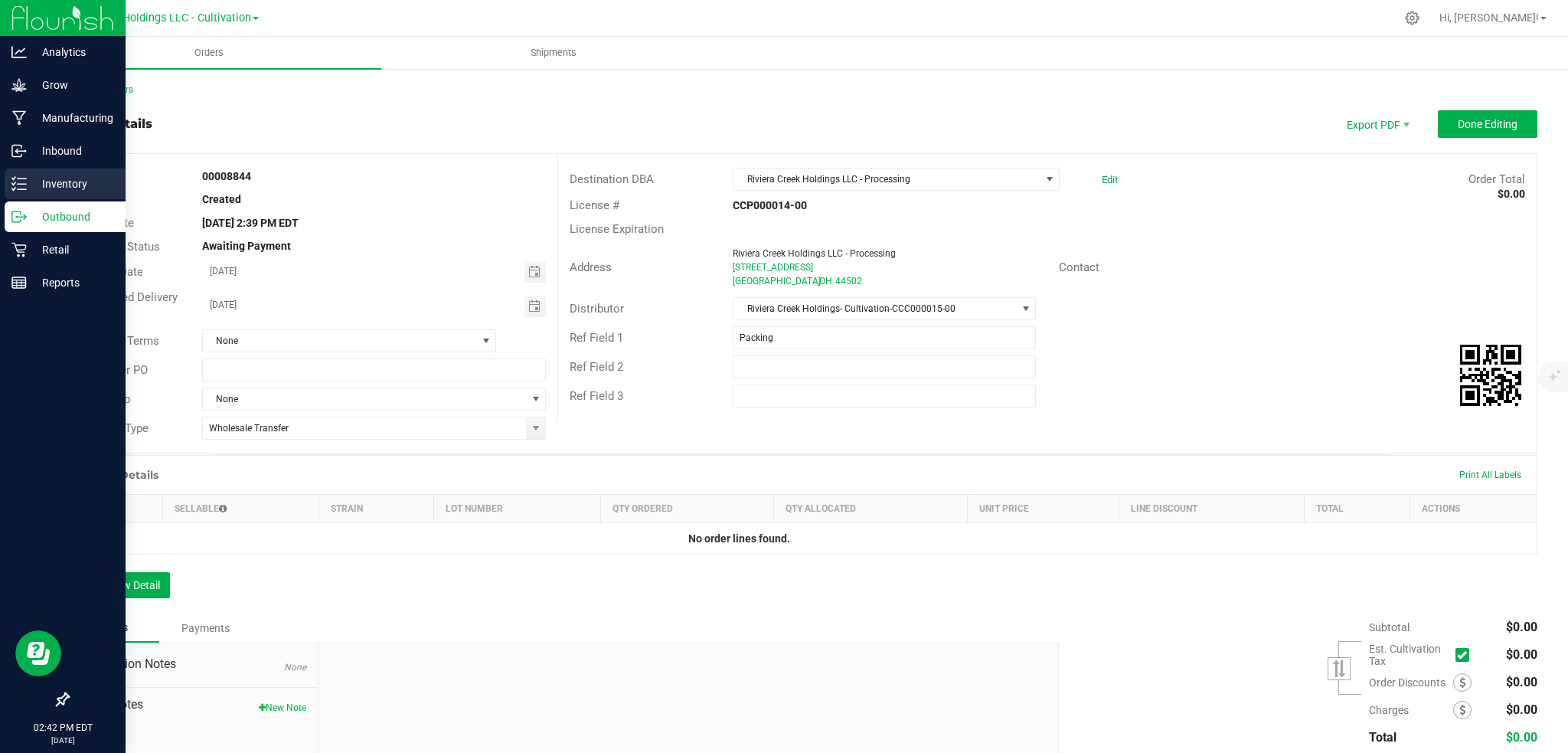
click at [69, 179] on p "Inventory" at bounding box center [73, 184] width 92 height 19
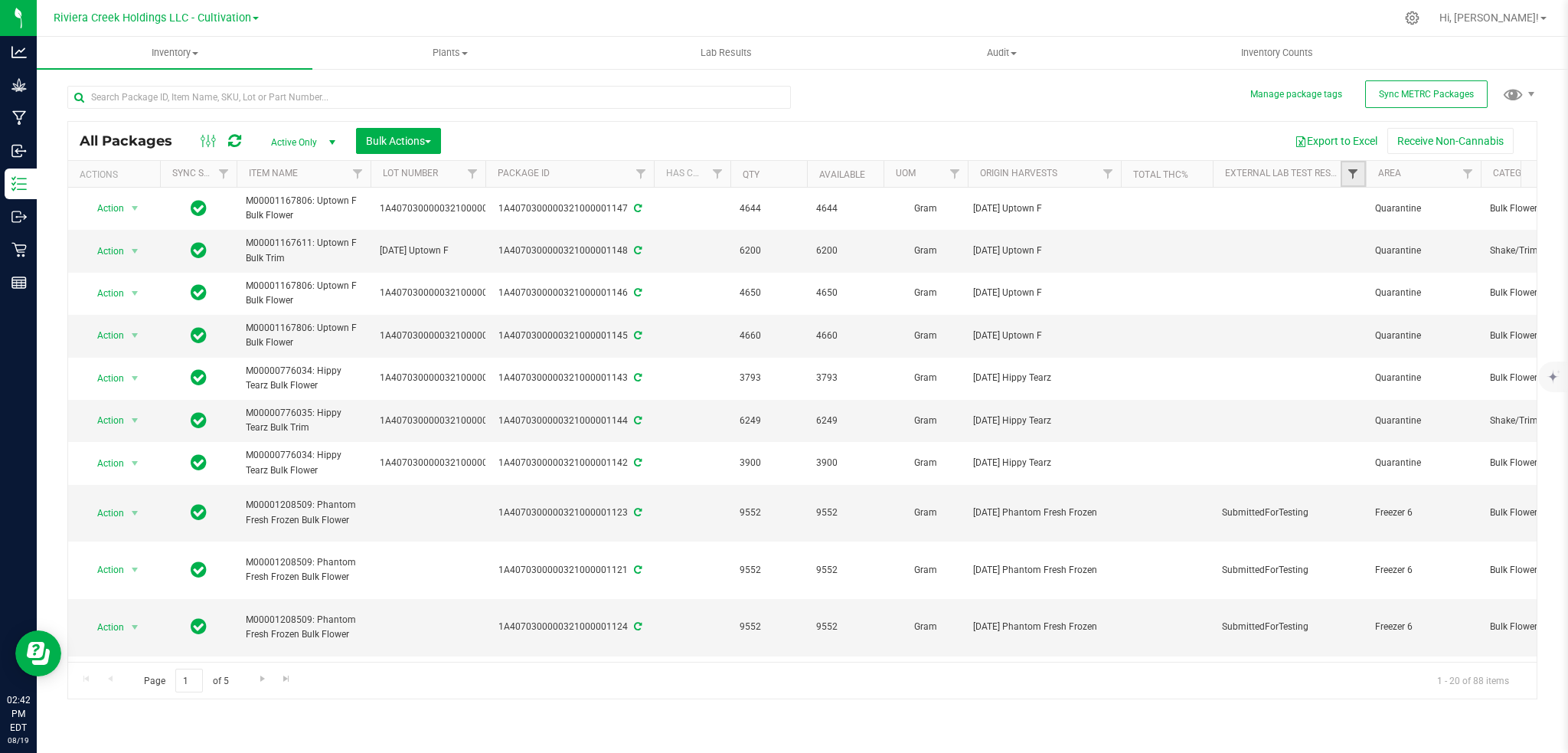
click at [1355, 172] on span "Filter" at bounding box center [1352, 174] width 12 height 12
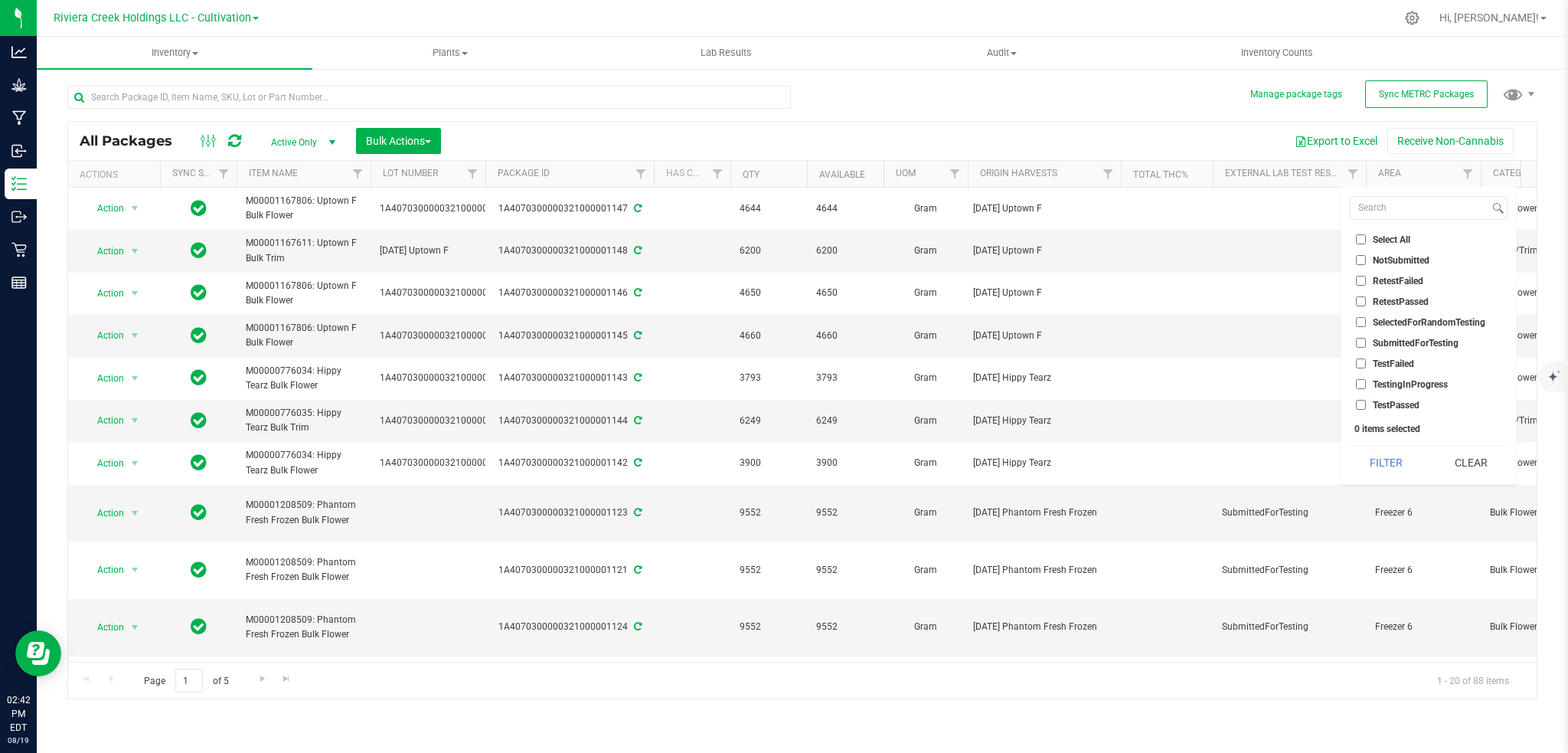
click at [1401, 405] on span "TestPassed" at bounding box center [1396, 406] width 47 height 9
click at [1366, 405] on input "TestPassed" at bounding box center [1361, 405] width 10 height 10
checkbox input "true"
click at [1385, 460] on button "Filter" at bounding box center [1387, 463] width 73 height 34
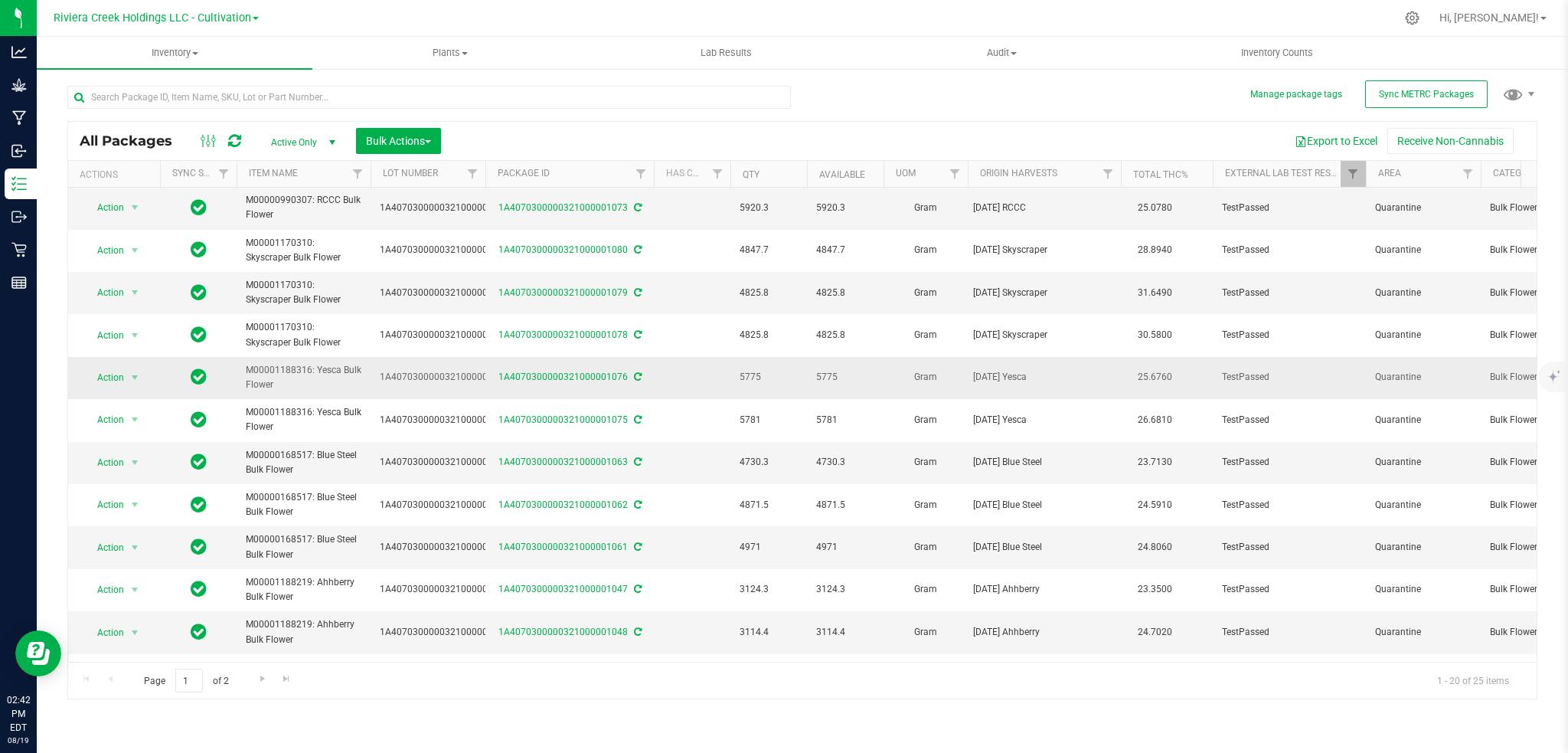
scroll to position [390, 0]
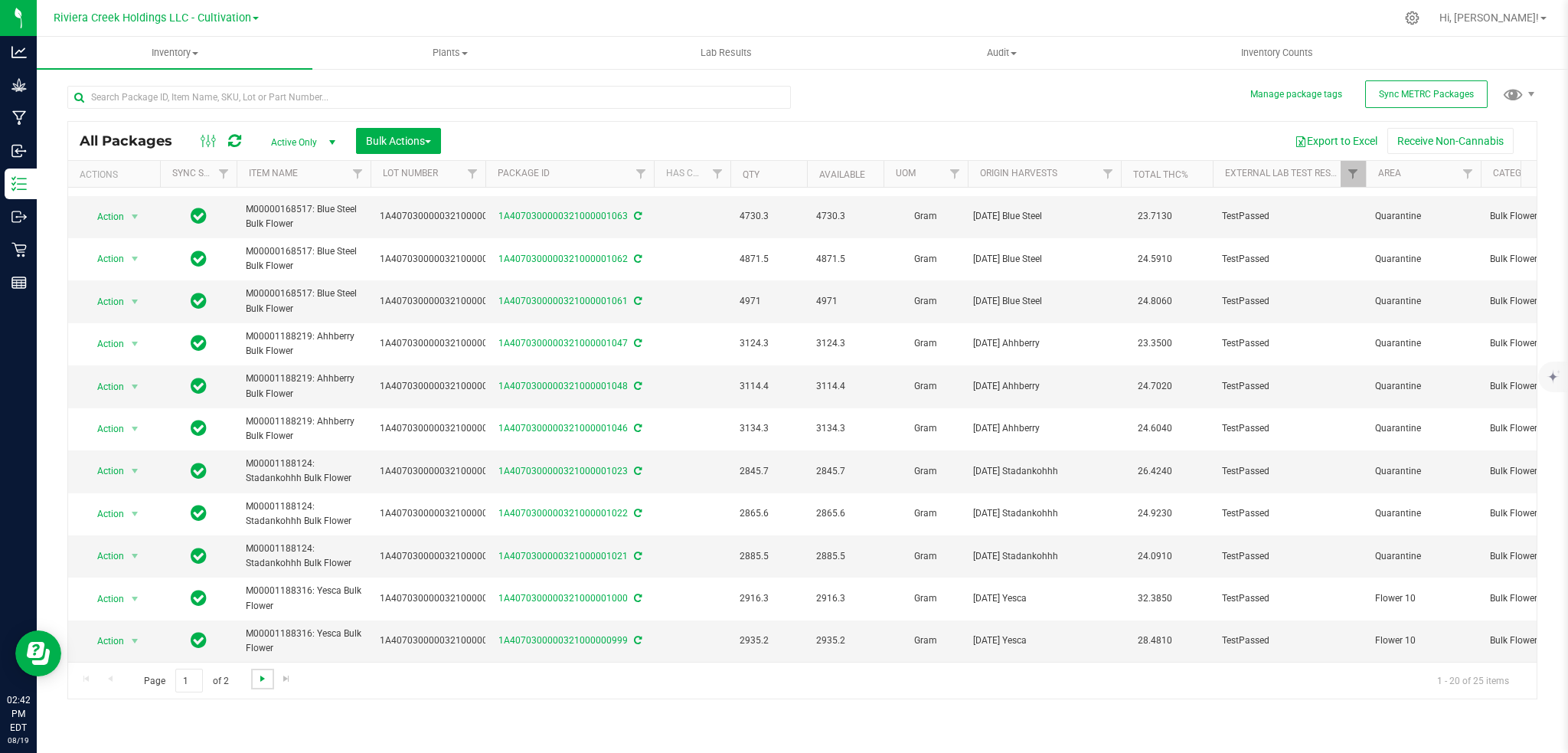
click at [265, 680] on span "Go to the next page" at bounding box center [262, 679] width 12 height 12
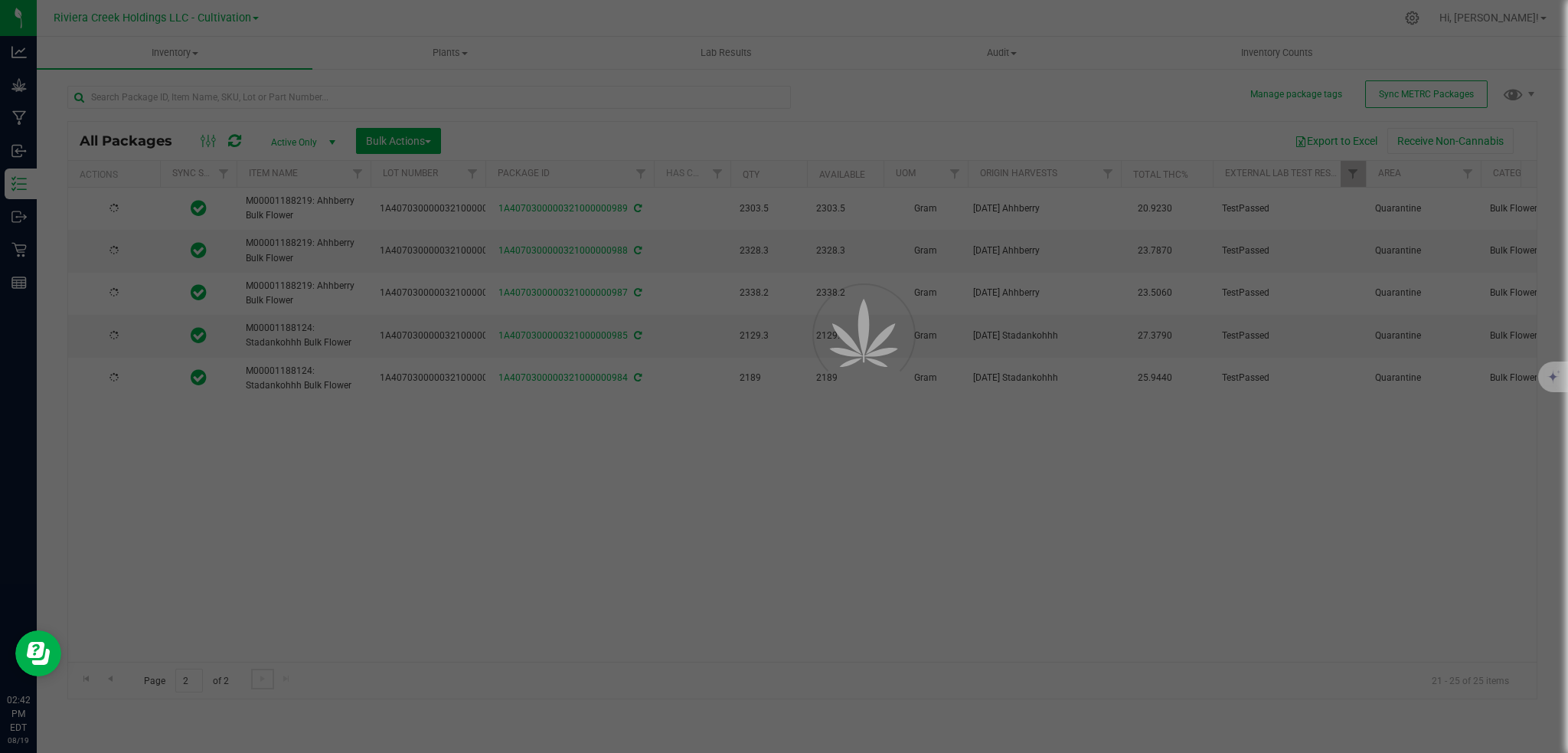
scroll to position [0, 0]
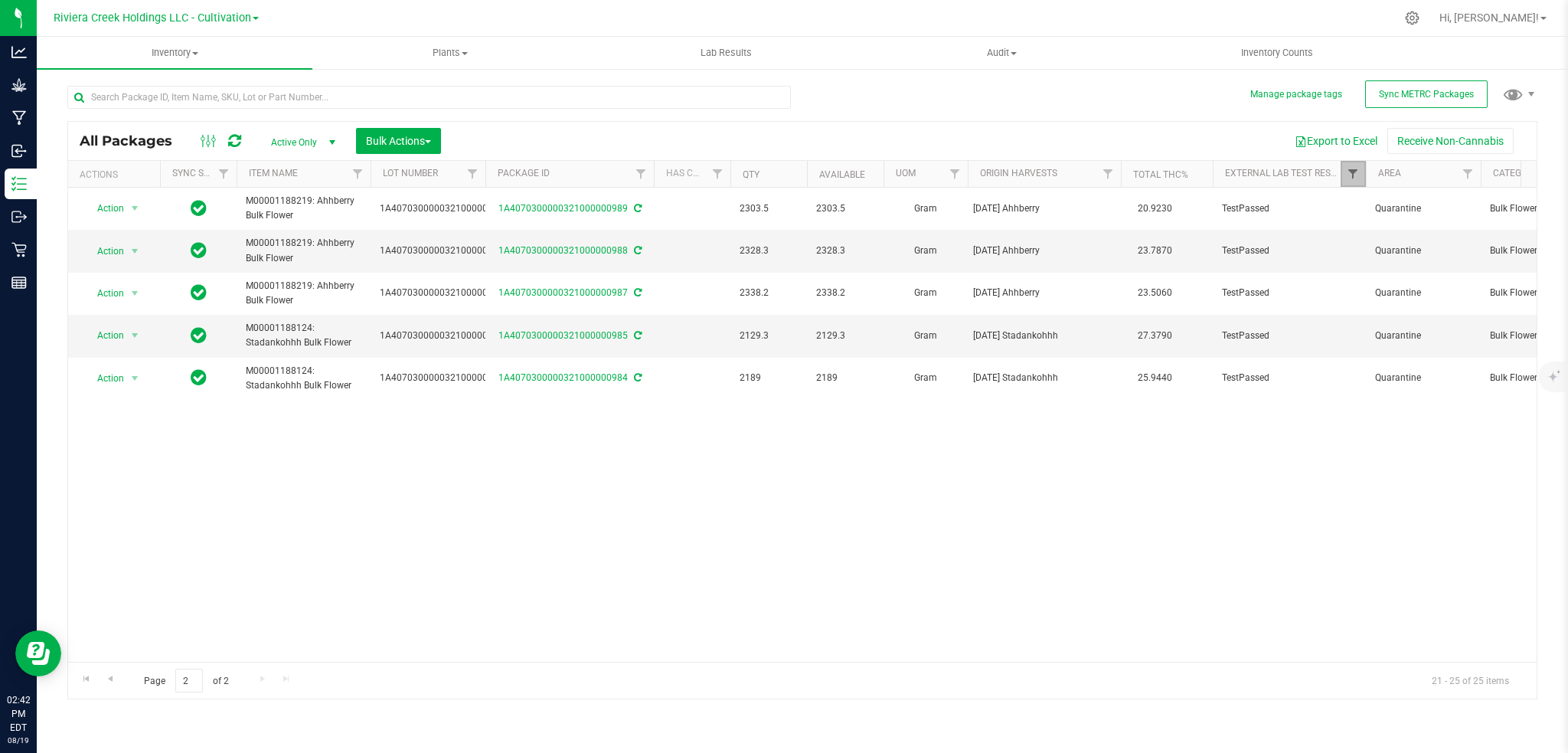
click at [1347, 169] on span "Filter" at bounding box center [1352, 174] width 12 height 12
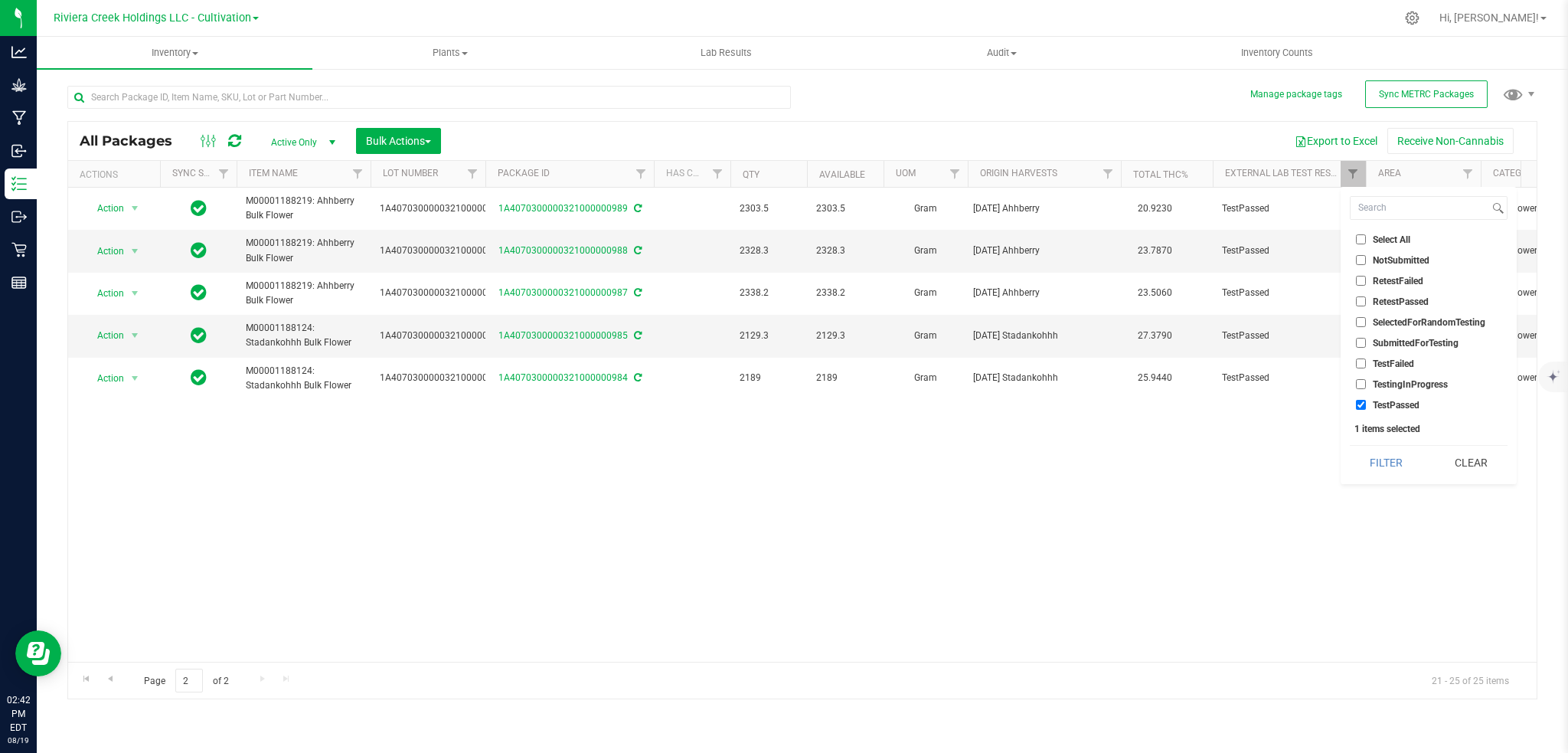
click at [1429, 340] on span "SubmittedForTesting" at bounding box center [1415, 344] width 85 height 9
click at [1366, 340] on input "SubmittedForTesting" at bounding box center [1361, 343] width 10 height 10
checkbox input "true"
click at [1406, 401] on span "TestPassed" at bounding box center [1396, 406] width 47 height 9
click at [1366, 400] on input "TestPassed" at bounding box center [1361, 405] width 10 height 10
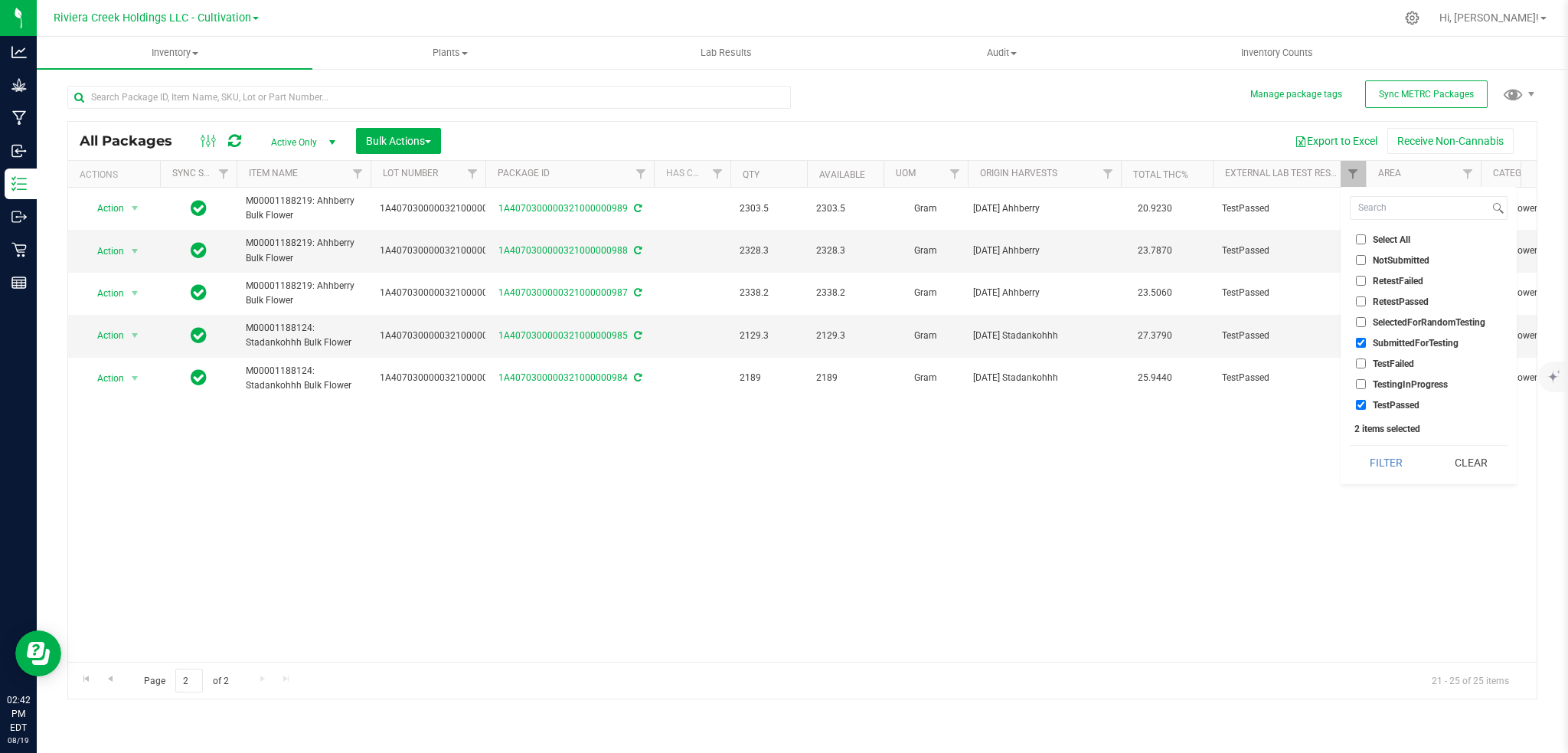
checkbox input "false"
click at [1389, 469] on button "Filter" at bounding box center [1387, 463] width 73 height 34
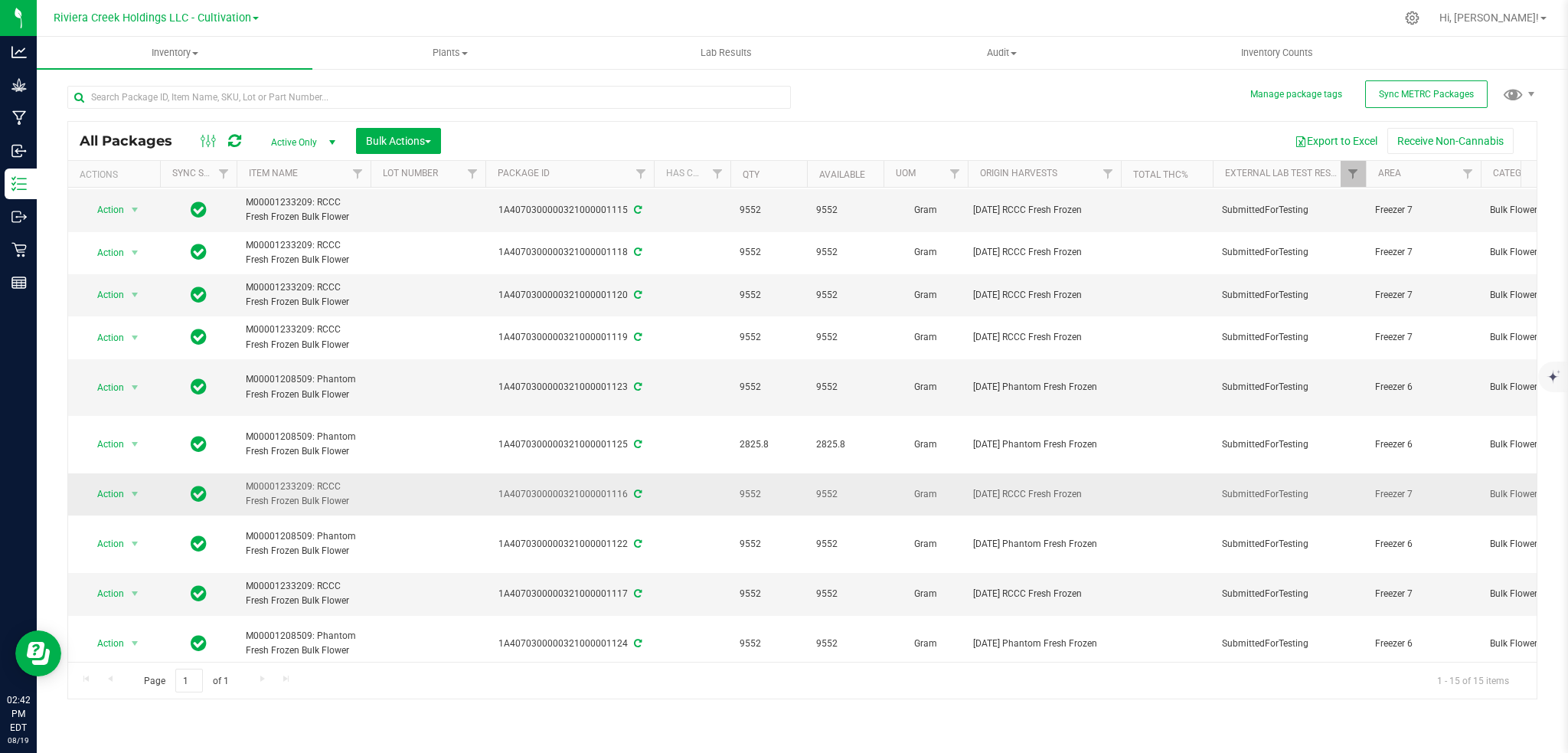
scroll to position [177, 0]
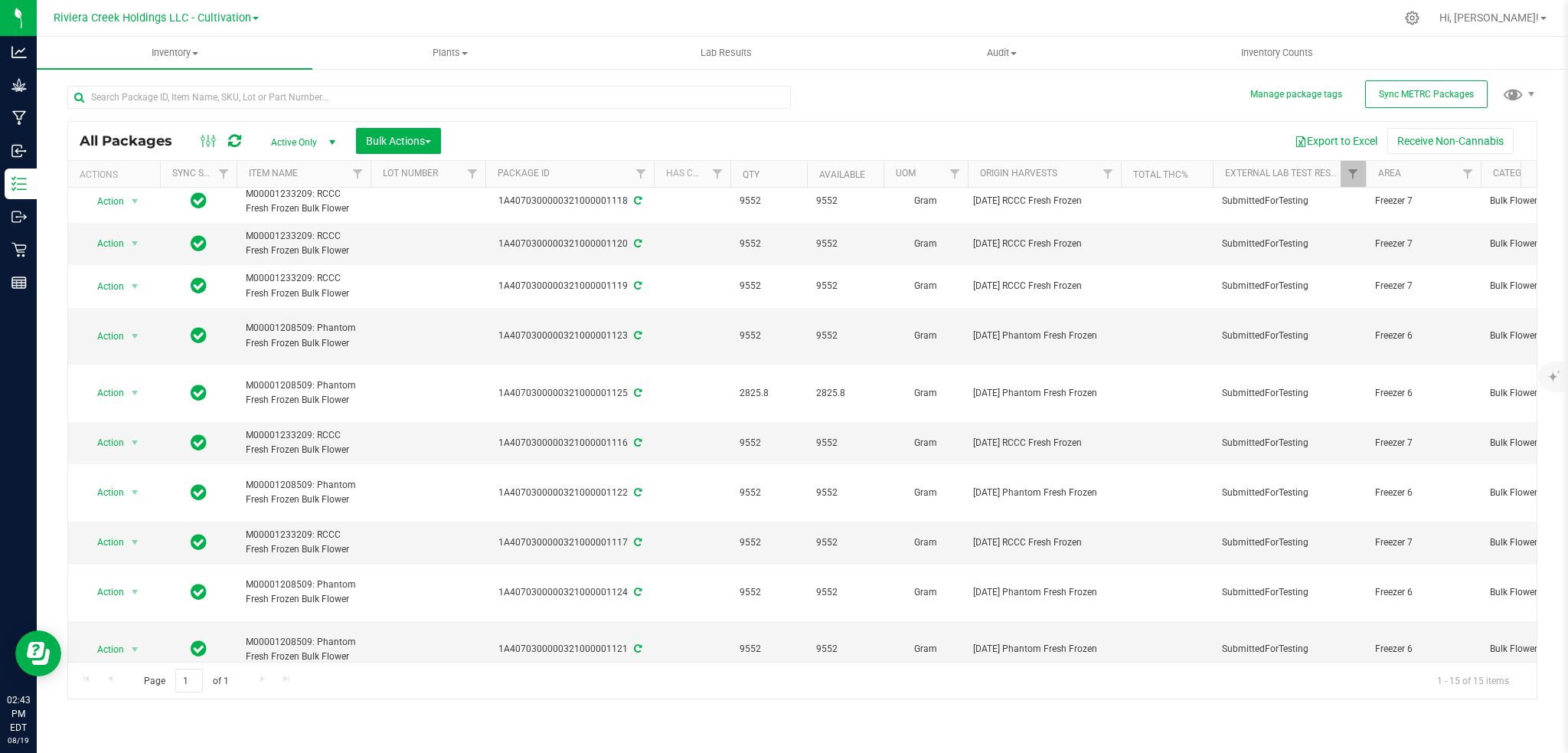
click at [639, 694] on icon at bounding box center [638, 699] width 8 height 9
click at [133, 694] on span "select" at bounding box center [134, 699] width 12 height 12
click at [140, 465] on li "Lock package" at bounding box center [132, 467] width 97 height 23
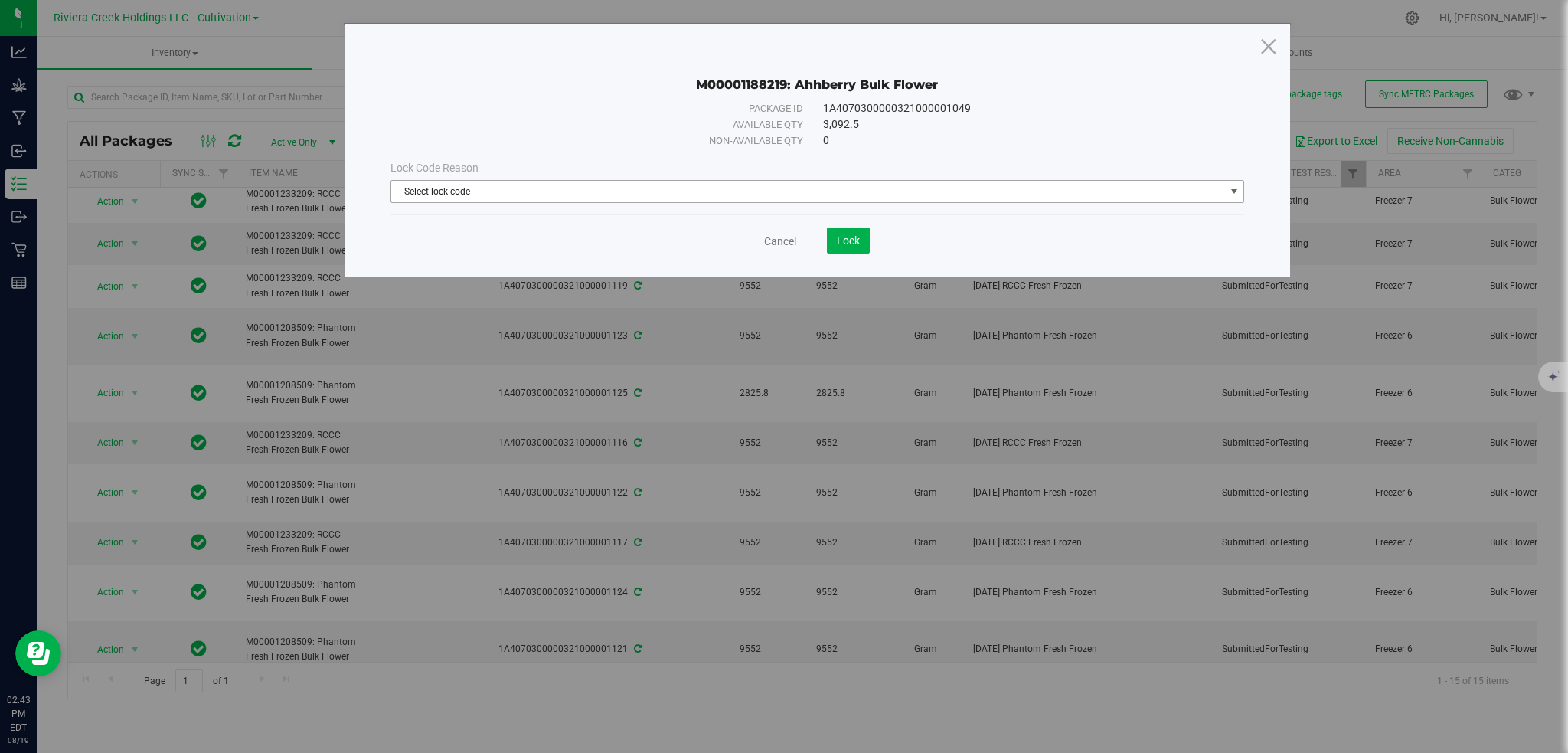
click at [1235, 191] on span "select" at bounding box center [1234, 191] width 12 height 12
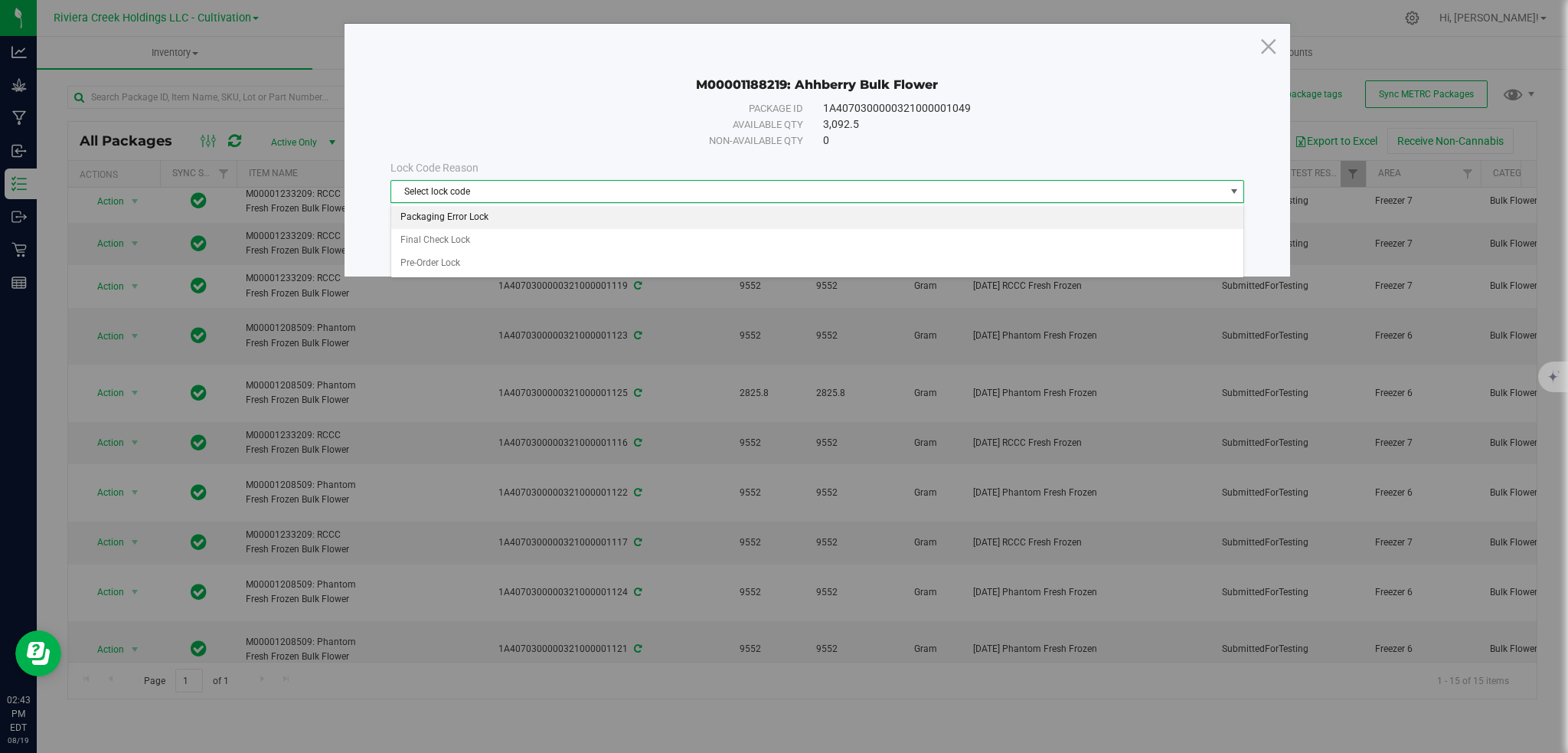
click at [487, 219] on li "Packaging Error Lock" at bounding box center [817, 218] width 853 height 23
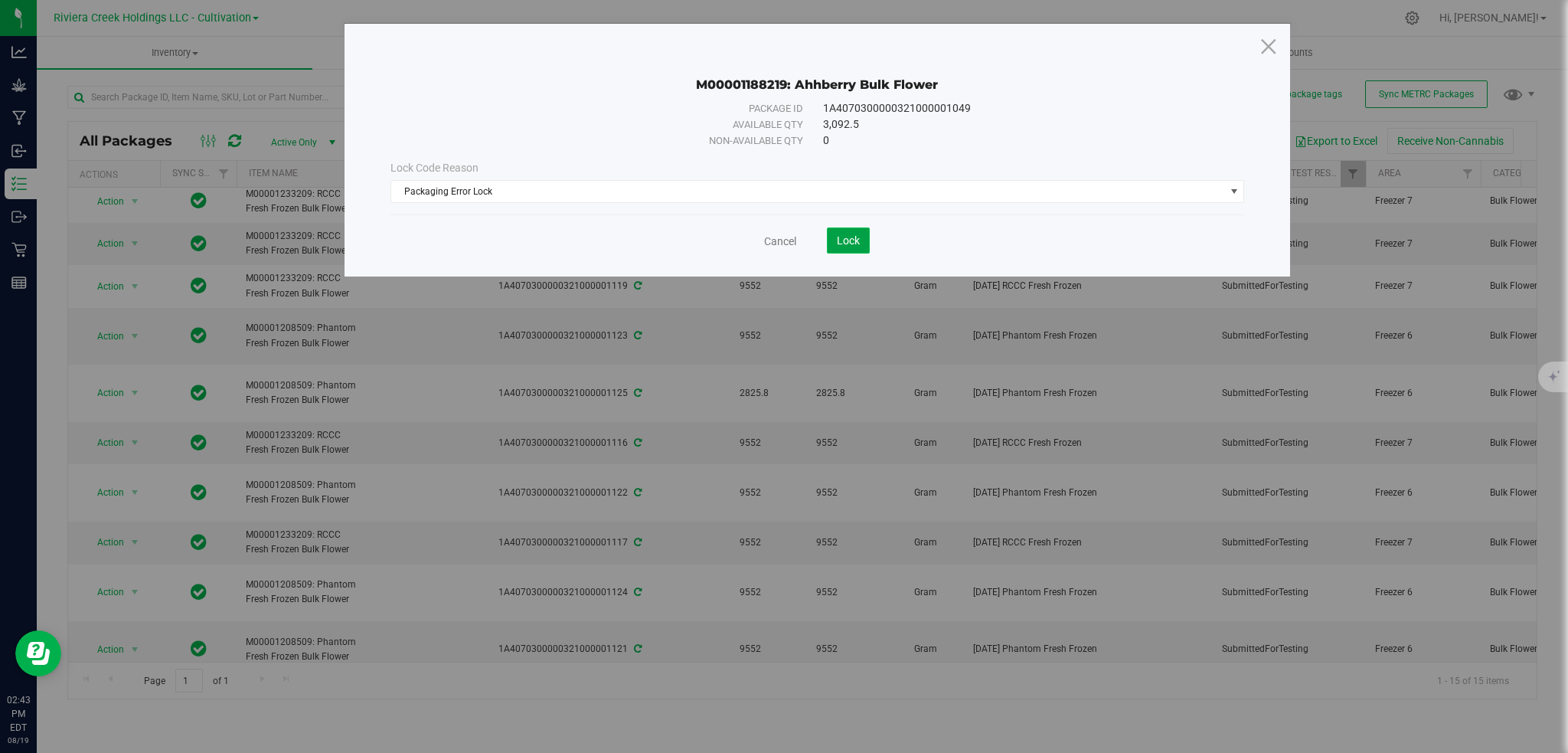
click at [838, 247] on button "Lock" at bounding box center [848, 240] width 43 height 26
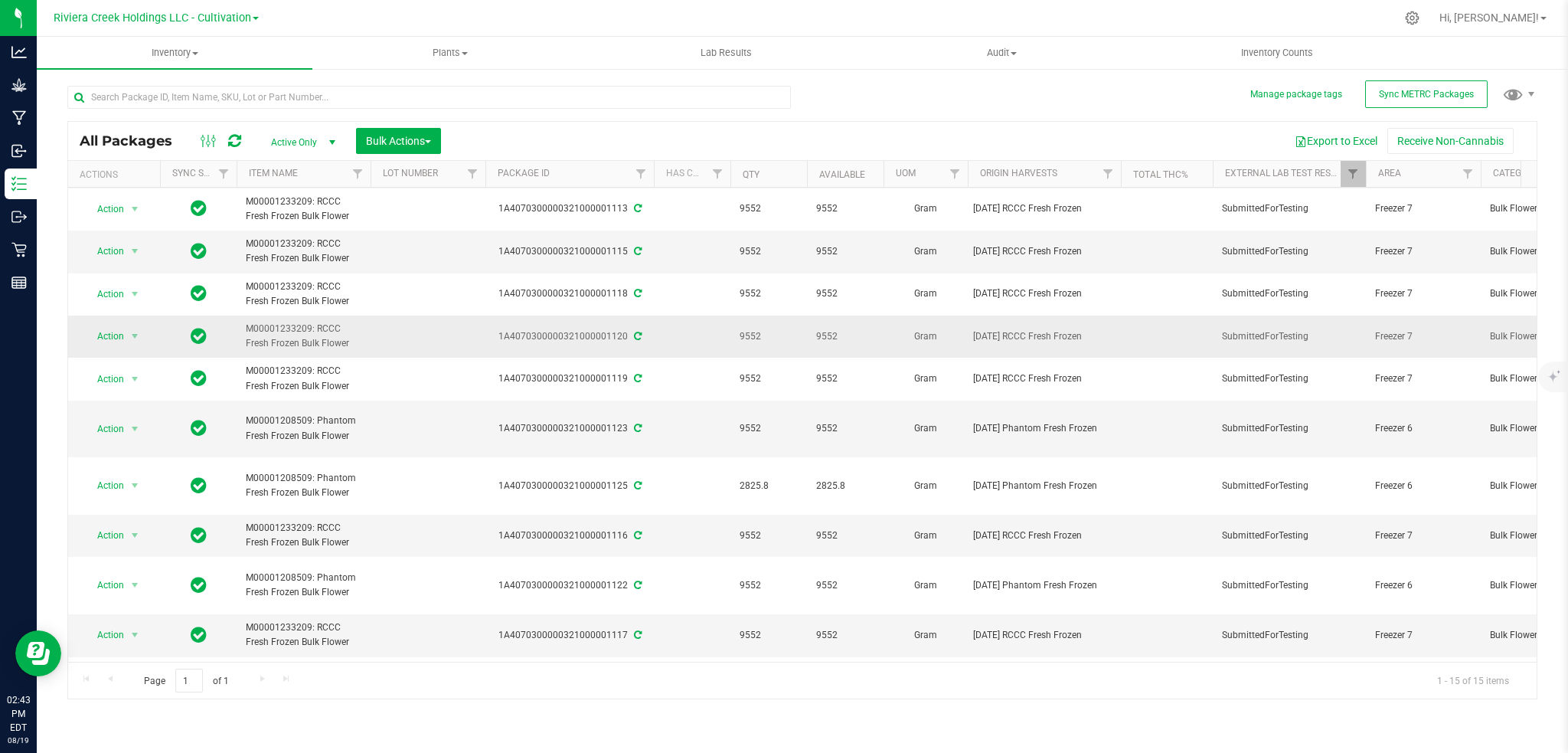
scroll to position [177, 0]
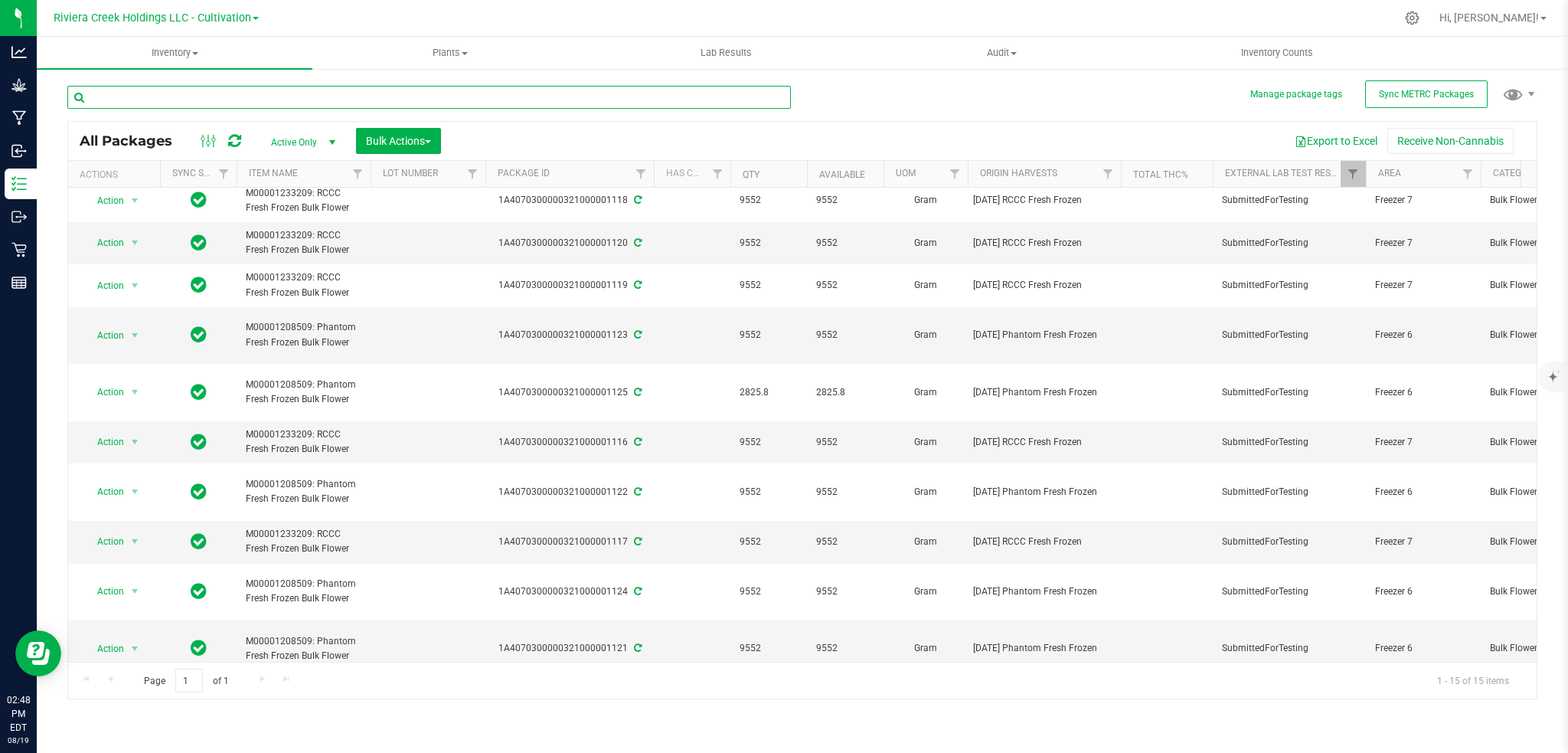
click at [269, 91] on input "text" at bounding box center [429, 97] width 723 height 23
click at [1347, 173] on span "Filter" at bounding box center [1352, 174] width 12 height 12
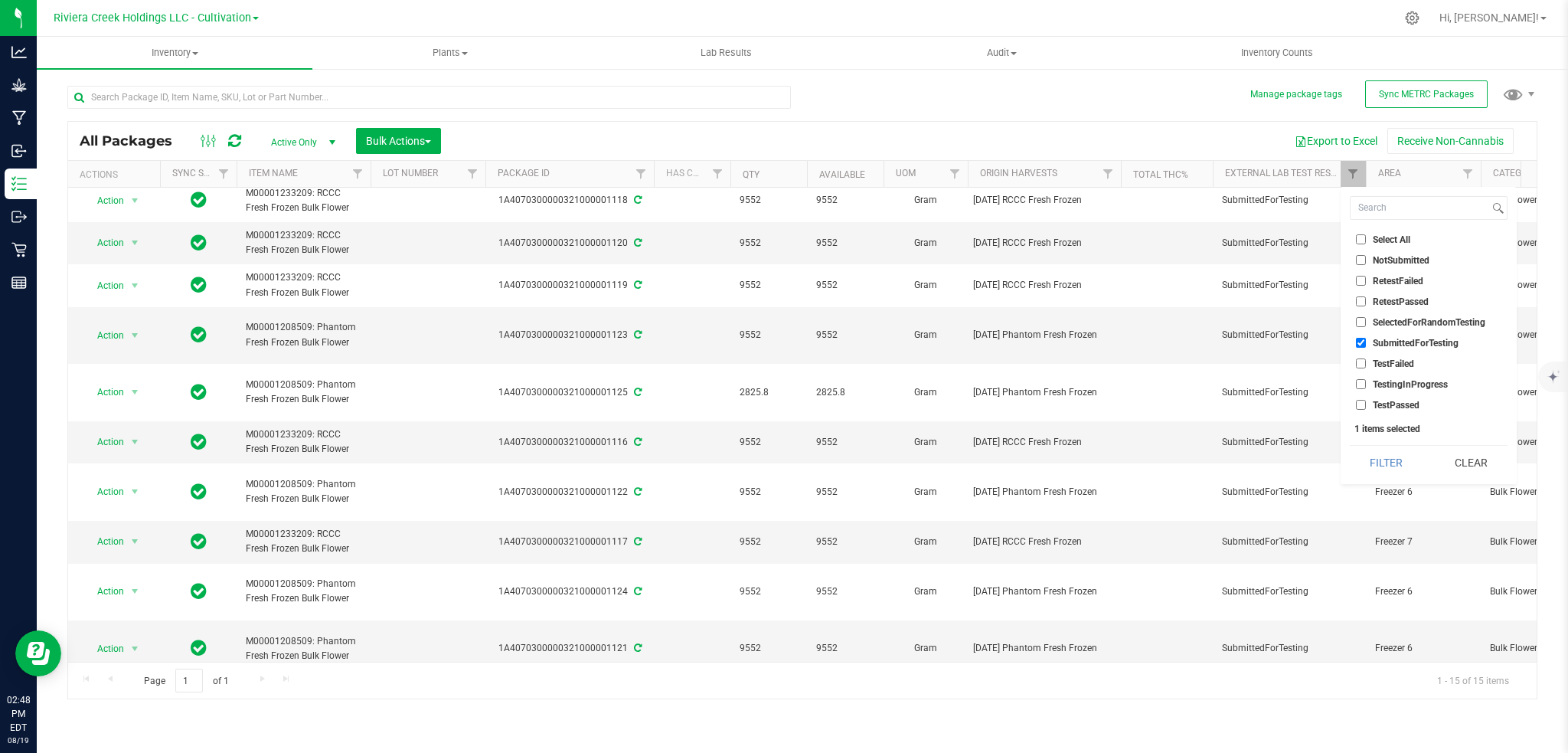
click at [1381, 339] on span "SubmittedForTesting" at bounding box center [1415, 344] width 85 height 9
click at [1366, 339] on input "SubmittedForTesting" at bounding box center [1361, 343] width 10 height 10
checkbox input "false"
click at [1378, 469] on button "Filter" at bounding box center [1387, 463] width 73 height 34
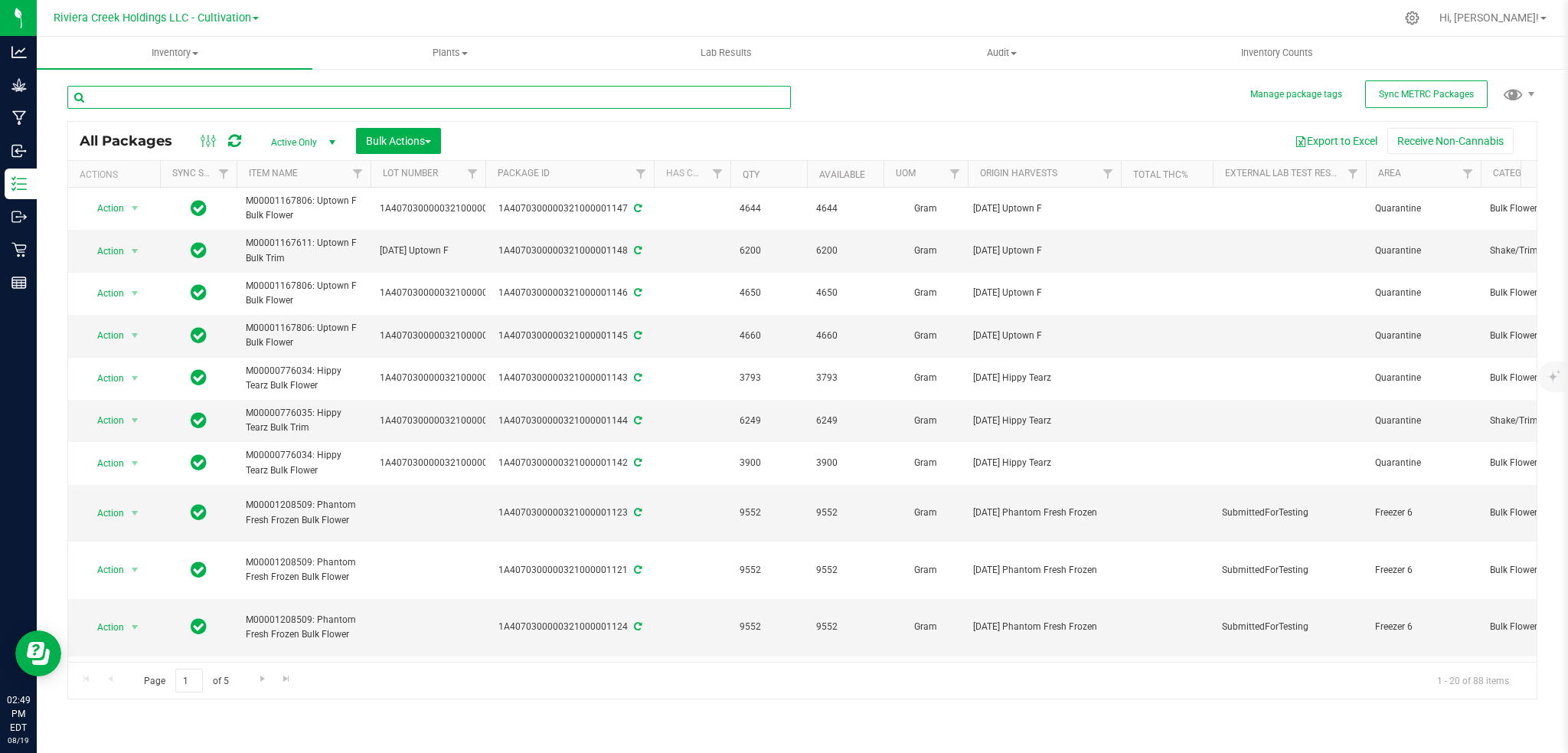
click at [199, 98] on input "text" at bounding box center [429, 97] width 723 height 23
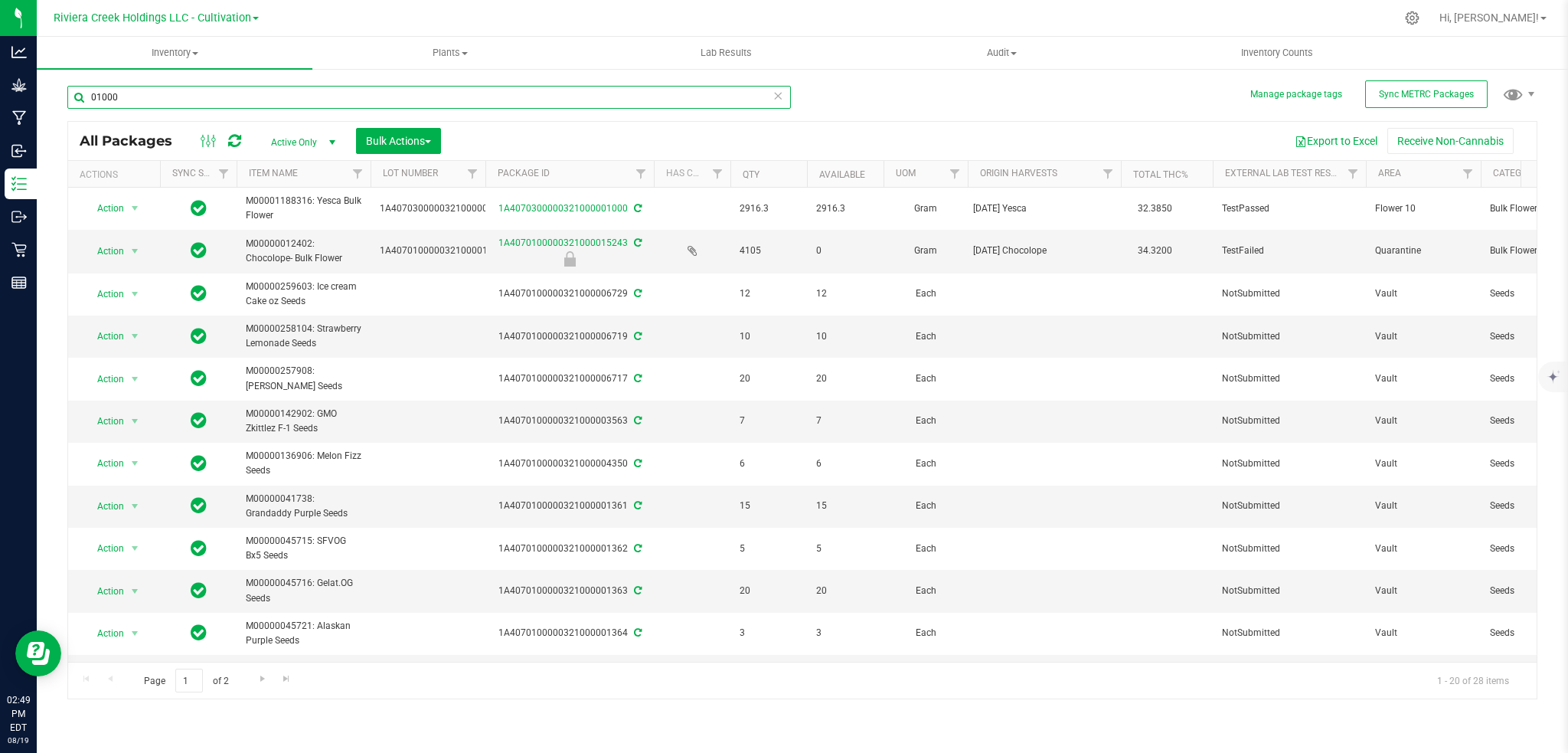
click at [158, 101] on input "01000" at bounding box center [429, 97] width 723 height 23
type input "0"
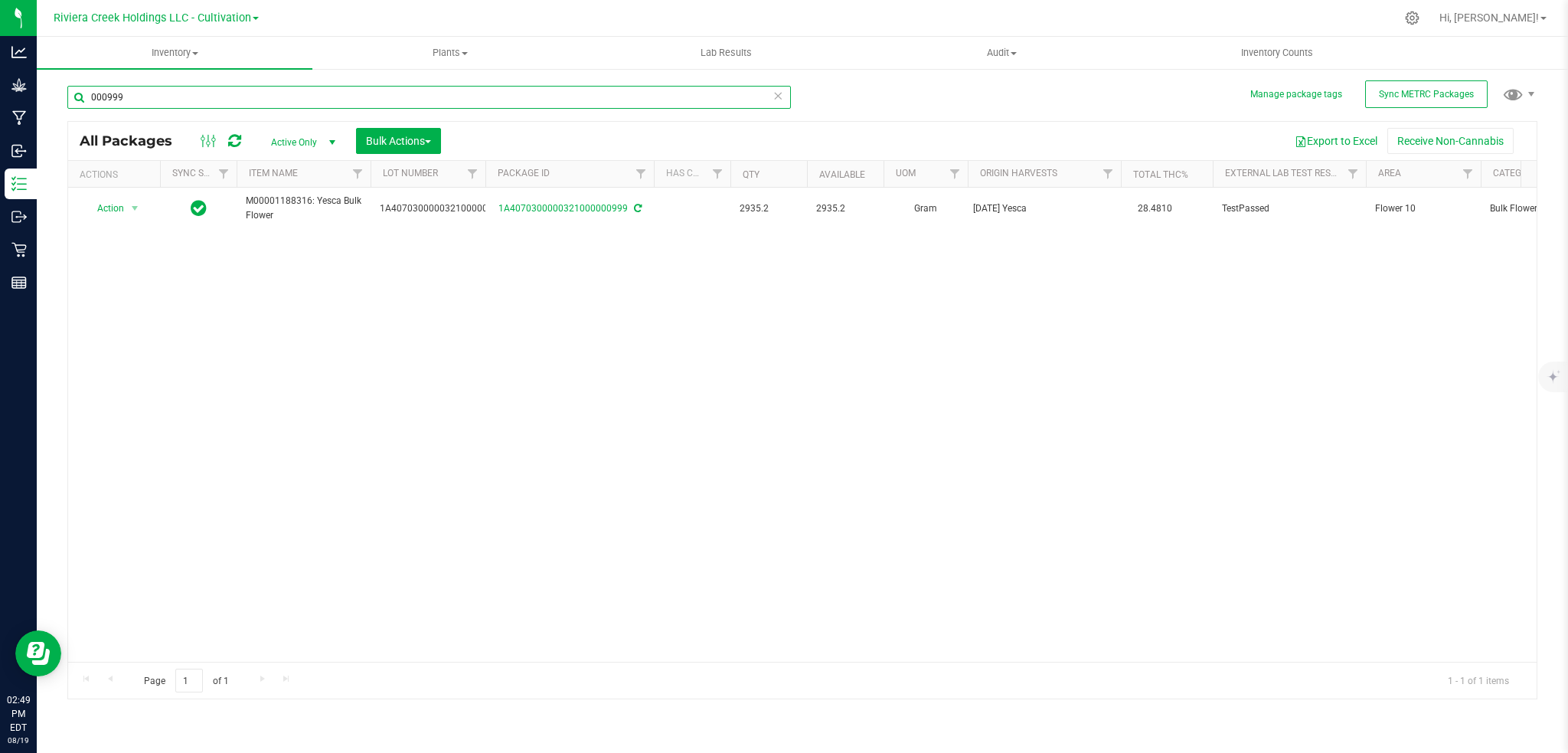
click at [149, 97] on input "000999" at bounding box center [429, 97] width 723 height 23
type input "0"
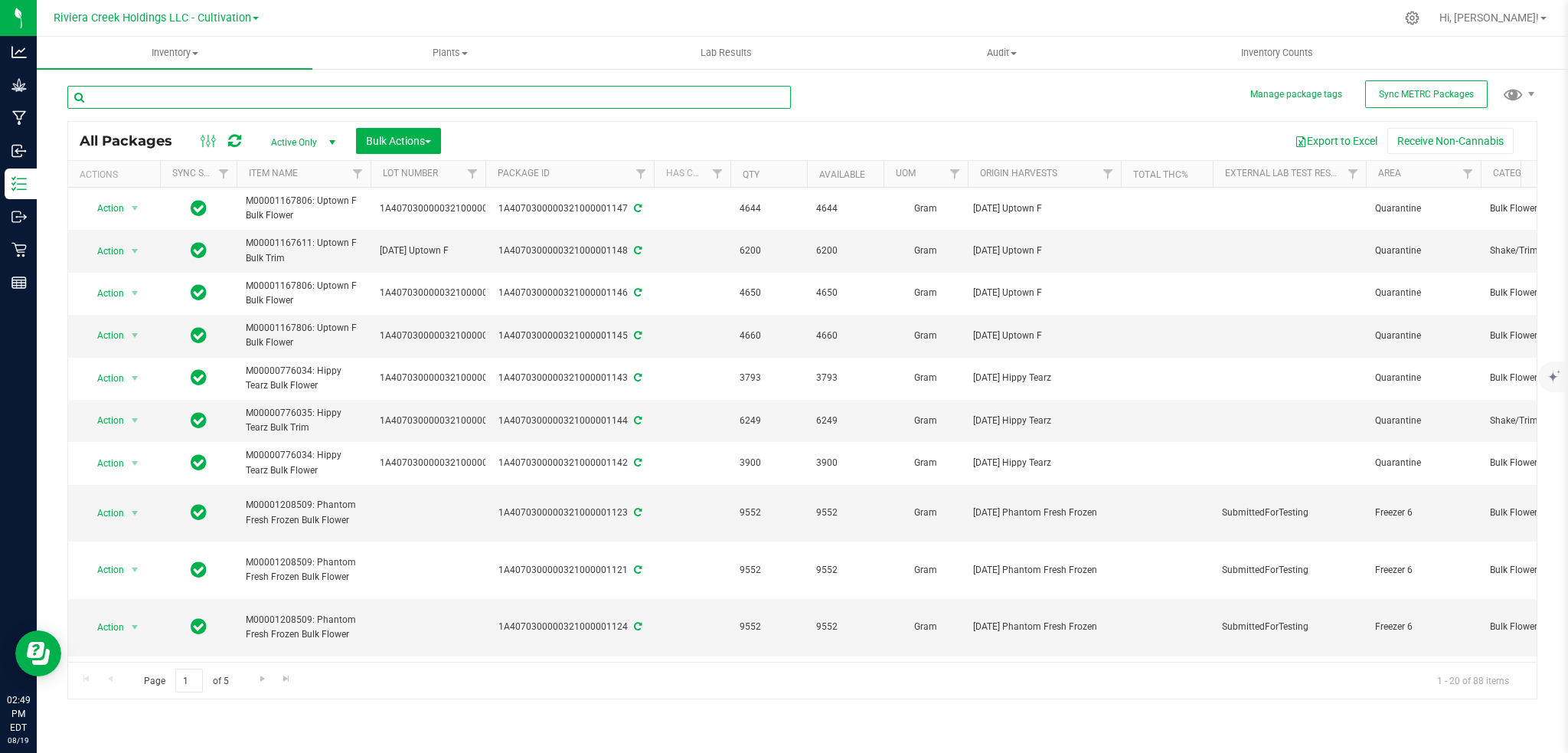
drag, startPoint x: 149, startPoint y: 97, endPoint x: 546, endPoint y: 1, distance: 408.4
drag, startPoint x: 546, startPoint y: 1, endPoint x: 1030, endPoint y: 98, distance: 493.6
click at [1030, 98] on div "All Packages Active Only Active Only Lab Samples Locked All External Internal B…" at bounding box center [802, 385] width 1470 height 628
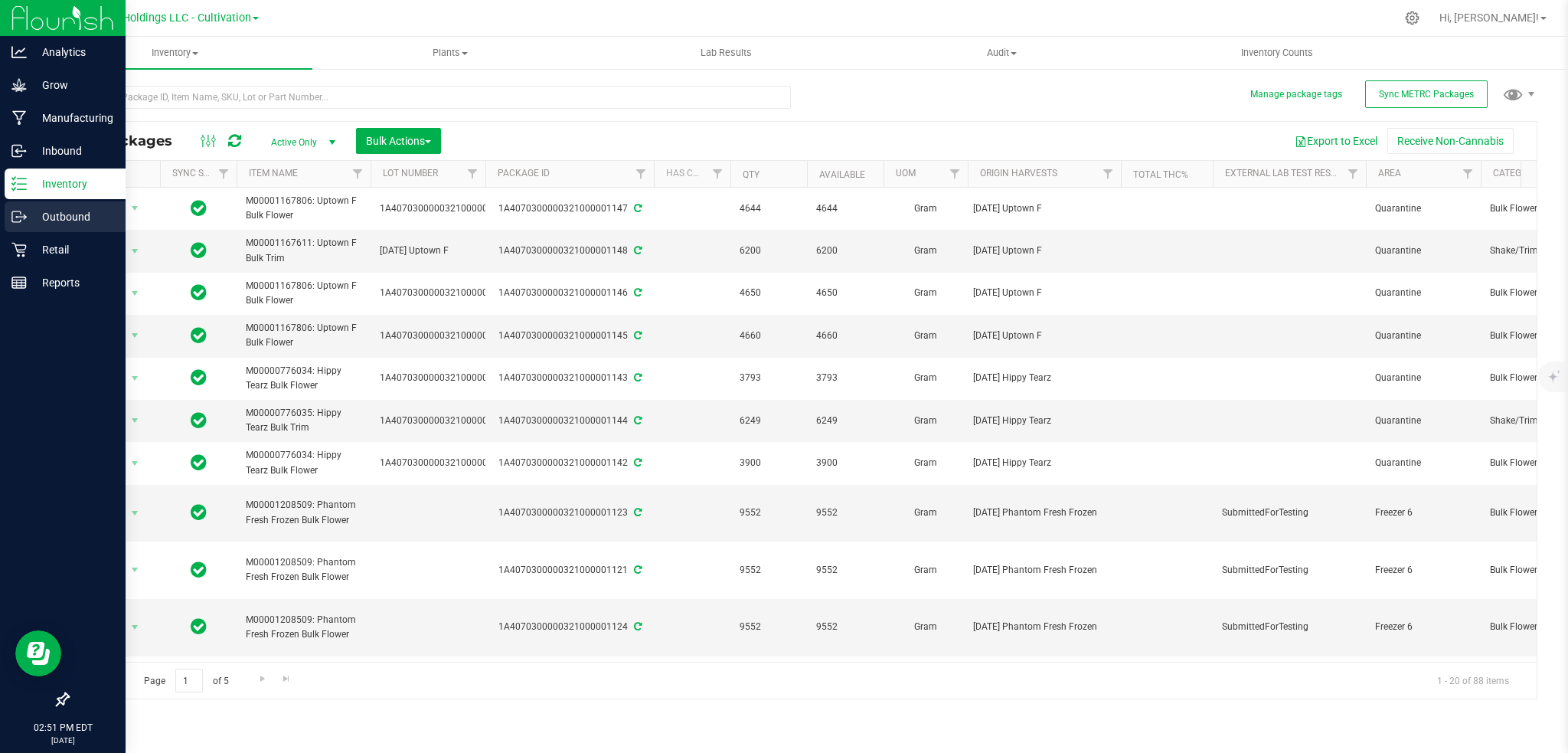
click at [50, 221] on p "Outbound" at bounding box center [73, 217] width 92 height 19
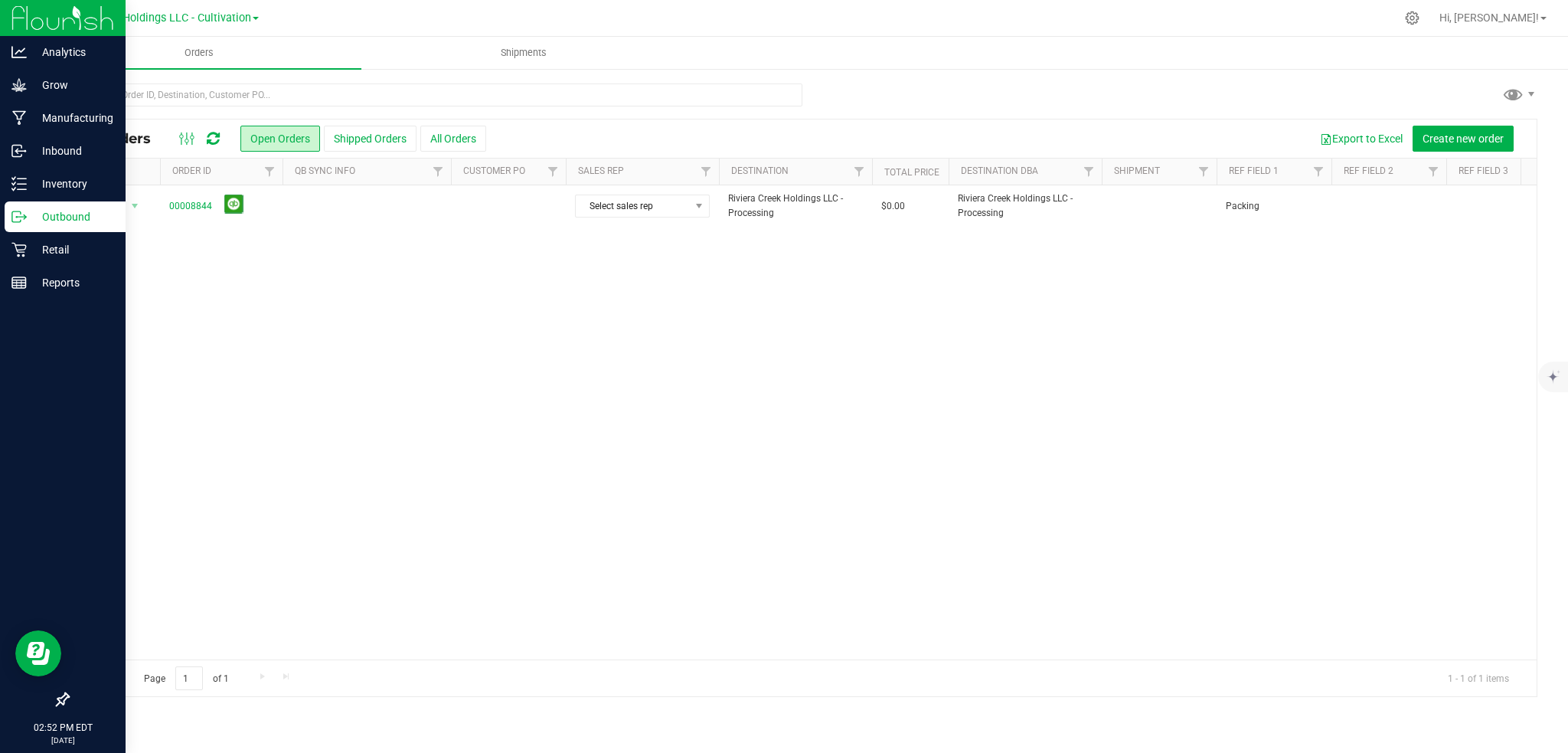
click at [57, 210] on p "Outbound" at bounding box center [73, 217] width 92 height 19
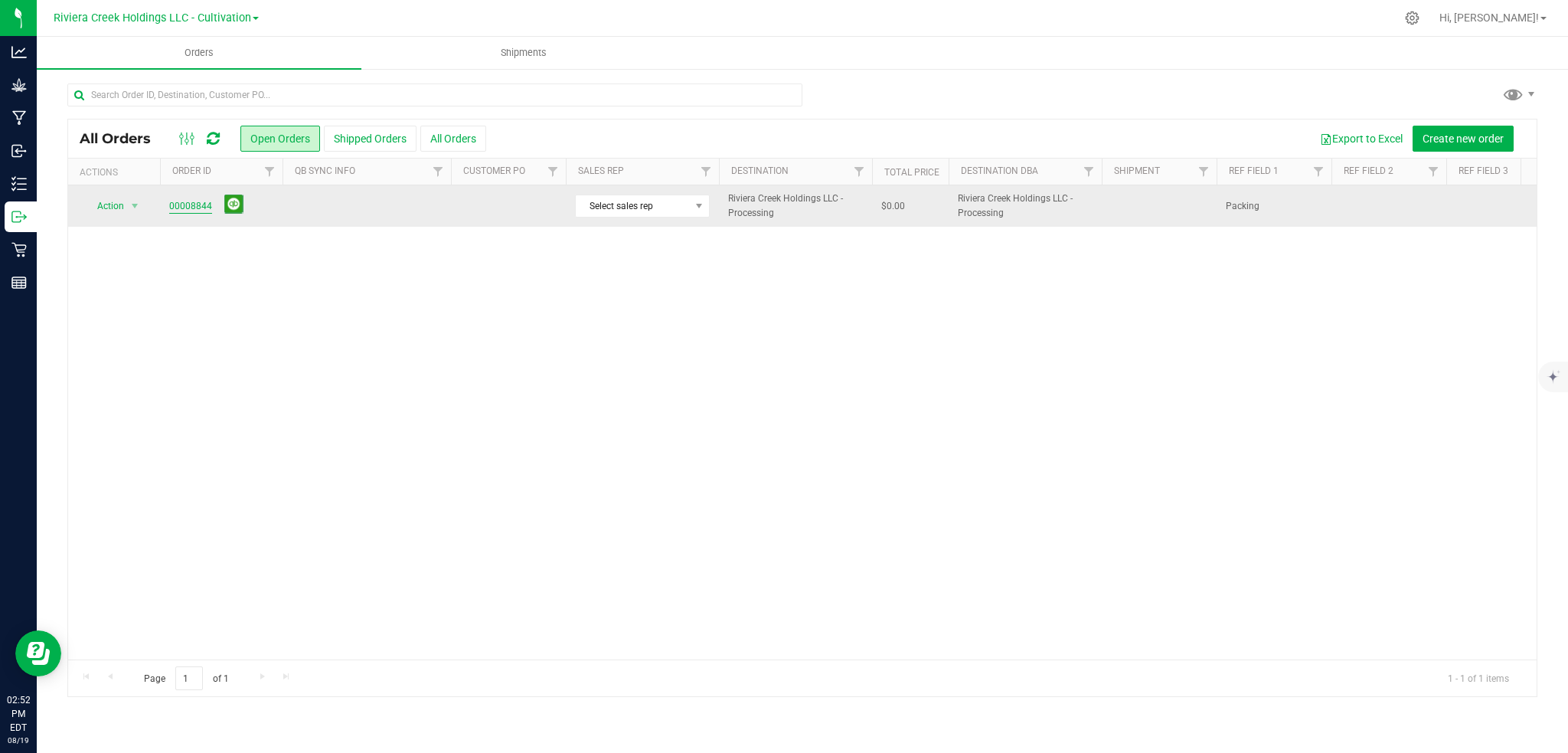
click at [197, 206] on link "00008844" at bounding box center [190, 207] width 43 height 15
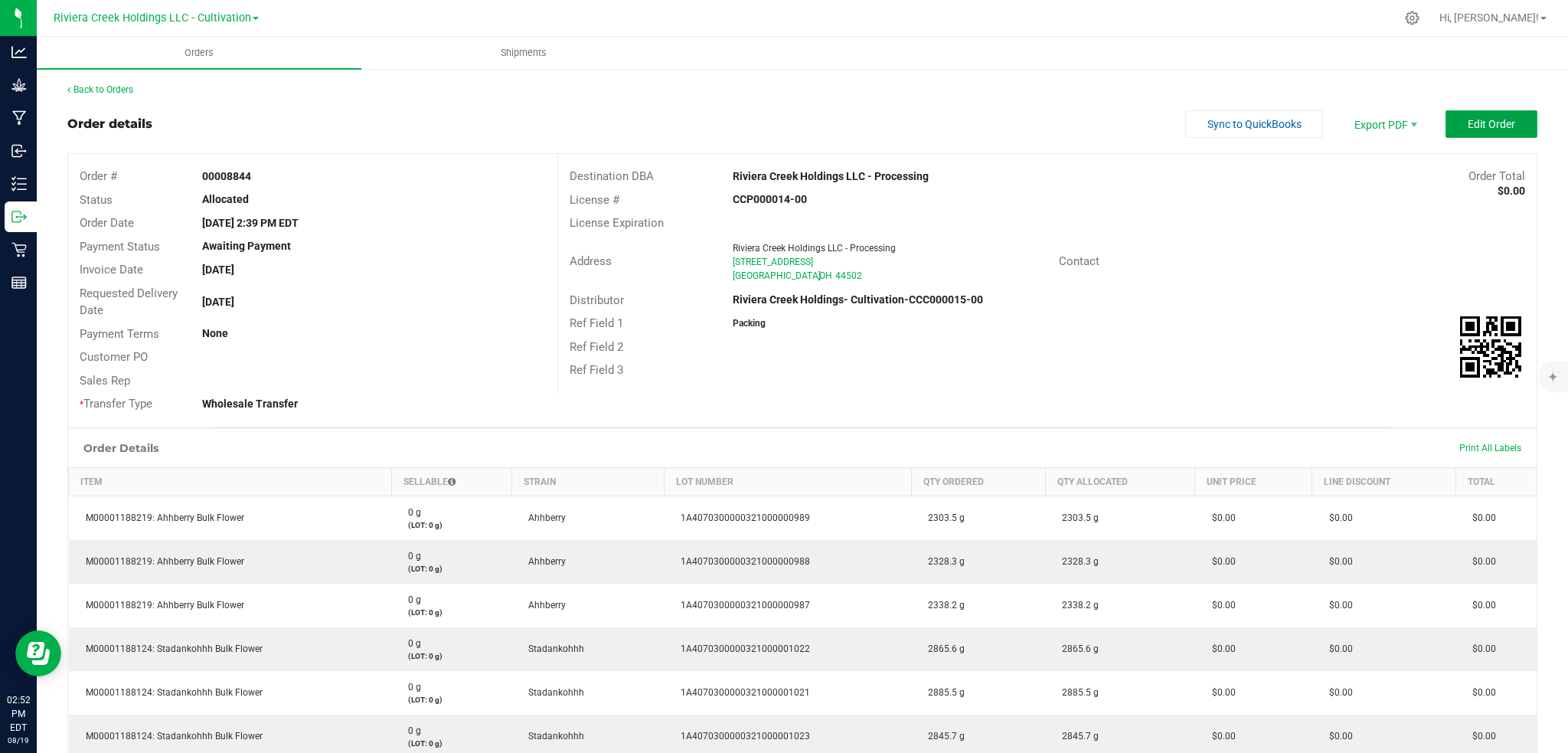
click at [1508, 117] on button "Edit Order" at bounding box center [1492, 124] width 92 height 27
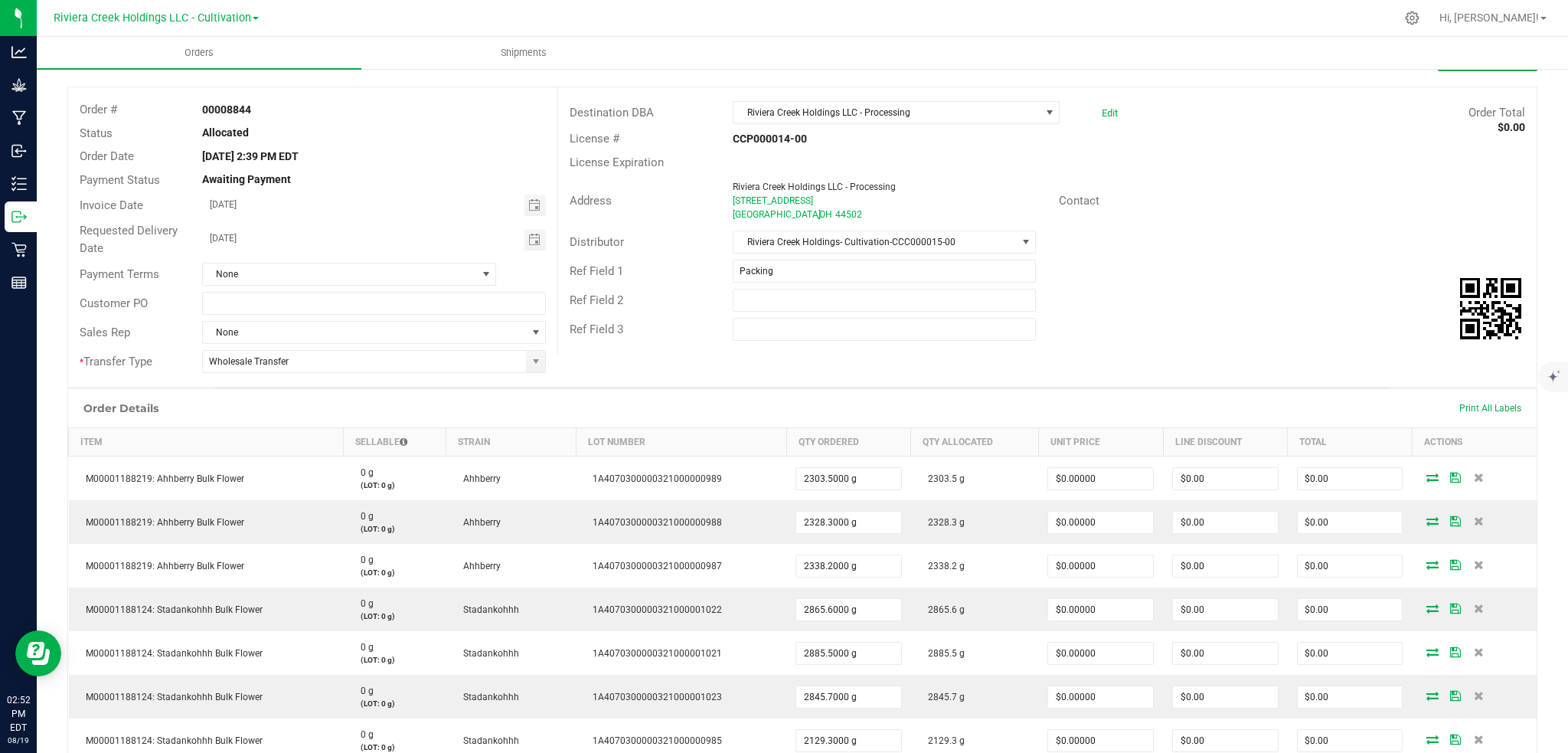
scroll to position [102, 0]
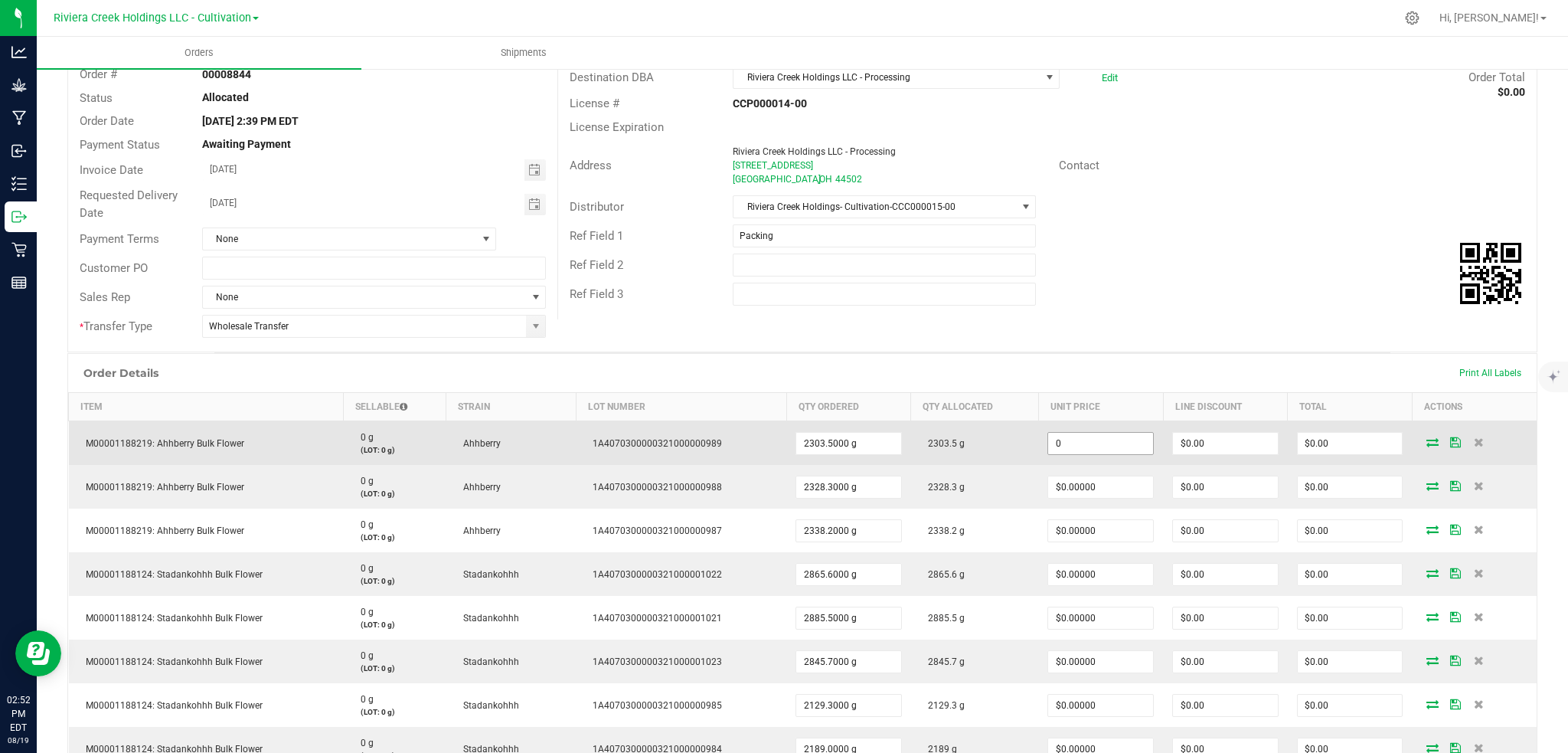
click at [1088, 444] on input "0" at bounding box center [1101, 443] width 105 height 22
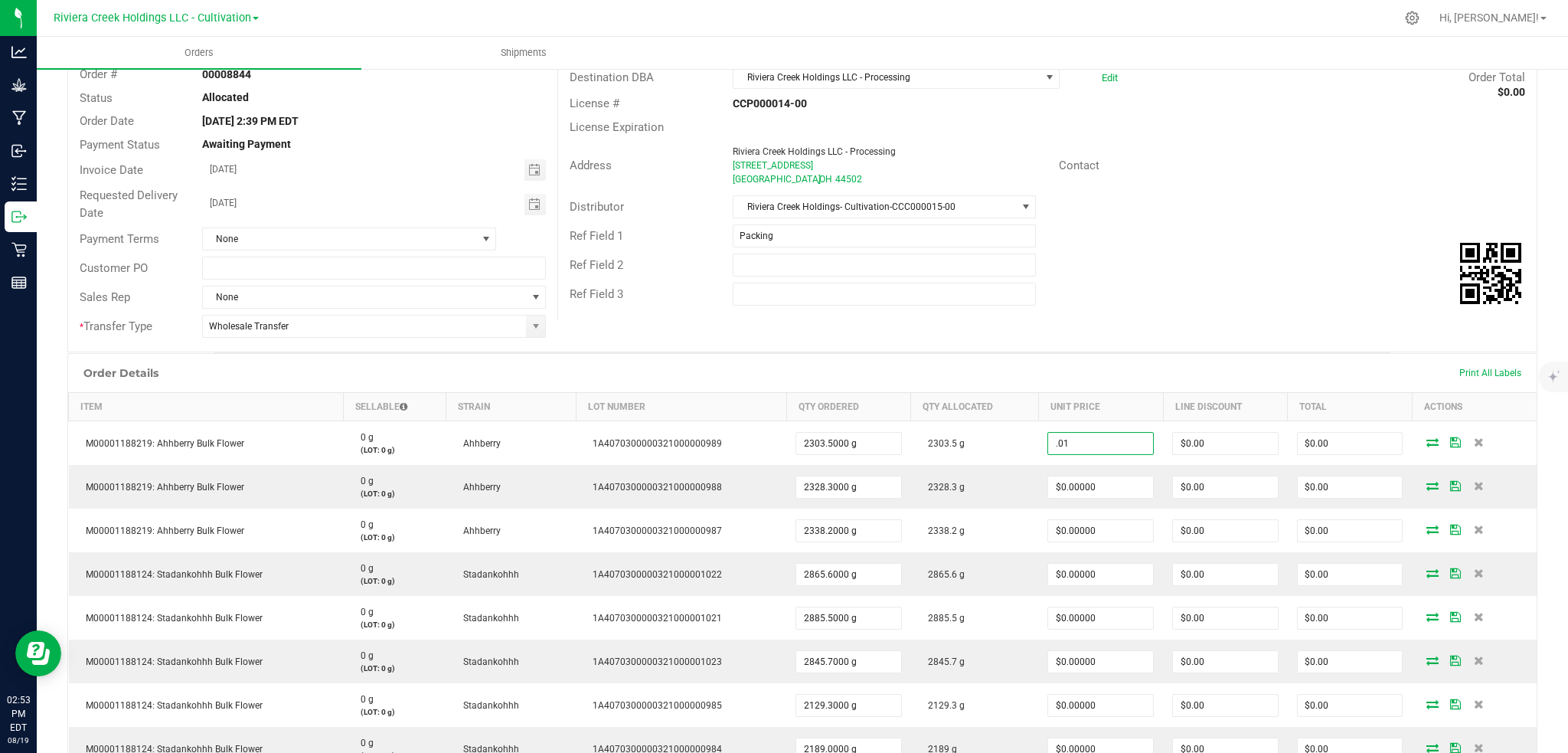
type input "$0.01000"
type input "$23.04"
click at [1187, 269] on div "Ref Field 2" at bounding box center [1047, 265] width 979 height 29
type input "0.01"
click at [1118, 439] on input "0.01" at bounding box center [1101, 443] width 105 height 22
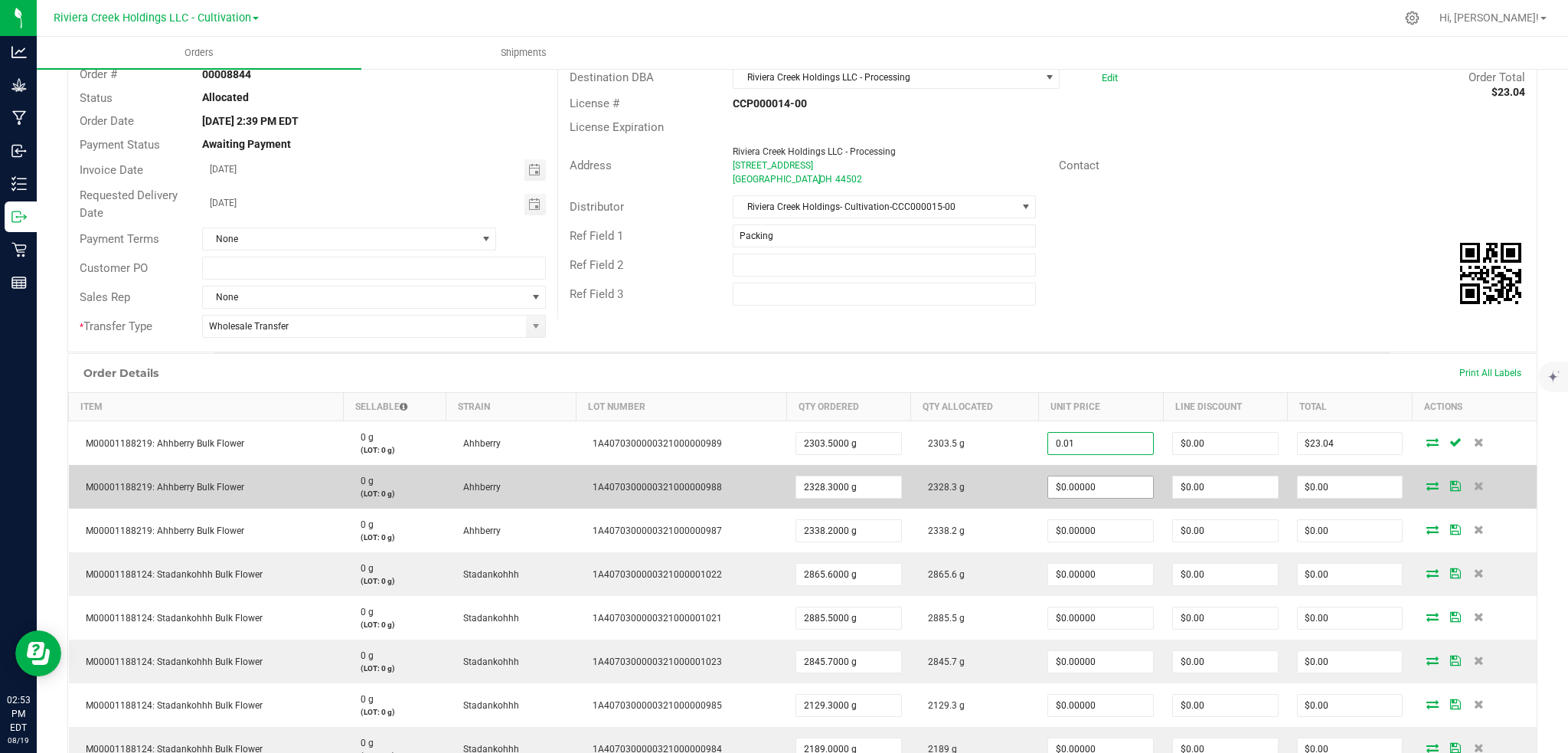
type input "0"
type input "$0.01000"
click at [1085, 489] on input "0" at bounding box center [1101, 487] width 105 height 22
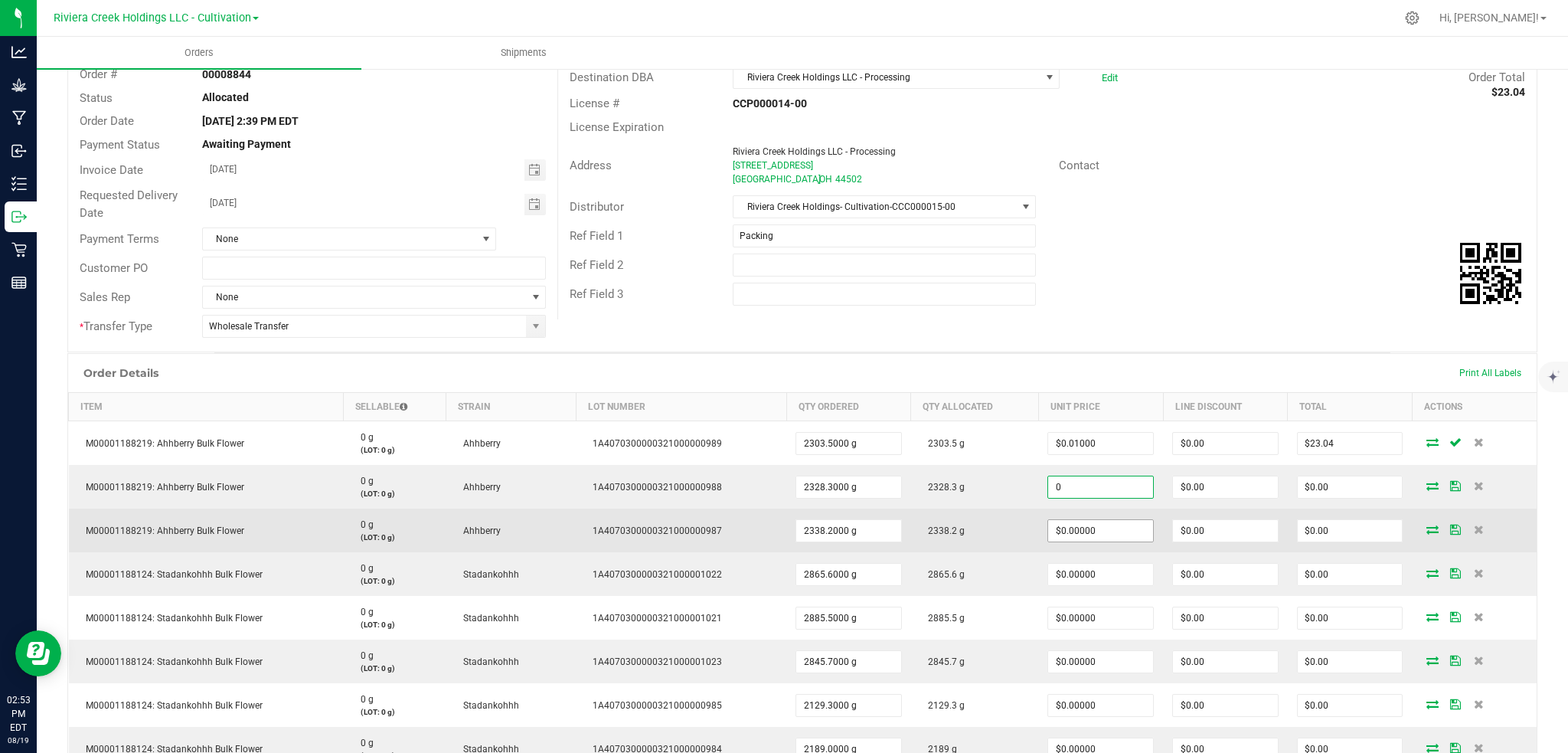
paste input ".01"
type input "$0.01000"
type input "$23.28"
click at [1100, 530] on input "0" at bounding box center [1101, 530] width 105 height 22
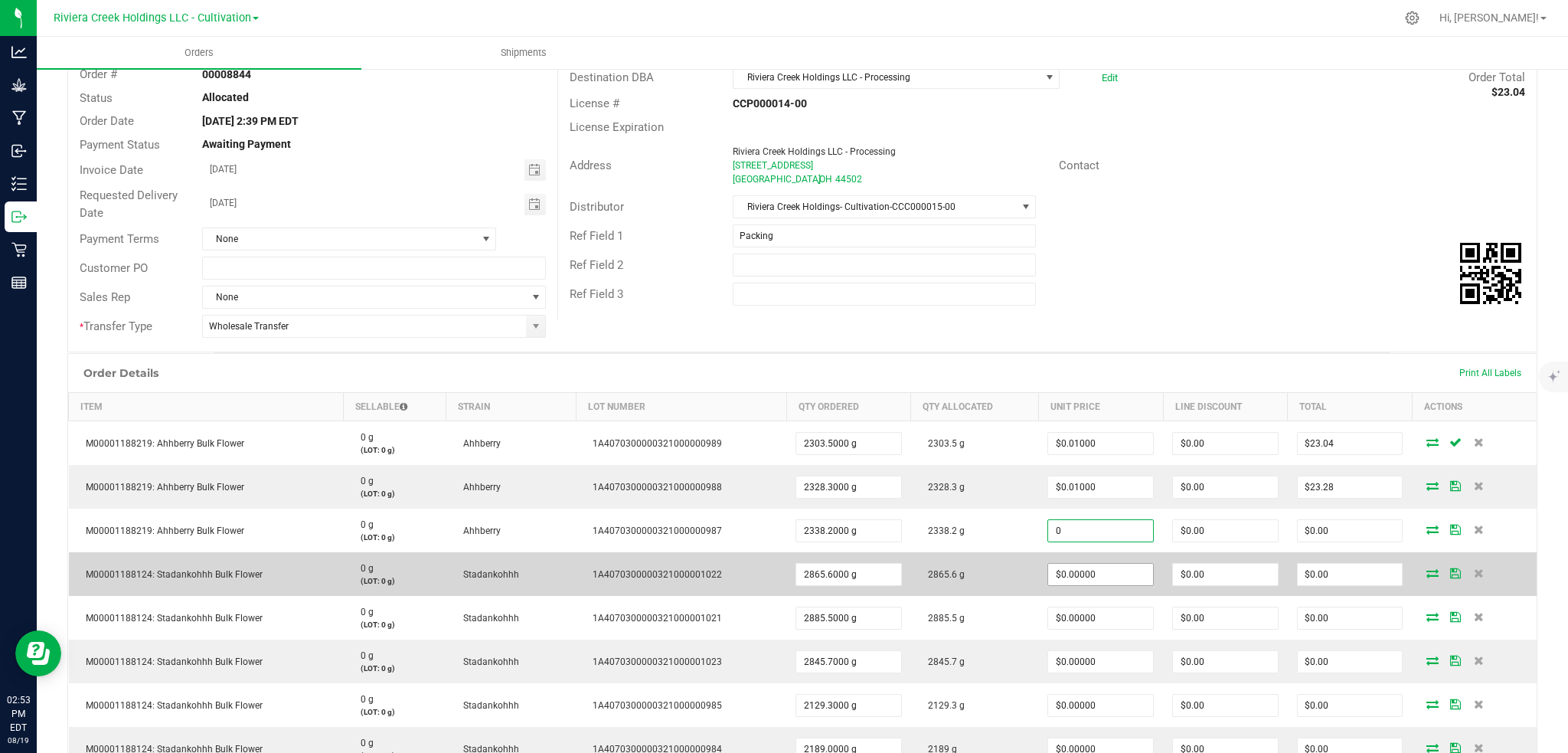
paste input ".01"
type input "$0.01000"
type input "$23.38"
click at [1104, 584] on input "0" at bounding box center [1101, 575] width 105 height 22
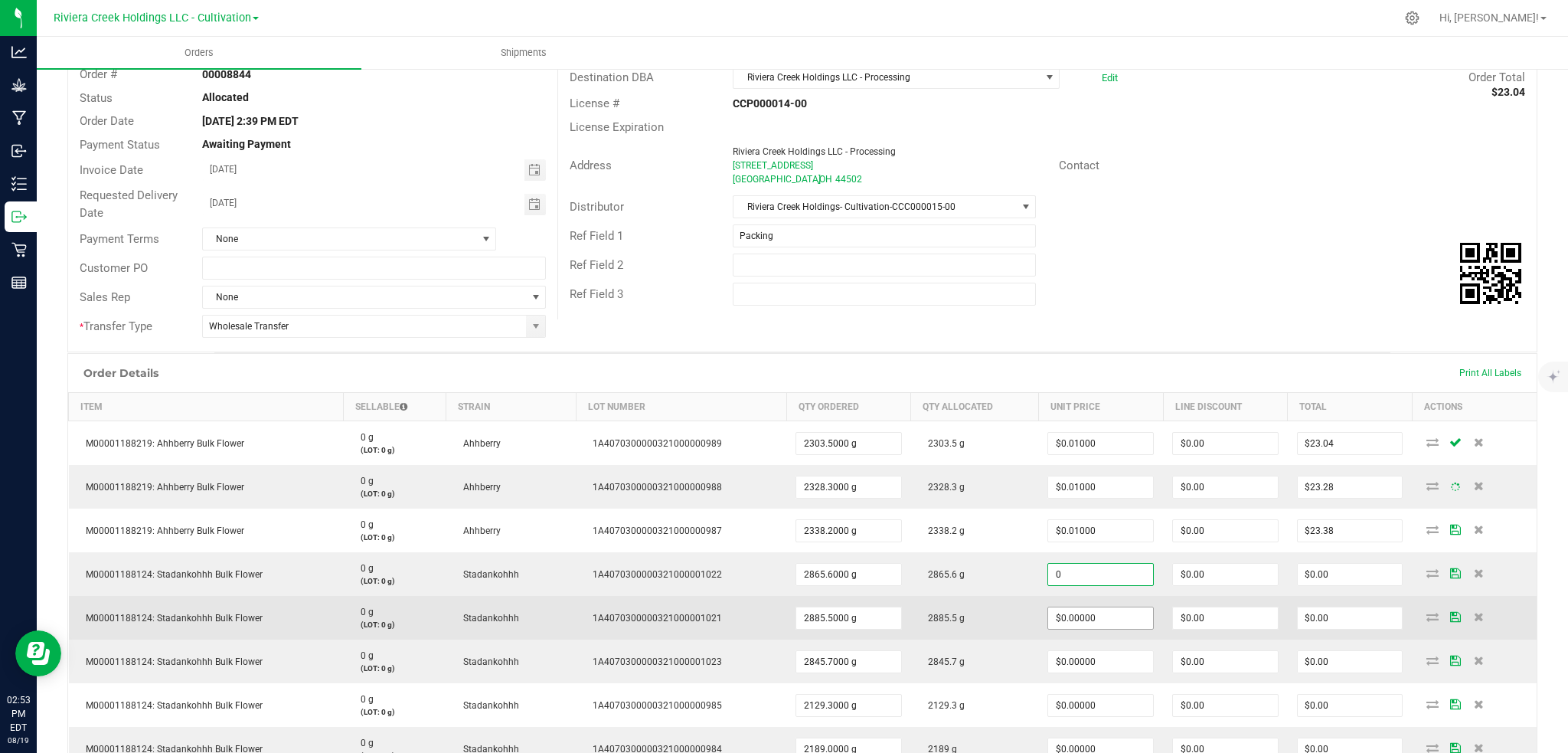
paste input ".01"
type input "$0.01000"
type input "$28.66"
click at [1104, 620] on input "0" at bounding box center [1101, 618] width 105 height 22
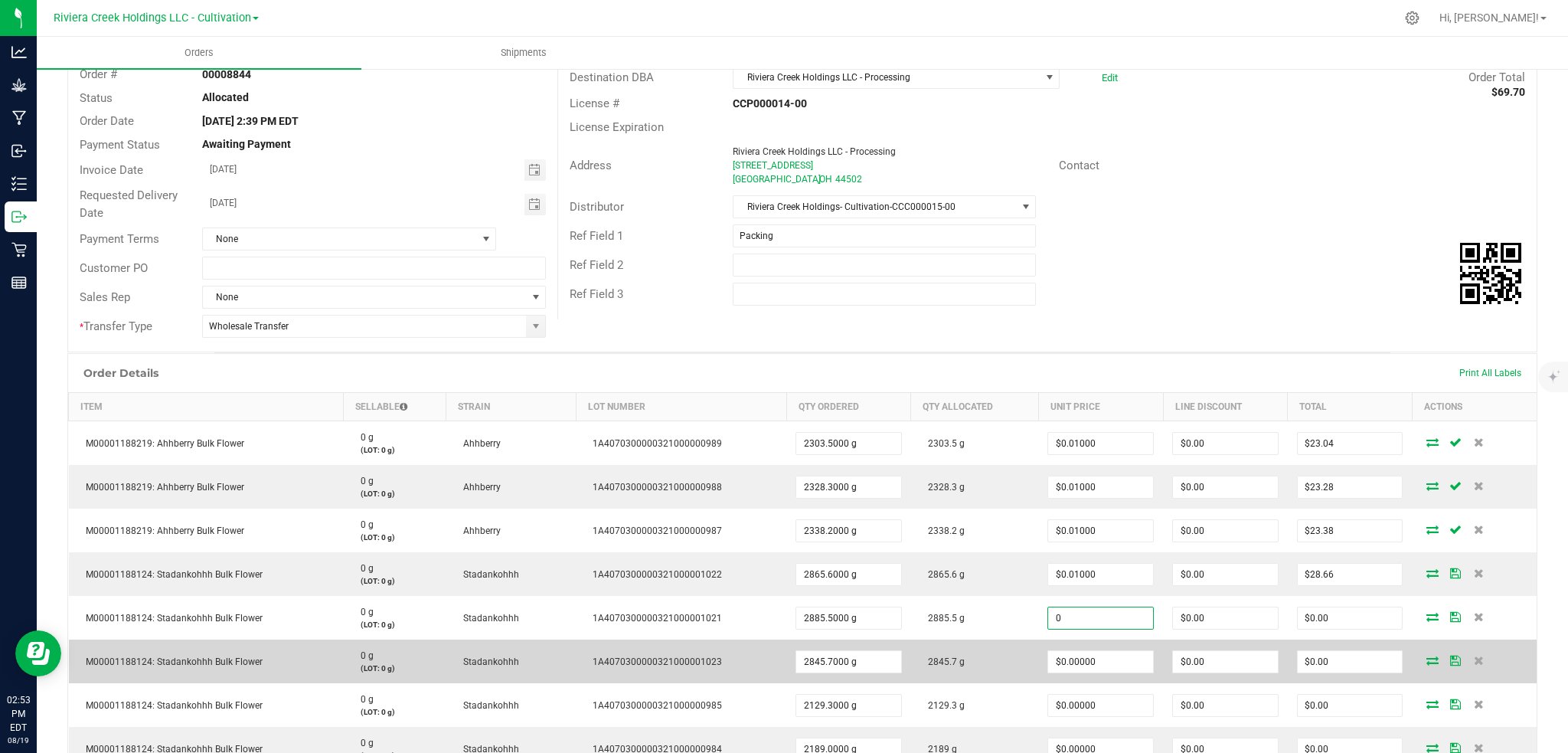
paste input ".01"
type input "$0.01000"
type input "$28.86"
click at [1101, 648] on td "$0.00000" at bounding box center [1101, 661] width 125 height 44
click at [1097, 668] on input "0" at bounding box center [1101, 662] width 105 height 22
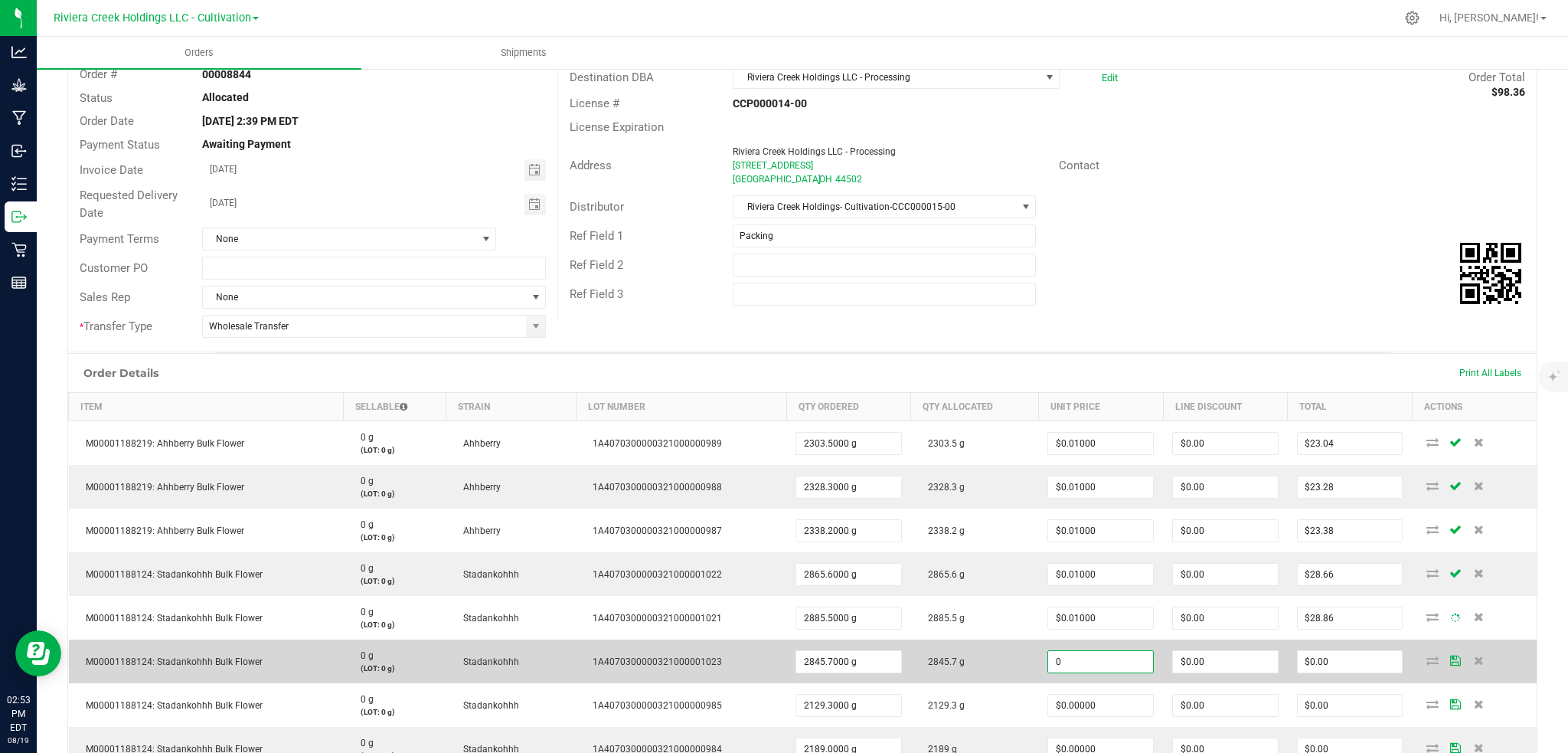
paste input ".01"
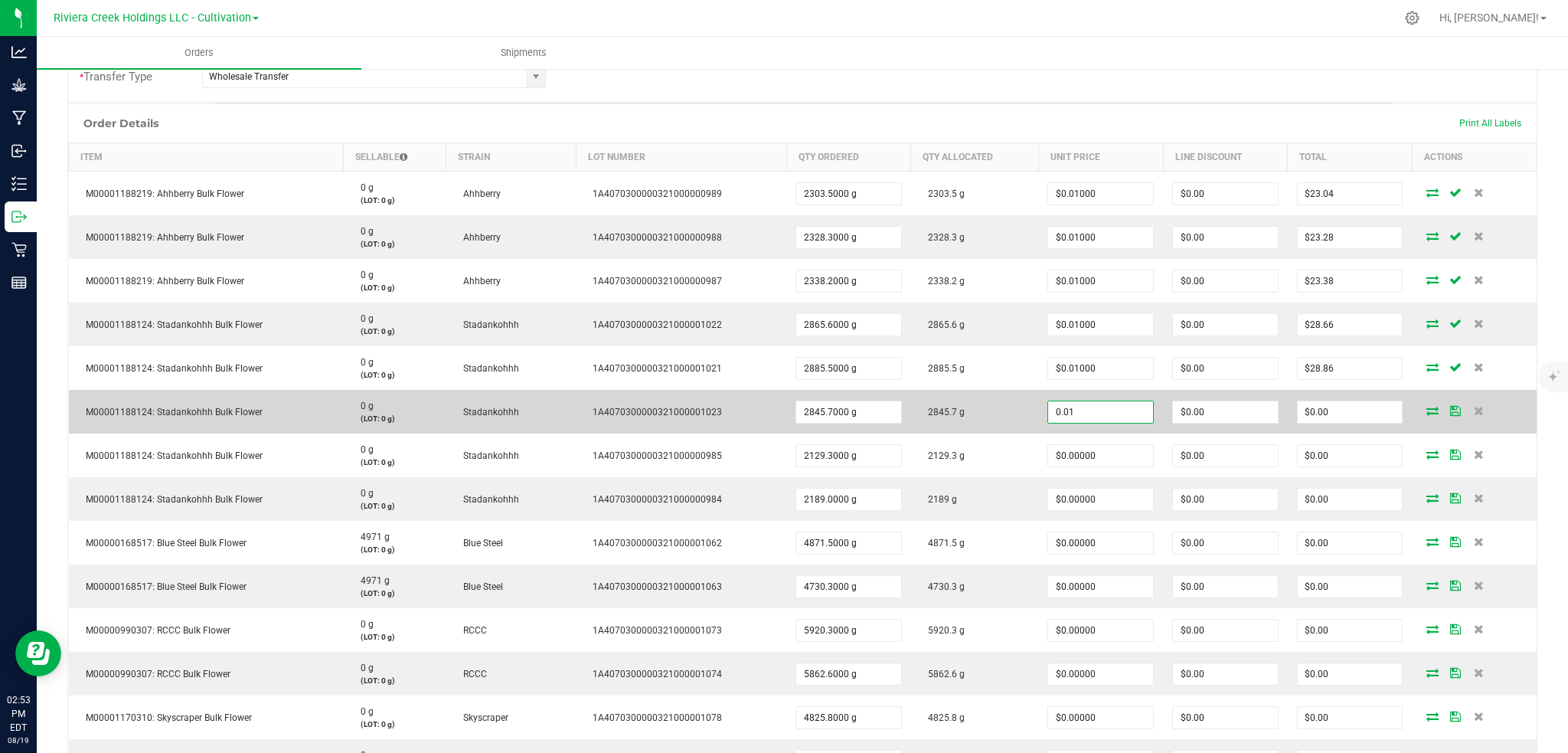
scroll to position [511, 0]
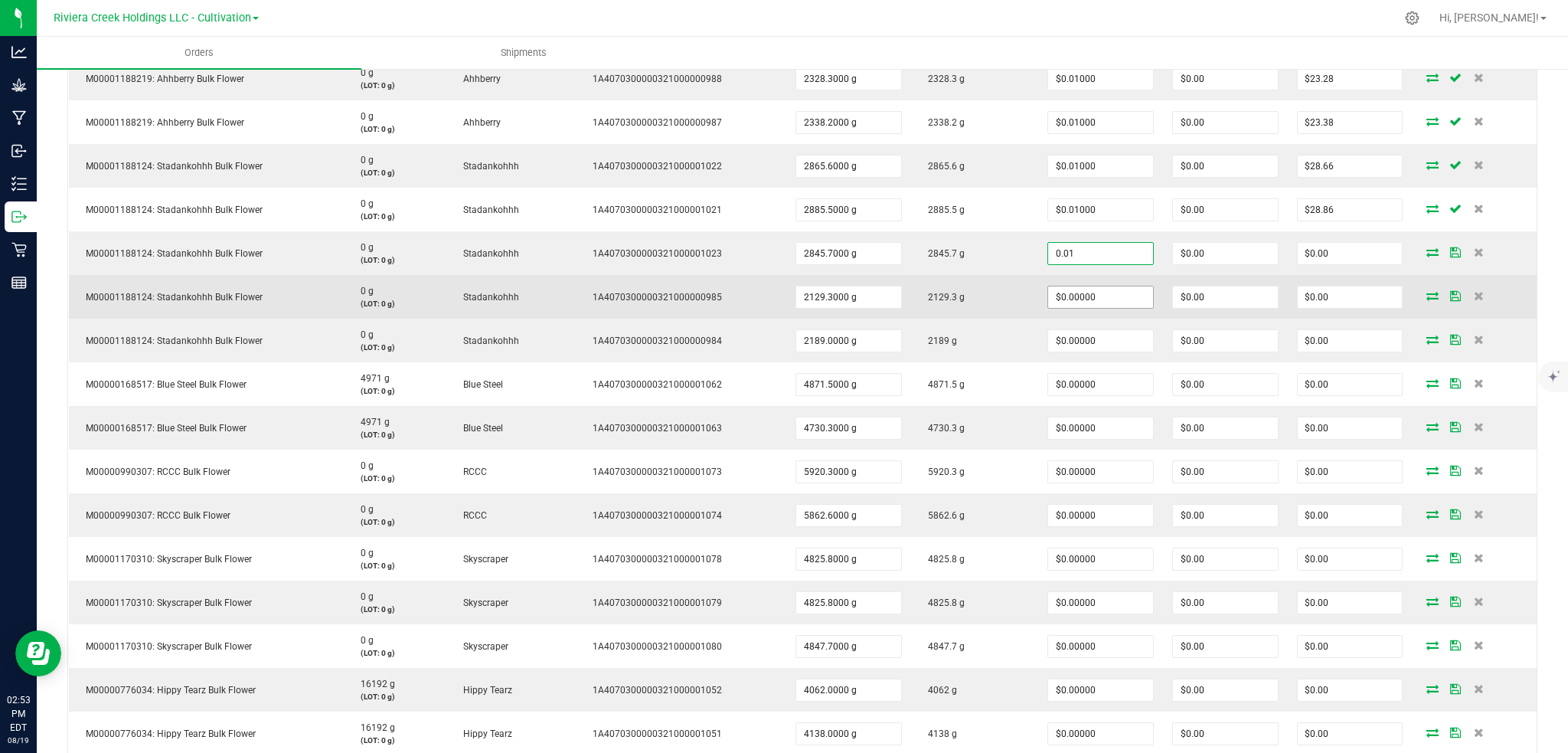
type input "$0.01000"
type input "$28.46"
click at [1104, 298] on input "0" at bounding box center [1101, 297] width 105 height 22
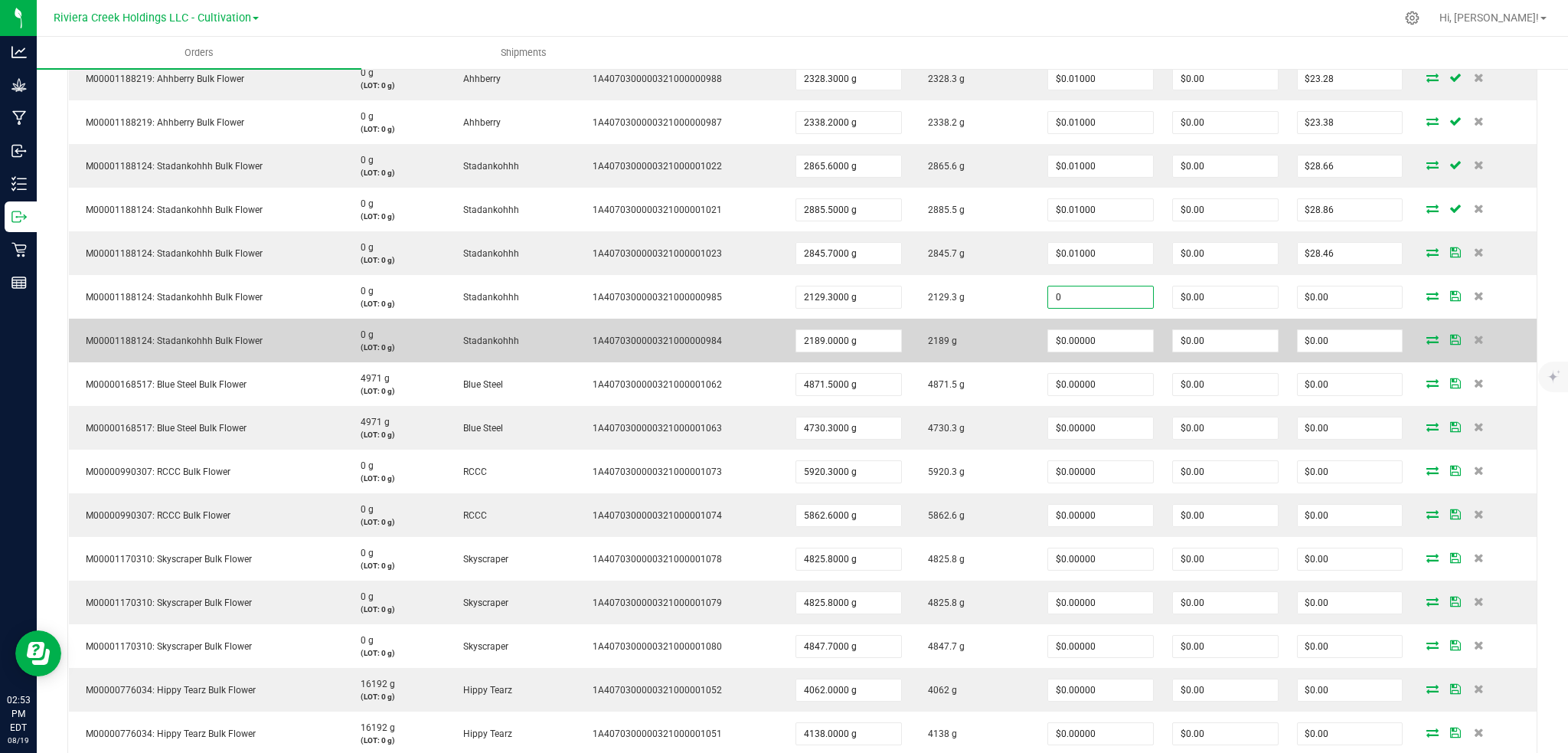
paste input ".01"
type input "$0.01000"
type input "$21.29"
click at [1109, 339] on input "0" at bounding box center [1101, 341] width 105 height 22
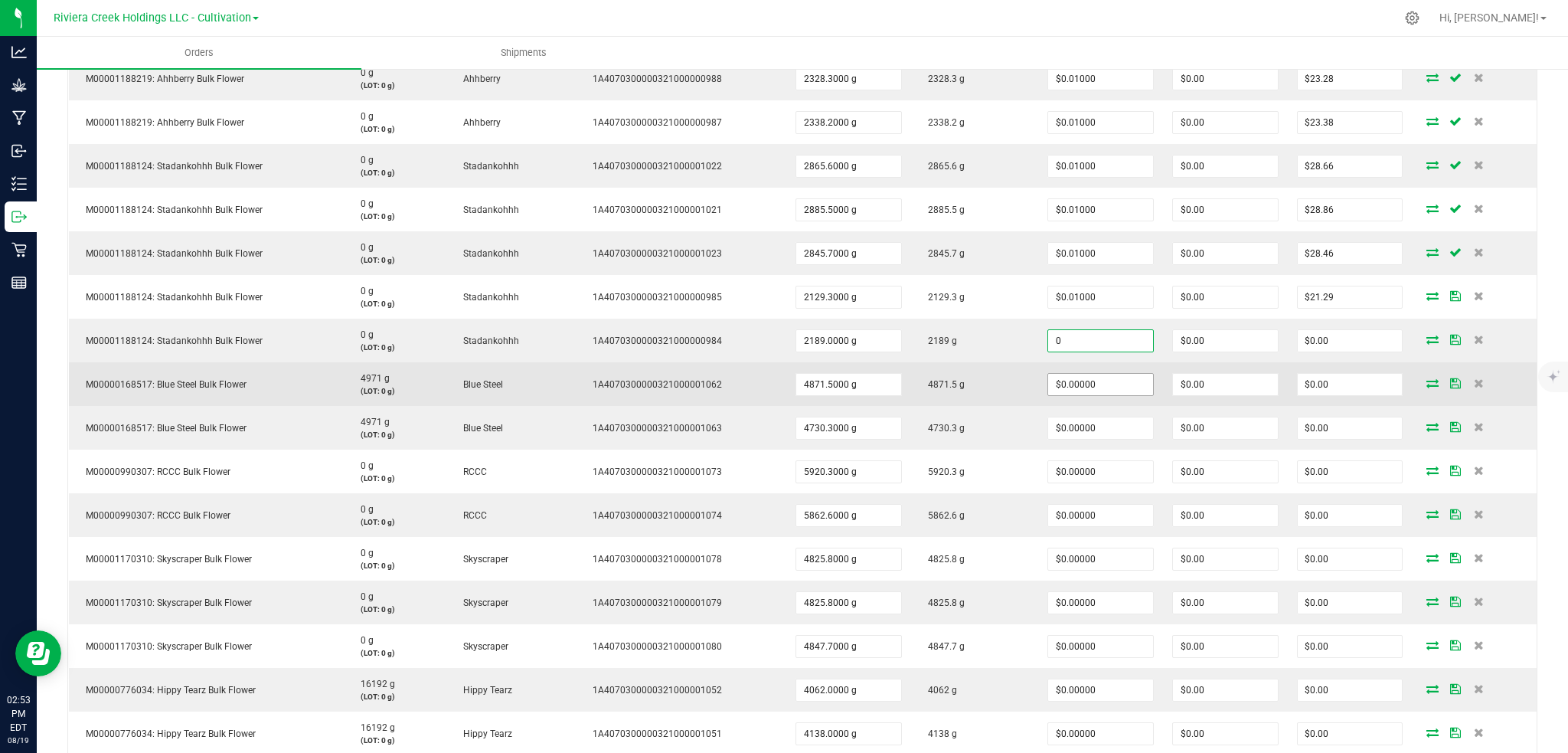
paste input ".01"
type input "$0.01000"
type input "$21.89"
click at [1107, 381] on input "0" at bounding box center [1101, 384] width 105 height 22
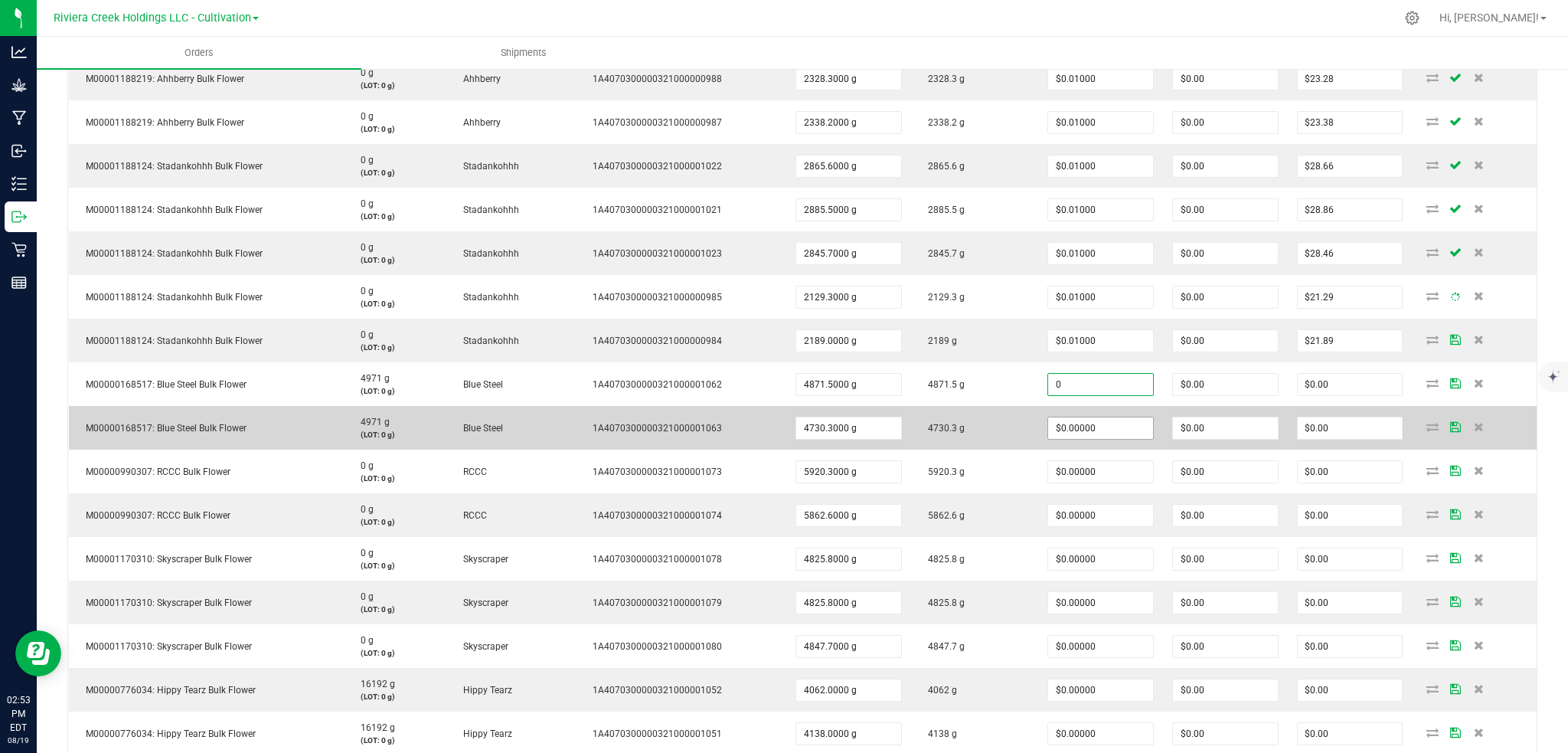
paste input ".01"
type input "$0.01000"
type input "$48.72"
click at [1104, 428] on input "0" at bounding box center [1101, 428] width 105 height 22
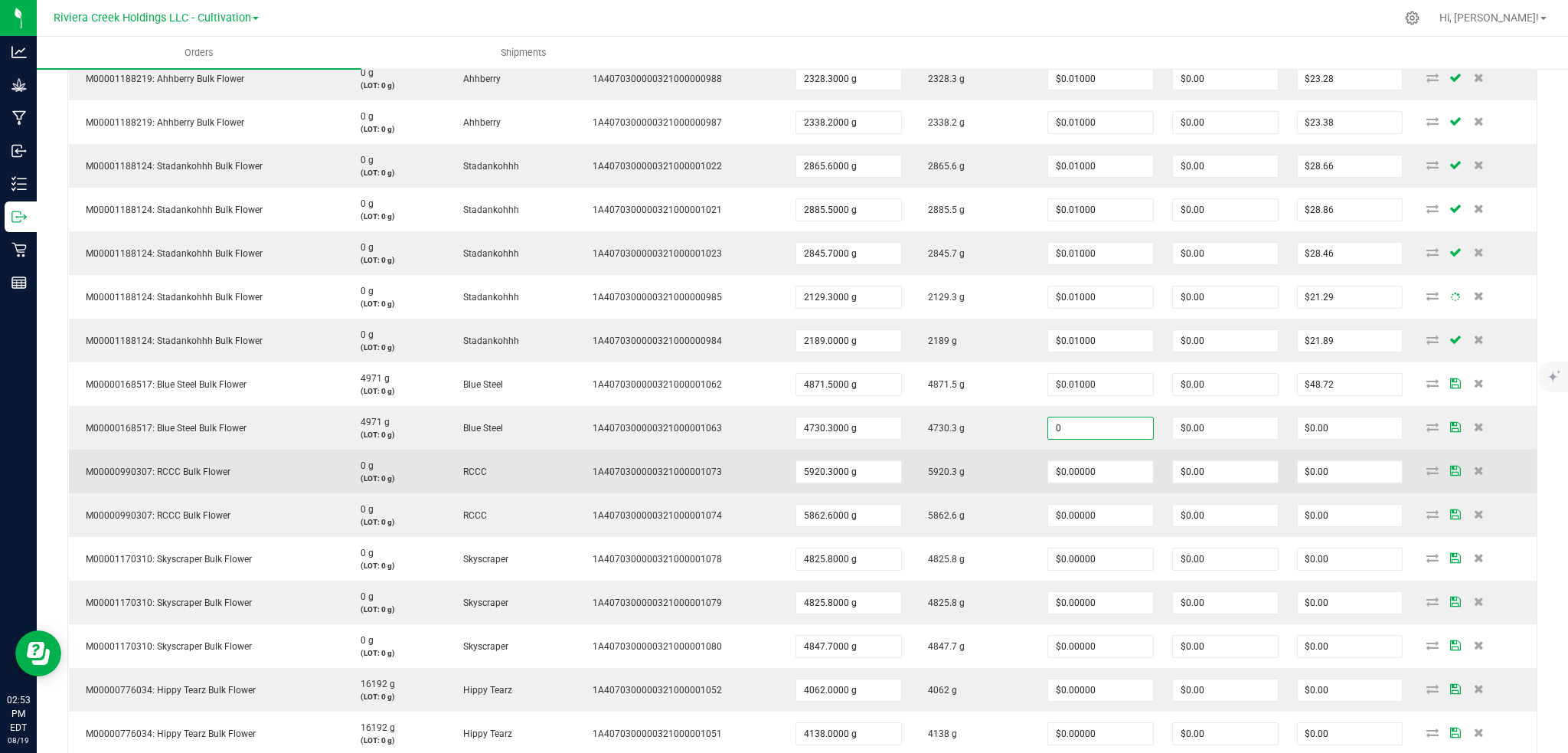
paste input ".01"
type input "$0.01000"
type input "$47.30"
click at [1109, 463] on input "0" at bounding box center [1101, 471] width 105 height 22
paste input ".01"
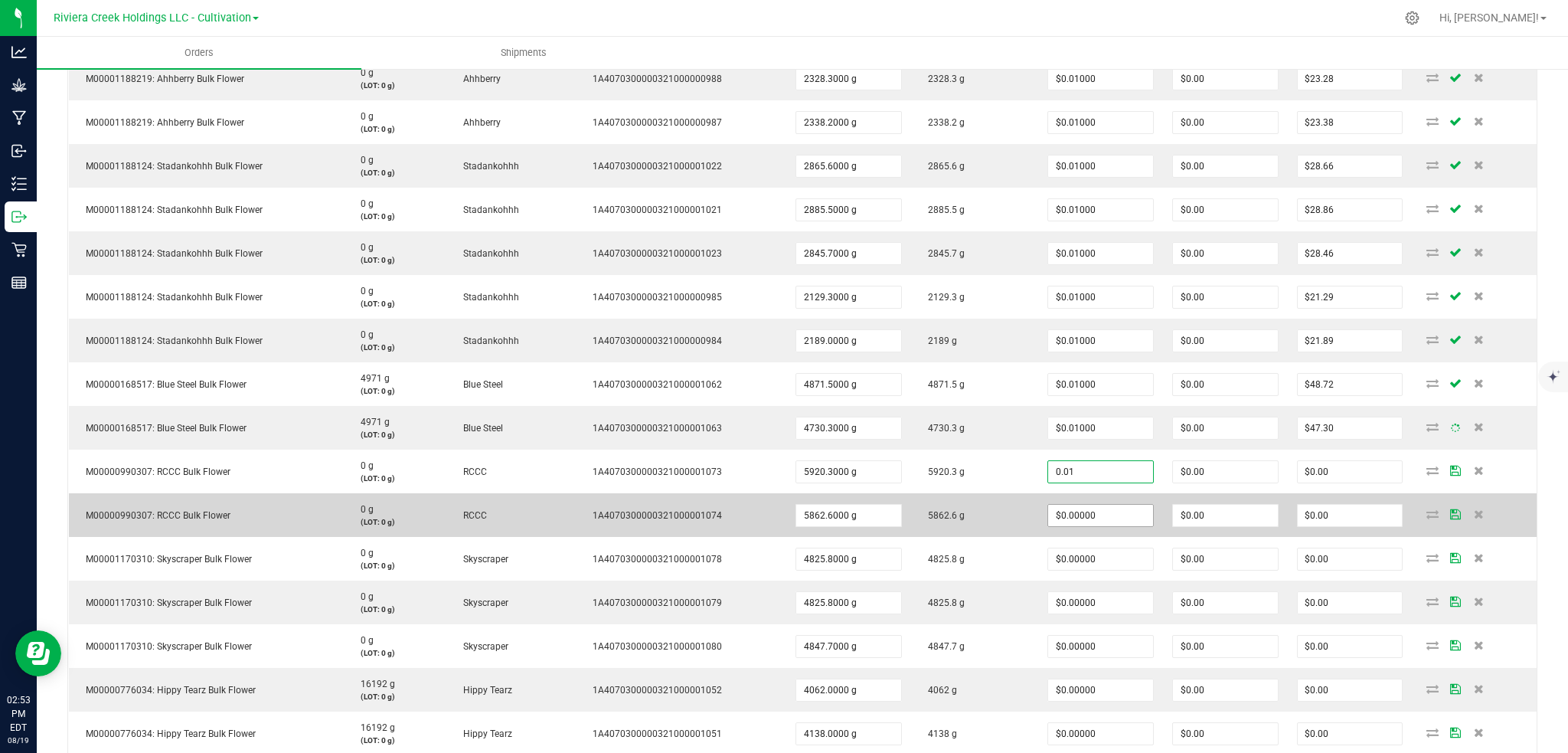
type input "$0.01000"
type input "$59.20"
click at [1109, 505] on input "0" at bounding box center [1101, 515] width 105 height 22
paste input ".01"
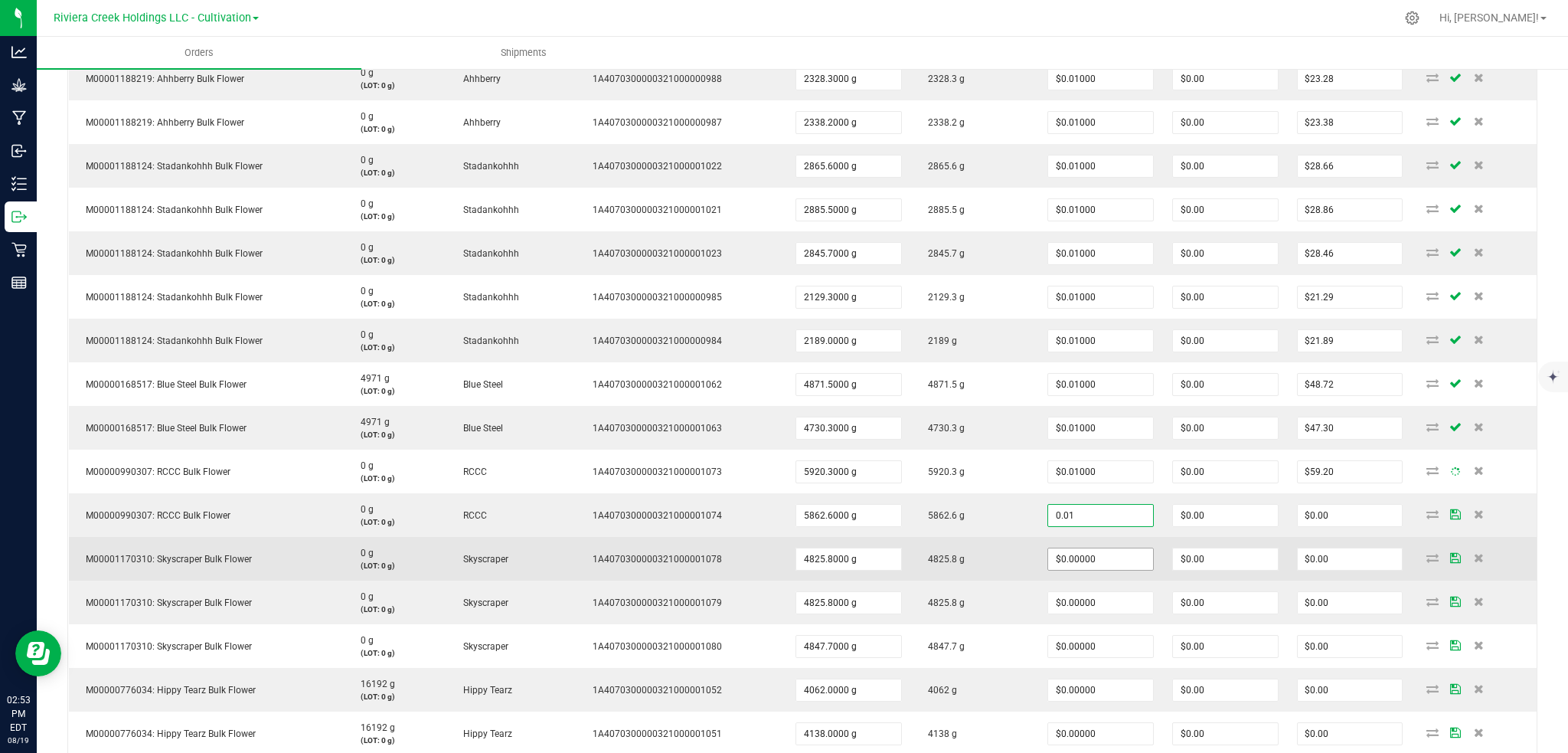
type input "$0.01000"
type input "$58.63"
drag, startPoint x: 1122, startPoint y: 567, endPoint x: 1118, endPoint y: 576, distance: 9.8
click at [1122, 566] on input "0" at bounding box center [1101, 559] width 105 height 22
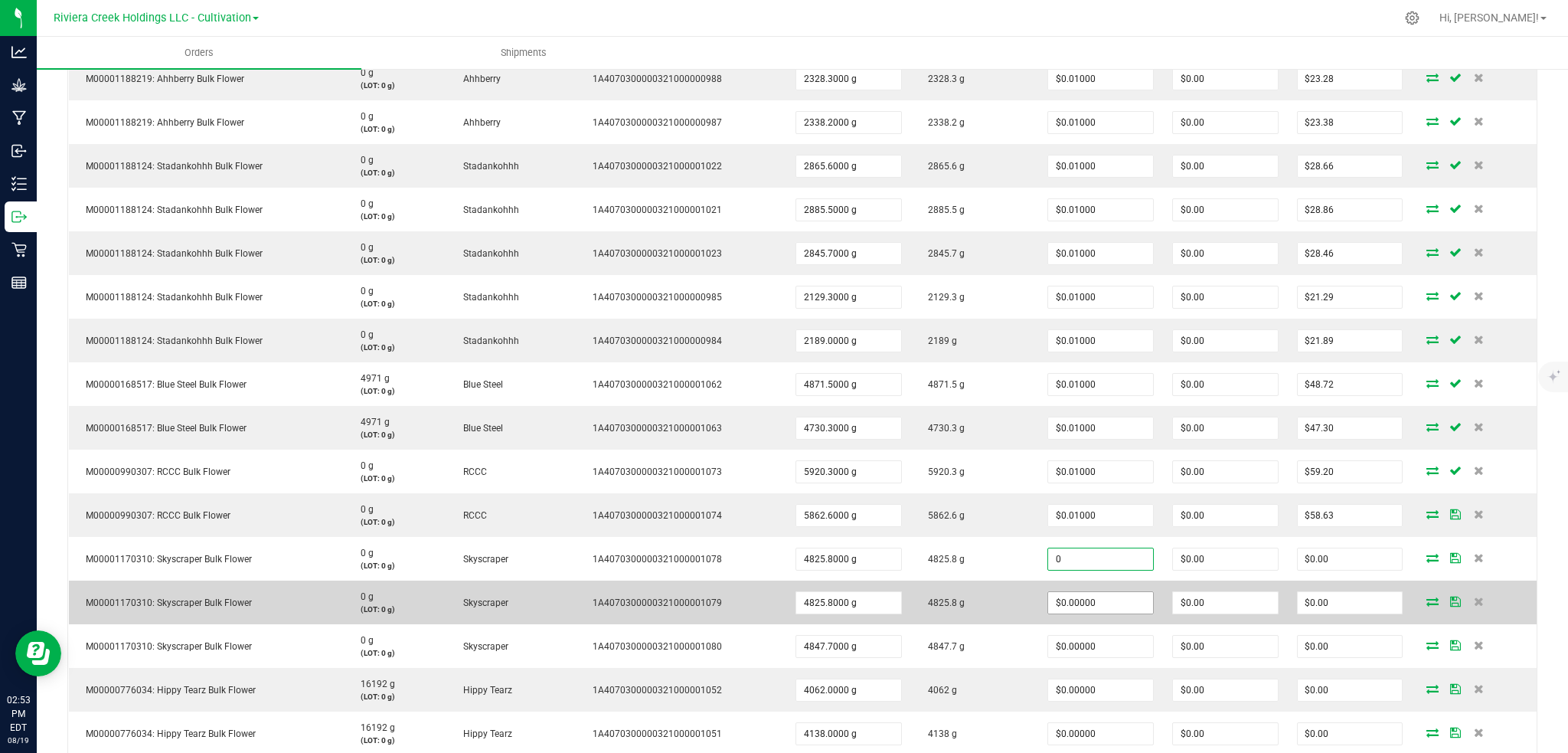
paste input ".01"
type input "$0.01000"
type input "$48.26"
click at [1109, 600] on input "0" at bounding box center [1101, 603] width 105 height 22
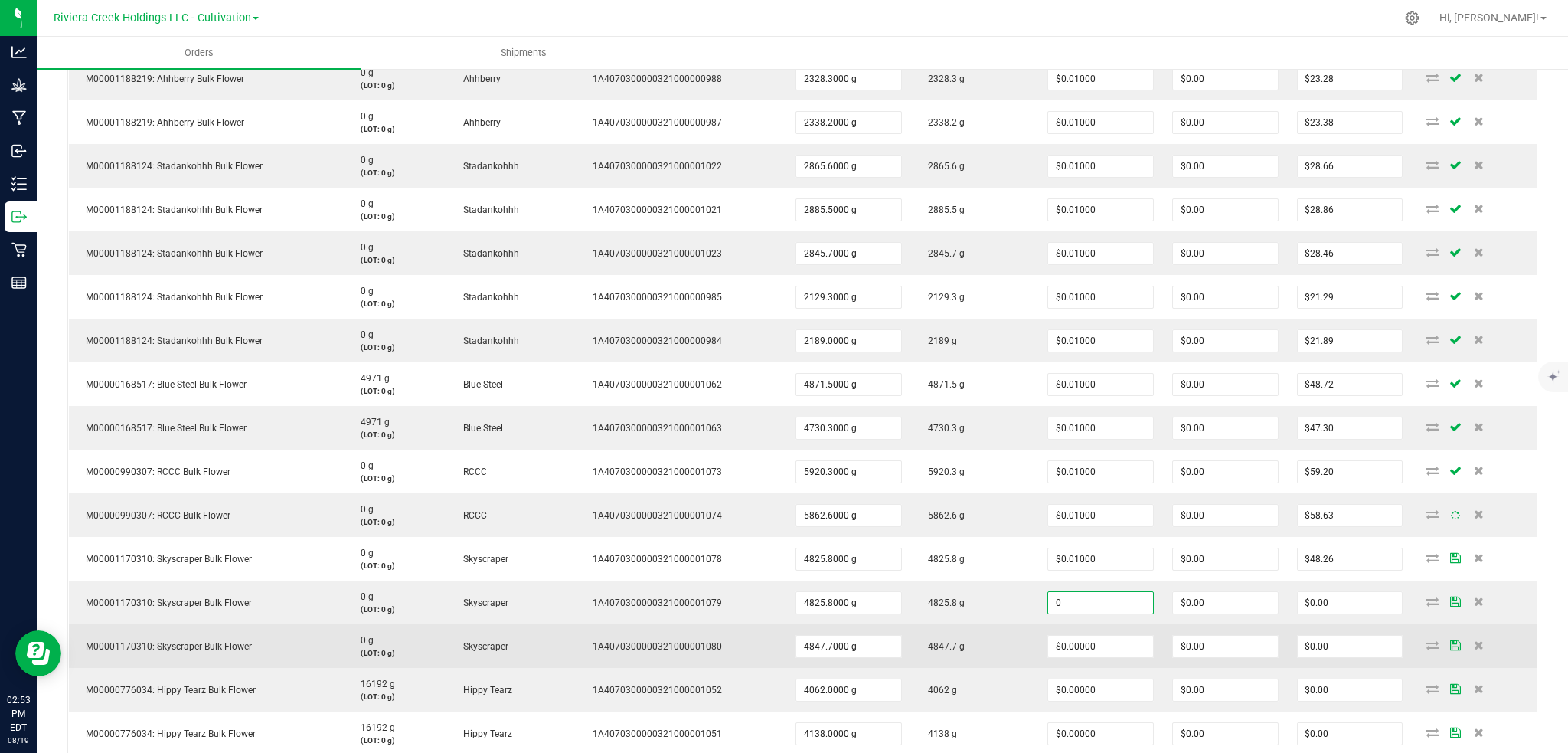
paste input ".01"
type input "$0.01000"
type input "$48.26"
click at [1105, 639] on input "0" at bounding box center [1101, 646] width 105 height 22
paste input ".01"
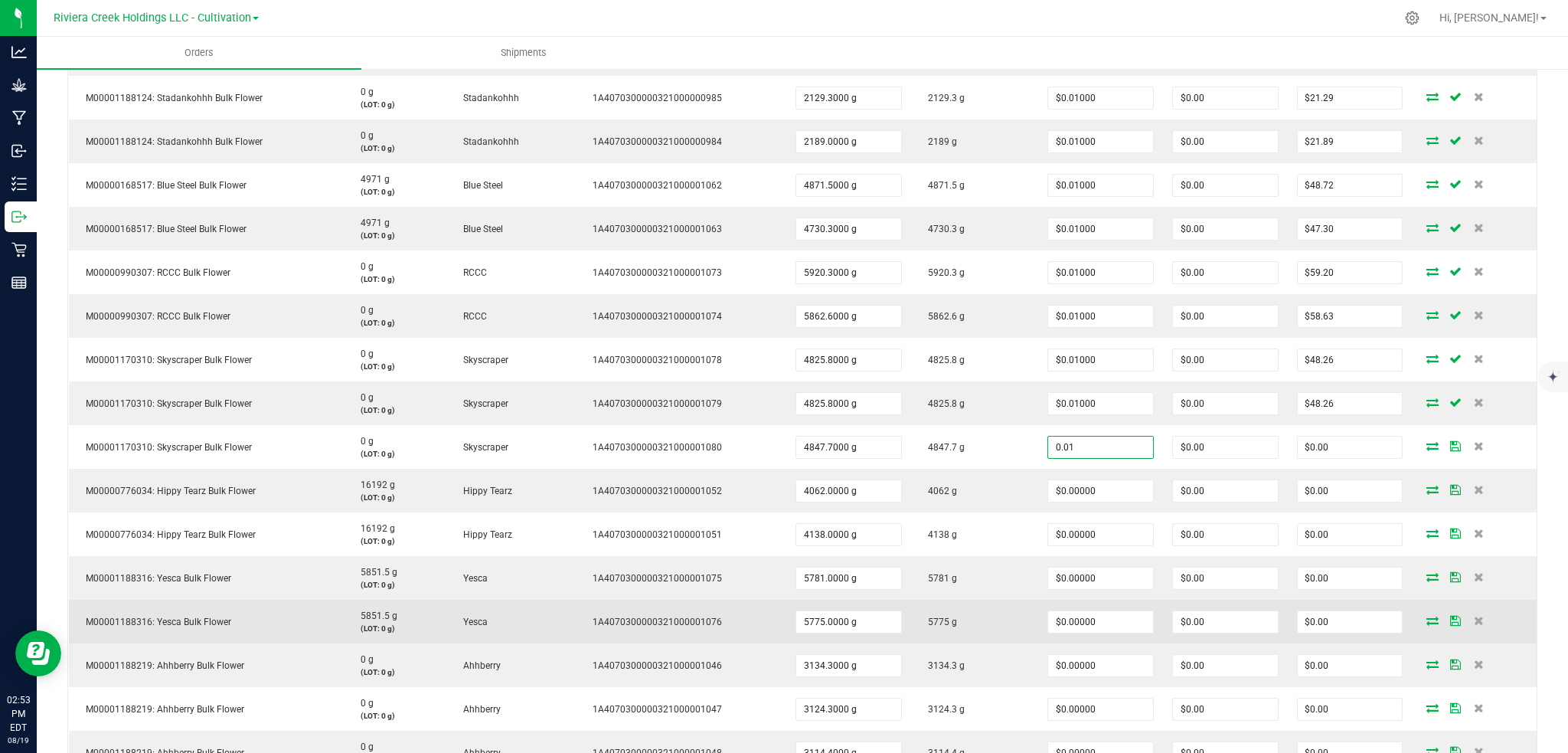
scroll to position [715, 0]
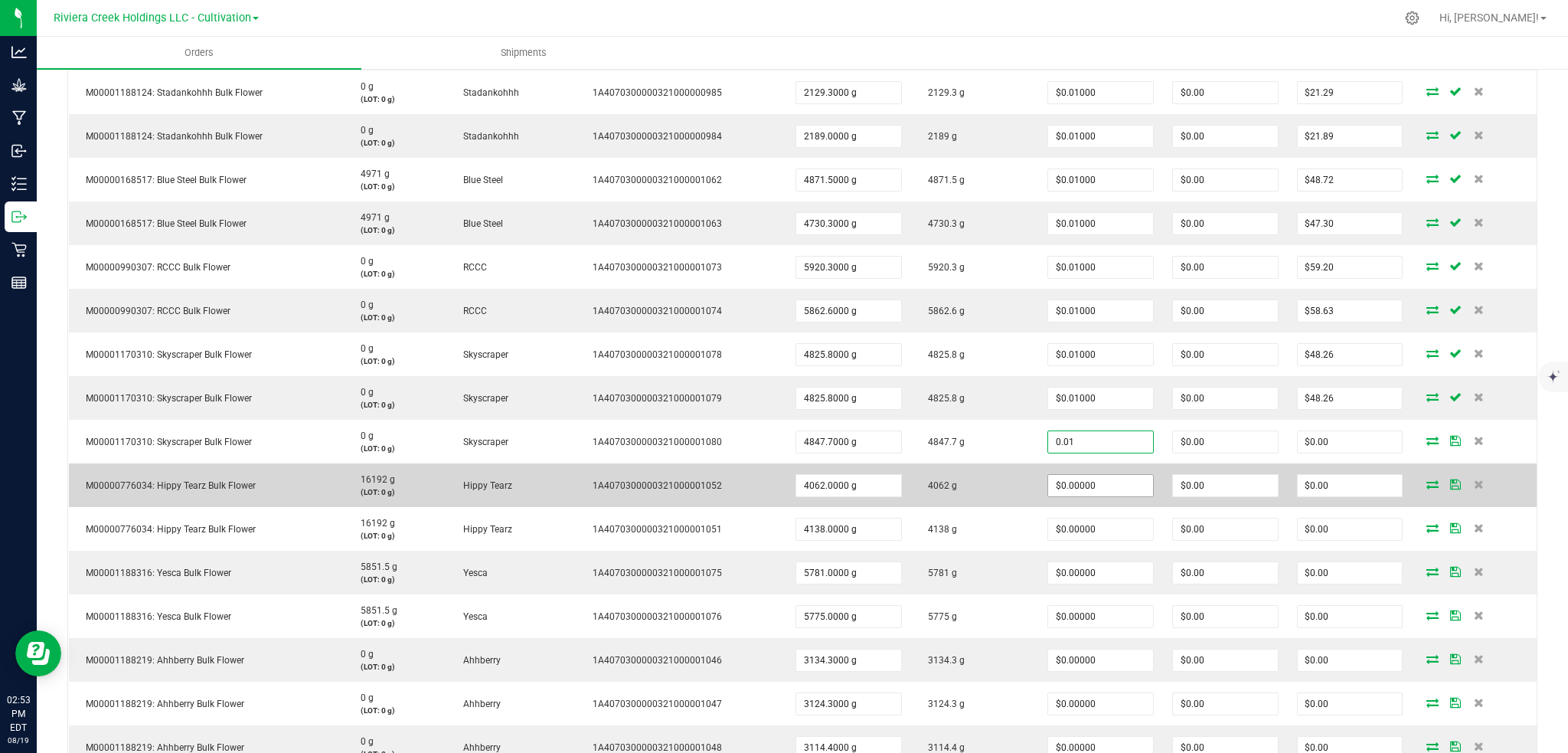
type input "$0.01000"
type input "$48.48"
click at [1088, 487] on input "0" at bounding box center [1101, 485] width 105 height 22
paste input ".01"
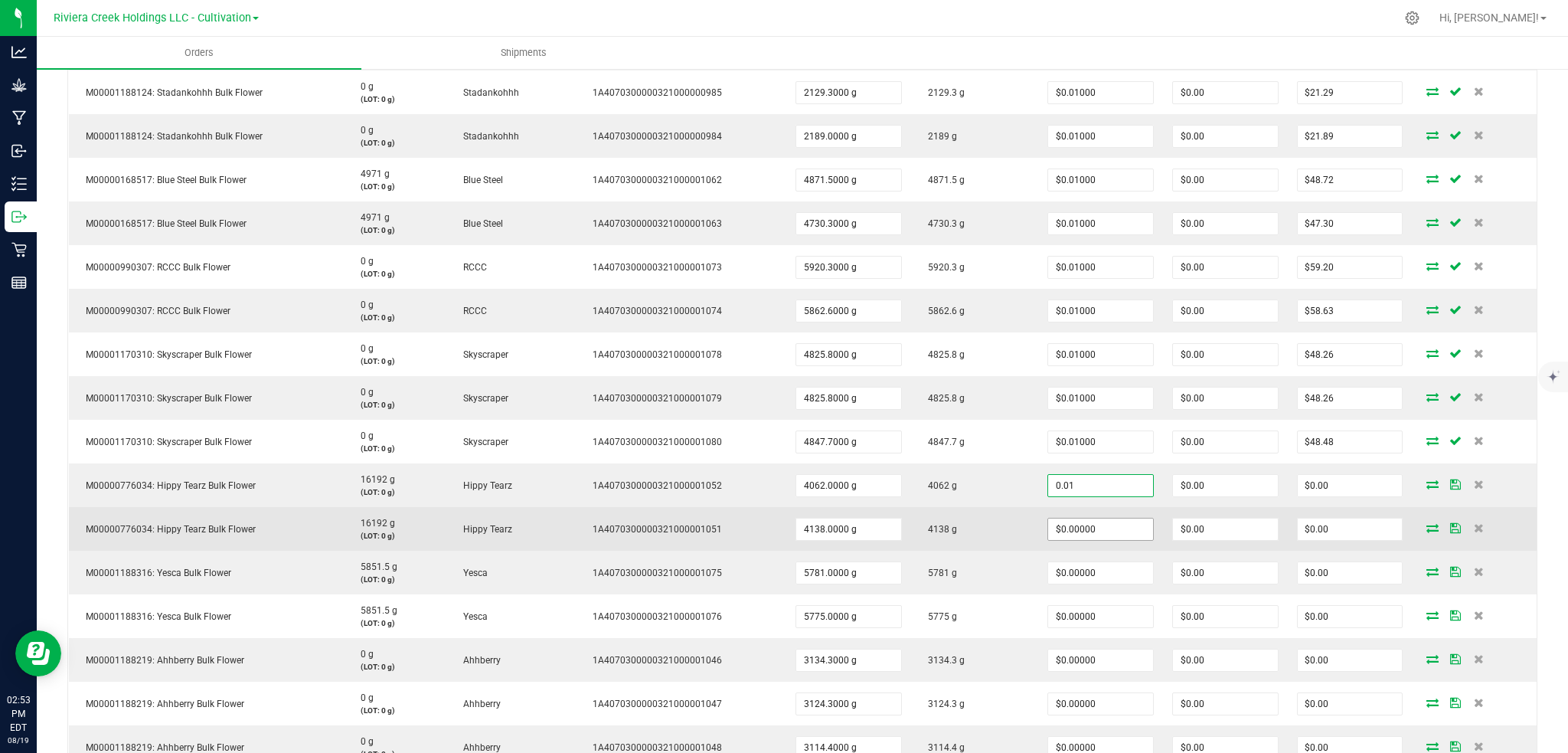
type input "$0.01000"
type input "$40.62"
click at [1119, 540] on input "0" at bounding box center [1101, 529] width 105 height 22
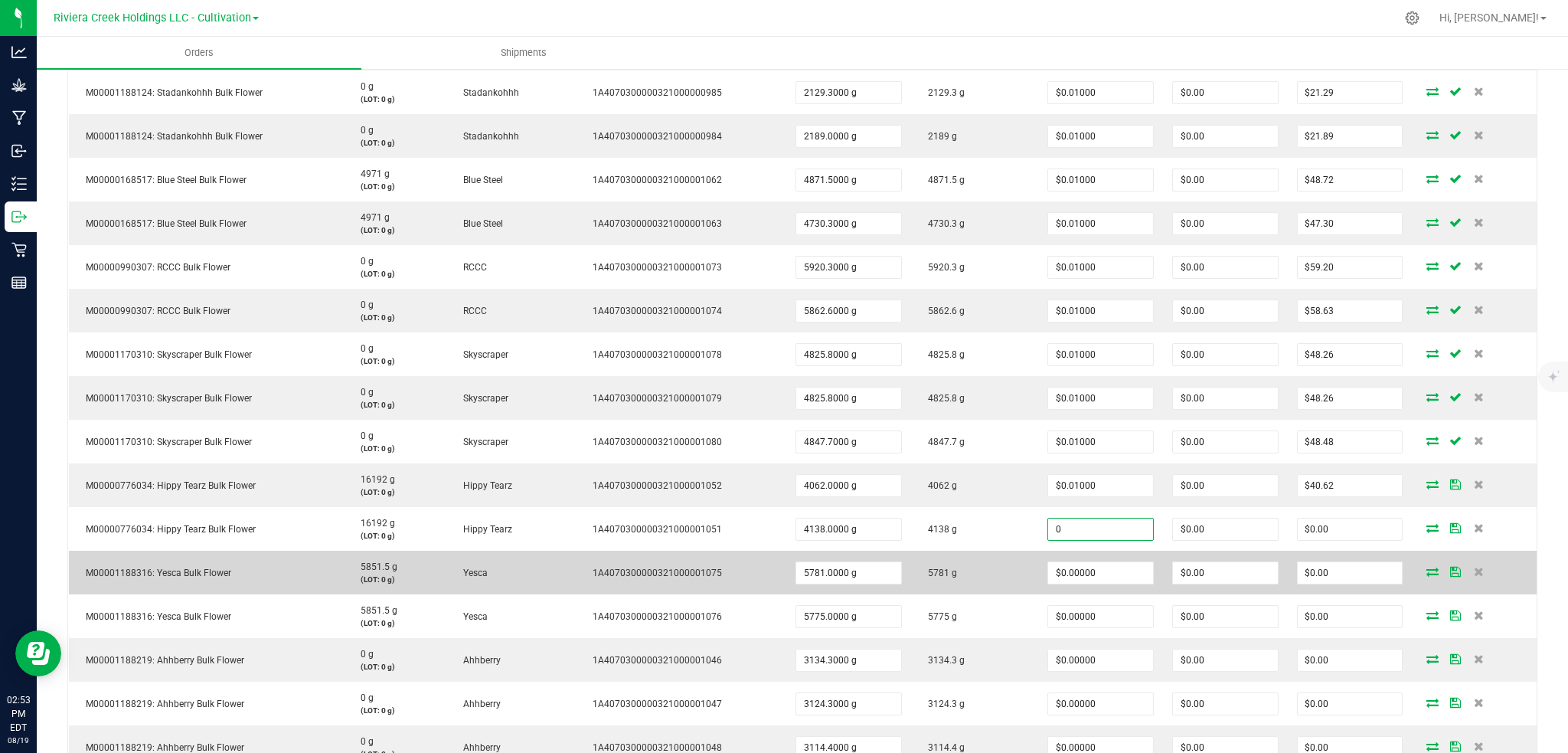
paste input ".01"
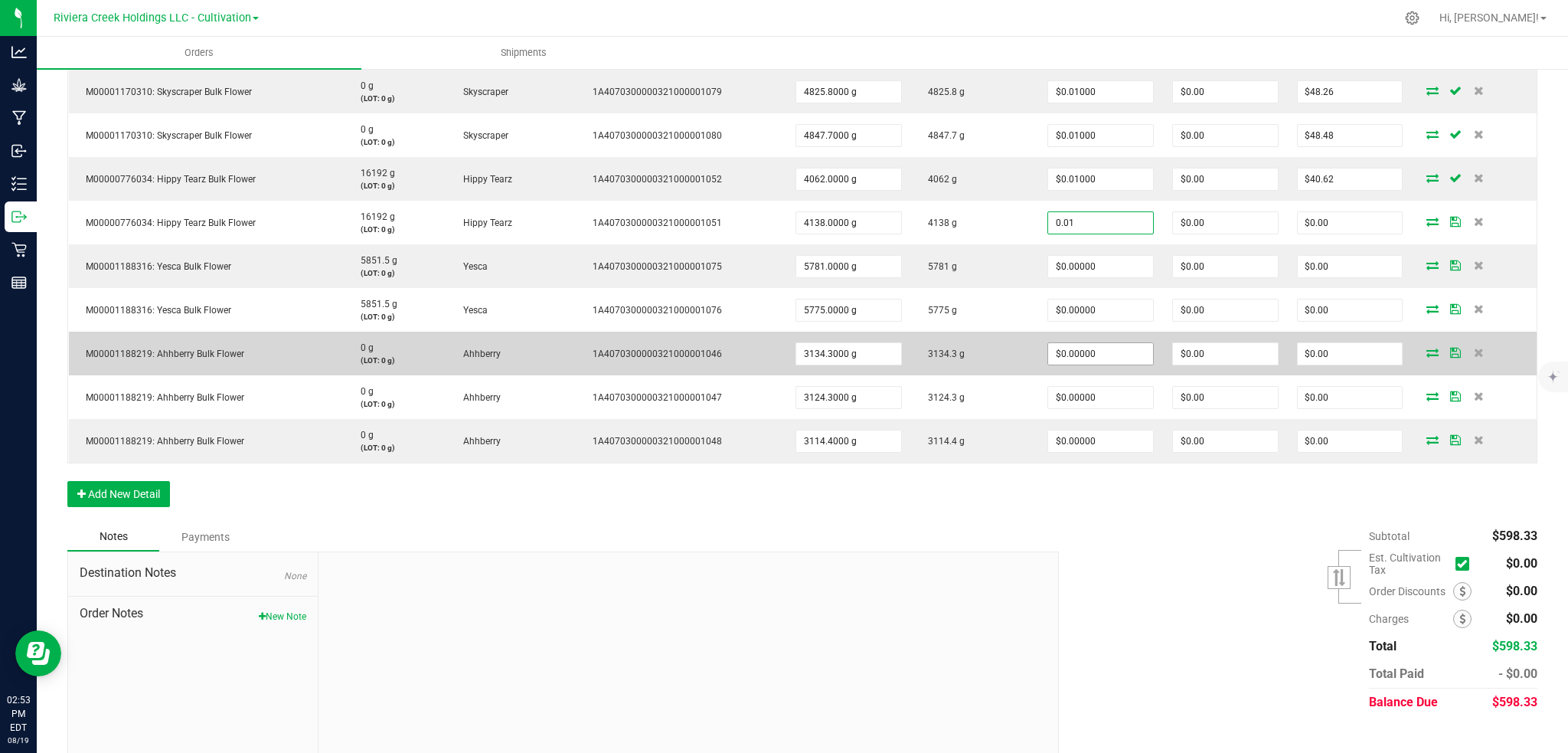
scroll to position [919, 0]
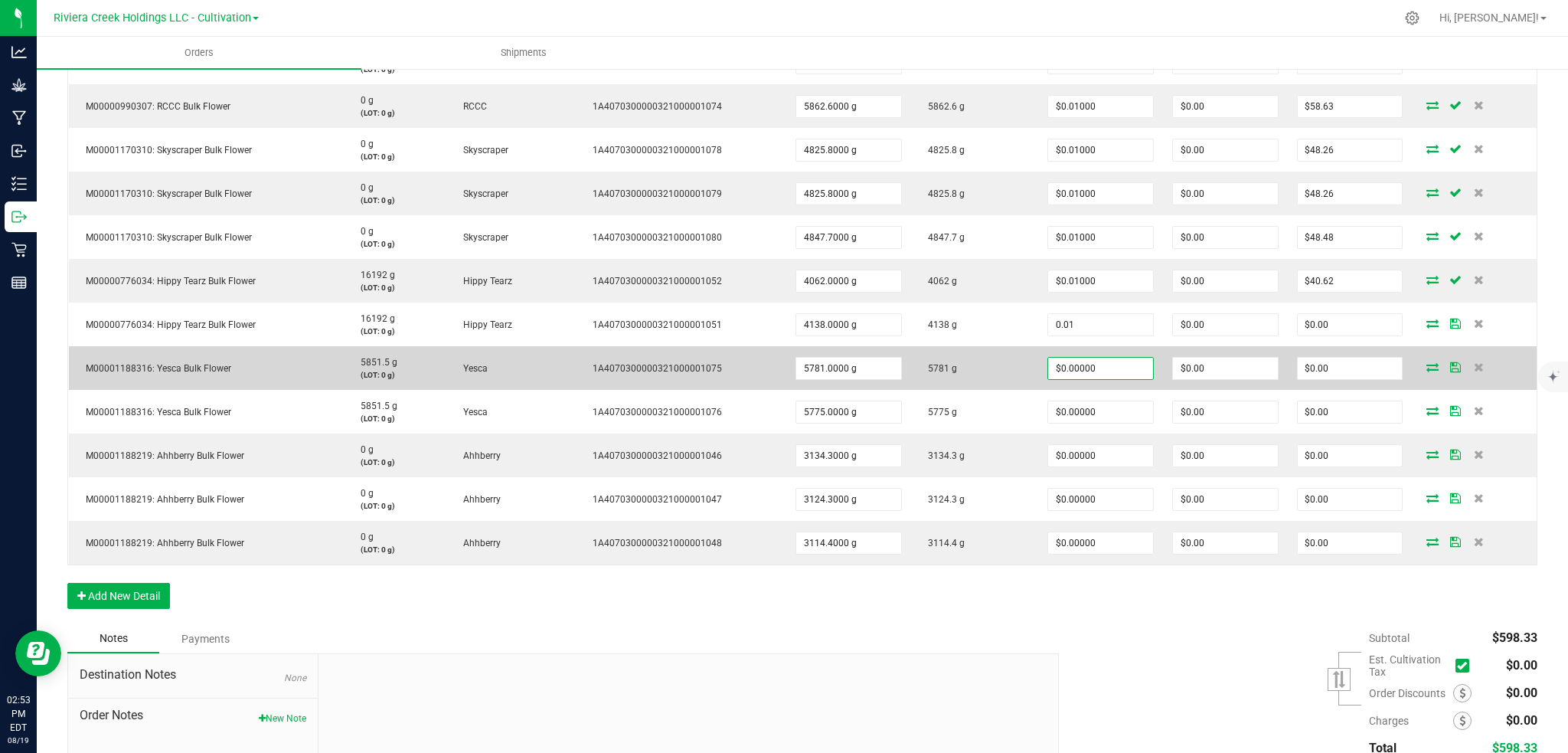
type input "$0.01000"
type input "$41.38"
click at [1085, 366] on input "0" at bounding box center [1101, 368] width 105 height 22
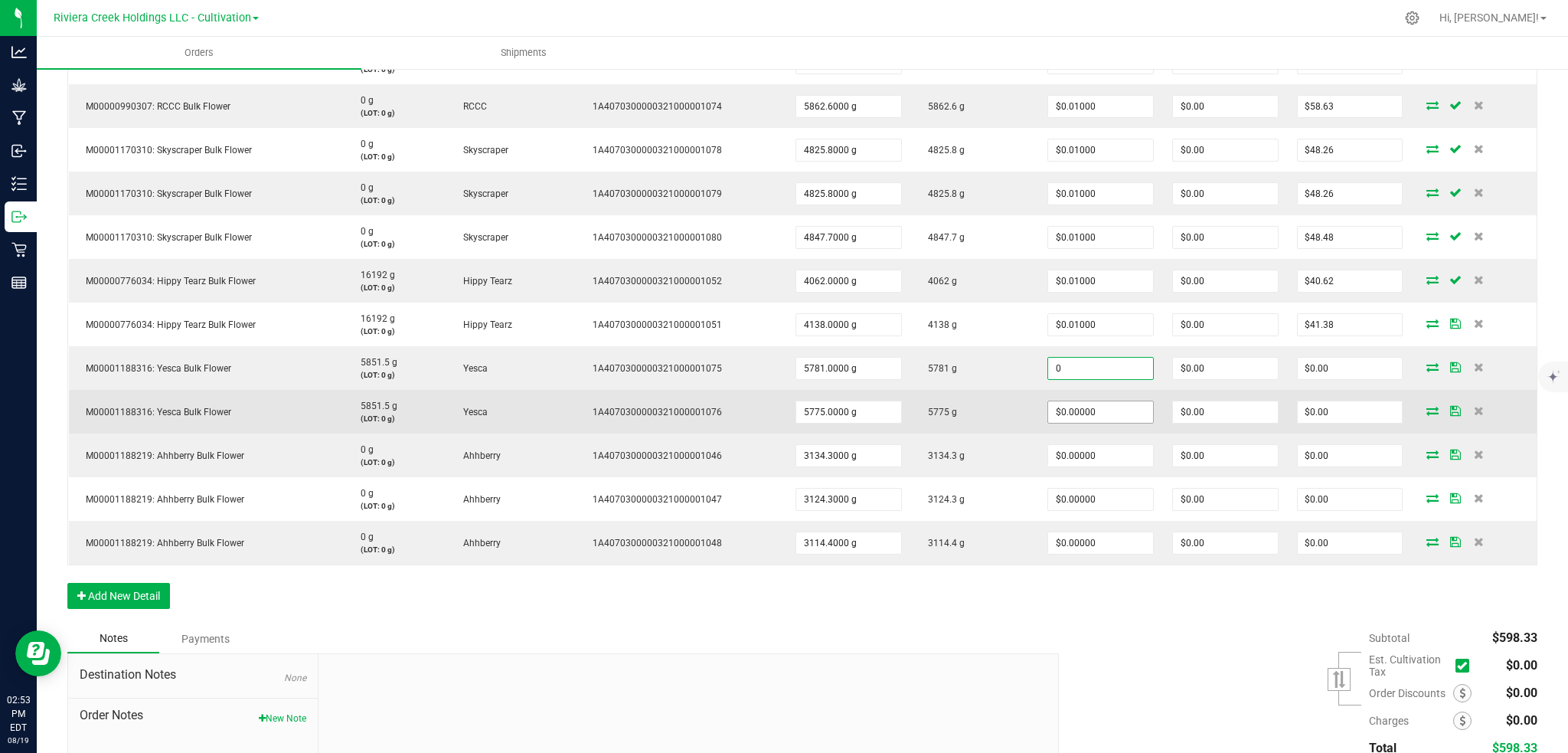
paste input ".01"
type input "$0.01000"
type input "$57.81"
click at [1111, 415] on input "0" at bounding box center [1101, 412] width 105 height 22
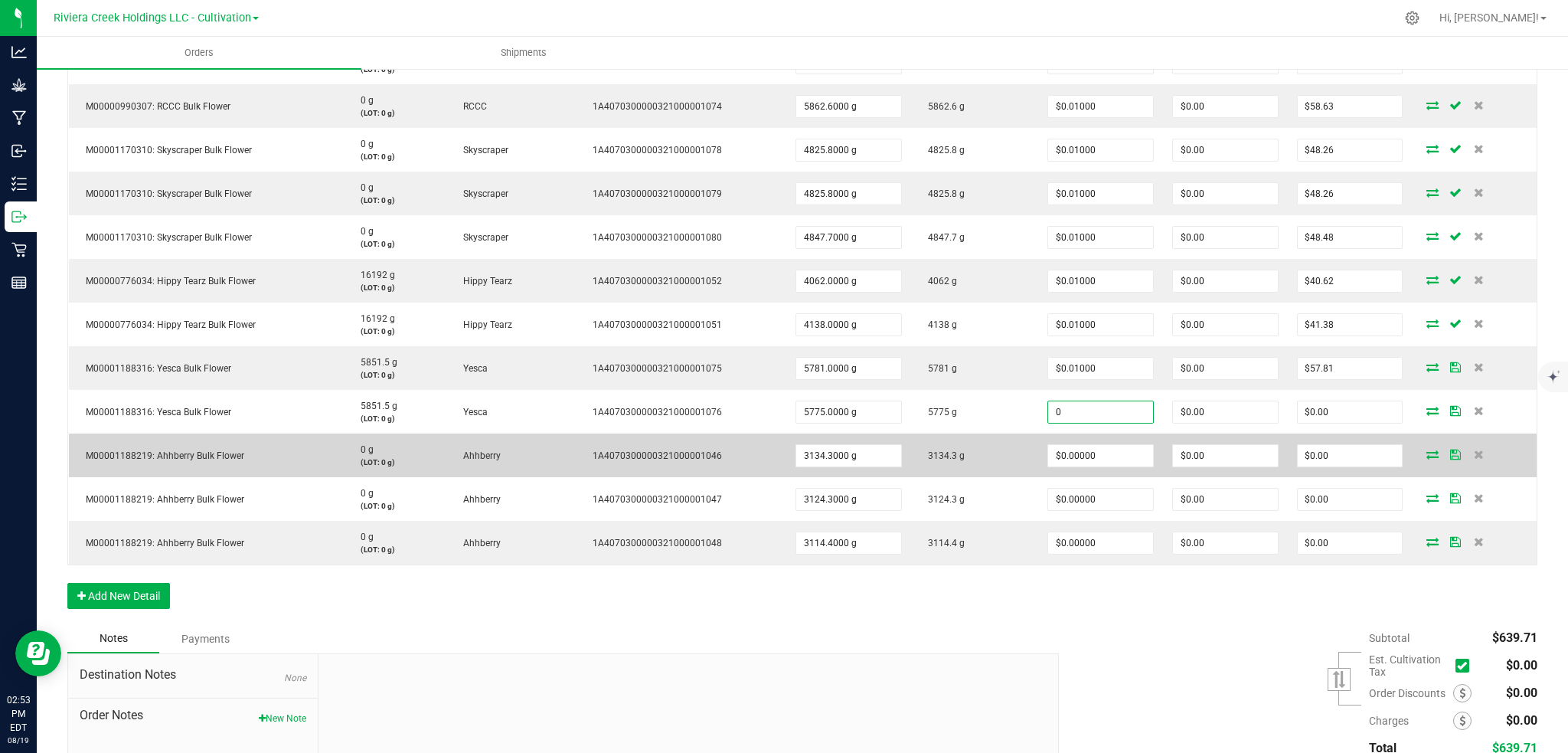
paste input ".01"
type input "$0.01000"
type input "$57.75"
click at [1098, 456] on input "0" at bounding box center [1101, 455] width 105 height 22
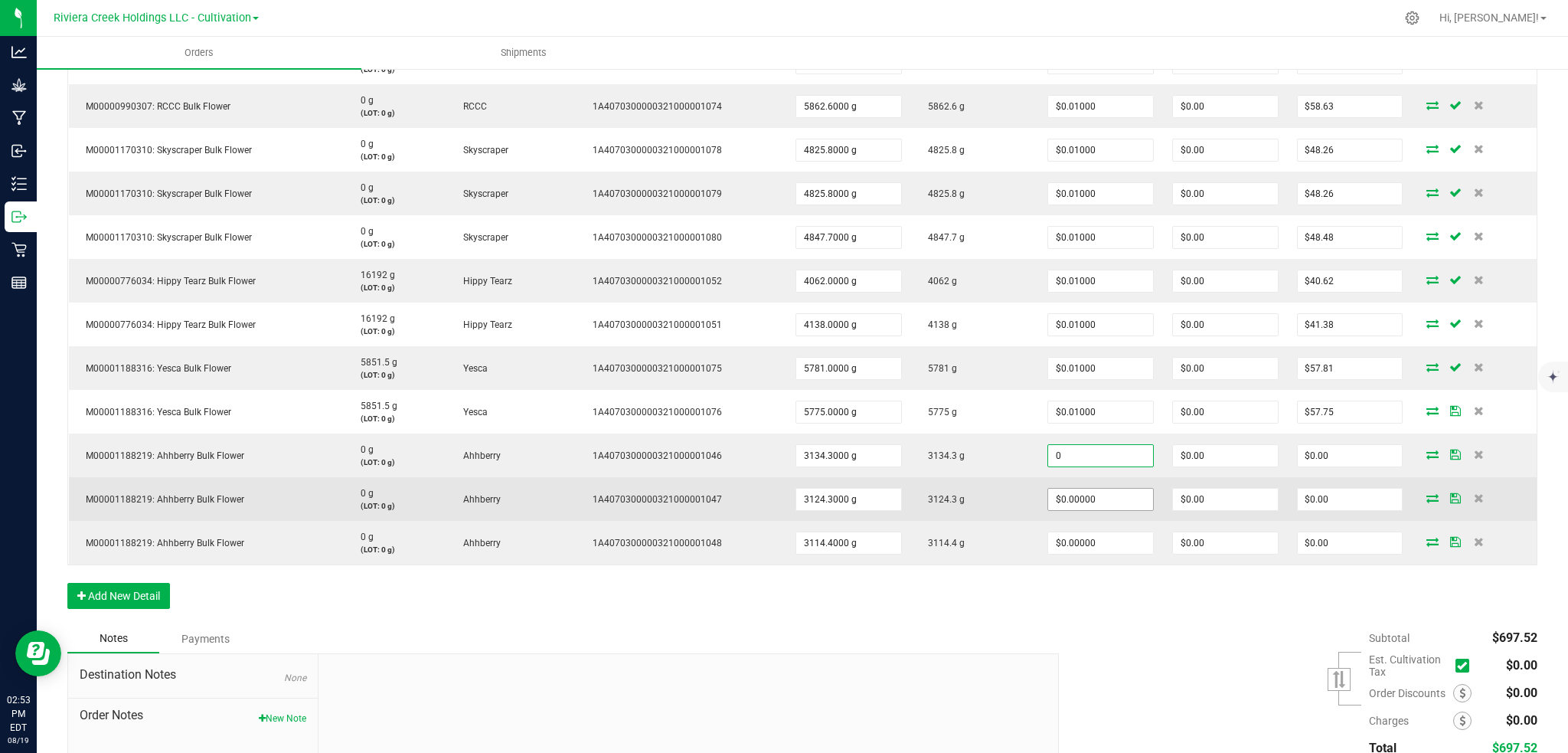
paste input ".01"
type input "$0.01000"
type input "$31.34"
click at [1106, 497] on input "0" at bounding box center [1101, 499] width 105 height 22
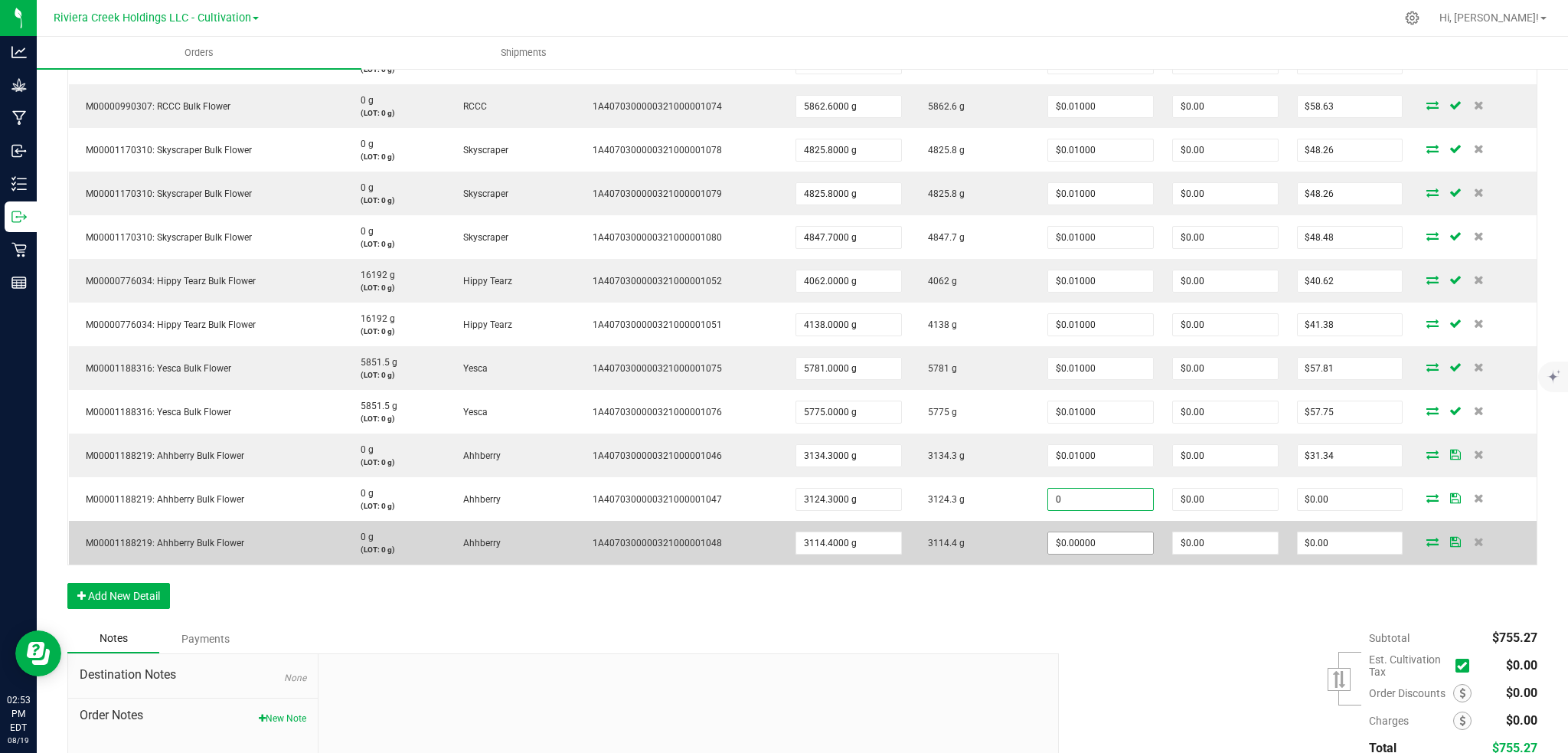
paste input ".01"
type input "$0.01000"
type input "$31.24"
click at [1109, 540] on input "0" at bounding box center [1101, 543] width 105 height 22
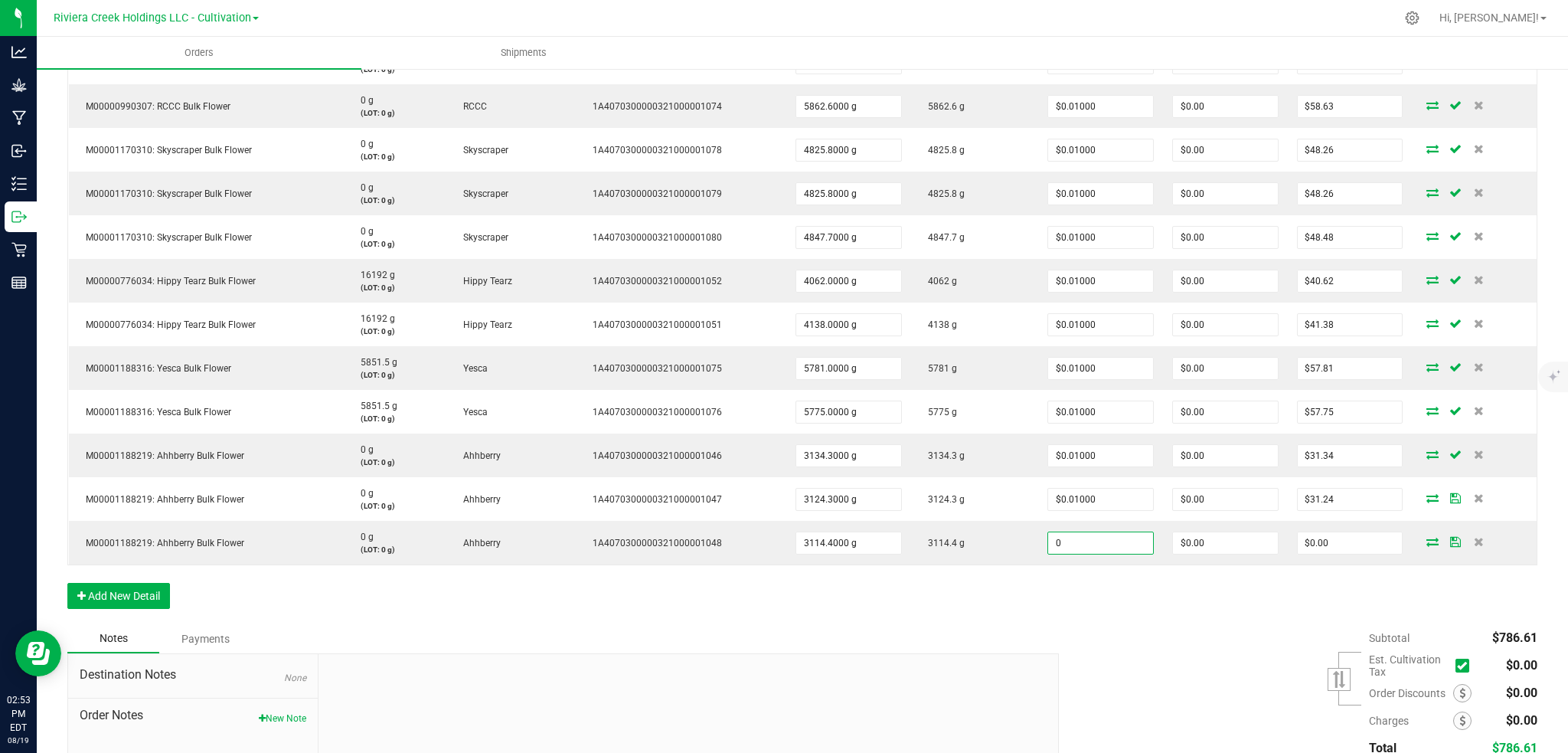
paste input ".01"
type input "$0.01000"
type input "$31.14"
click at [1119, 596] on div "Order Details Print All Labels Item Sellable Strain Lot Number Qty Ordered Qty …" at bounding box center [802, 80] width 1470 height 1089
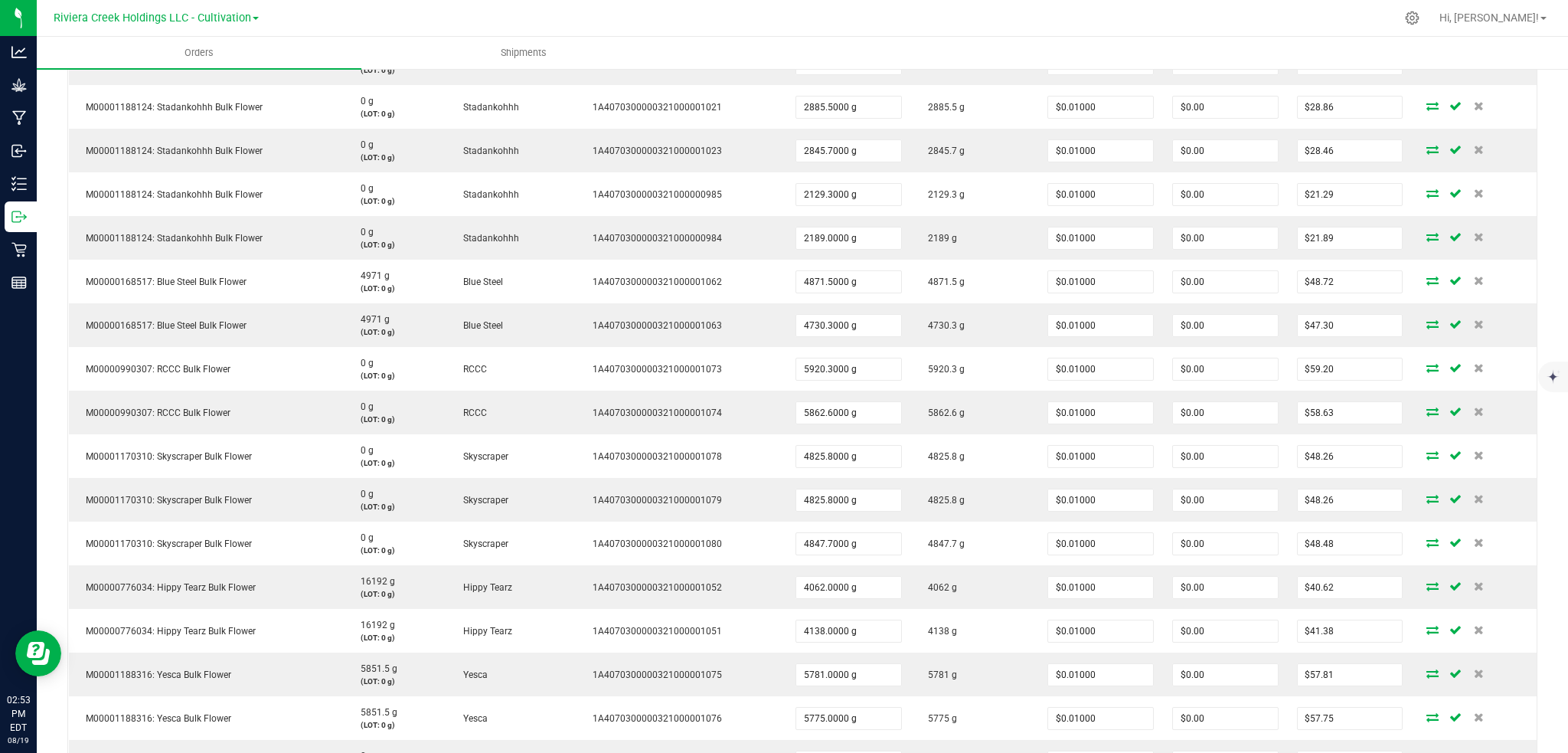
scroll to position [0, 0]
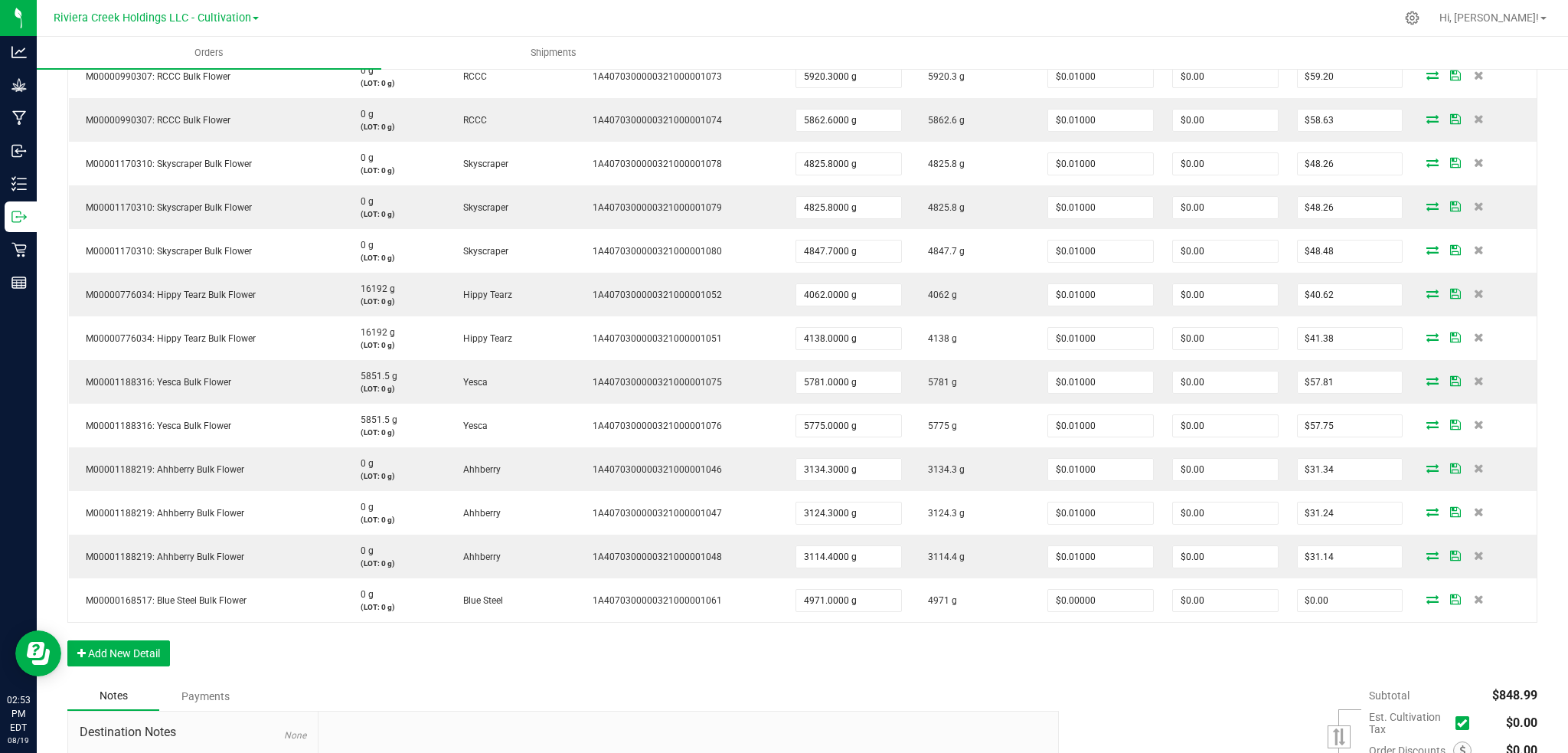
scroll to position [919, 0]
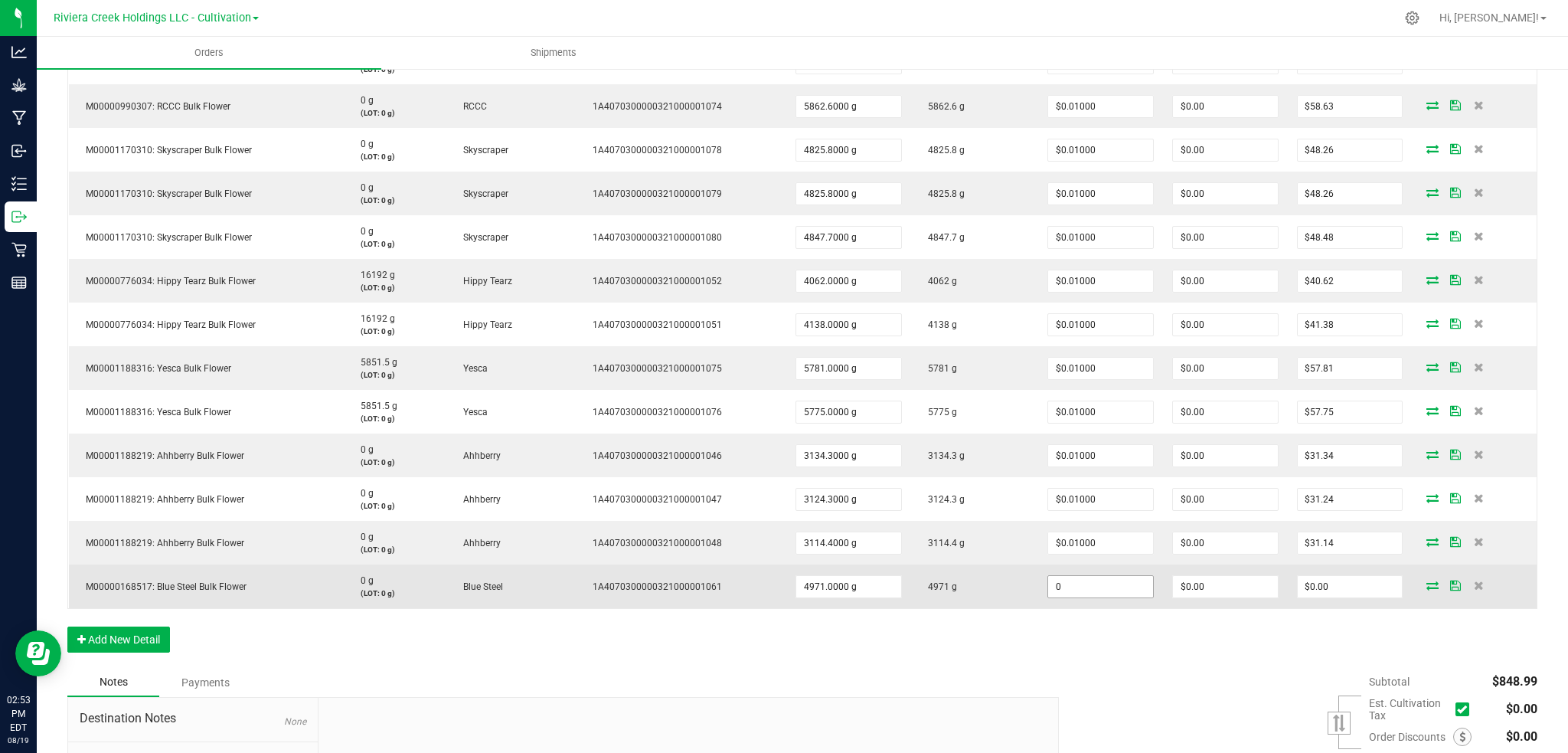
click at [1093, 593] on input "0" at bounding box center [1101, 587] width 105 height 22
paste input ".01"
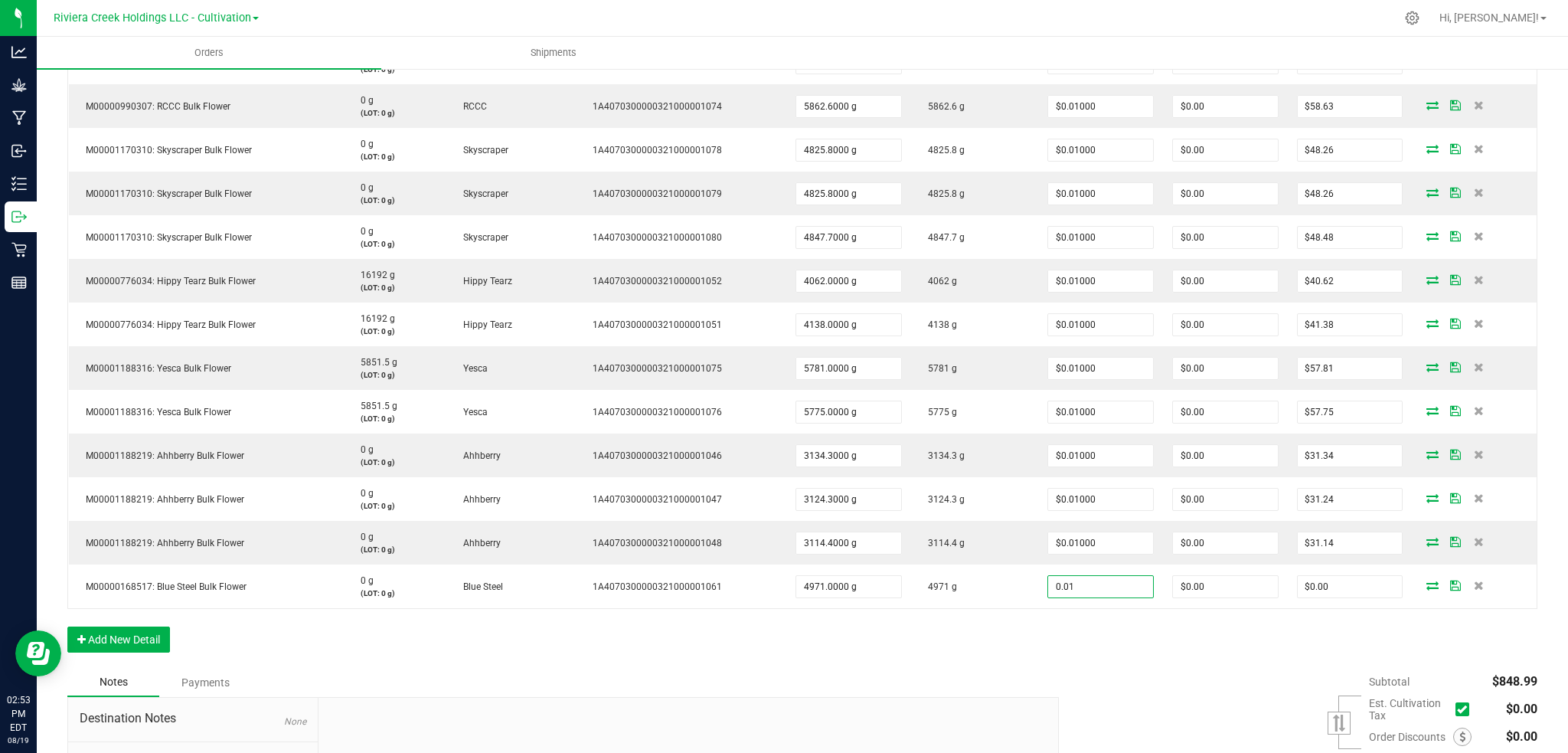
type input "$0.01000"
type input "$49.71"
click at [1091, 633] on div "Order Details Print All Labels Item Sellable Strain Lot Number Qty Ordered Qty …" at bounding box center [802, 101] width 1470 height 1132
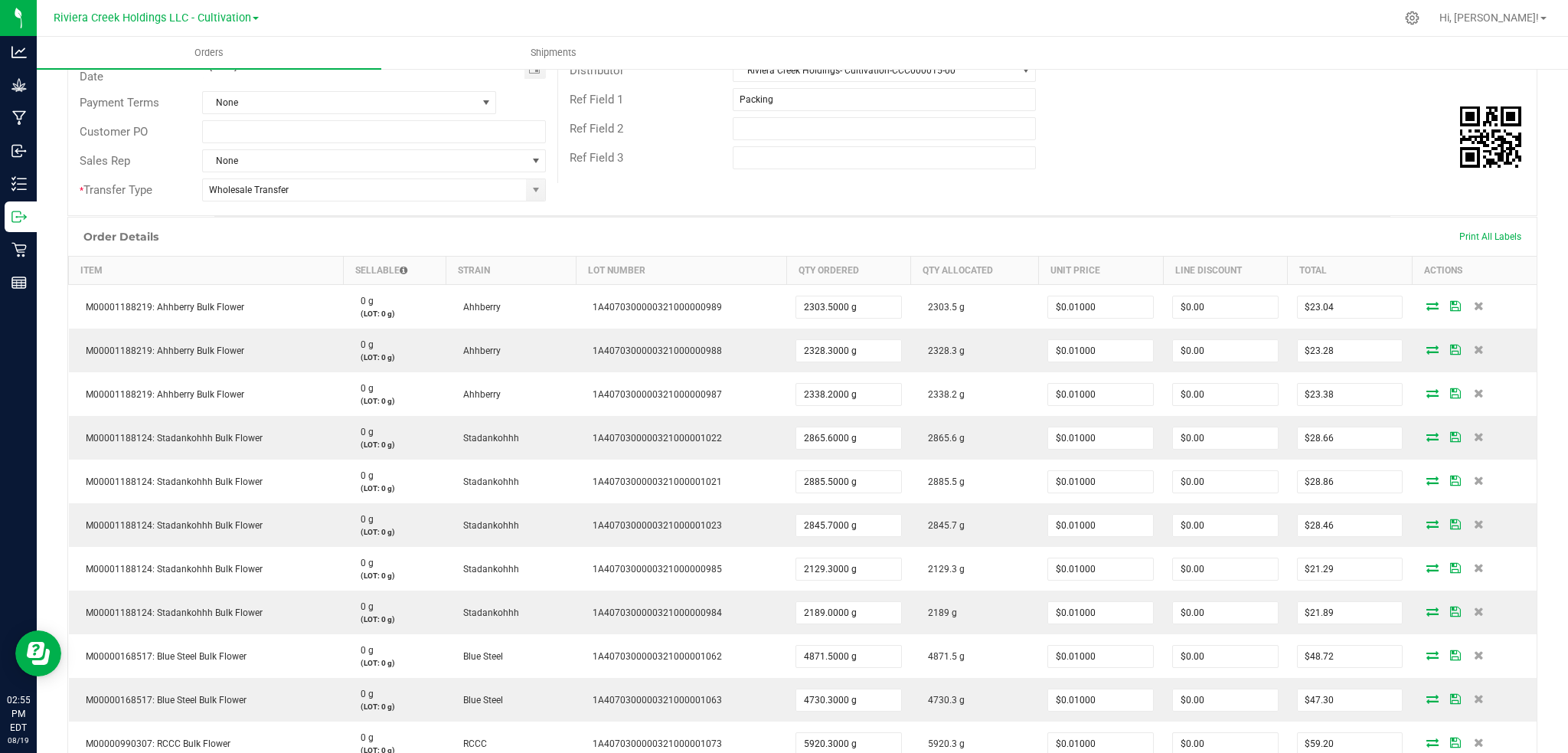
scroll to position [204, 0]
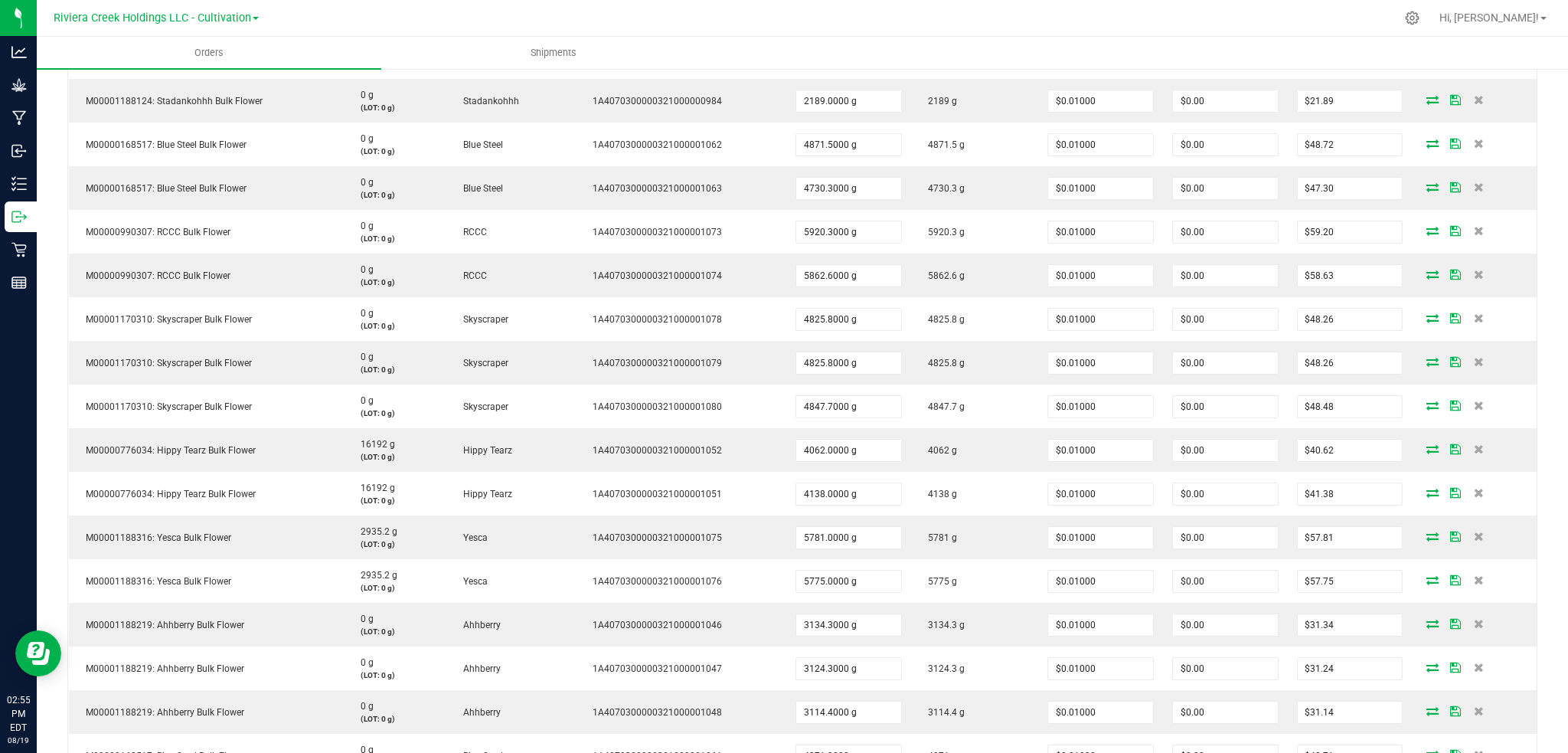
scroll to position [919, 0]
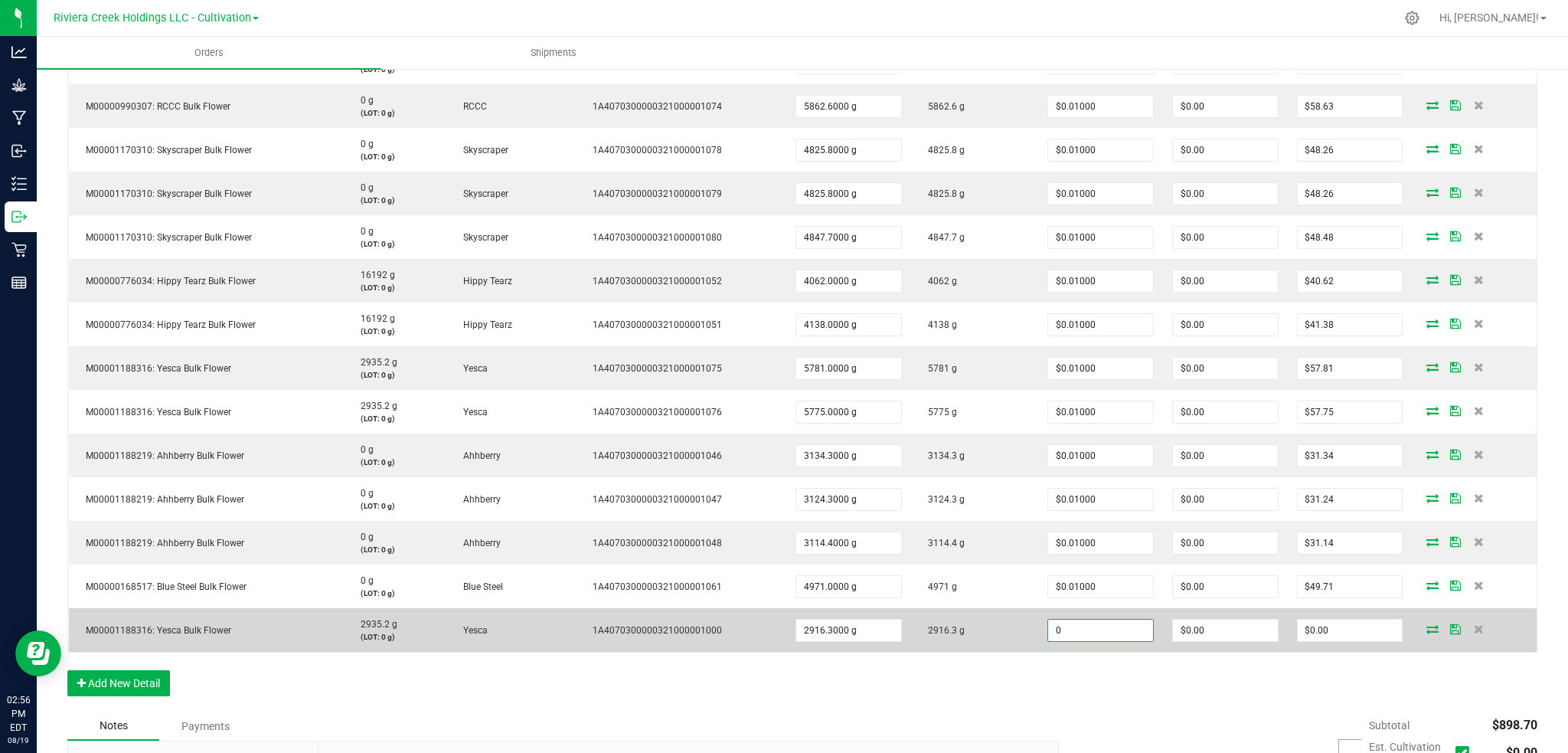
click at [1110, 633] on input "0" at bounding box center [1101, 630] width 105 height 22
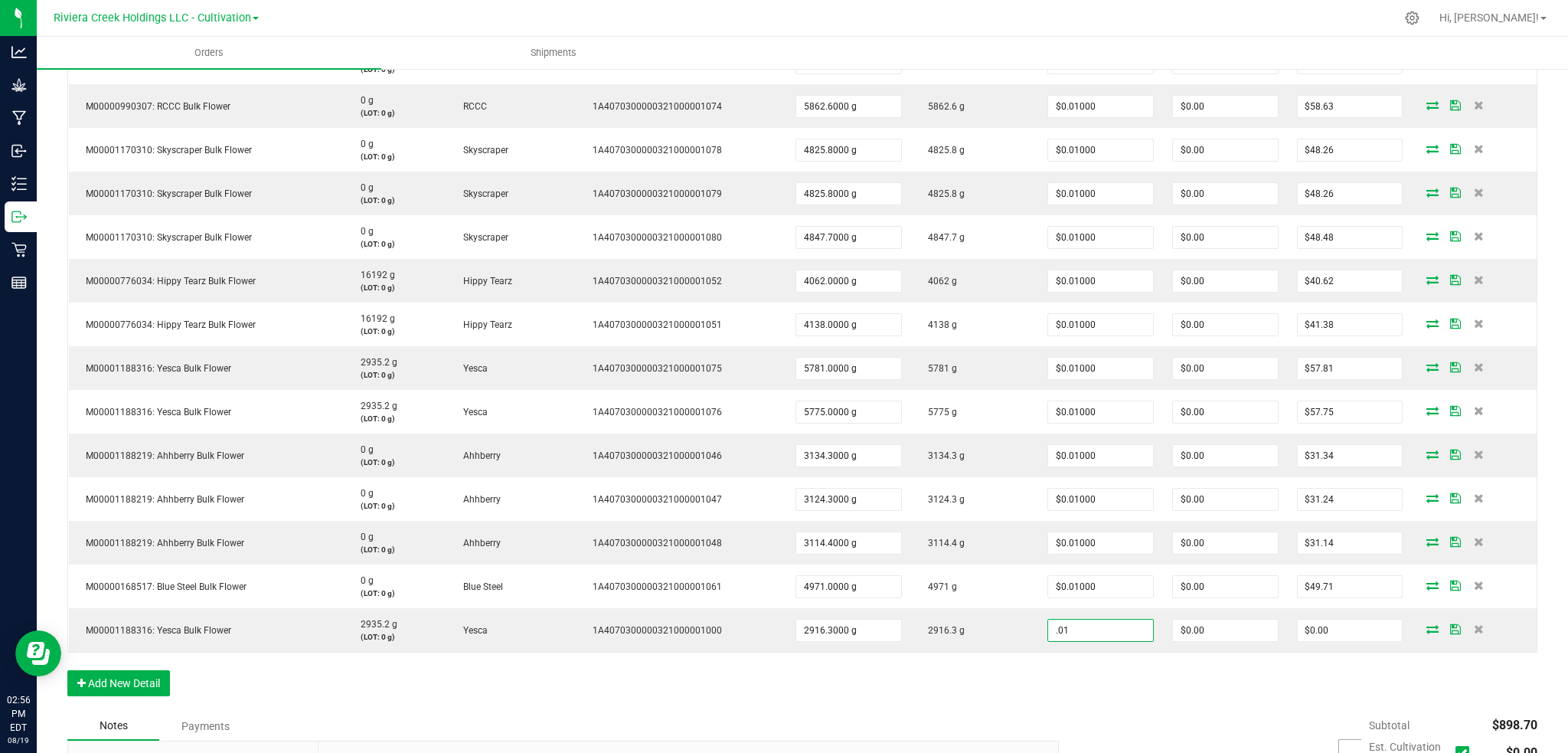
type input "$0.01000"
type input "$29.16"
click at [1169, 692] on div "Order Details Print All Labels Item Sellable Strain Lot Number Qty Ordered Qty …" at bounding box center [802, 123] width 1470 height 1176
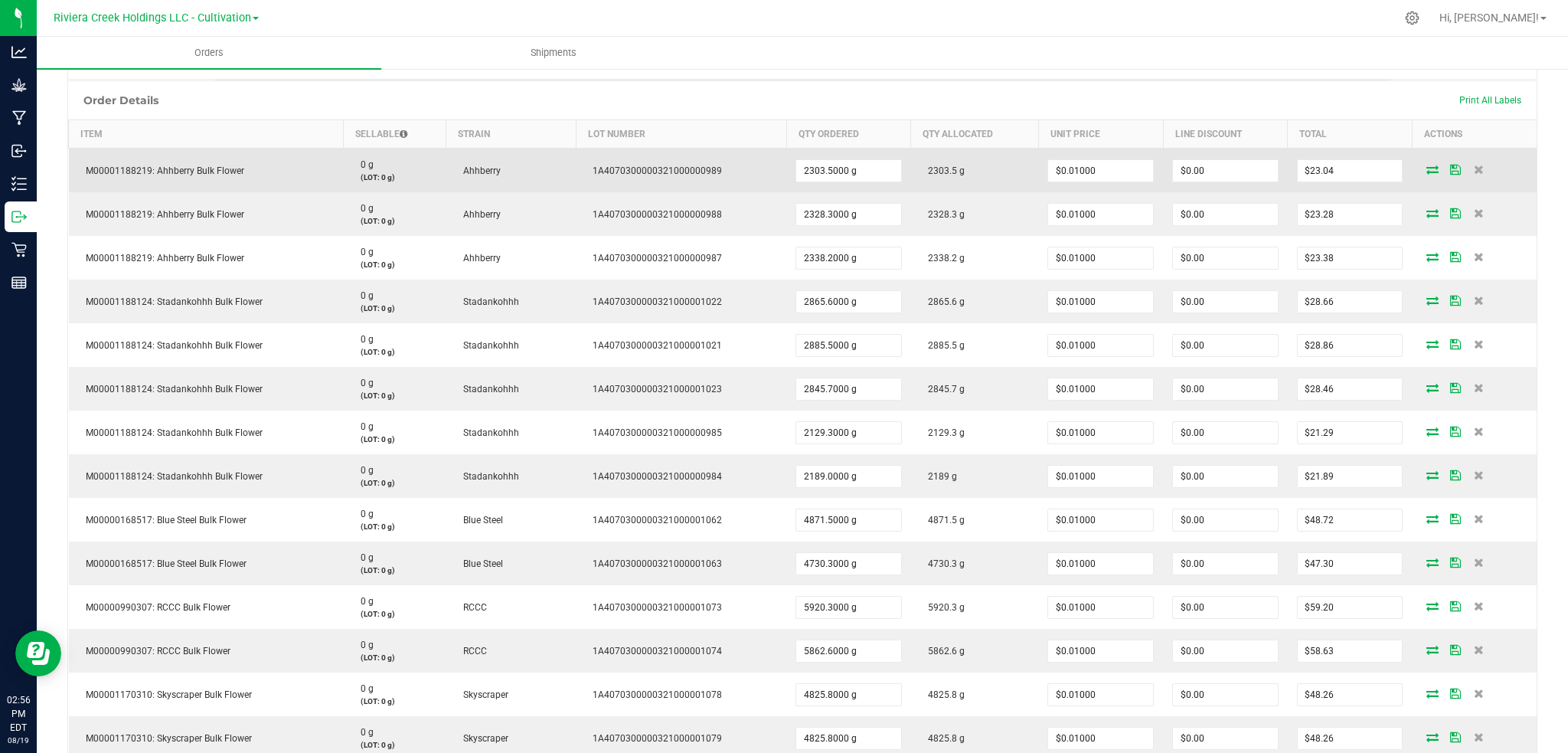
scroll to position [102, 0]
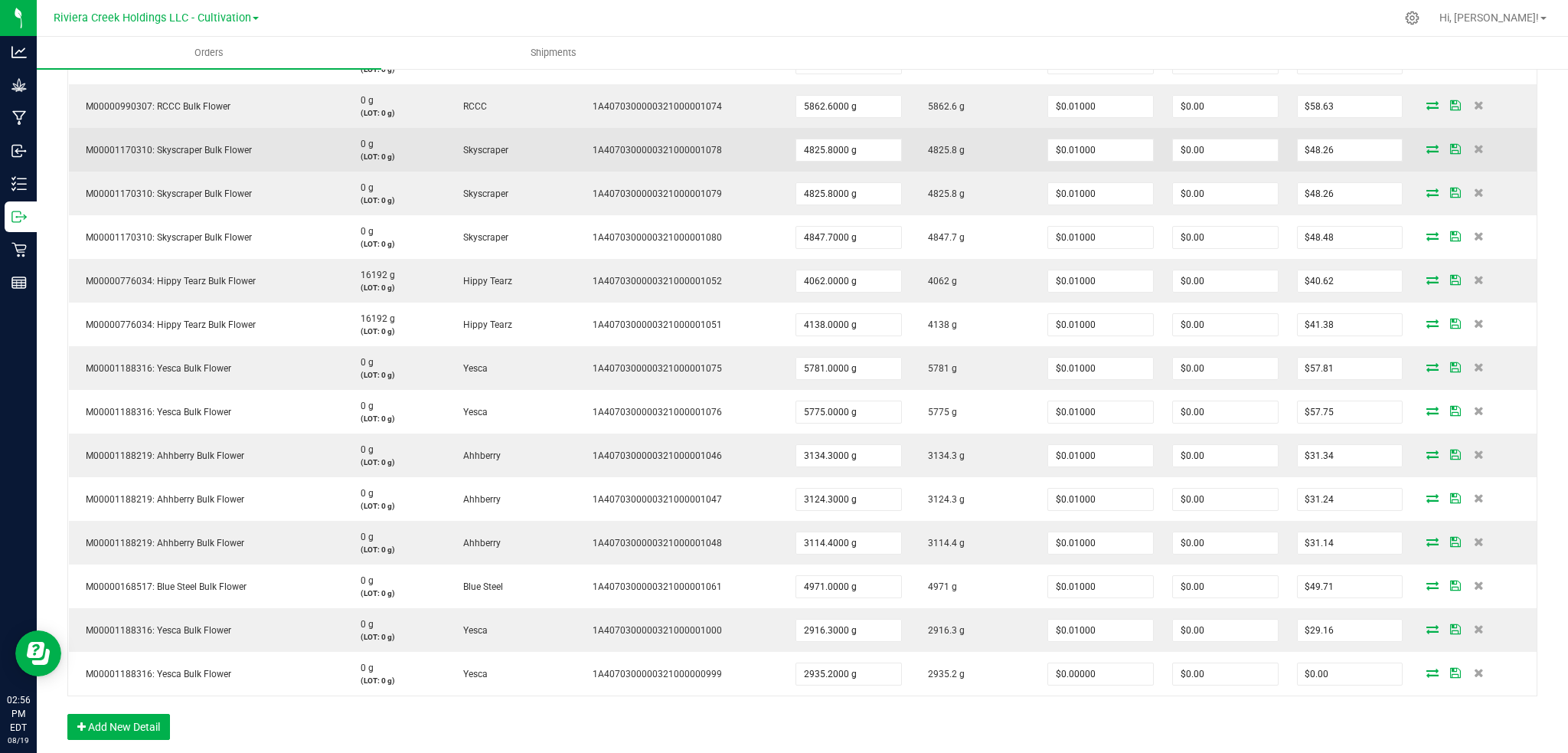
scroll to position [1022, 0]
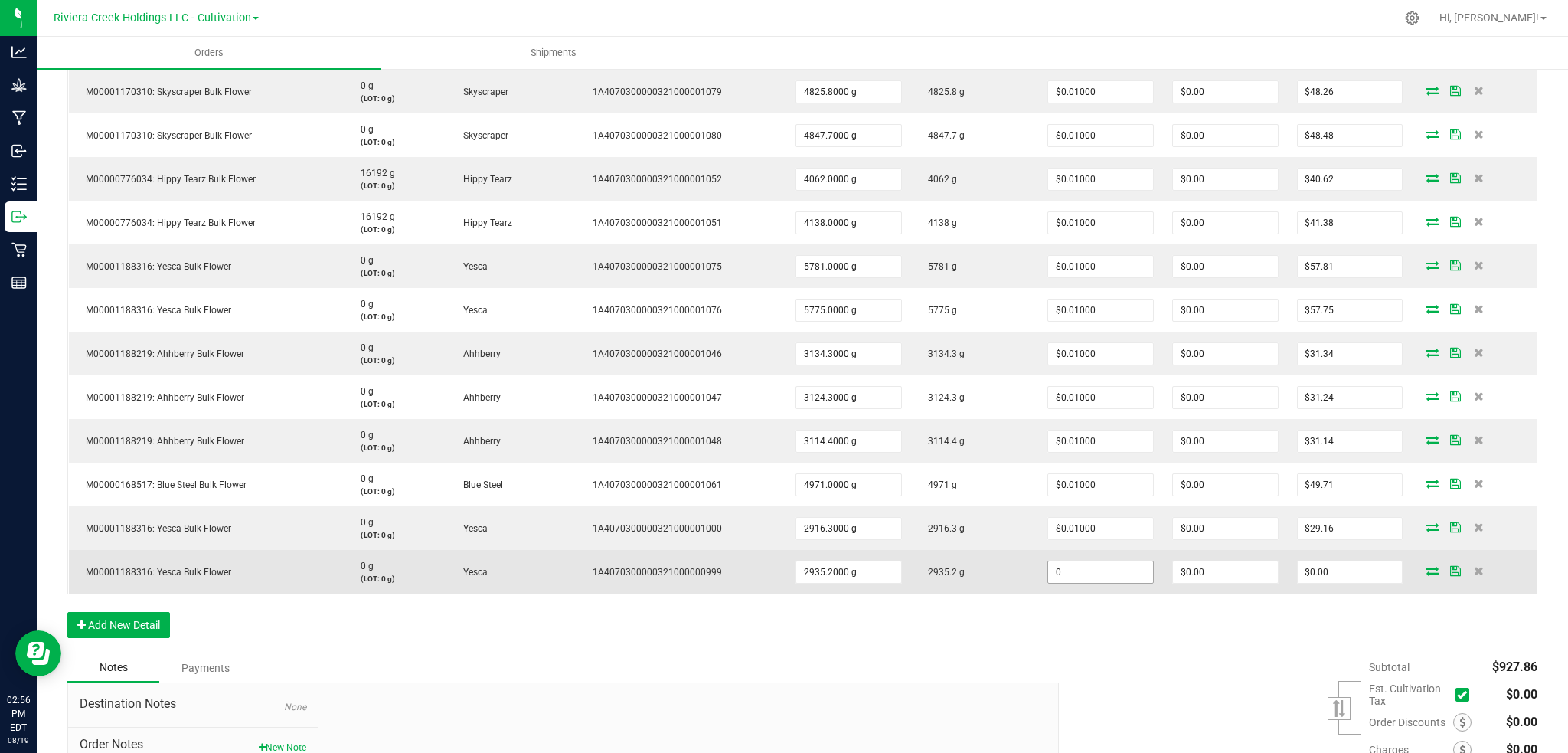
click at [1112, 580] on input "0" at bounding box center [1101, 572] width 105 height 22
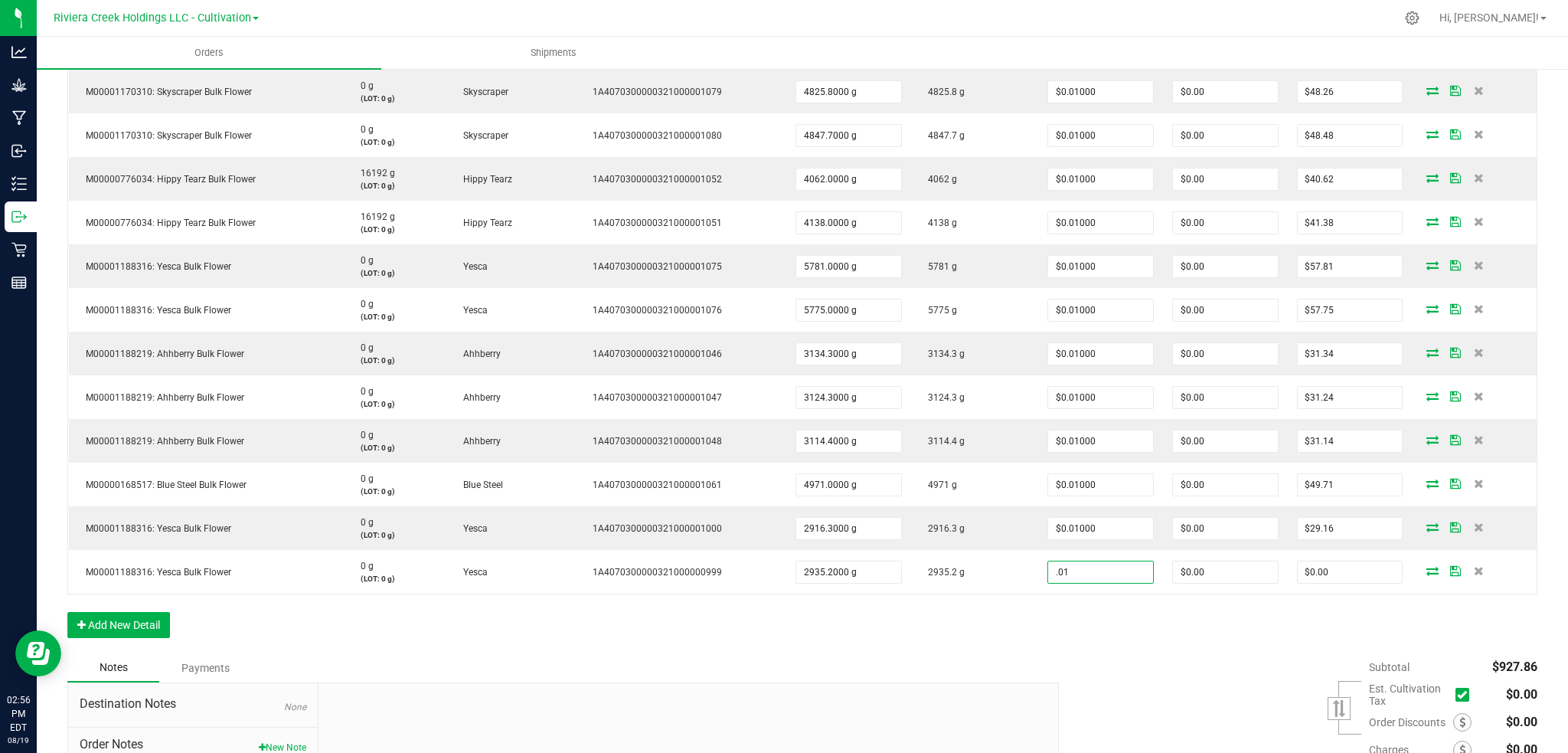
type input "$0.01000"
type input "$29.35"
click at [1166, 636] on div "Order Details Print All Labels Item Sellable Strain Lot Number Qty Ordered Qty …" at bounding box center [802, 43] width 1470 height 1220
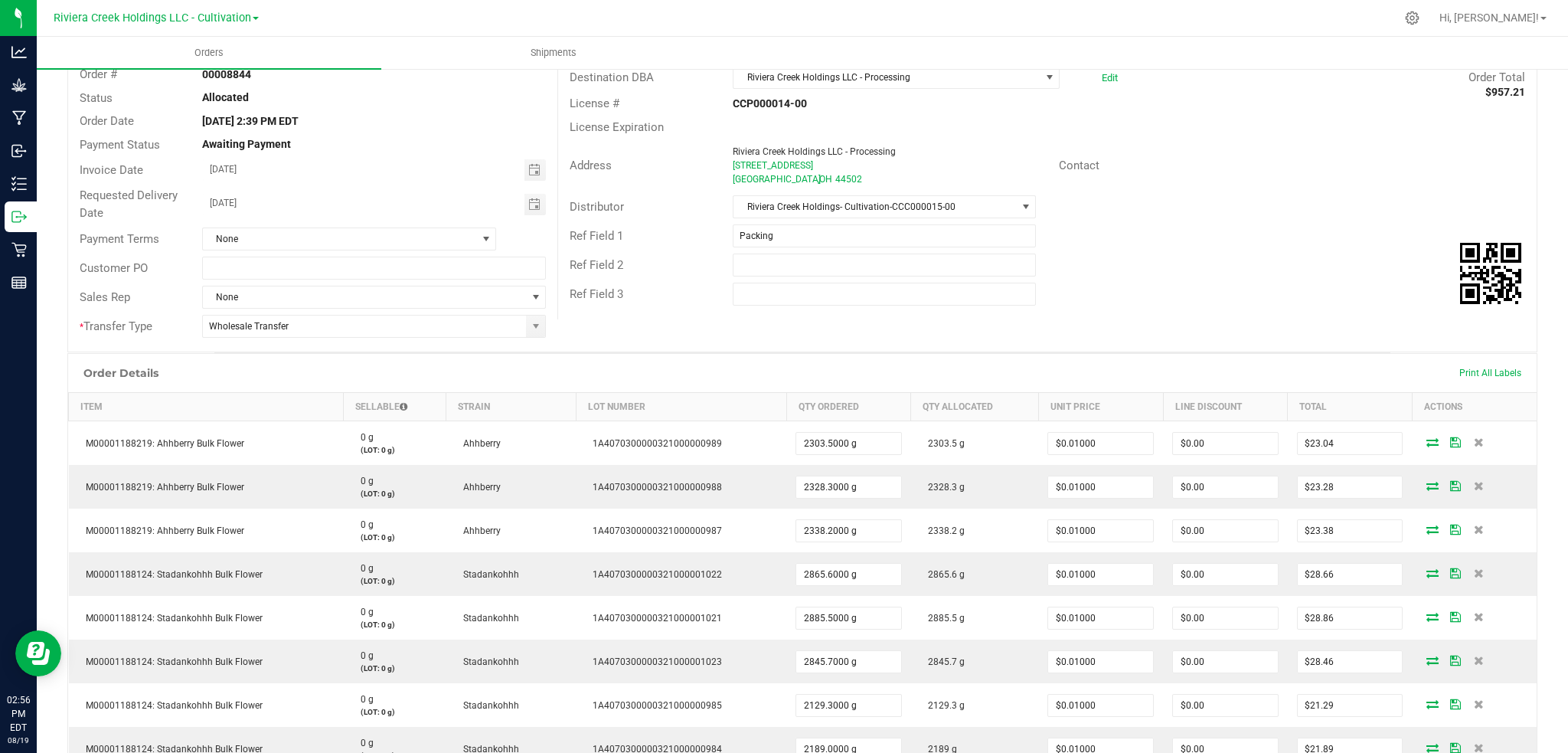
scroll to position [0, 0]
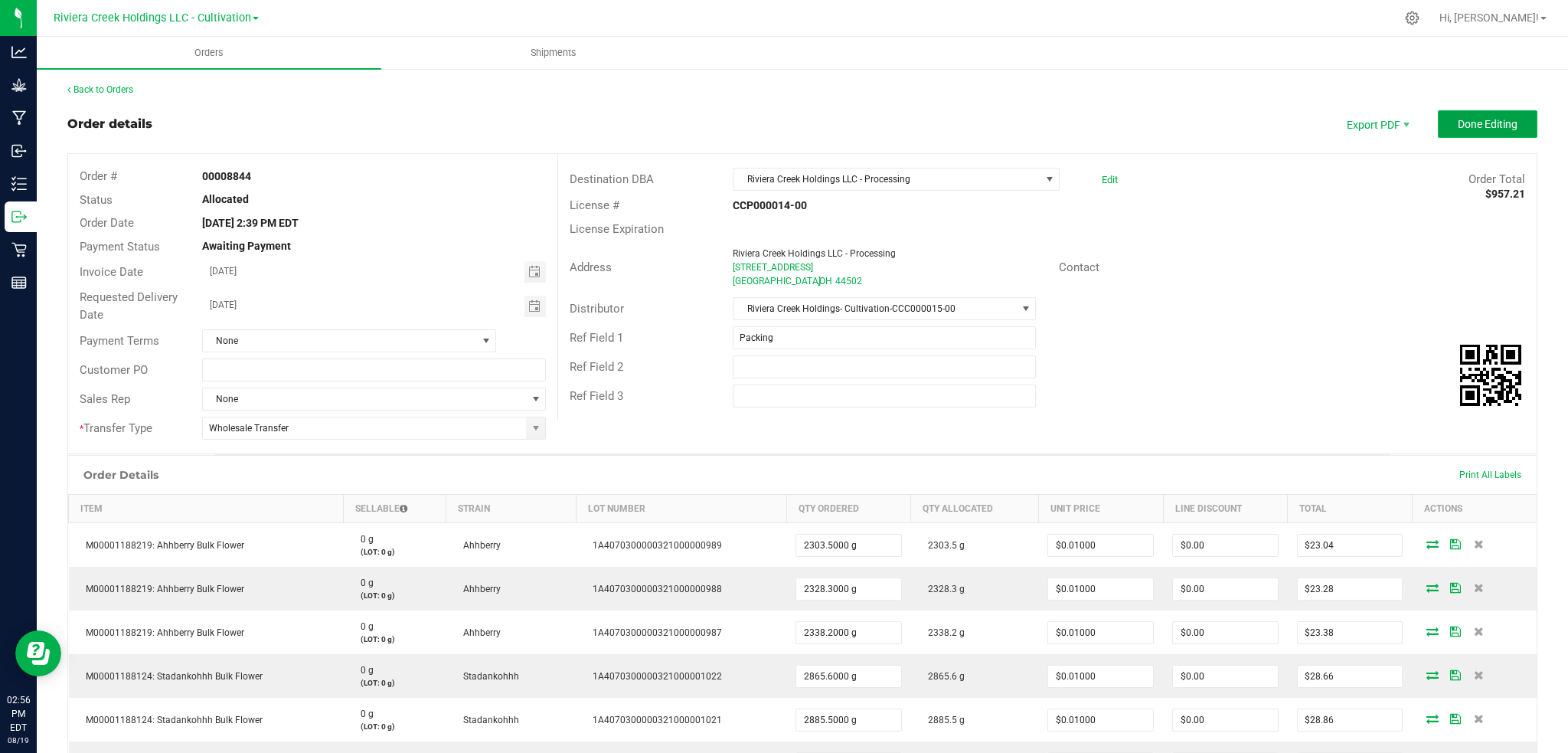
click at [1471, 122] on span "Done Editing" at bounding box center [1488, 124] width 60 height 12
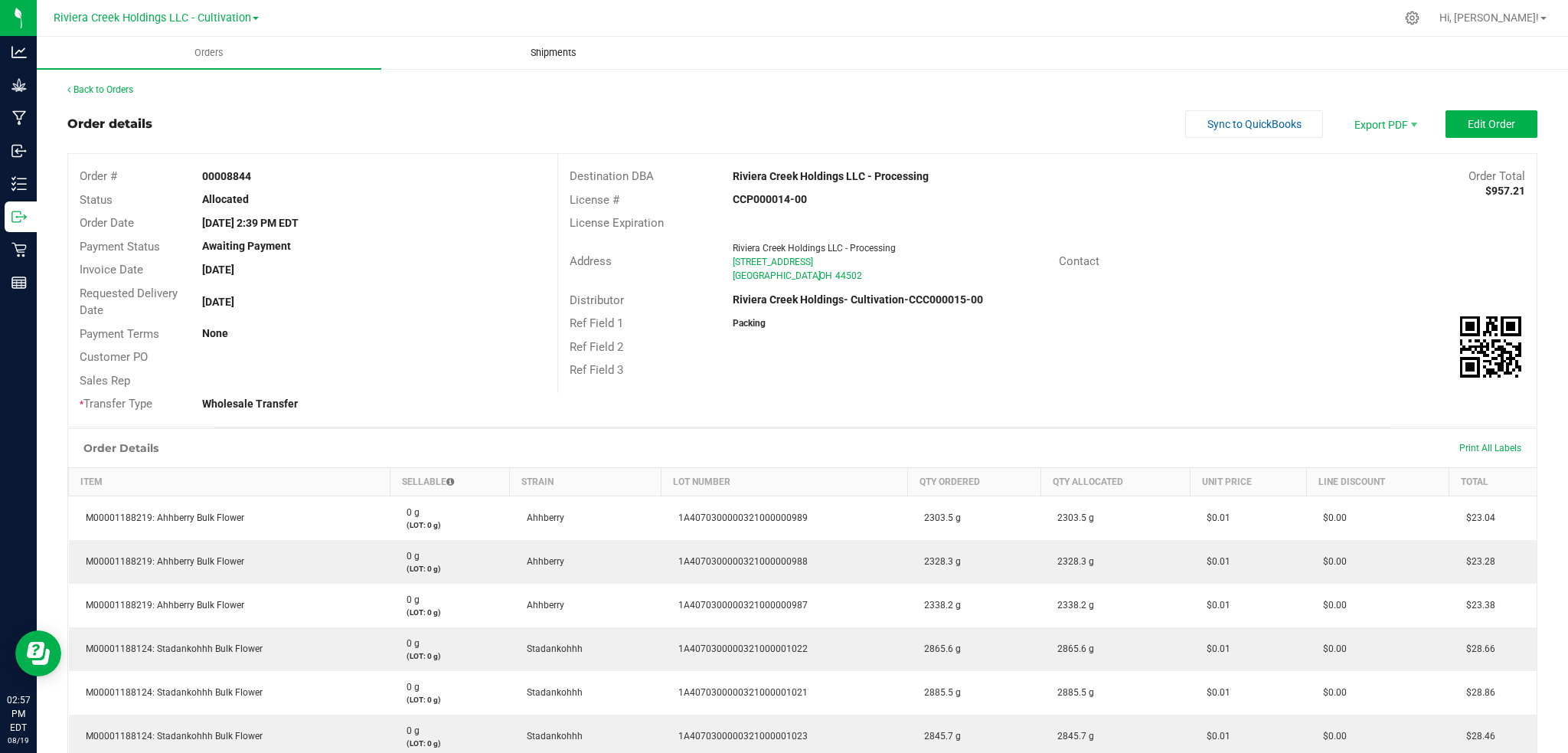
click at [547, 50] on span "Shipments" at bounding box center [554, 53] width 87 height 14
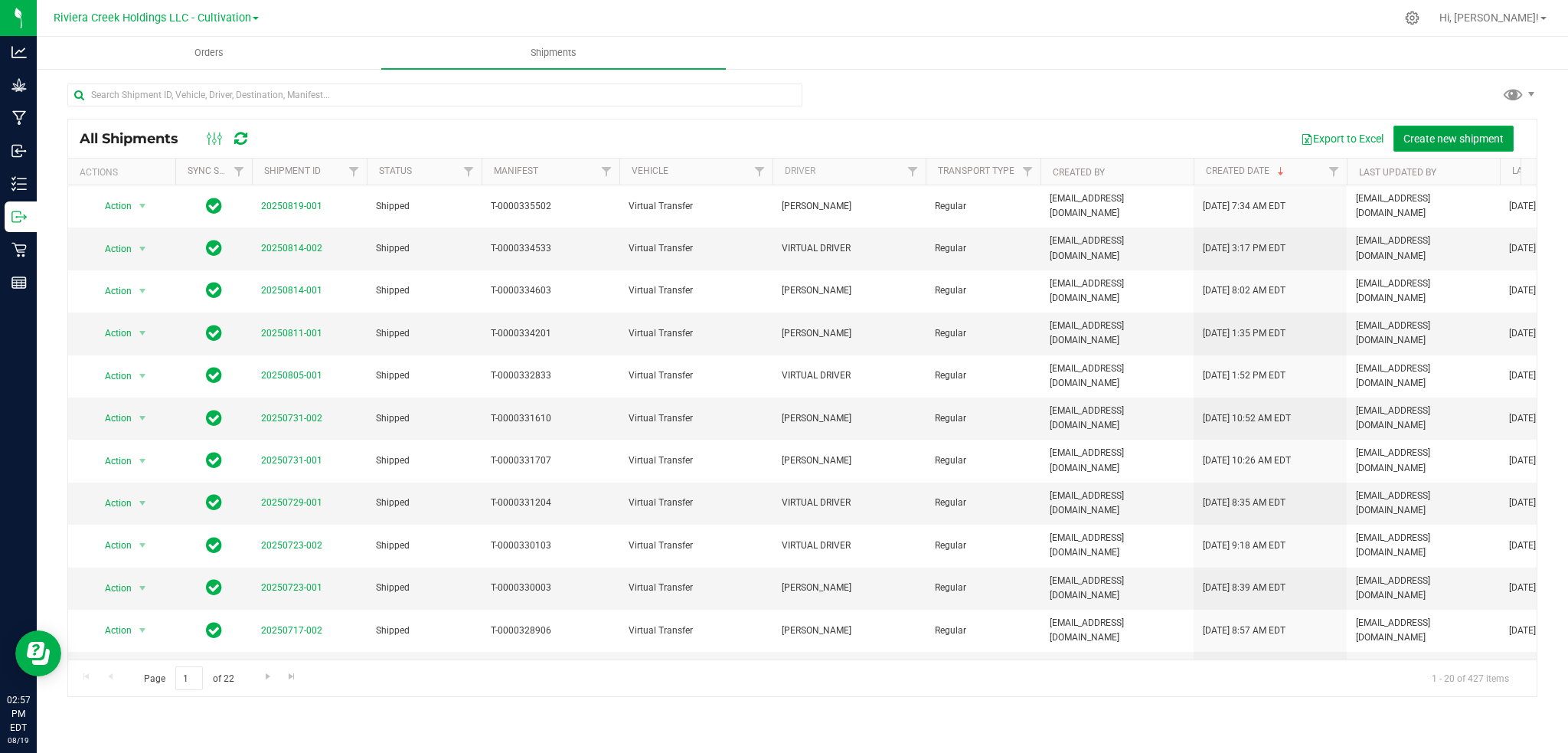
click at [1431, 133] on span "Create new shipment" at bounding box center [1454, 138] width 100 height 12
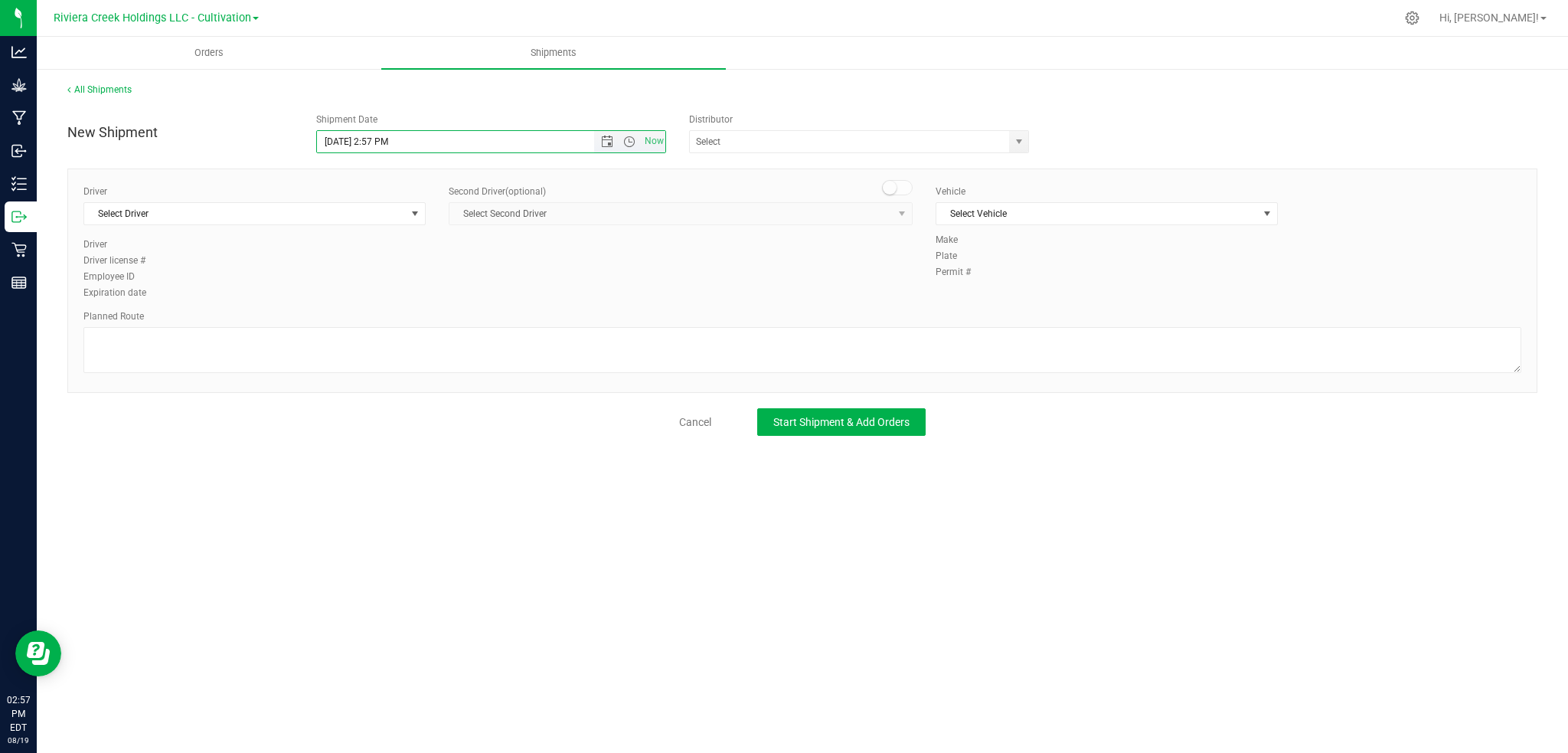
click at [514, 141] on input "[DATE] 2:57 PM" at bounding box center [468, 142] width 303 height 22
click at [659, 140] on span "Now" at bounding box center [654, 142] width 26 height 23
click at [839, 146] on input "text" at bounding box center [845, 142] width 310 height 22
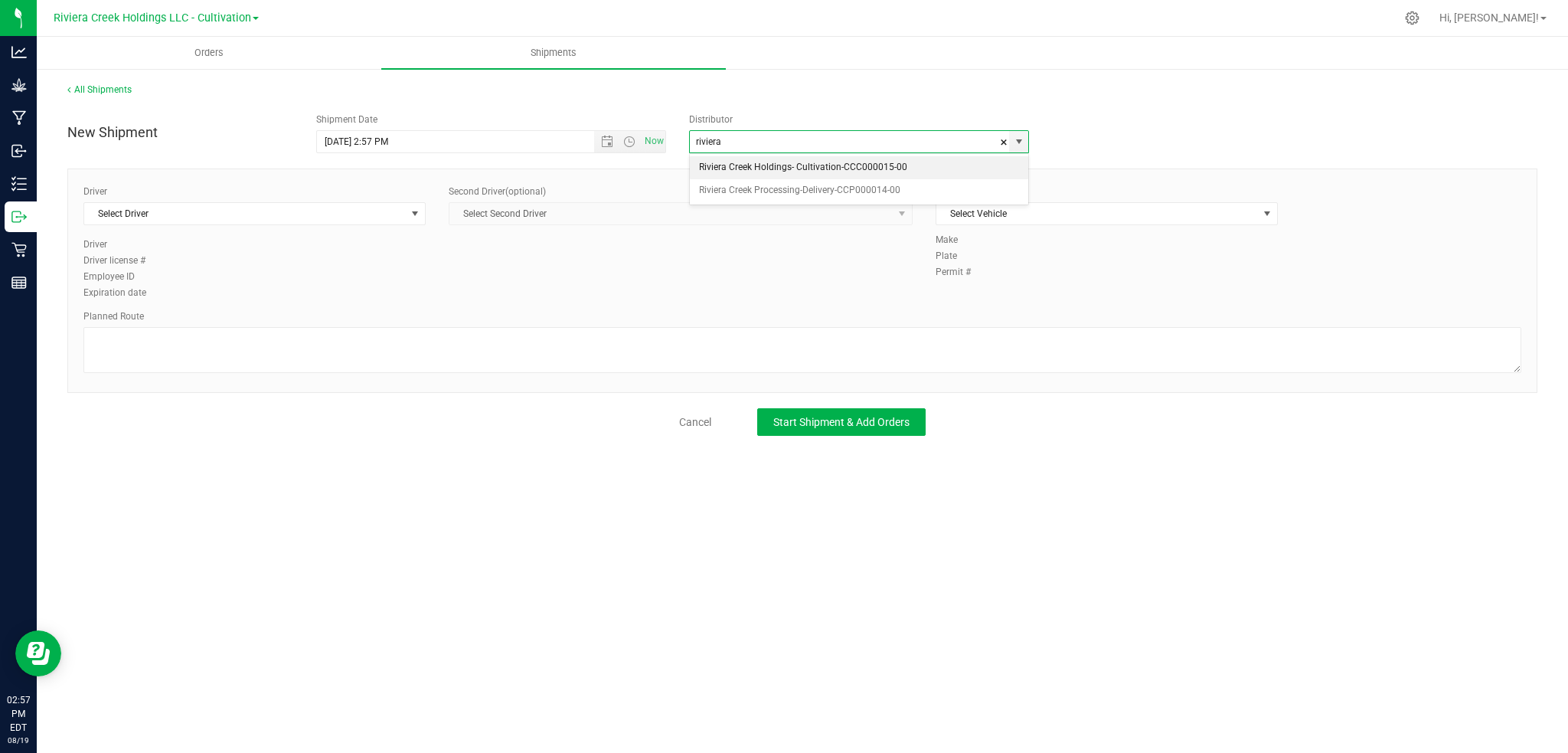
click at [830, 169] on li "Riviera Creek Holdings- Cultivation-CCC000015-00" at bounding box center [859, 167] width 339 height 23
type input "Riviera Creek Holdings- Cultivation-CCC000015-00"
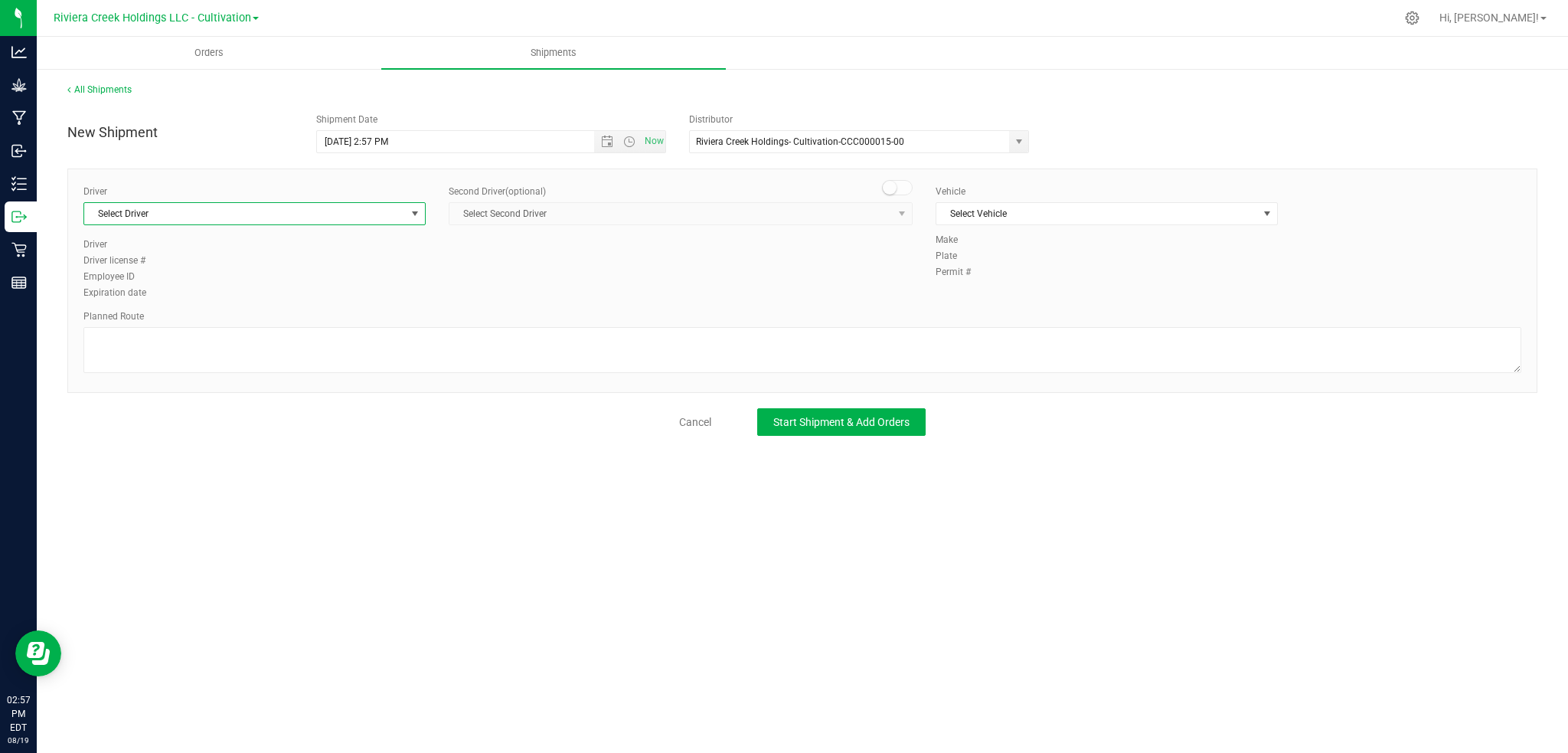
click at [411, 210] on span "select" at bounding box center [415, 213] width 12 height 12
click at [145, 315] on span "VIRTUAL DRIVER" at bounding box center [128, 312] width 69 height 20
click at [1276, 216] on span "select" at bounding box center [1268, 213] width 19 height 22
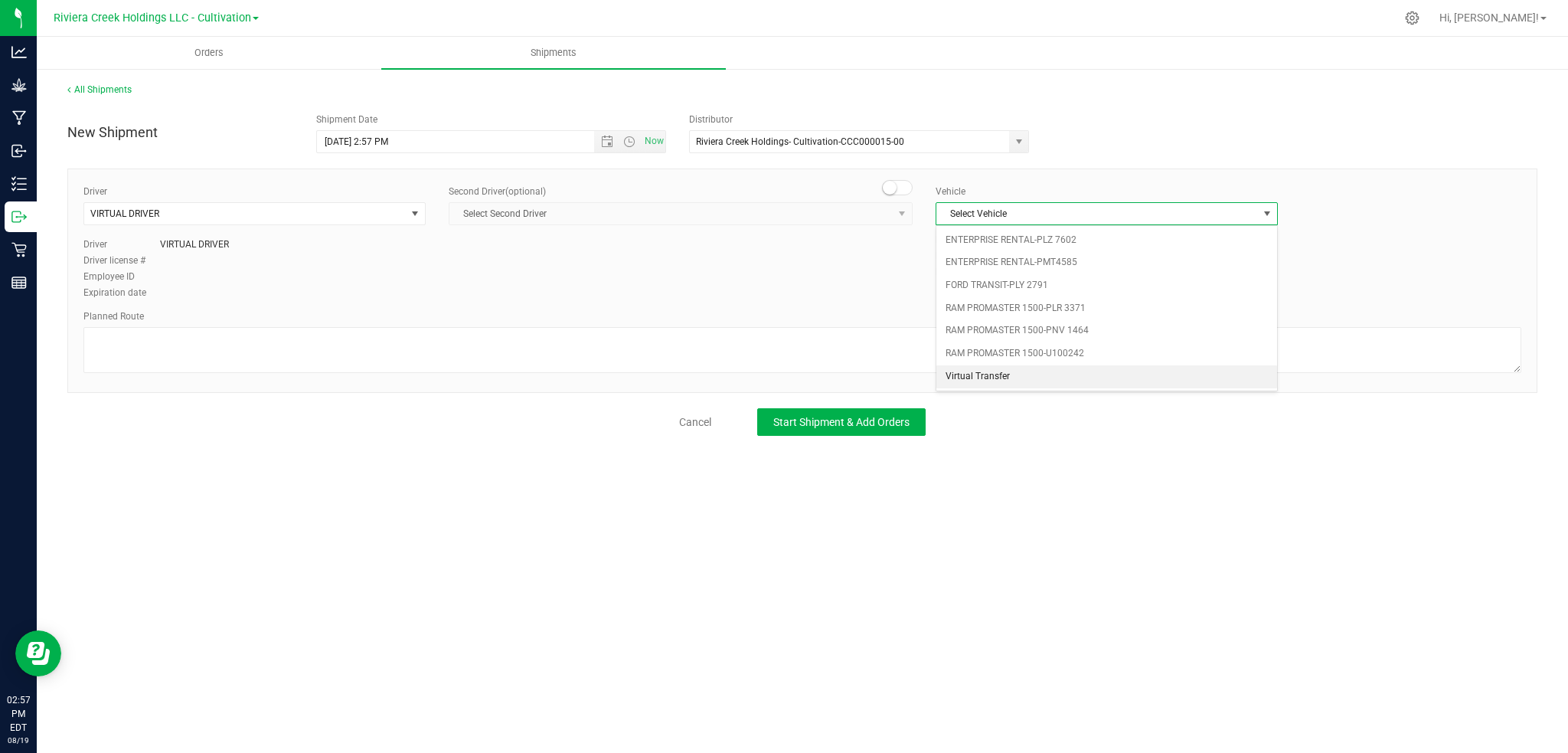
click at [972, 377] on li "Virtual Transfer" at bounding box center [1106, 376] width 341 height 23
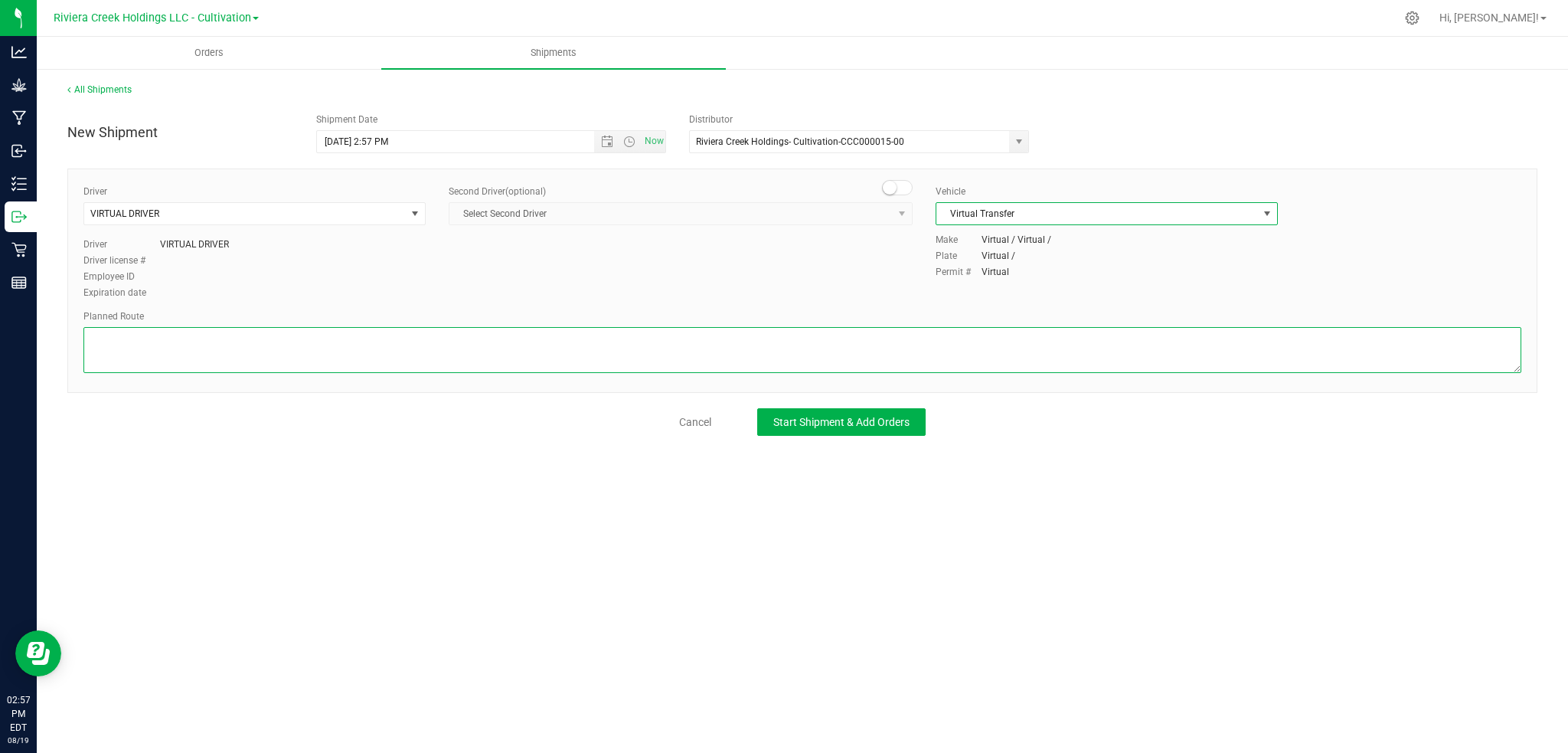
click at [139, 340] on textarea at bounding box center [802, 349] width 1439 height 46
type textarea "Packing"
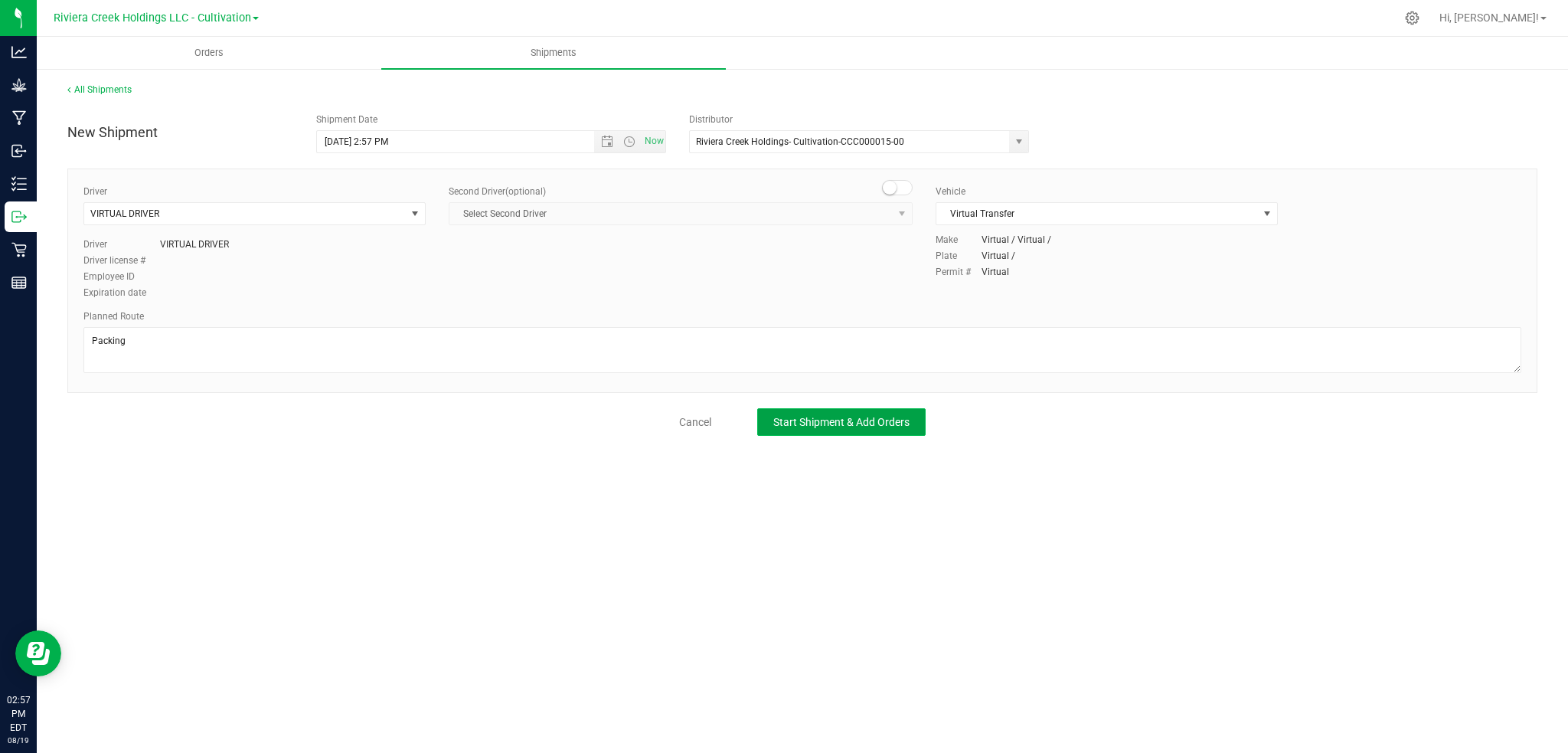
click at [862, 423] on span "Start Shipment & Add Orders" at bounding box center [841, 422] width 136 height 12
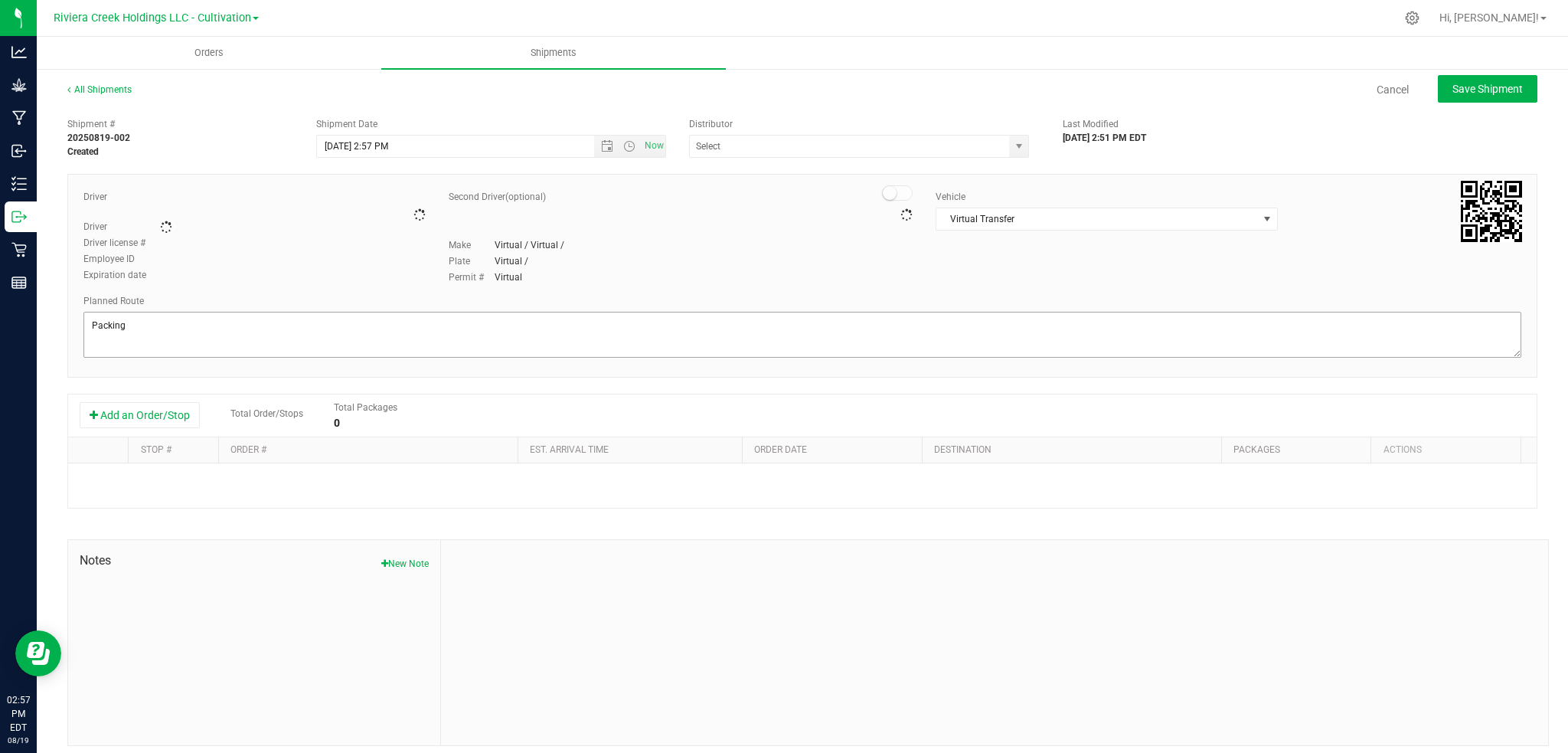
type input "Riviera Creek Holdings- Cultivation-CCC000015-00"
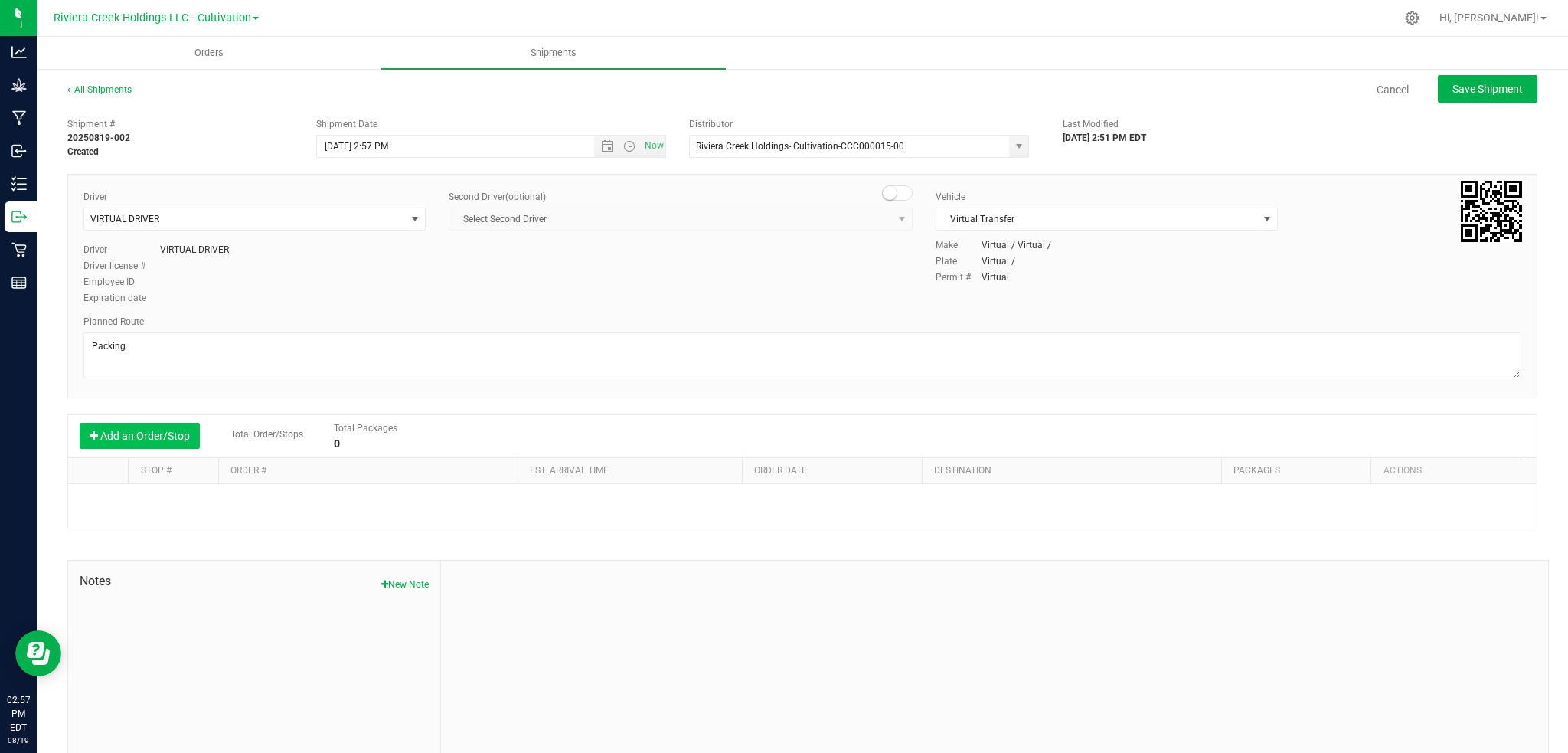
click at [161, 433] on button "Add an Order/Stop" at bounding box center [140, 436] width 120 height 26
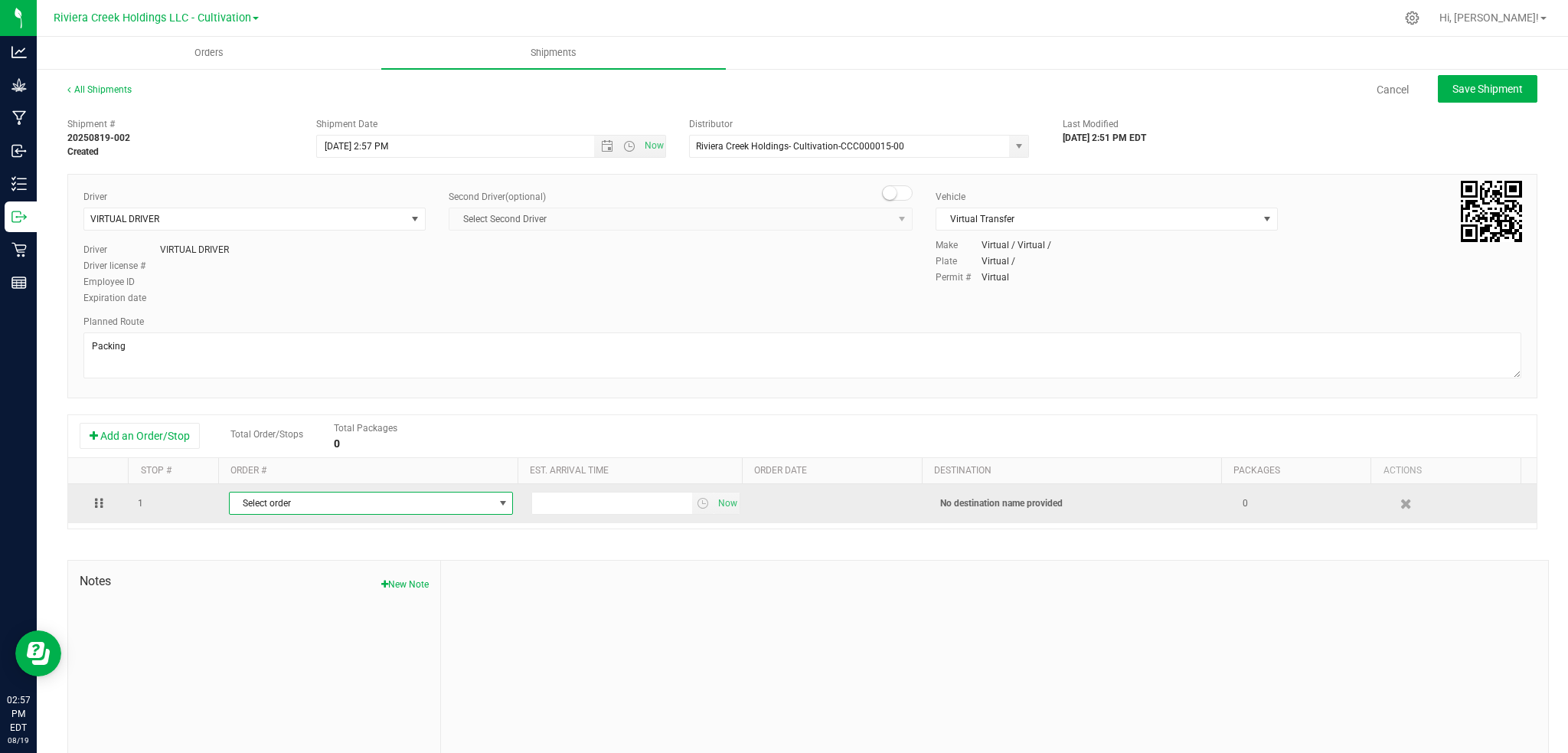
click at [497, 501] on span "select" at bounding box center [503, 503] width 12 height 12
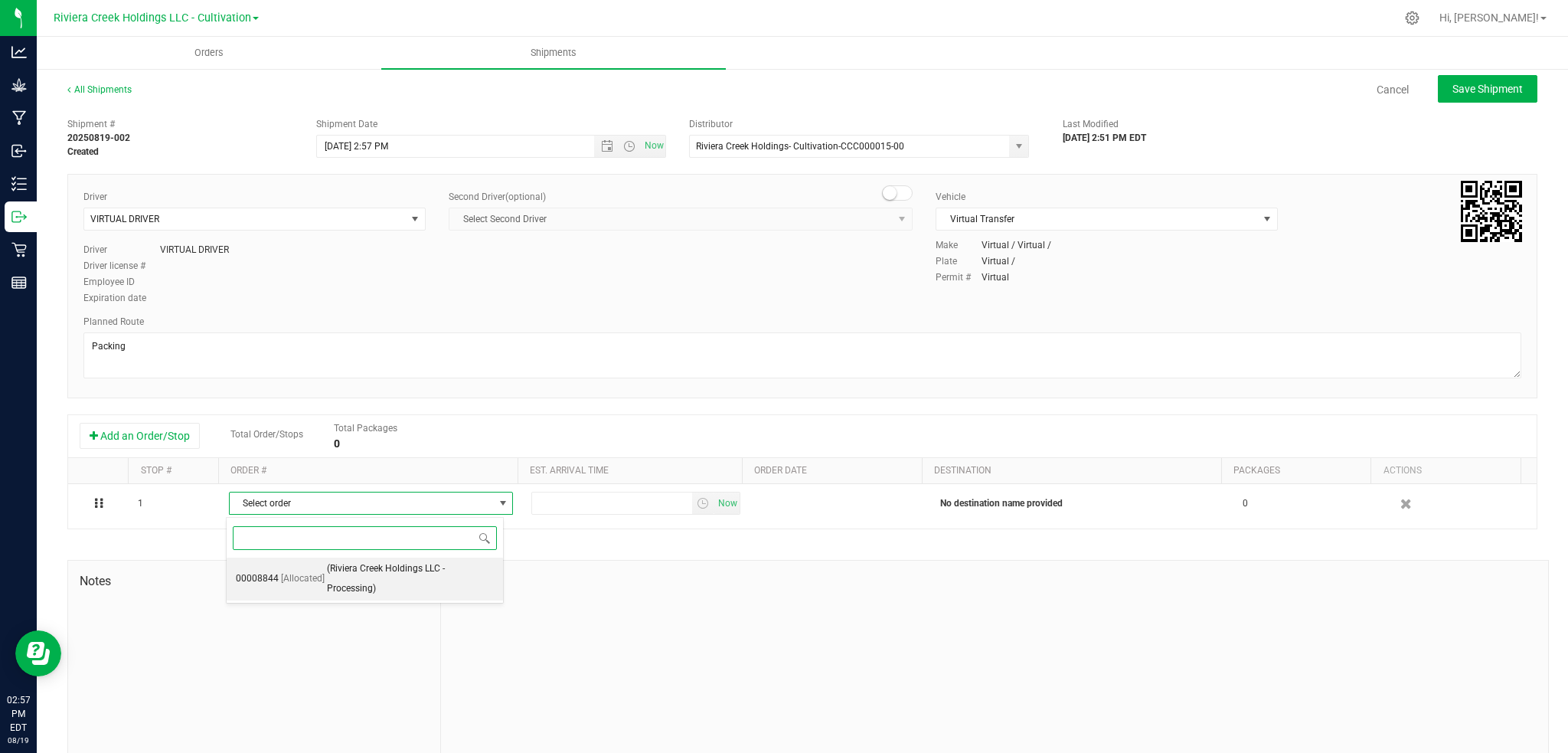
click at [378, 573] on span "(Riviera Creek Holdings LLC - Processing)" at bounding box center [410, 579] width 167 height 39
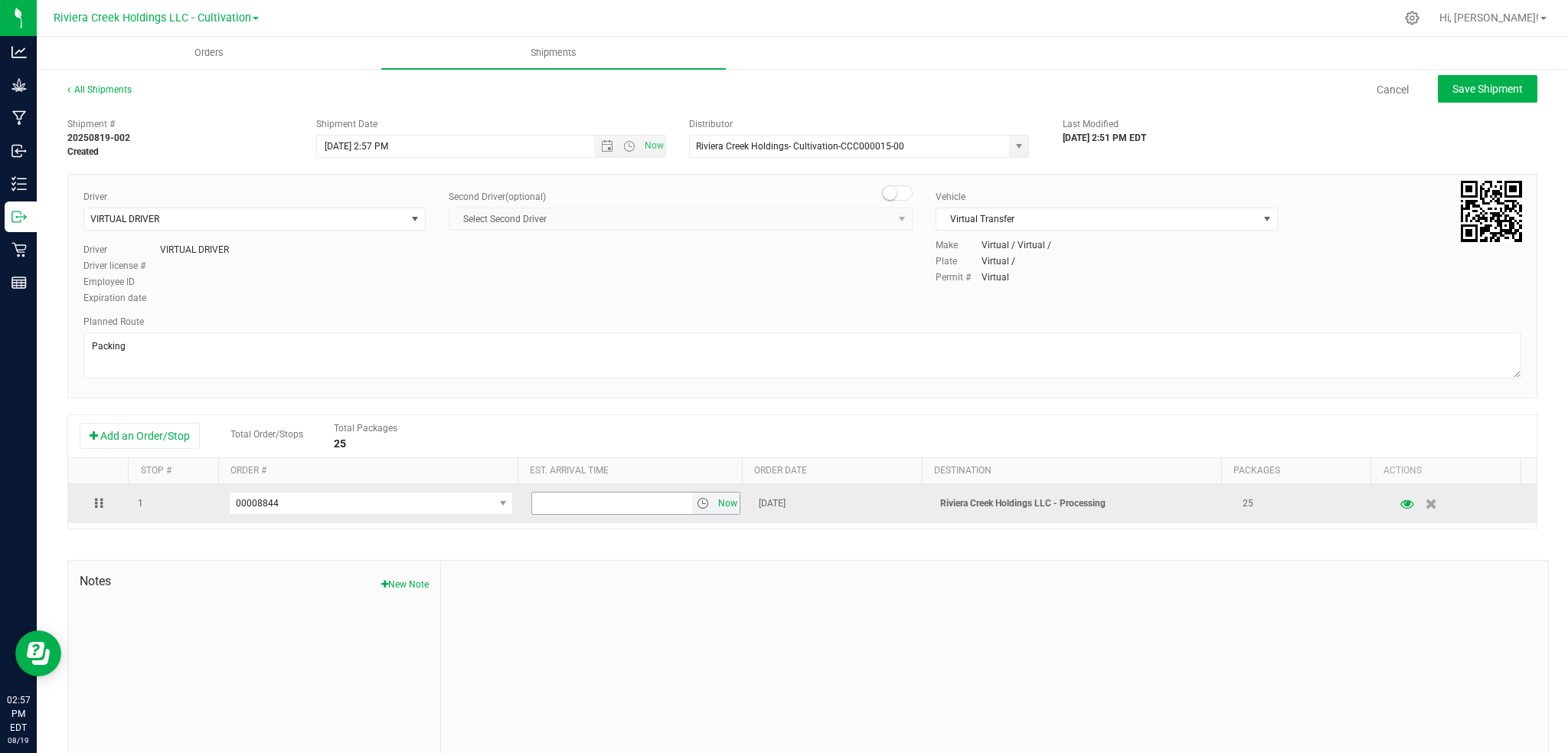
click at [714, 503] on span "Now" at bounding box center [727, 504] width 26 height 23
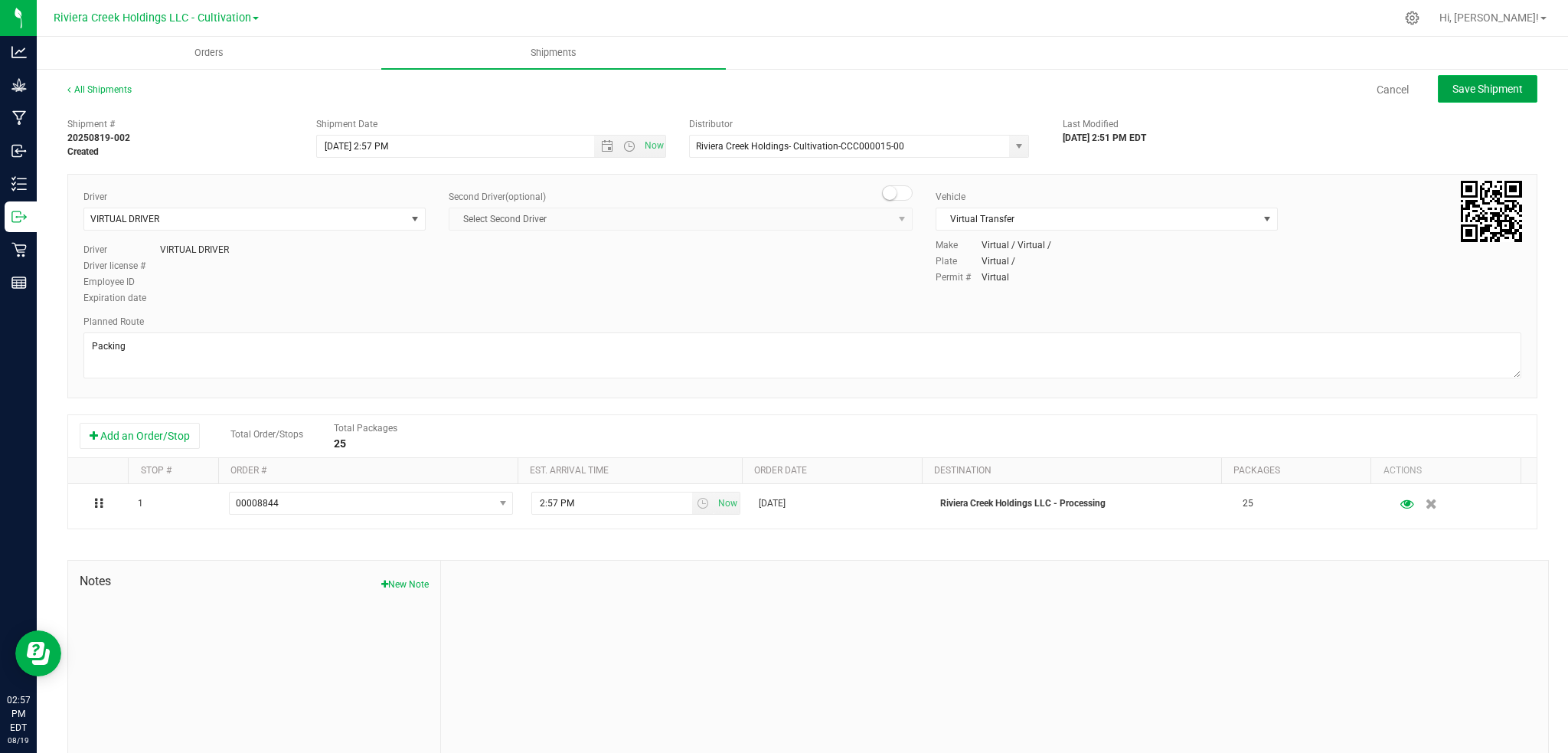
click at [1468, 96] on button "Save Shipment" at bounding box center [1488, 88] width 99 height 27
type input "[DATE] 6:57 PM"
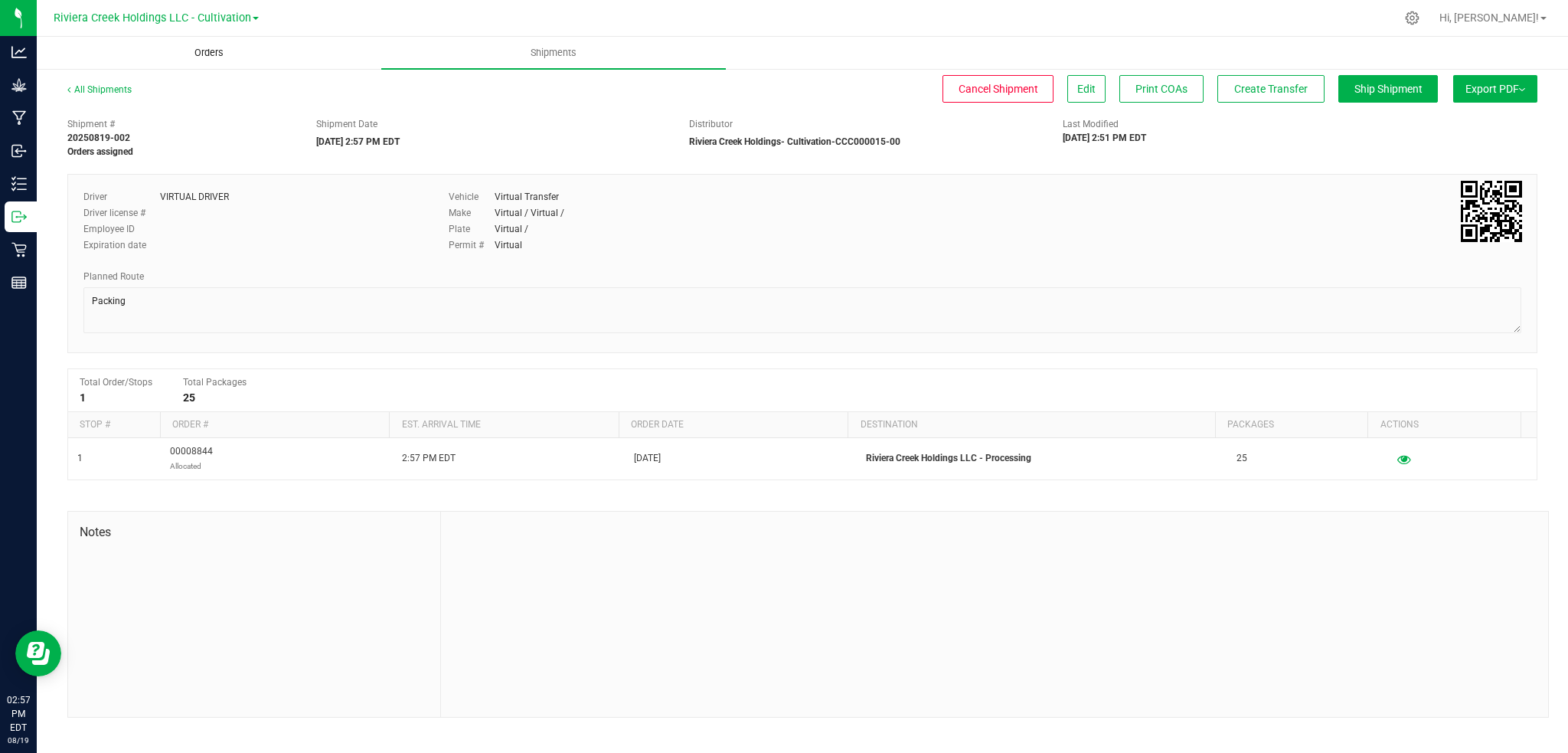
click at [216, 50] on span "Orders" at bounding box center [208, 53] width 70 height 14
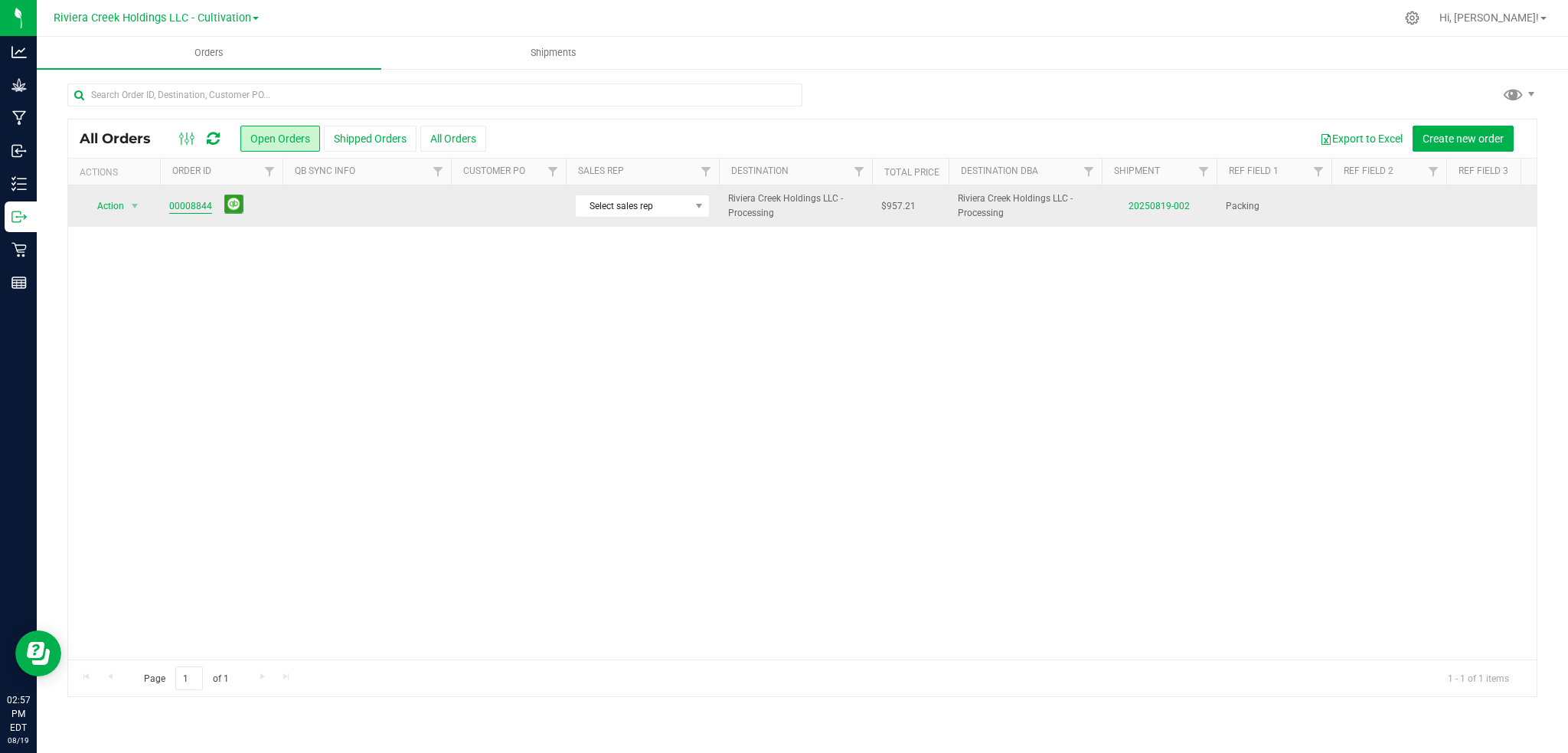
click at [181, 210] on link "00008844" at bounding box center [190, 207] width 43 height 15
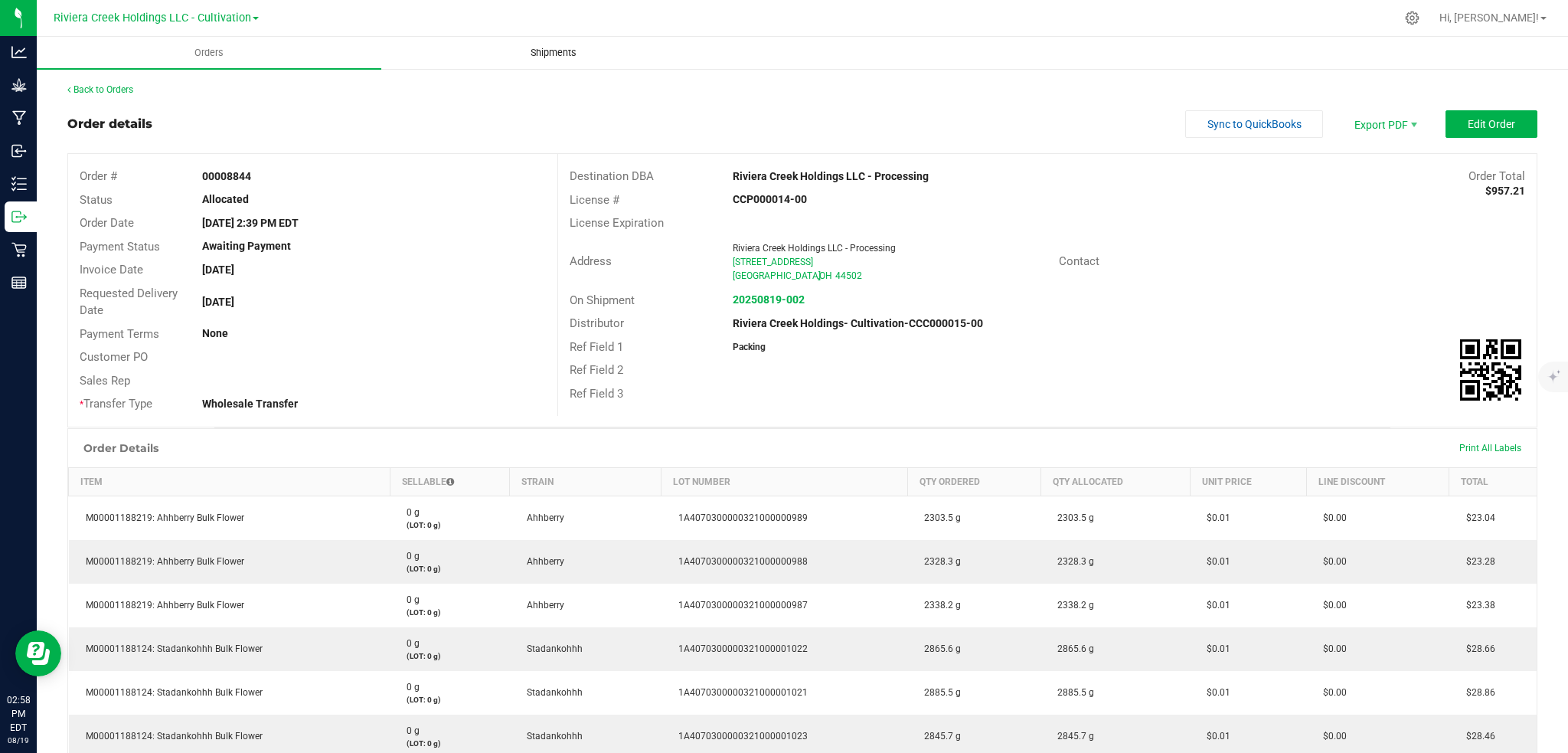
click at [548, 50] on span "Shipments" at bounding box center [554, 53] width 87 height 14
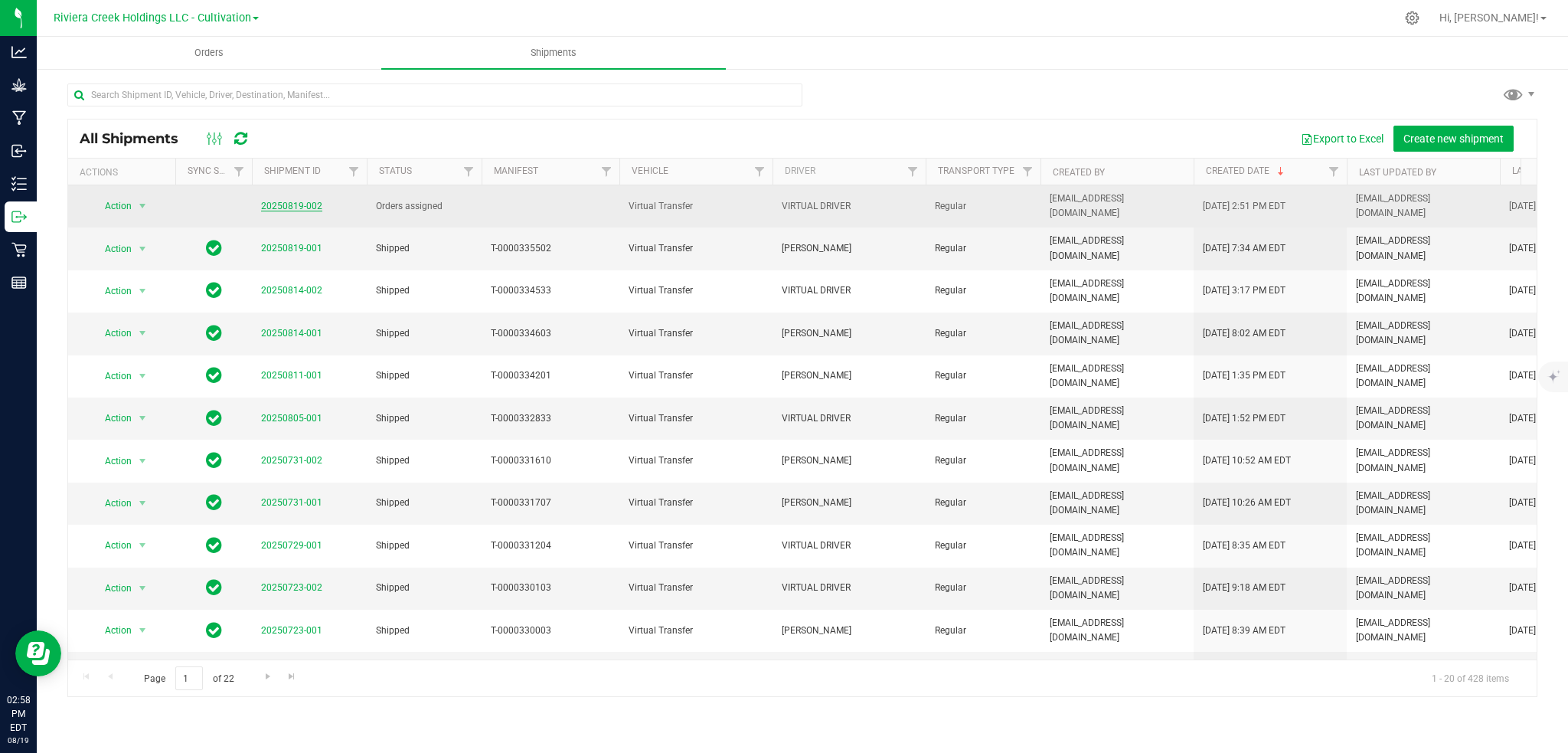
click at [297, 204] on link "20250819-002" at bounding box center [291, 206] width 61 height 10
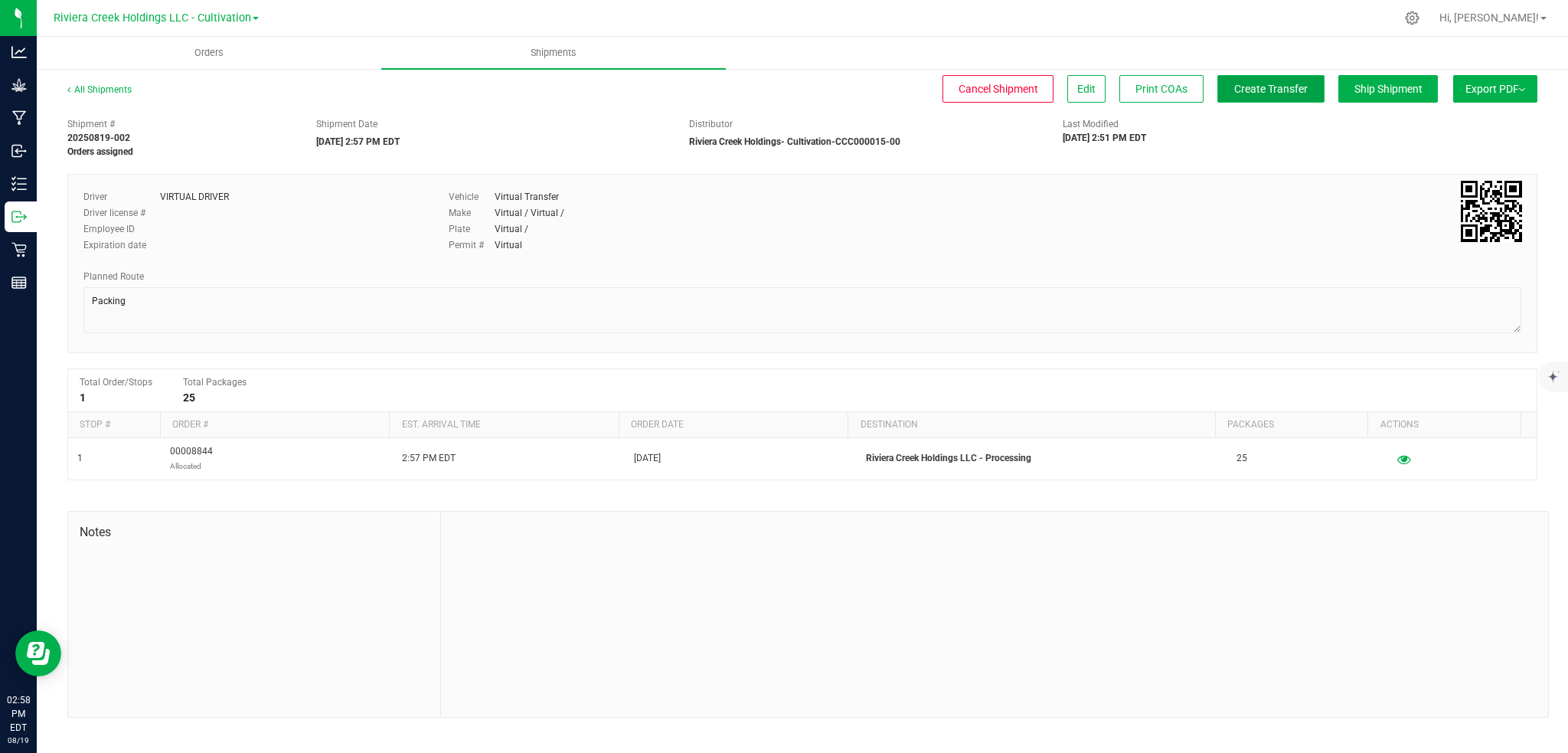
click at [1256, 85] on span "Create Transfer" at bounding box center [1271, 88] width 73 height 12
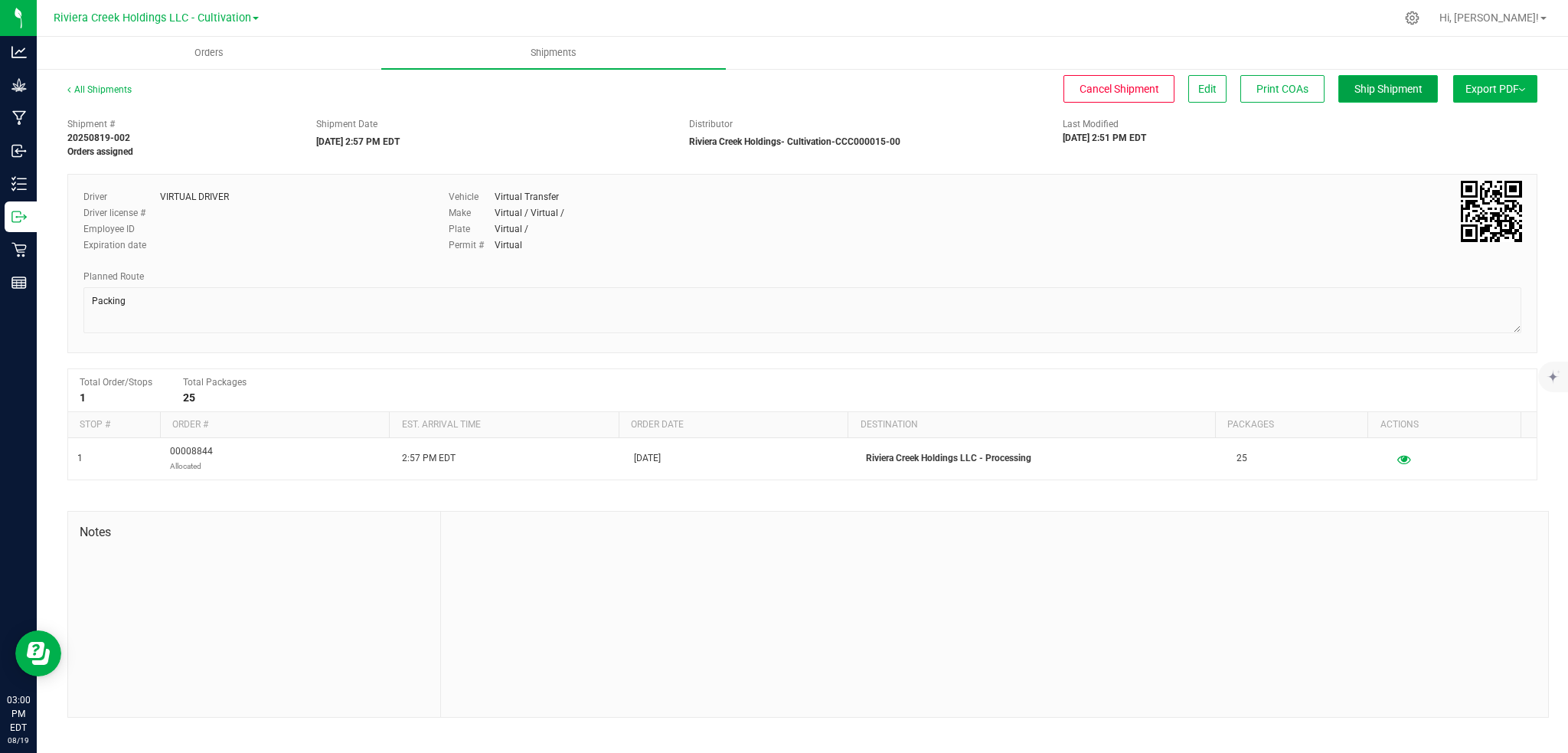
click at [1371, 84] on span "Ship Shipment" at bounding box center [1389, 88] width 69 height 12
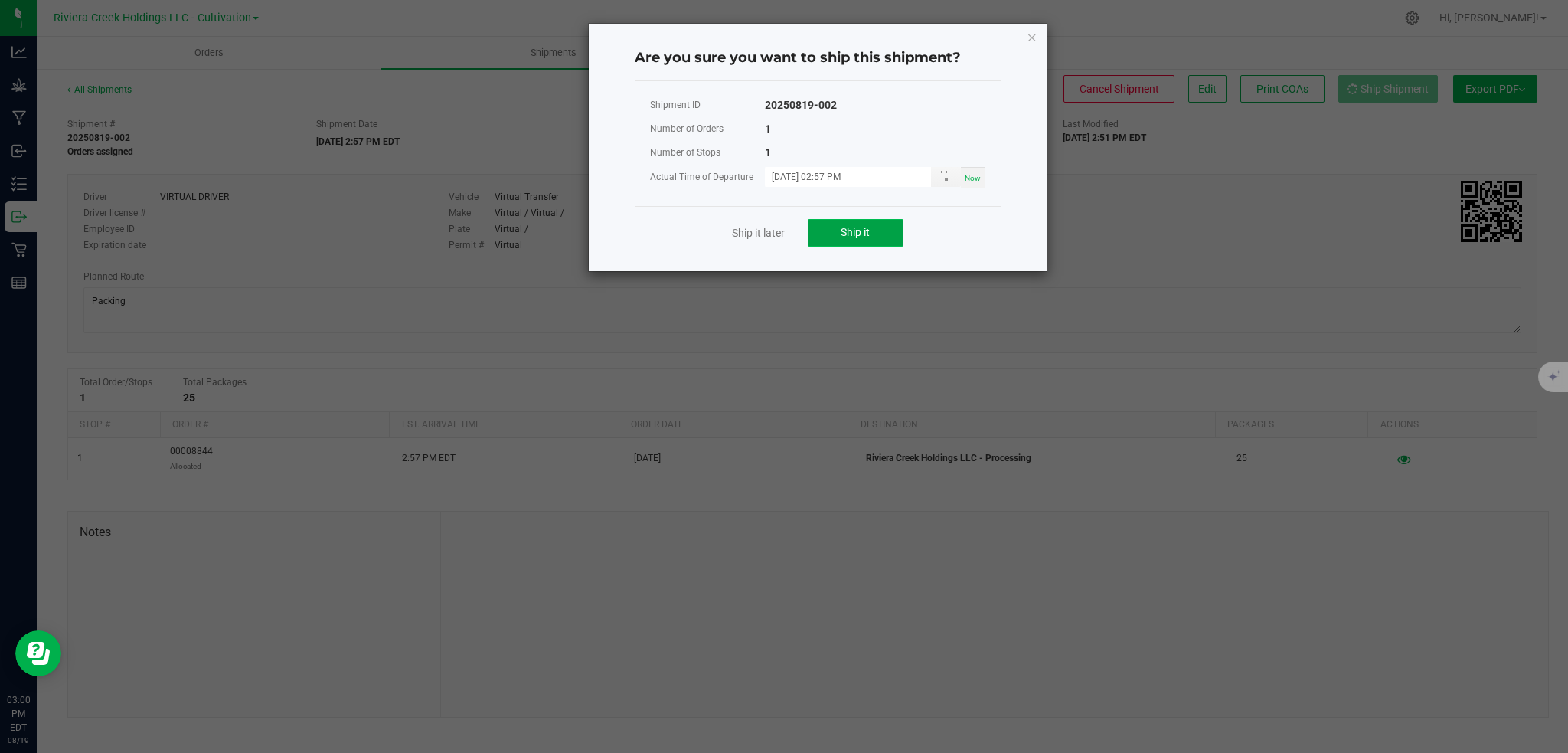
click at [827, 239] on button "Ship it" at bounding box center [856, 232] width 96 height 27
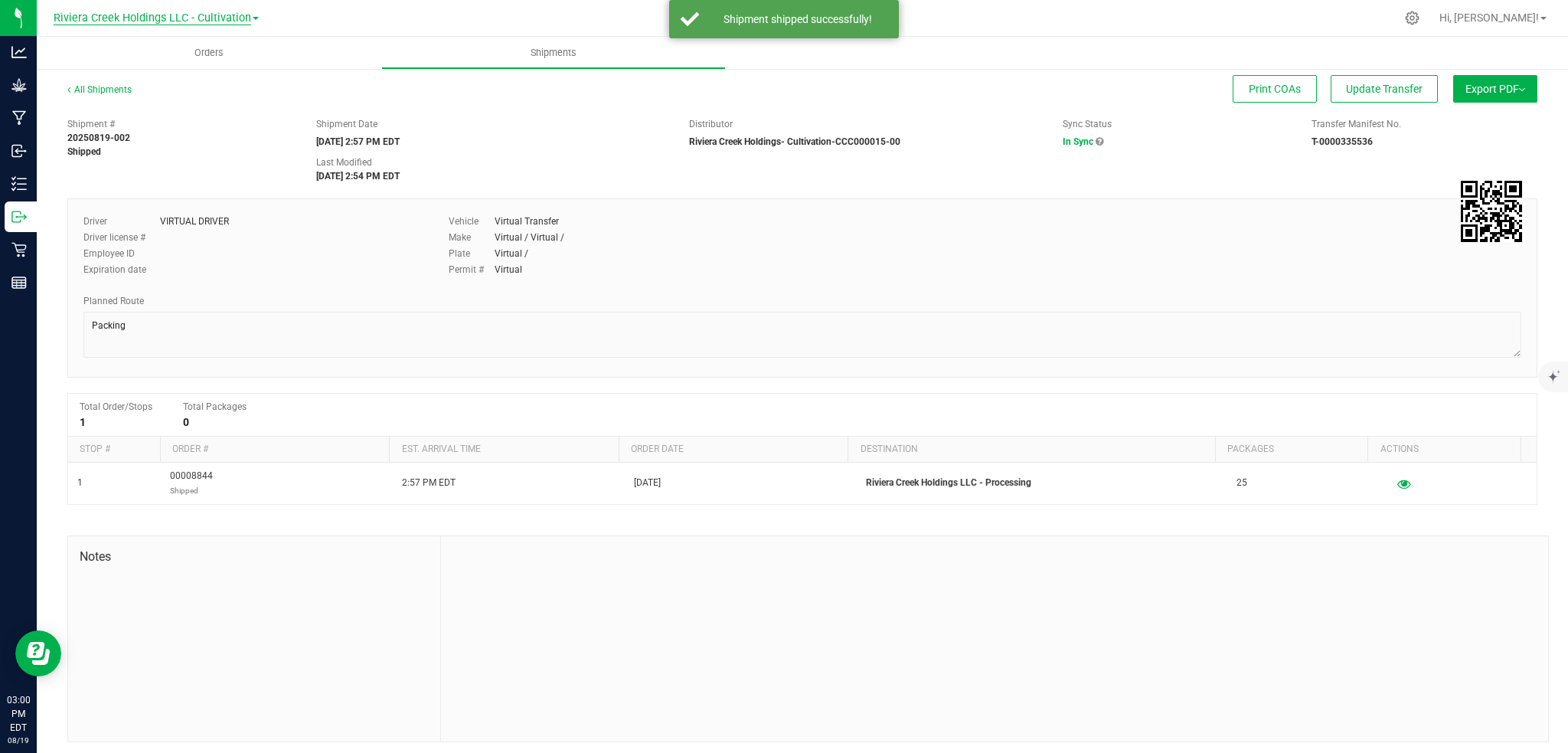
click at [227, 19] on span "Riviera Creek Holdings LLC - Cultivation" at bounding box center [152, 18] width 198 height 14
click at [217, 72] on link "Riviera Creek Holdings LLC - Processing" at bounding box center [156, 75] width 223 height 21
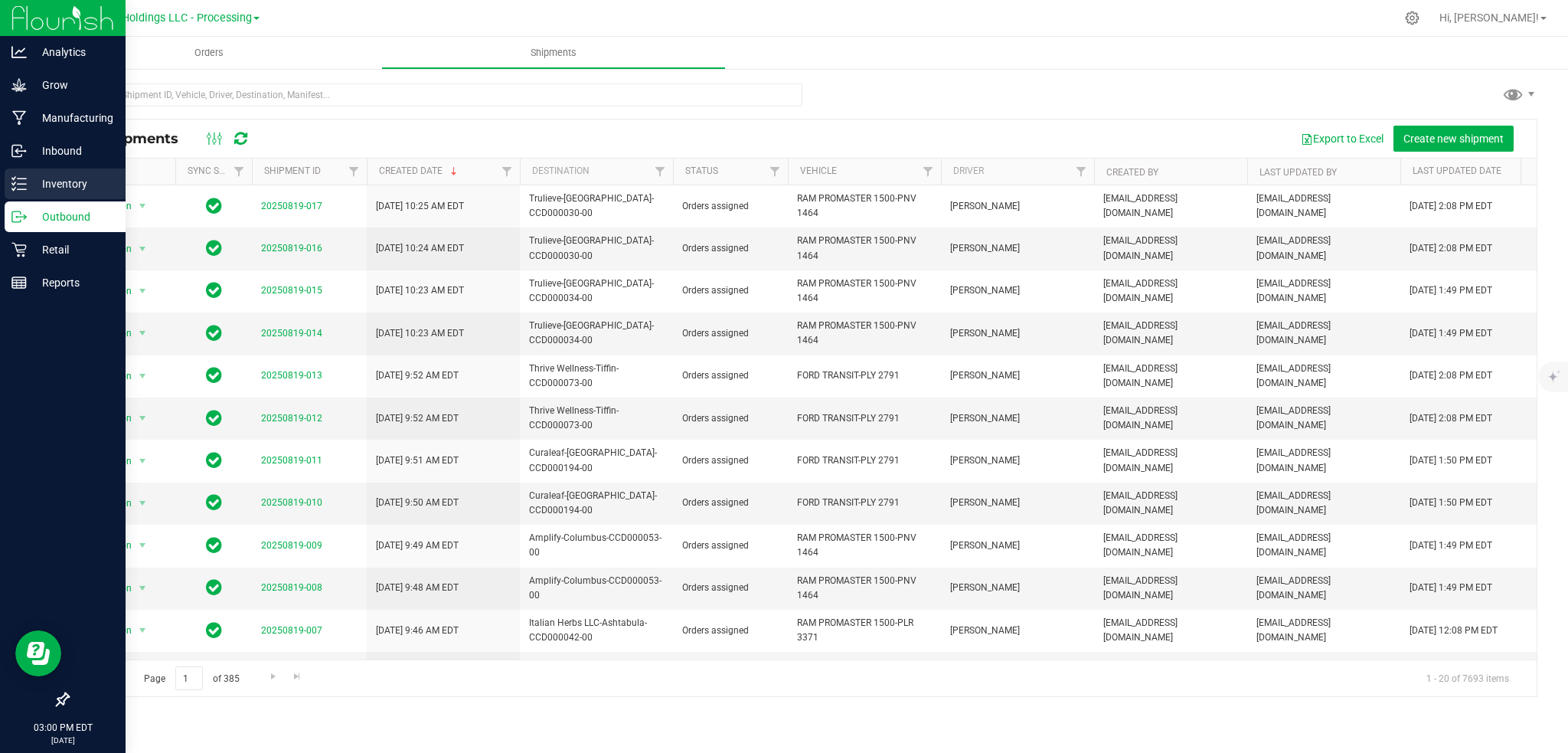
click at [47, 189] on p "Inventory" at bounding box center [73, 184] width 92 height 19
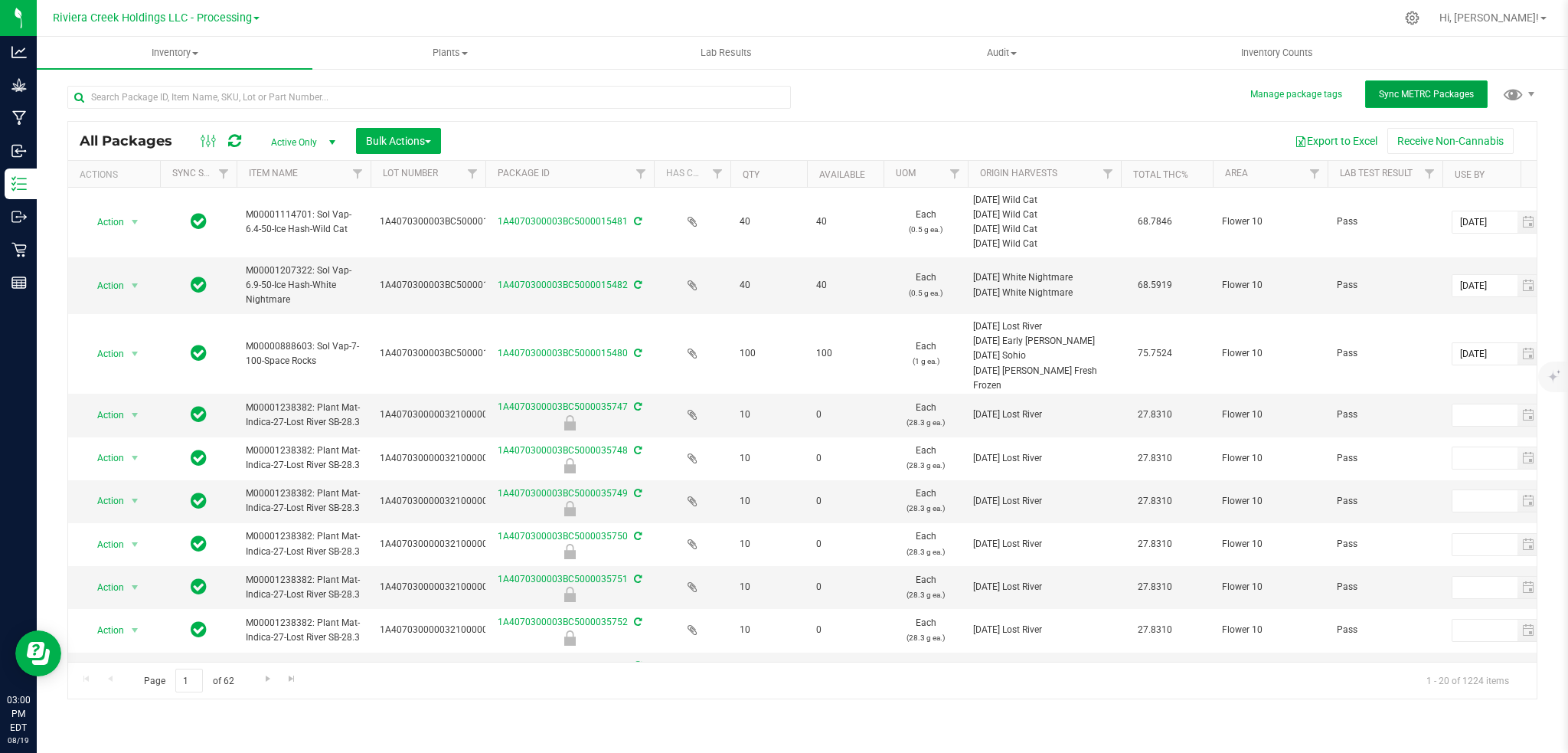
click at [1413, 91] on span "Sync METRC Packages" at bounding box center [1426, 94] width 95 height 10
